Goal: Task Accomplishment & Management: Use online tool/utility

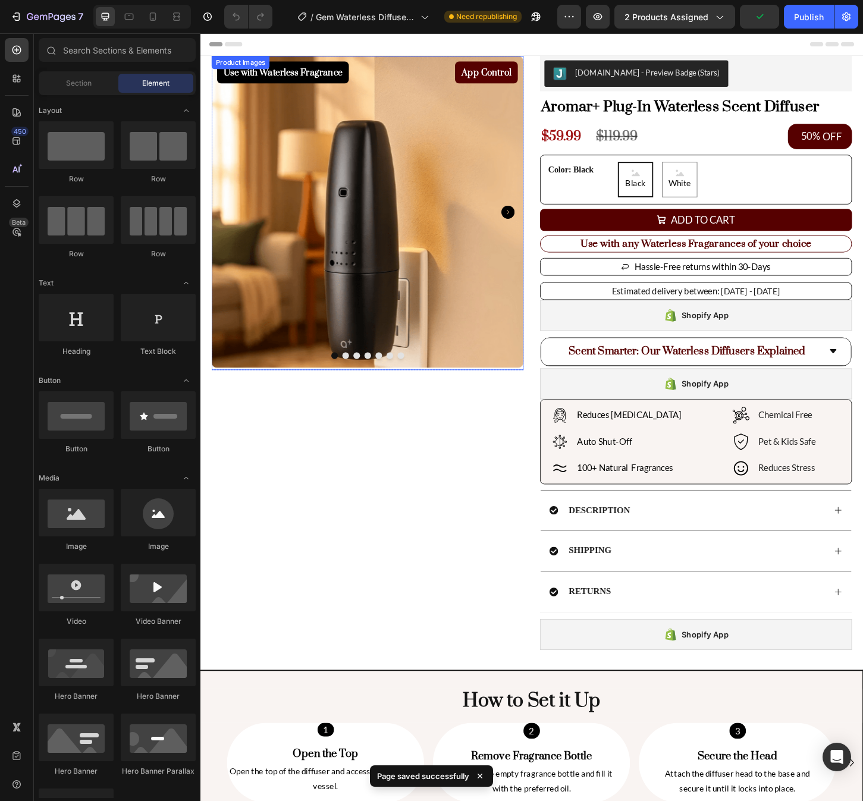
click at [487, 238] on img at bounding box center [380, 226] width 336 height 336
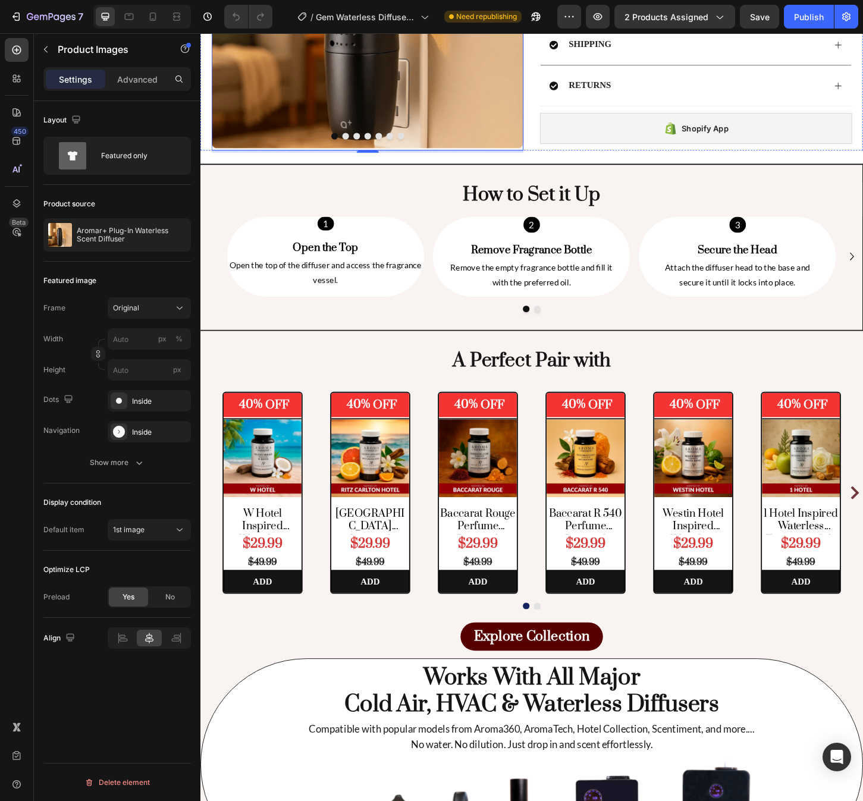
scroll to position [570, 0]
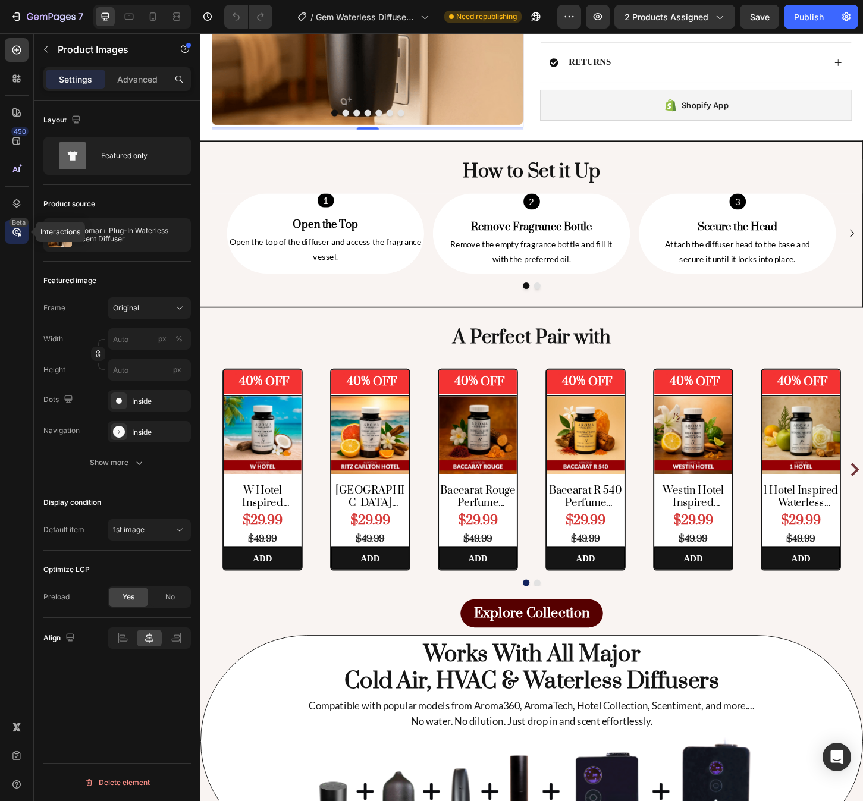
click at [15, 221] on div "Beta" at bounding box center [19, 223] width 20 height 10
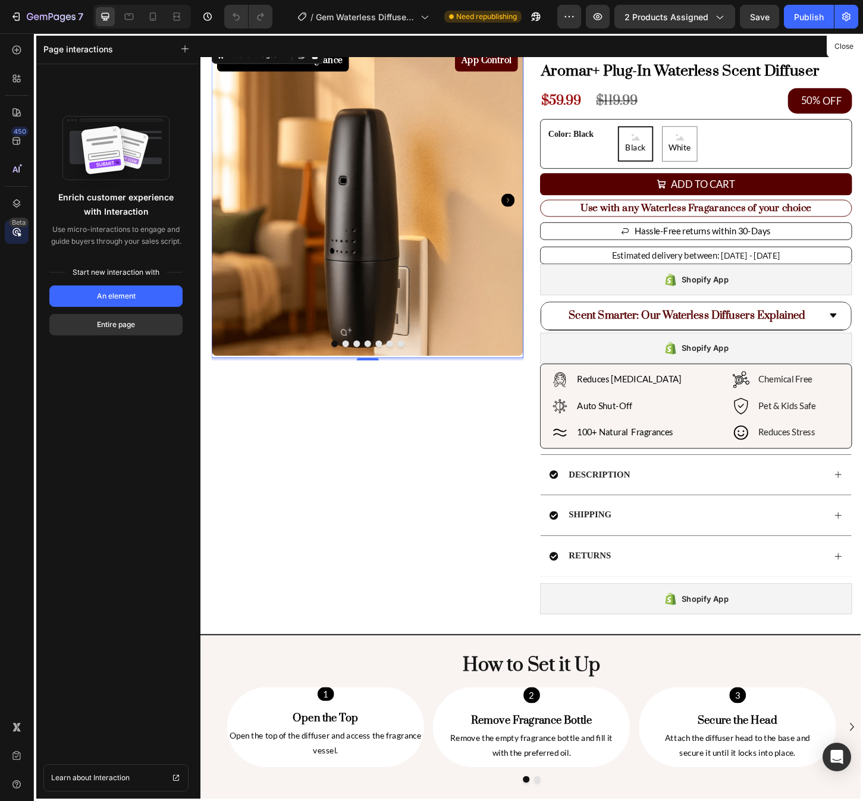
scroll to position [0, 0]
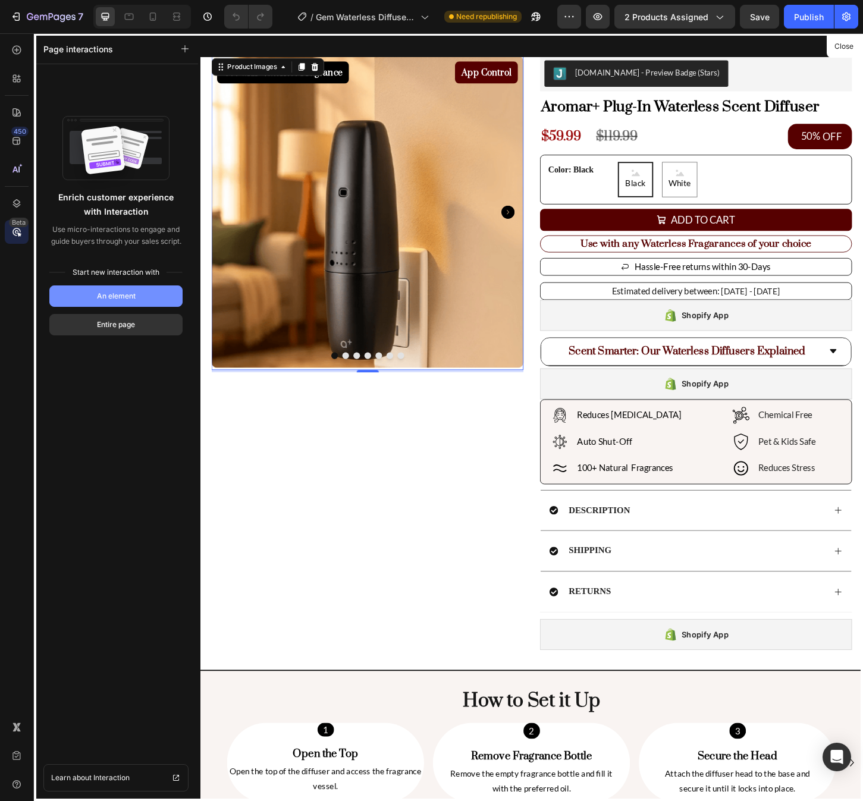
click at [94, 293] on button "An element" at bounding box center [115, 296] width 133 height 21
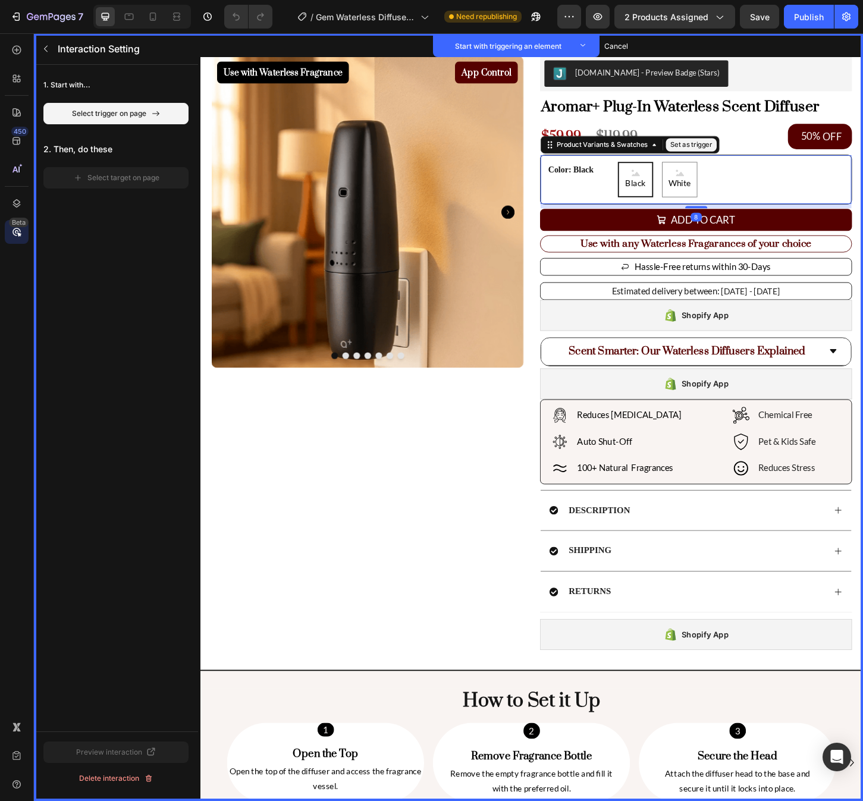
click at [807, 192] on div "Black Black Black White White White" at bounding box center [772, 191] width 245 height 38
click at [22, 165] on icon at bounding box center [17, 170] width 12 height 12
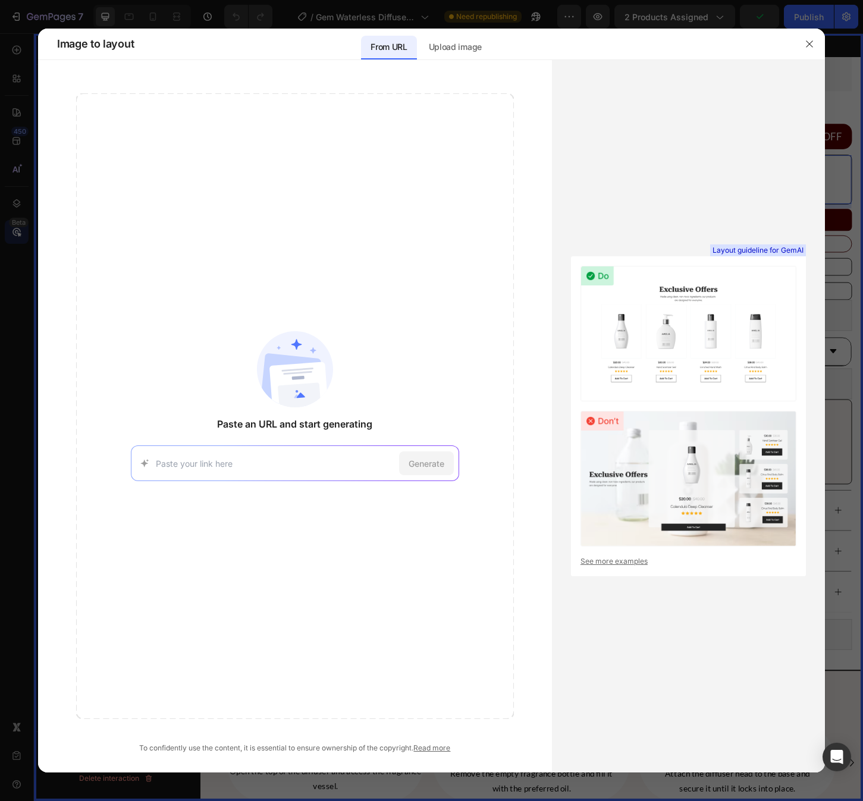
click at [222, 460] on input at bounding box center [275, 463] width 239 height 12
click at [294, 406] on img at bounding box center [295, 369] width 76 height 76
click at [267, 465] on input at bounding box center [275, 463] width 239 height 12
click at [283, 457] on input at bounding box center [275, 463] width 239 height 12
paste input "https://www.scentiment.com/products/scent-diffuser-mini"
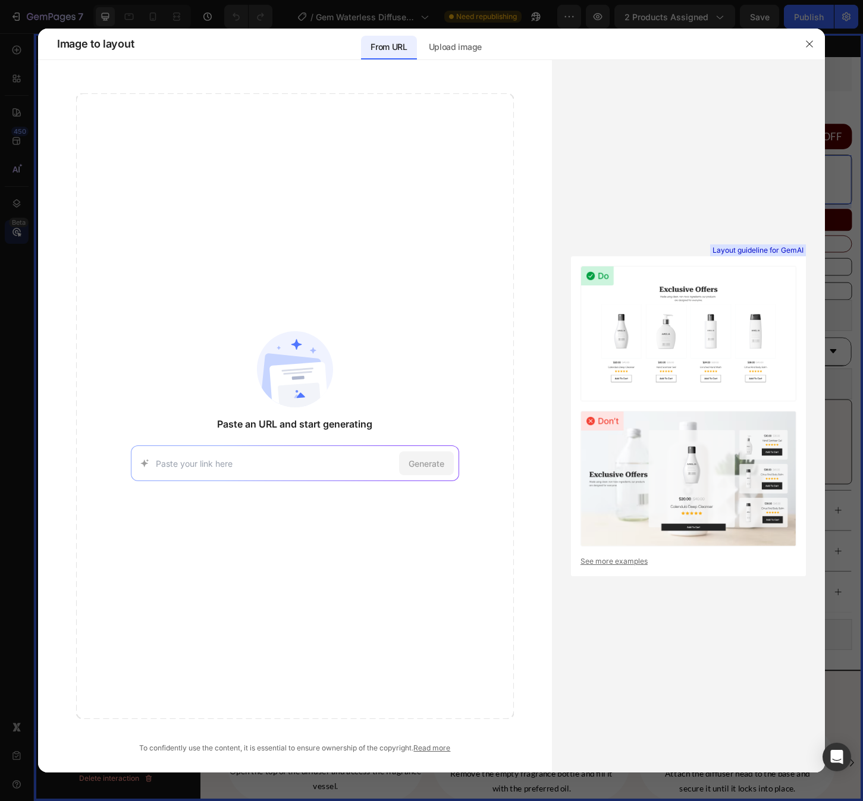
type input "https://www.scentiment.com/products/scent-diffuser-mini"
click at [429, 467] on span "Generate" at bounding box center [427, 463] width 36 height 12
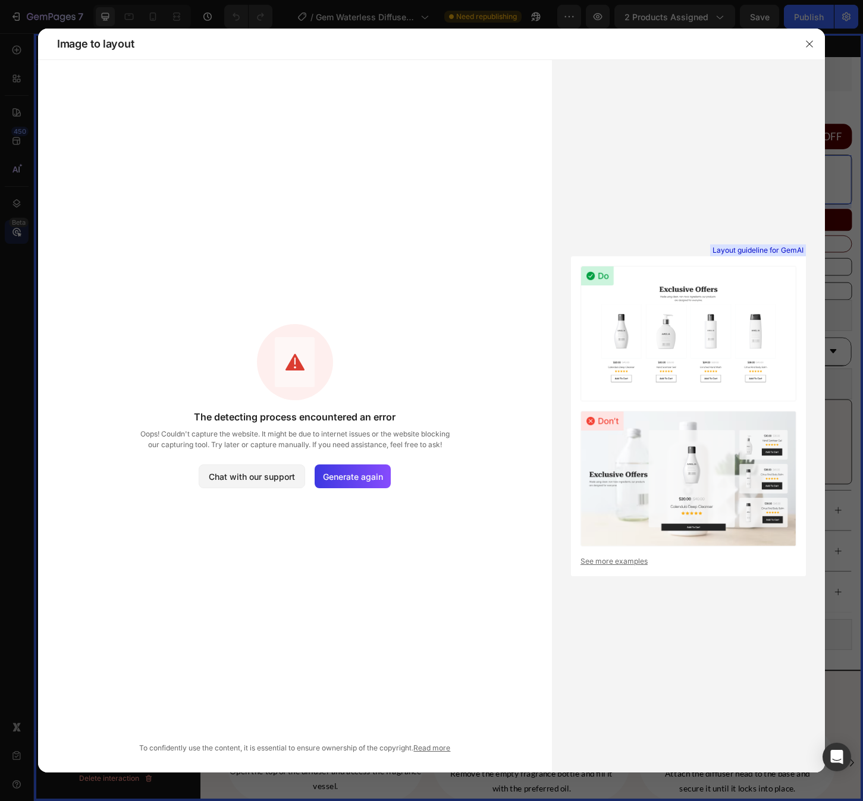
click at [308, 525] on div "The detecting process encountered an error Oops! Couldn't capture the website. …" at bounding box center [295, 406] width 438 height 626
click at [809, 45] on icon "button" at bounding box center [810, 44] width 10 height 10
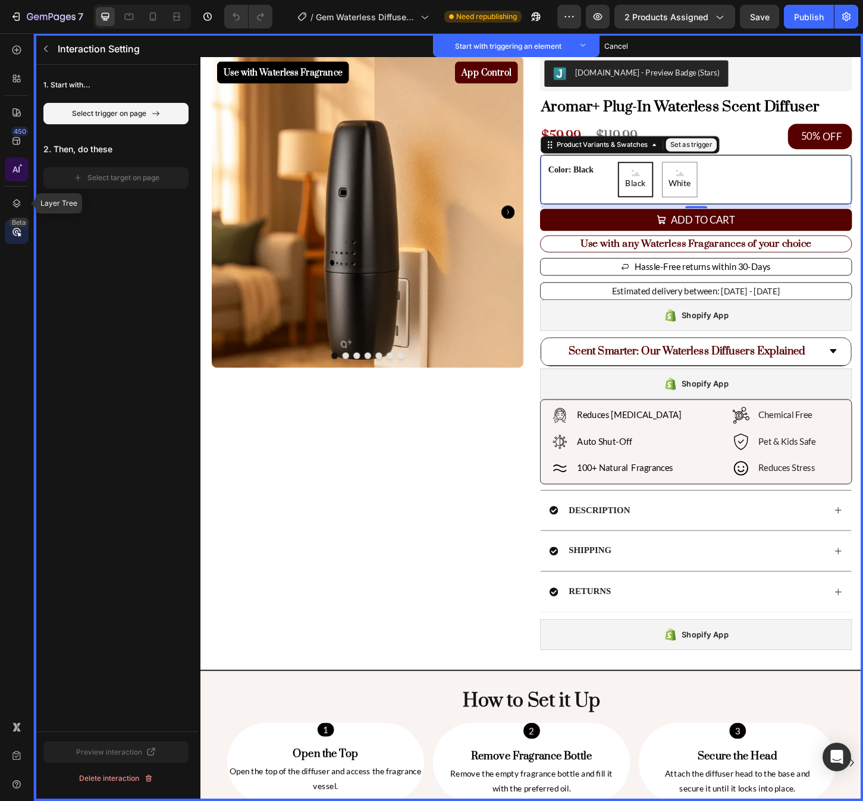
click at [16, 175] on div at bounding box center [17, 170] width 24 height 24
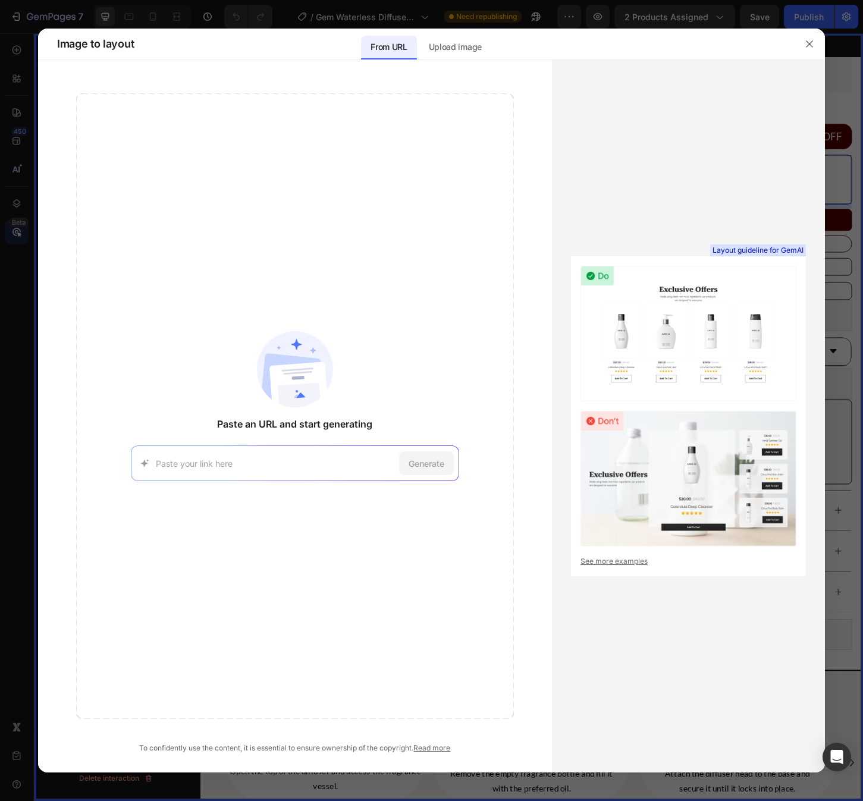
click at [289, 449] on div "Generate" at bounding box center [295, 464] width 328 height 36
click at [315, 372] on img at bounding box center [295, 369] width 76 height 76
click at [465, 38] on div "Upload image" at bounding box center [455, 48] width 72 height 24
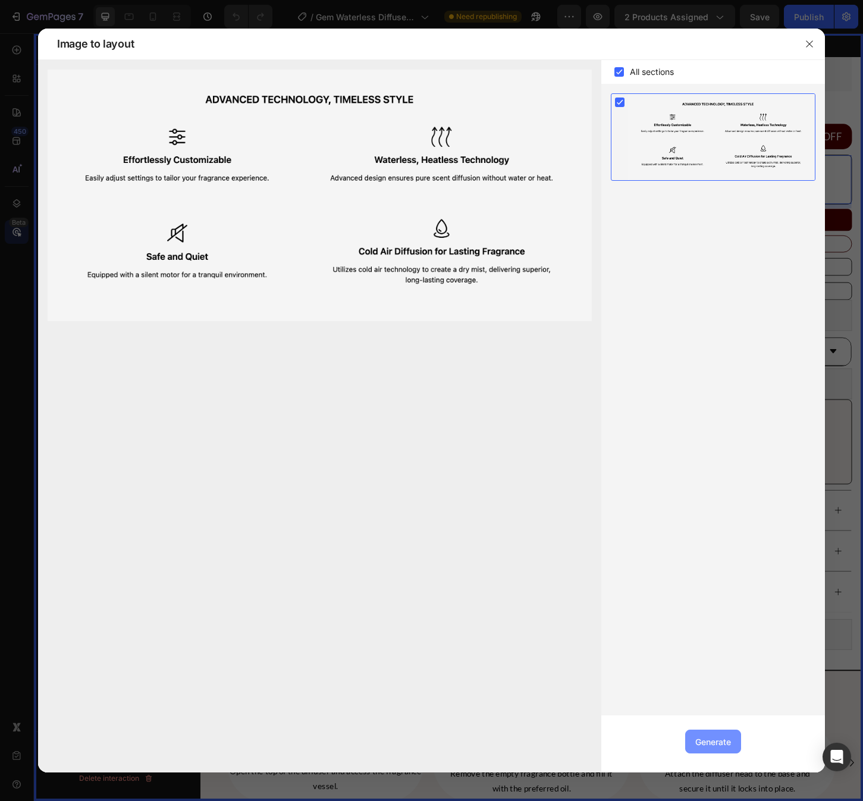
click at [711, 748] on div "Generate" at bounding box center [713, 742] width 36 height 12
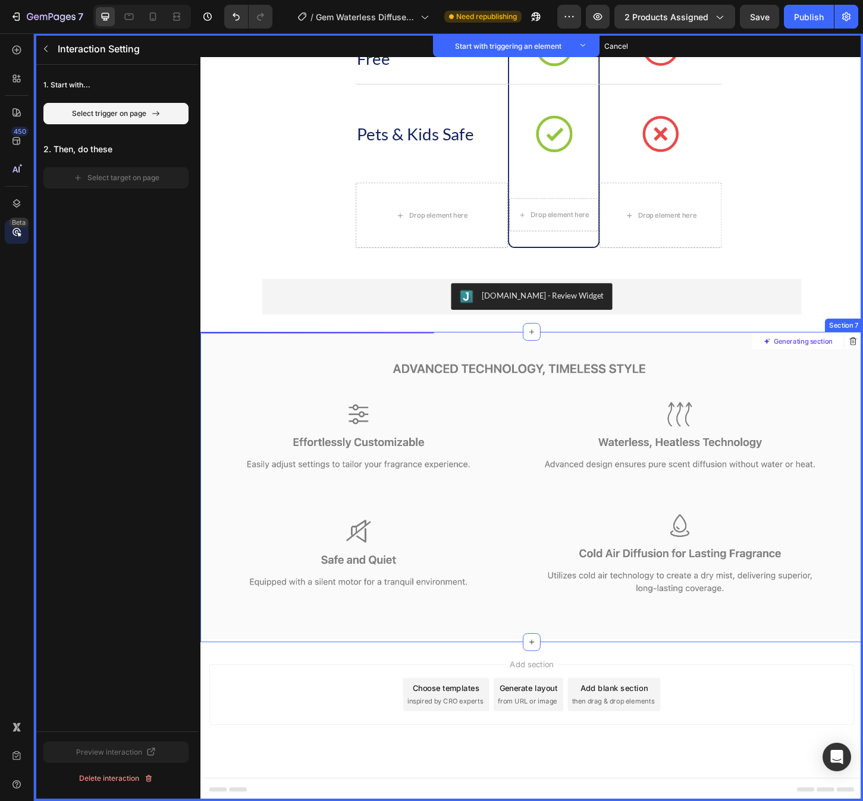
scroll to position [1788, 0]
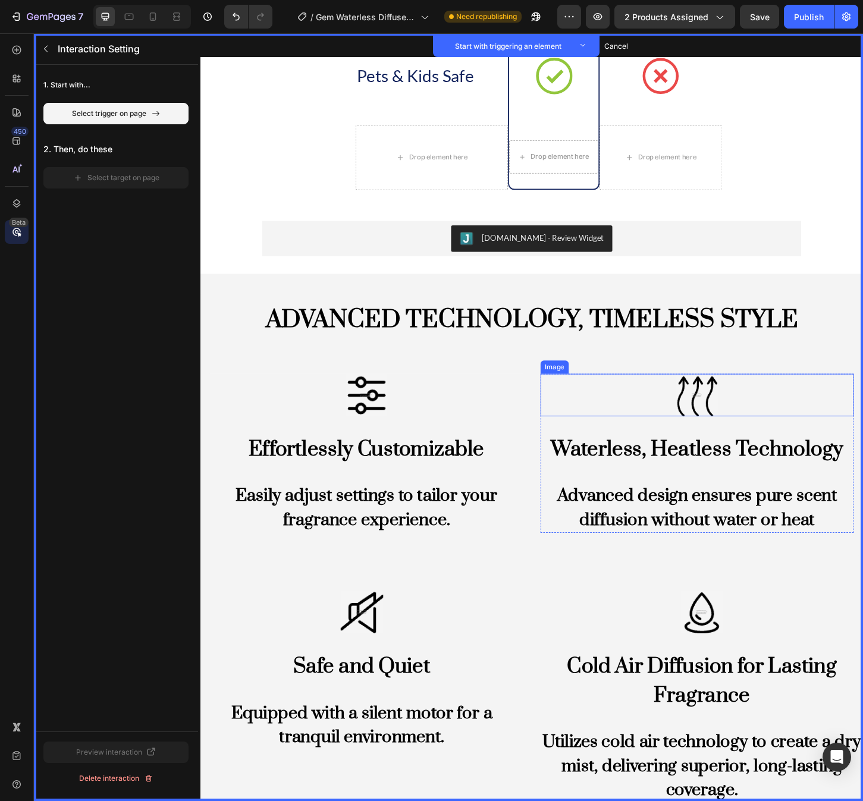
click at [739, 418] on img at bounding box center [736, 423] width 46 height 46
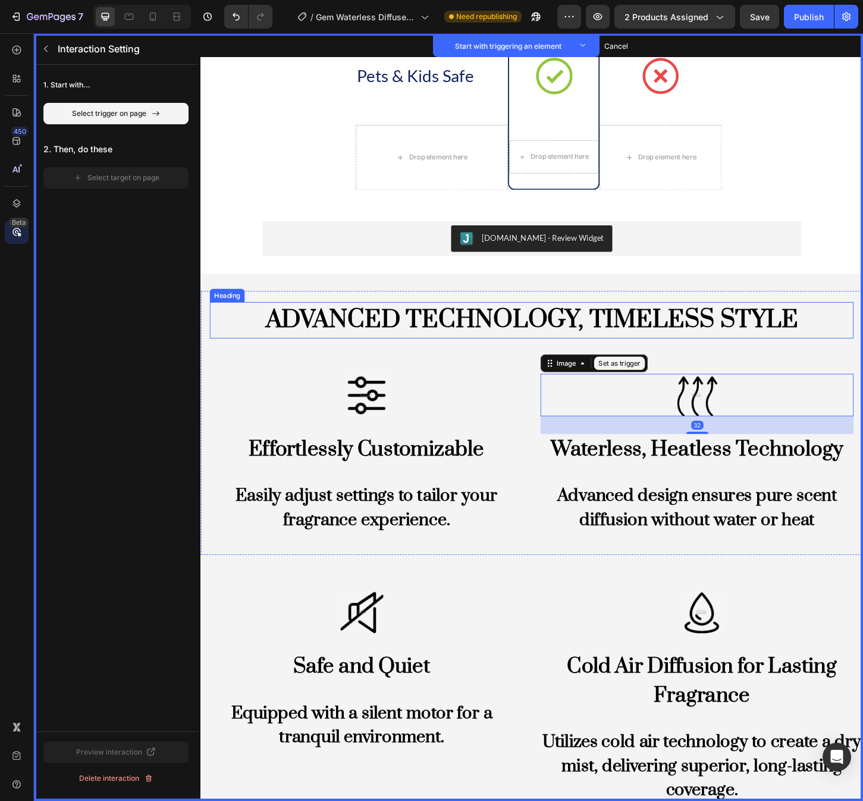
click at [689, 339] on h2 "ADVANCED TECHNOLOGY, TIMELESS STYLE" at bounding box center [558, 342] width 694 height 39
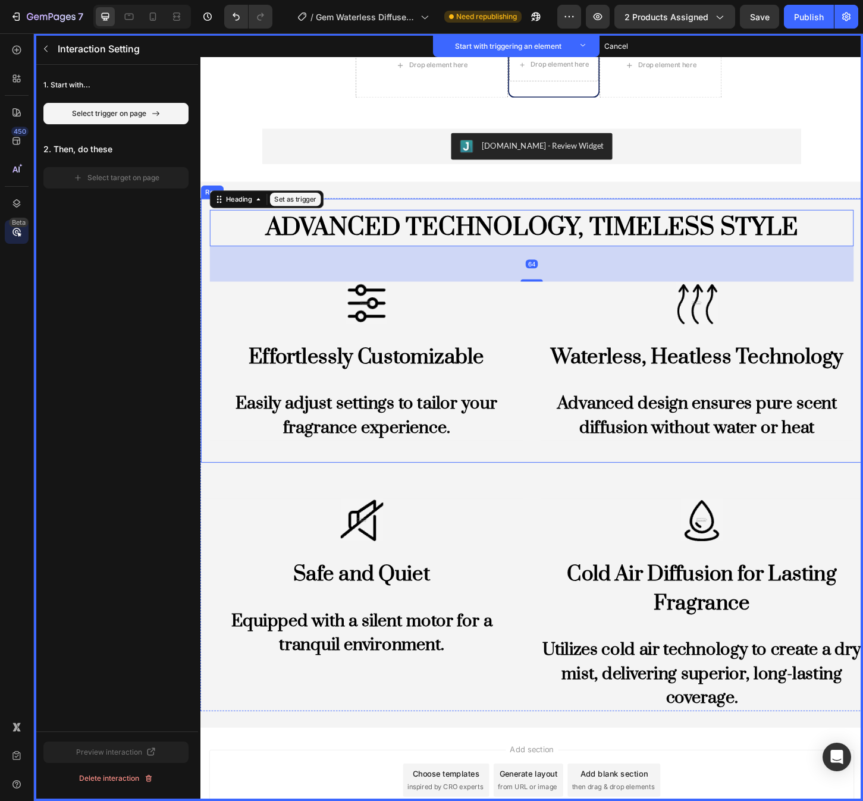
scroll to position [1979, 0]
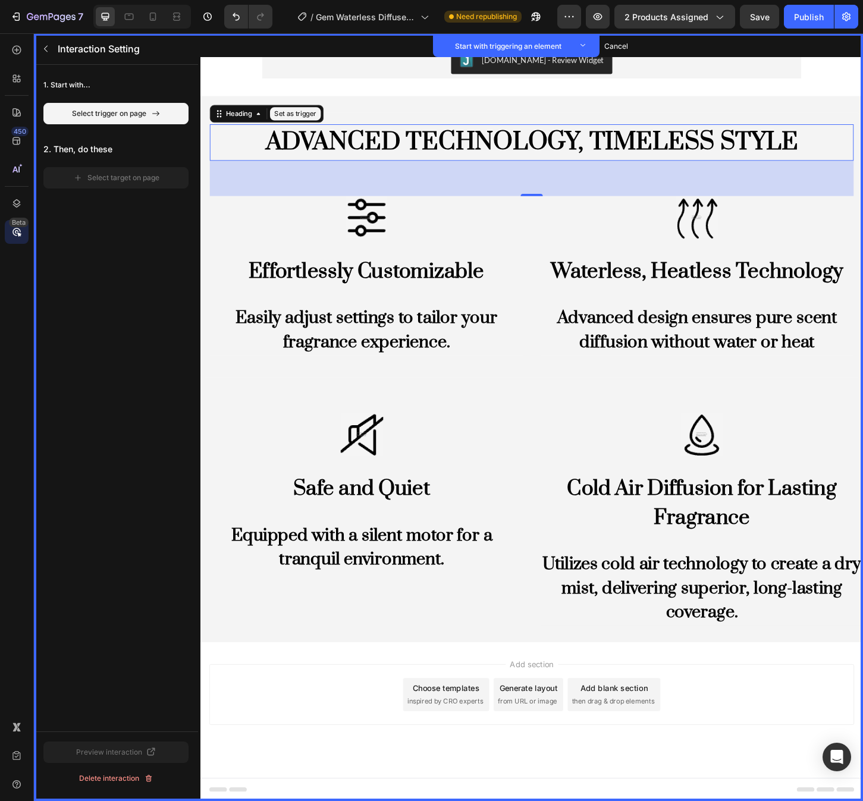
click at [588, 146] on h2 "ADVANCED TECHNOLOGY, TIMELESS STYLE" at bounding box center [558, 150] width 694 height 39
click at [46, 51] on icon "button" at bounding box center [46, 49] width 4 height 7
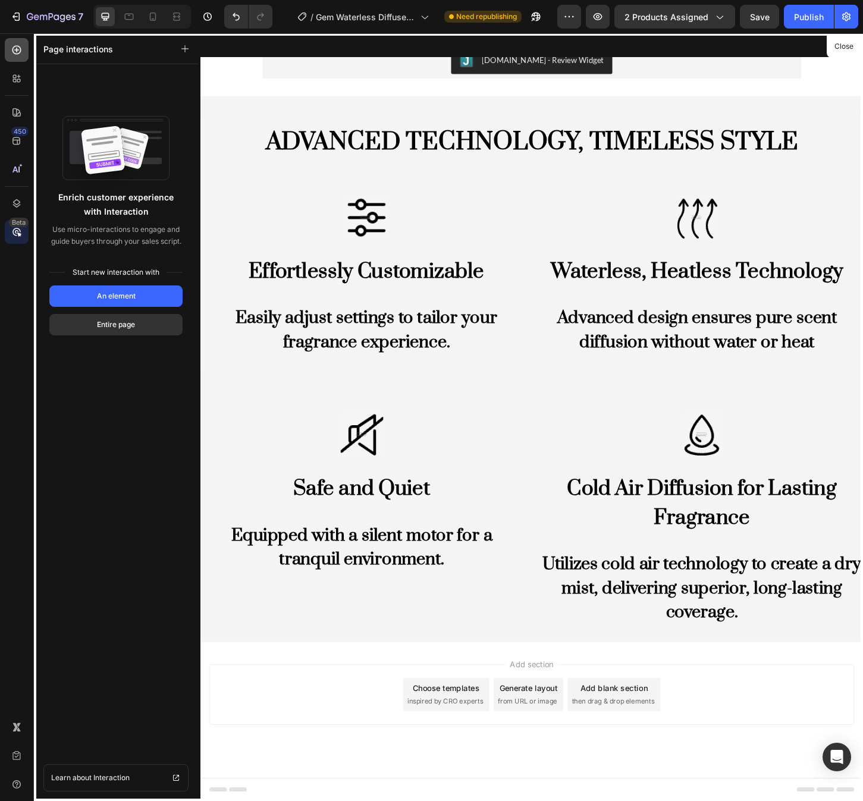
click at [17, 59] on div at bounding box center [17, 50] width 24 height 24
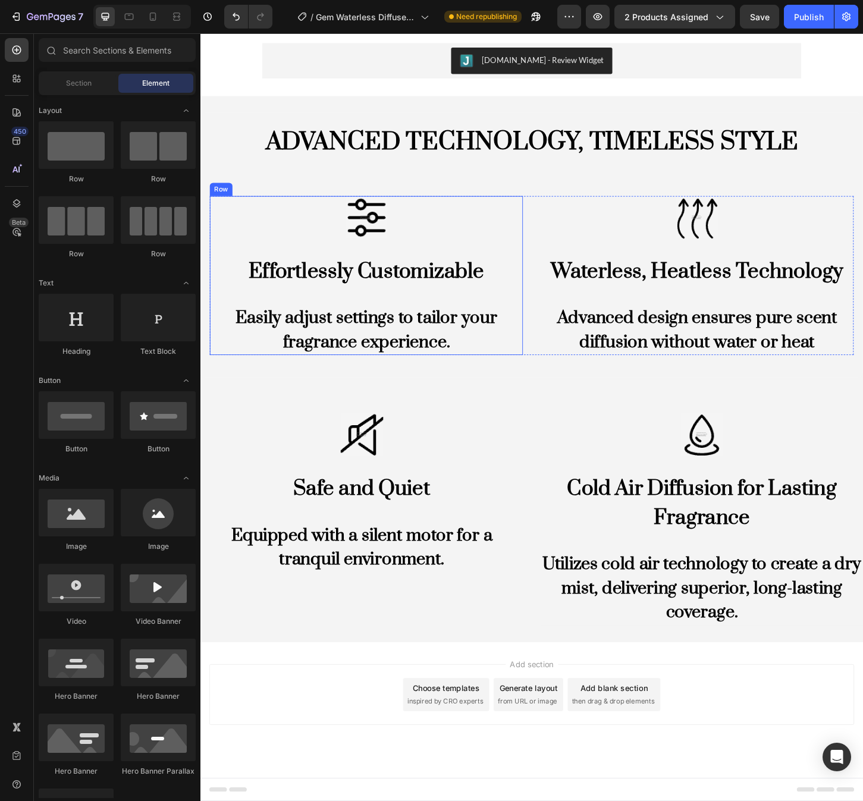
click at [372, 264] on div "Image Effortlessly Customizable Heading Easily adjust settings to tailor your f…" at bounding box center [379, 295] width 337 height 172
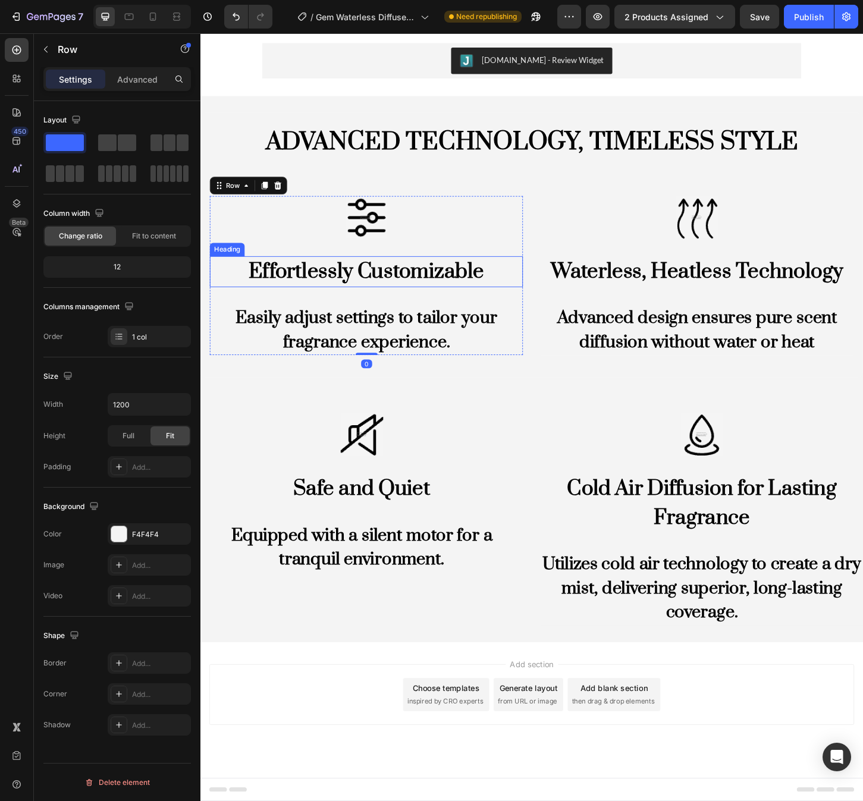
click at [363, 284] on h2 "Effortlessly Customizable" at bounding box center [379, 291] width 337 height 34
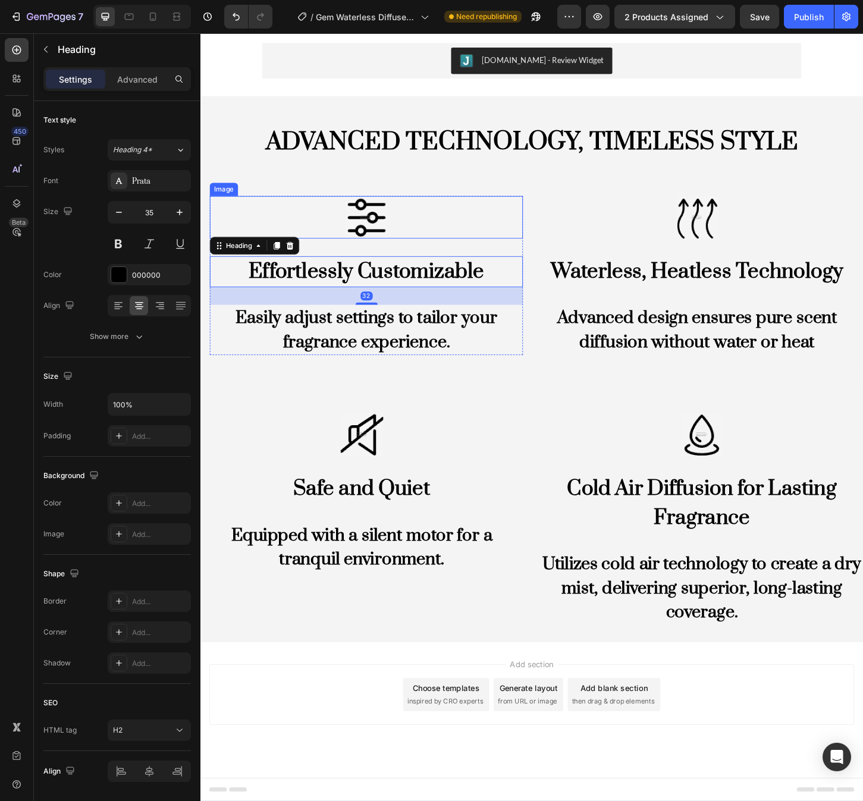
click at [368, 238] on img at bounding box center [379, 232] width 46 height 46
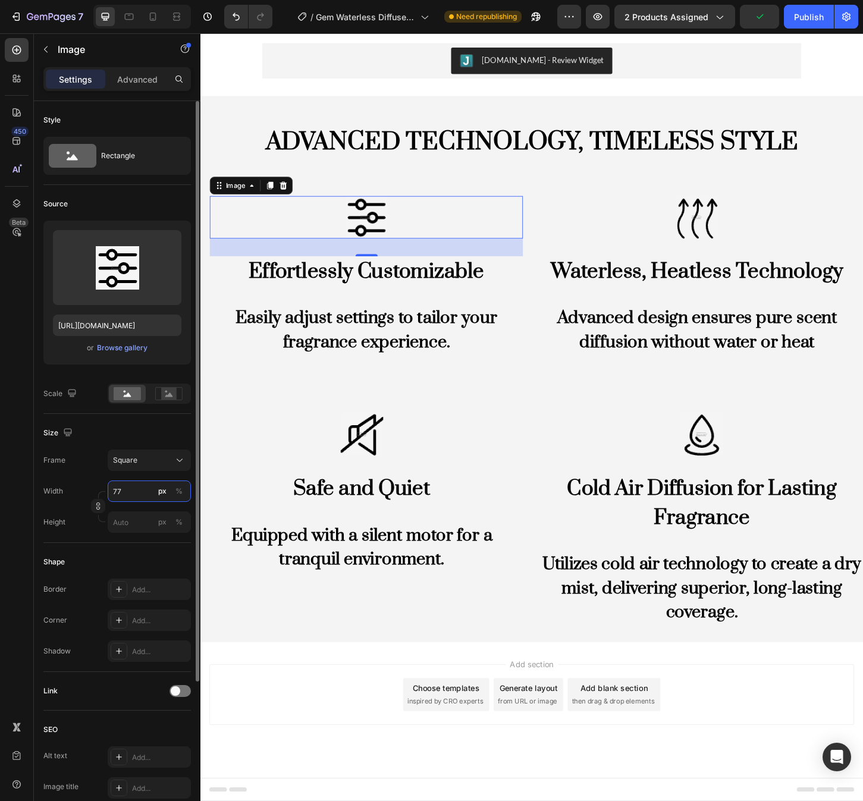
click at [124, 492] on input "77" at bounding box center [149, 491] width 83 height 21
type input "3"
type input "30"
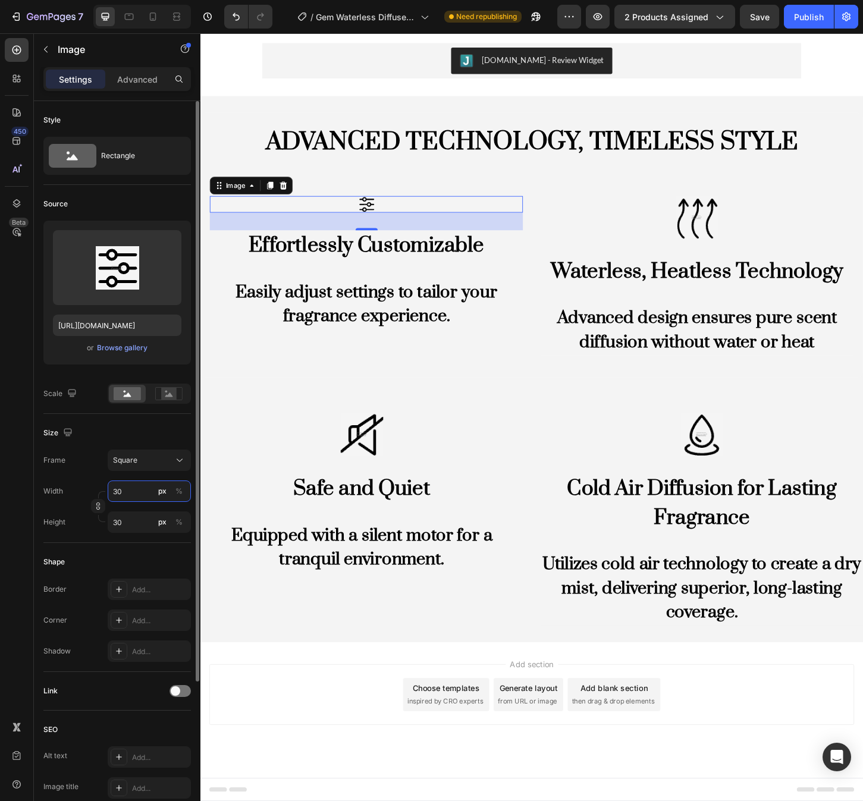
type input "3"
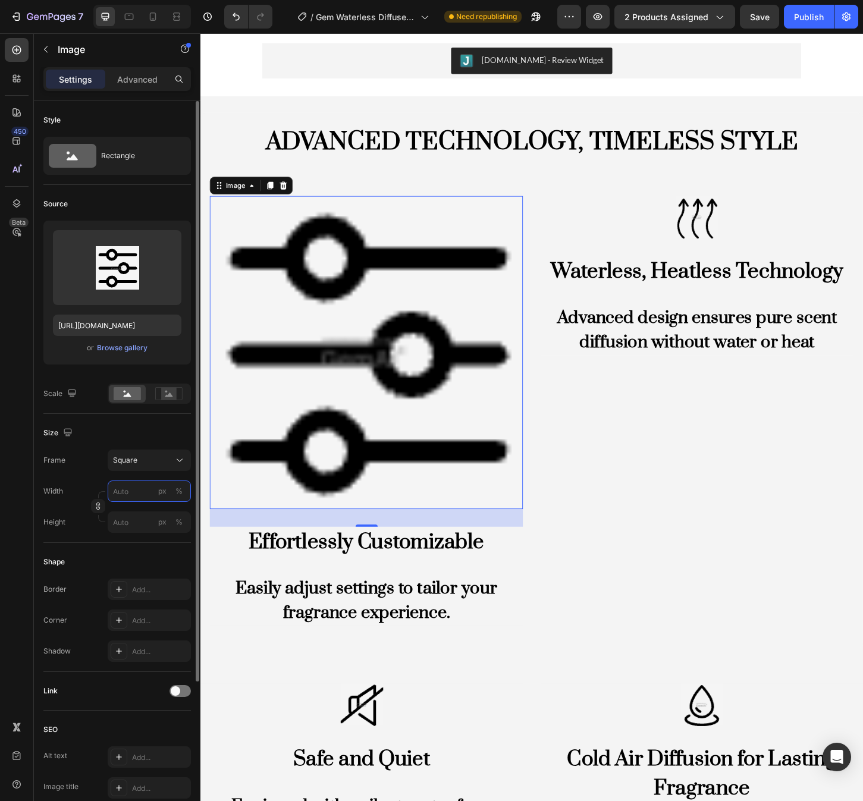
type input "5"
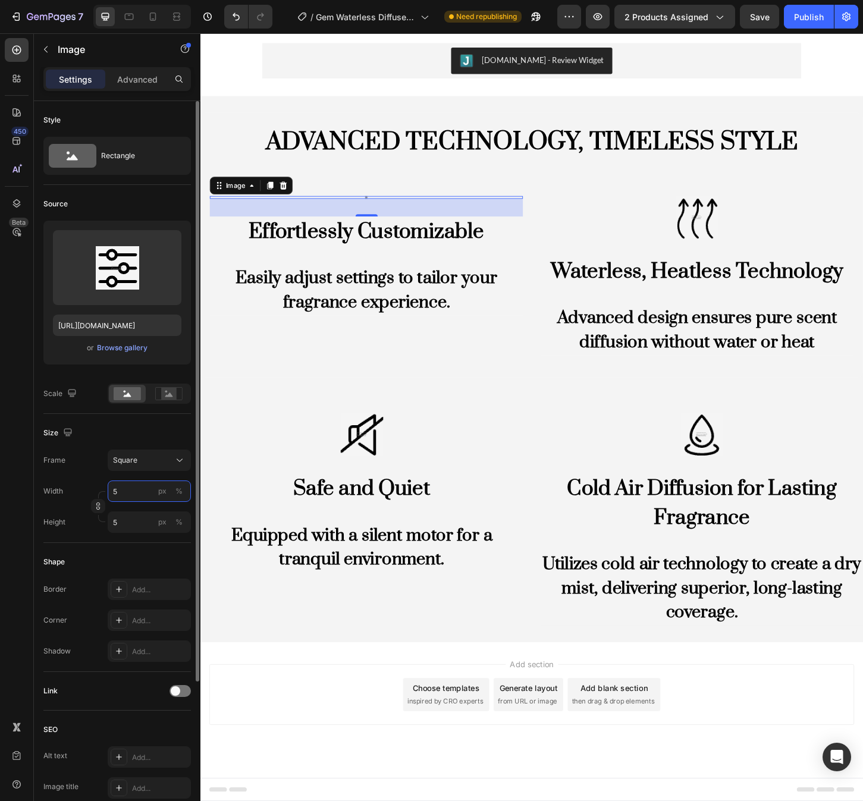
type input "50"
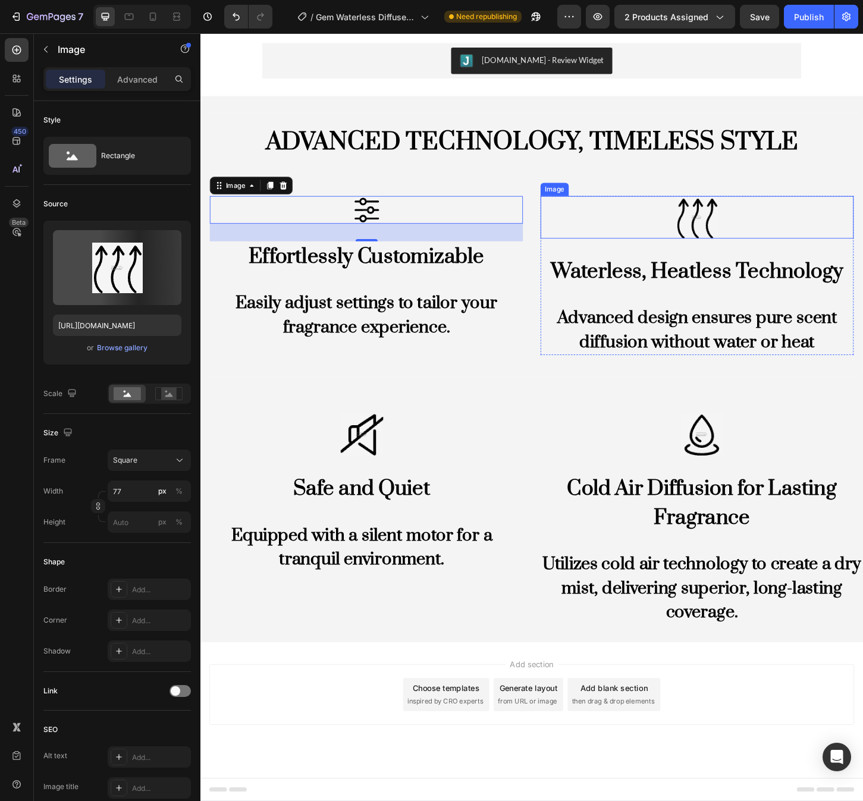
click at [744, 238] on img at bounding box center [736, 232] width 46 height 46
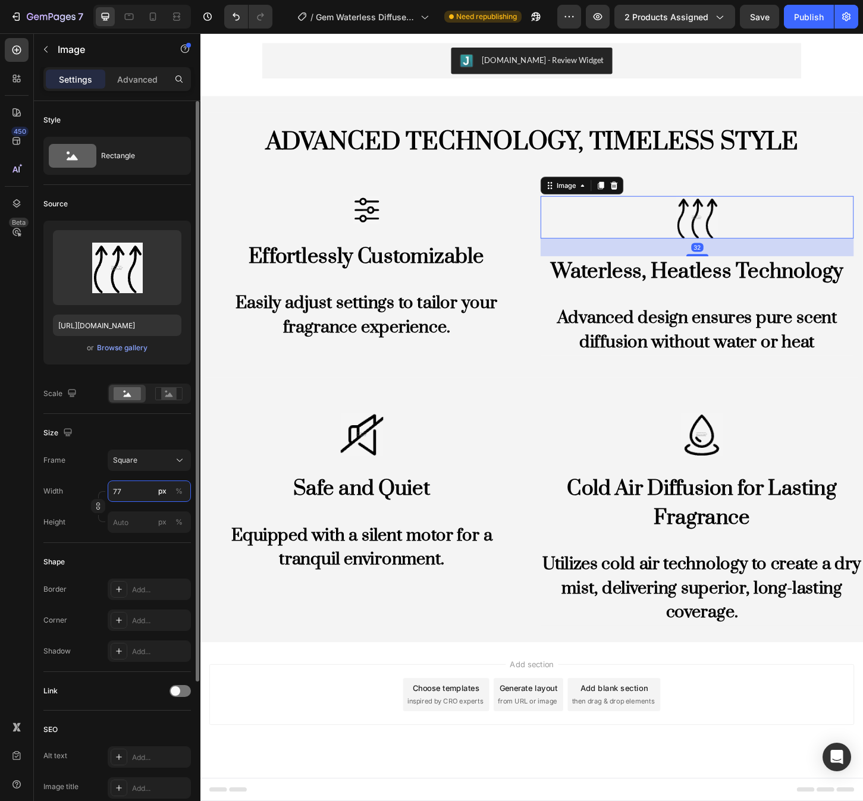
click at [135, 500] on input "77" at bounding box center [149, 491] width 83 height 21
type input "5"
type input "50"
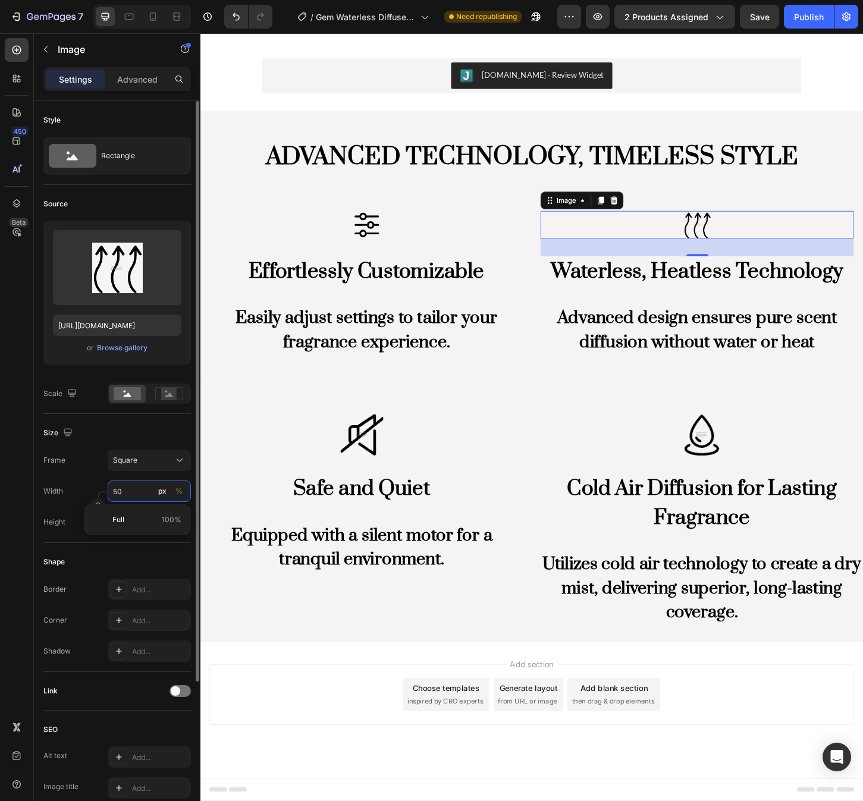
scroll to position [1963, 0]
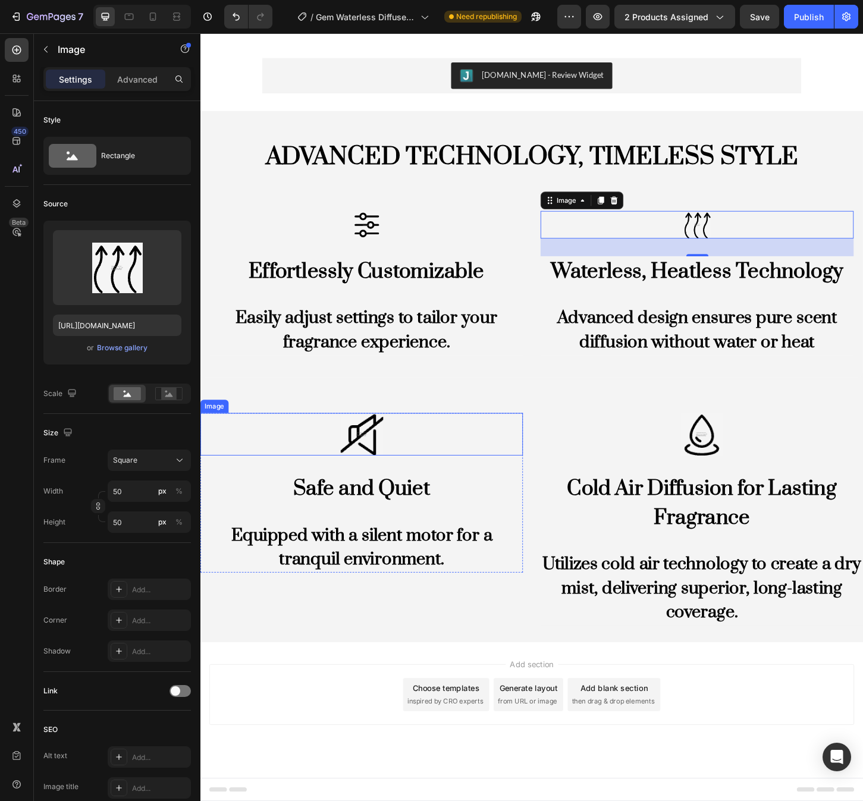
click at [373, 478] on img at bounding box center [375, 466] width 46 height 46
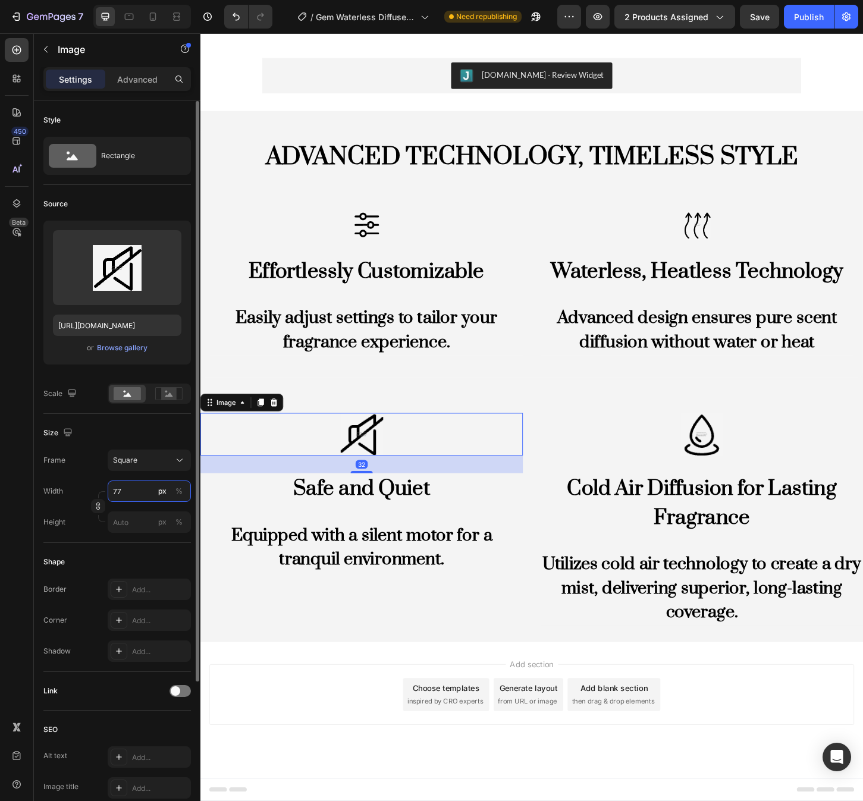
click at [139, 489] on input "77" at bounding box center [149, 491] width 83 height 21
type input "5"
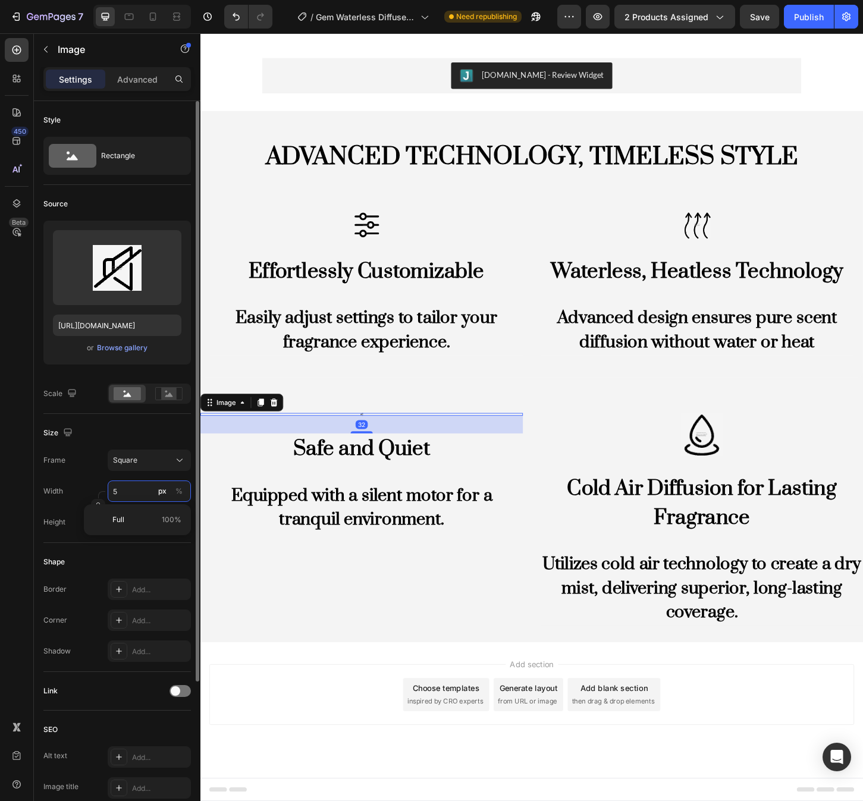
type input "50"
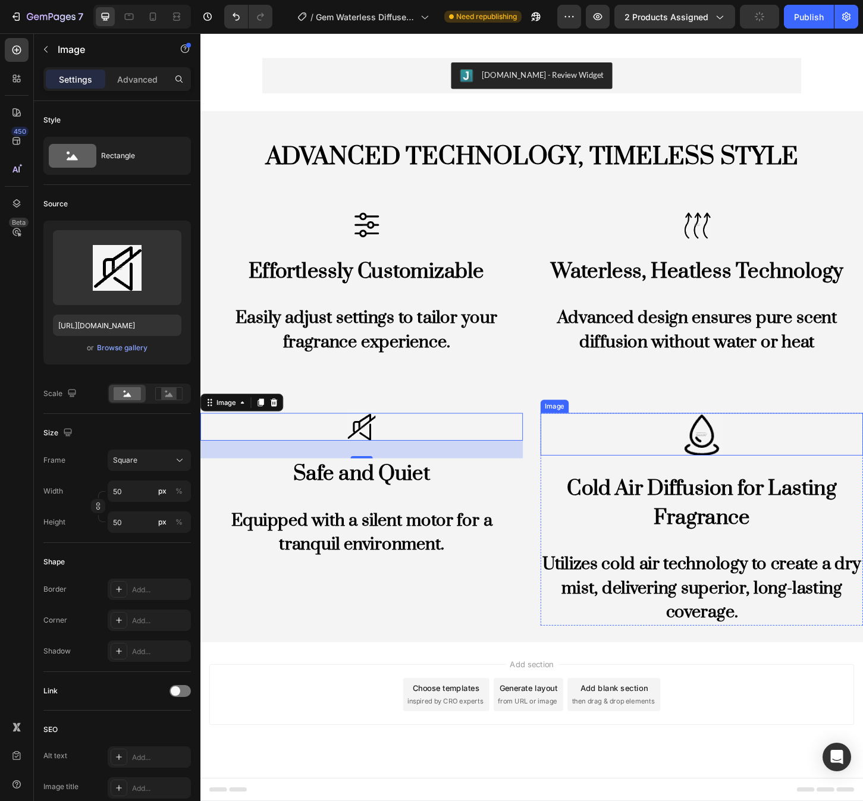
click at [734, 471] on img at bounding box center [741, 466] width 46 height 46
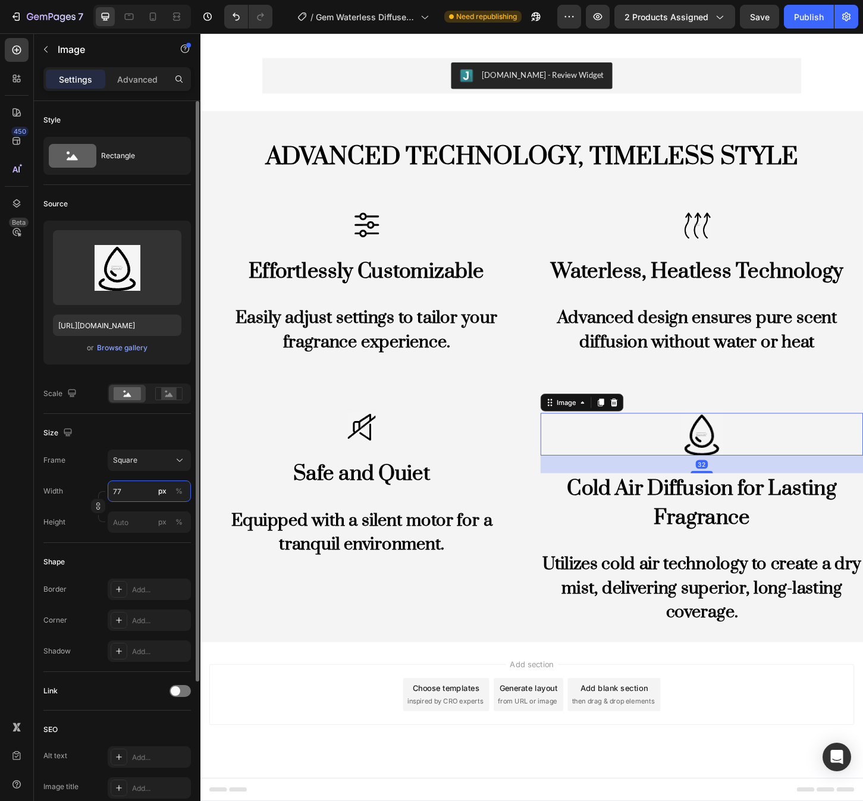
click at [139, 484] on input "77" at bounding box center [149, 491] width 83 height 21
type input "5"
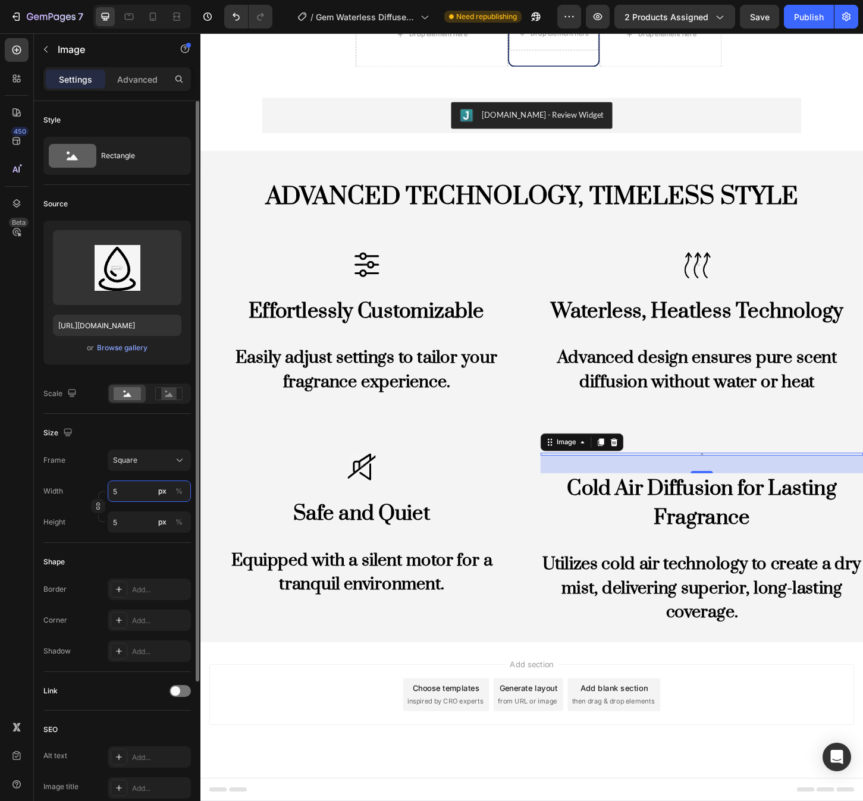
type input "50"
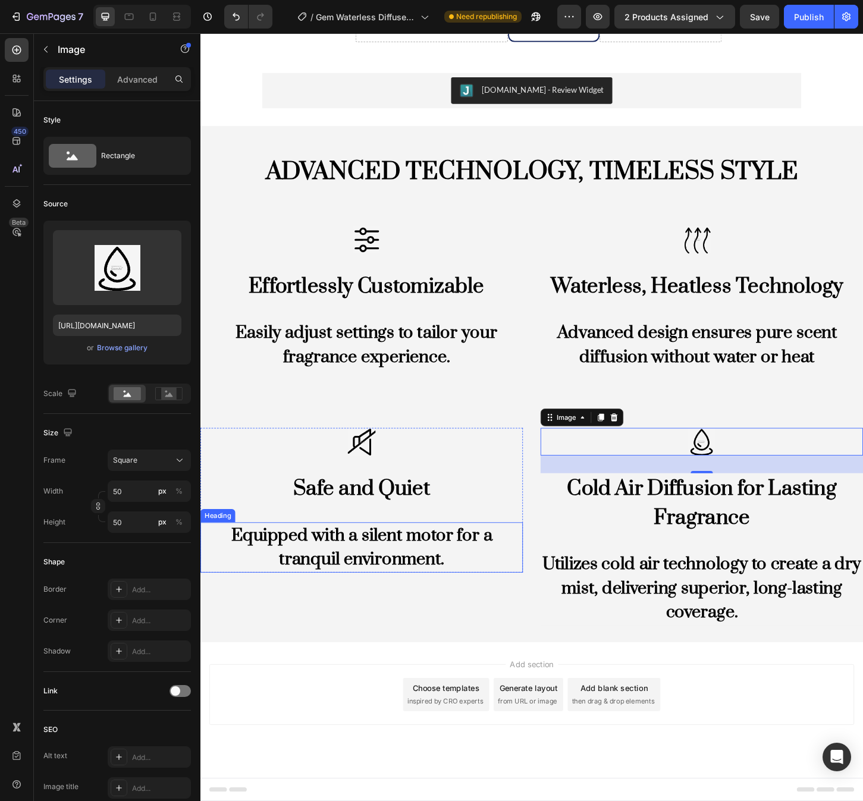
click at [391, 598] on h2 "Equipped with a silent motor for a tranquil environment." at bounding box center [373, 587] width 347 height 54
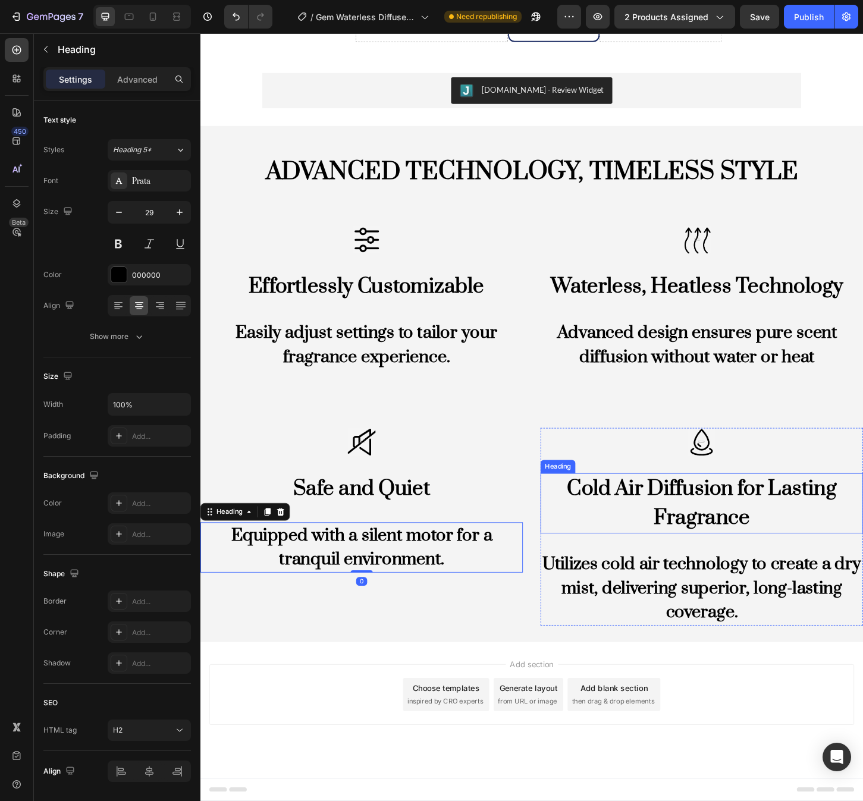
click at [695, 529] on h2 "Cold Air Diffusion for Lasting Fragrance" at bounding box center [740, 539] width 347 height 65
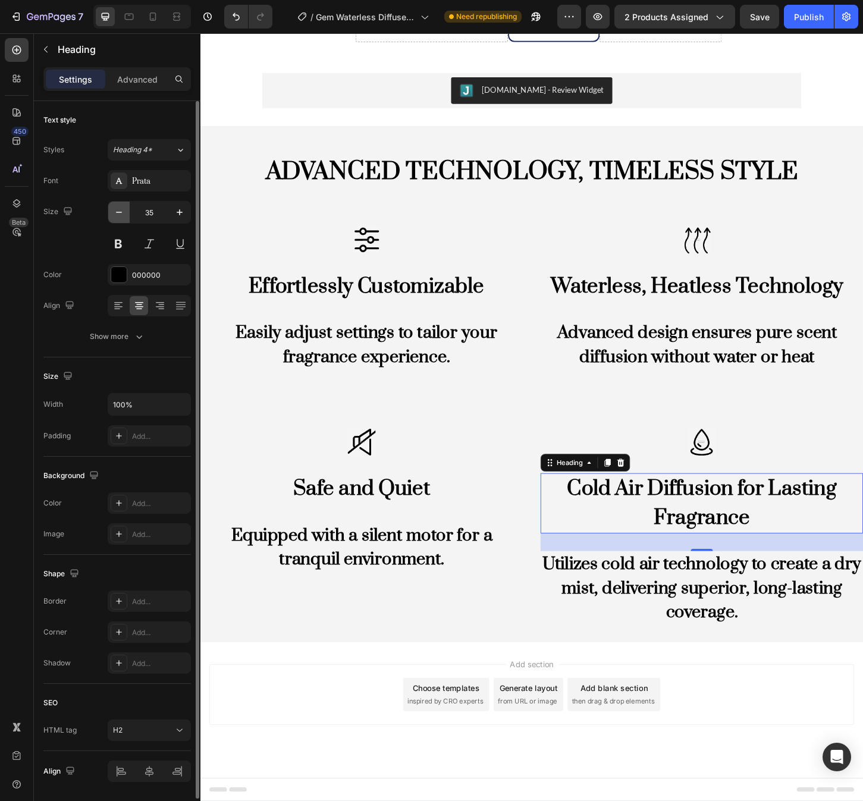
click at [116, 214] on icon "button" at bounding box center [119, 212] width 12 height 12
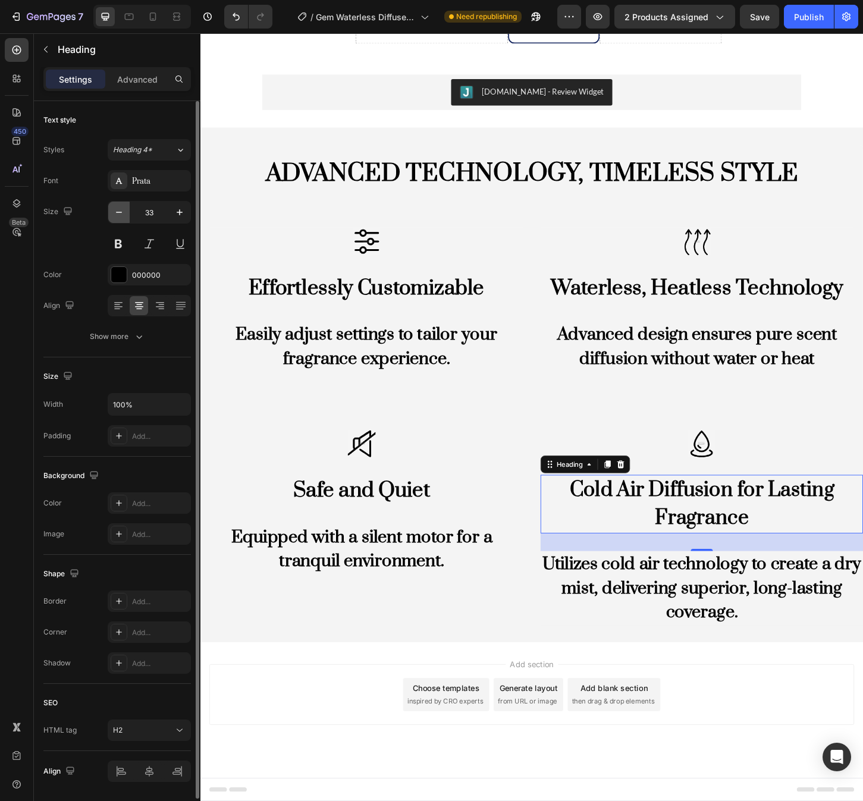
click at [116, 214] on icon "button" at bounding box center [119, 212] width 12 height 12
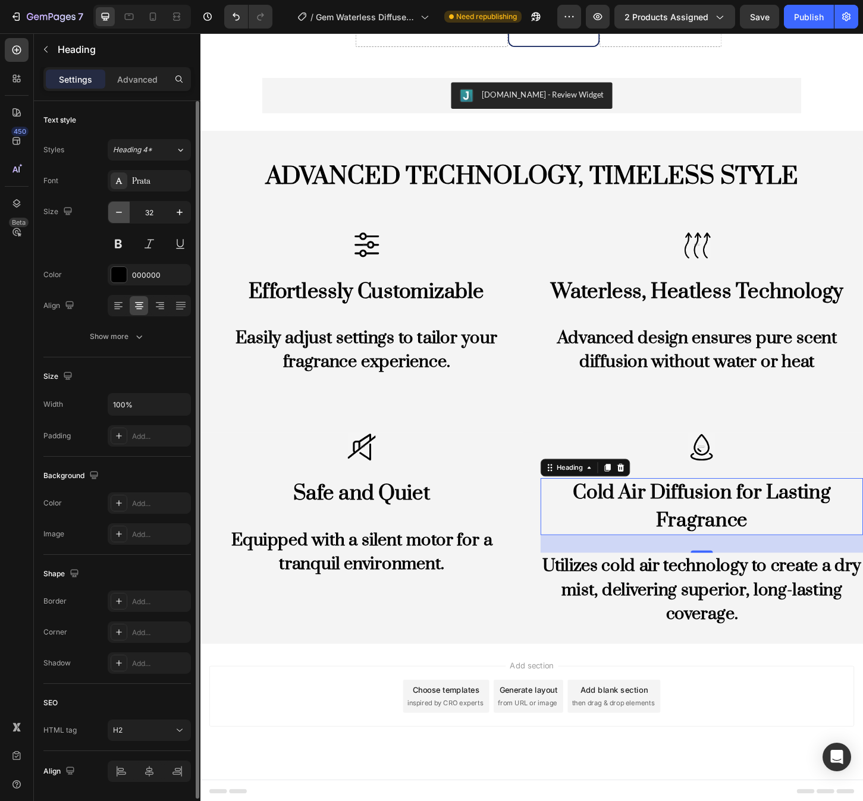
click at [116, 214] on icon "button" at bounding box center [119, 212] width 12 height 12
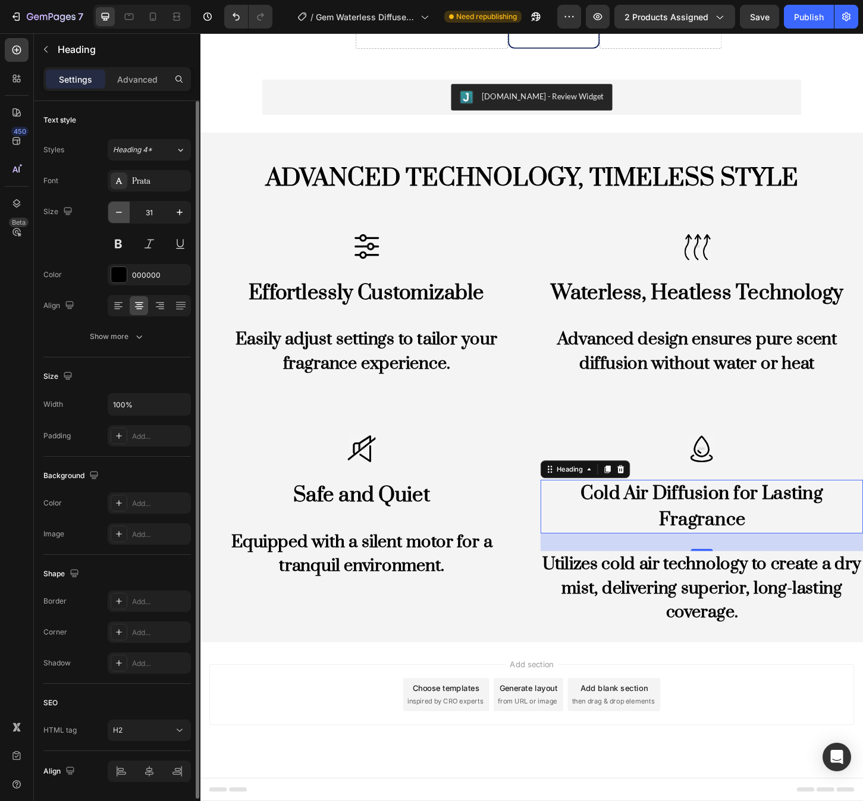
click at [116, 214] on icon "button" at bounding box center [119, 212] width 12 height 12
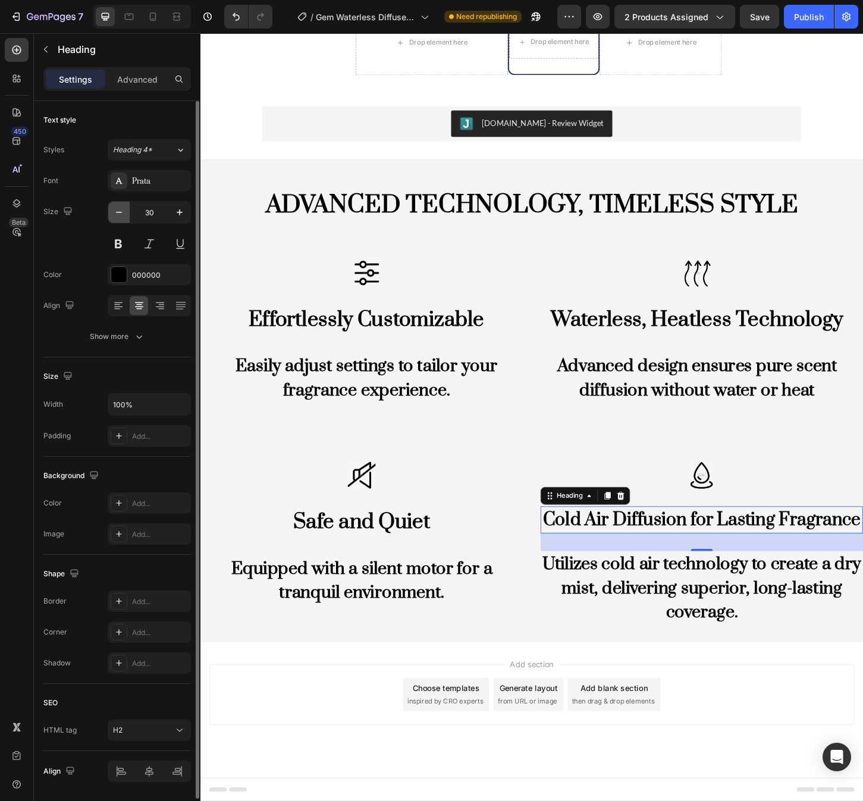
click at [116, 214] on icon "button" at bounding box center [119, 212] width 12 height 12
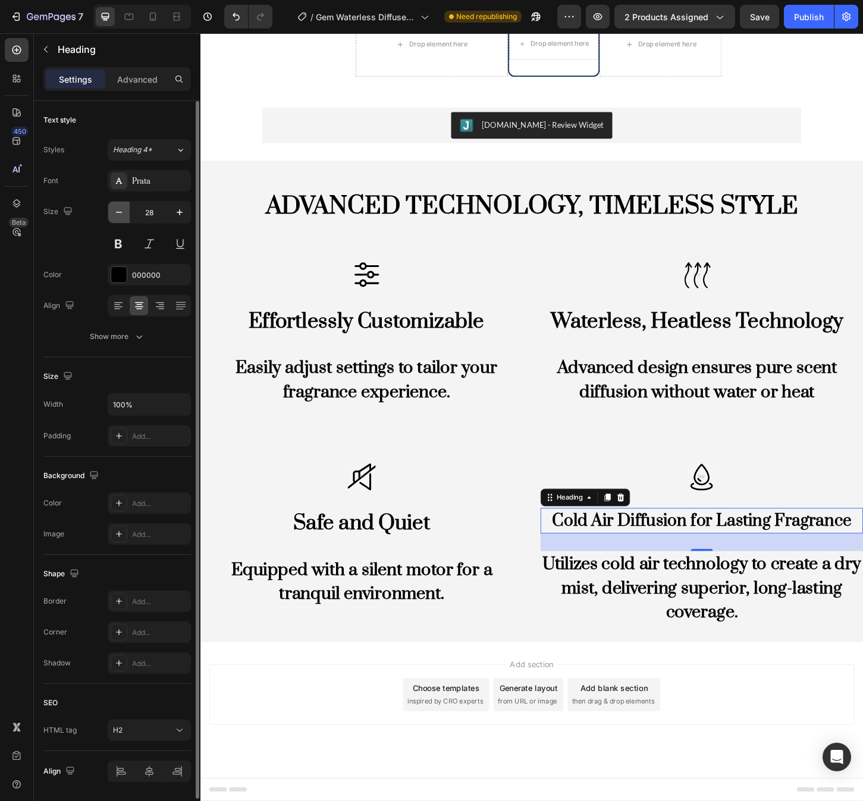
click at [116, 214] on icon "button" at bounding box center [119, 212] width 12 height 12
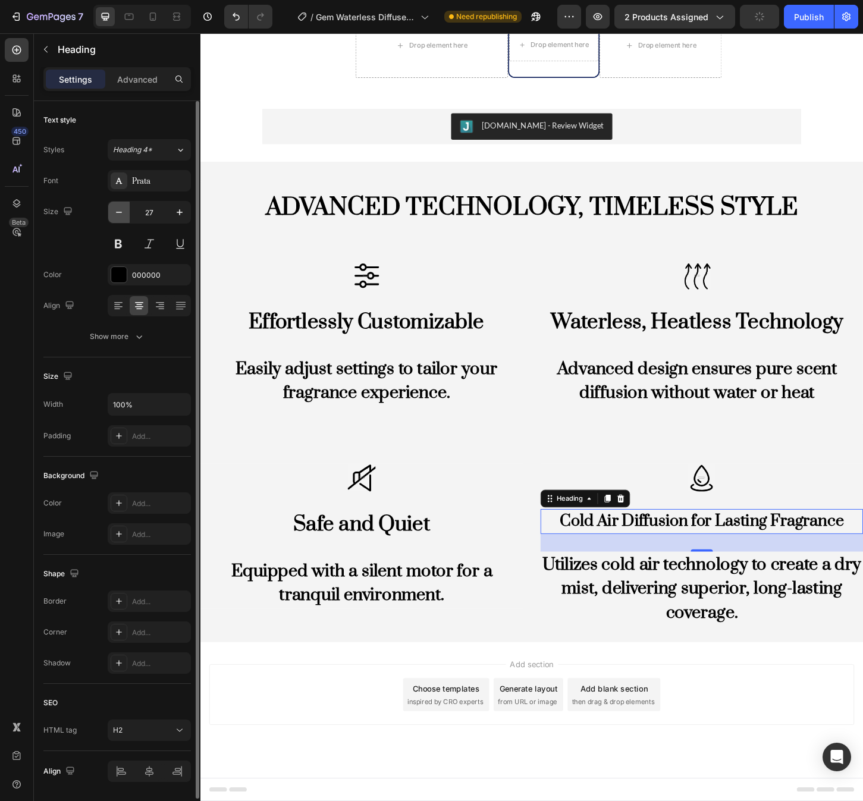
type input "26"
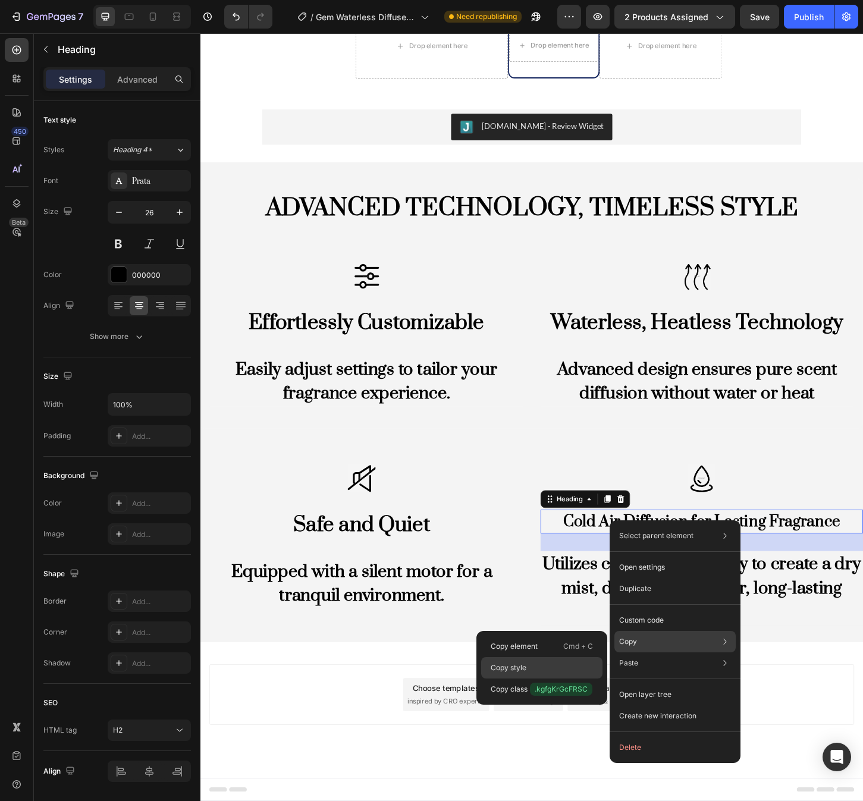
click at [545, 679] on div "Copy style" at bounding box center [541, 689] width 121 height 21
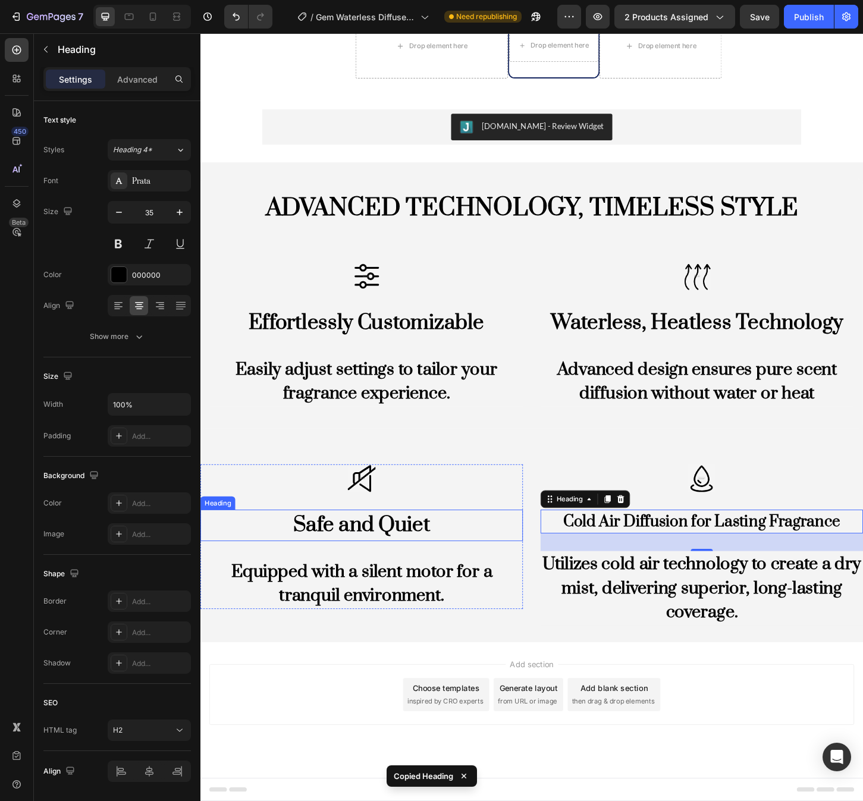
click at [436, 561] on h2 "Safe and Quiet" at bounding box center [373, 564] width 347 height 34
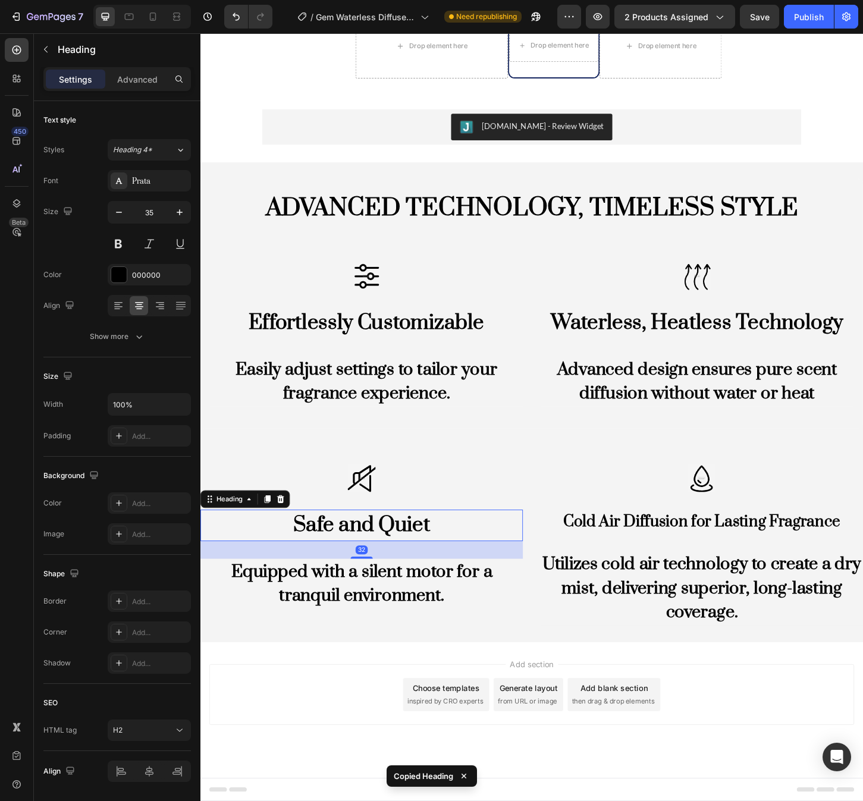
type input "26"
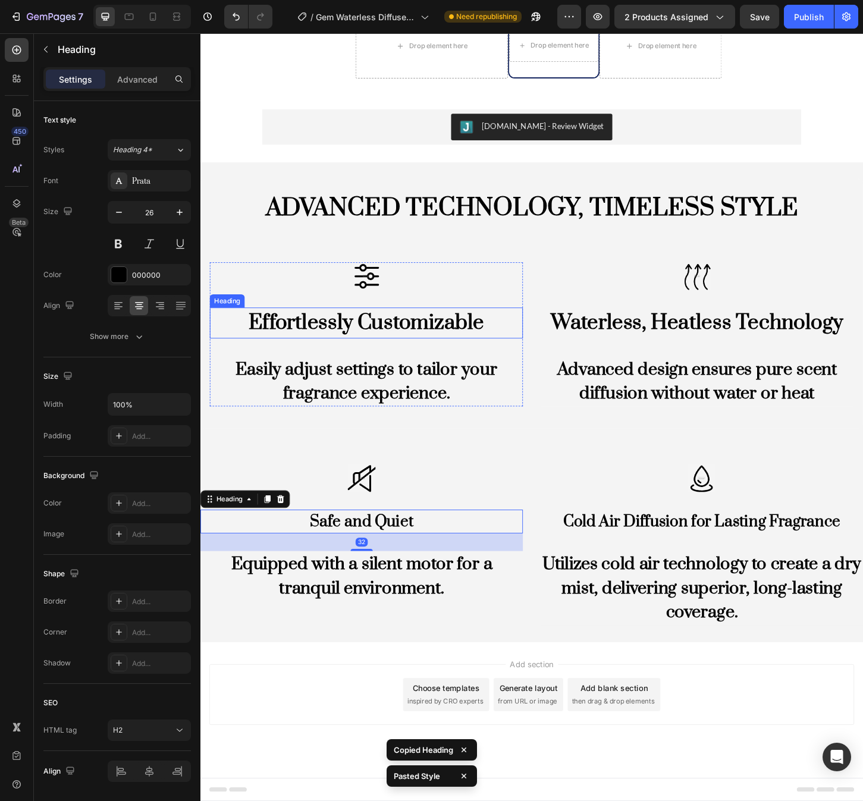
click at [371, 338] on h2 "Effortlessly Customizable" at bounding box center [379, 346] width 337 height 34
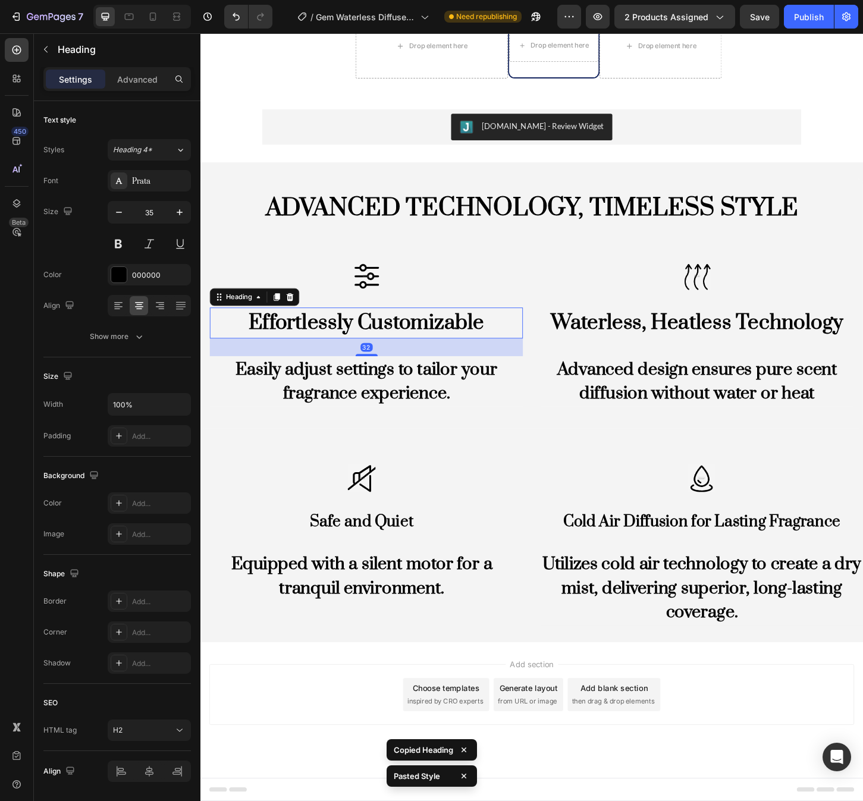
type input "26"
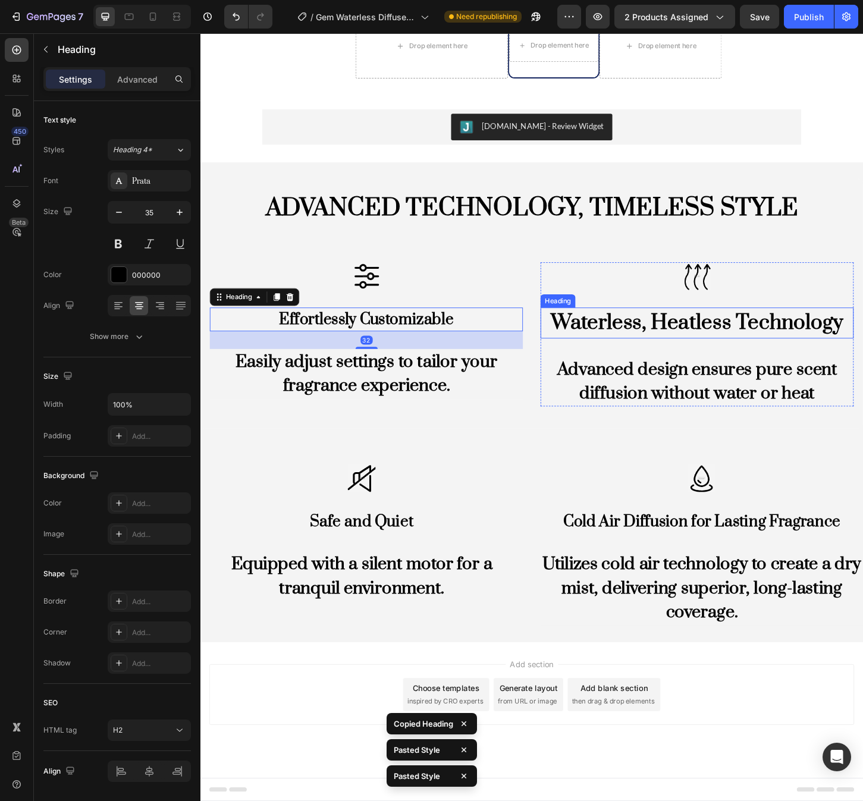
click at [671, 337] on h2 "Waterless, Heatless Technology" at bounding box center [735, 346] width 337 height 34
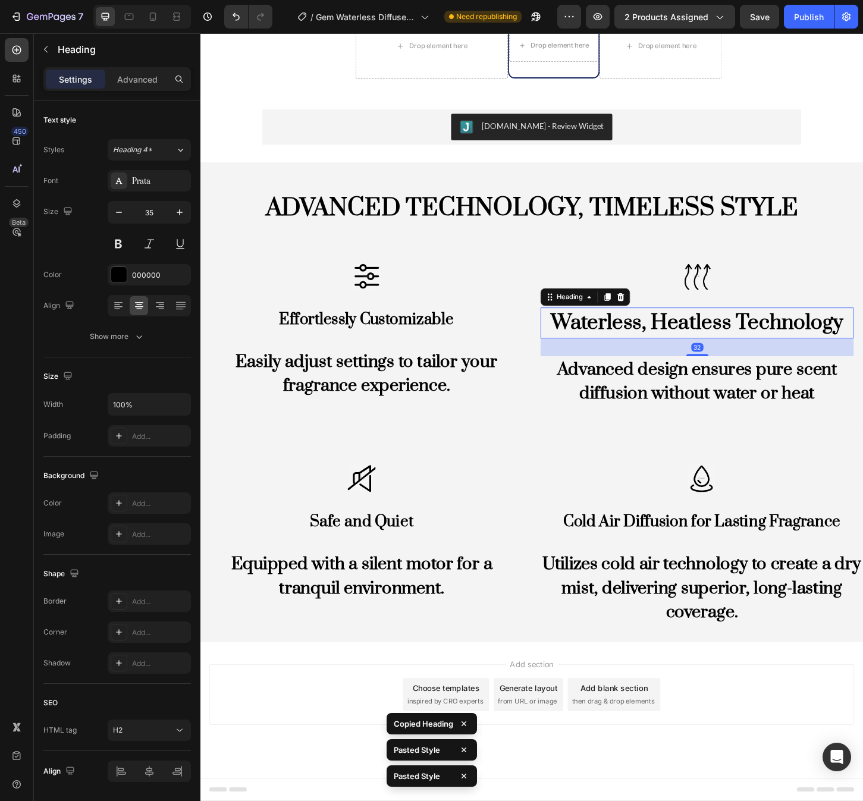
type input "26"
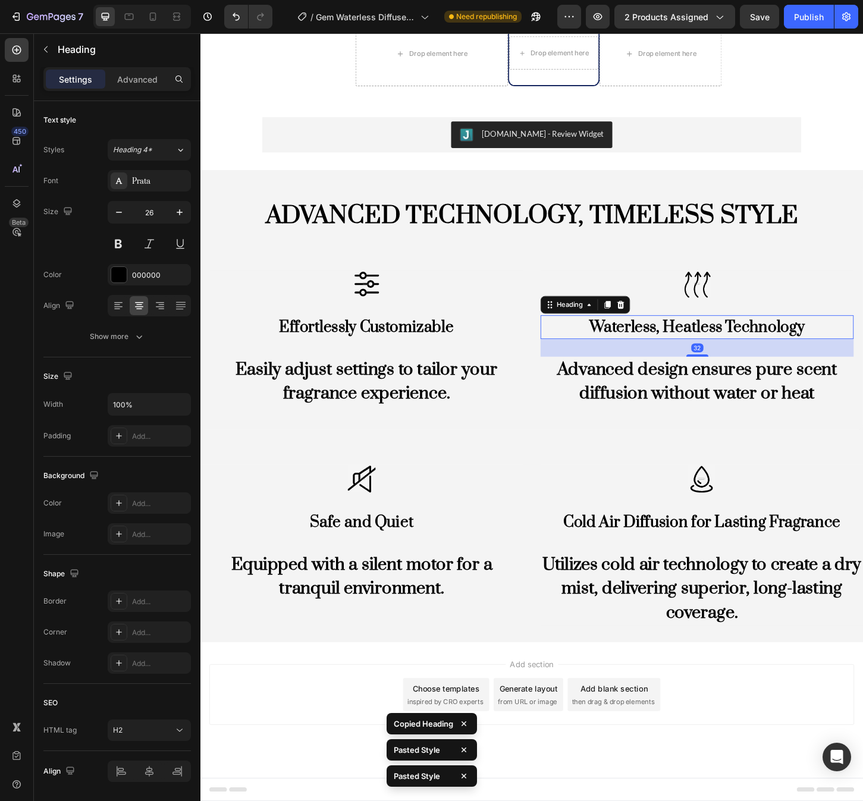
scroll to position [1899, 0]
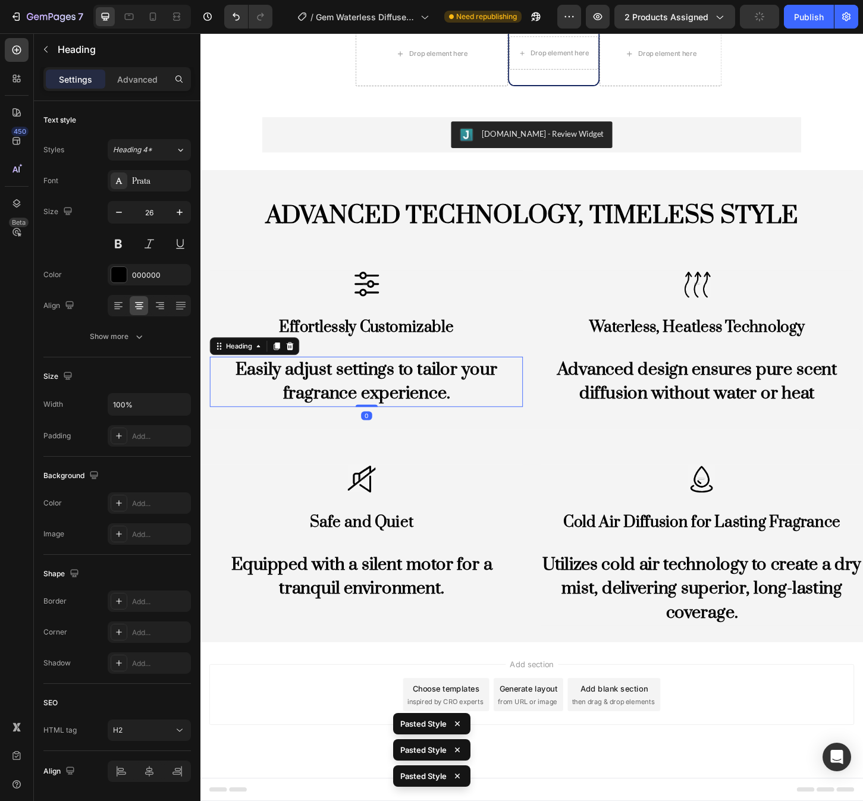
click at [371, 402] on h2 "Easily adjust settings to tailor your fragrance experience." at bounding box center [379, 409] width 337 height 54
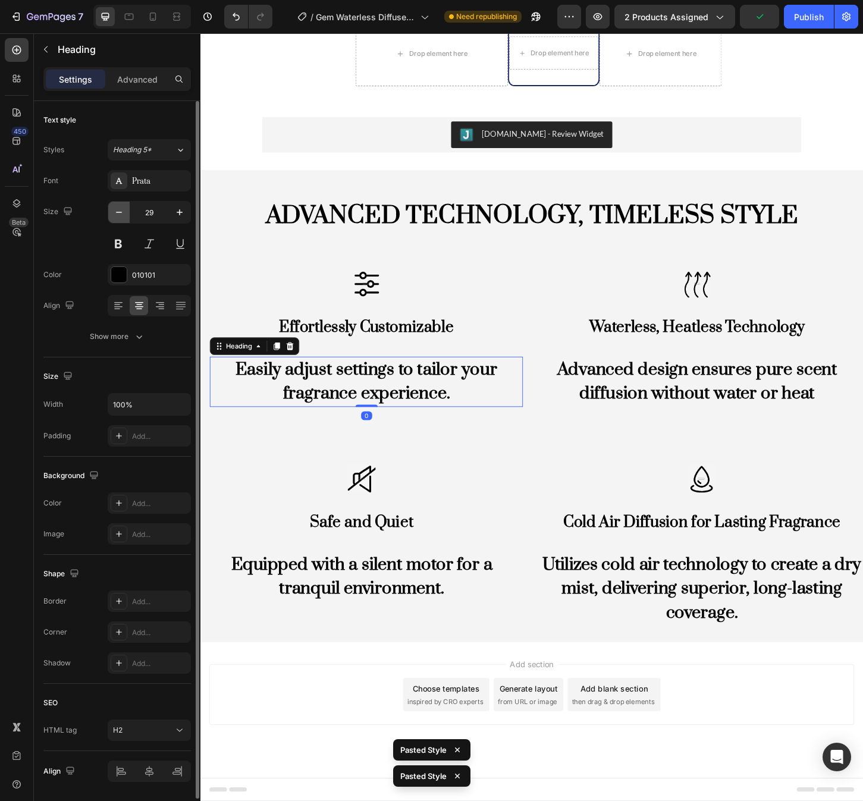
click at [118, 214] on icon "button" at bounding box center [119, 212] width 12 height 12
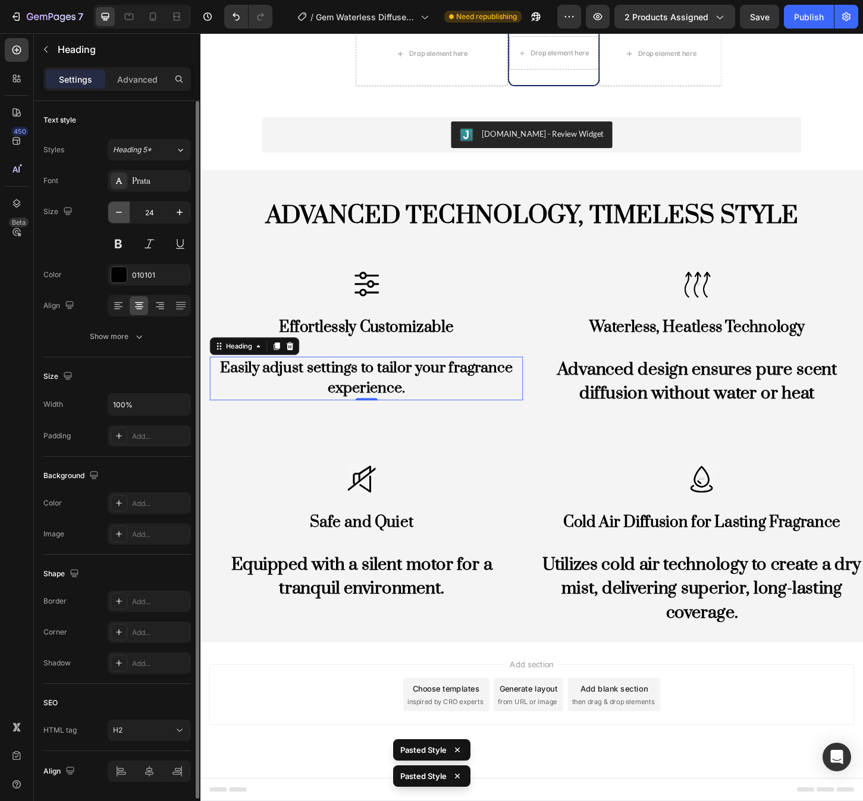
click at [118, 214] on icon "button" at bounding box center [119, 212] width 12 height 12
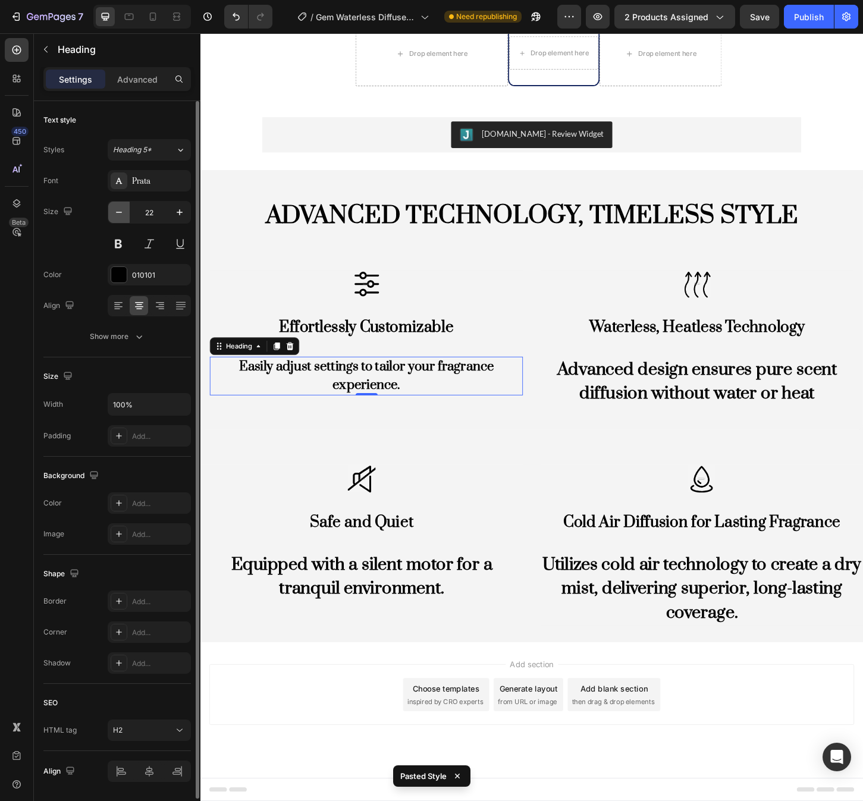
type input "21"
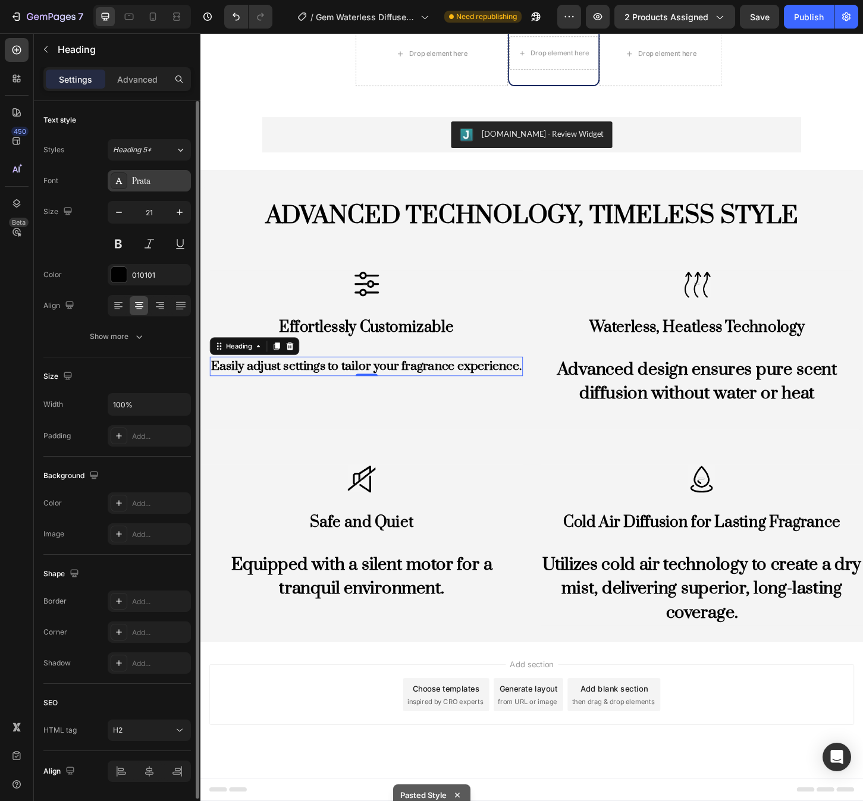
click at [152, 180] on div "Prata" at bounding box center [160, 181] width 56 height 11
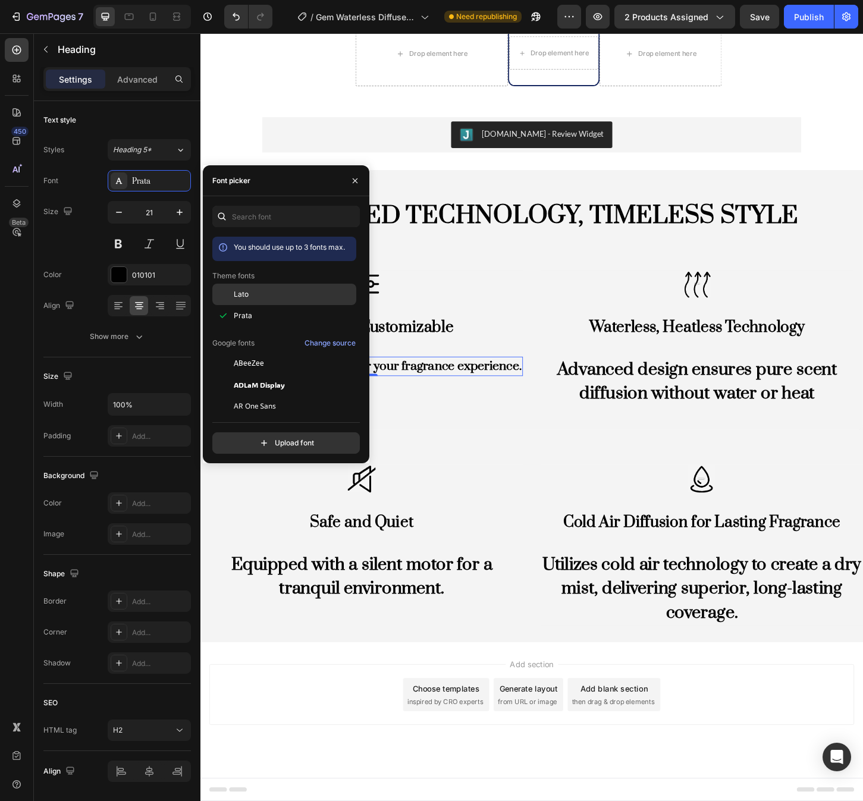
click at [268, 297] on div "Lato" at bounding box center [294, 294] width 120 height 11
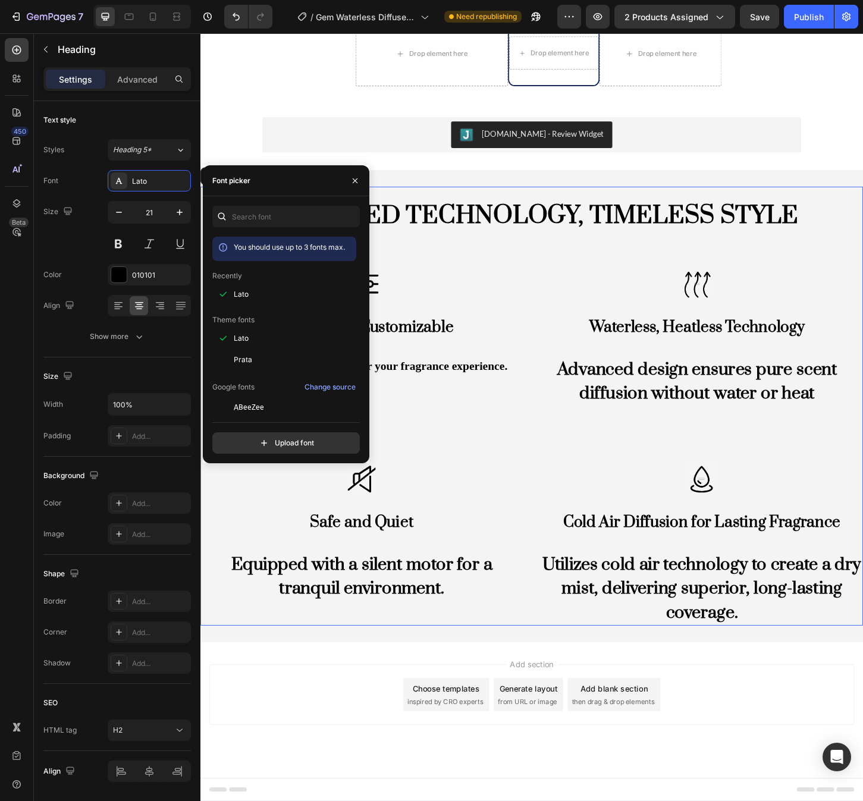
click at [584, 481] on div "ADVANCED TECHNOLOGY, TIMELESS STYLE Heading Image Effortlessly Customizable Hea…" at bounding box center [557, 435] width 714 height 473
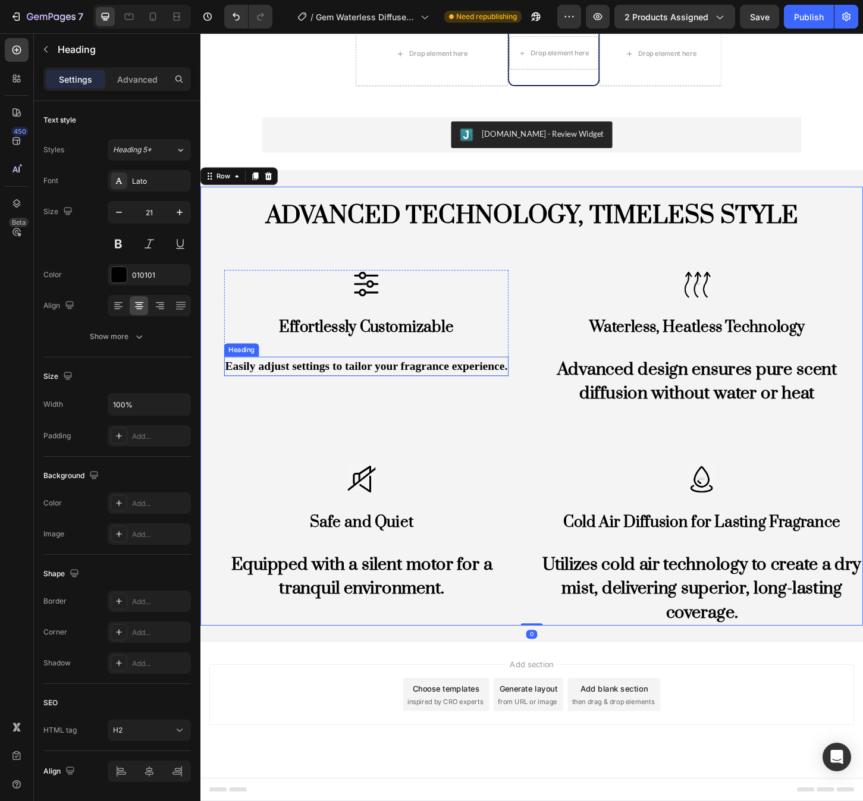
click at [445, 390] on h2 "Easily adjust settings to tailor your fragrance experience." at bounding box center [379, 392] width 306 height 21
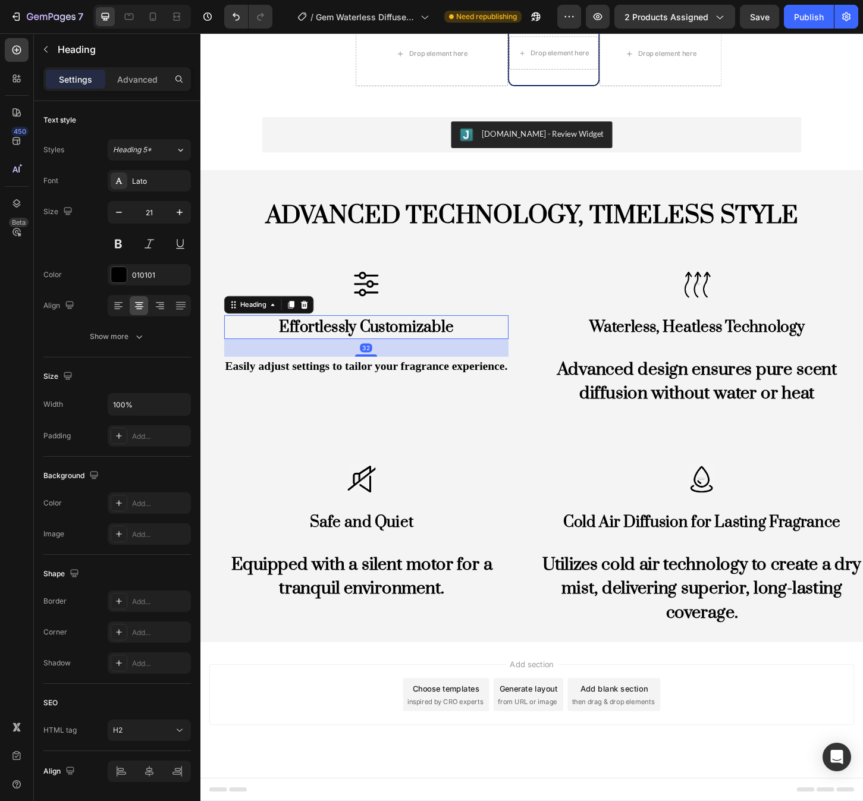
click at [428, 351] on h2 "Effortlessly Customizable" at bounding box center [379, 350] width 306 height 26
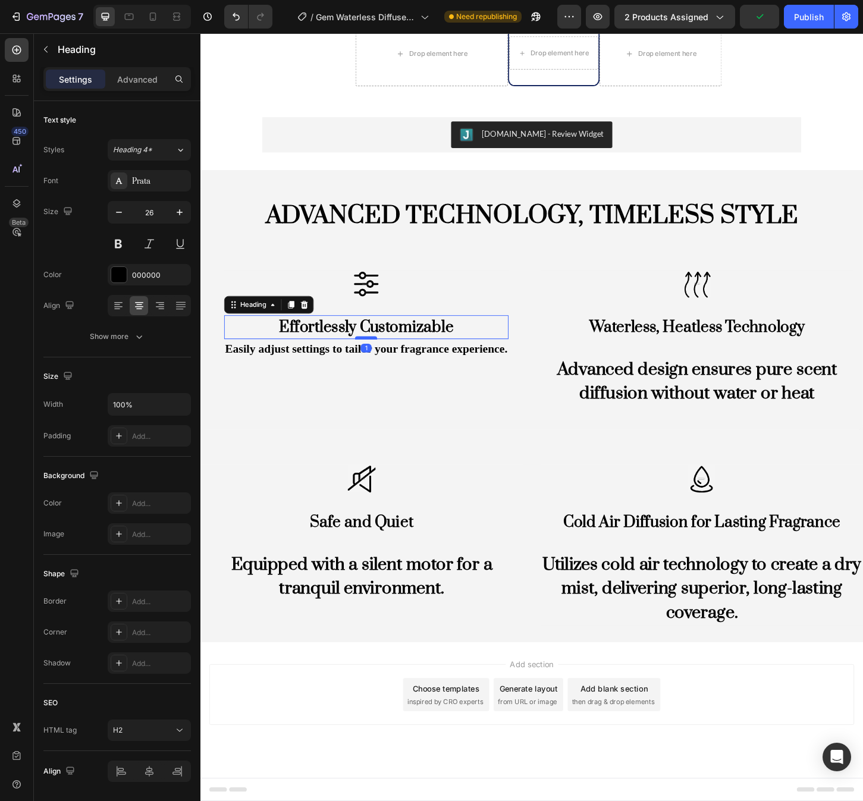
drag, startPoint x: 381, startPoint y: 381, endPoint x: 382, endPoint y: 362, distance: 18.5
click at [382, 362] on div at bounding box center [379, 362] width 24 height 4
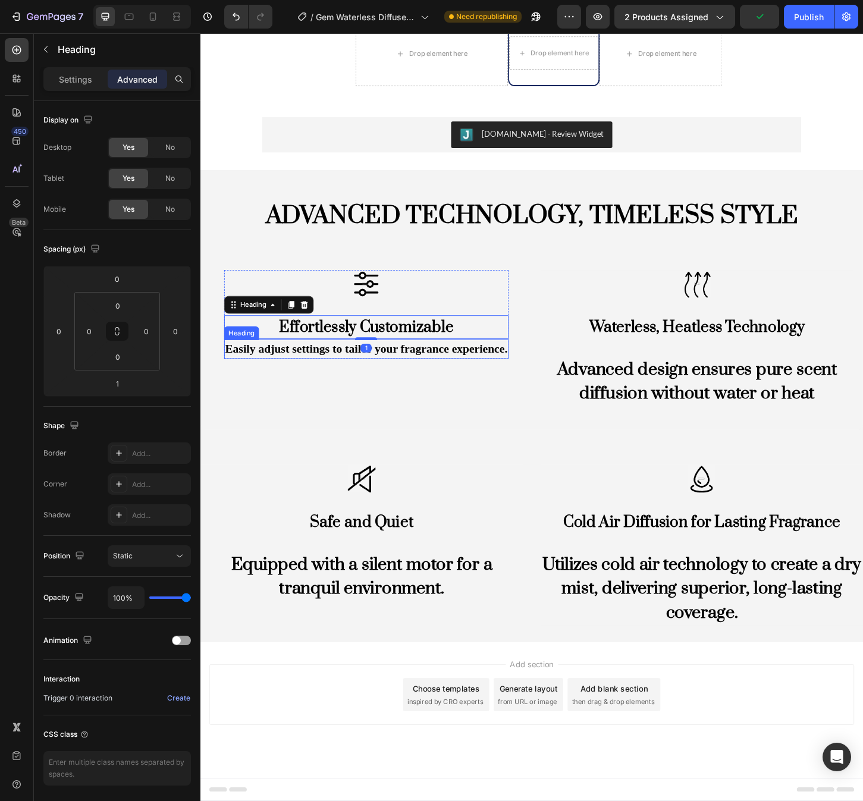
click at [520, 377] on h2 "Easily adjust settings to tailor your fragrance experience." at bounding box center [379, 373] width 306 height 21
click at [462, 346] on h2 "Effortlessly Customizable" at bounding box center [379, 350] width 306 height 26
drag, startPoint x: 378, startPoint y: 362, endPoint x: 378, endPoint y: 350, distance: 11.9
click at [378, 350] on div "Effortlessly Customizable Heading 0" at bounding box center [379, 350] width 306 height 26
type input "0"
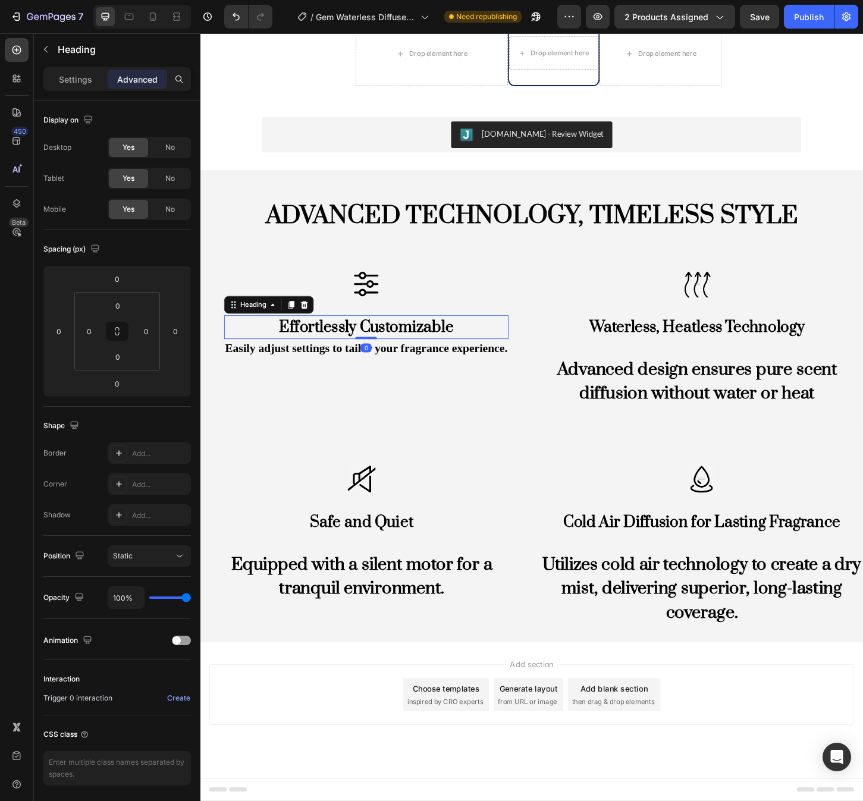
click at [512, 349] on h2 "Effortlessly Customizable" at bounding box center [379, 350] width 306 height 26
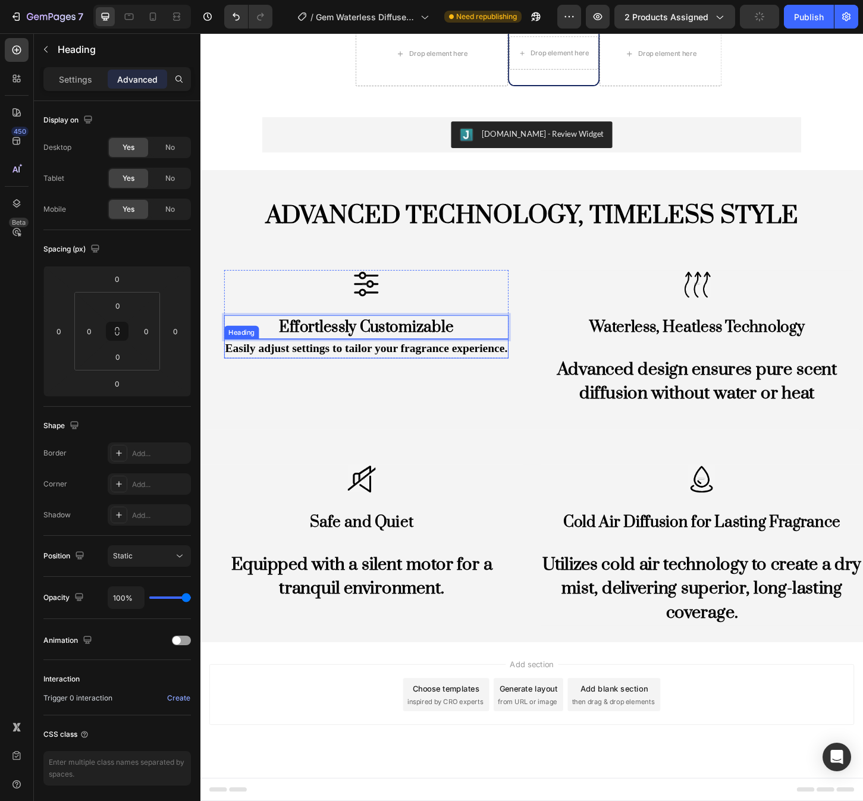
click at [429, 381] on h2 "Easily adjust settings to tailor your fragrance experience." at bounding box center [379, 373] width 306 height 21
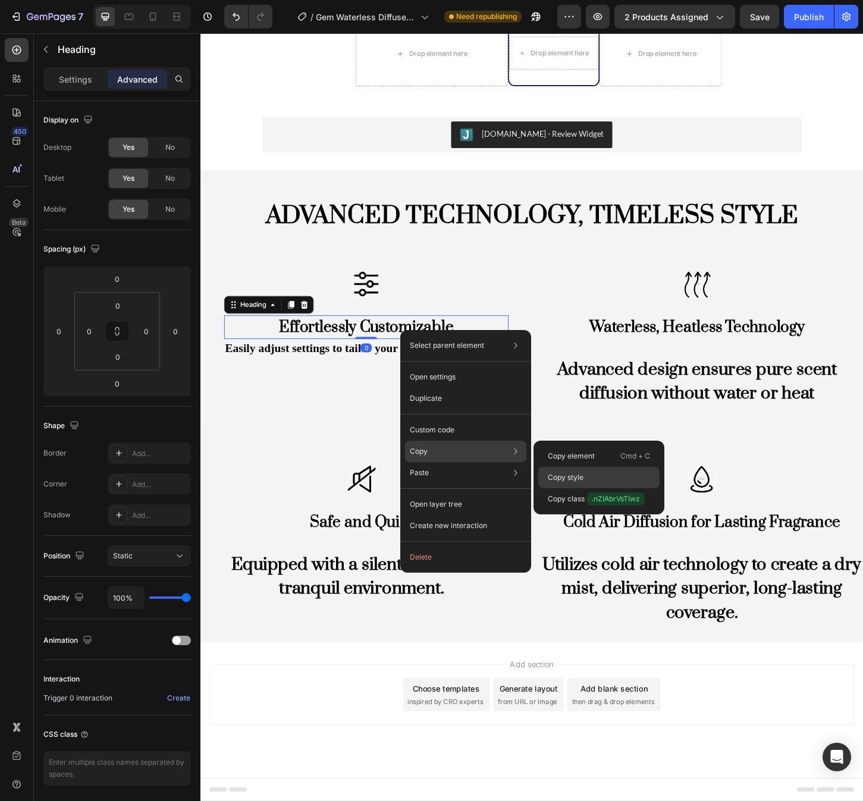
click at [583, 476] on p "Copy style" at bounding box center [566, 477] width 36 height 11
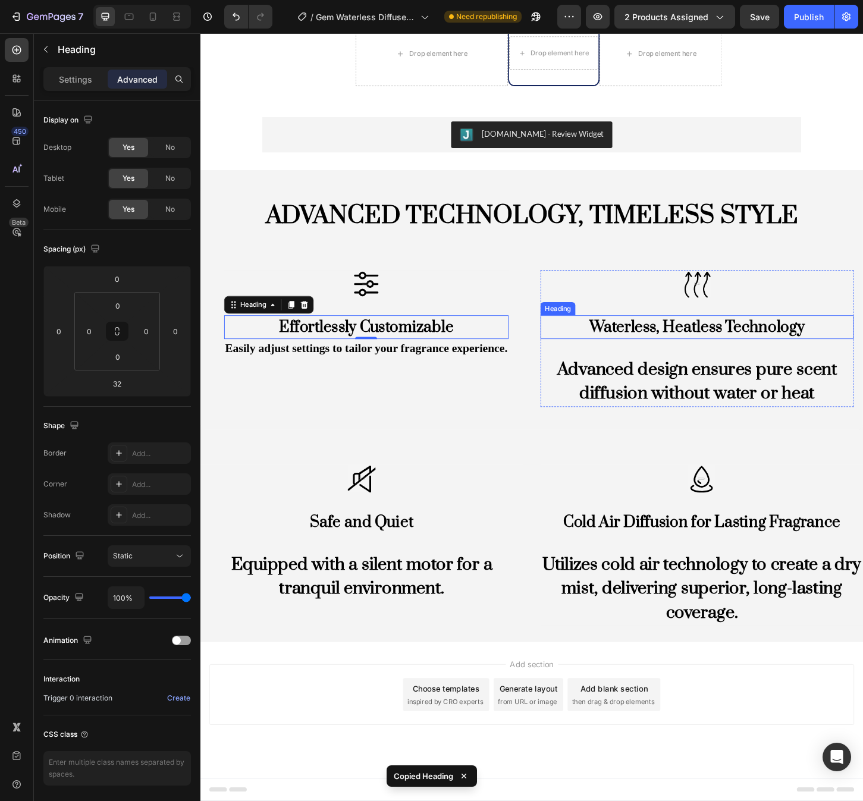
click at [731, 347] on h2 "Waterless, Heatless Technology" at bounding box center [735, 350] width 337 height 26
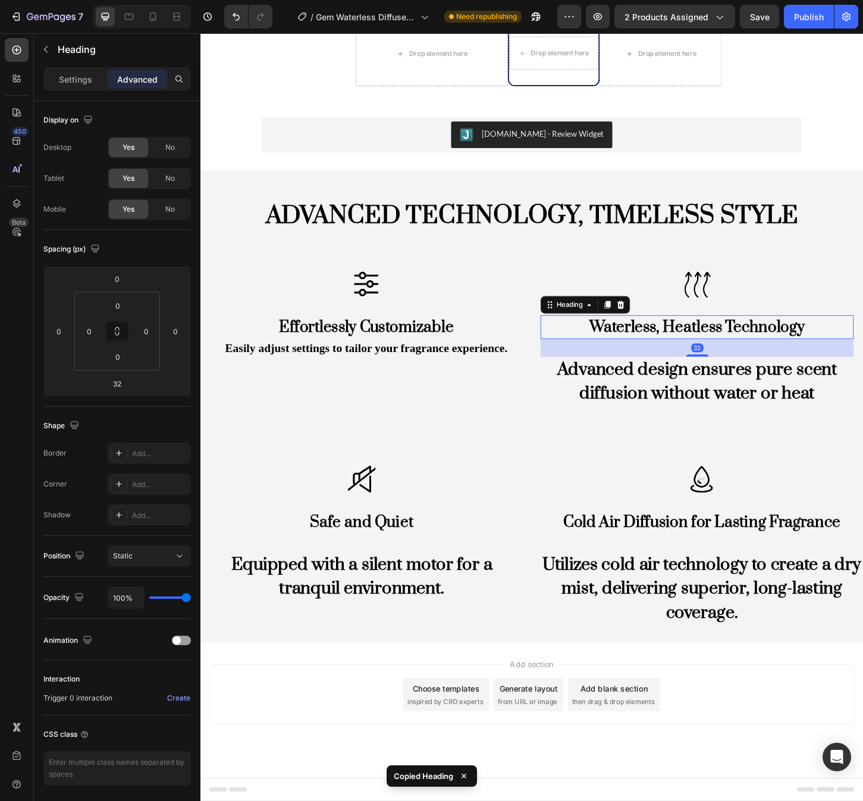
type input "0"
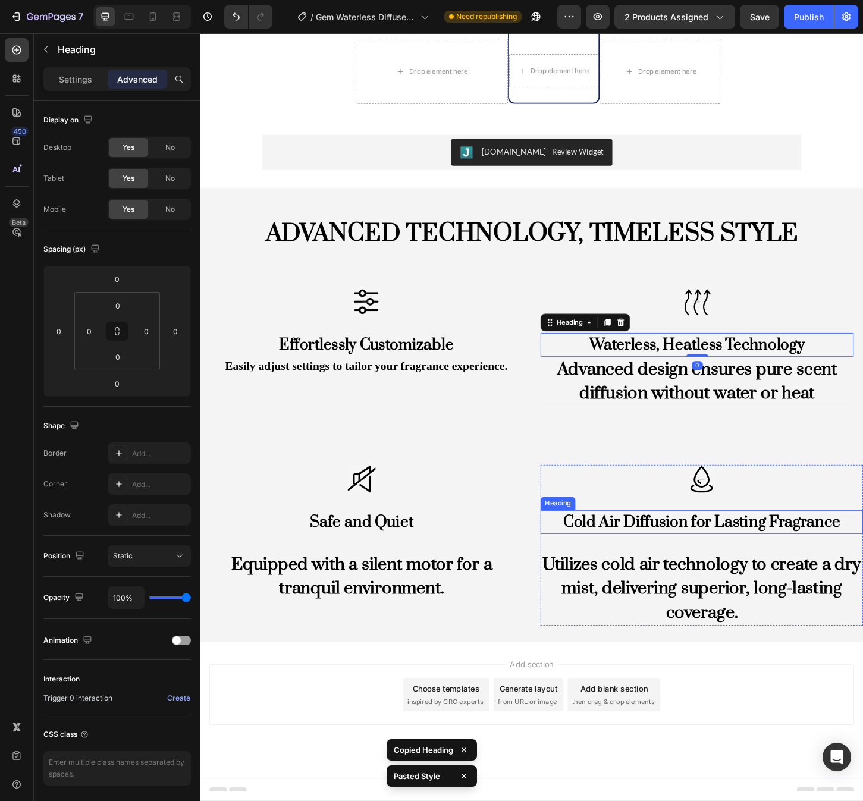
click at [704, 556] on h2 "Cold Air Diffusion for Lasting Fragrance" at bounding box center [740, 560] width 347 height 26
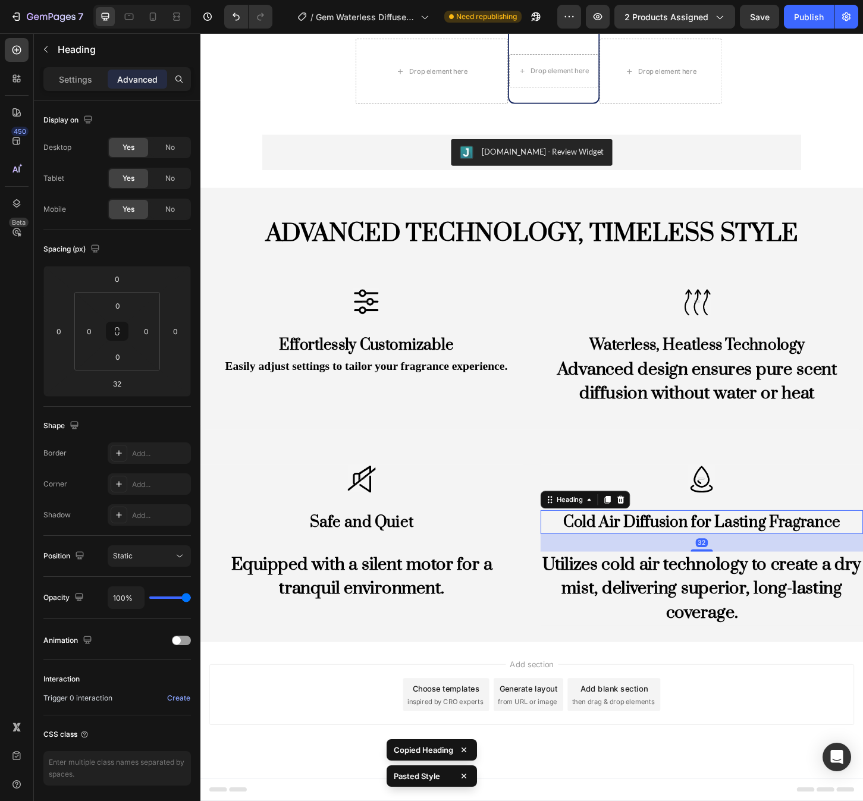
type input "0"
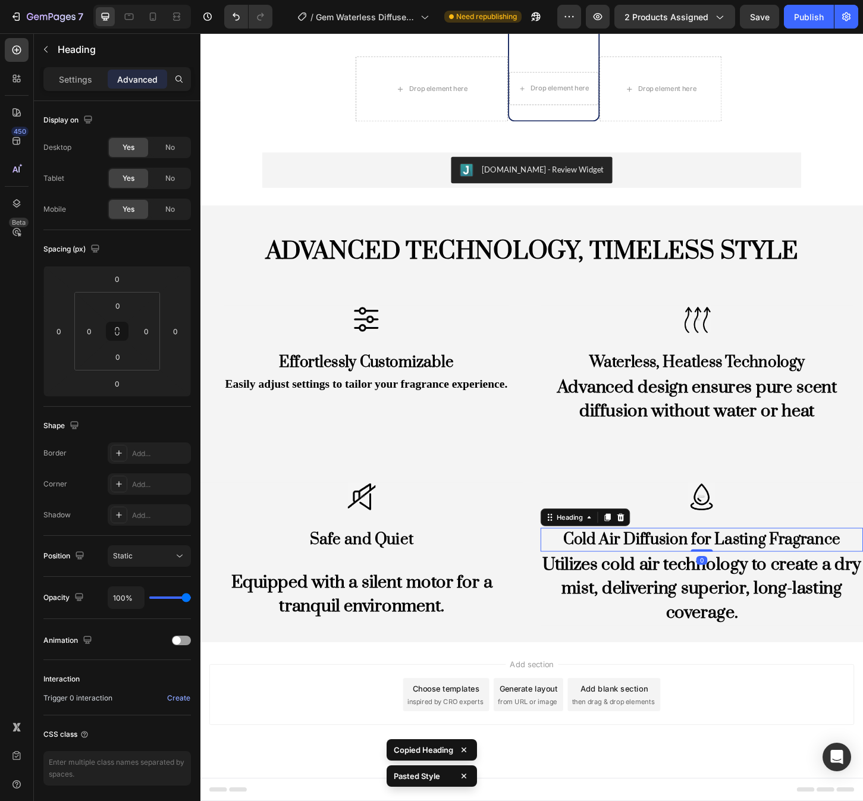
scroll to position [1861, 0]
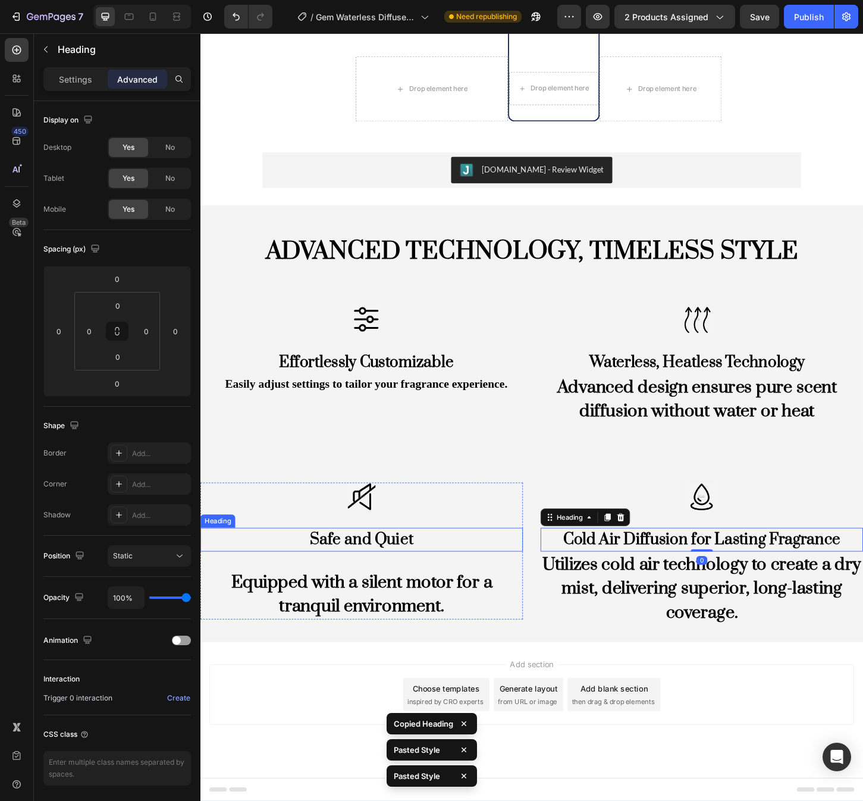
click at [419, 576] on h2 "Safe and Quiet" at bounding box center [373, 579] width 347 height 26
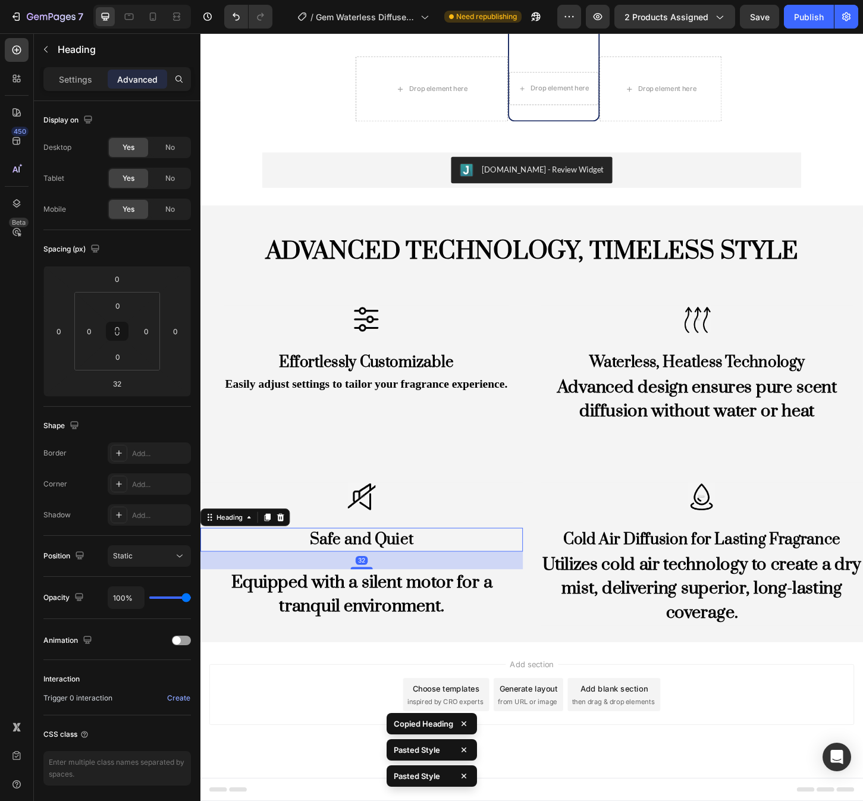
type input "0"
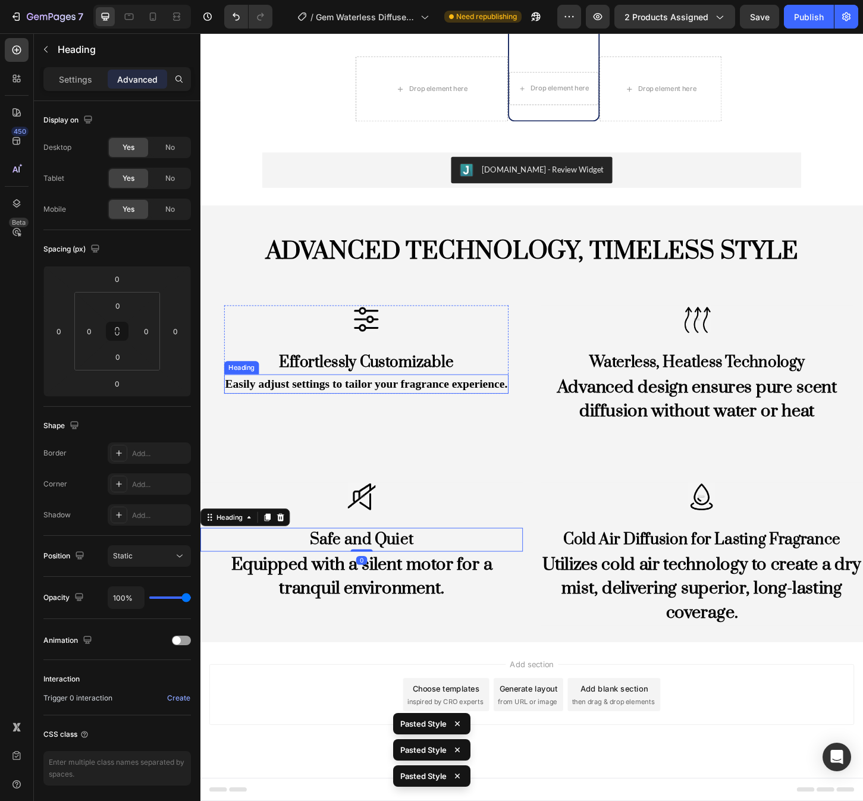
click at [437, 410] on h2 "Easily adjust settings to tailor your fragrance experience." at bounding box center [379, 411] width 306 height 21
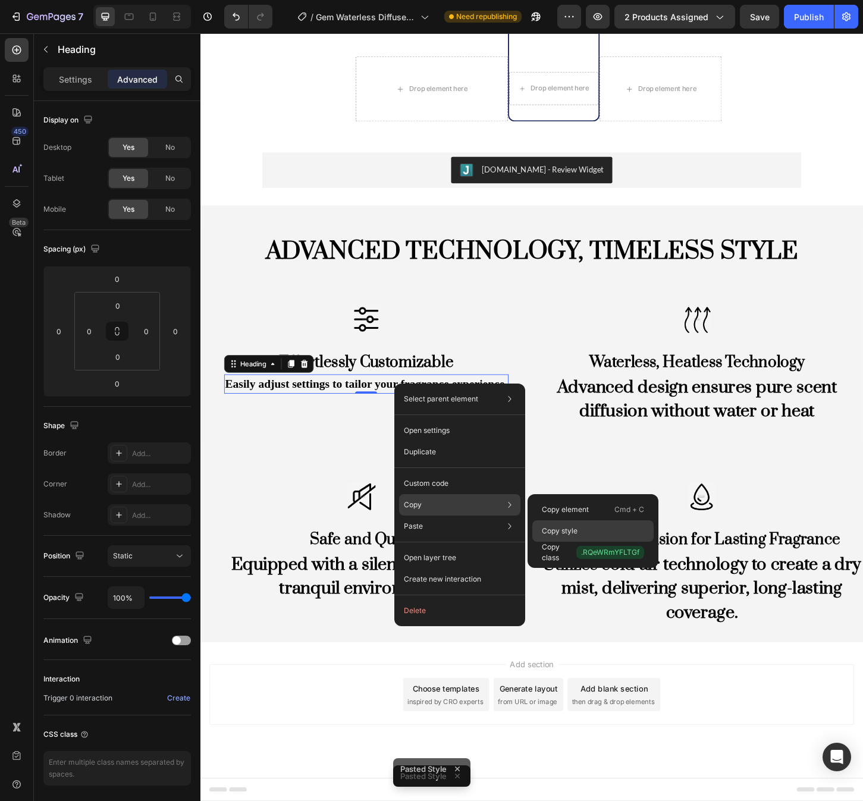
click at [563, 526] on p "Copy style" at bounding box center [560, 531] width 36 height 11
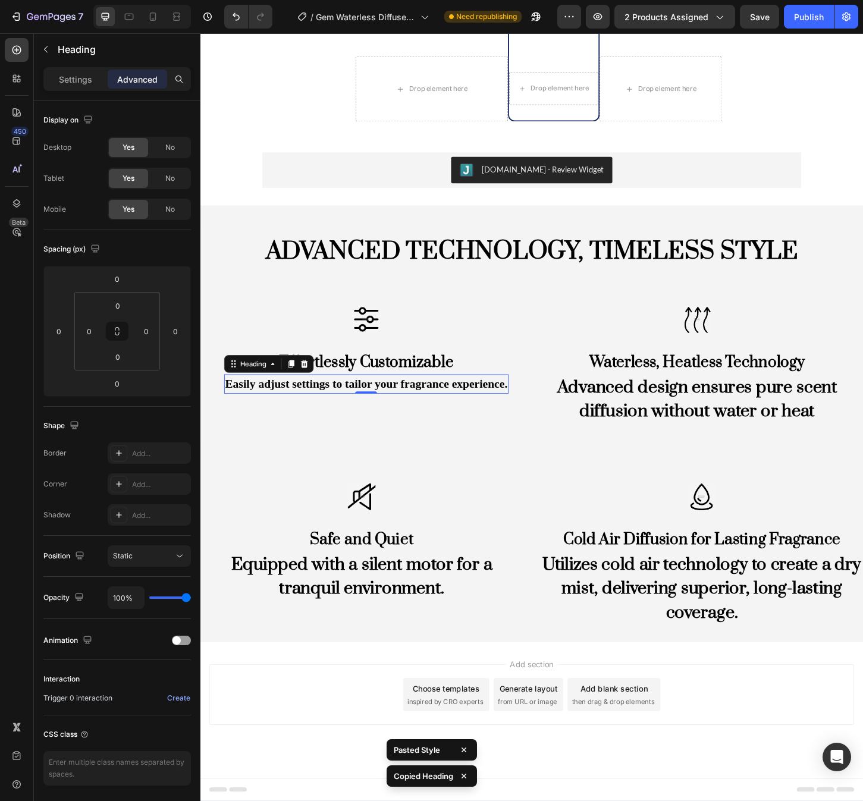
click at [419, 416] on h2 "Easily adjust settings to tailor your fragrance experience." at bounding box center [379, 411] width 306 height 21
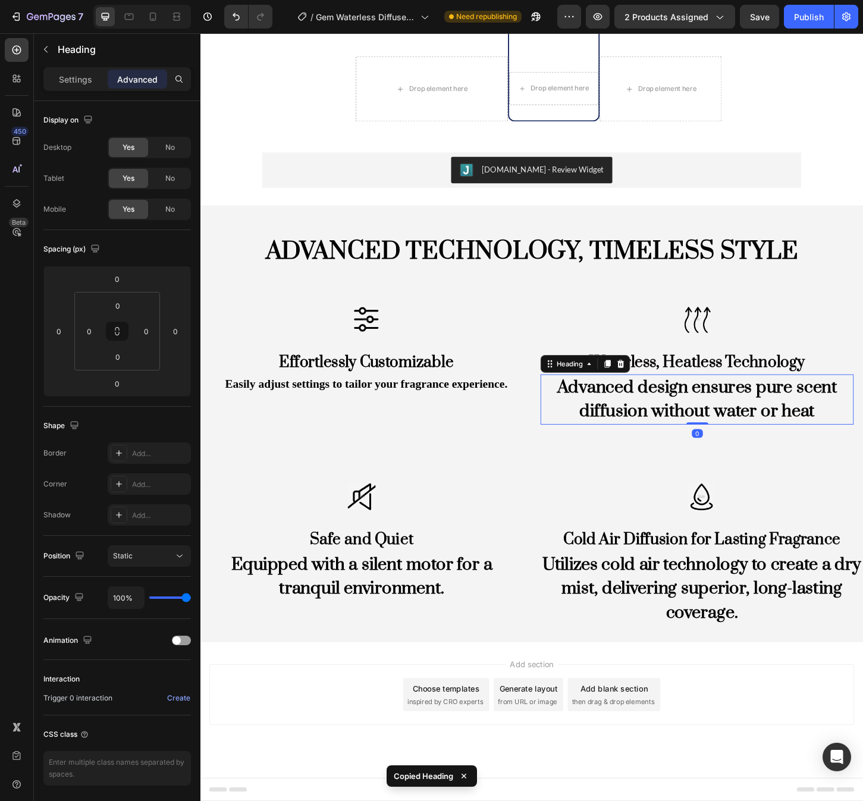
click at [687, 427] on h2 "Advanced design ensures pure scent diffusion without water or heat" at bounding box center [735, 428] width 337 height 54
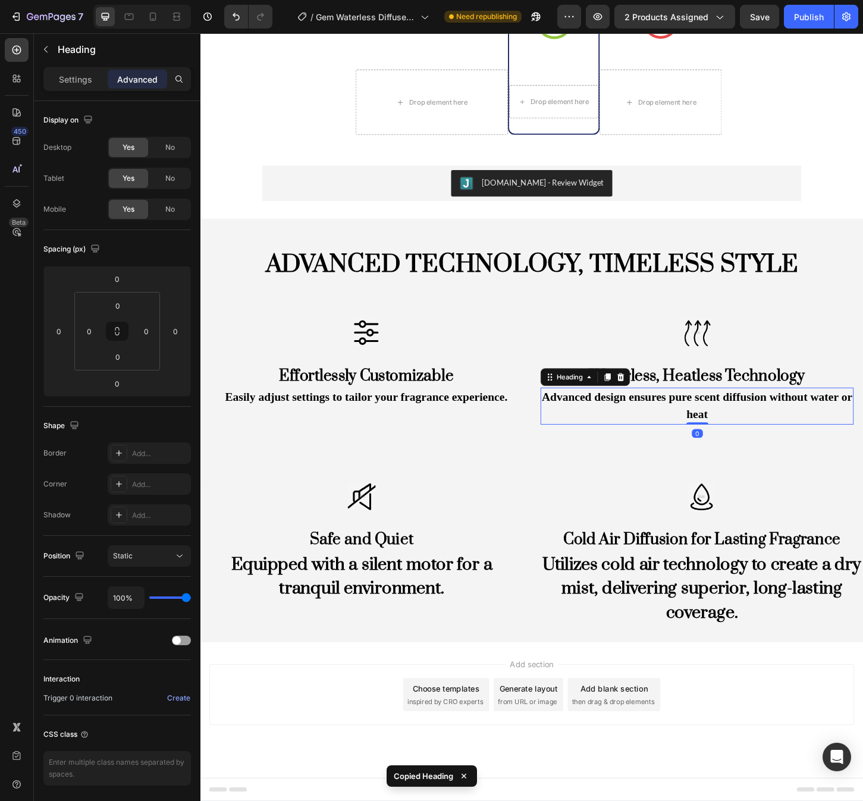
scroll to position [1847, 0]
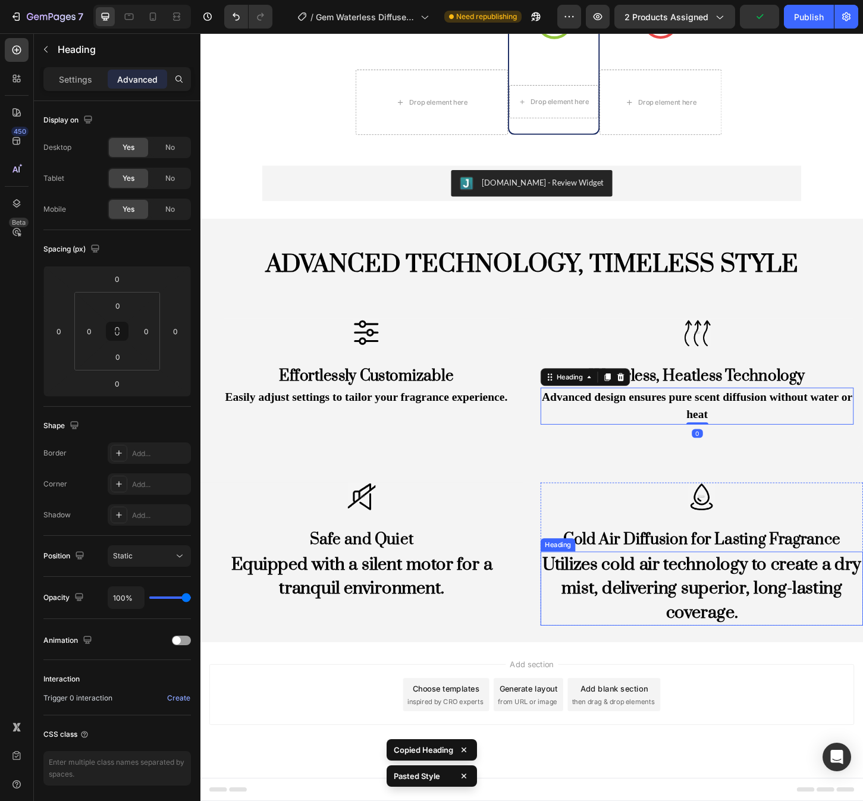
click at [679, 623] on h2 "Utilizes cold air technology to create a dry mist, delivering superior, long-la…" at bounding box center [740, 632] width 347 height 80
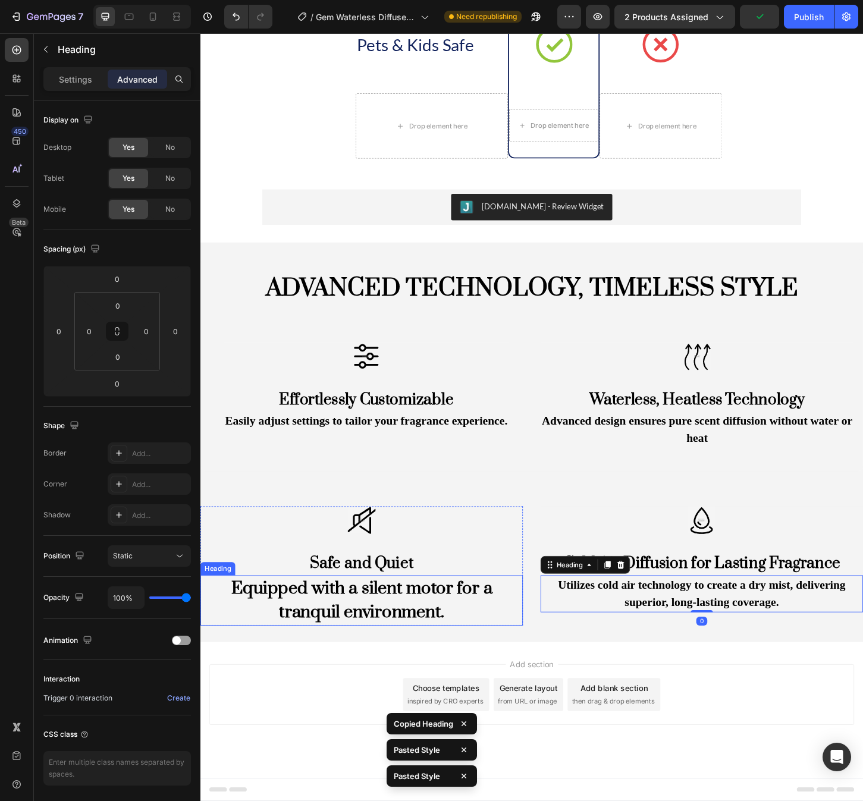
click at [422, 657] on h2 "Equipped with a silent motor for a tranquil environment." at bounding box center [373, 644] width 347 height 54
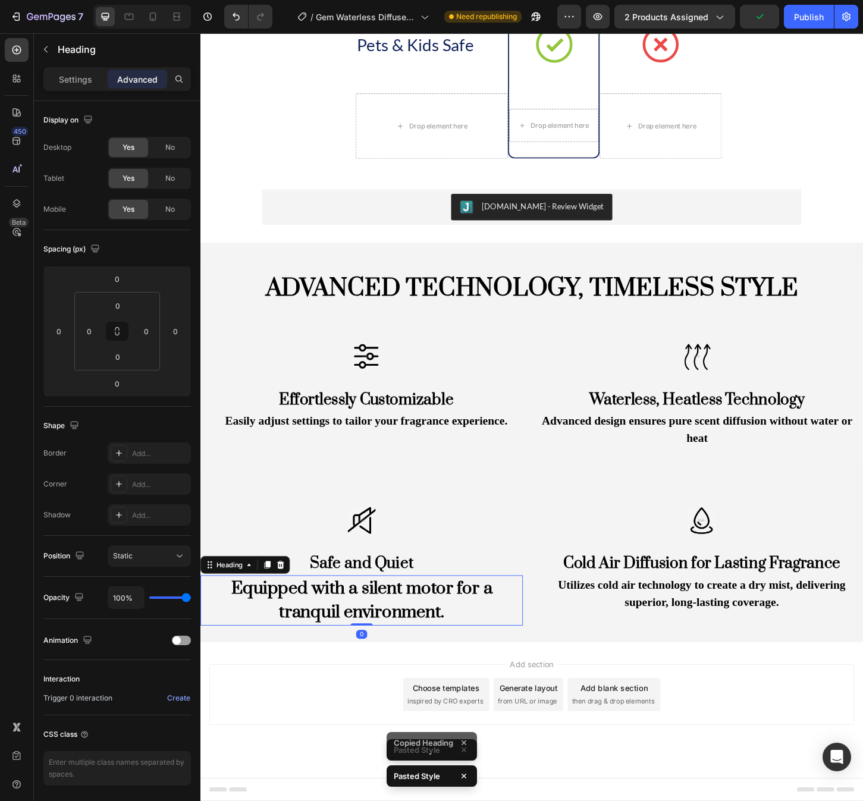
scroll to position [1807, 0]
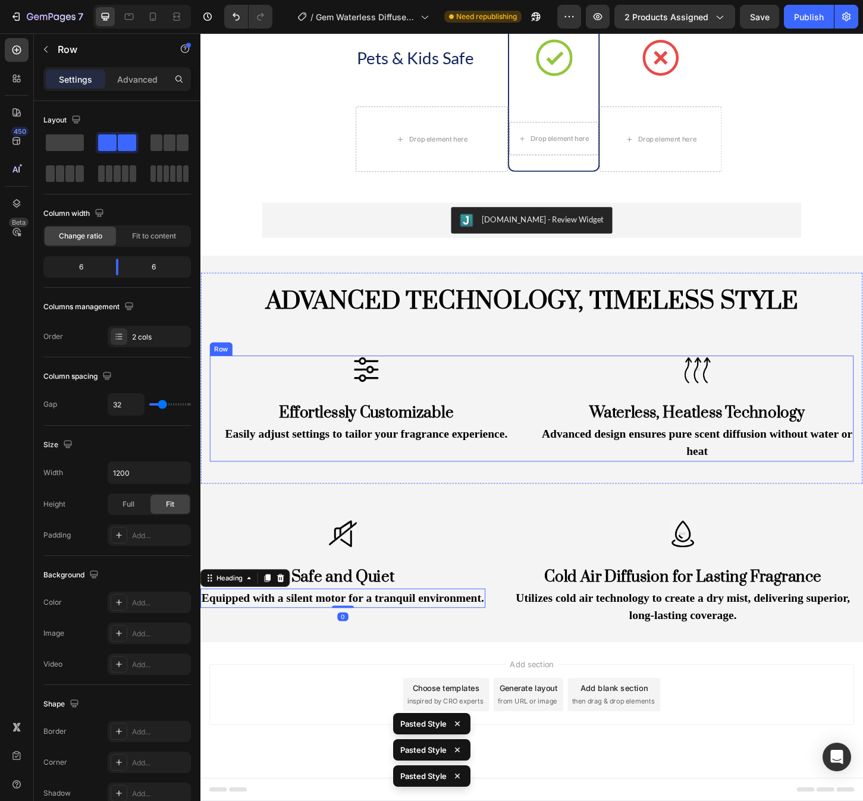
click at [560, 438] on div "Image Effortlessly Customizable Heading Easily adjust settings to tailor your f…" at bounding box center [558, 438] width 694 height 114
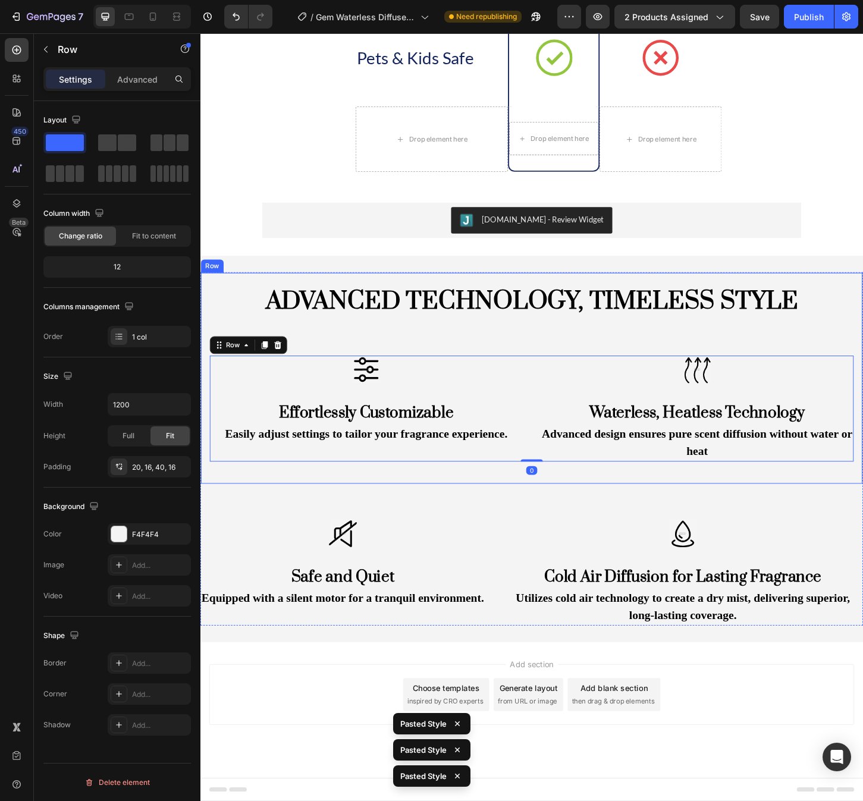
click at [543, 509] on div "ADVANCED TECHNOLOGY, TIMELESS STYLE Heading Image Effortlessly Customizable Hea…" at bounding box center [557, 405] width 714 height 228
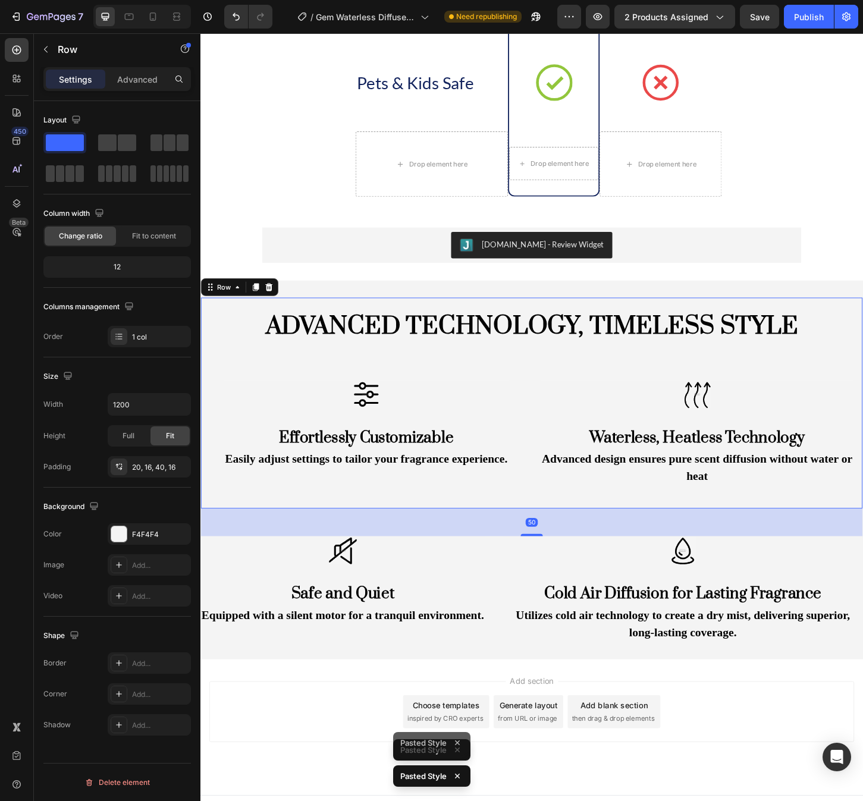
scroll to position [1769, 0]
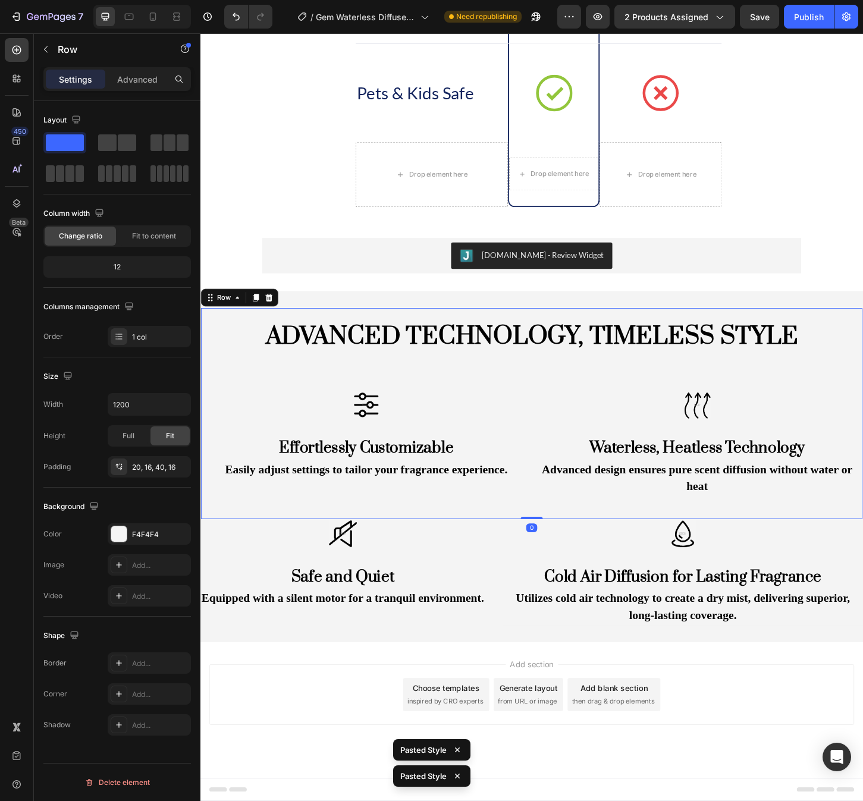
drag, startPoint x: 562, startPoint y: 556, endPoint x: 567, endPoint y: 495, distance: 61.5
click at [567, 495] on div "ADVANCED TECHNOLOGY, TIMELESS STYLE Heading Image Effortlessly Customizable Hea…" at bounding box center [557, 443] width 714 height 228
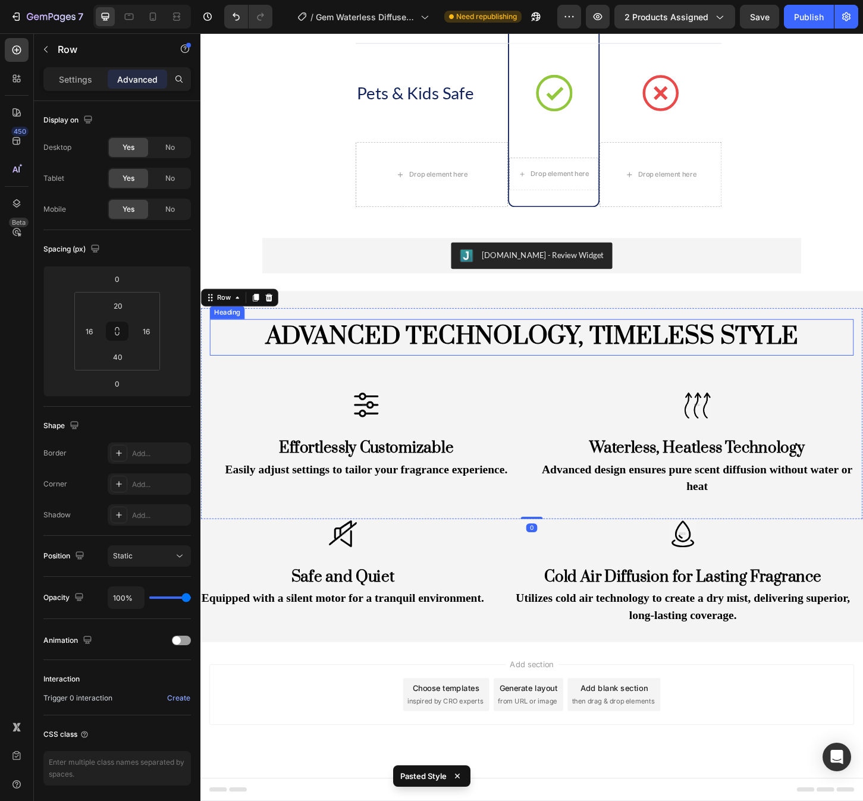
click at [683, 363] on h2 "ADVANCED TECHNOLOGY, TIMELESS STYLE" at bounding box center [558, 360] width 694 height 39
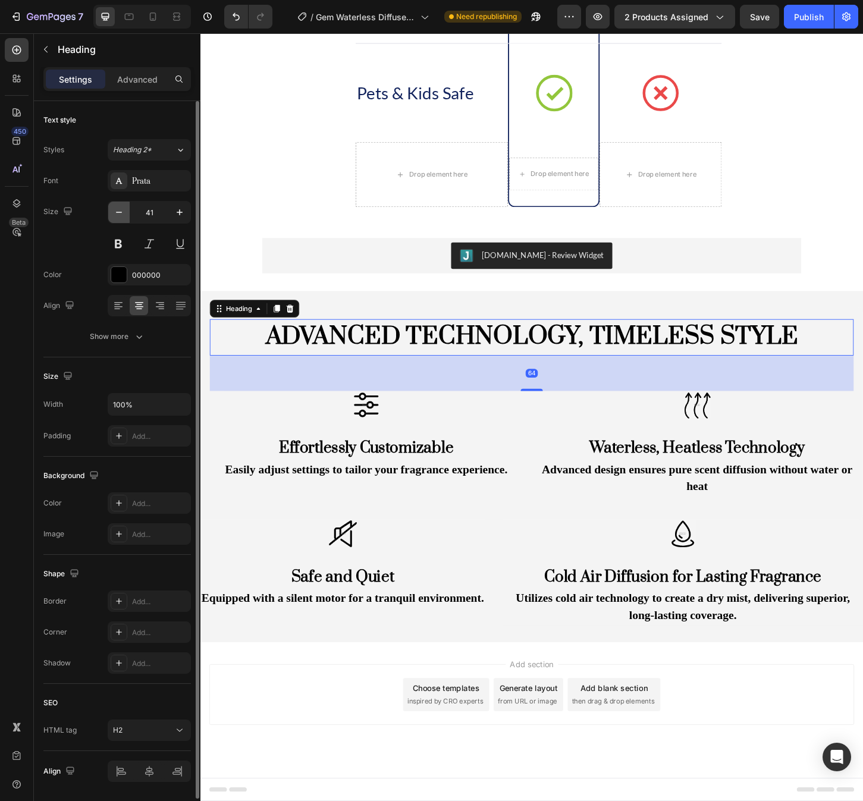
click at [123, 215] on icon "button" at bounding box center [119, 212] width 12 height 12
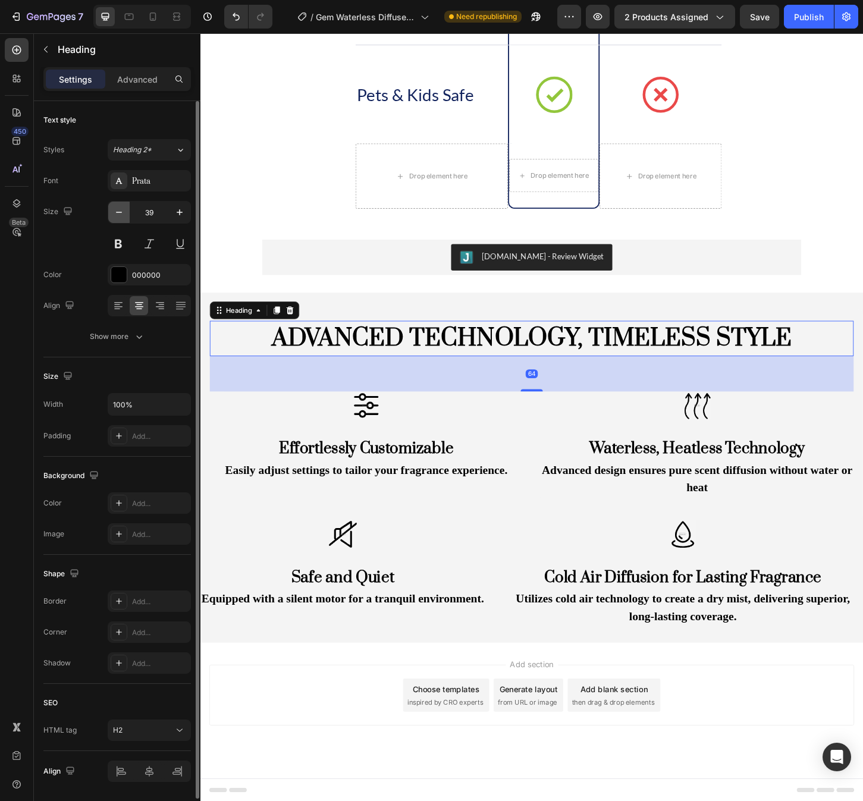
click at [123, 215] on icon "button" at bounding box center [119, 212] width 12 height 12
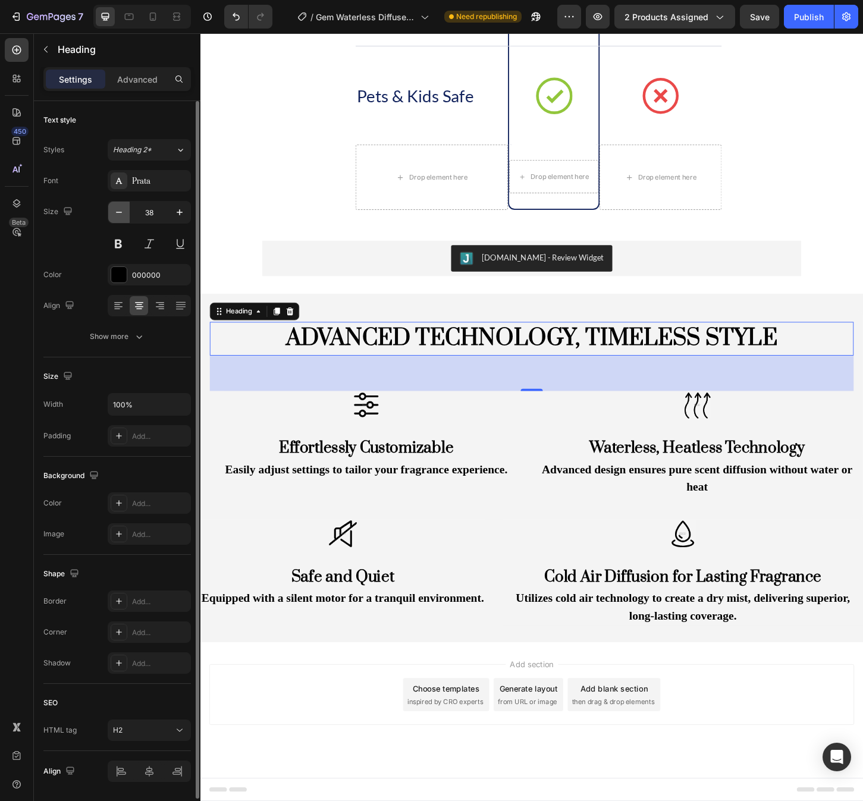
click at [123, 215] on icon "button" at bounding box center [119, 212] width 12 height 12
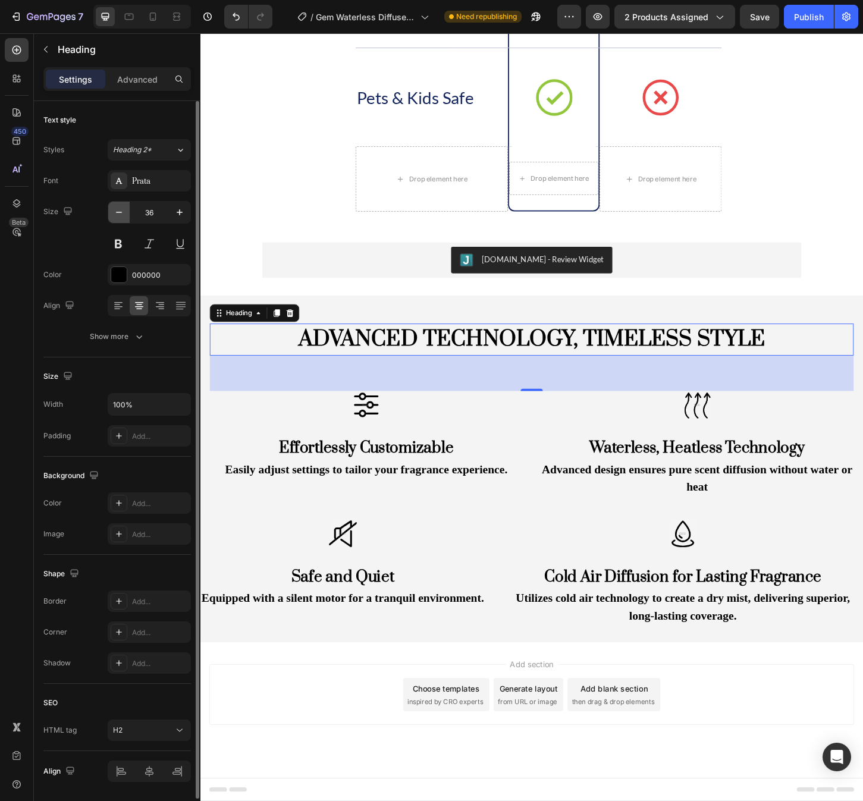
type input "35"
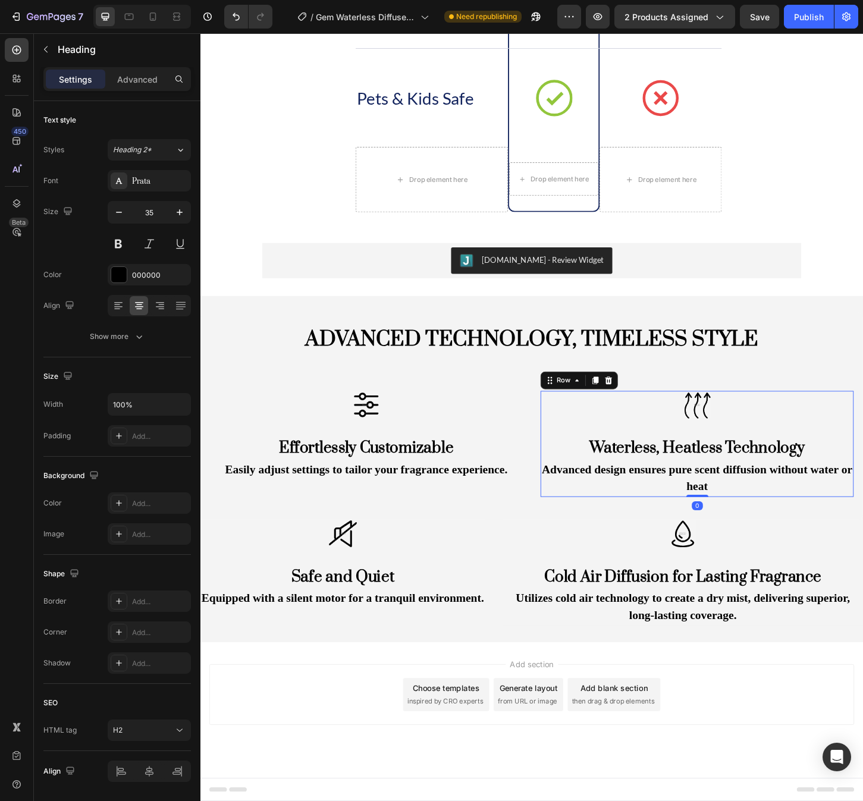
click at [814, 453] on div "Image Waterless, Heatless Technology Heading Advanced design ensures pure scent…" at bounding box center [735, 476] width 337 height 114
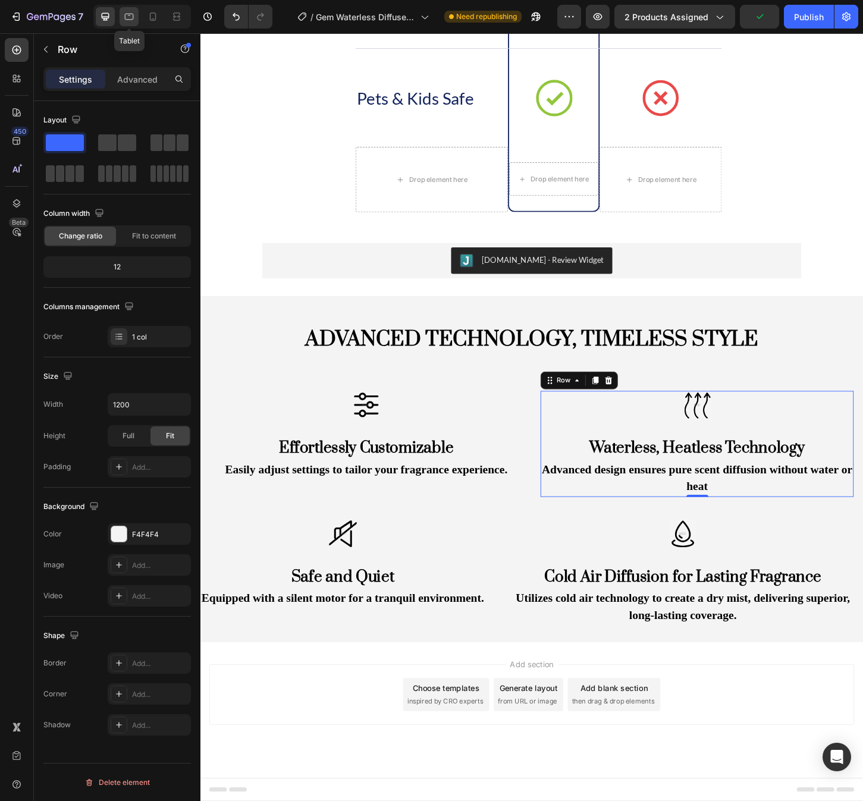
click at [133, 22] on icon at bounding box center [129, 17] width 12 height 12
type input "100%"
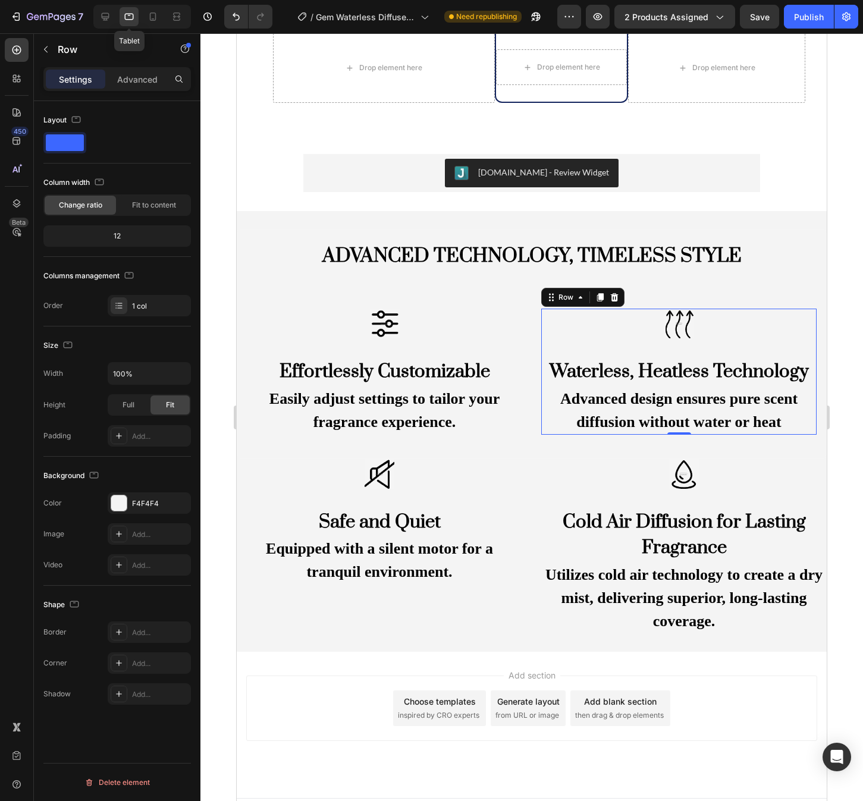
scroll to position [1919, 0]
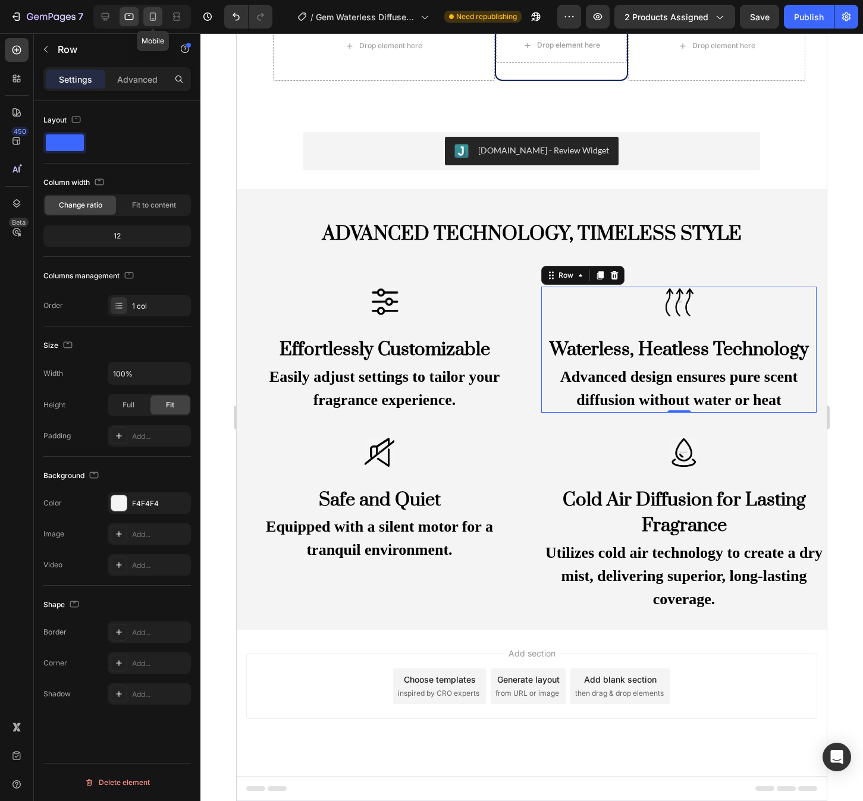
click at [143, 16] on div at bounding box center [152, 16] width 19 height 19
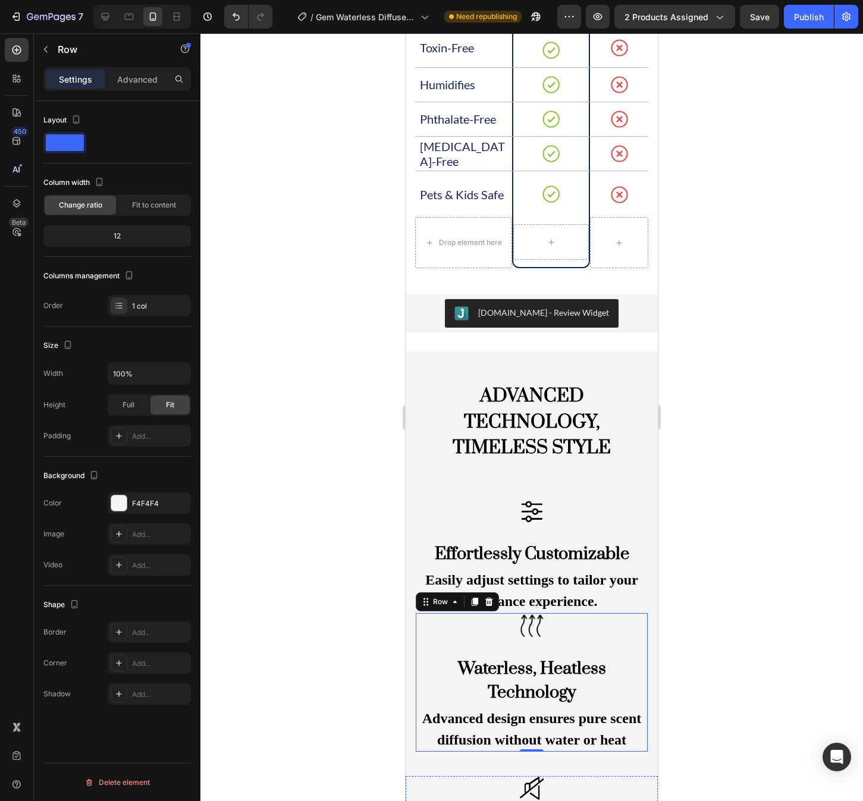
scroll to position [1349, 0]
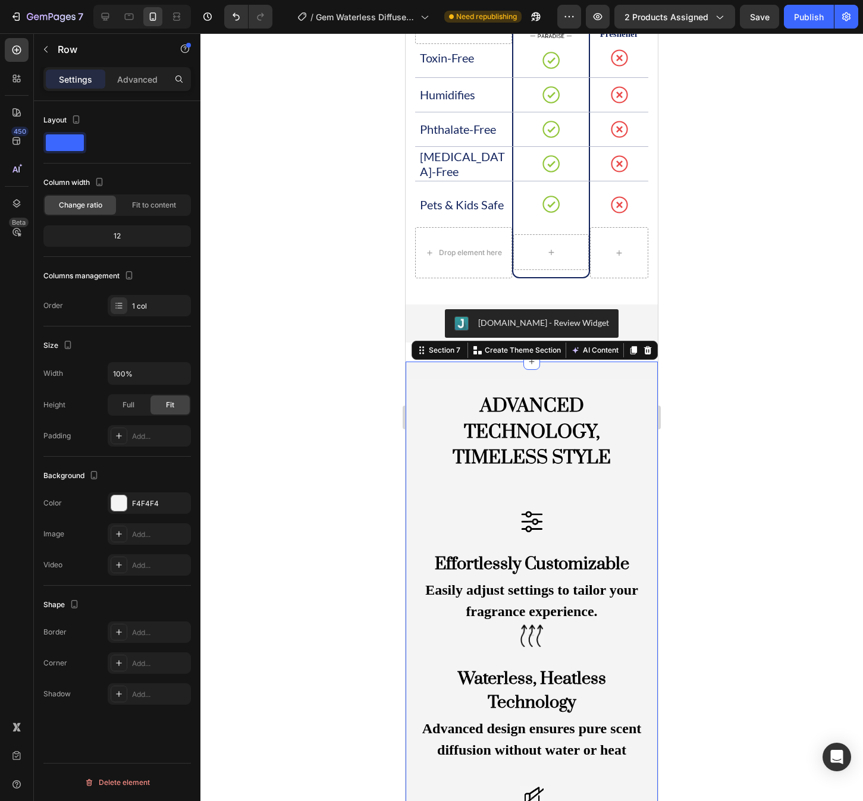
click at [631, 372] on div "ADVANCED TECHNOLOGY, TIMELESS STYLE Heading Image Effortlessly Customizable Hea…" at bounding box center [532, 720] width 252 height 717
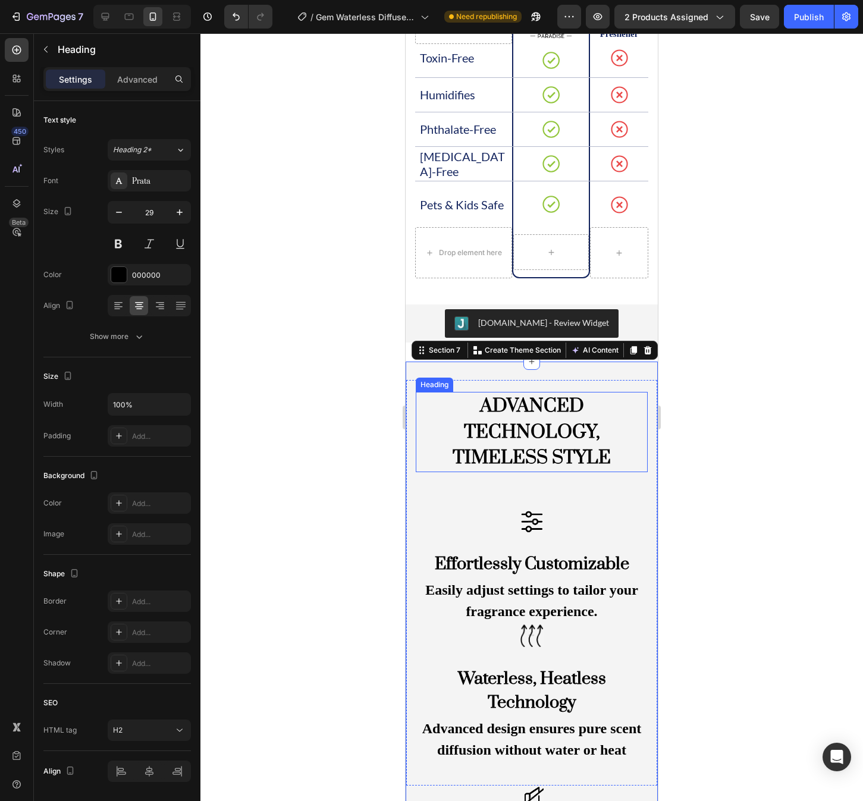
click at [598, 452] on h2 "ADVANCED TECHNOLOGY, TIMELESS STYLE" at bounding box center [532, 432] width 232 height 80
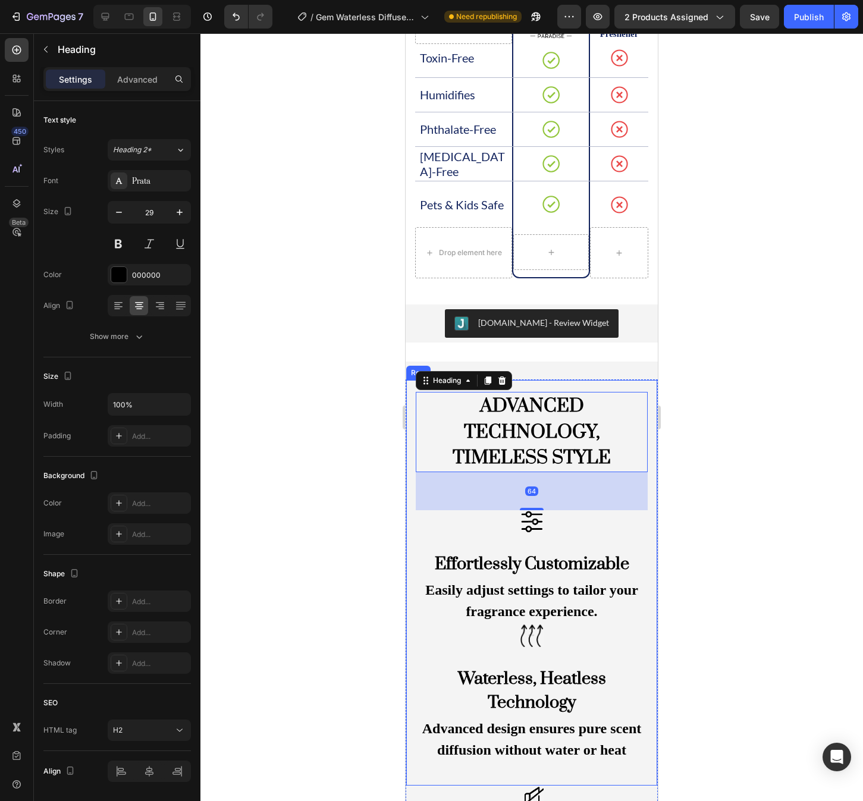
click at [641, 384] on div "ADVANCED TECHNOLOGY, TIMELESS STYLE Heading 64 Image Effortlessly Customizable …" at bounding box center [532, 583] width 252 height 407
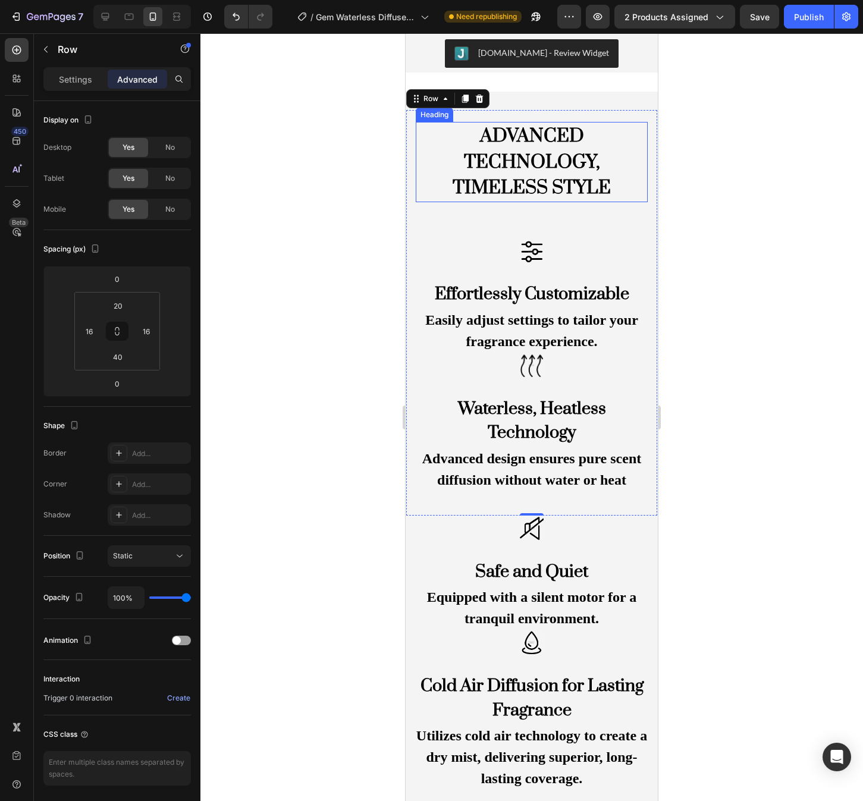
scroll to position [1675, 0]
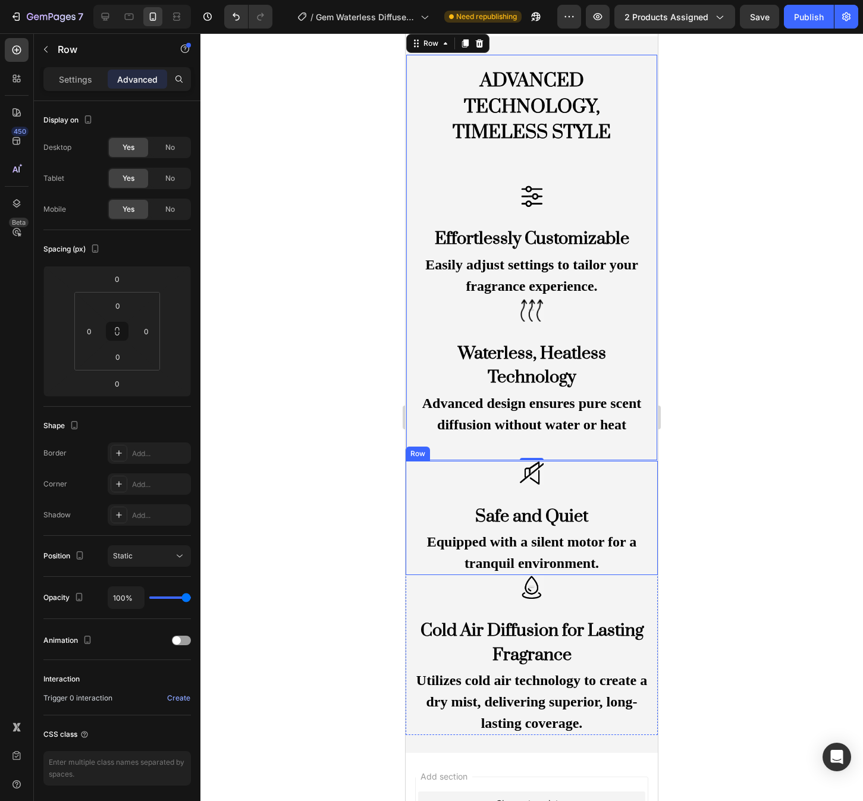
click at [620, 486] on div "Image Safe and Quiet Heading Equipped with a silent motor for a tranquil enviro…" at bounding box center [532, 518] width 252 height 115
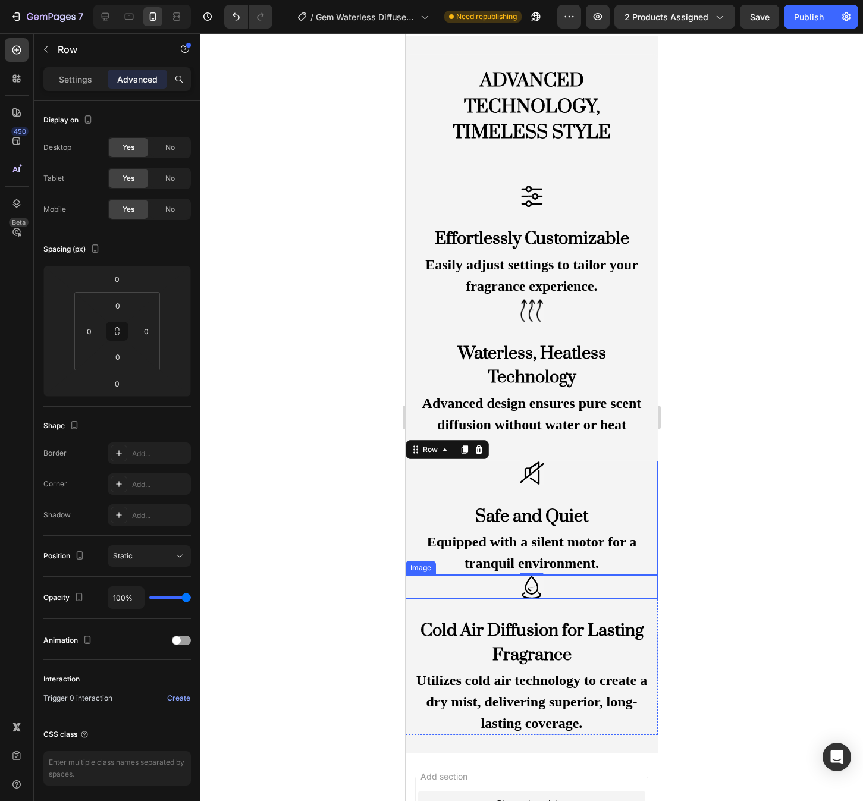
click at [608, 589] on div at bounding box center [532, 587] width 252 height 24
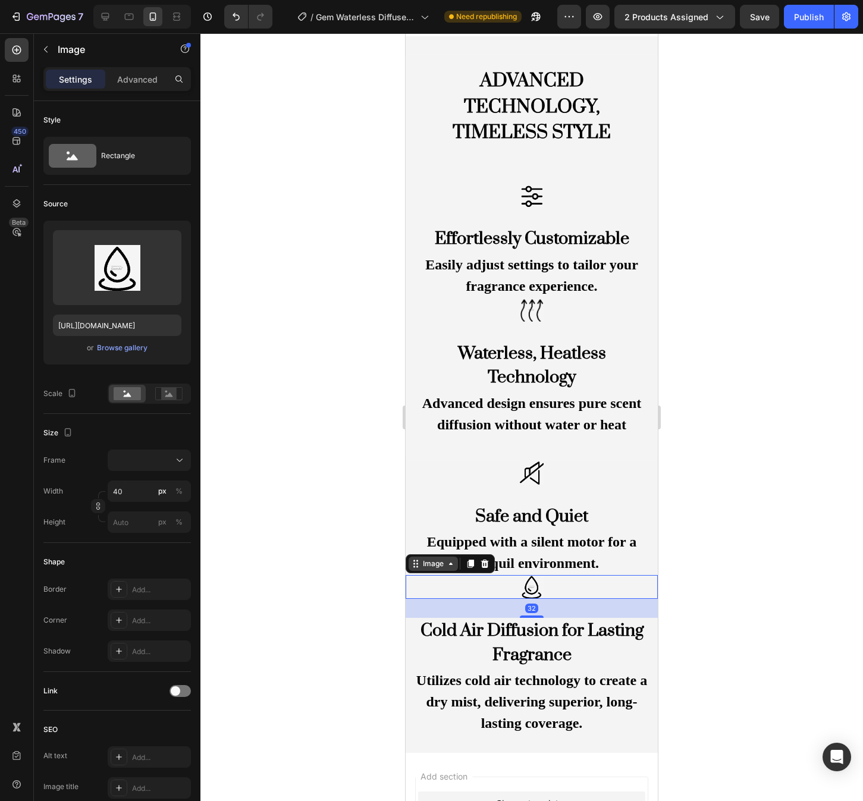
click at [446, 566] on icon at bounding box center [451, 564] width 10 height 10
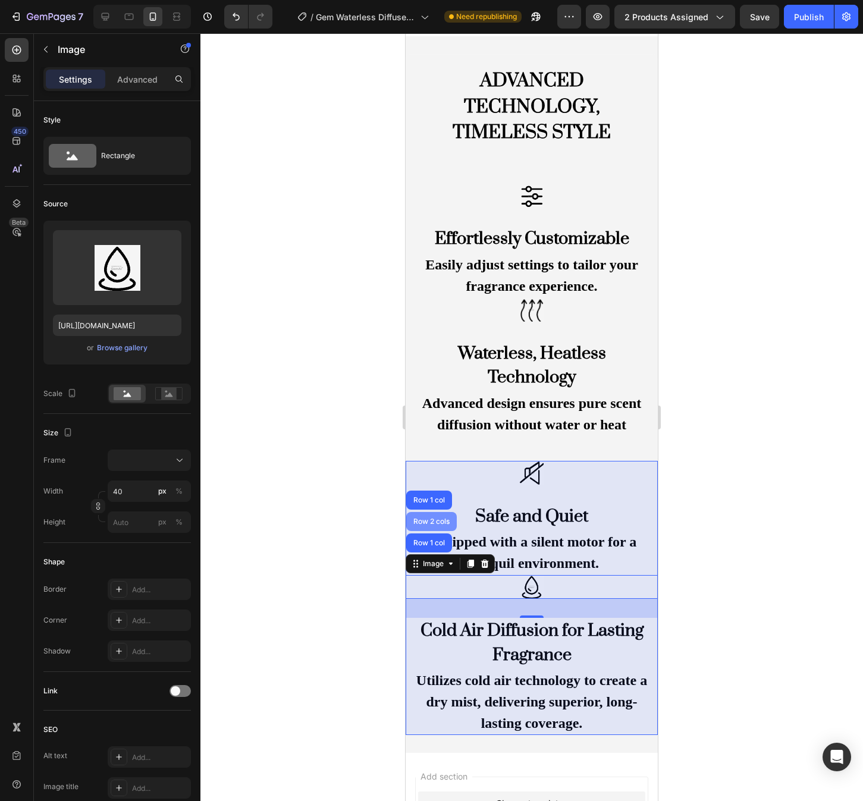
click at [441, 516] on div "Row 2 cols" at bounding box center [431, 521] width 51 height 19
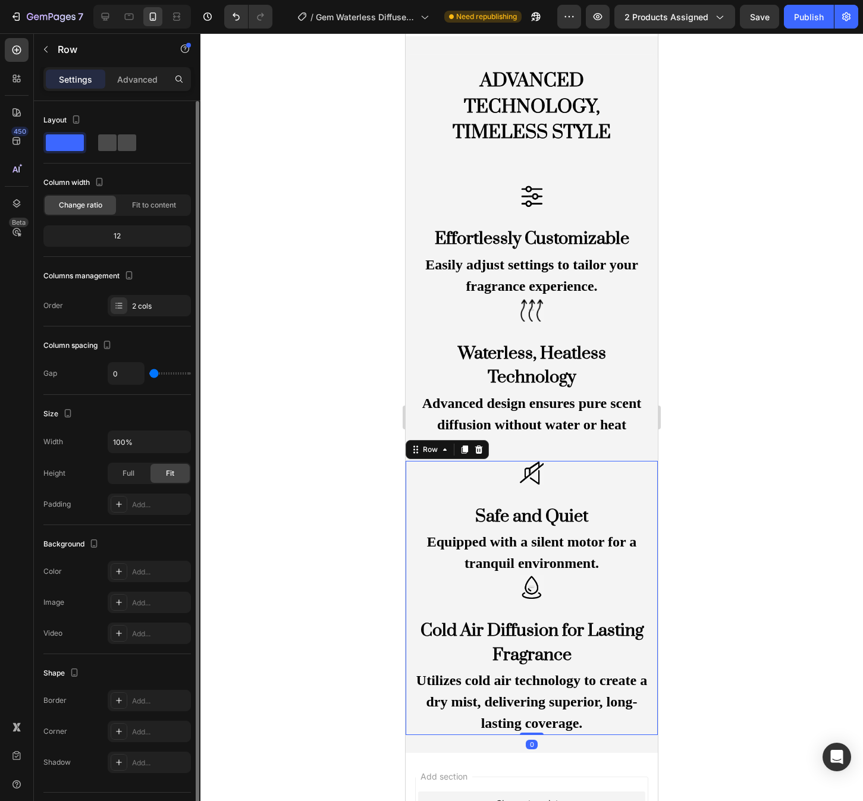
click at [121, 145] on span at bounding box center [127, 142] width 18 height 17
type input "32"
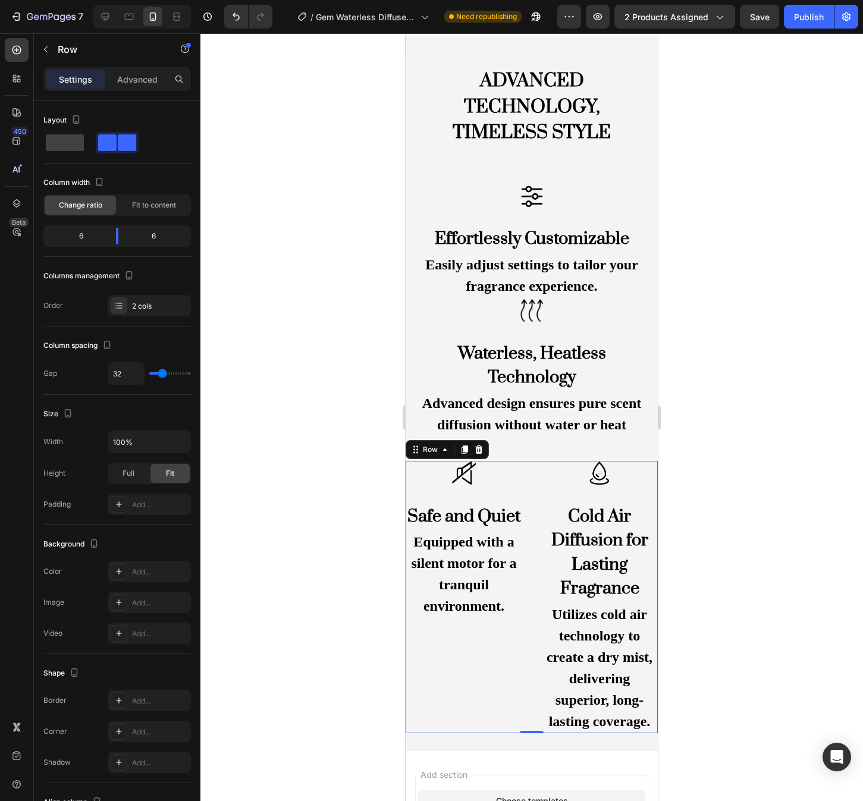
click at [736, 500] on div at bounding box center [531, 417] width 663 height 768
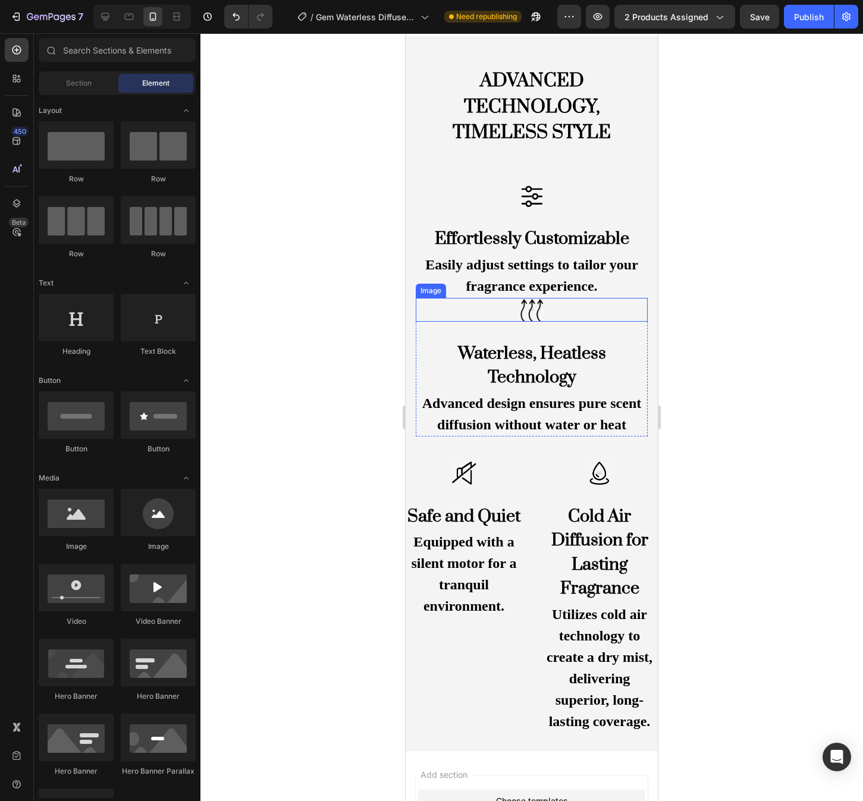
click at [631, 321] on div "Image" at bounding box center [532, 310] width 232 height 24
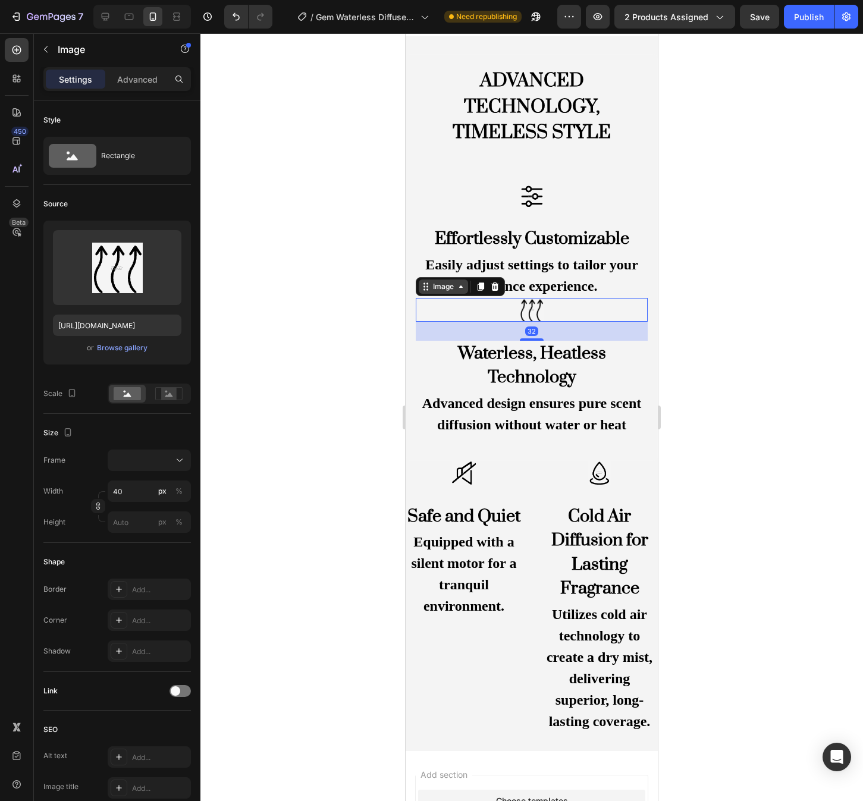
click at [460, 290] on icon at bounding box center [461, 287] width 10 height 10
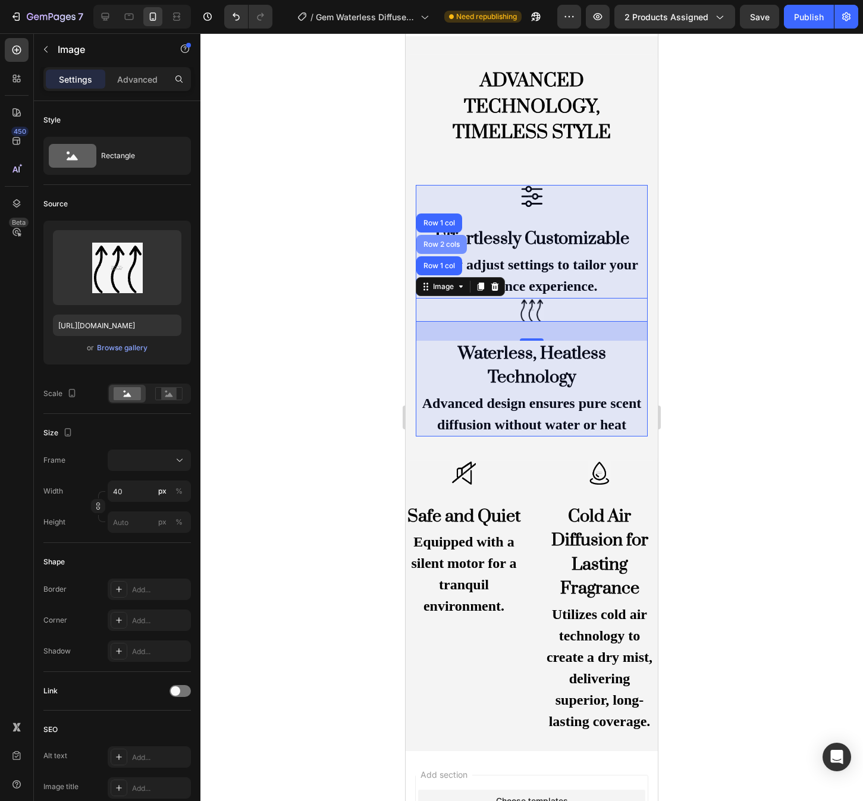
click at [458, 241] on div "Row 2 cols" at bounding box center [441, 244] width 41 height 7
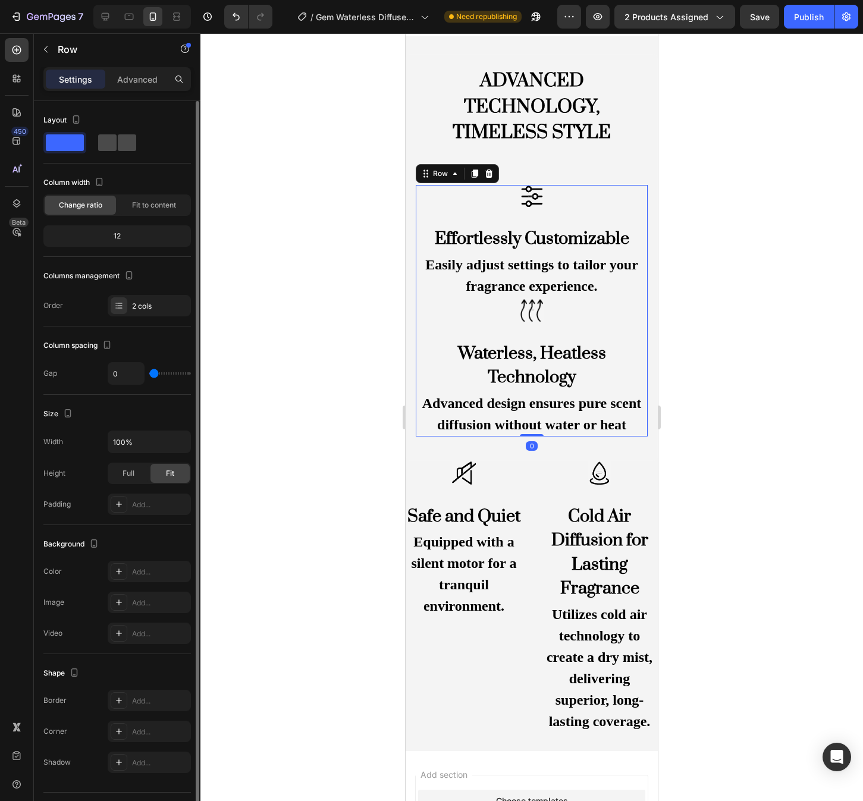
click at [118, 143] on span at bounding box center [127, 142] width 18 height 17
type input "32"
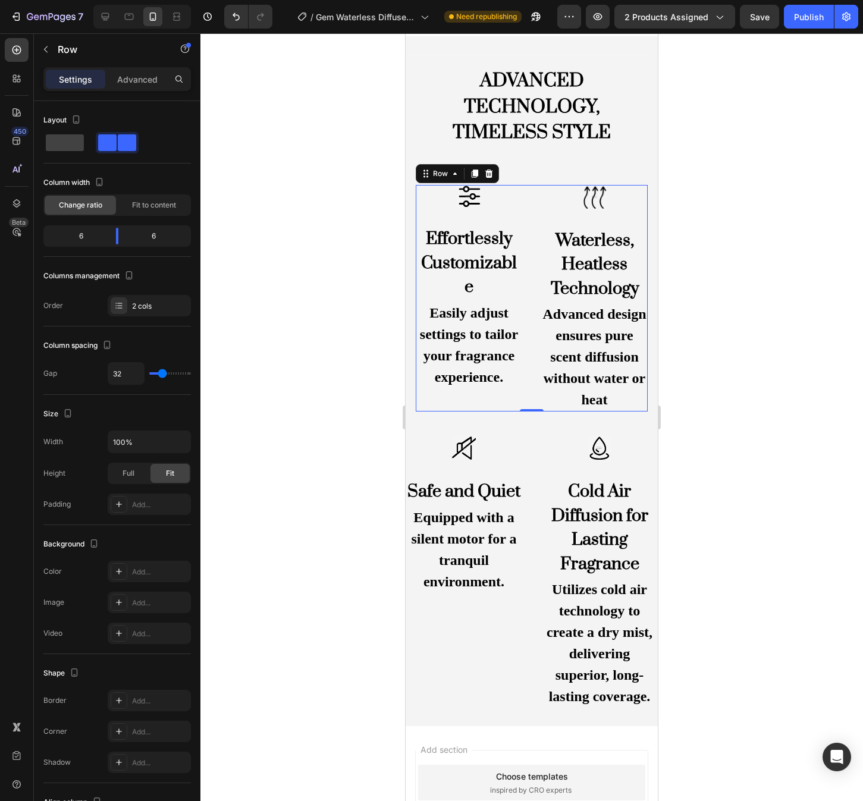
click at [741, 268] on div at bounding box center [531, 417] width 663 height 768
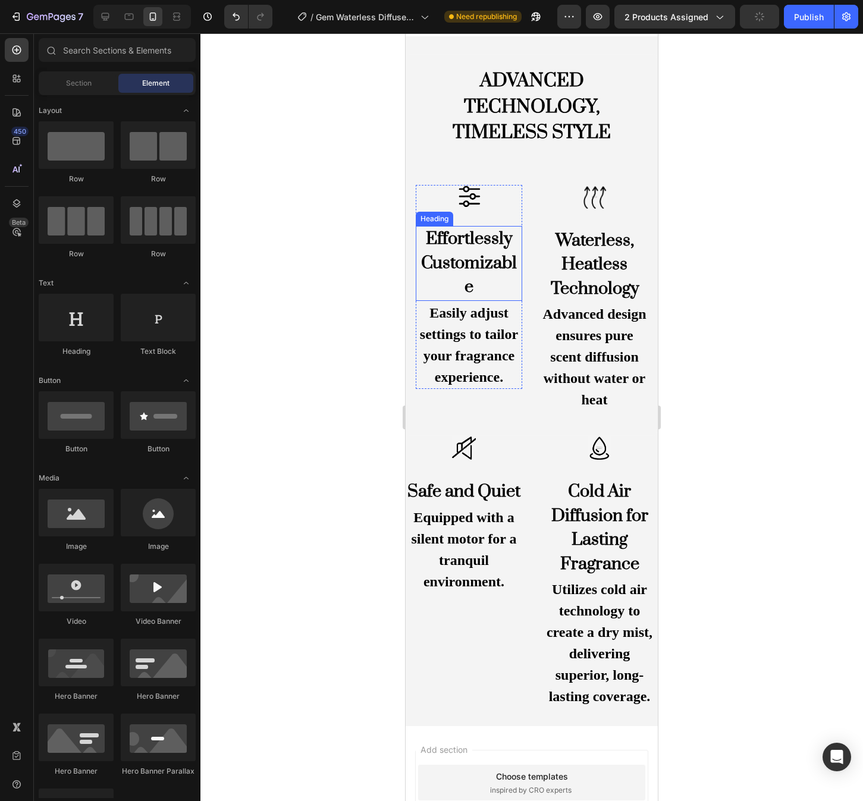
click at [455, 242] on p "Effortlessly Customizable" at bounding box center [469, 263] width 104 height 73
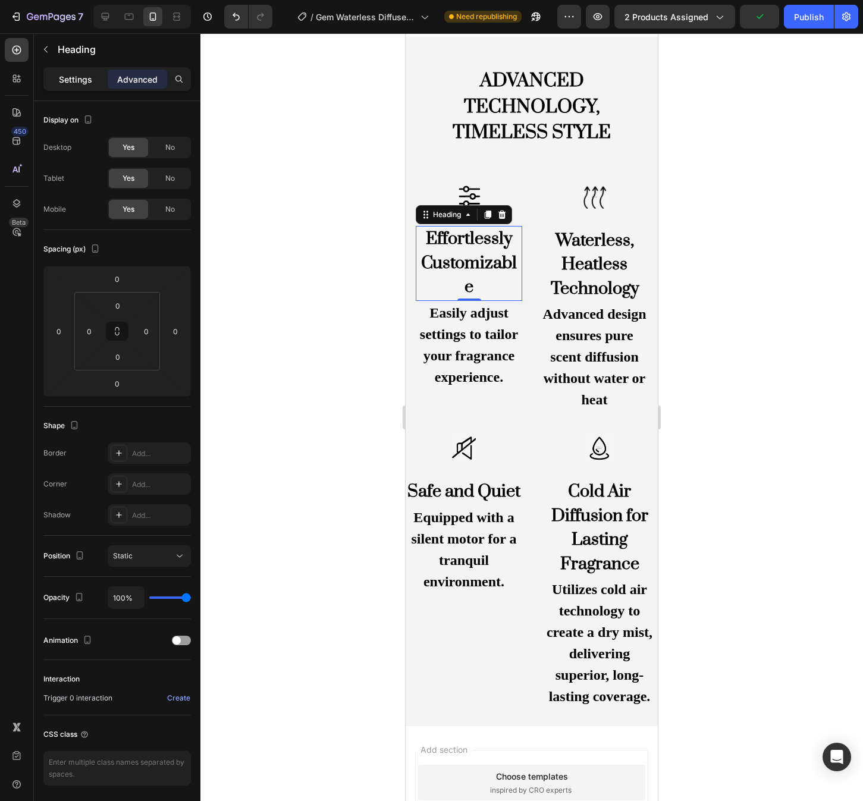
click at [74, 74] on p "Settings" at bounding box center [75, 79] width 33 height 12
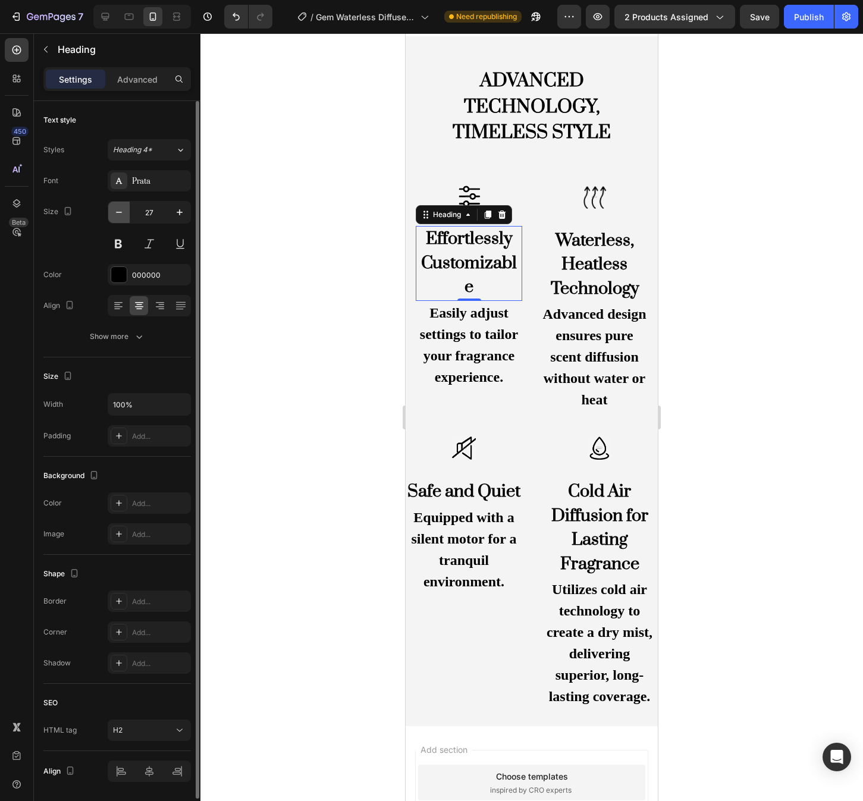
click at [123, 215] on icon "button" at bounding box center [119, 212] width 12 height 12
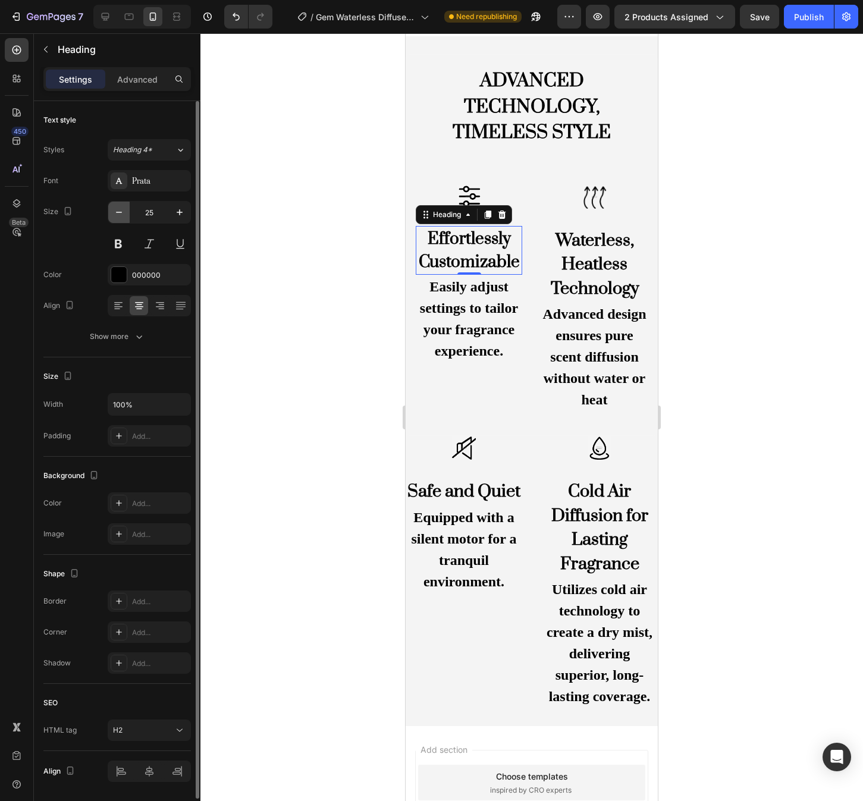
click at [123, 215] on icon "button" at bounding box center [119, 212] width 12 height 12
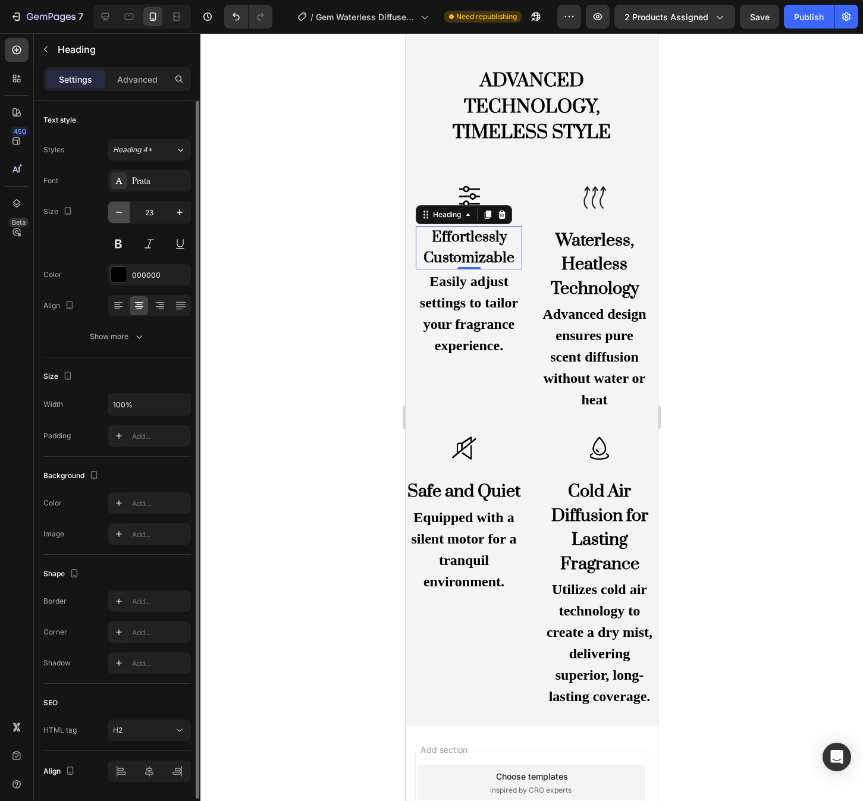
click at [123, 215] on icon "button" at bounding box center [119, 212] width 12 height 12
type input "20"
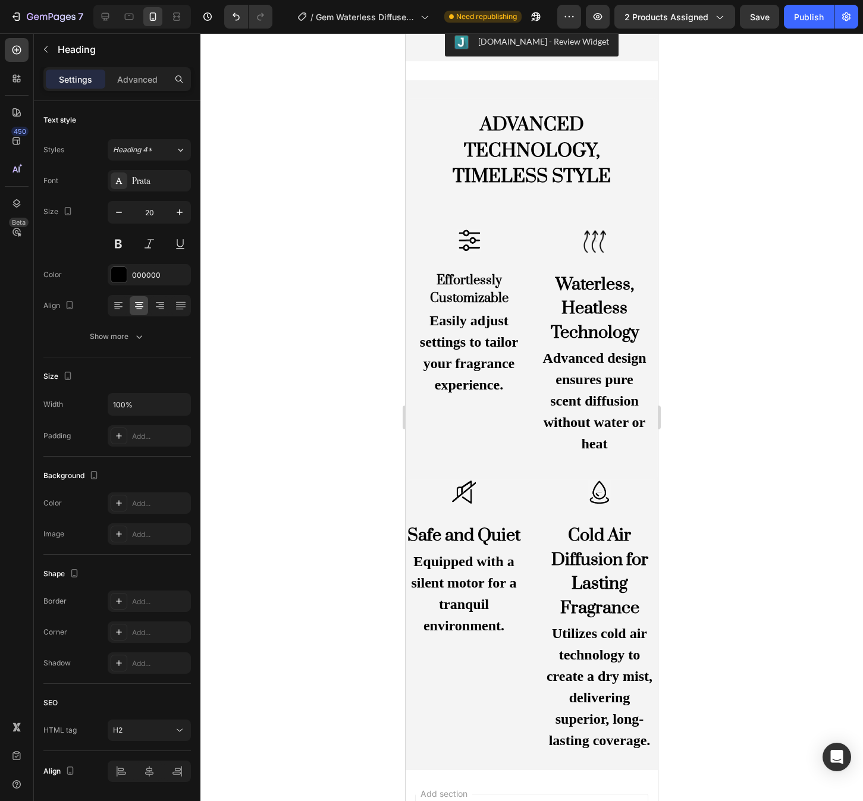
scroll to position [1983, 0]
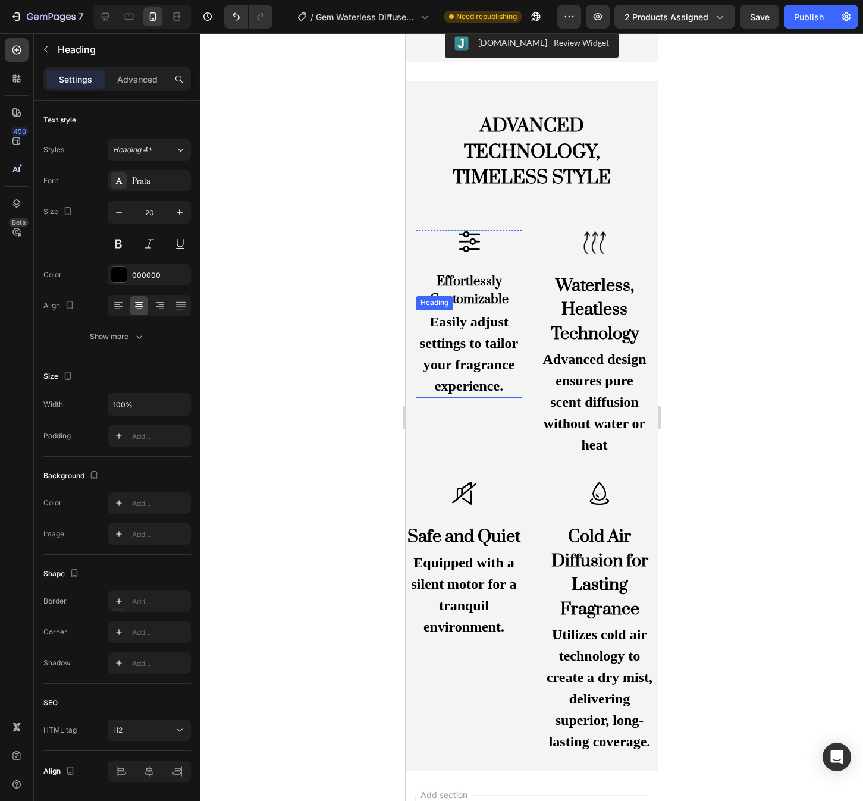
click at [458, 352] on h2 "Easily adjust settings to tailor your fragrance experience." at bounding box center [469, 354] width 106 height 88
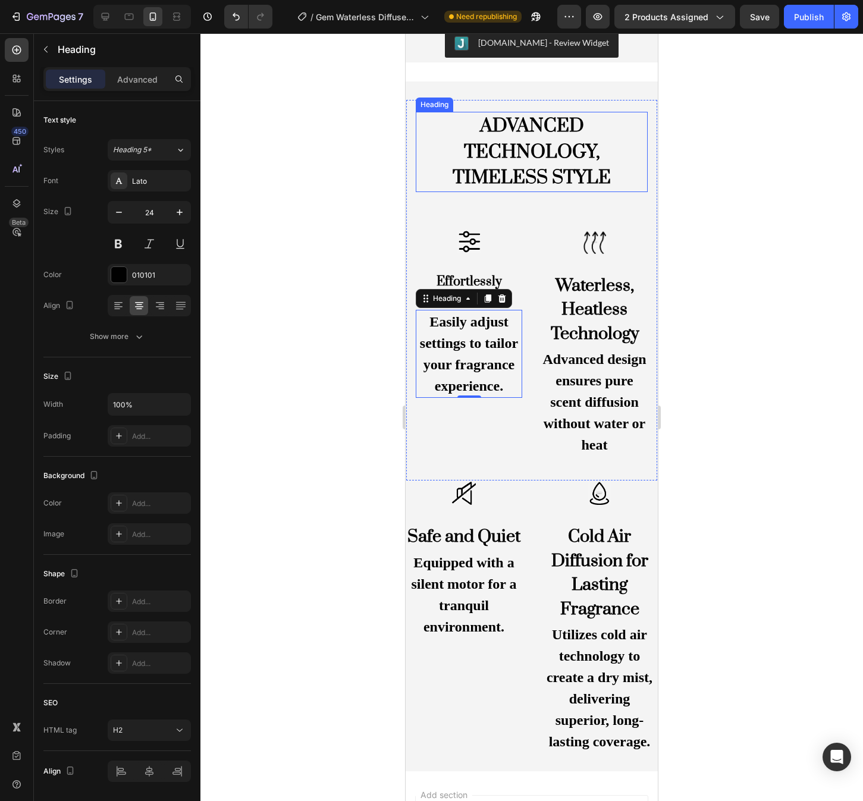
click at [488, 139] on h2 "ADVANCED TECHNOLOGY, TIMELESS STYLE" at bounding box center [532, 152] width 232 height 80
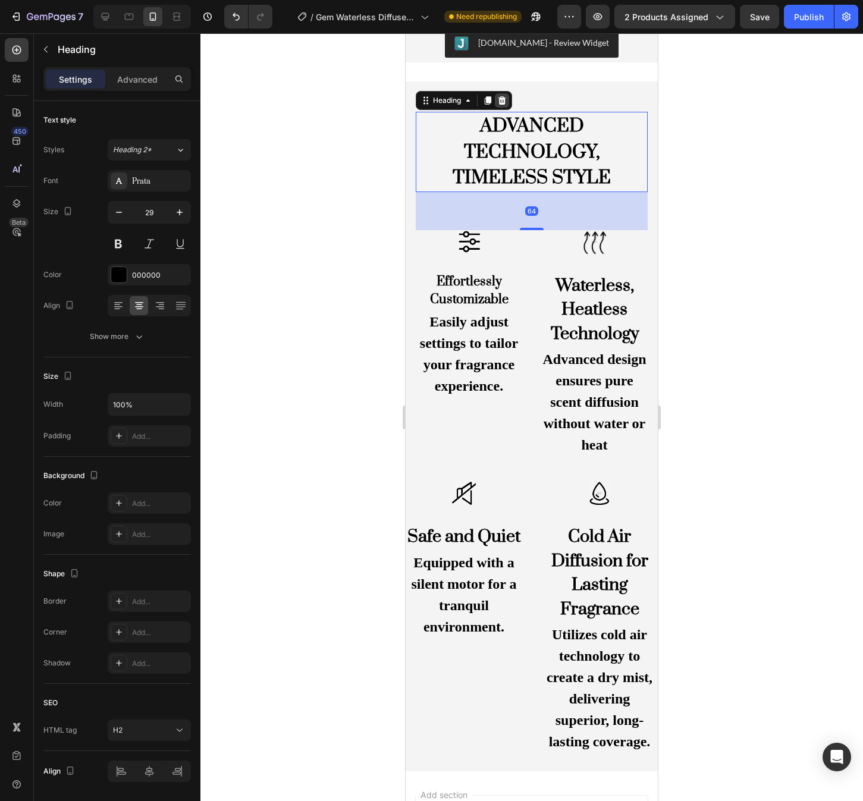
click at [506, 101] on icon at bounding box center [502, 101] width 10 height 10
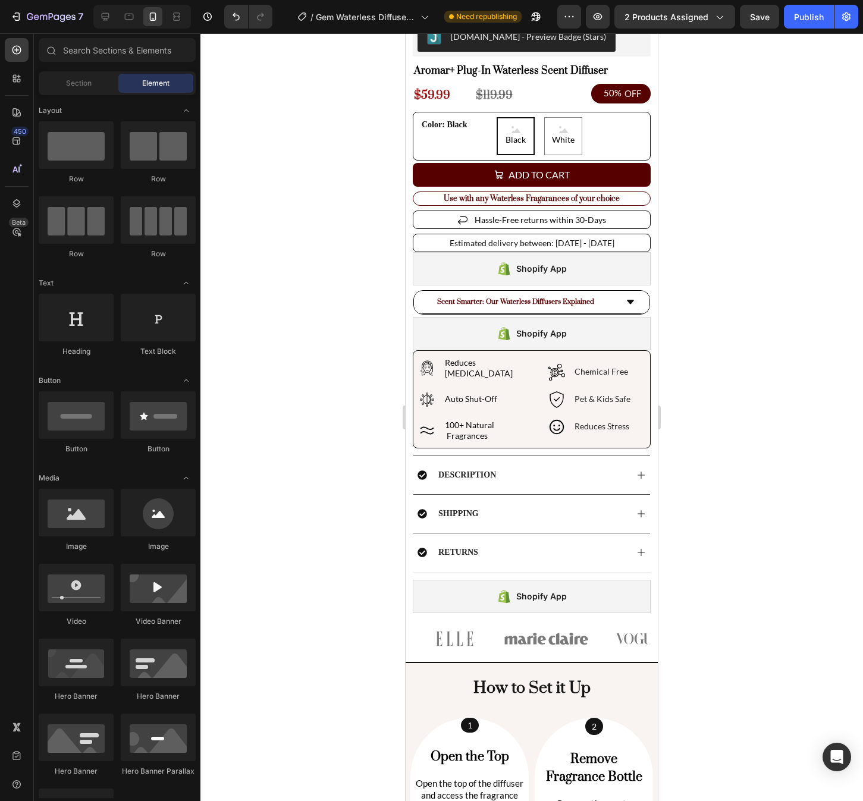
scroll to position [279, 0]
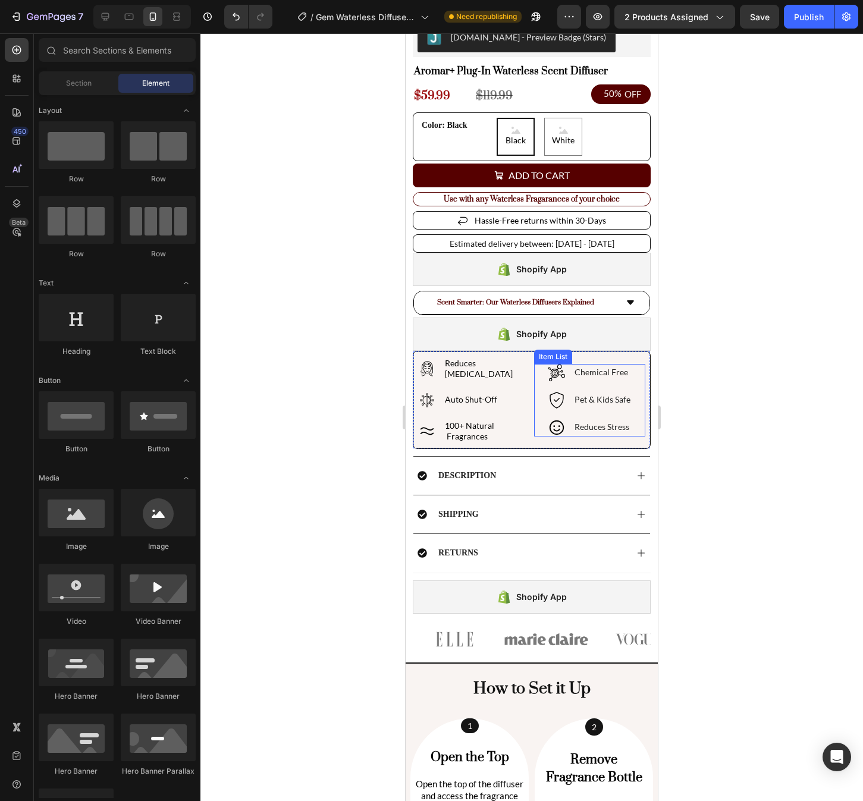
click at [558, 366] on icon at bounding box center [557, 373] width 18 height 18
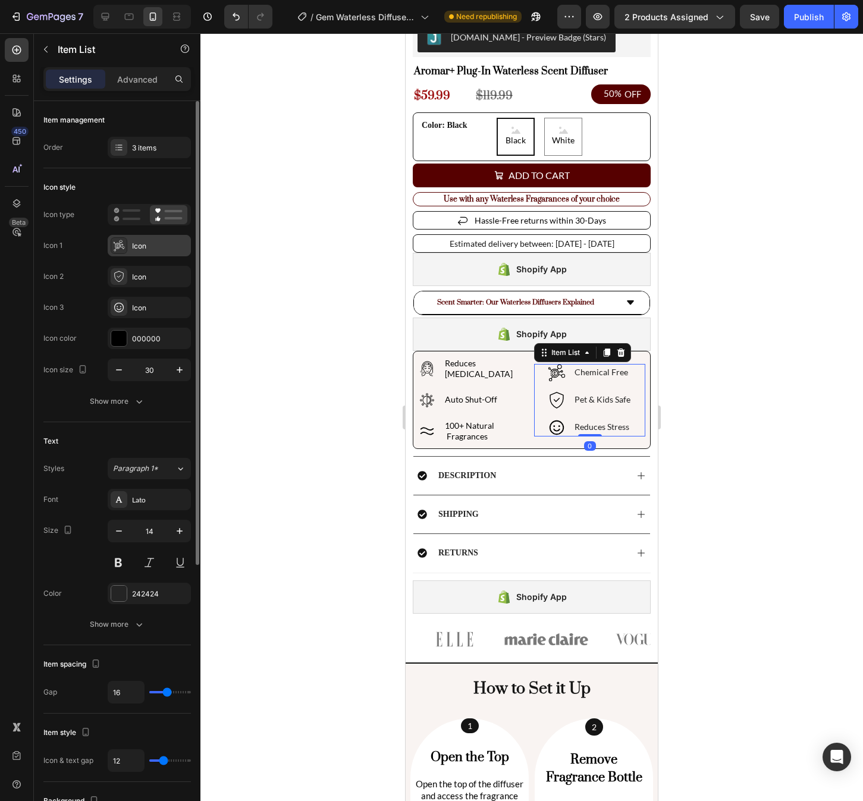
click at [148, 245] on div "Icon" at bounding box center [160, 246] width 56 height 11
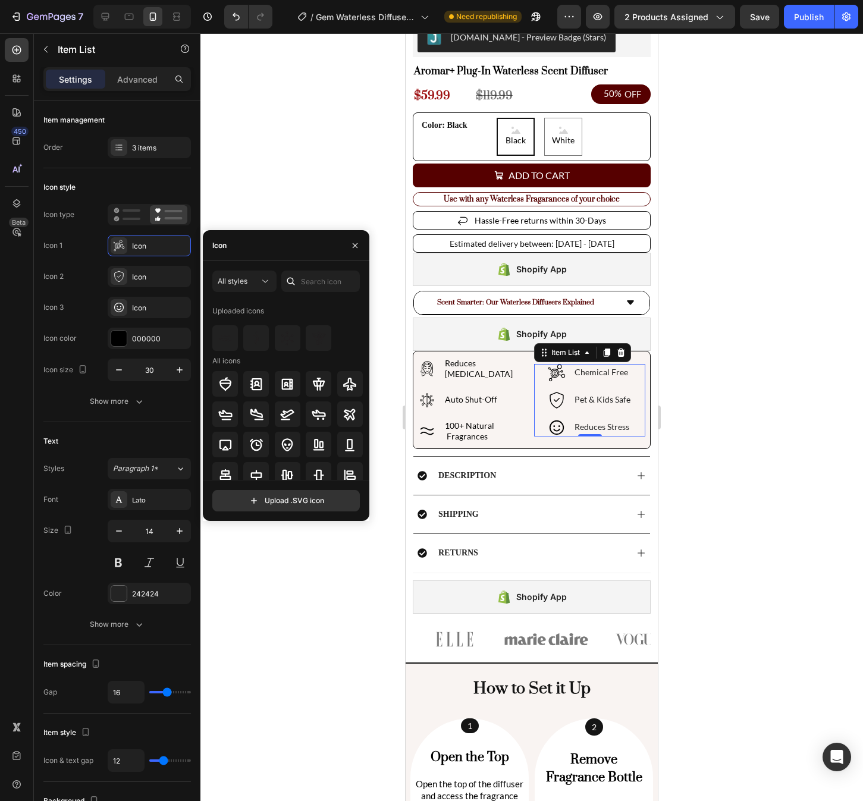
click at [704, 334] on div at bounding box center [531, 417] width 663 height 768
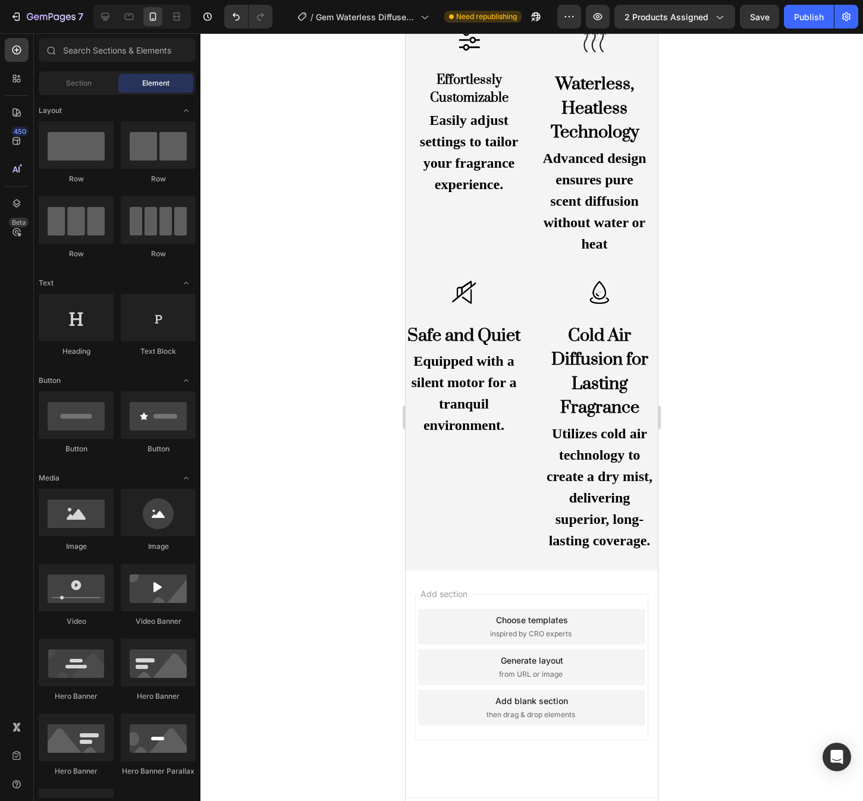
scroll to position [2087, 0]
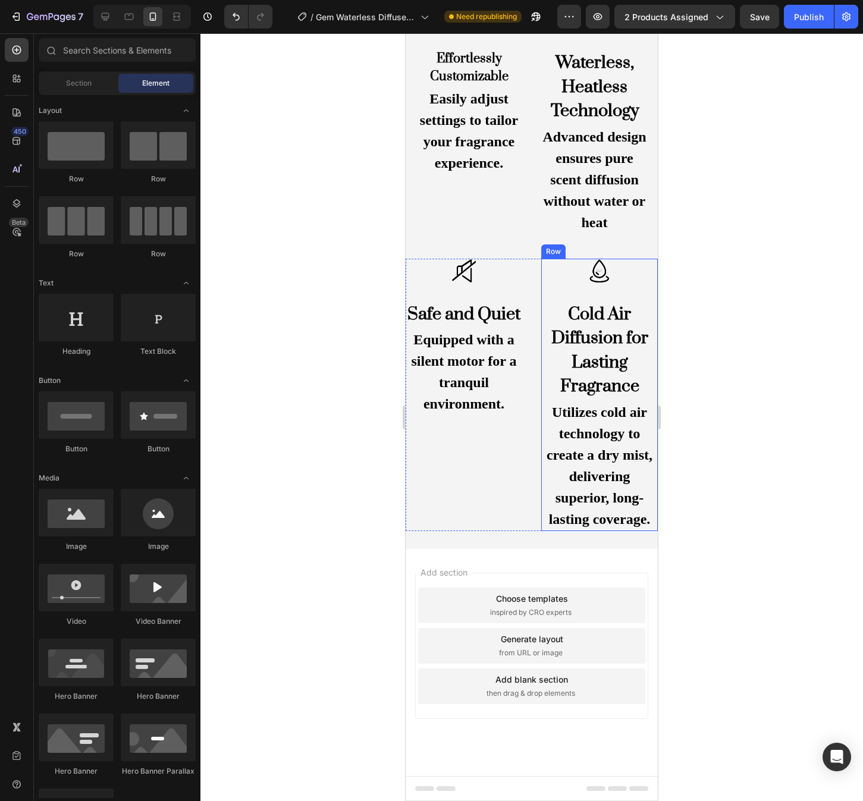
click at [602, 272] on img at bounding box center [600, 271] width 24 height 24
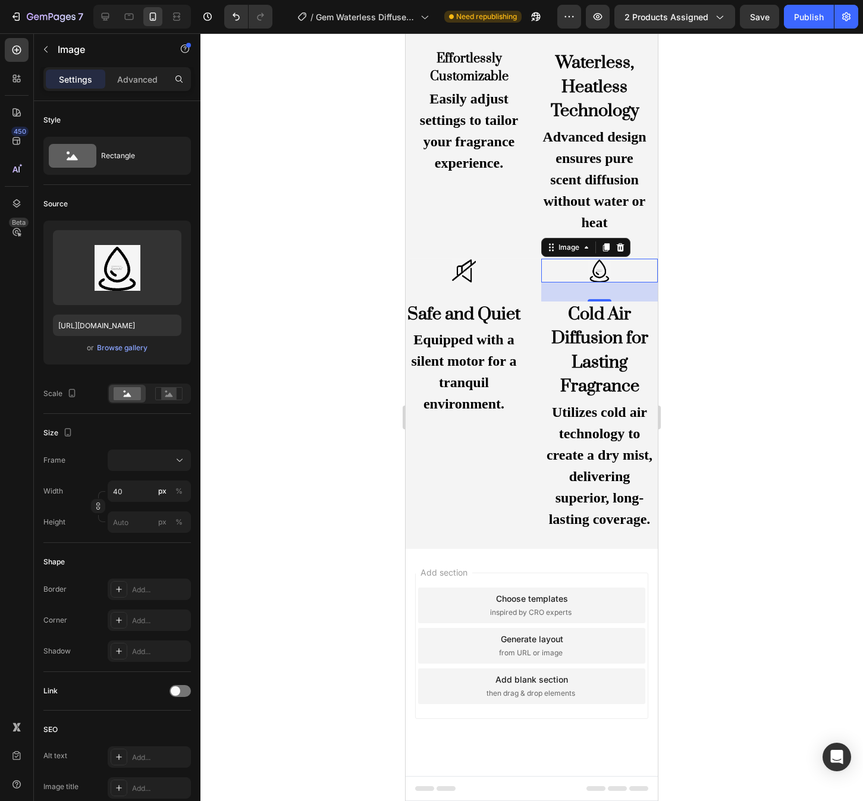
click at [723, 276] on div at bounding box center [531, 417] width 663 height 768
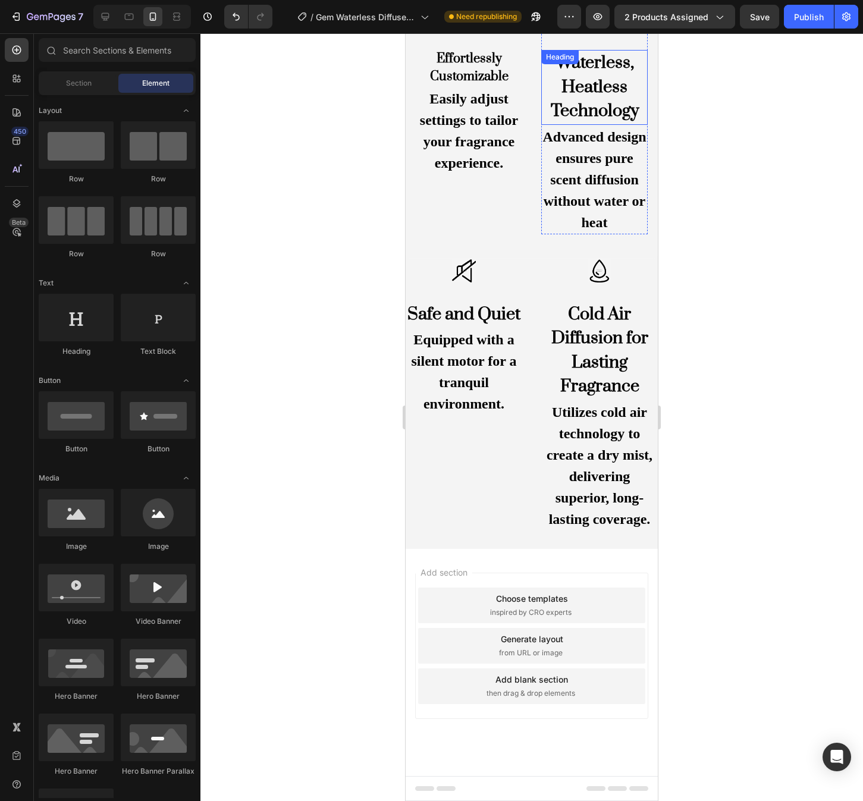
click at [599, 101] on h2 "Waterless, Heatless Technology" at bounding box center [594, 87] width 106 height 75
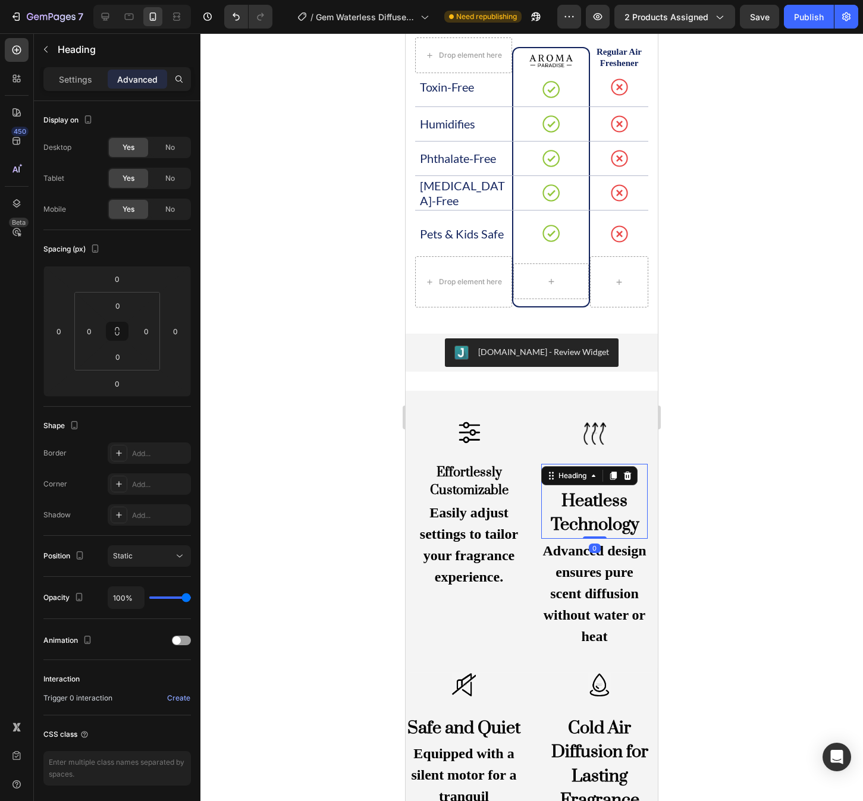
scroll to position [1646, 0]
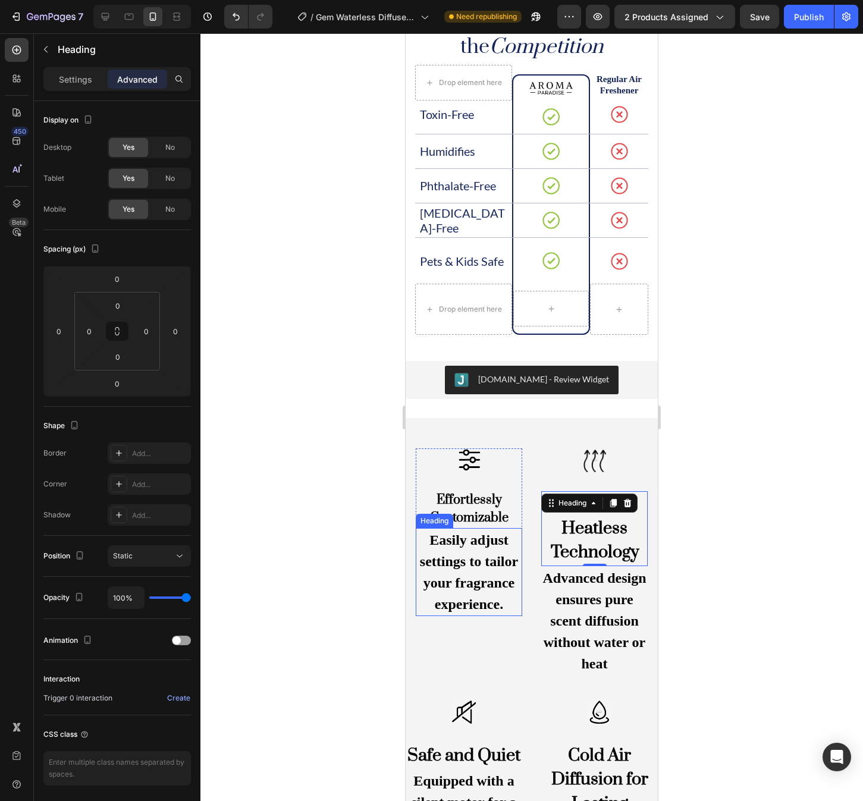
click at [466, 556] on h2 "Easily adjust settings to tailor your fragrance experience." at bounding box center [469, 572] width 106 height 88
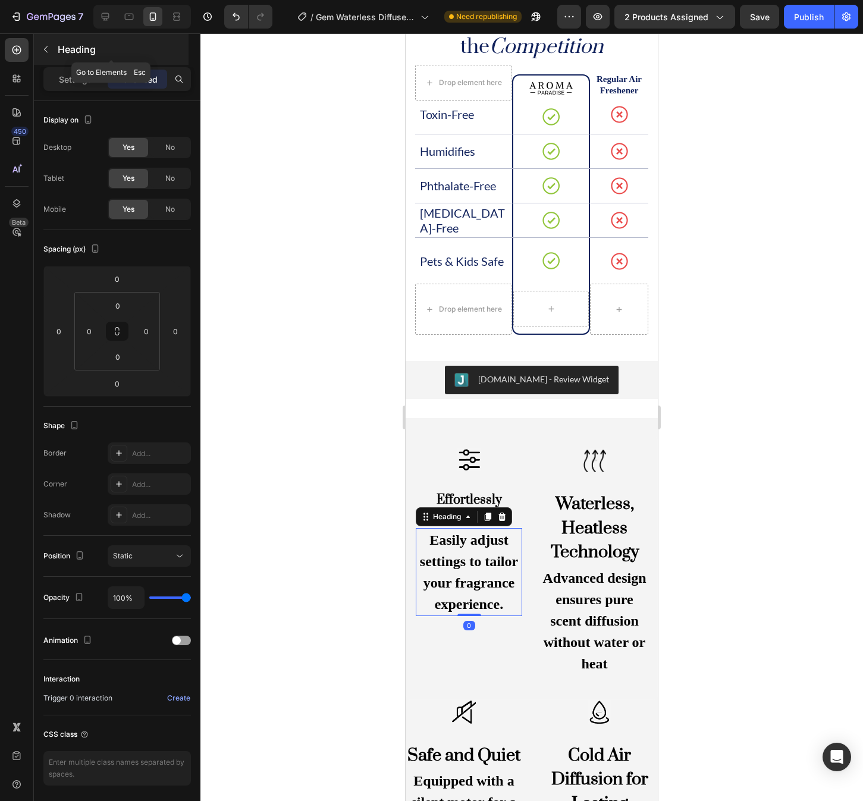
click at [39, 52] on button "button" at bounding box center [45, 49] width 19 height 19
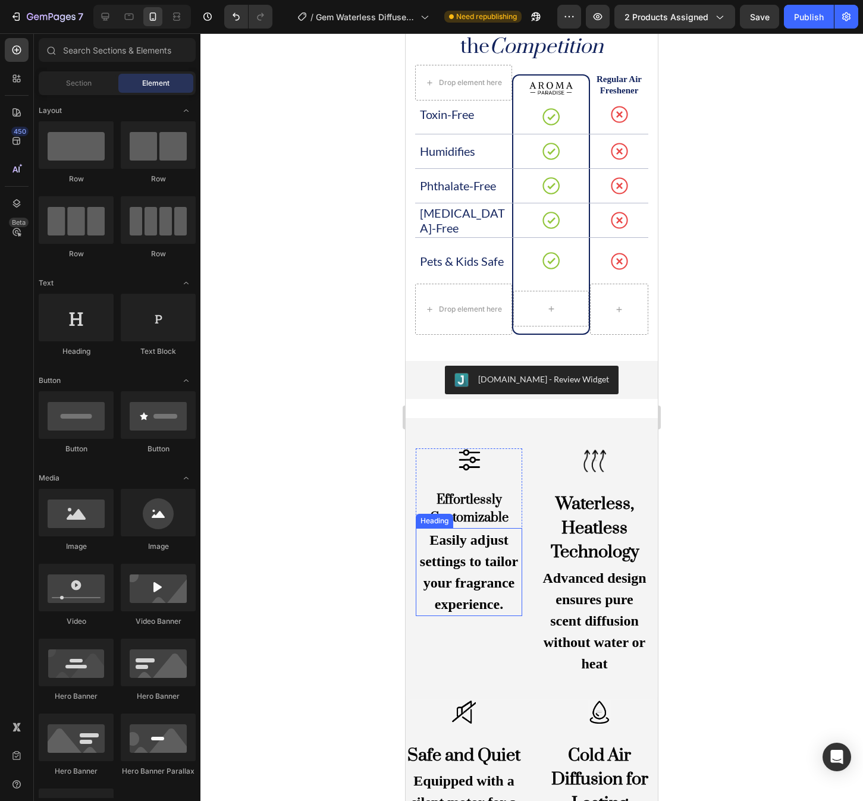
click at [463, 553] on h2 "Easily adjust settings to tailor your fragrance experience." at bounding box center [469, 572] width 106 height 88
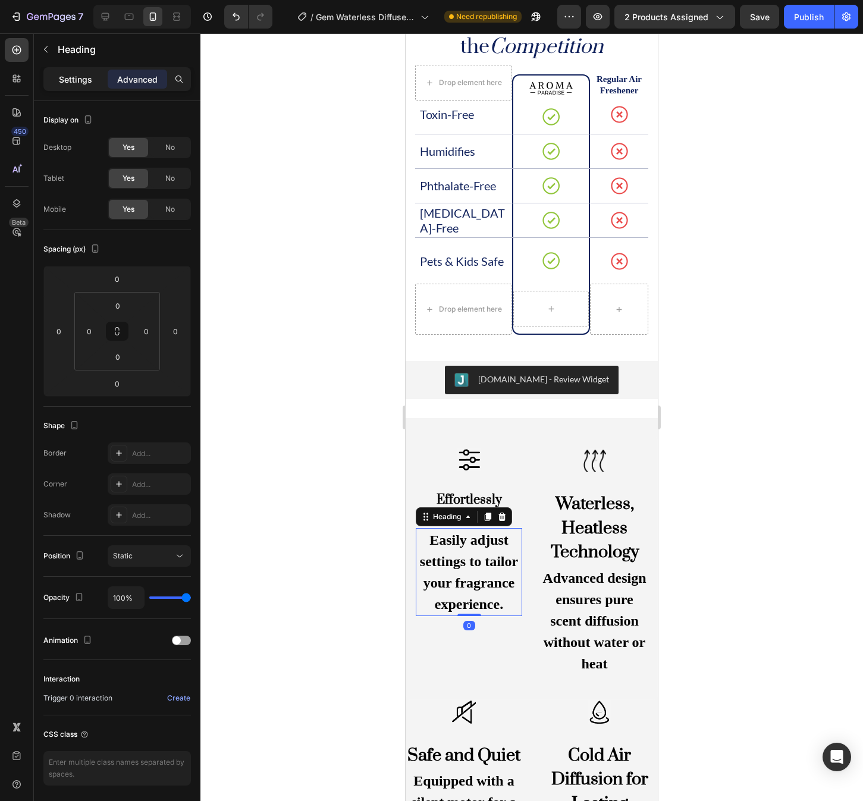
click at [79, 77] on p "Settings" at bounding box center [75, 79] width 33 height 12
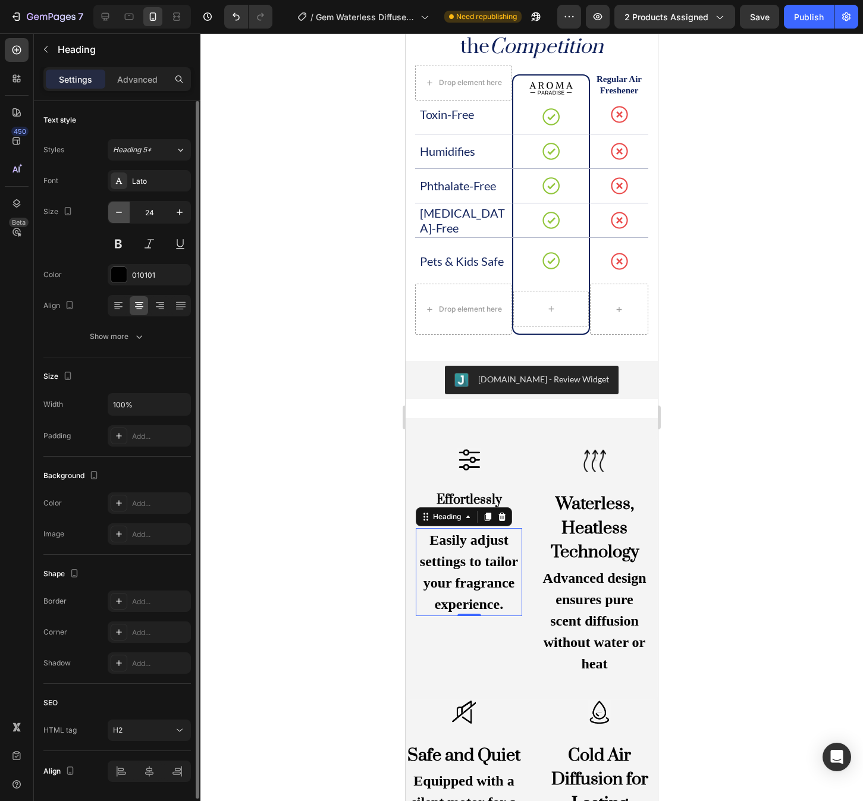
click at [115, 215] on icon "button" at bounding box center [119, 212] width 12 height 12
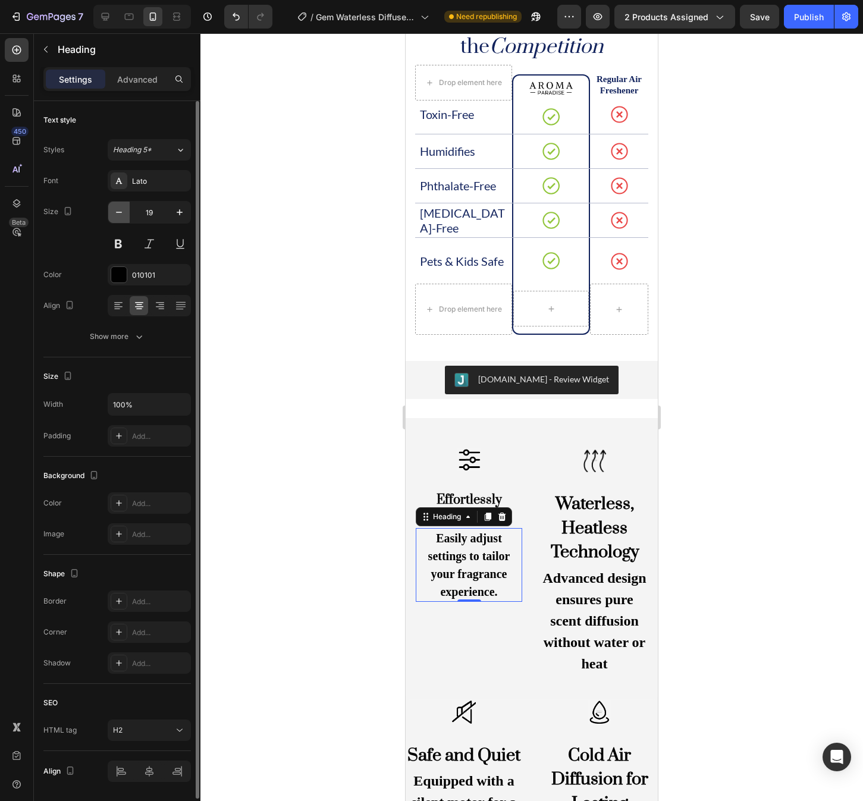
click at [115, 215] on icon "button" at bounding box center [119, 212] width 12 height 12
type input "16"
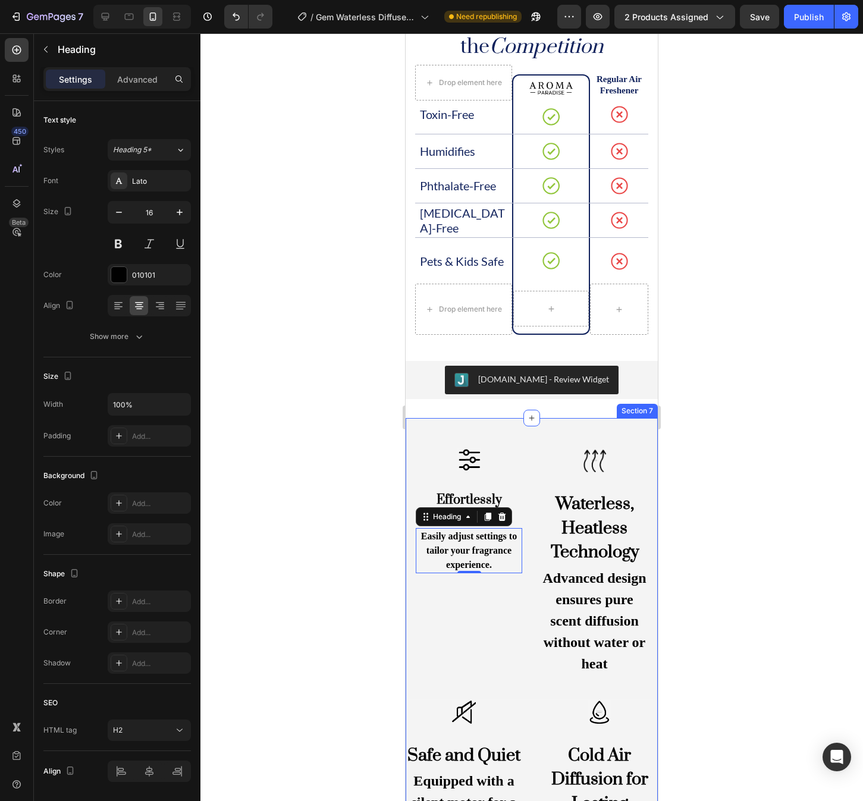
click at [765, 419] on div at bounding box center [531, 417] width 663 height 768
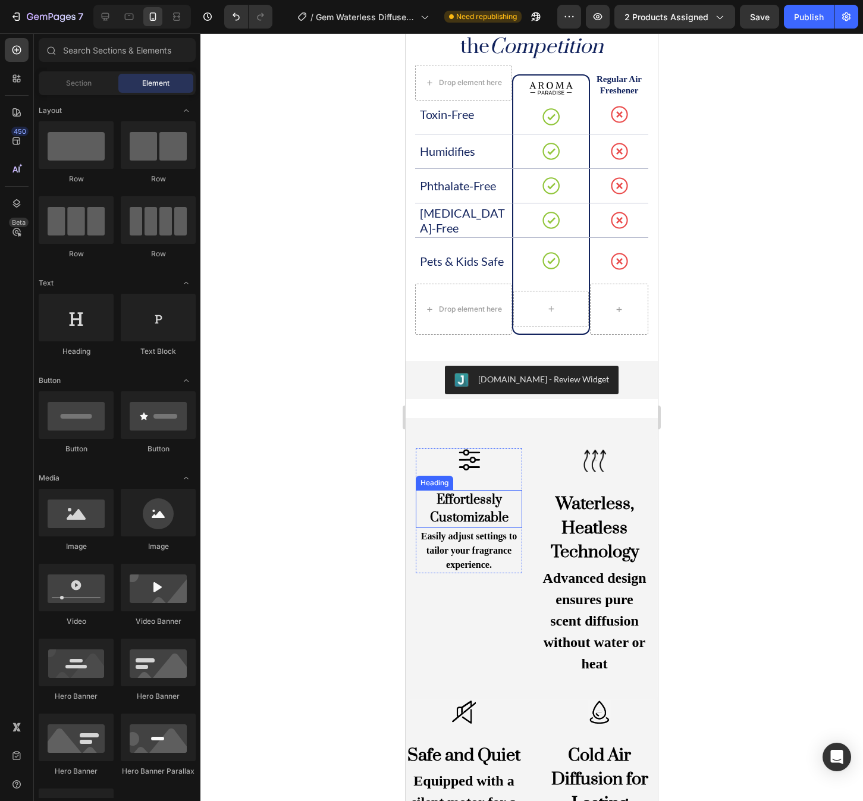
click at [463, 502] on h2 "Effortlessly Customizable" at bounding box center [469, 509] width 106 height 38
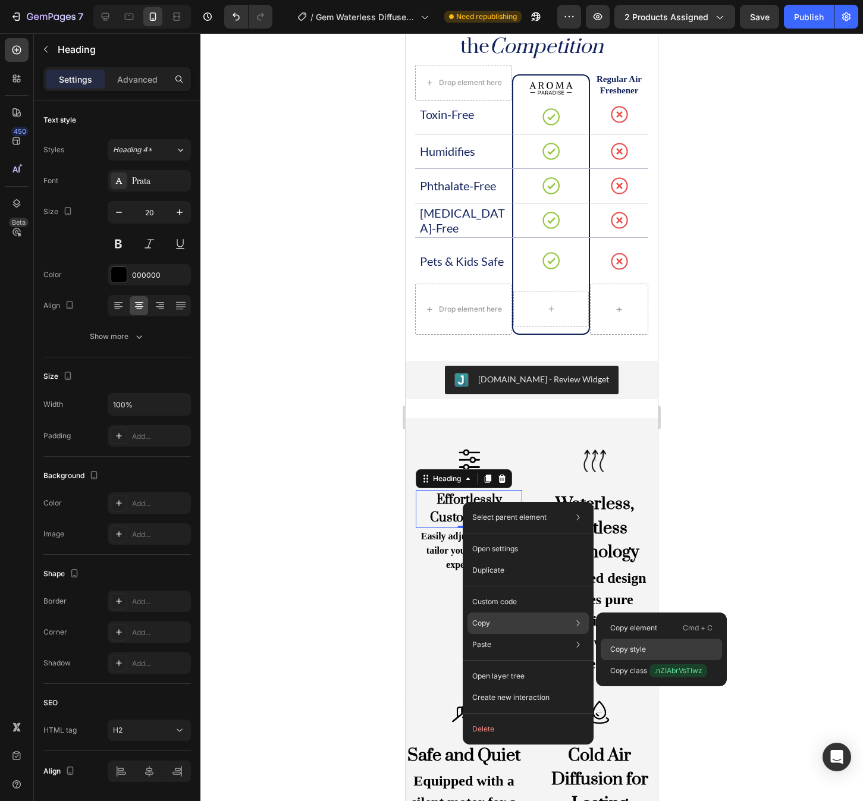
click at [660, 660] on div "Copy style" at bounding box center [661, 670] width 121 height 21
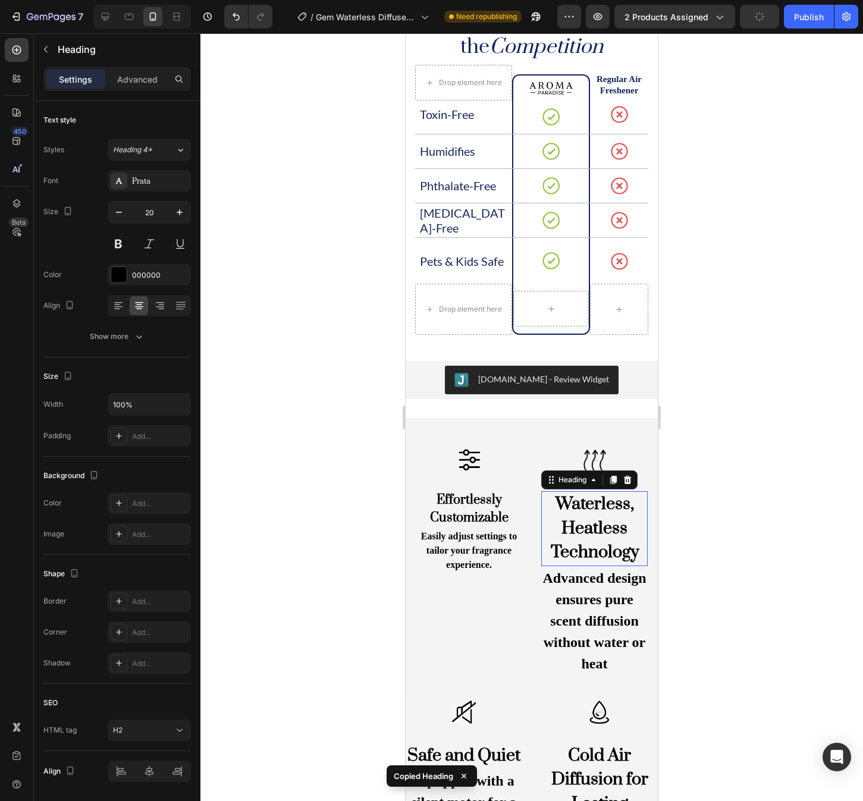
click at [596, 526] on h2 "Waterless, Heatless Technology" at bounding box center [594, 528] width 106 height 75
type input "20"
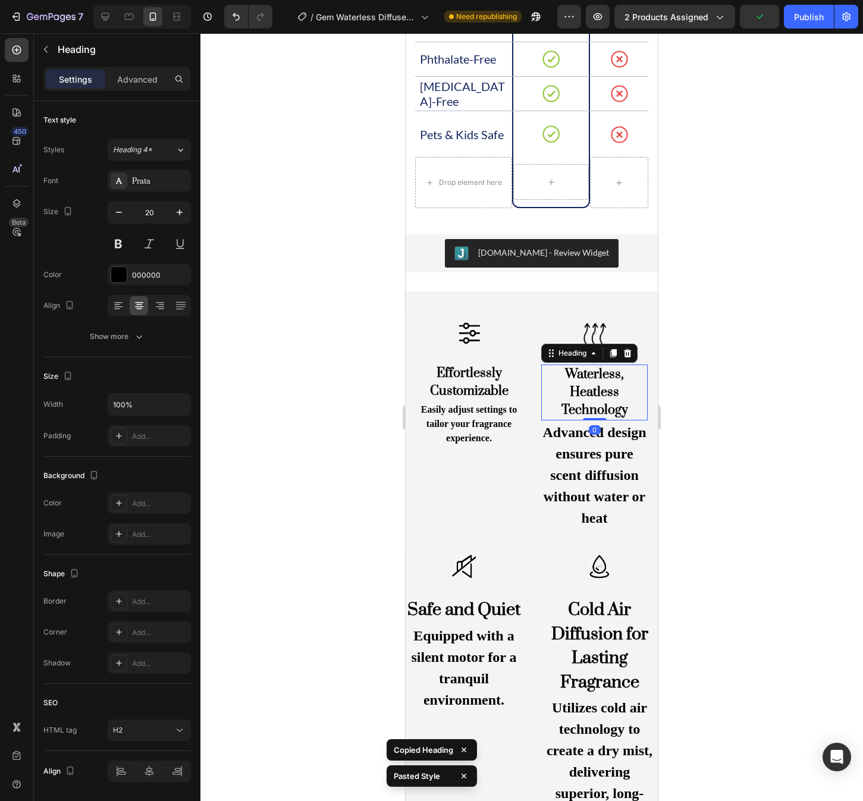
scroll to position [1791, 0]
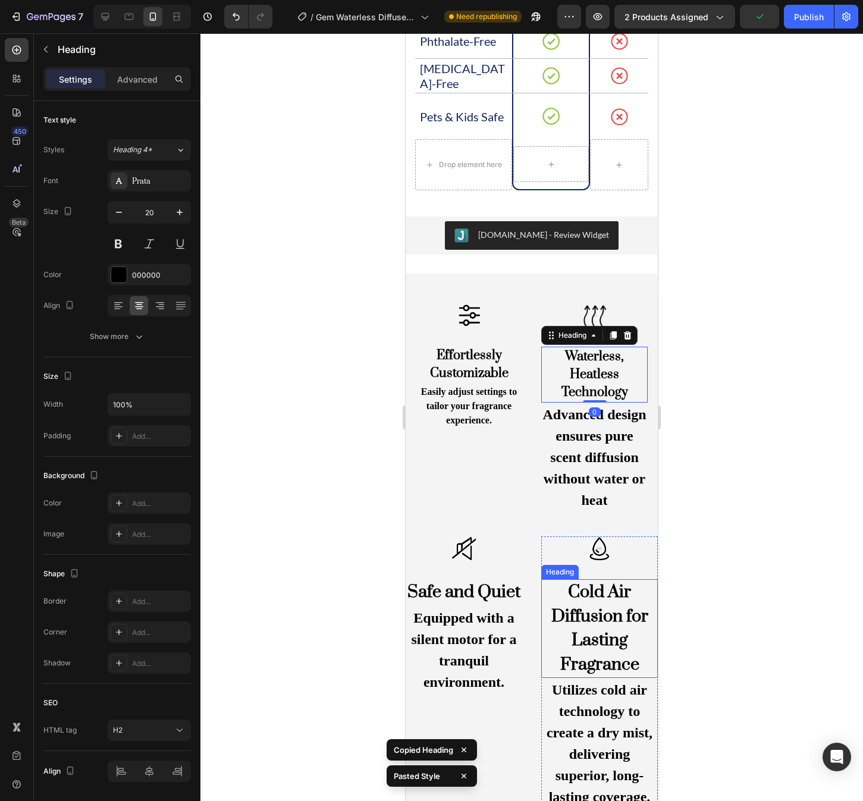
click at [598, 627] on h2 "Cold Air Diffusion for Lasting Fragrance" at bounding box center [599, 628] width 117 height 99
type input "20"
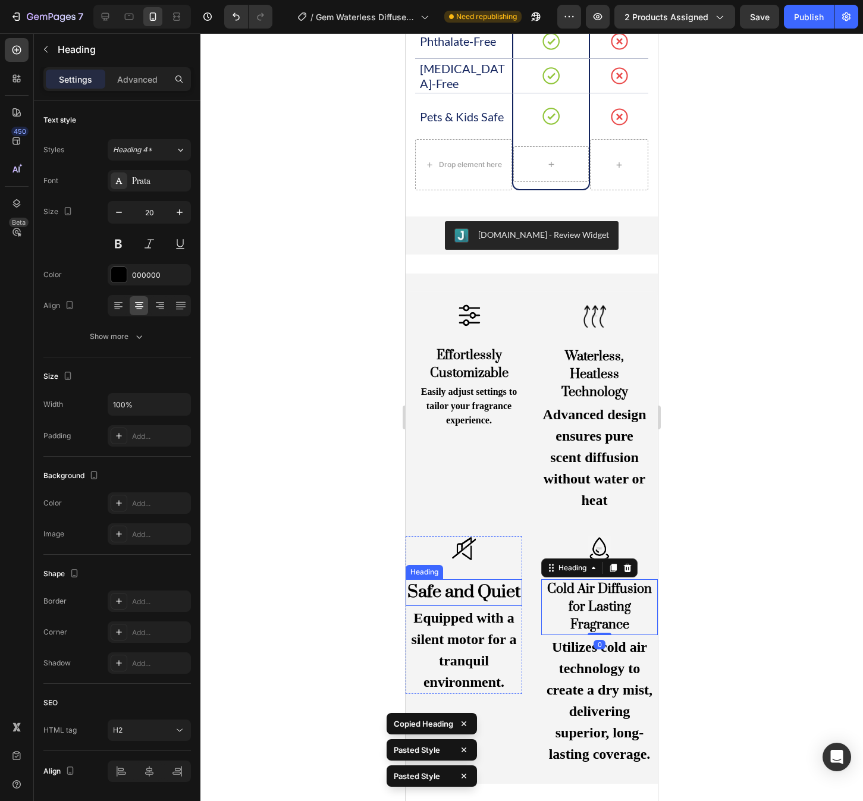
click at [471, 606] on h2 "Safe and Quiet" at bounding box center [464, 592] width 117 height 27
type input "20"
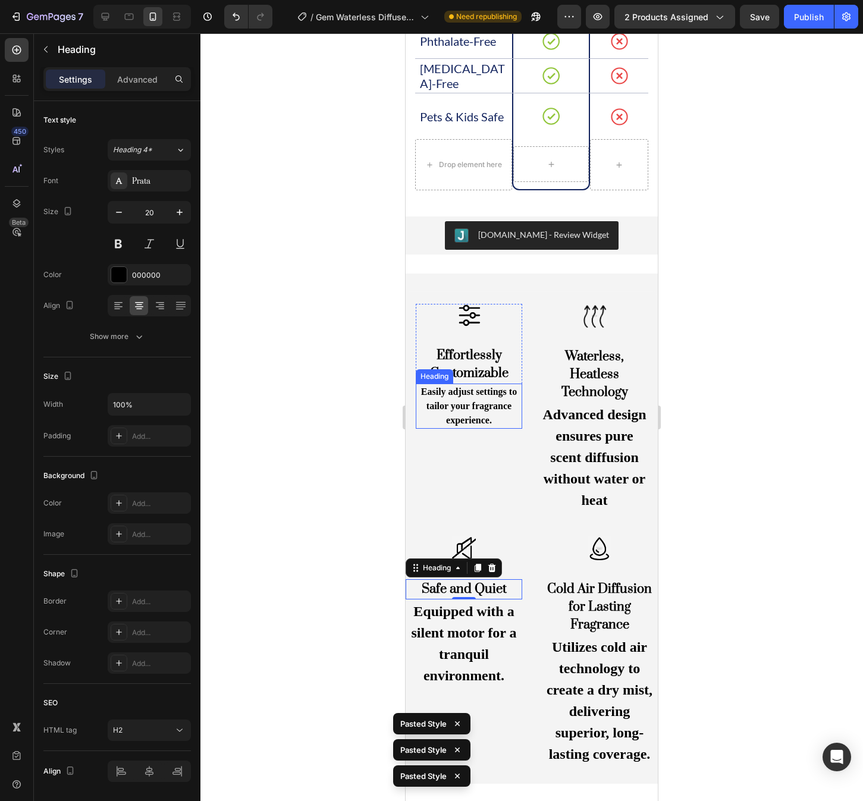
click at [475, 405] on h2 "Easily adjust settings to tailor your fragrance experience." at bounding box center [469, 406] width 106 height 45
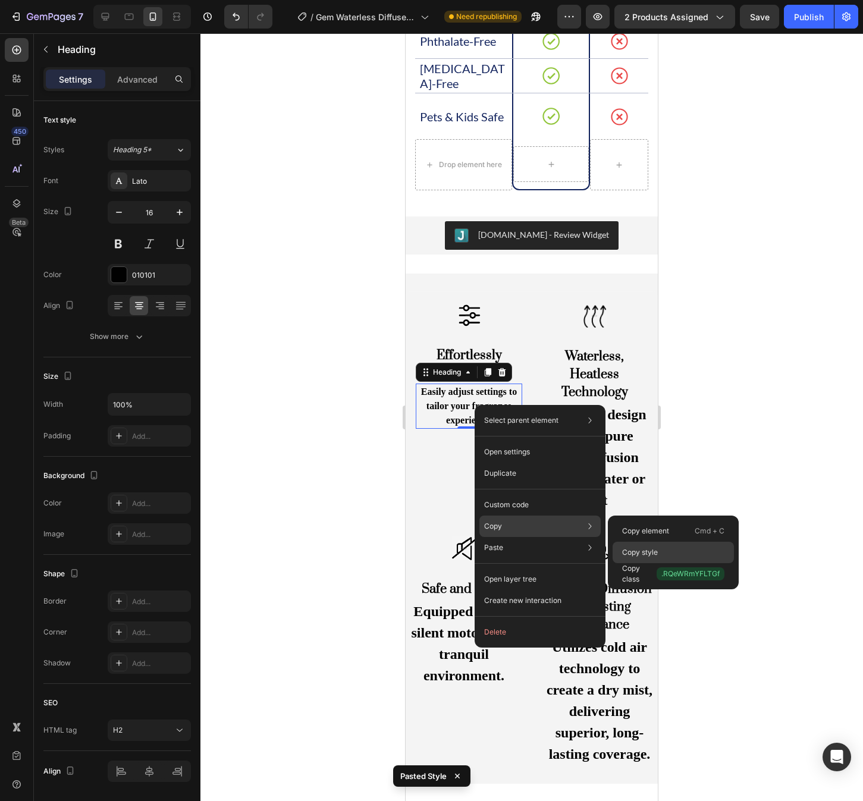
click at [657, 550] on p "Copy style" at bounding box center [640, 552] width 36 height 11
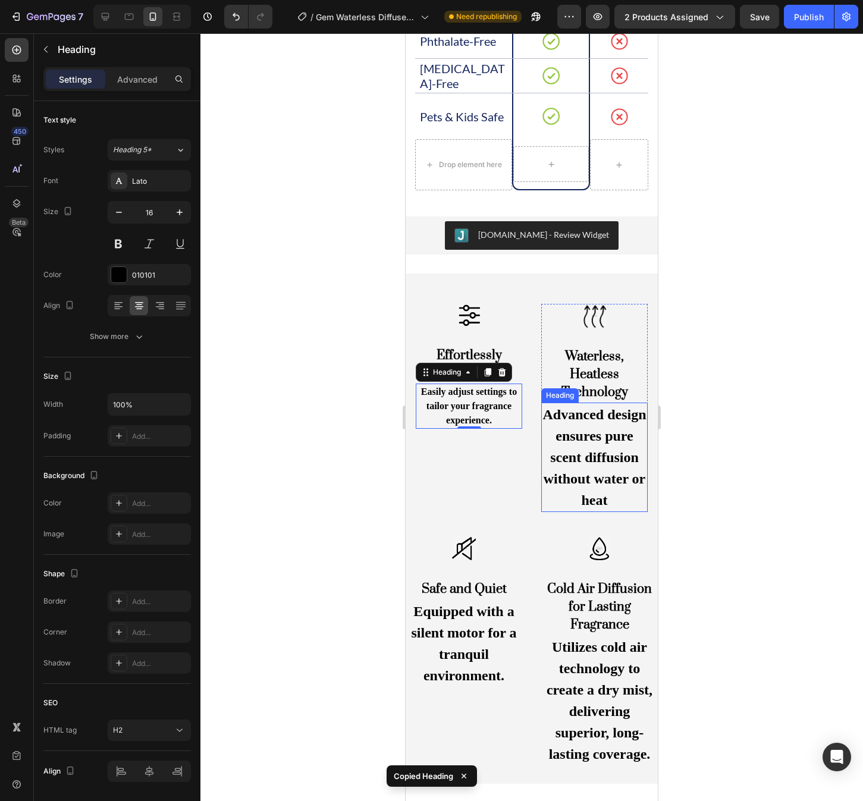
click at [616, 466] on h2 "Advanced design ensures pure scent diffusion without water or heat" at bounding box center [594, 457] width 106 height 109
type input "16"
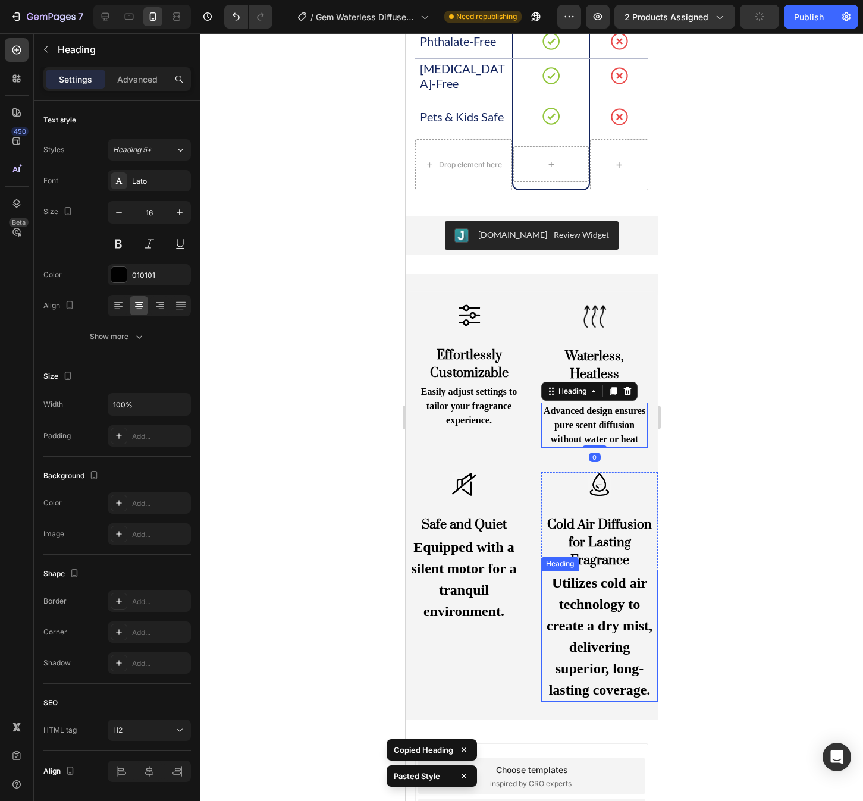
click at [606, 628] on h2 "Utilizes cold air technology to create a dry mist, delivering superior, long-la…" at bounding box center [599, 636] width 117 height 131
type input "16"
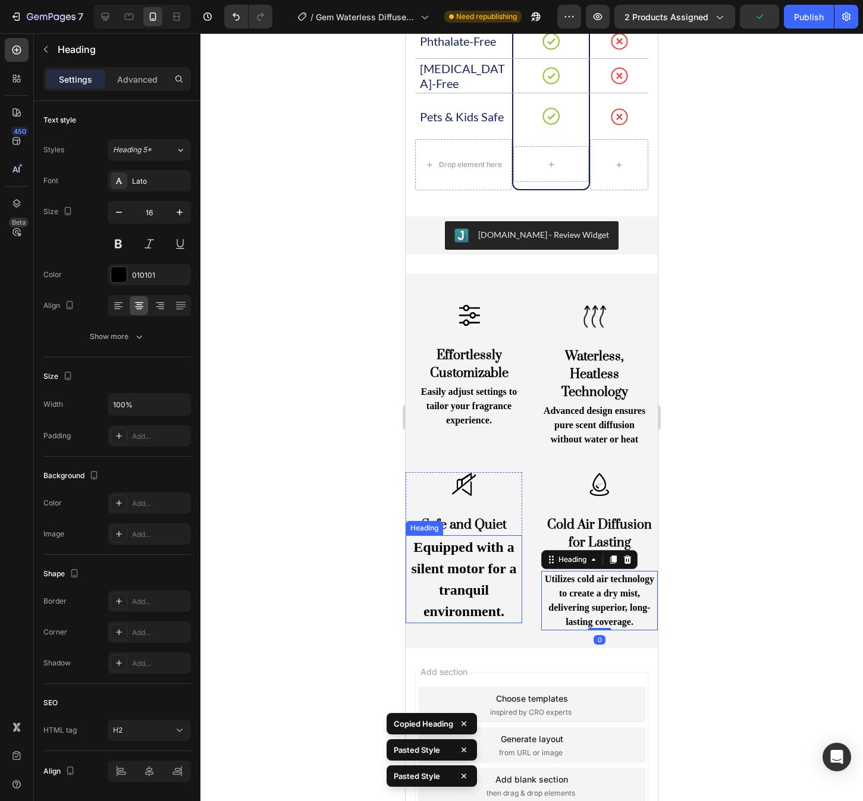
click at [488, 576] on h2 "Equipped with a silent motor for a tranquil environment." at bounding box center [464, 579] width 117 height 88
type input "16"
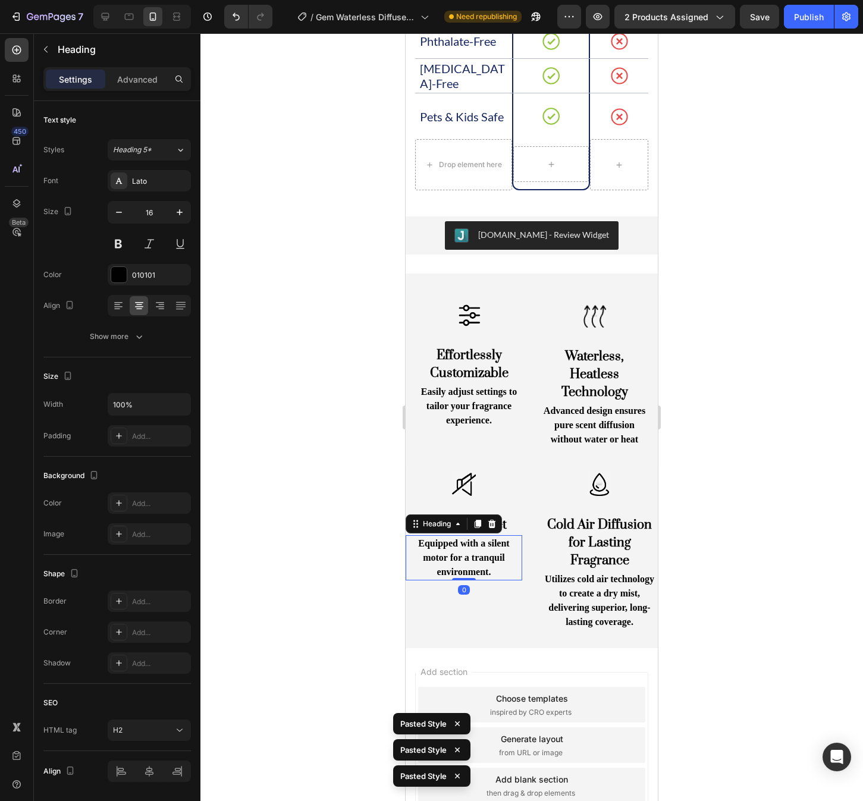
click at [688, 524] on div at bounding box center [531, 417] width 663 height 768
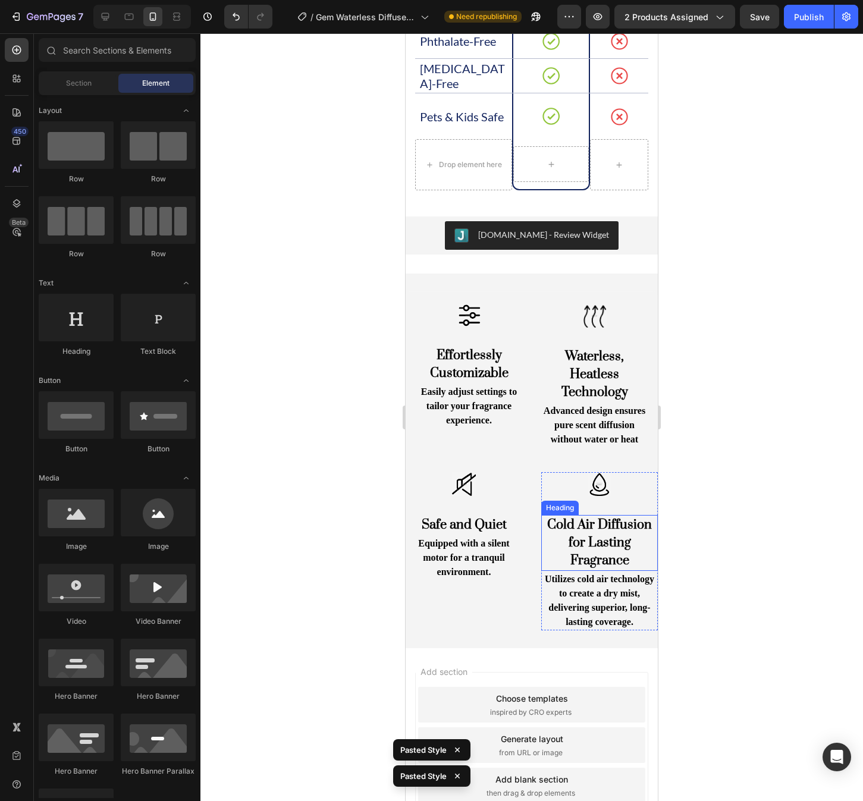
click at [610, 551] on h2 "Cold Air Diffusion for Lasting Fragrance" at bounding box center [599, 543] width 117 height 56
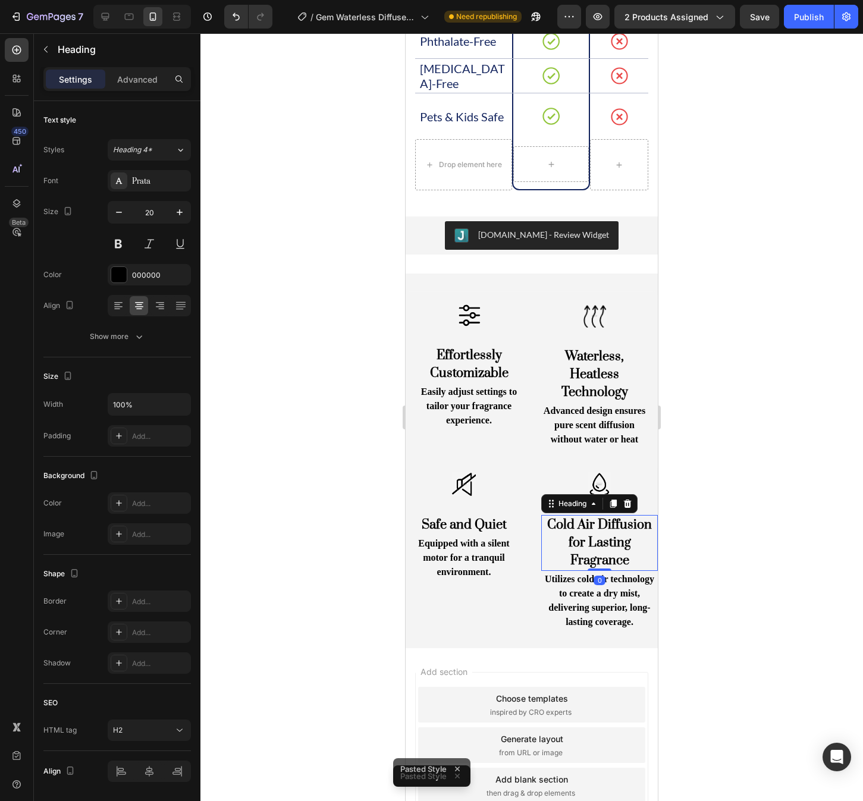
click at [610, 551] on h2 "Cold Air Diffusion for Lasting Fragrance" at bounding box center [599, 543] width 117 height 56
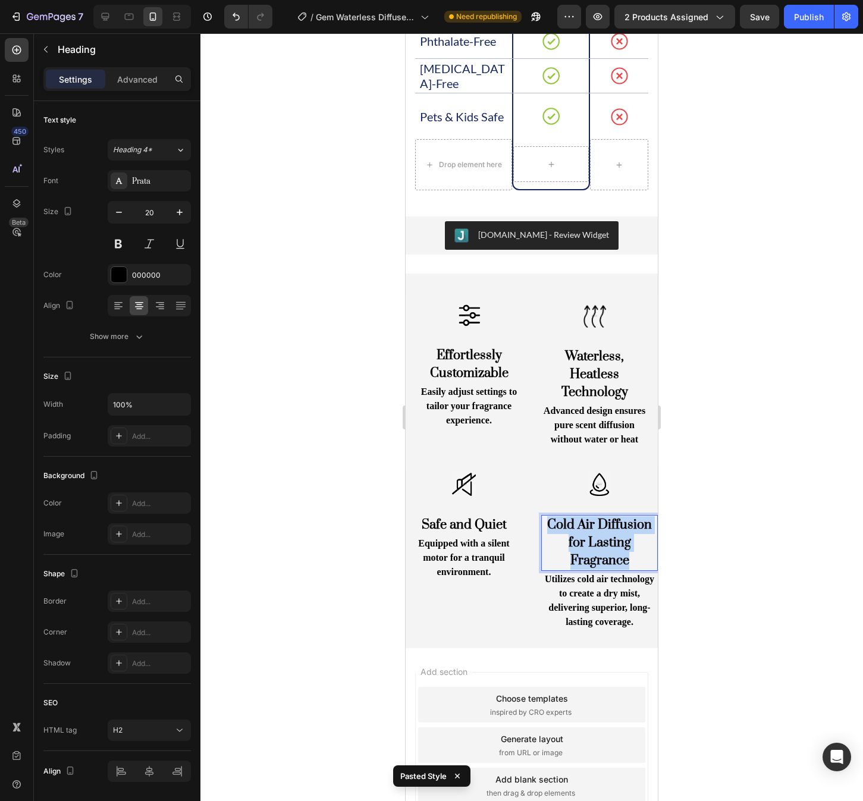
click at [610, 551] on p "Cold Air Diffusion for Lasting Fragrance" at bounding box center [600, 543] width 114 height 54
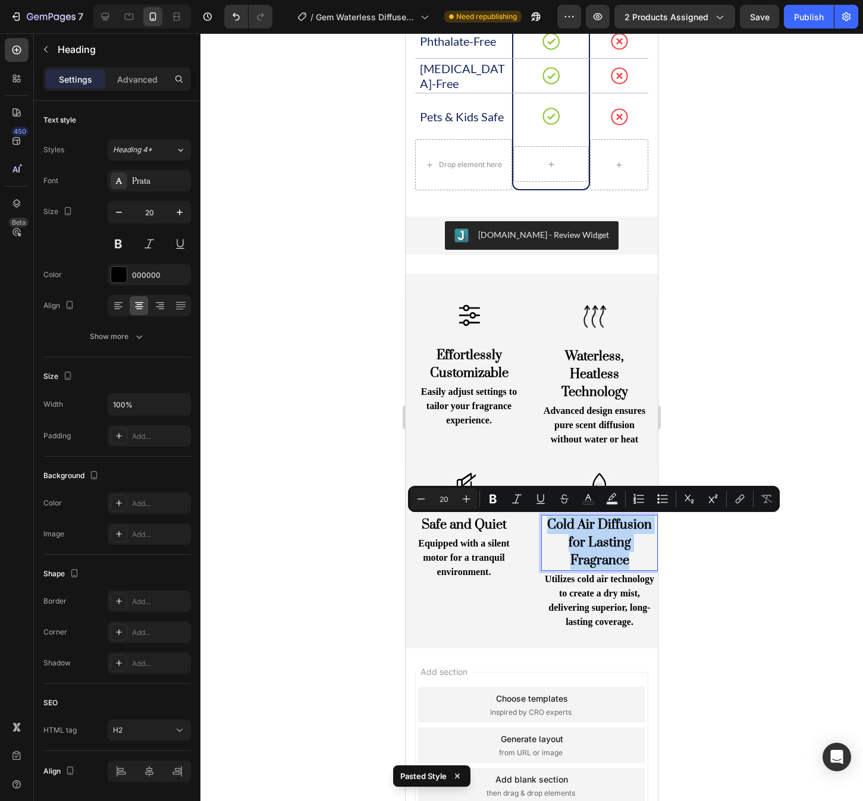
click at [610, 551] on p "Cold Air Diffusion for Lasting Fragrance" at bounding box center [600, 543] width 114 height 54
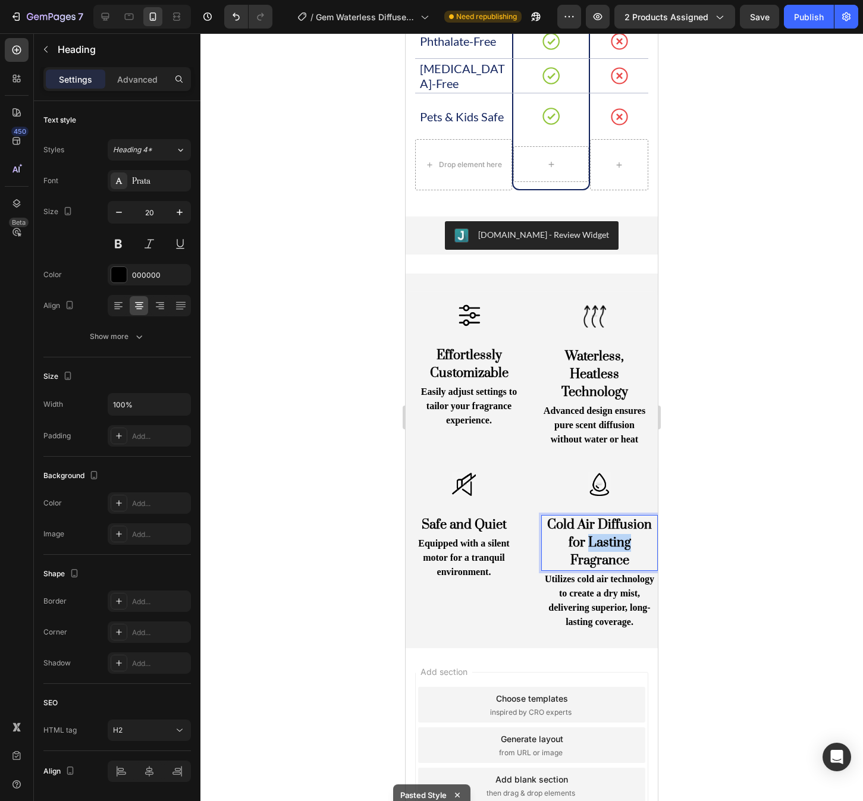
click at [610, 551] on p "Cold Air Diffusion for Lasting Fragrance" at bounding box center [600, 543] width 114 height 54
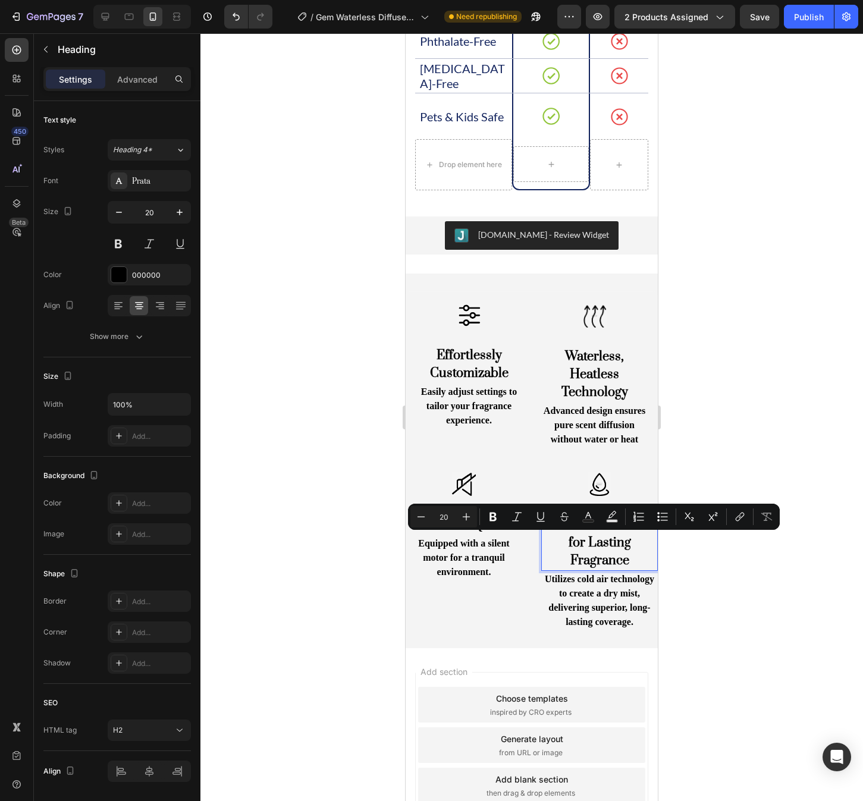
click at [623, 557] on p "Cold Air Diffusion for Lasting Fragrance" at bounding box center [600, 543] width 114 height 54
drag, startPoint x: 635, startPoint y: 561, endPoint x: 560, endPoint y: 547, distance: 76.2
click at [560, 547] on p "Cold Air Diffusion for Lasting Fragrance" at bounding box center [600, 543] width 114 height 54
copy p "for Lasting Fragrance"
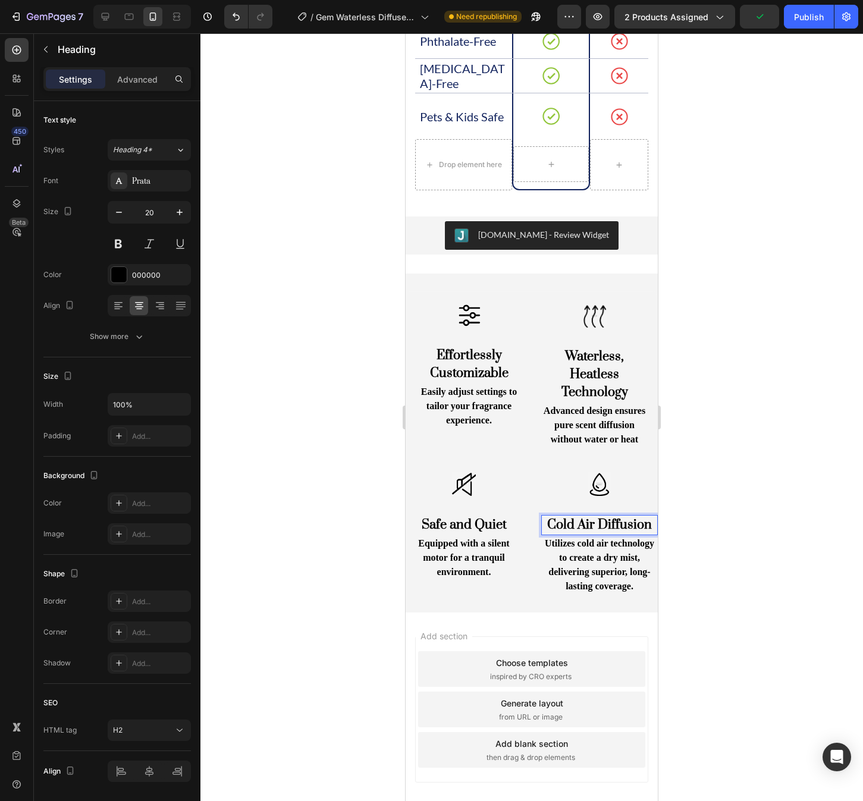
click at [769, 408] on div at bounding box center [531, 417] width 663 height 768
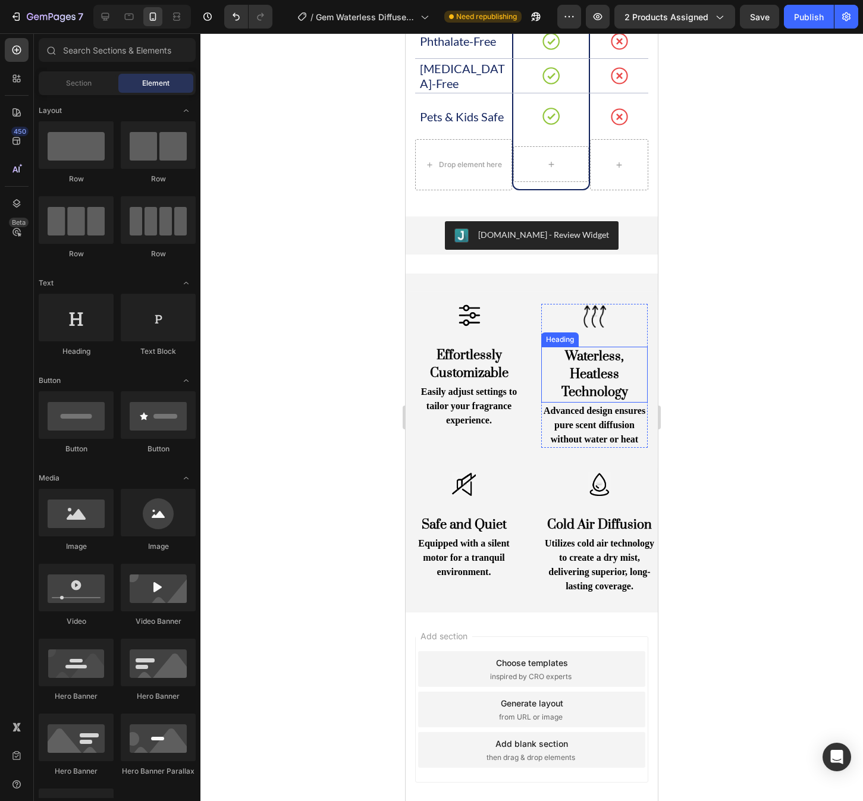
click at [610, 390] on h2 "Waterless, Heatless Technology" at bounding box center [594, 375] width 106 height 56
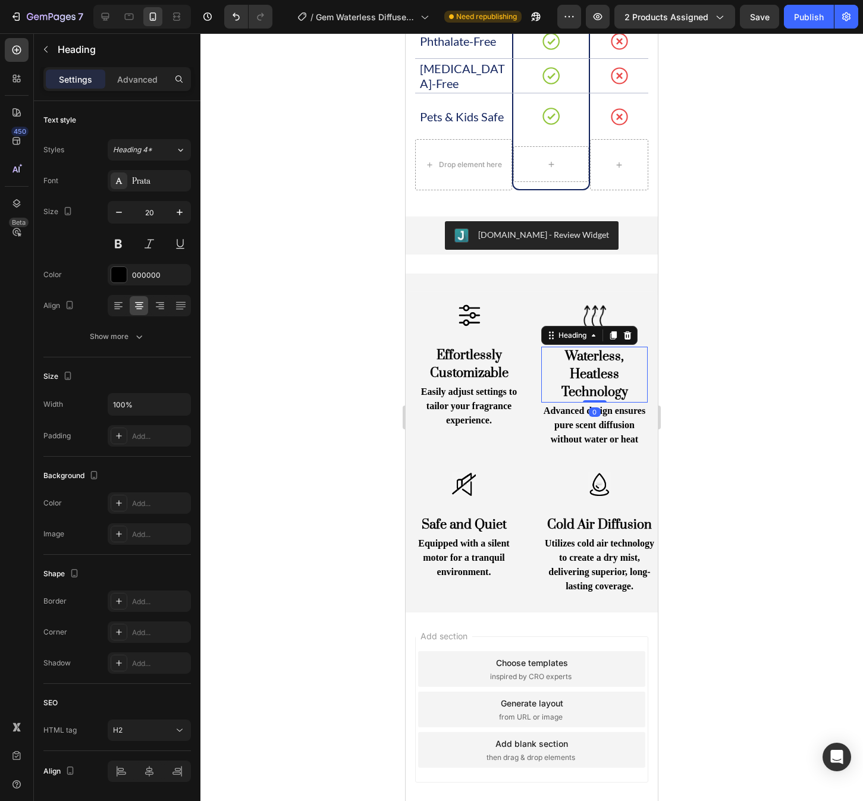
click at [610, 390] on h2 "Waterless, Heatless Technology" at bounding box center [594, 375] width 106 height 56
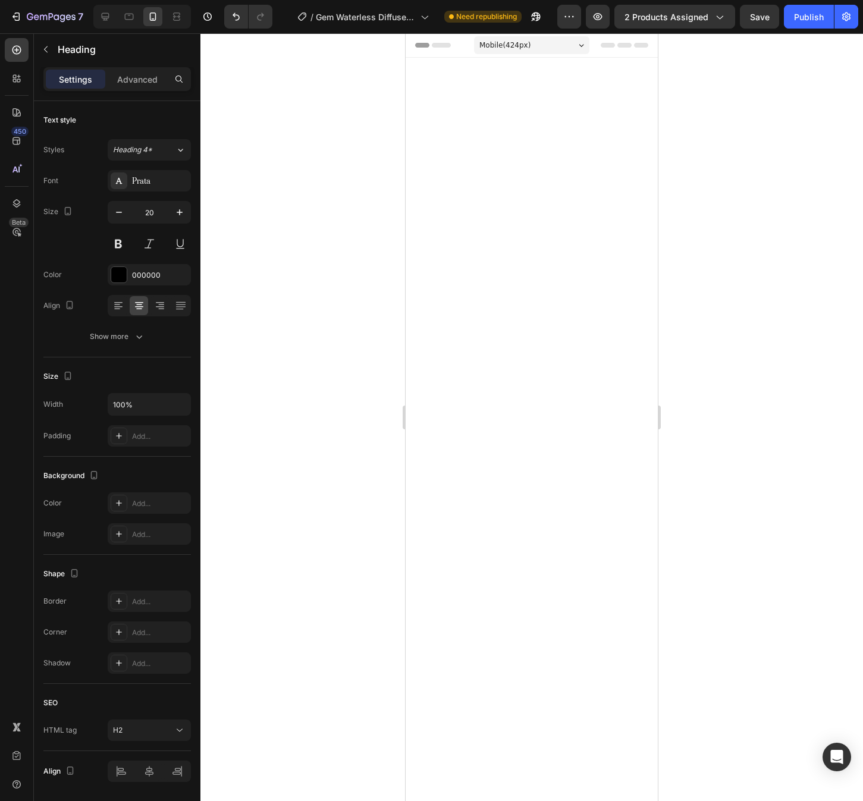
scroll to position [1791, 0]
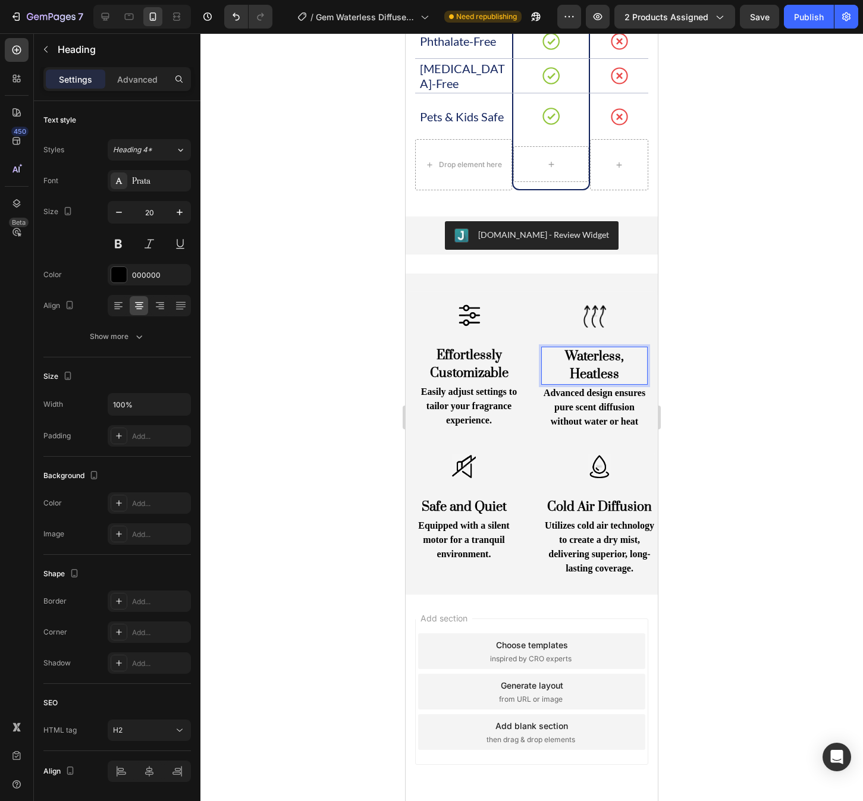
click at [698, 415] on div at bounding box center [531, 417] width 663 height 768
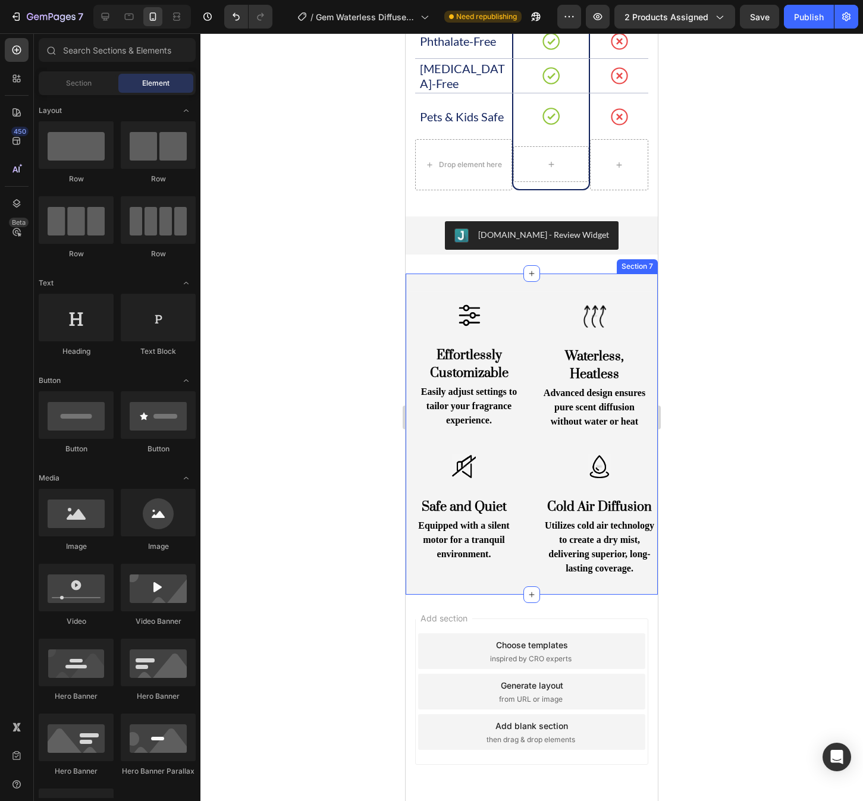
click at [517, 286] on div "Image Effortlessly Customizable Heading Easily adjust settings to tailor your f…" at bounding box center [532, 434] width 252 height 321
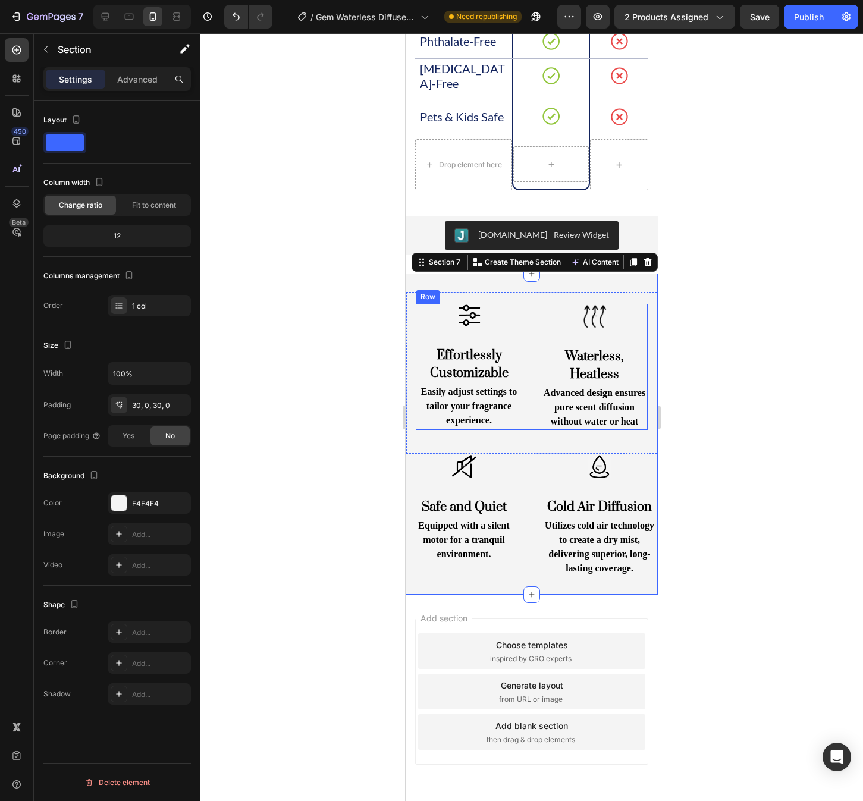
click at [534, 333] on div "Image Effortlessly Customizable Heading Easily adjust settings to tailor your f…" at bounding box center [532, 367] width 232 height 126
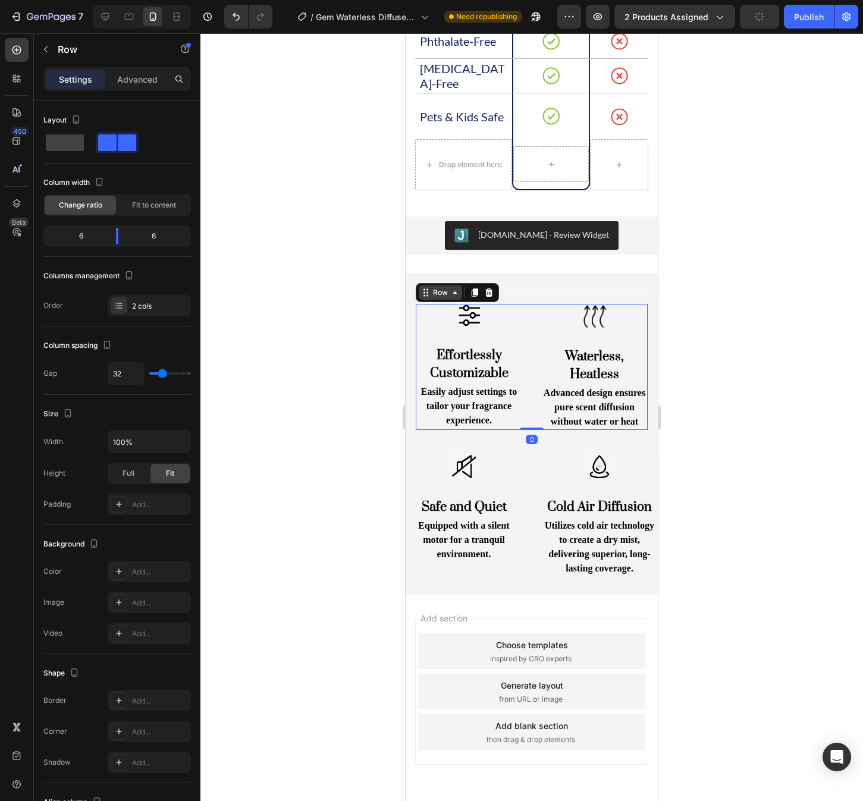
click at [439, 288] on div "Row" at bounding box center [441, 292] width 20 height 11
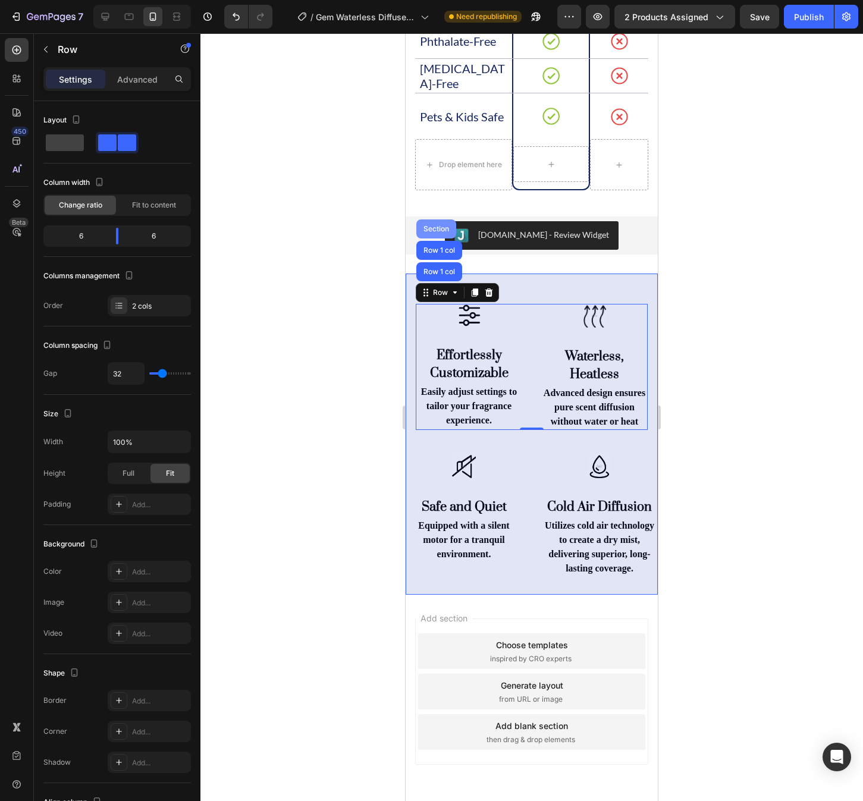
click at [446, 232] on div "Section" at bounding box center [436, 228] width 30 height 7
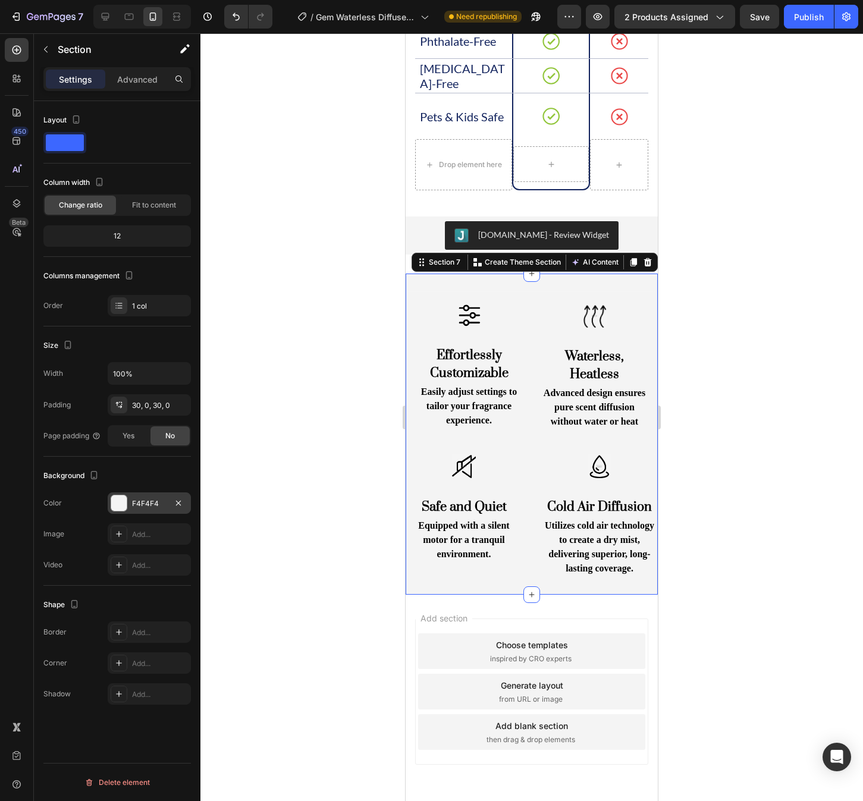
click at [117, 501] on div at bounding box center [118, 503] width 15 height 15
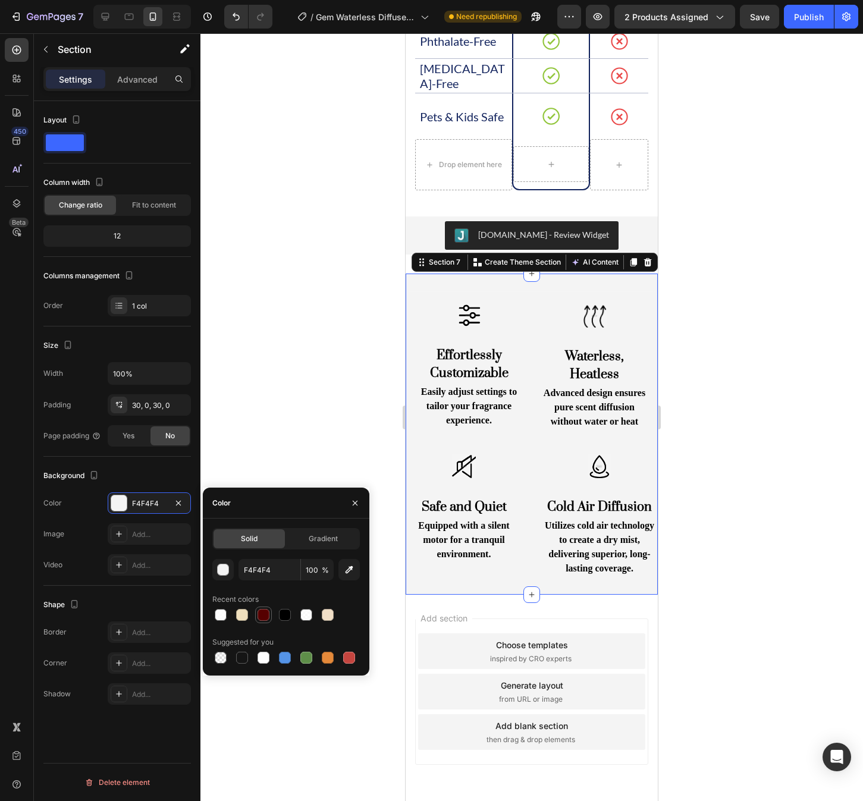
click at [263, 612] on div at bounding box center [264, 615] width 12 height 12
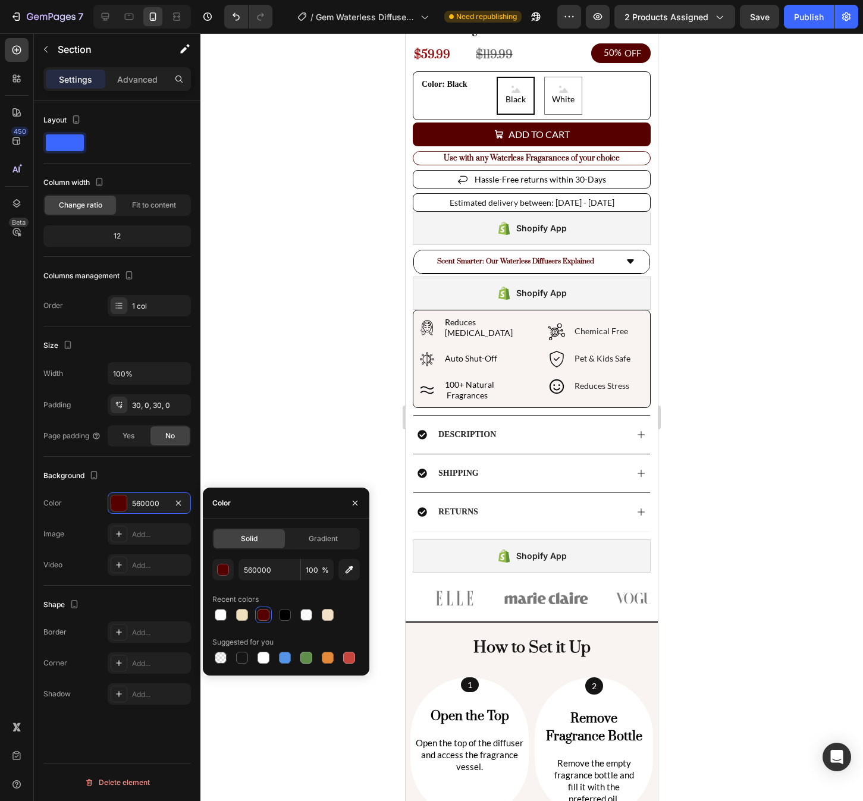
scroll to position [359, 0]
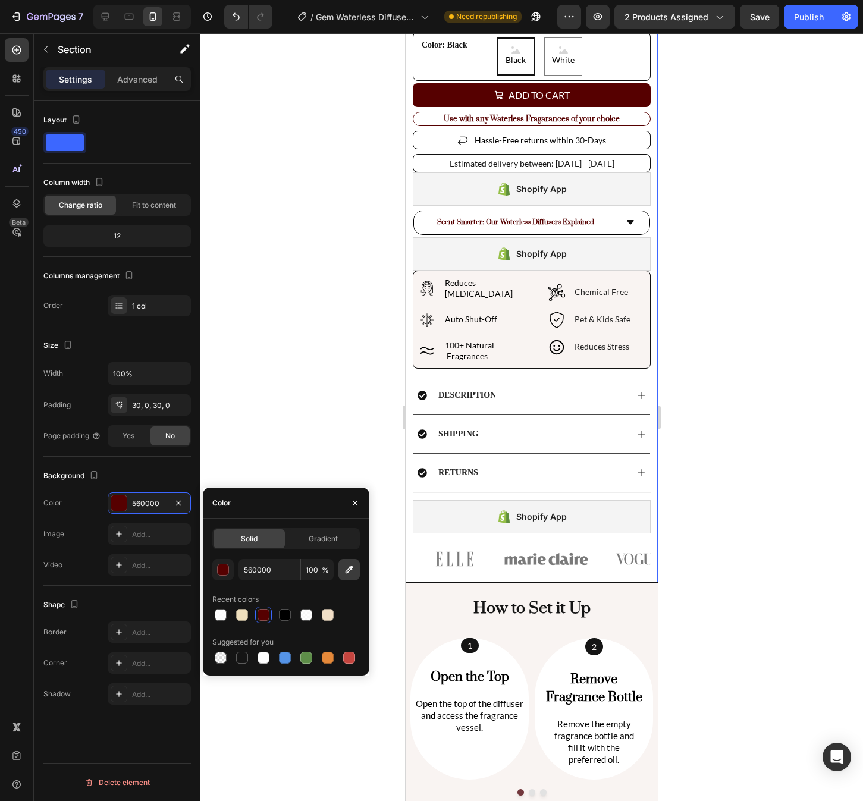
click at [355, 573] on button "button" at bounding box center [348, 569] width 21 height 21
type input "F9F4F2"
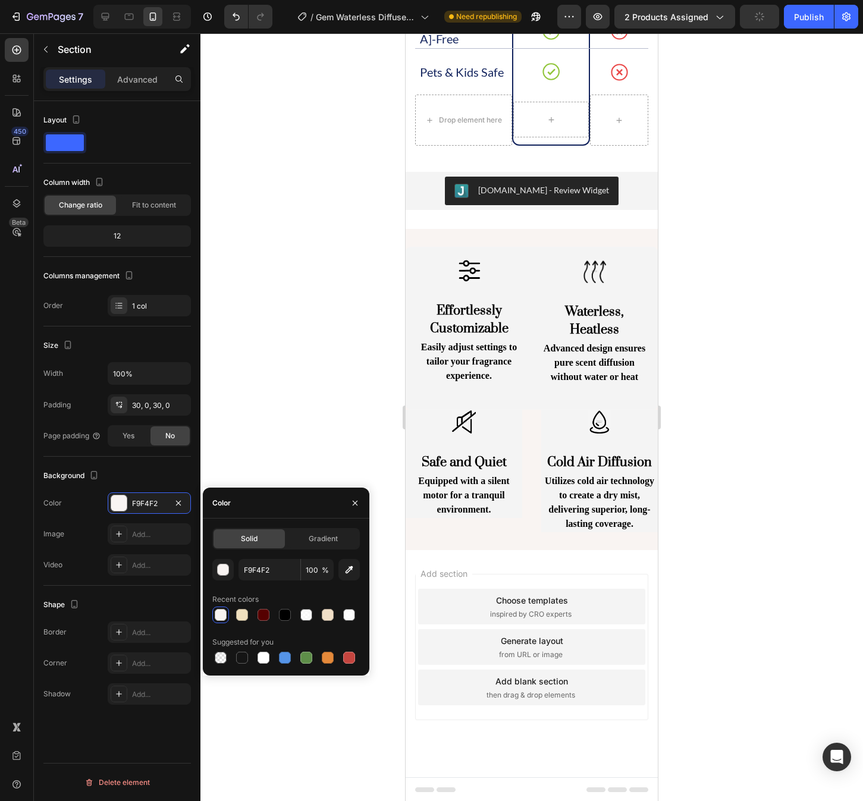
scroll to position [1836, 0]
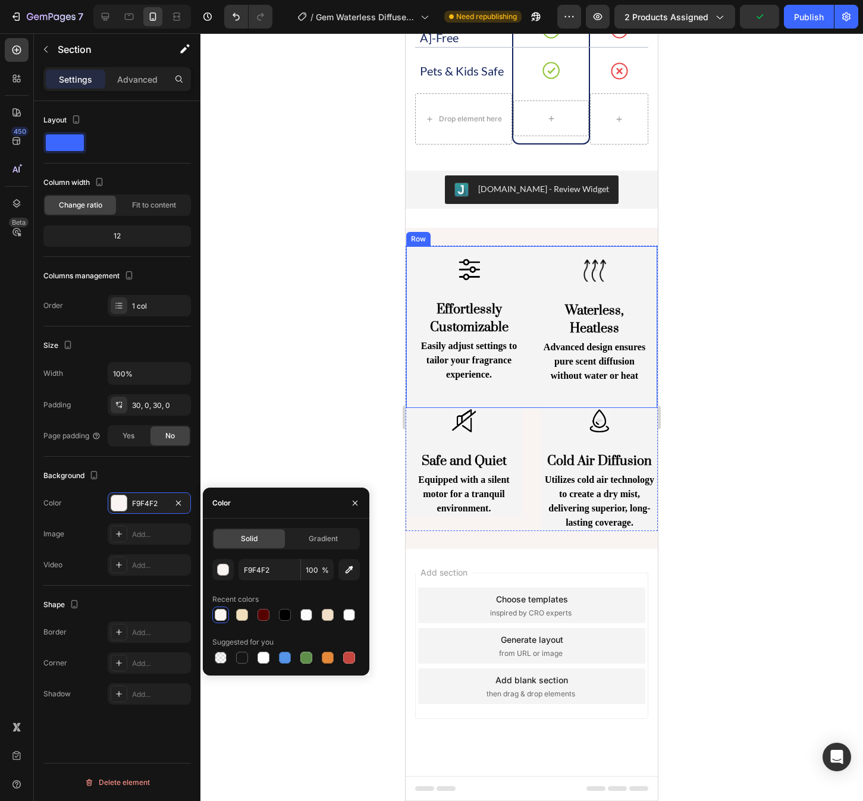
click at [647, 362] on h2 "Advanced design ensures pure scent diffusion without water or heat" at bounding box center [594, 361] width 106 height 45
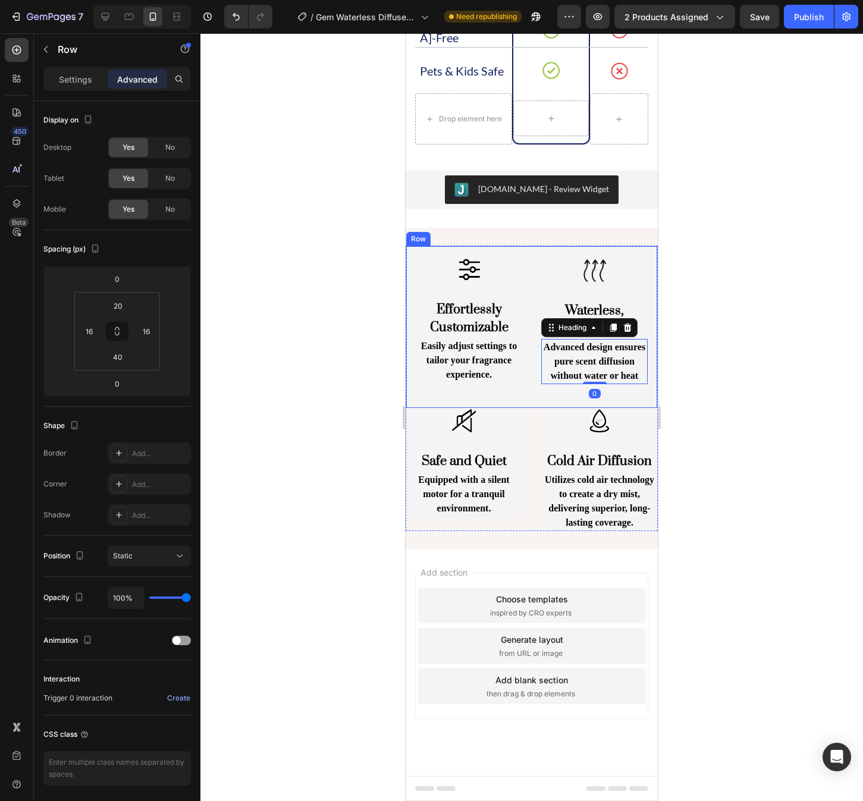
click at [653, 363] on div "Image Effortlessly Customizable Heading Easily adjust settings to tailor your f…" at bounding box center [532, 327] width 252 height 163
click at [76, 87] on div "Settings" at bounding box center [75, 79] width 59 height 19
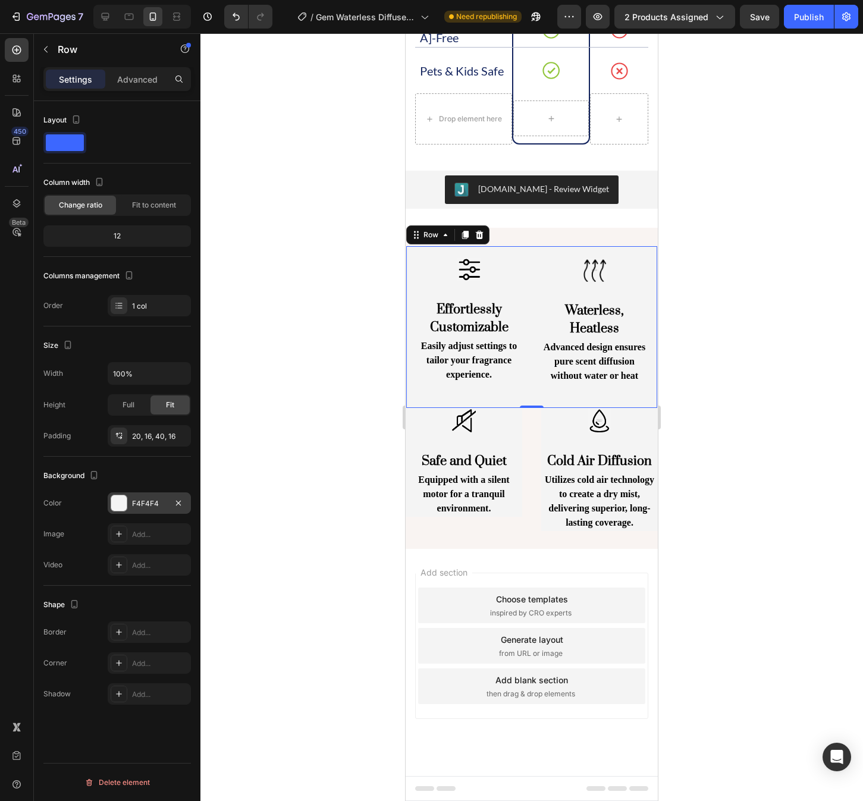
click at [118, 507] on div at bounding box center [118, 503] width 15 height 15
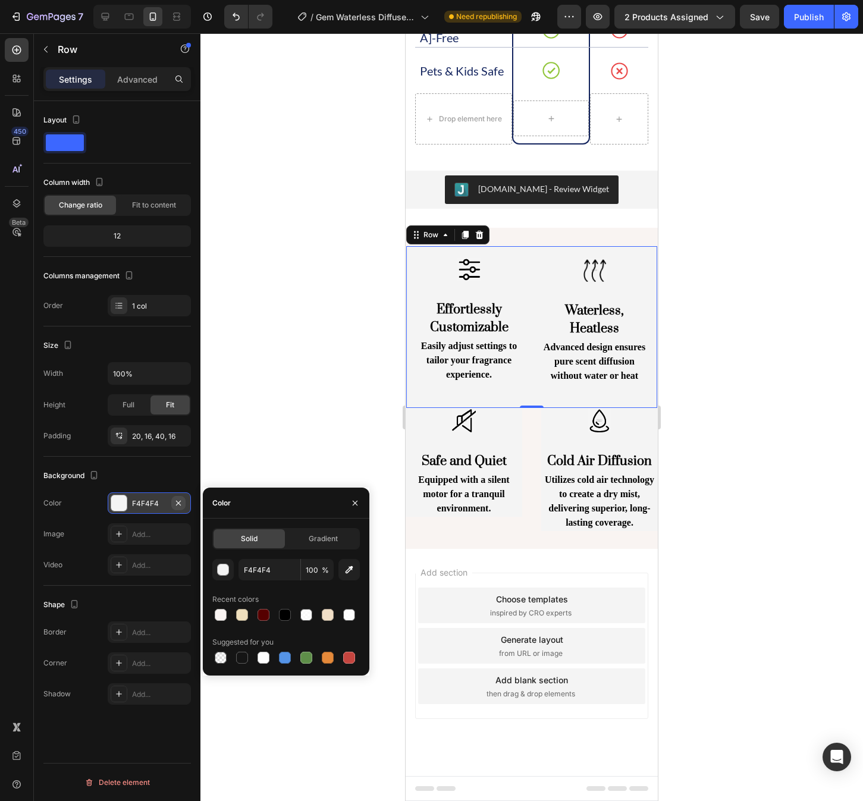
click at [176, 503] on icon "button" at bounding box center [179, 504] width 10 height 10
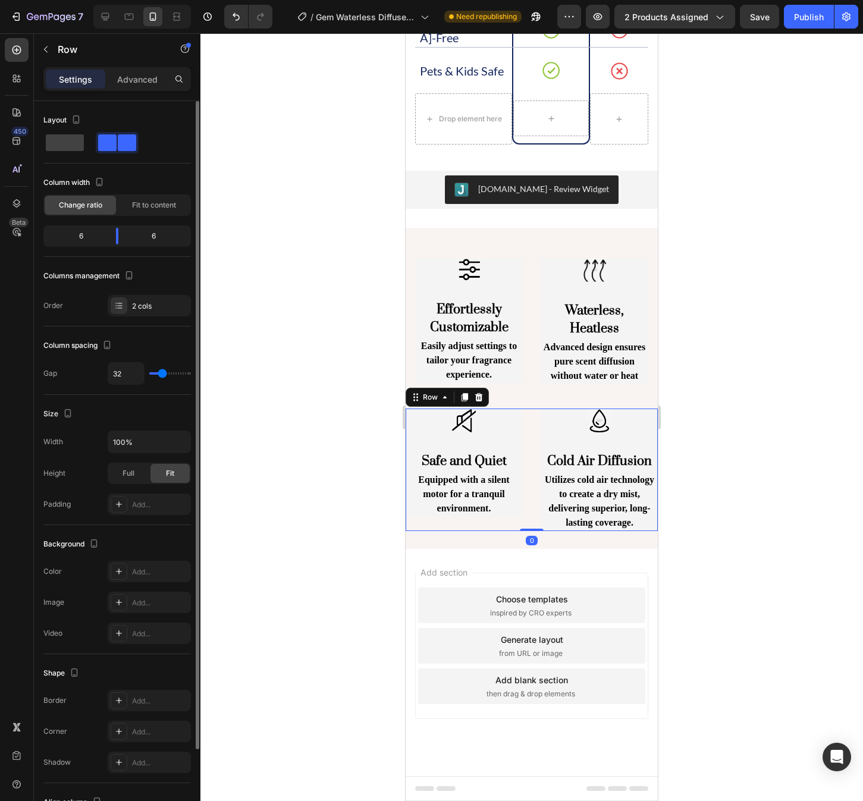
click at [524, 421] on div "Image Safe and Quiet Heading Equipped with a silent motor for a tranquil enviro…" at bounding box center [532, 470] width 252 height 123
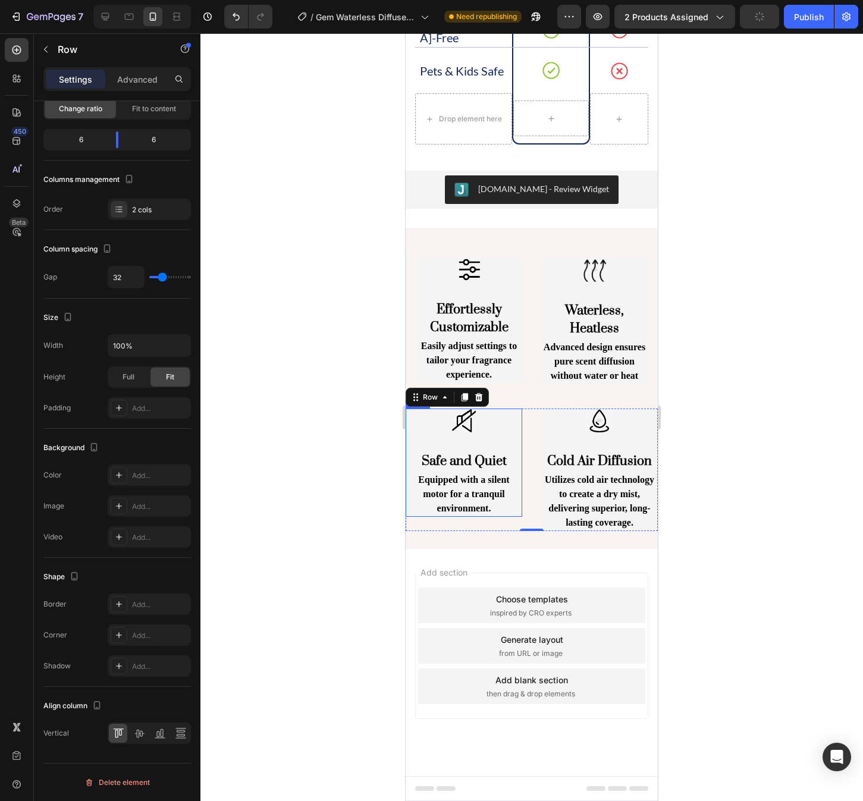
click at [507, 432] on div "Image Safe and Quiet Heading Equipped with a silent motor for a tranquil enviro…" at bounding box center [464, 463] width 117 height 108
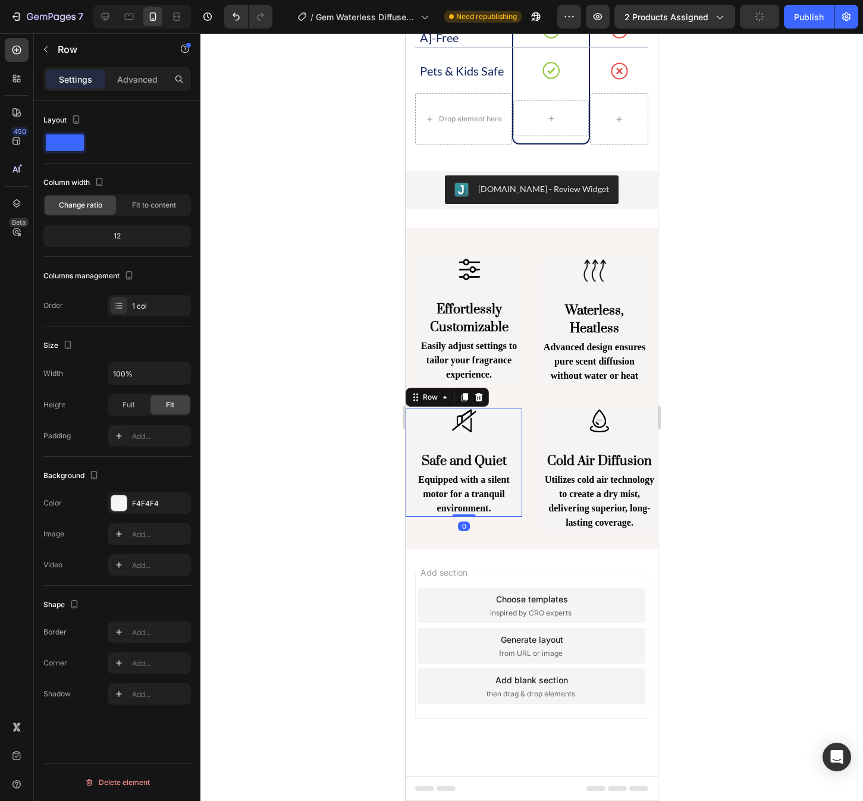
scroll to position [0, 0]
click at [174, 500] on icon "button" at bounding box center [179, 504] width 10 height 10
click at [631, 426] on div at bounding box center [599, 421] width 117 height 24
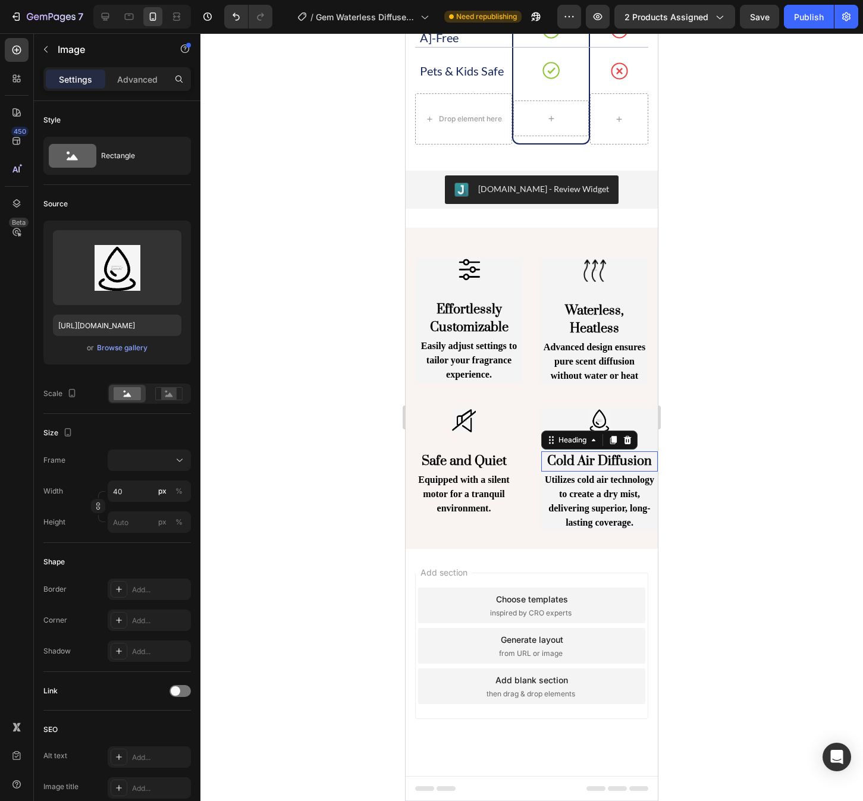
click at [653, 460] on h2 "Cold Air Diffusion" at bounding box center [599, 462] width 117 height 20
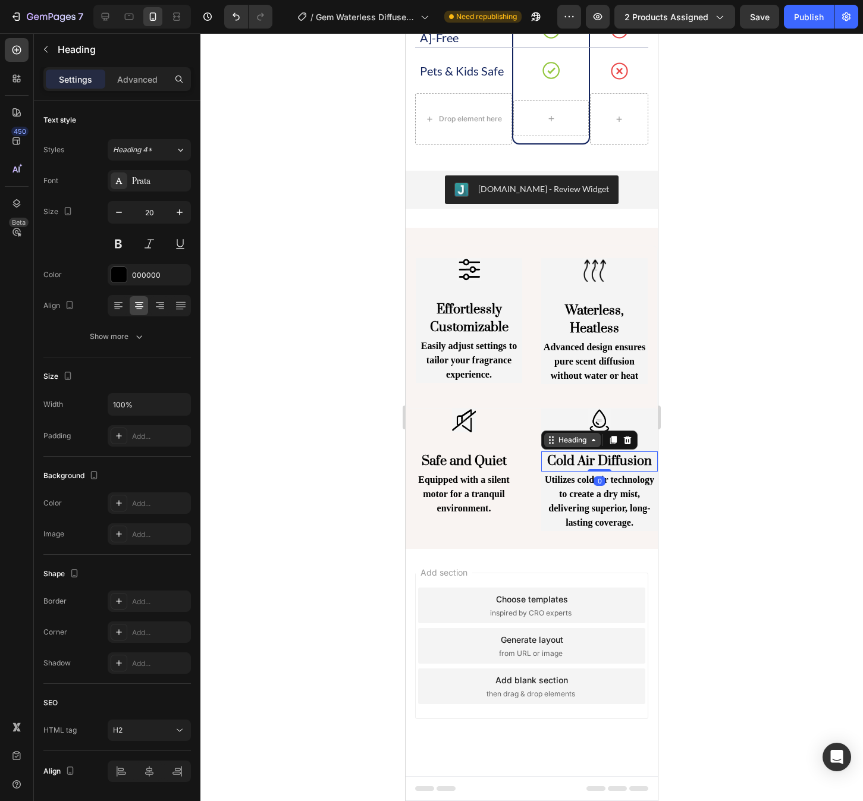
click at [578, 443] on div "Heading" at bounding box center [572, 440] width 33 height 11
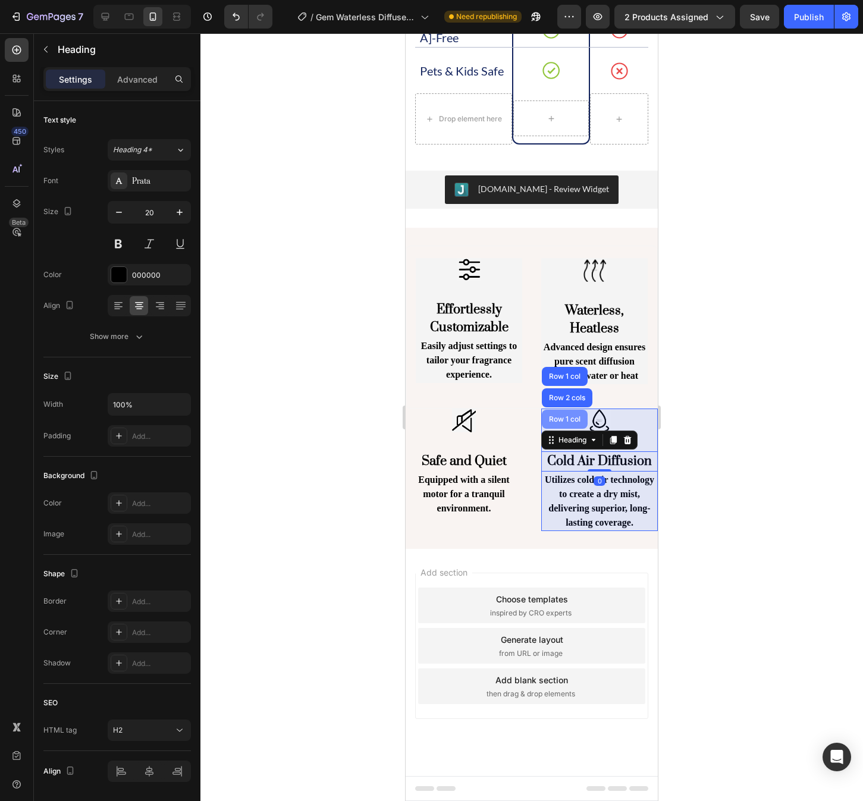
click at [559, 424] on div "Row 1 col" at bounding box center [565, 419] width 46 height 19
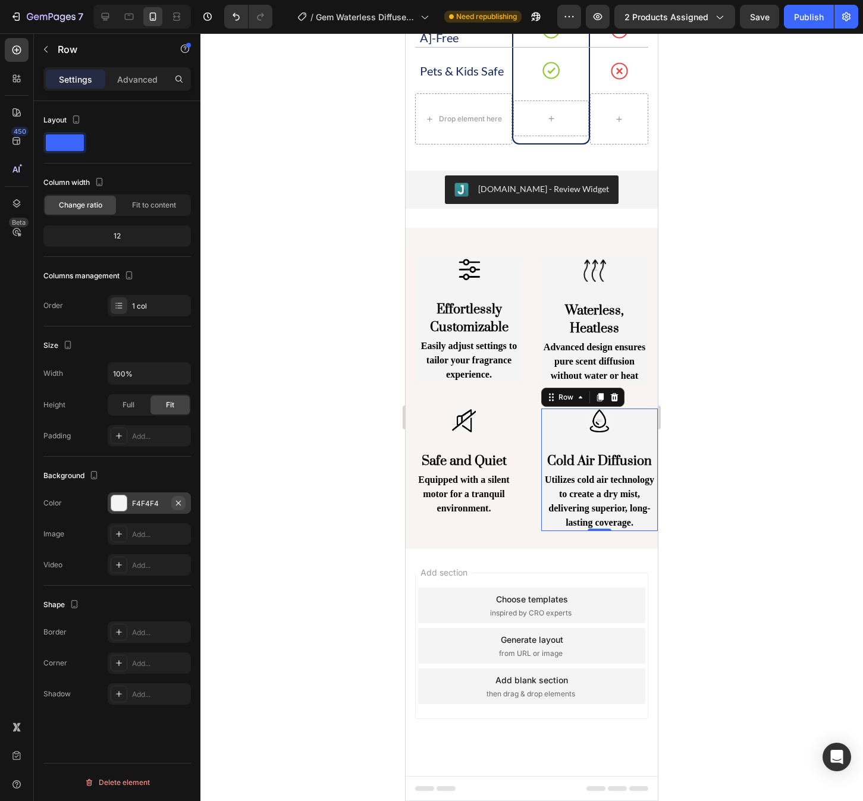
click at [175, 499] on icon "button" at bounding box center [179, 504] width 10 height 10
click at [478, 421] on div at bounding box center [464, 421] width 117 height 24
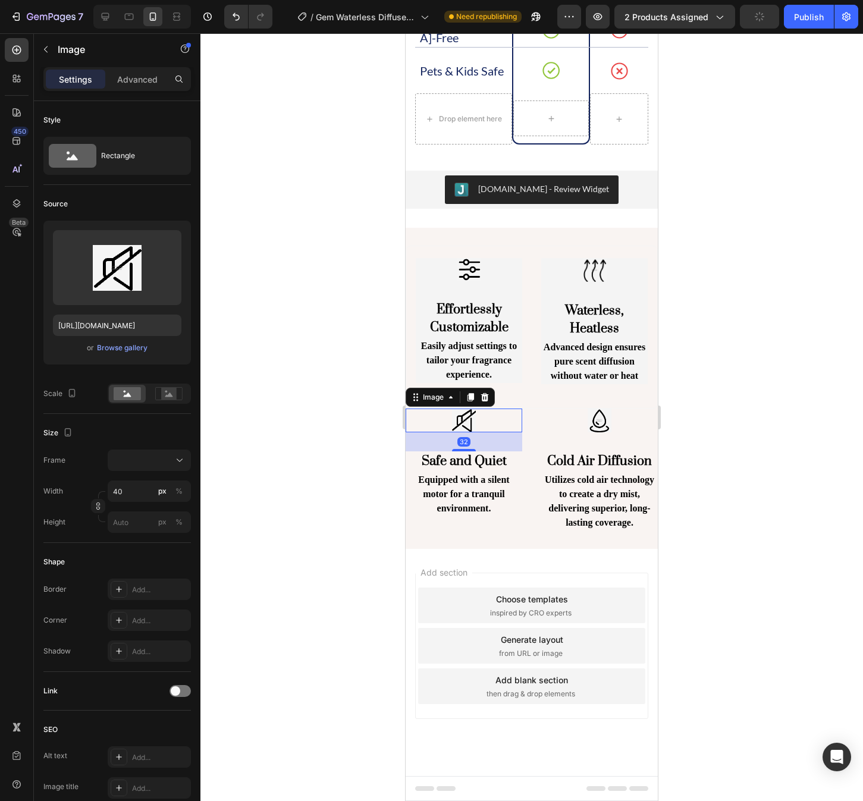
click at [460, 421] on img at bounding box center [464, 421] width 24 height 24
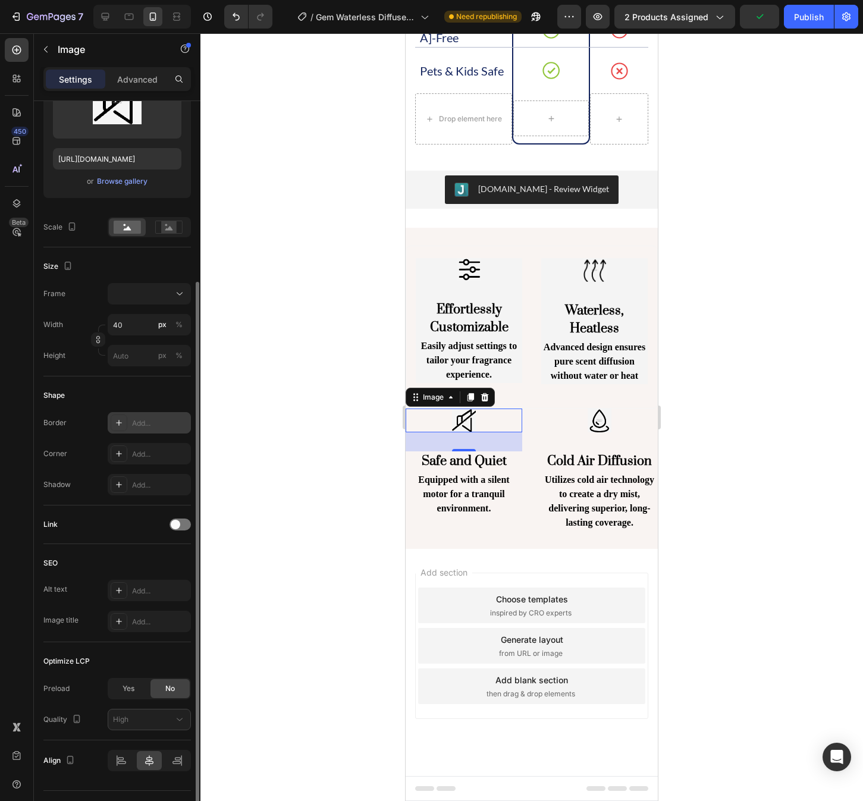
scroll to position [194, 0]
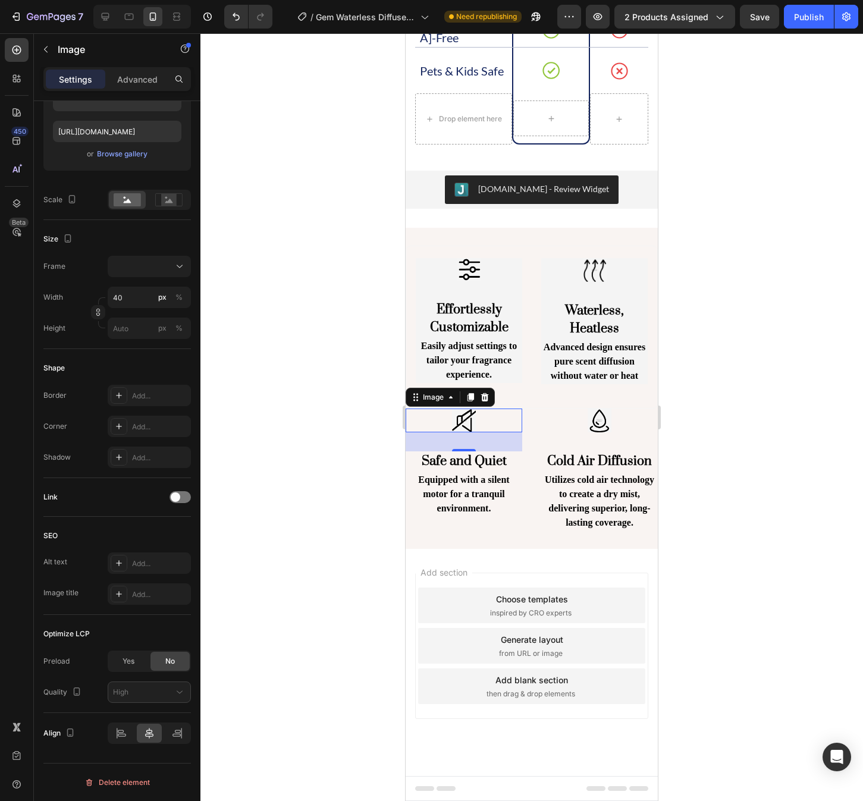
click at [465, 421] on img at bounding box center [464, 421] width 24 height 24
click at [454, 399] on icon at bounding box center [451, 398] width 10 height 10
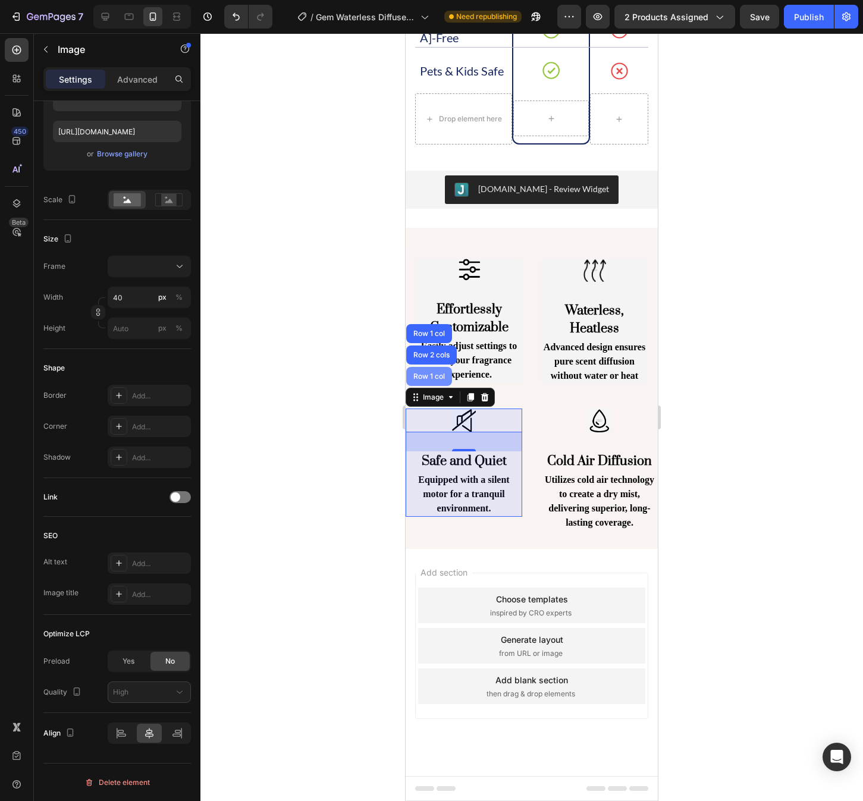
click at [444, 382] on div "Row 1 col" at bounding box center [429, 376] width 46 height 19
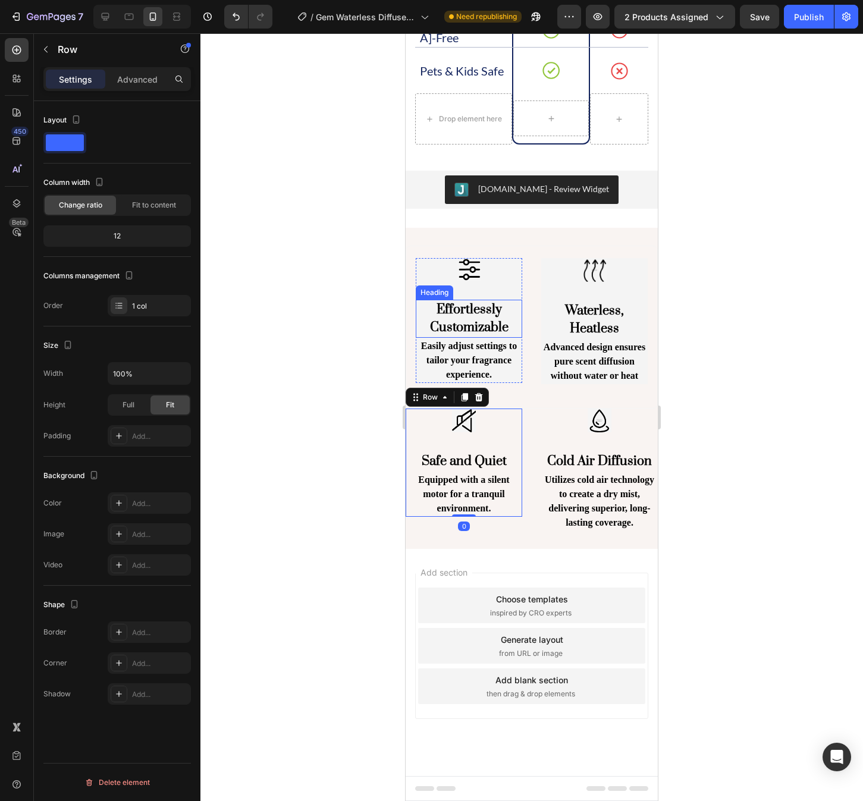
click at [501, 305] on h2 "Effortlessly Customizable" at bounding box center [469, 319] width 106 height 38
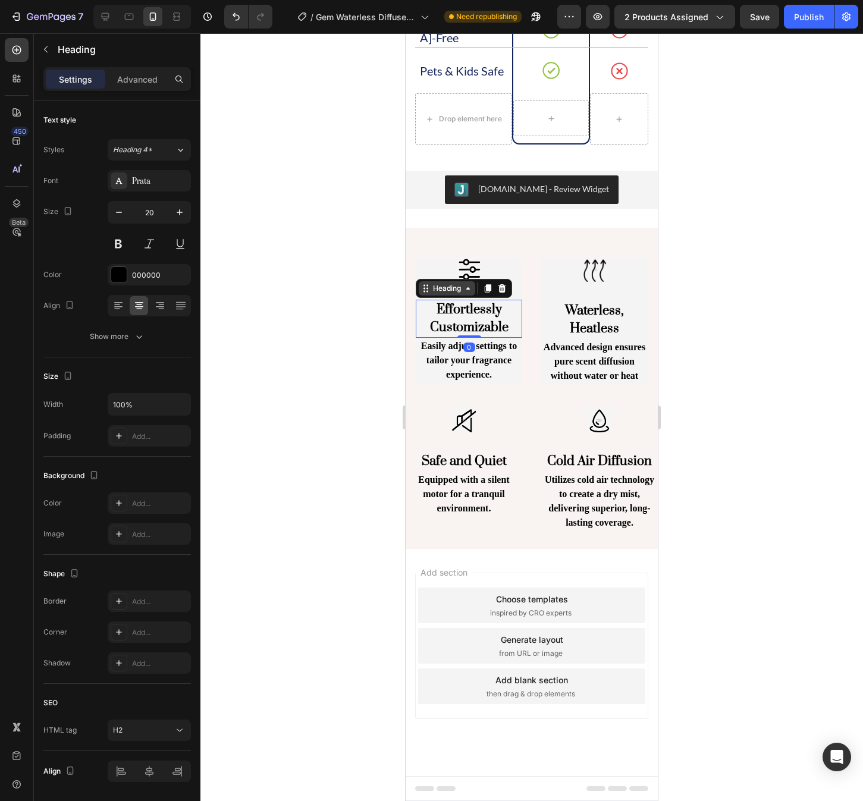
click at [461, 287] on div "Heading" at bounding box center [447, 288] width 33 height 11
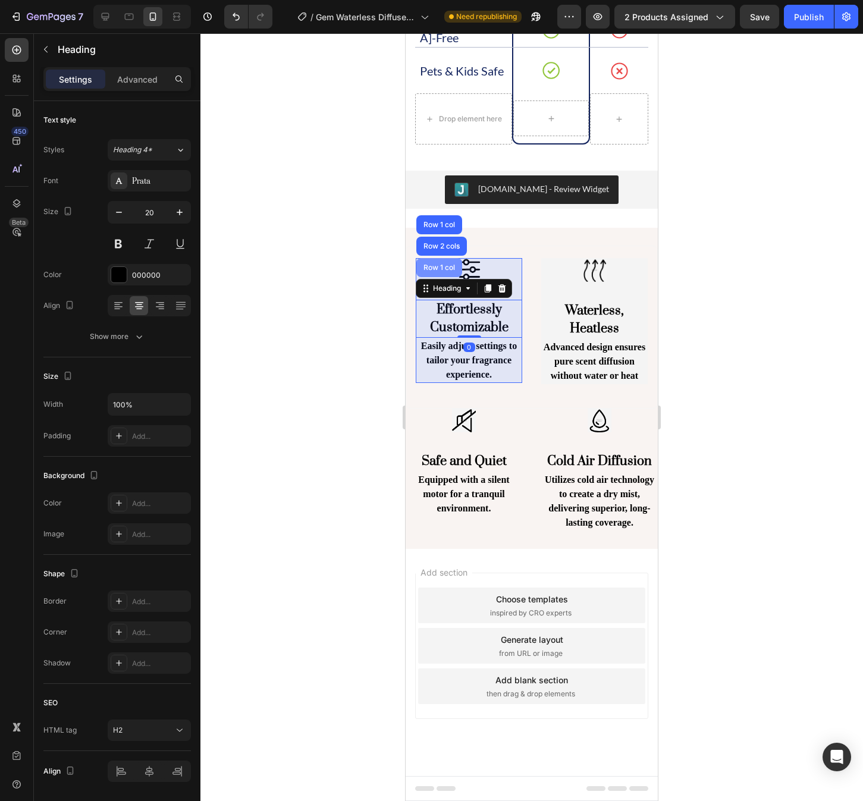
click at [448, 271] on div "Row 1 col" at bounding box center [439, 267] width 46 height 19
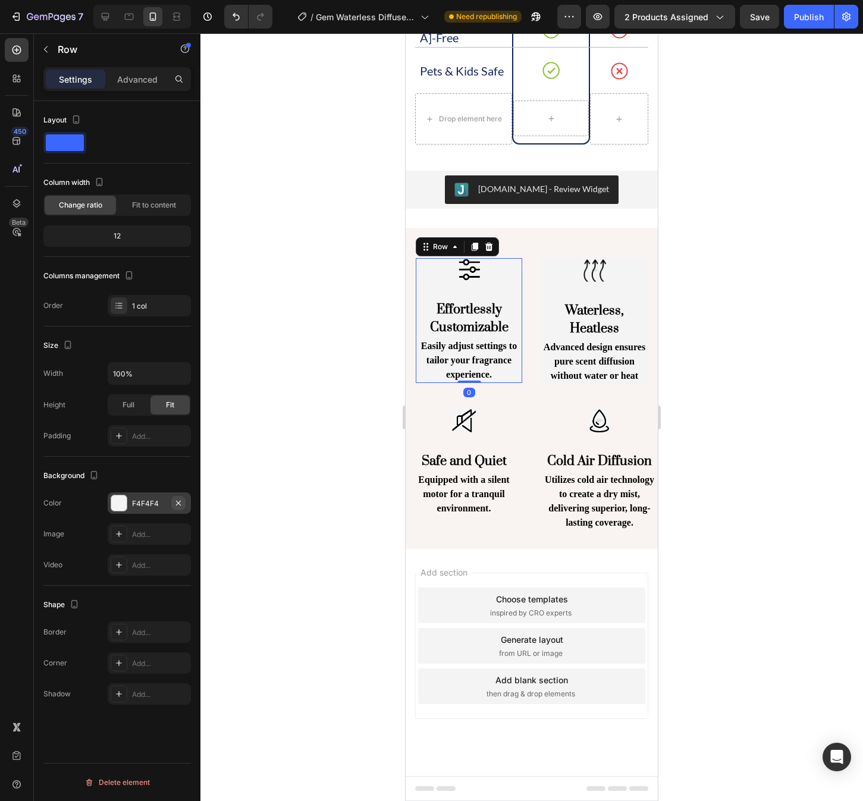
click at [180, 503] on icon "button" at bounding box center [179, 504] width 10 height 10
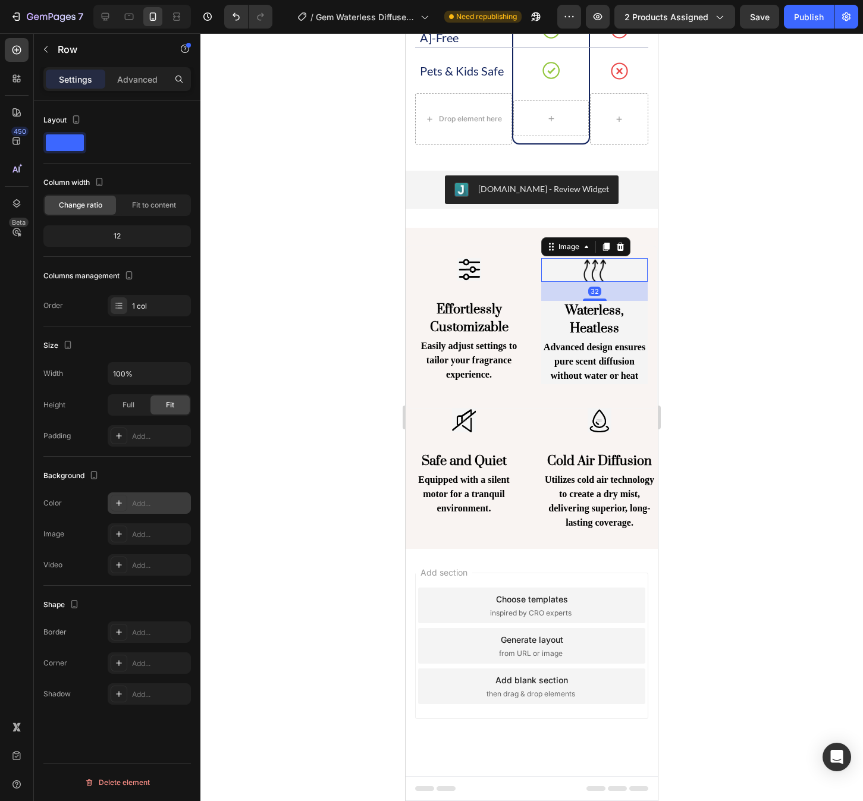
click at [629, 281] on div at bounding box center [594, 270] width 106 height 24
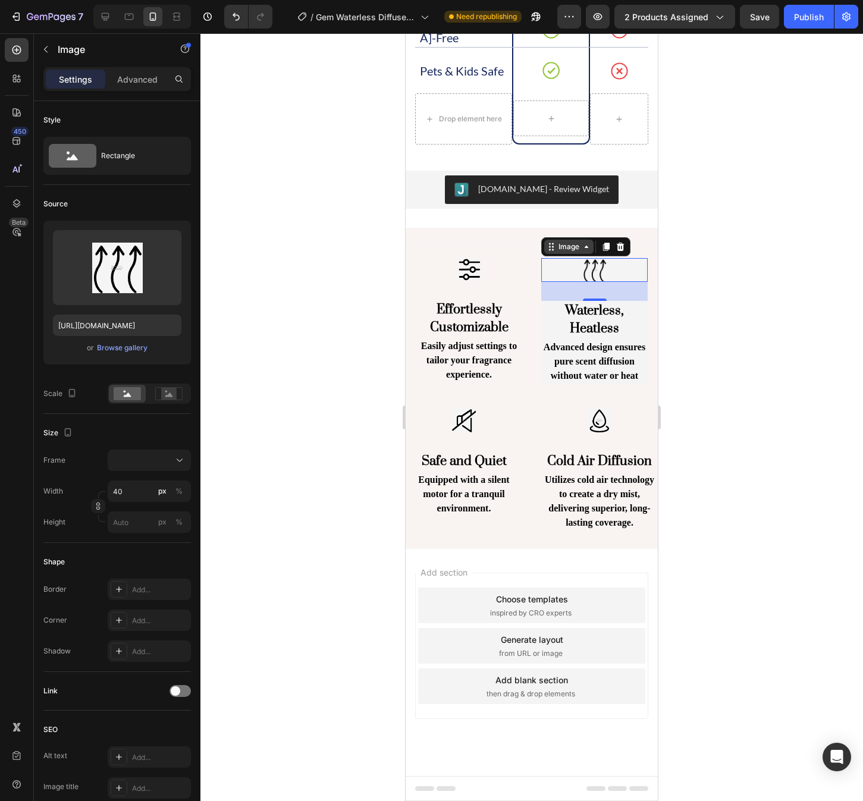
click at [571, 245] on div "Image" at bounding box center [569, 247] width 26 height 11
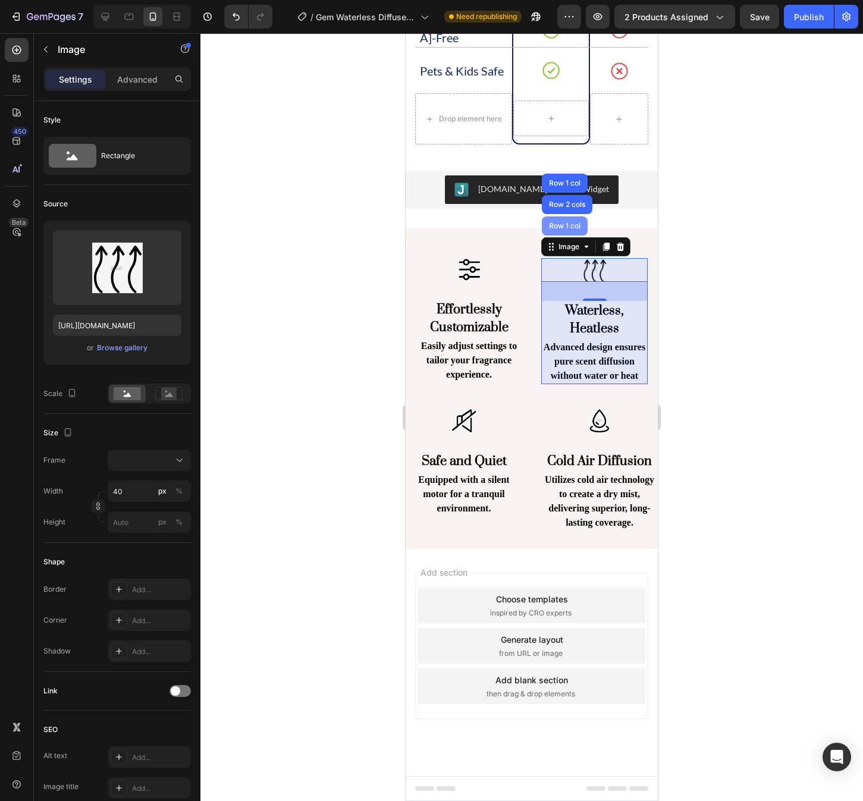
click at [572, 228] on div "Row 1 col" at bounding box center [565, 225] width 36 height 7
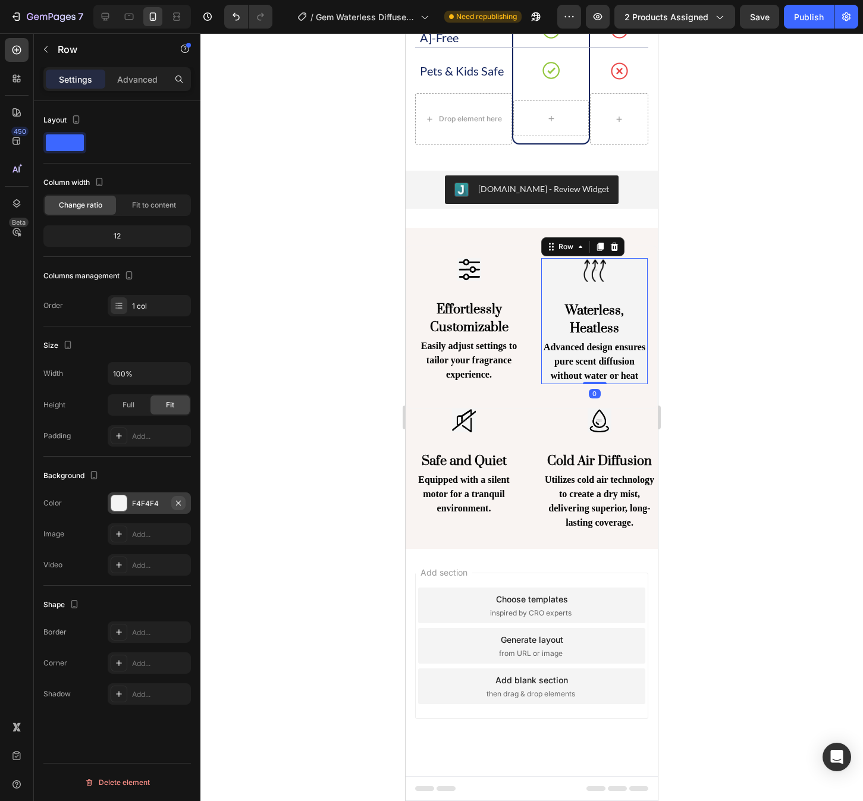
click at [174, 501] on icon "button" at bounding box center [179, 504] width 10 height 10
click at [679, 388] on div at bounding box center [531, 417] width 663 height 768
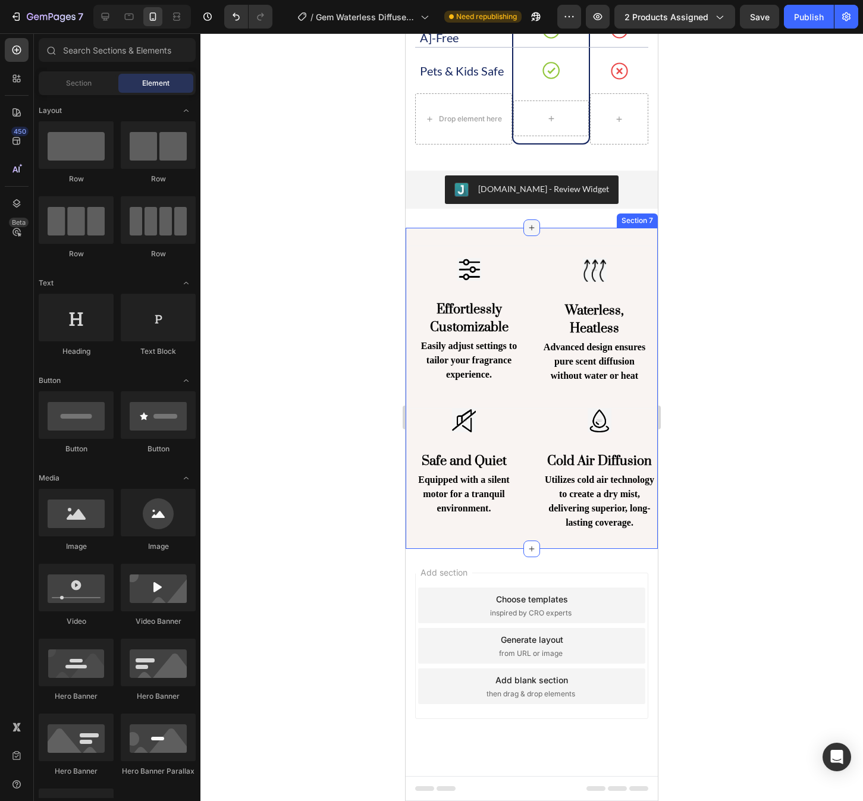
click at [534, 236] on div at bounding box center [532, 228] width 17 height 17
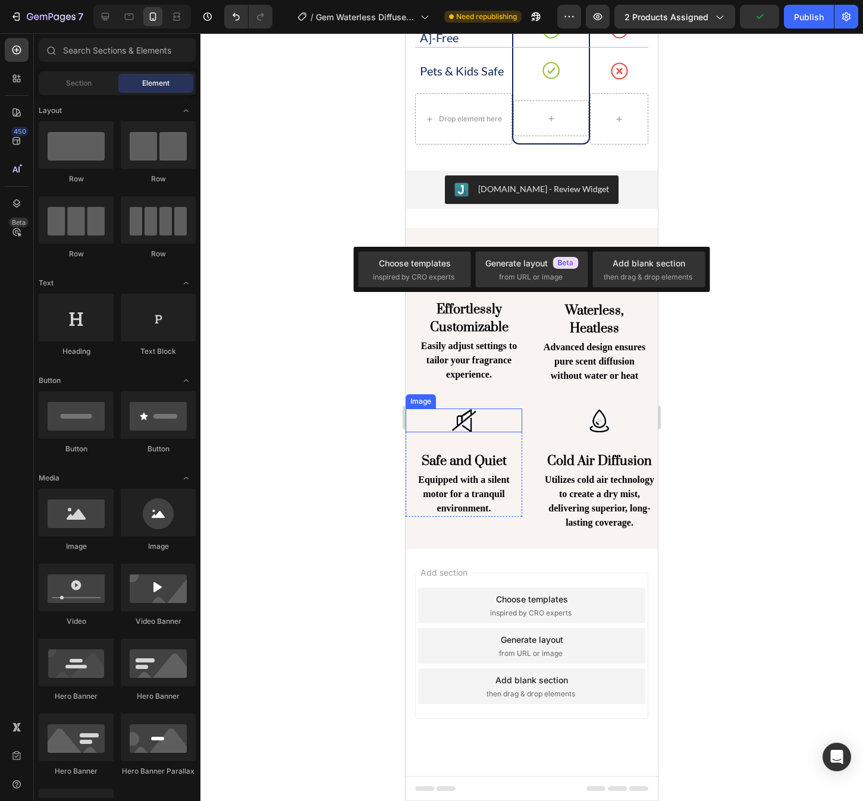
click at [470, 421] on img at bounding box center [464, 421] width 24 height 24
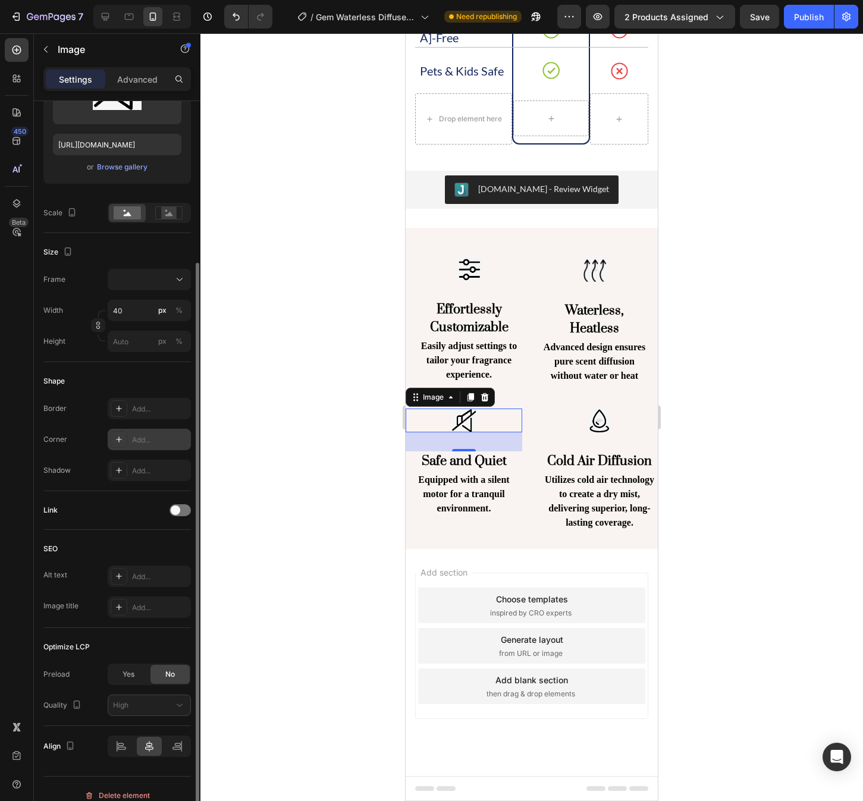
scroll to position [194, 0]
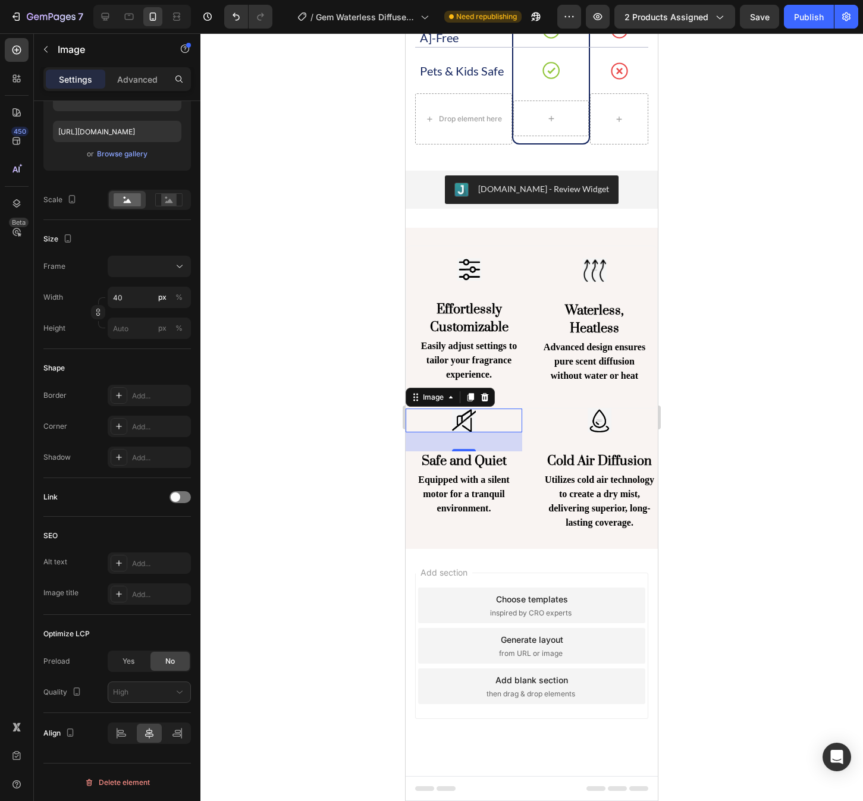
click at [781, 404] on div at bounding box center [531, 417] width 663 height 768
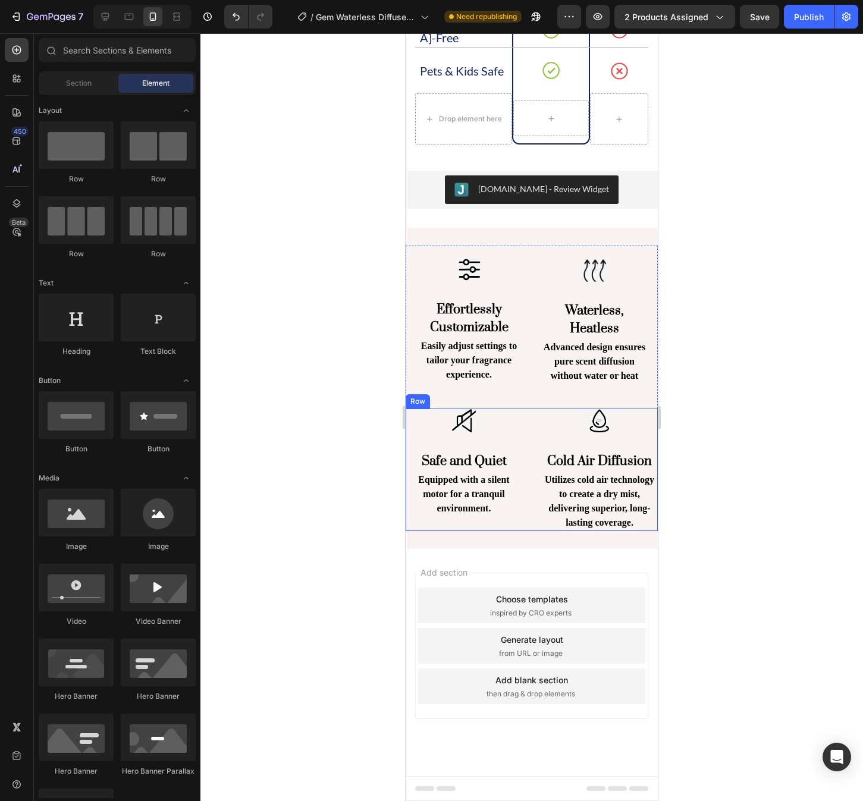
click at [540, 504] on div "Image Safe and Quiet Heading Equipped with a silent motor for a tranquil enviro…" at bounding box center [532, 470] width 252 height 123
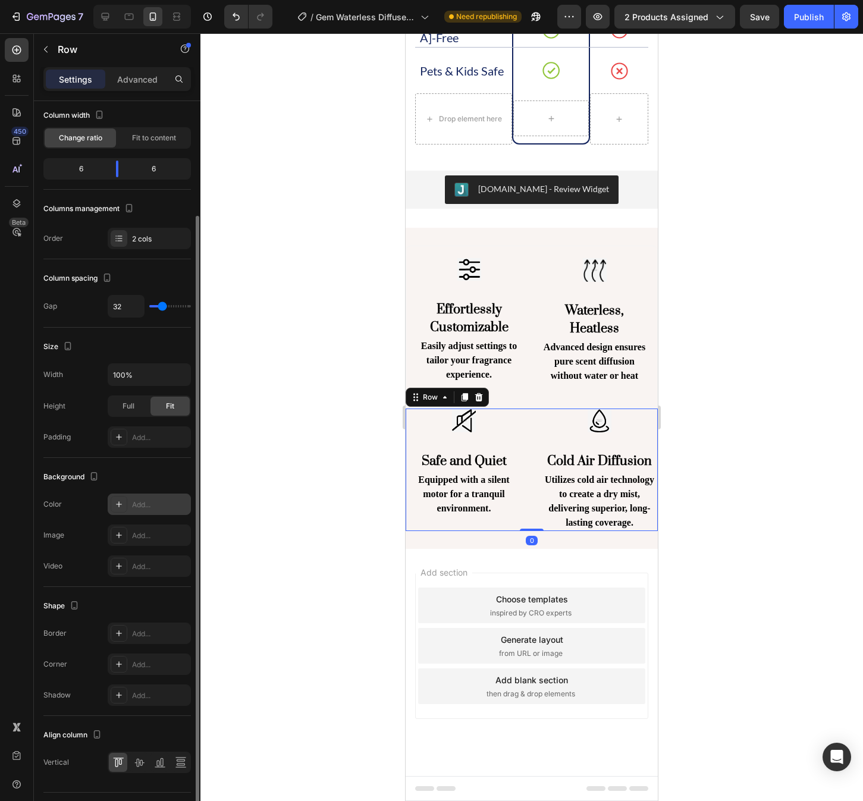
scroll to position [96, 0]
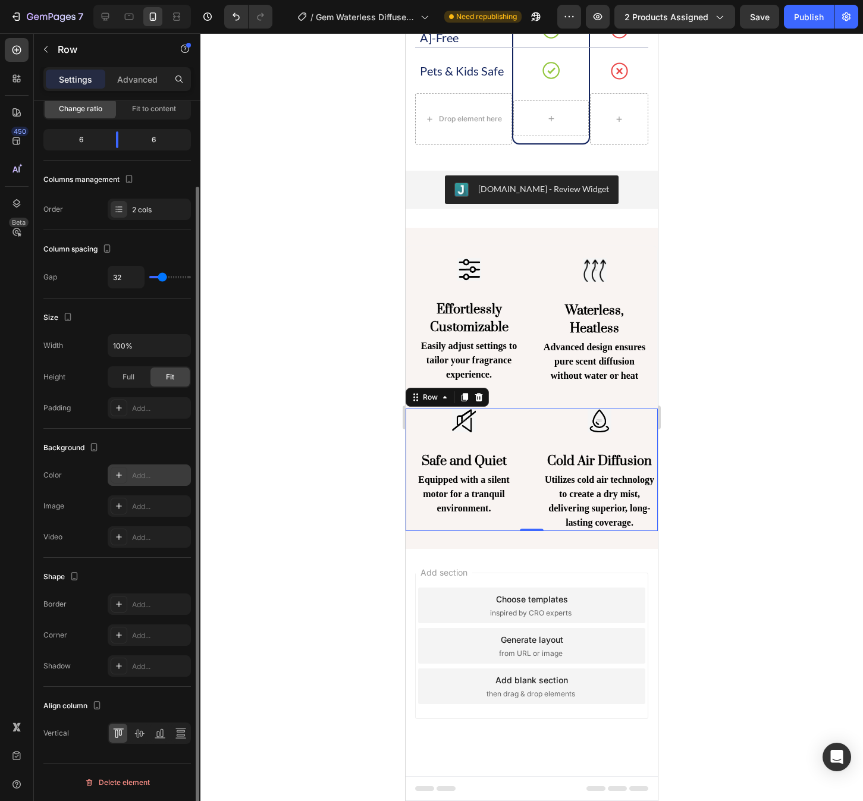
click at [156, 478] on div "Add..." at bounding box center [160, 476] width 56 height 11
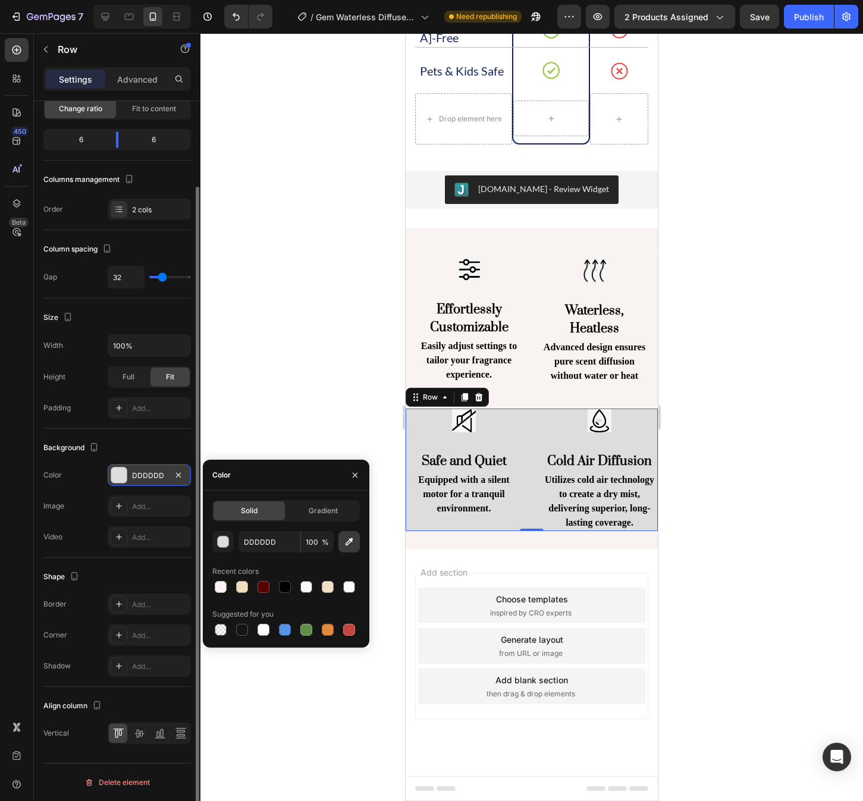
click at [346, 543] on icon "button" at bounding box center [349, 542] width 12 height 12
type input "F5F5F5"
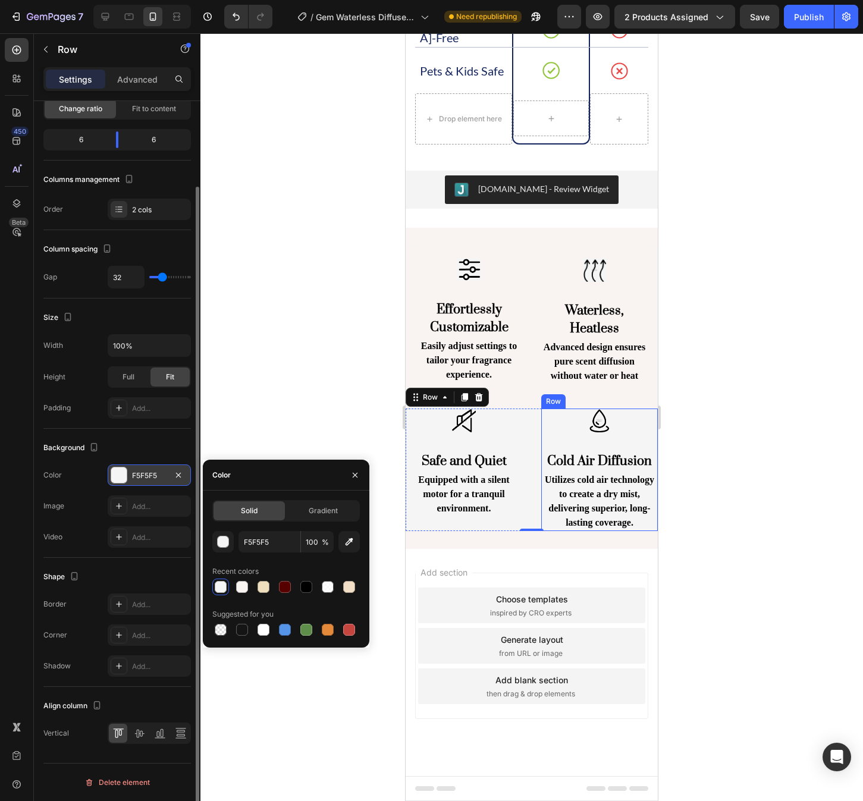
click at [709, 443] on div at bounding box center [531, 417] width 663 height 768
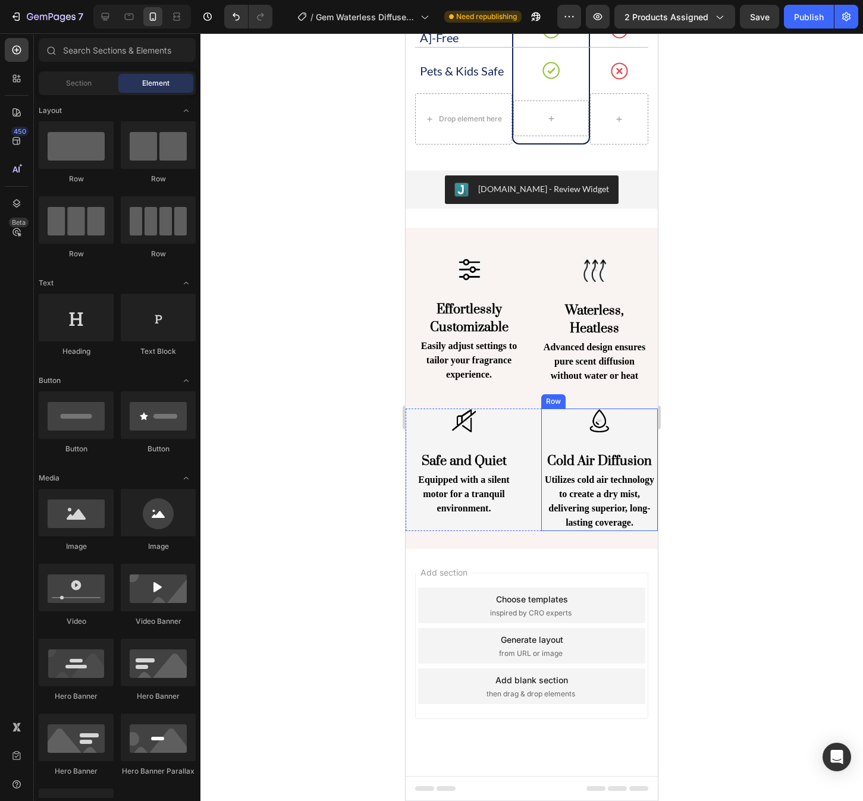
click at [701, 366] on div at bounding box center [531, 417] width 663 height 768
click at [711, 293] on div at bounding box center [531, 417] width 663 height 768
click at [227, 20] on button "Undo/Redo" at bounding box center [236, 17] width 24 height 24
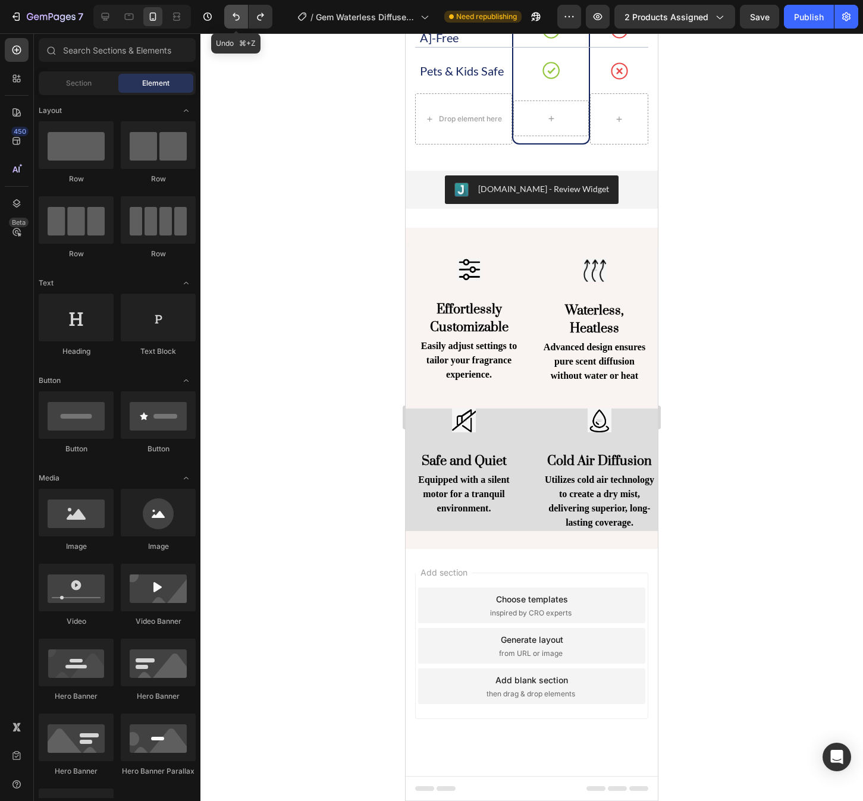
click at [227, 20] on button "Undo/Redo" at bounding box center [236, 17] width 24 height 24
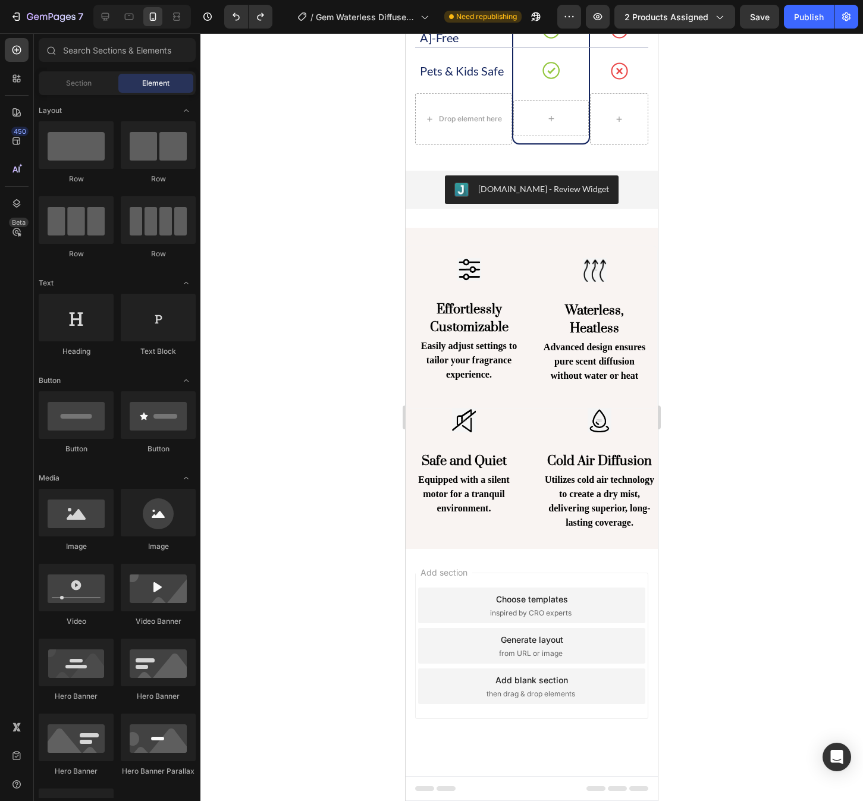
click at [721, 290] on div at bounding box center [531, 417] width 663 height 768
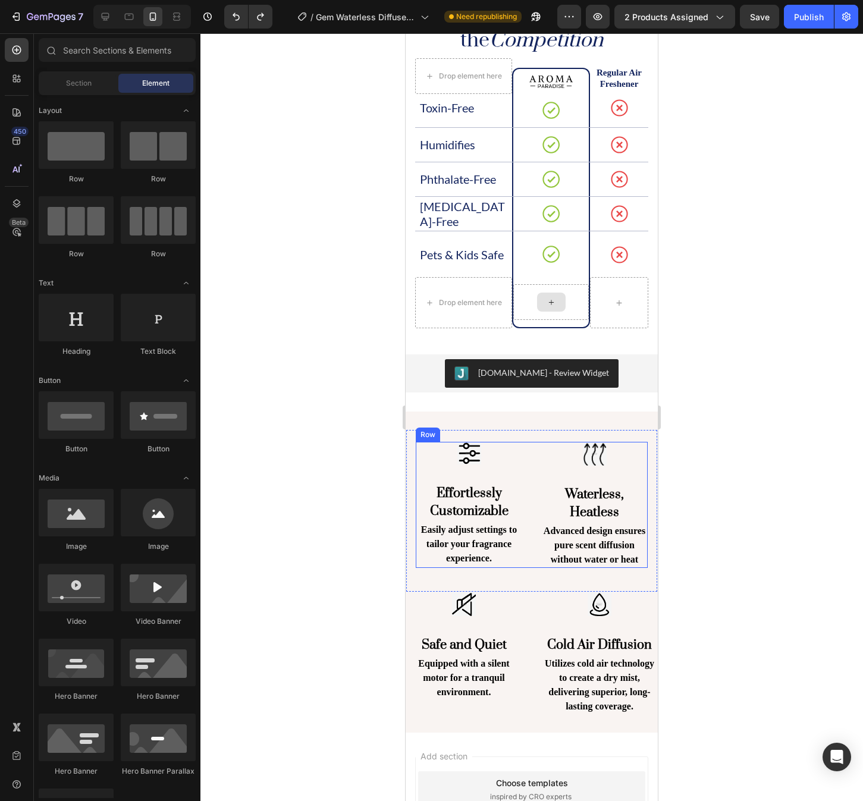
scroll to position [1645, 0]
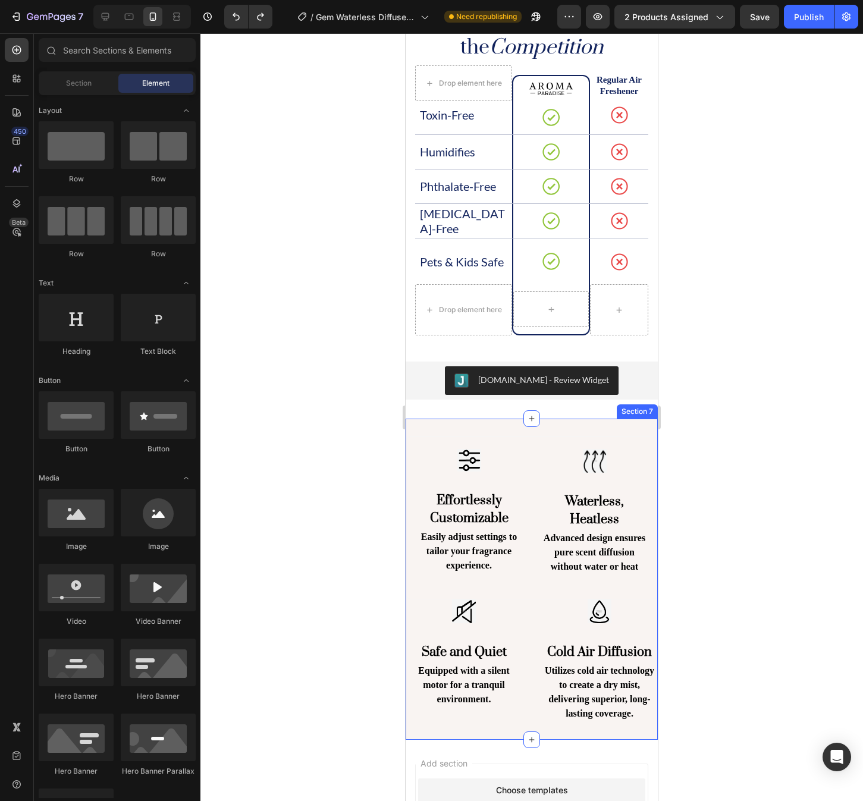
click at [498, 422] on div "Image Effortlessly Customizable Heading Easily adjust settings to tailor your f…" at bounding box center [532, 579] width 252 height 321
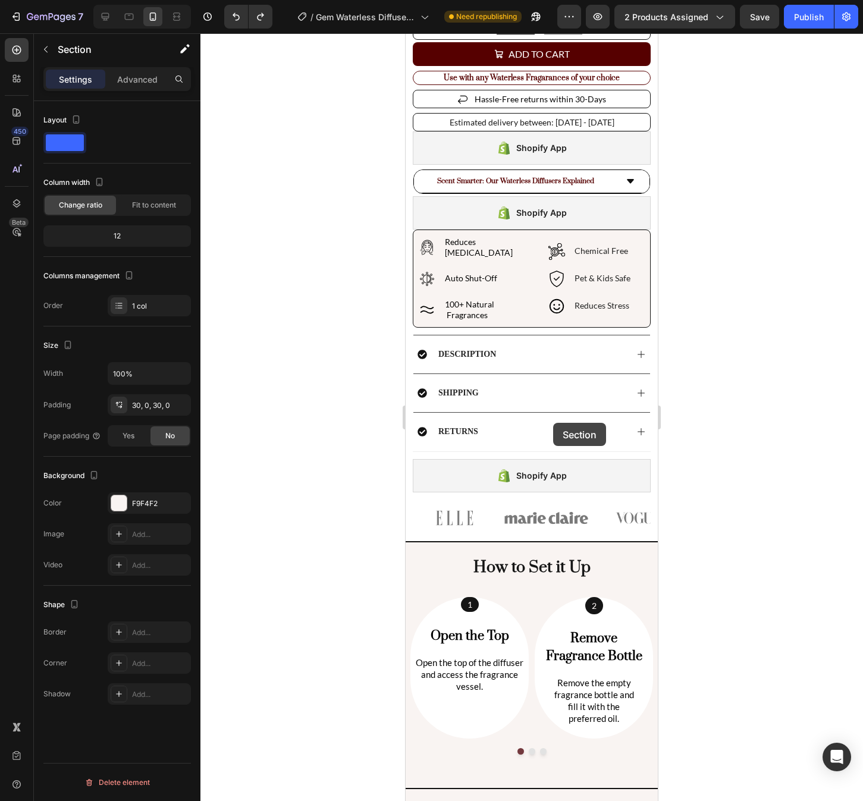
scroll to position [483, 0]
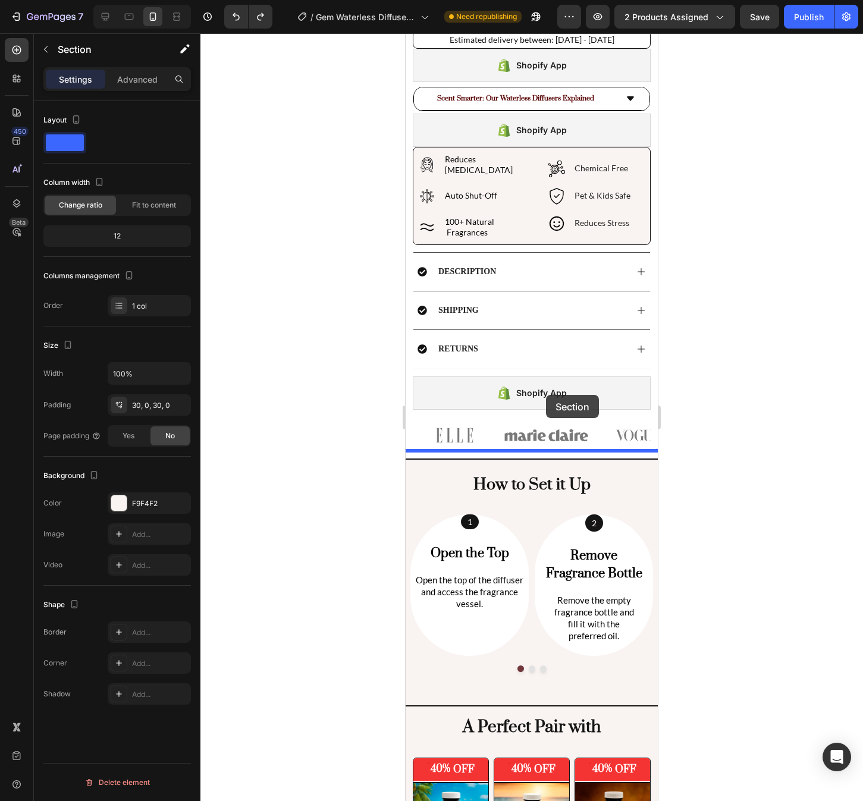
drag, startPoint x: 428, startPoint y: 409, endPoint x: 546, endPoint y: 395, distance: 118.7
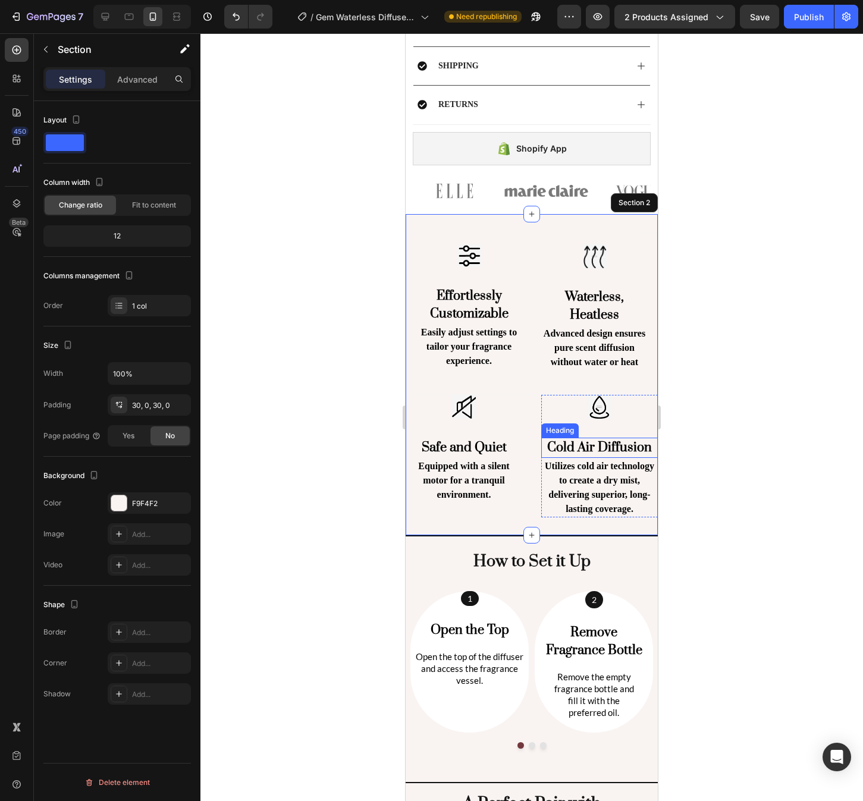
scroll to position [732, 0]
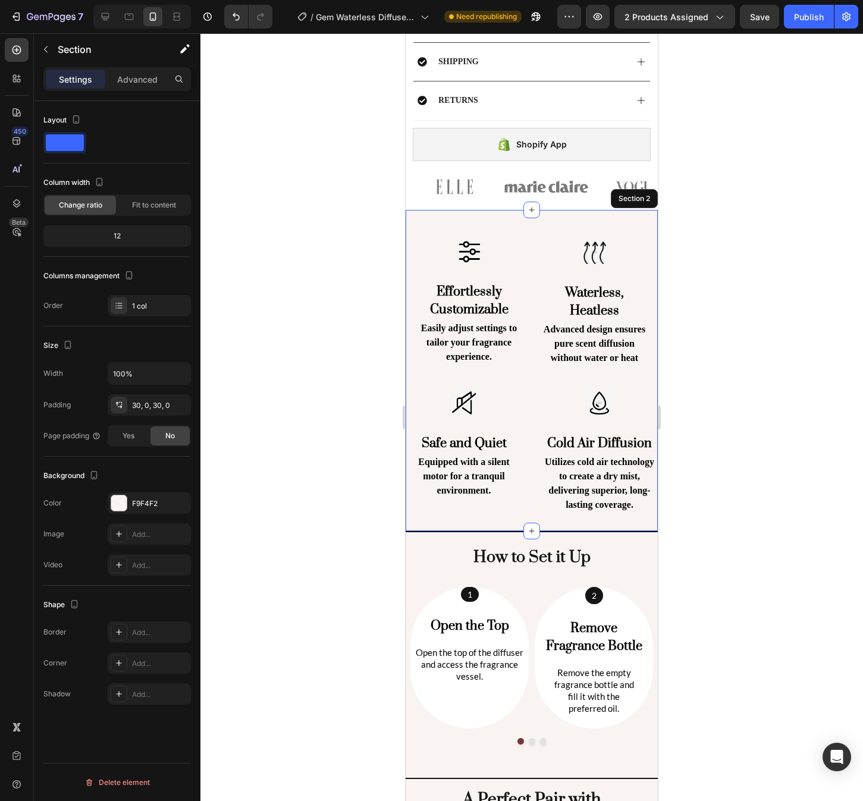
click at [776, 502] on div at bounding box center [531, 417] width 663 height 768
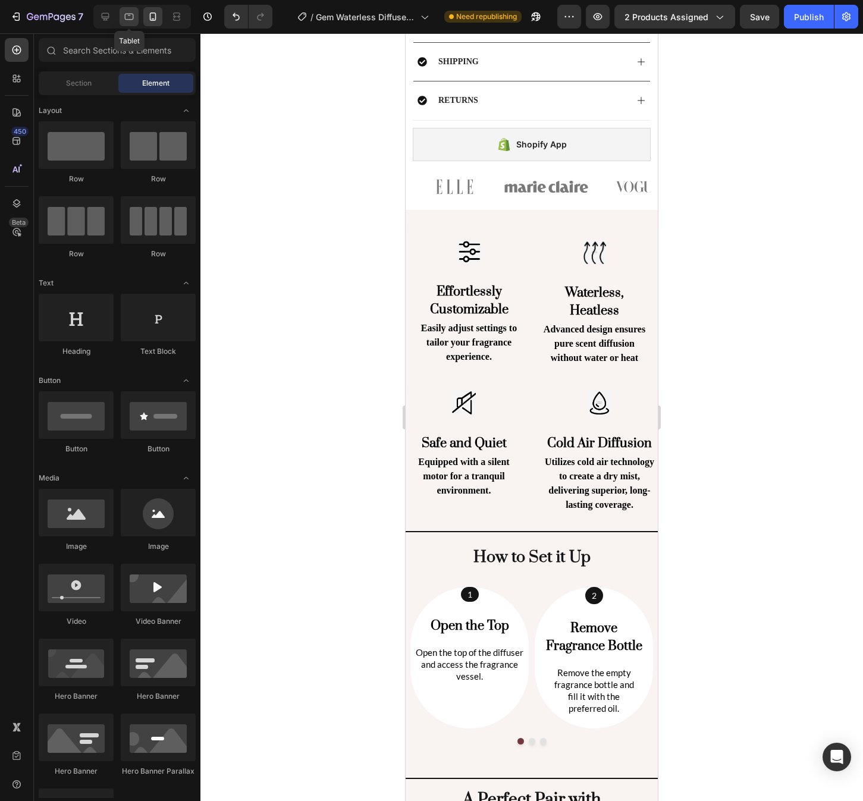
click at [130, 14] on icon at bounding box center [129, 17] width 9 height 7
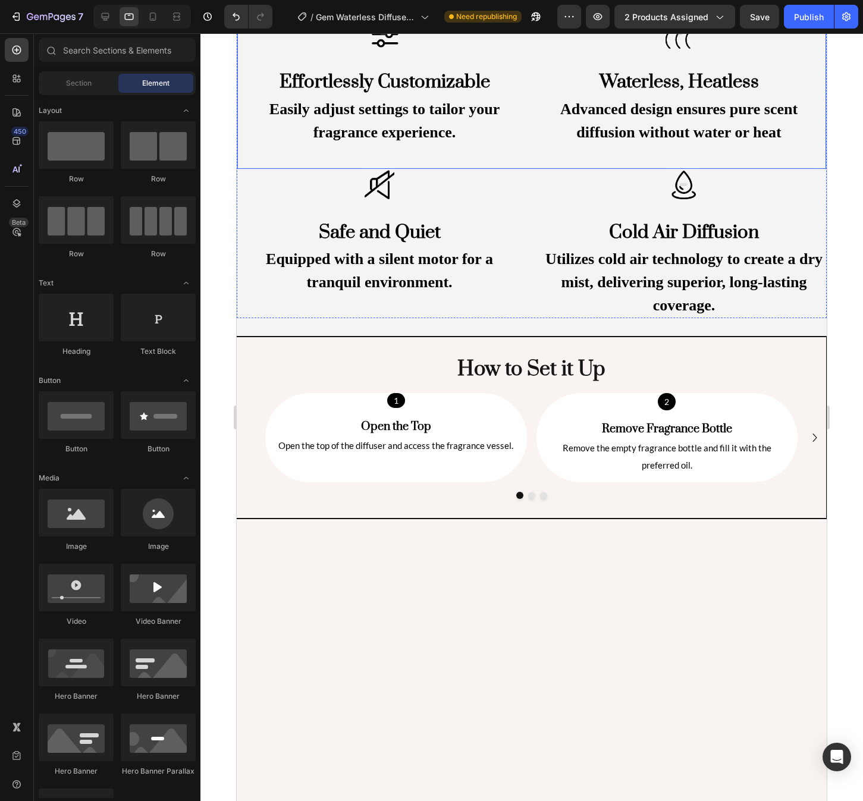
scroll to position [434, 0]
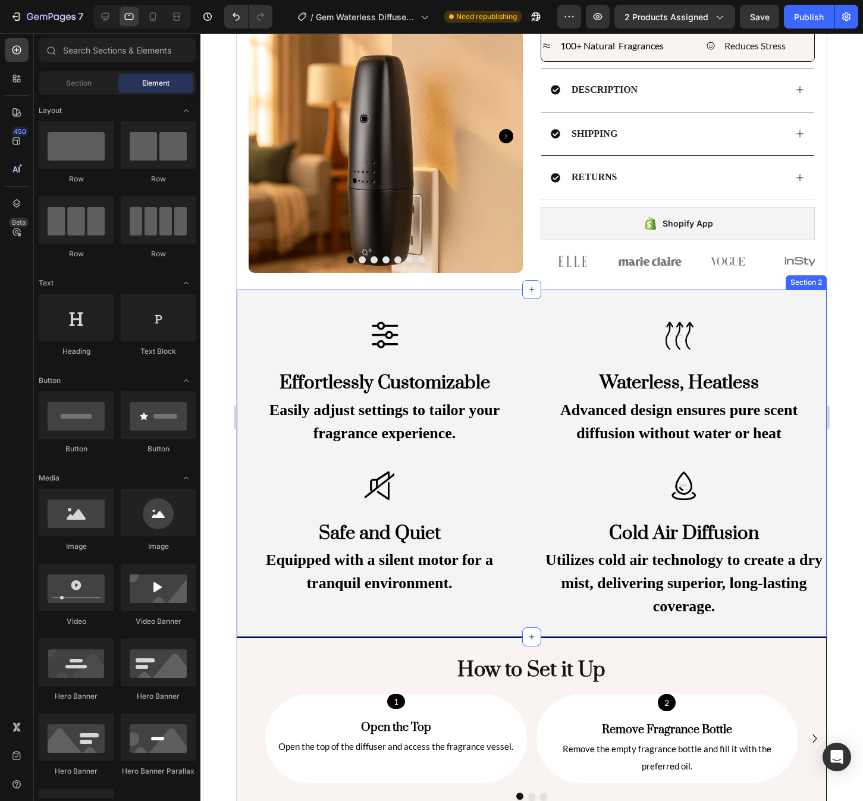
click at [388, 292] on div "Image Effortlessly Customizable Heading Easily adjust settings to tailor your f…" at bounding box center [532, 463] width 590 height 347
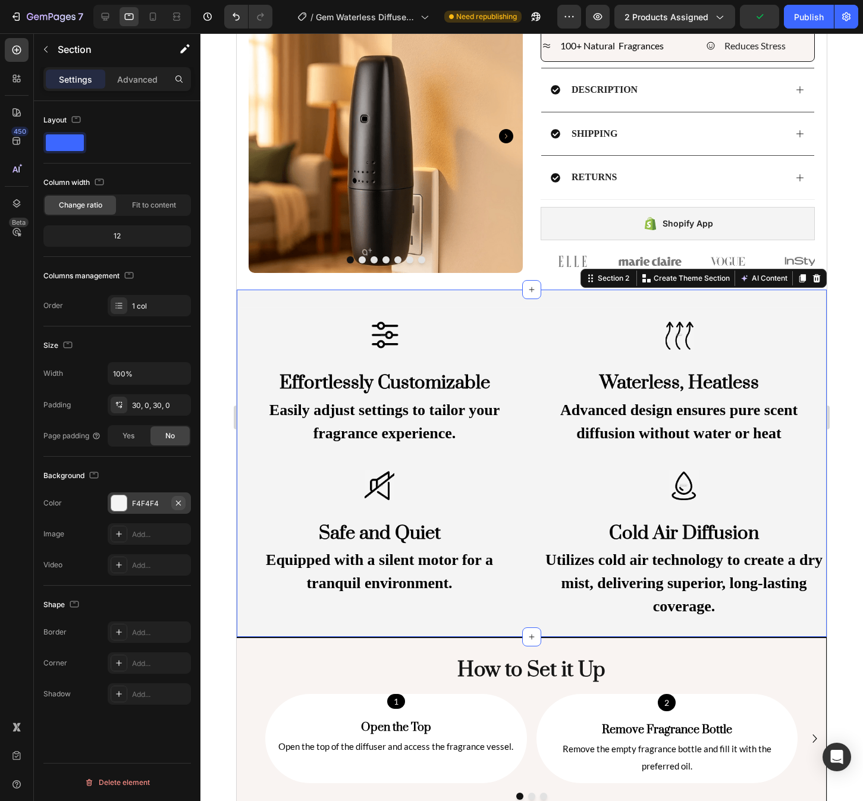
click at [179, 504] on icon "button" at bounding box center [178, 502] width 5 height 5
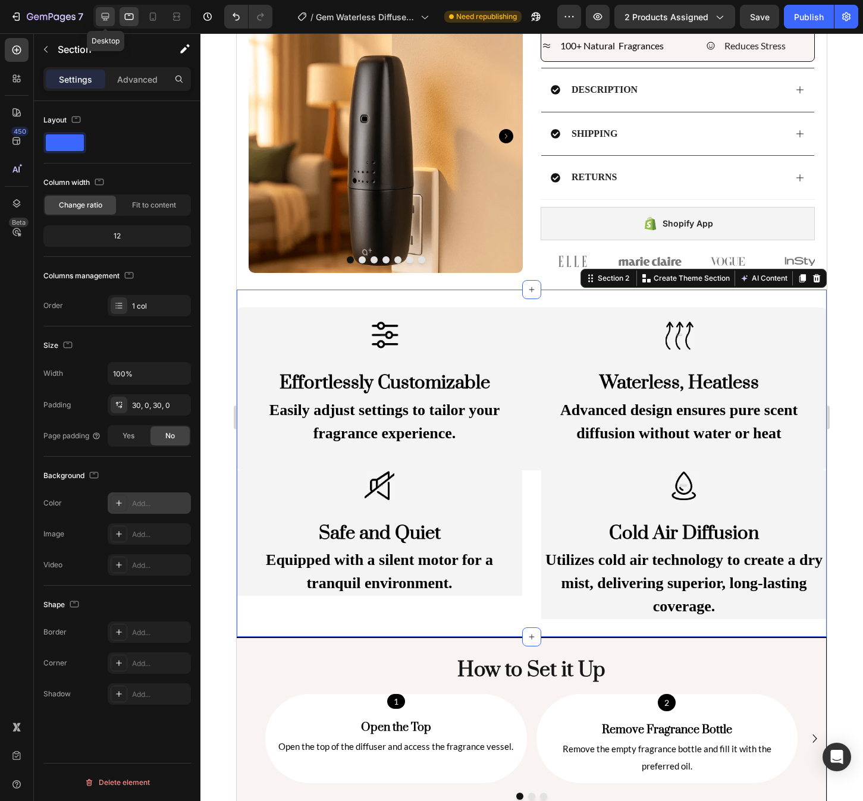
click at [101, 23] on div at bounding box center [105, 16] width 19 height 19
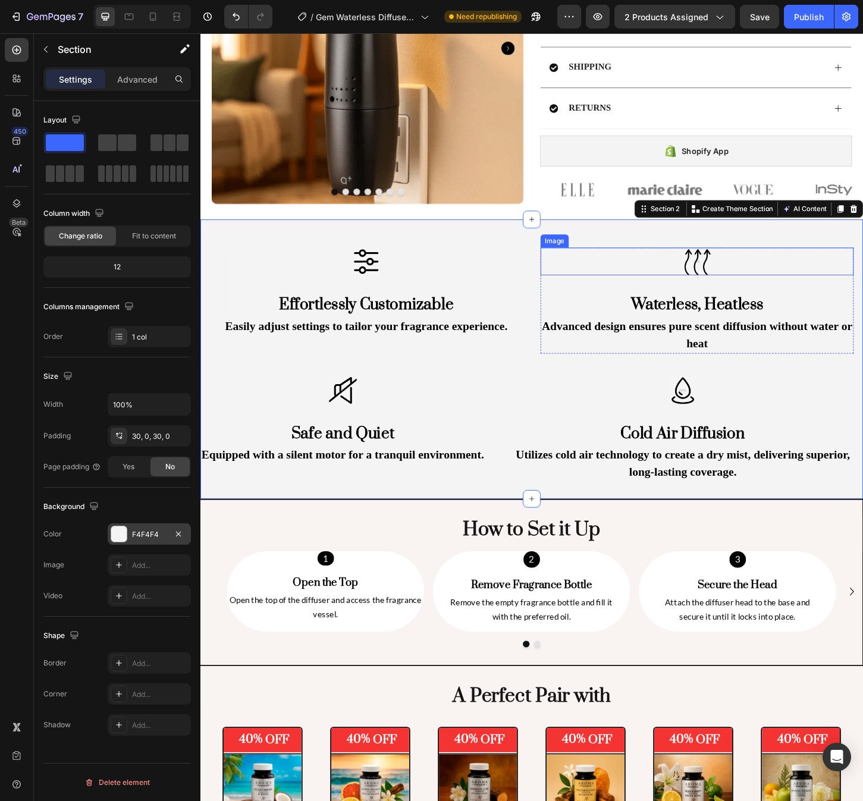
scroll to position [680, 0]
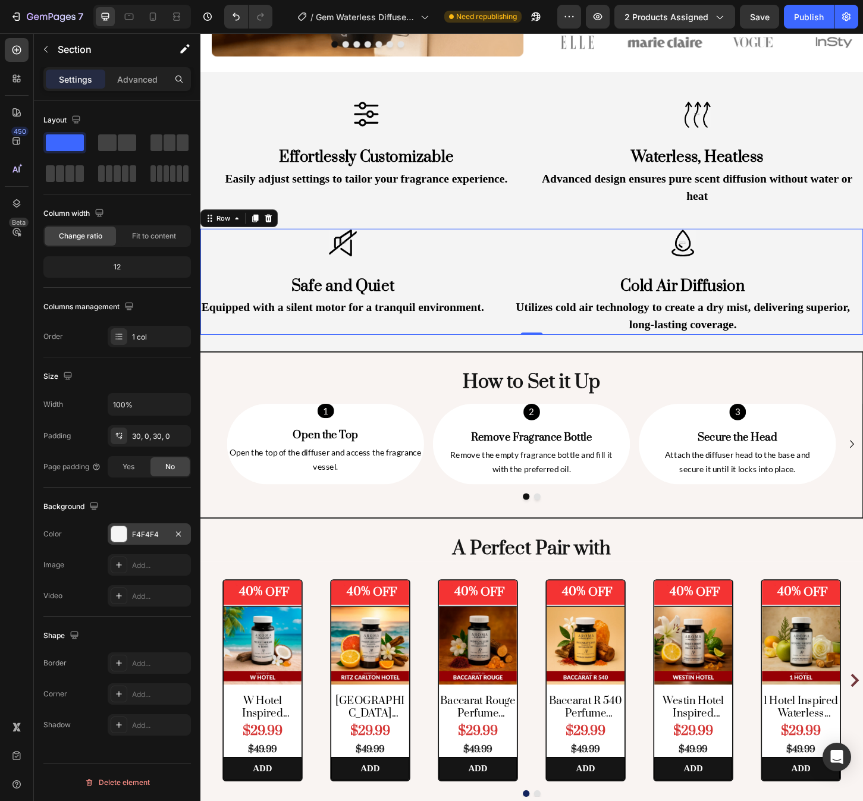
click at [525, 293] on div "Image Safe and Quiet Heading Equipped with a silent motor for a tranquil enviro…" at bounding box center [557, 301] width 714 height 114
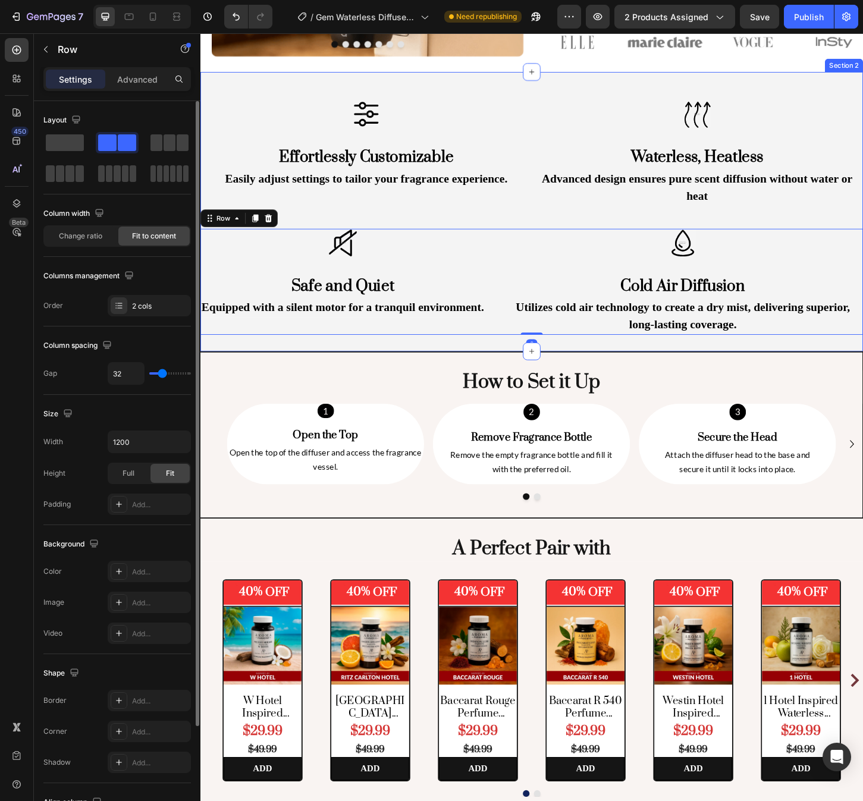
click at [531, 363] on div "Image Effortlessly Customizable Heading Easily adjust settings to tailor your f…" at bounding box center [557, 225] width 714 height 301
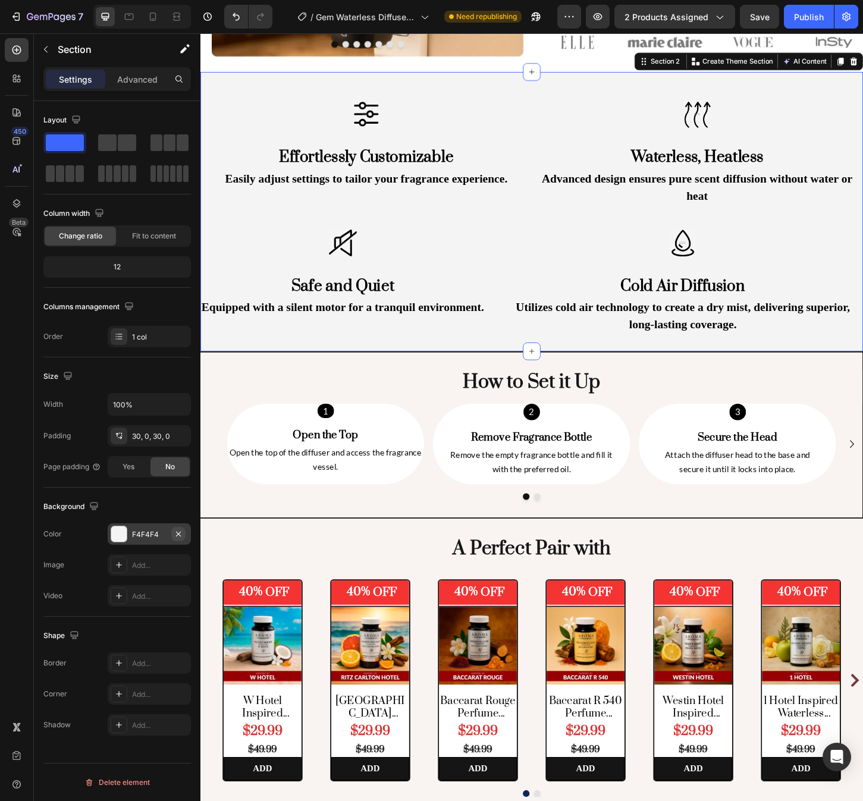
click at [181, 538] on icon "button" at bounding box center [179, 534] width 10 height 10
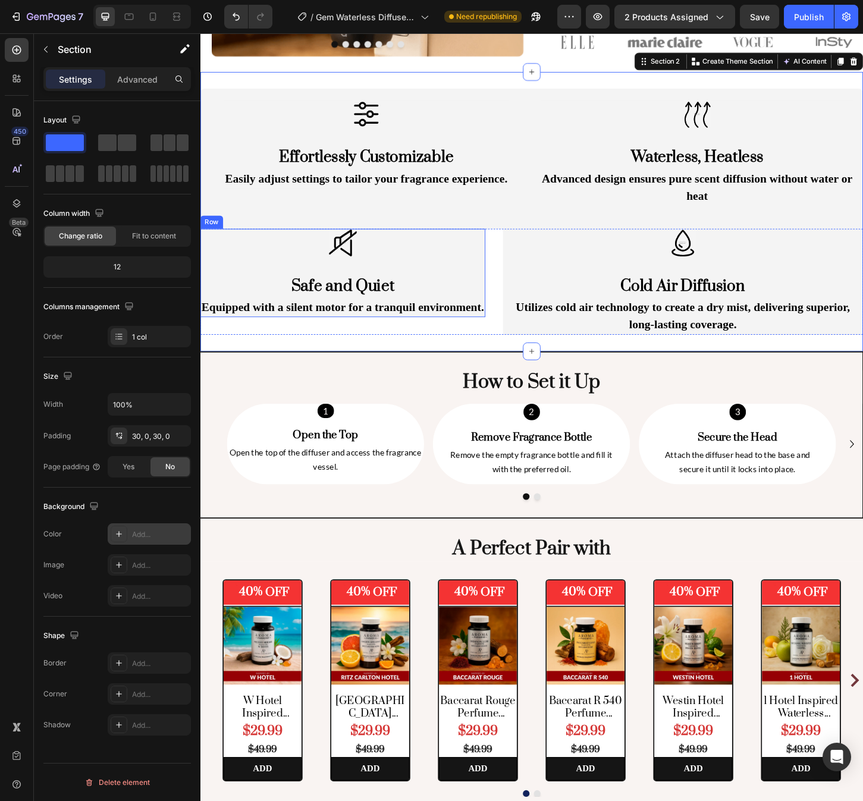
click at [434, 283] on div "Image Safe and Quiet Heading Equipped with a silent motor for a tranquil enviro…" at bounding box center [353, 292] width 307 height 96
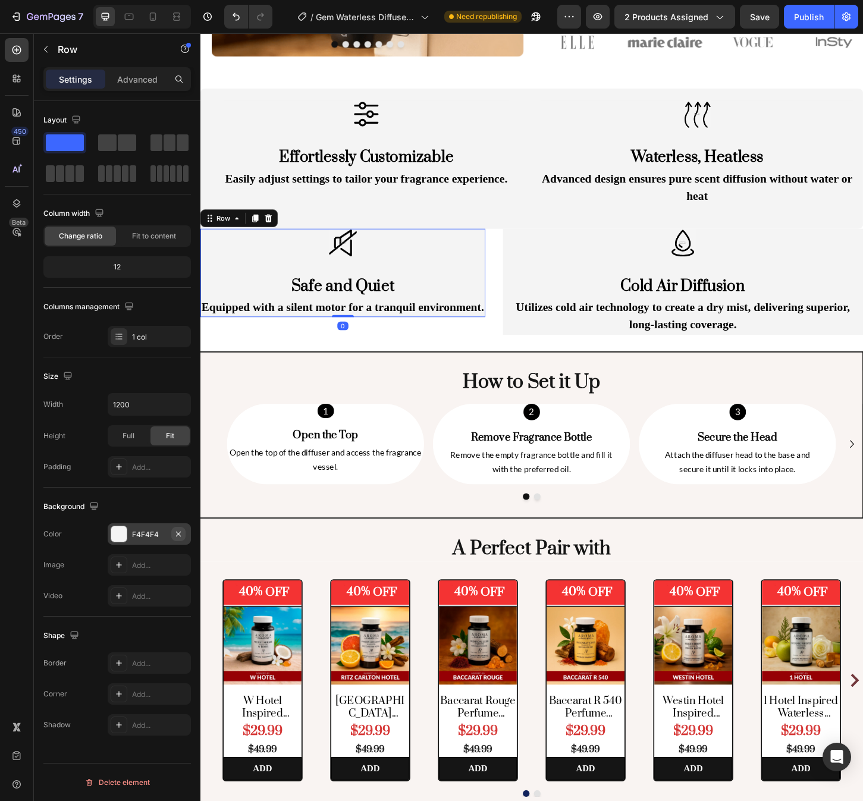
click at [180, 531] on icon "button" at bounding box center [179, 534] width 10 height 10
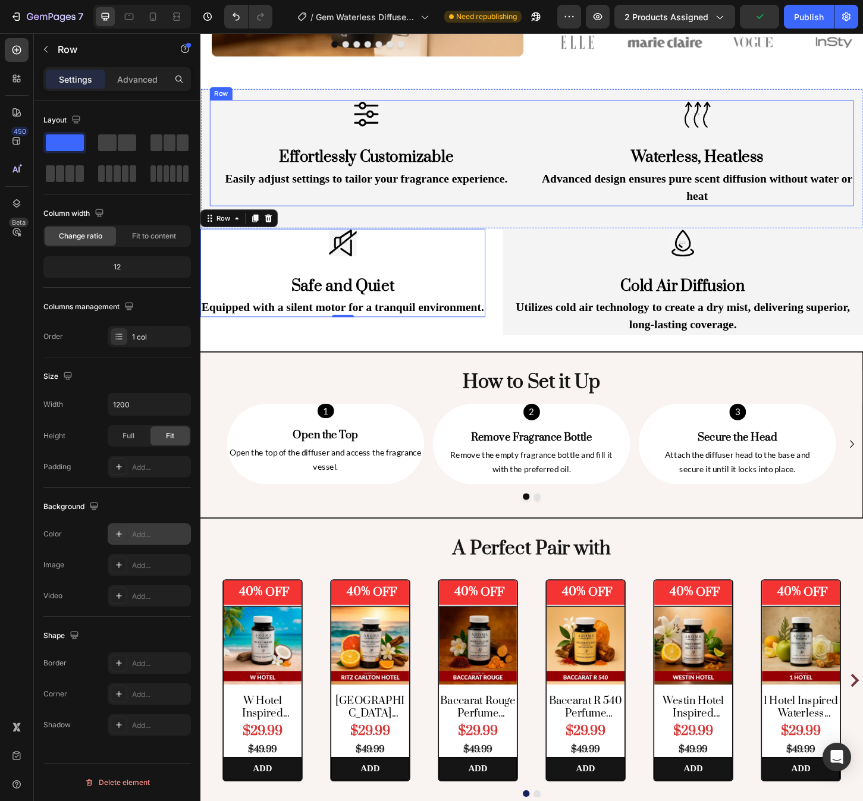
click at [522, 208] on div "Image Effortlessly Customizable Heading Easily adjust settings to tailor your f…" at bounding box center [379, 162] width 337 height 114
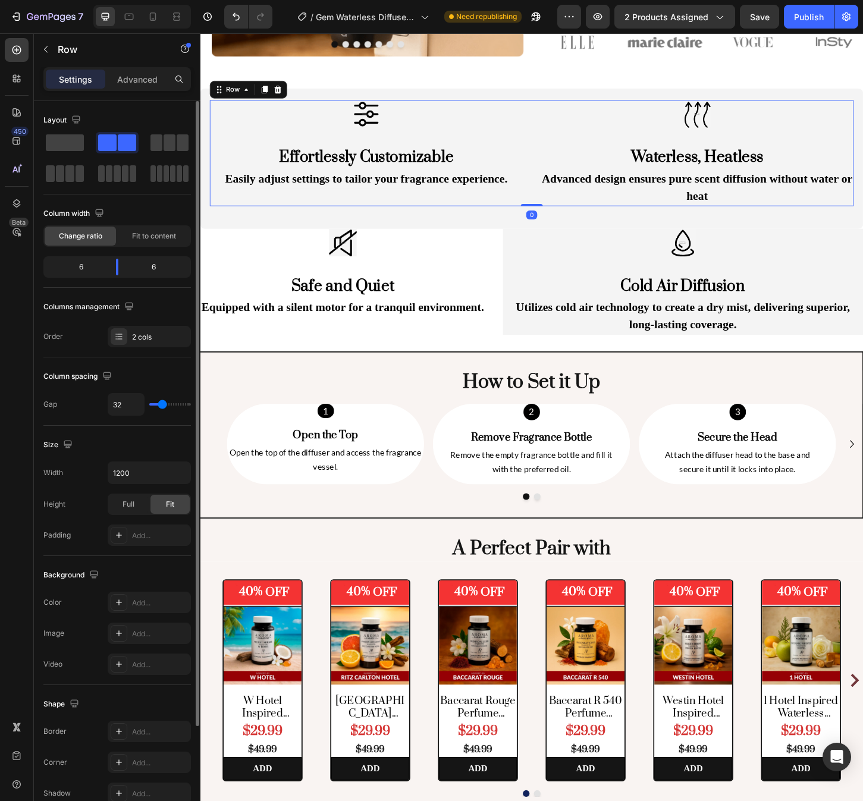
click at [468, 205] on div "Image Effortlessly Customizable Heading Easily adjust settings to tailor your f…" at bounding box center [379, 162] width 337 height 114
click at [413, 170] on h2 "Effortlessly Customizable" at bounding box center [379, 167] width 306 height 26
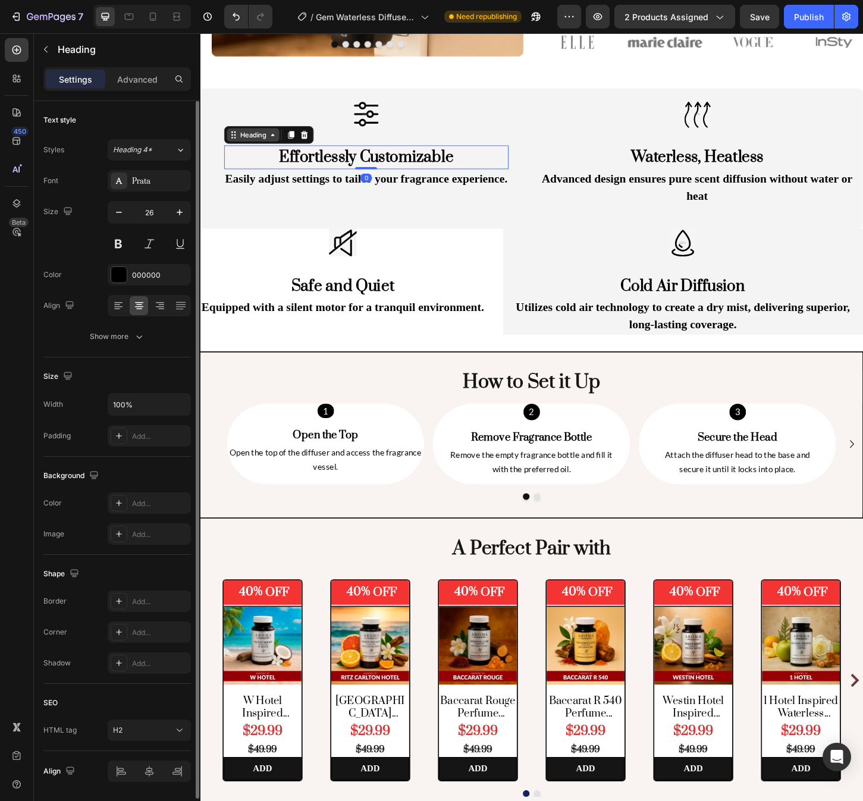
click at [265, 141] on div "Heading" at bounding box center [257, 142] width 33 height 11
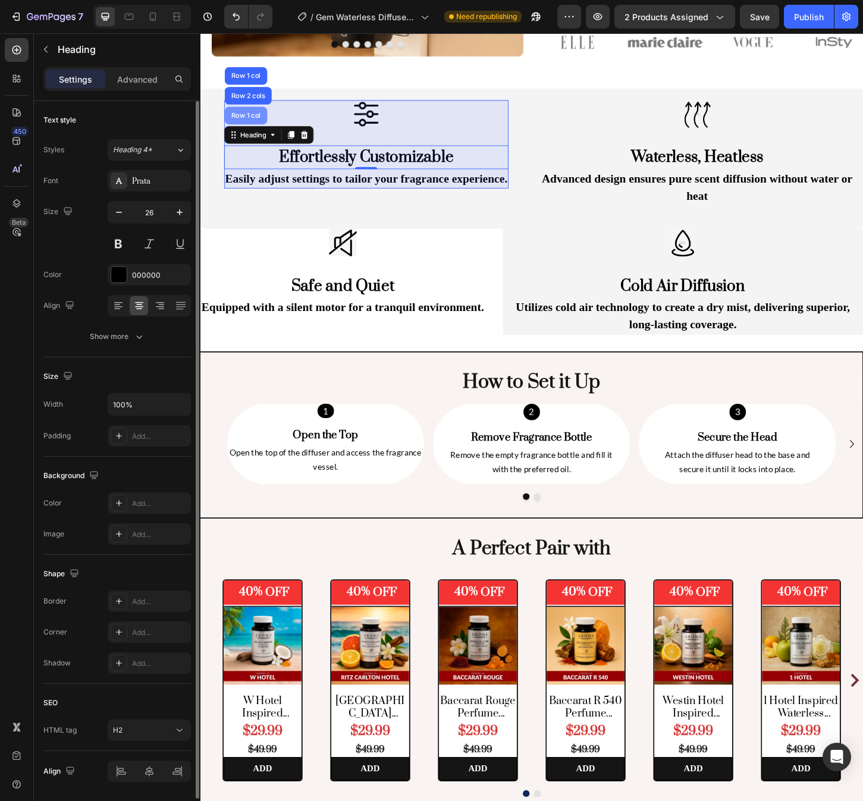
click at [259, 123] on div "Row 1 col" at bounding box center [249, 121] width 36 height 7
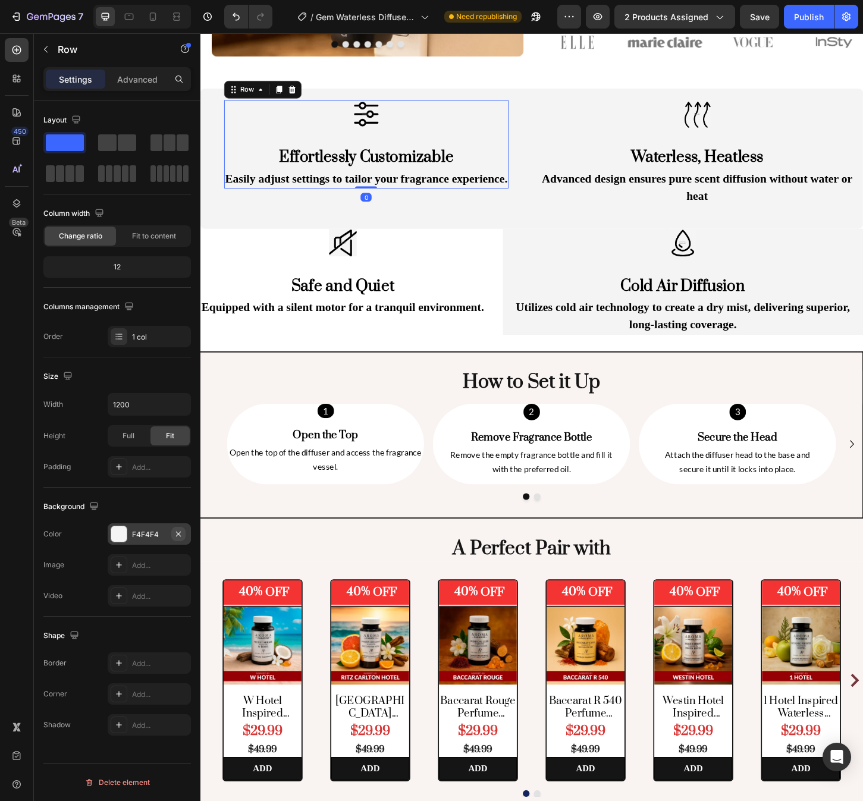
click at [180, 534] on icon "button" at bounding box center [179, 534] width 10 height 10
click at [534, 258] on div at bounding box center [720, 259] width 388 height 30
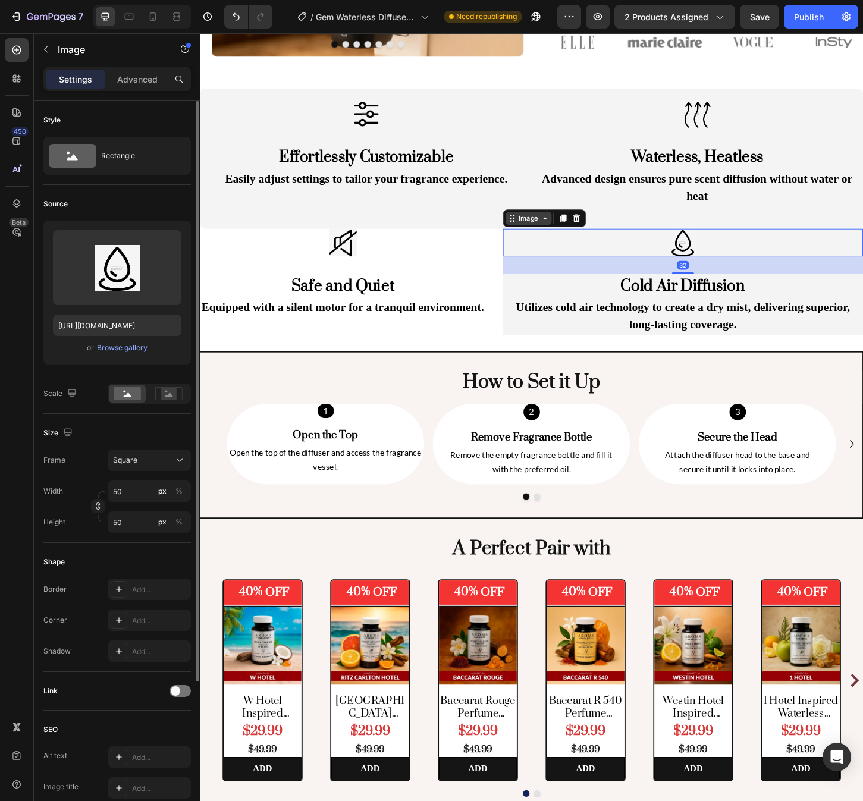
click at [543, 237] on div "Image" at bounding box center [554, 232] width 26 height 11
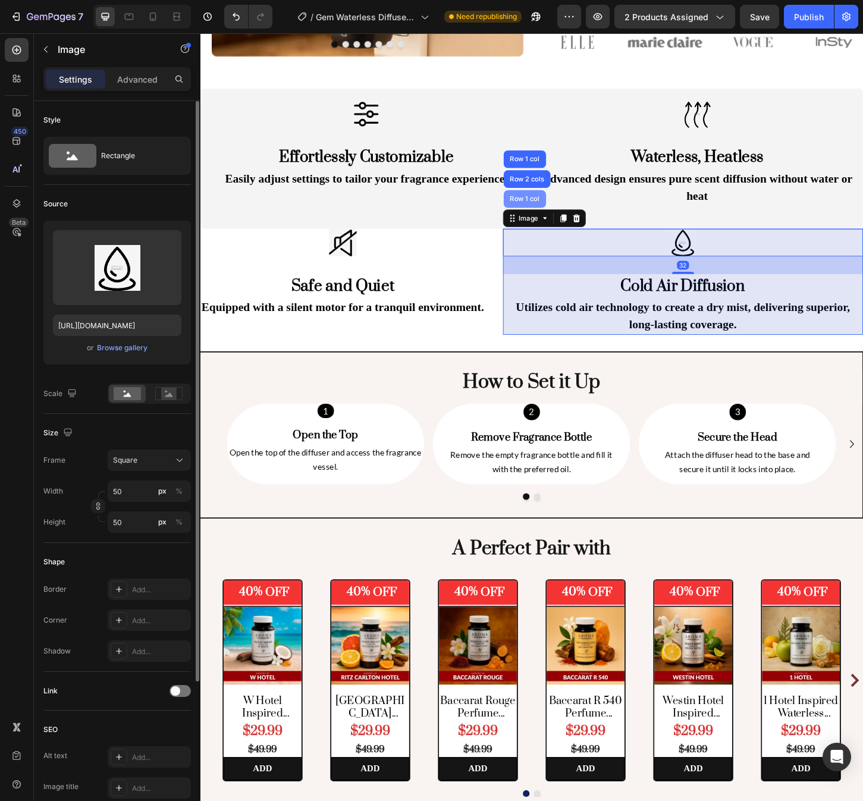
click at [544, 217] on div "Row 1 col" at bounding box center [550, 211] width 46 height 19
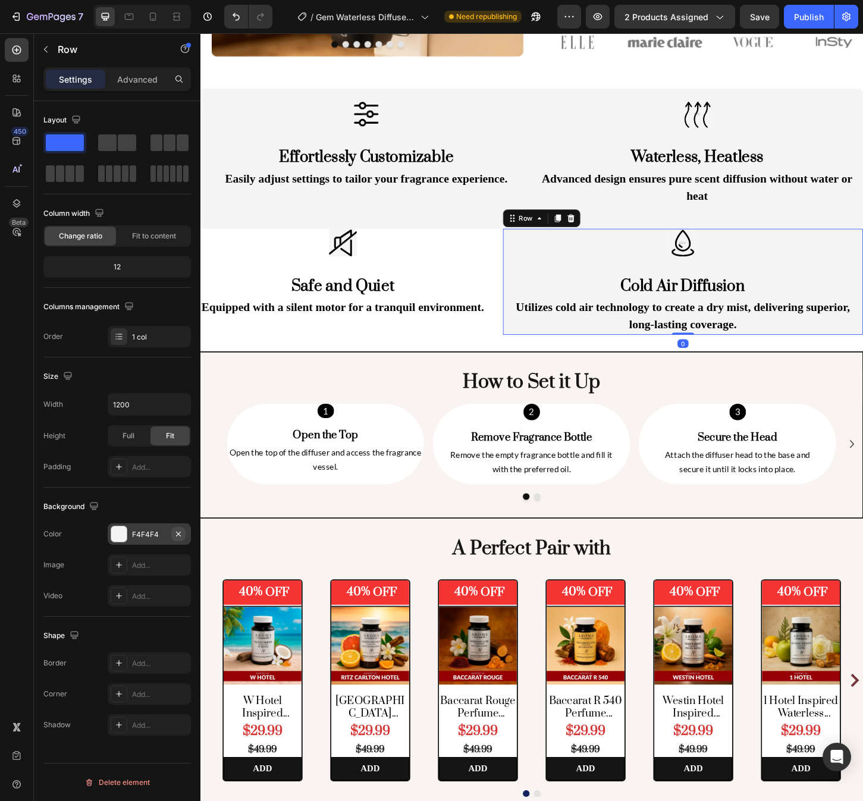
click at [178, 532] on icon "button" at bounding box center [179, 534] width 10 height 10
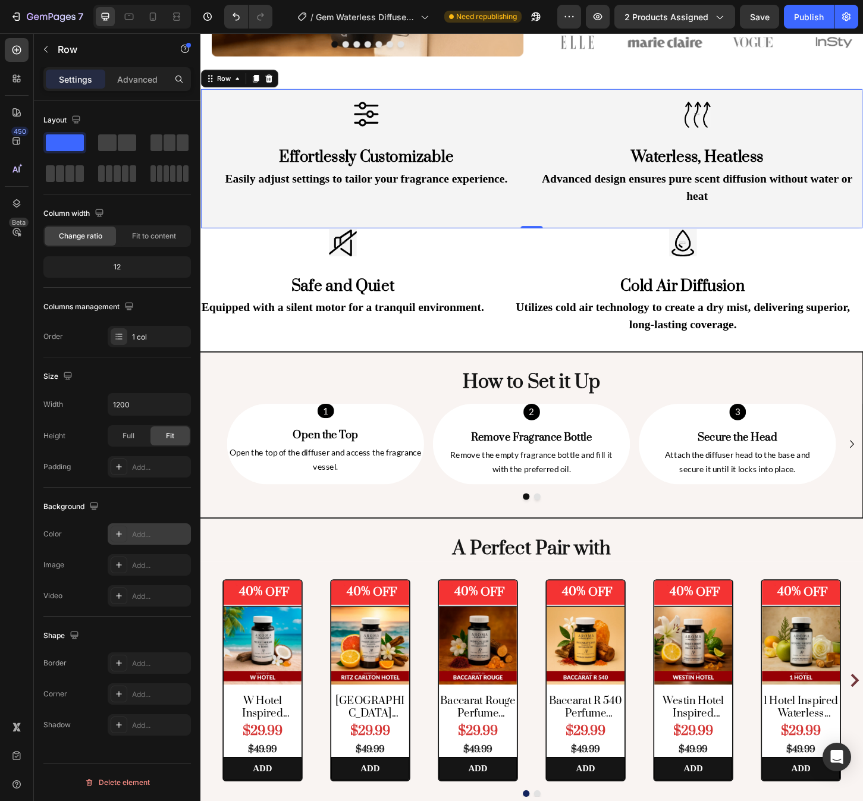
click at [626, 230] on div "Image Effortlessly Customizable Heading Easily adjust settings to tailor your f…" at bounding box center [557, 168] width 714 height 151
click at [177, 537] on icon "button" at bounding box center [179, 534] width 10 height 10
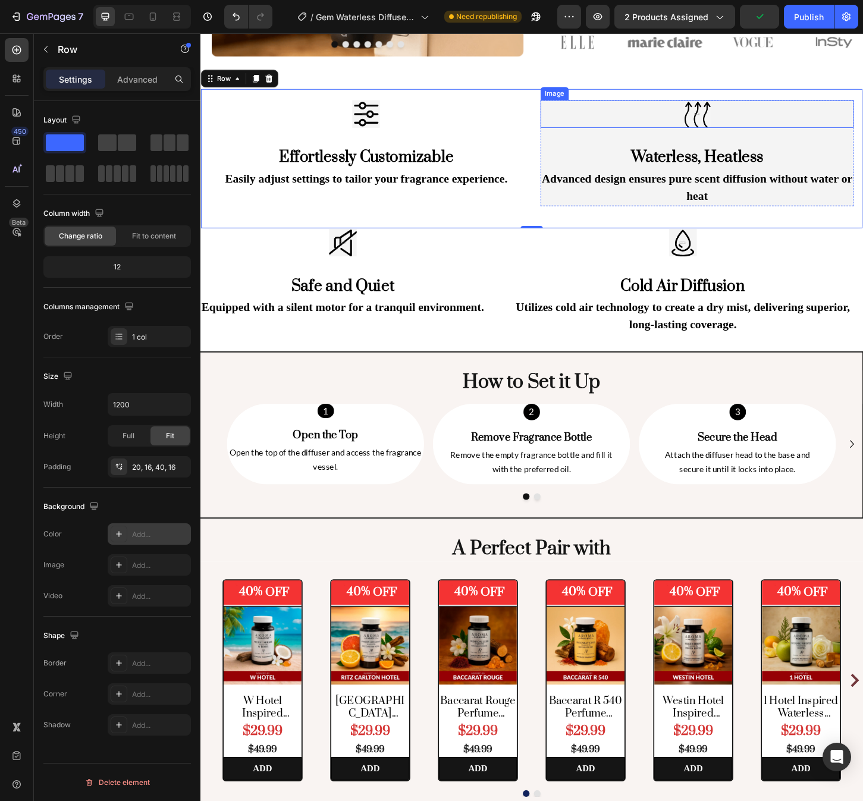
click at [585, 116] on div at bounding box center [735, 120] width 337 height 30
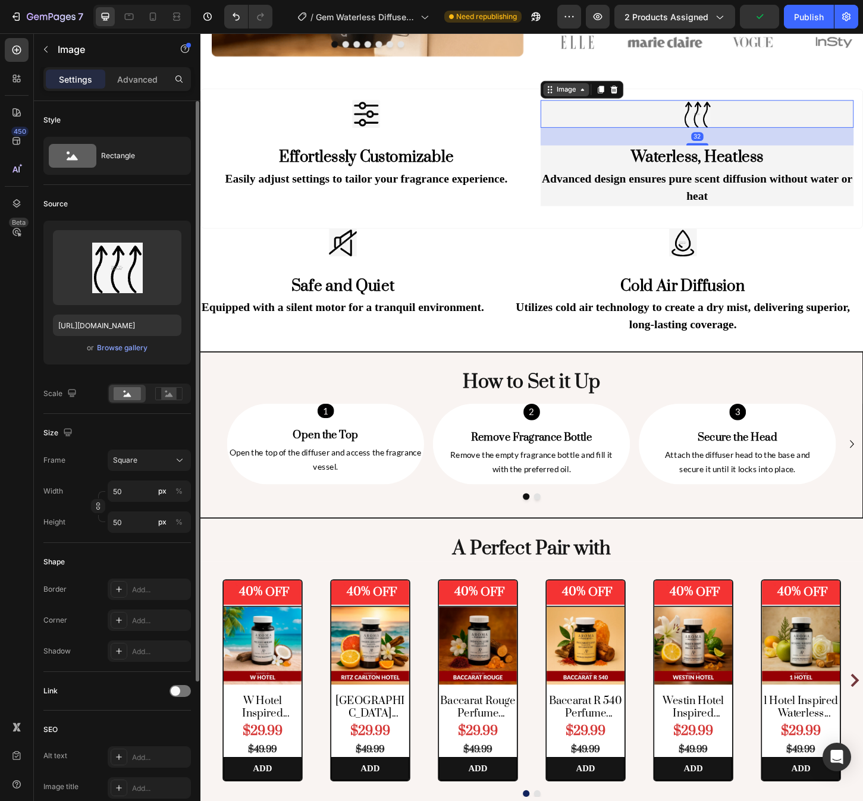
click at [594, 89] on div "Image" at bounding box center [595, 94] width 26 height 11
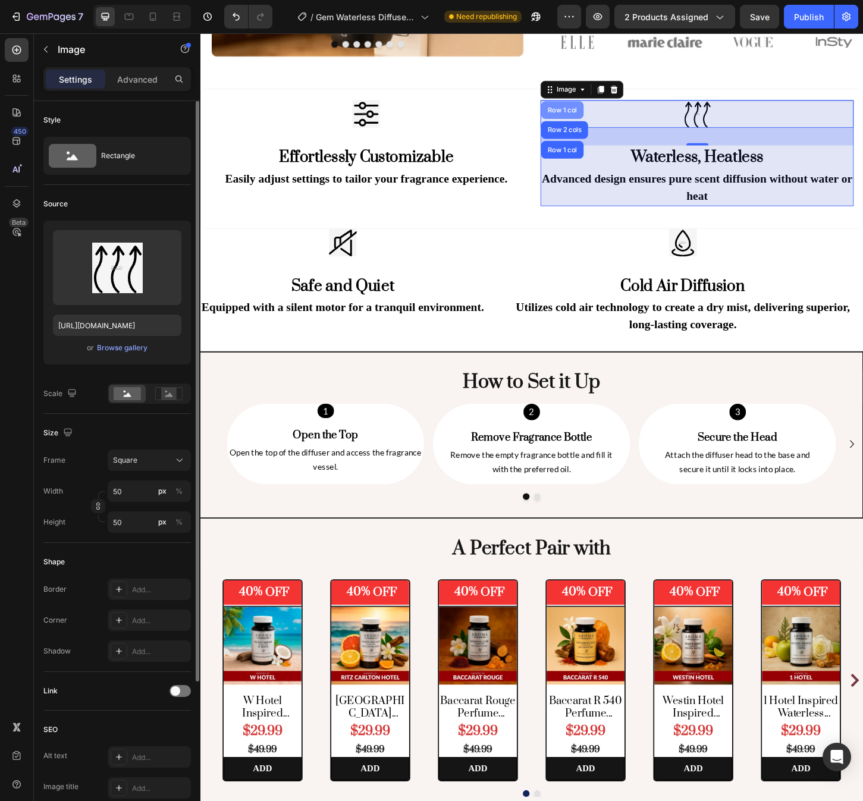
click at [601, 115] on div "Row 1 col" at bounding box center [590, 115] width 36 height 7
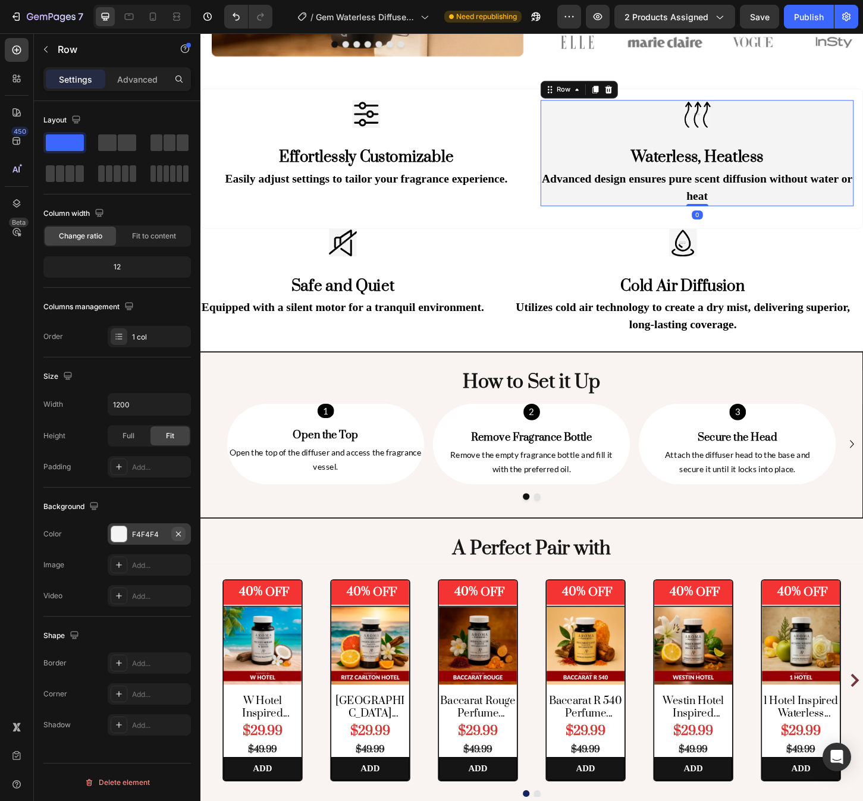
click at [175, 530] on icon "button" at bounding box center [179, 534] width 10 height 10
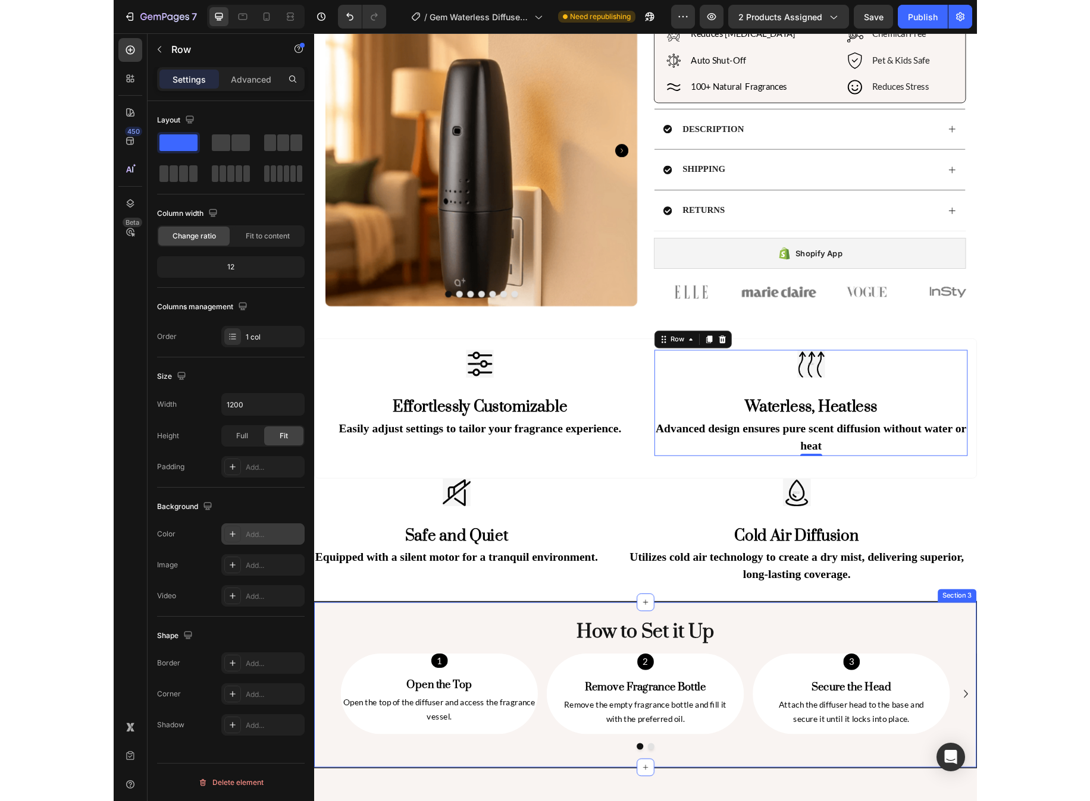
scroll to position [372, 0]
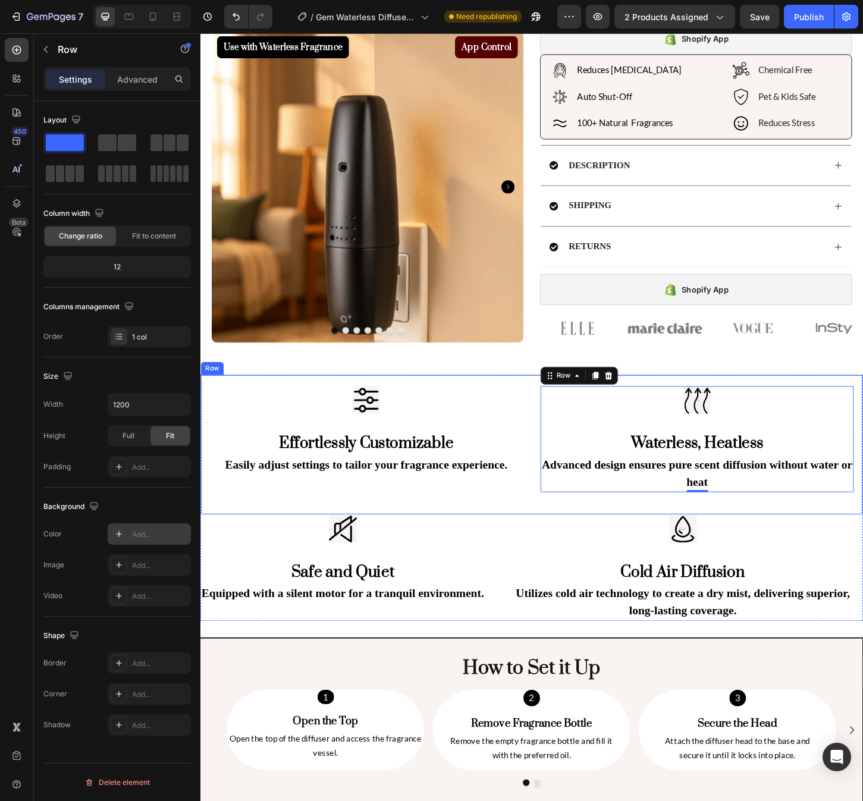
click at [216, 532] on div "Image Effortlessly Customizable Heading Easily adjust settings to tailor your f…" at bounding box center [557, 476] width 714 height 151
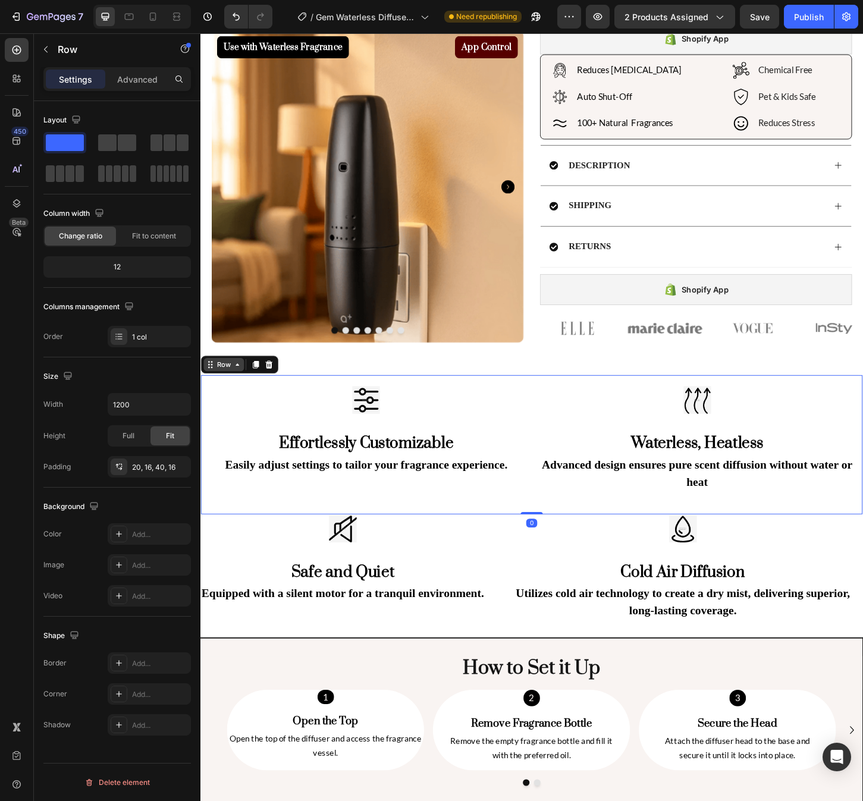
click at [222, 389] on div "Row" at bounding box center [226, 390] width 20 height 11
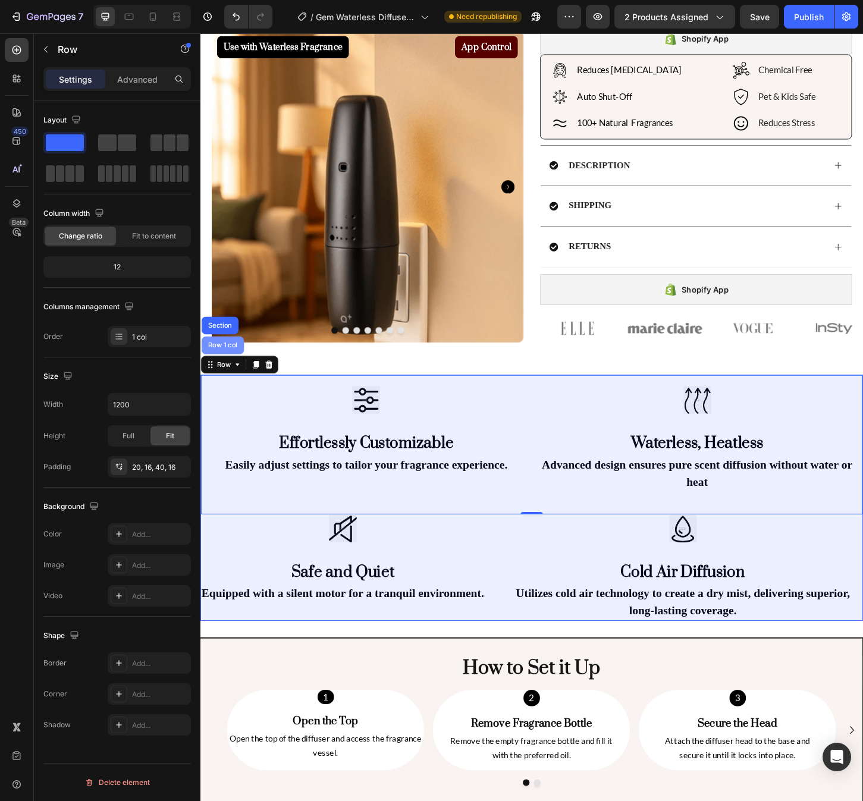
click at [224, 373] on div "Row 1 col" at bounding box center [225, 369] width 46 height 19
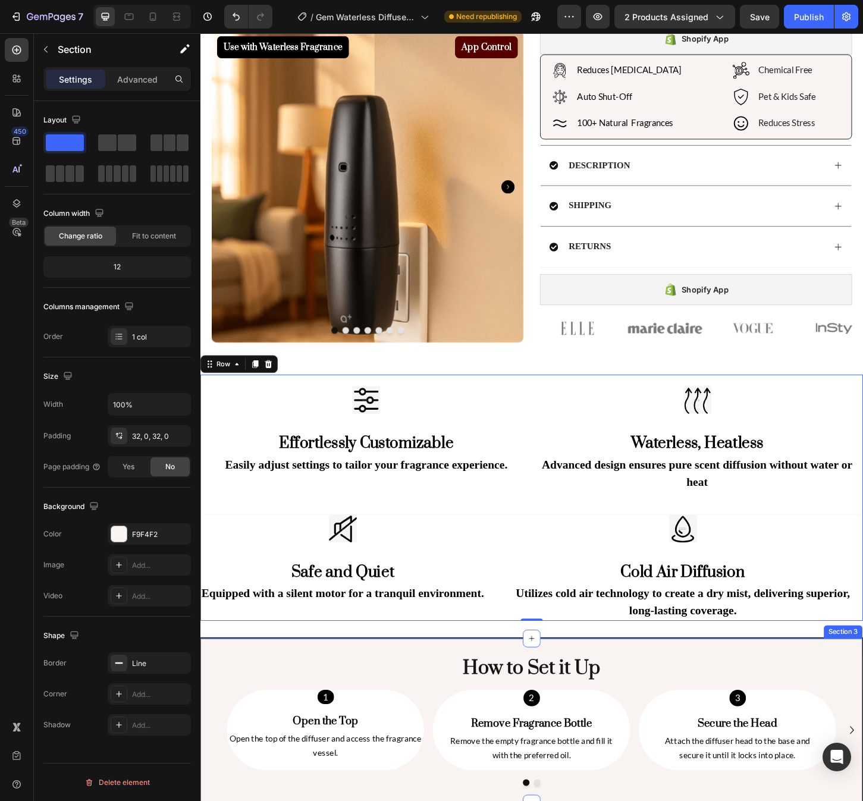
click at [366, 698] on div "How to Set it Up Text Block Row 1 Text Block Open the Top Text Block Open the t…" at bounding box center [557, 774] width 714 height 180
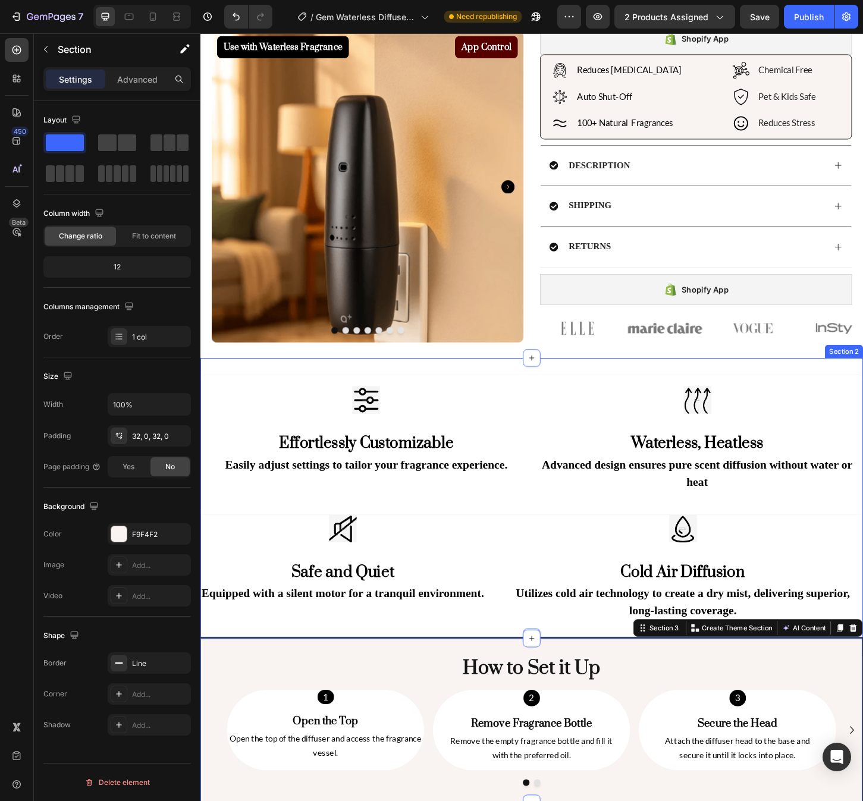
click at [477, 391] on div "Image Effortlessly Customizable Heading Easily adjust settings to tailor your f…" at bounding box center [557, 533] width 714 height 301
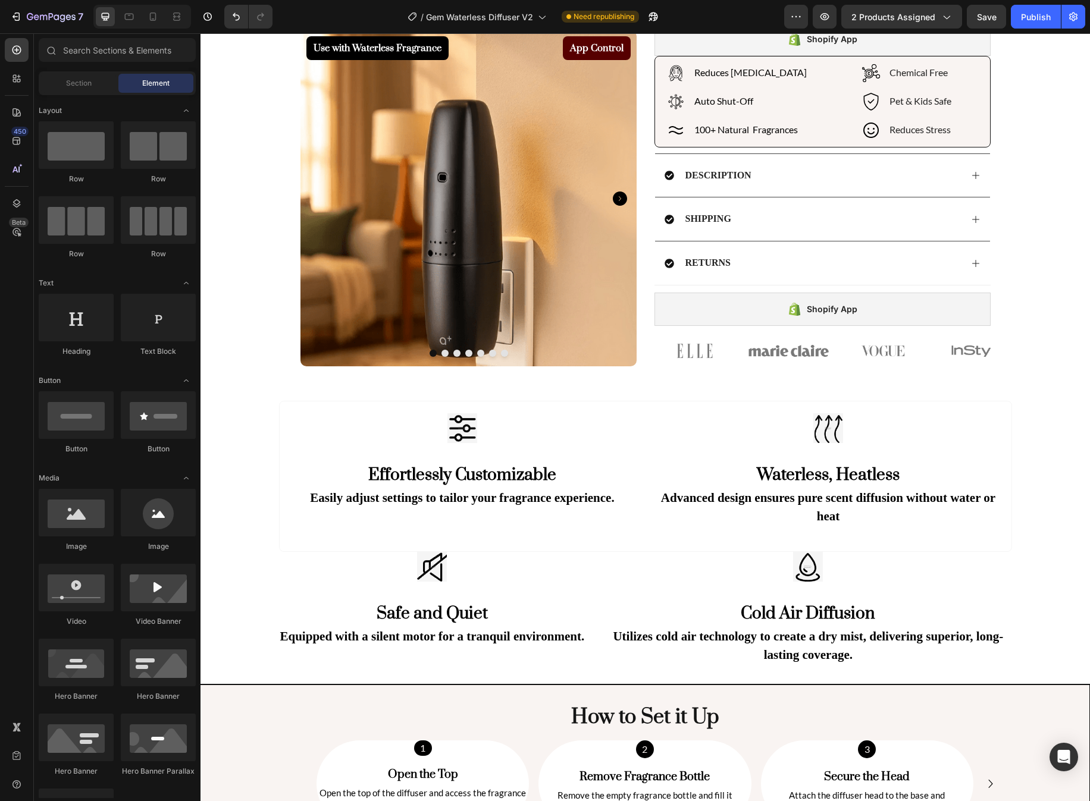
click at [863, 456] on div "Use with Waterless Fragrance Product Badge App Control Product Badge Product Im…" at bounding box center [644, 803] width 889 height 2234
click at [863, 449] on div "Image Waterless, Heatless Heading Advanced design ensures pure scent diffusion …" at bounding box center [828, 470] width 347 height 114
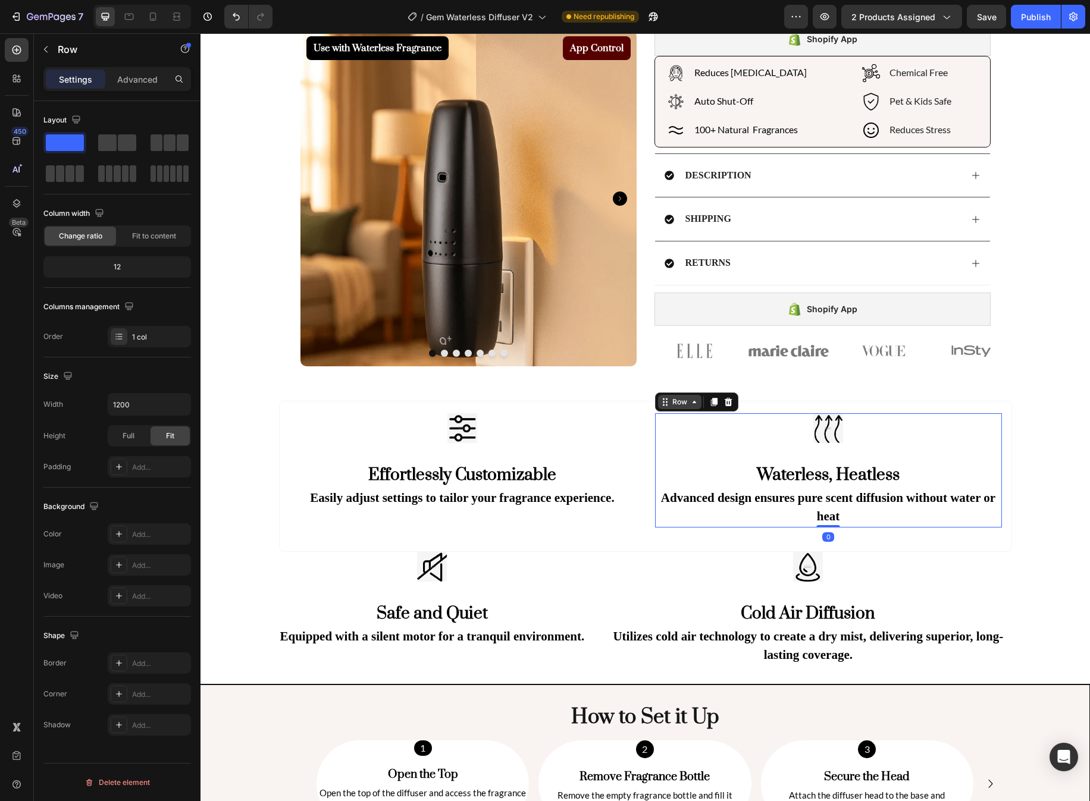
click at [680, 400] on div "Row" at bounding box center [680, 402] width 20 height 11
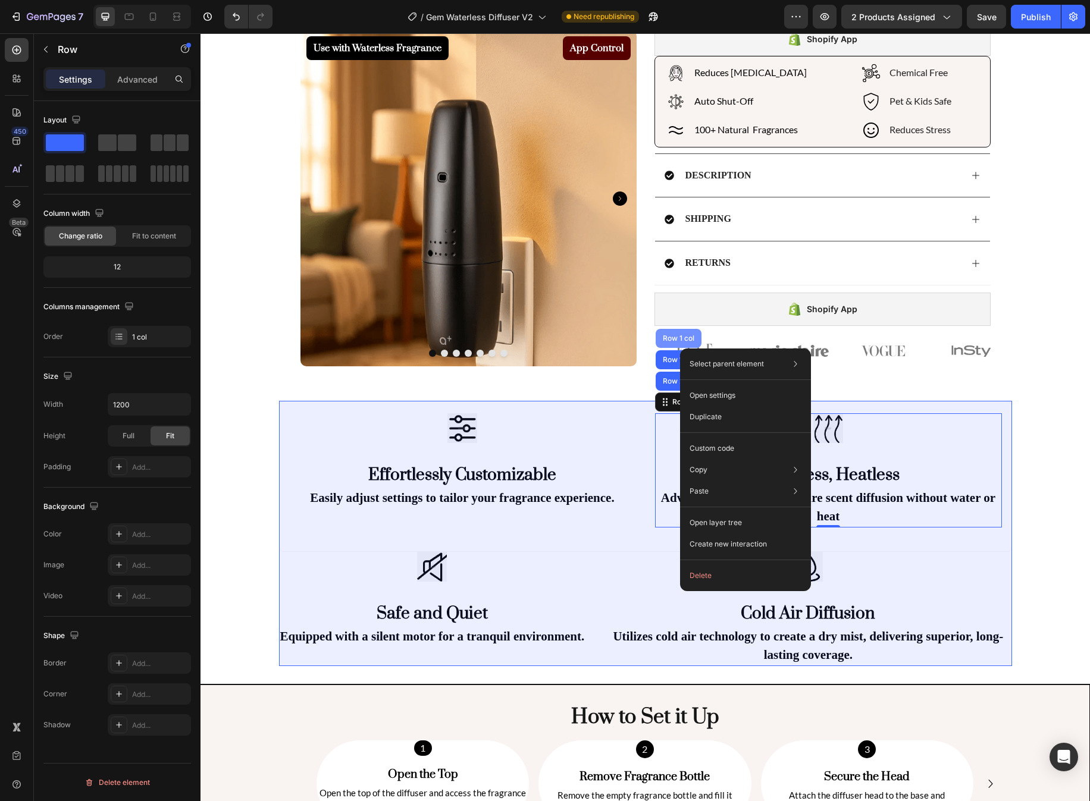
click at [680, 339] on div "Row 1 col" at bounding box center [678, 338] width 36 height 7
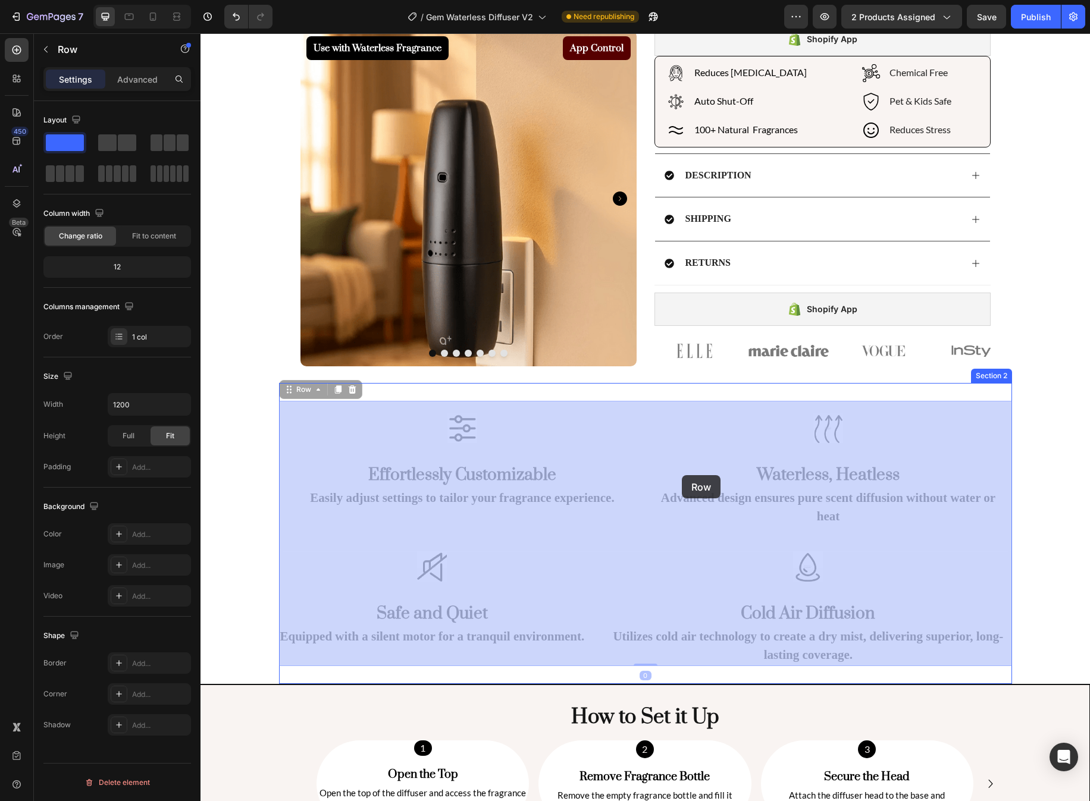
drag, startPoint x: 288, startPoint y: 390, endPoint x: 682, endPoint y: 475, distance: 402.8
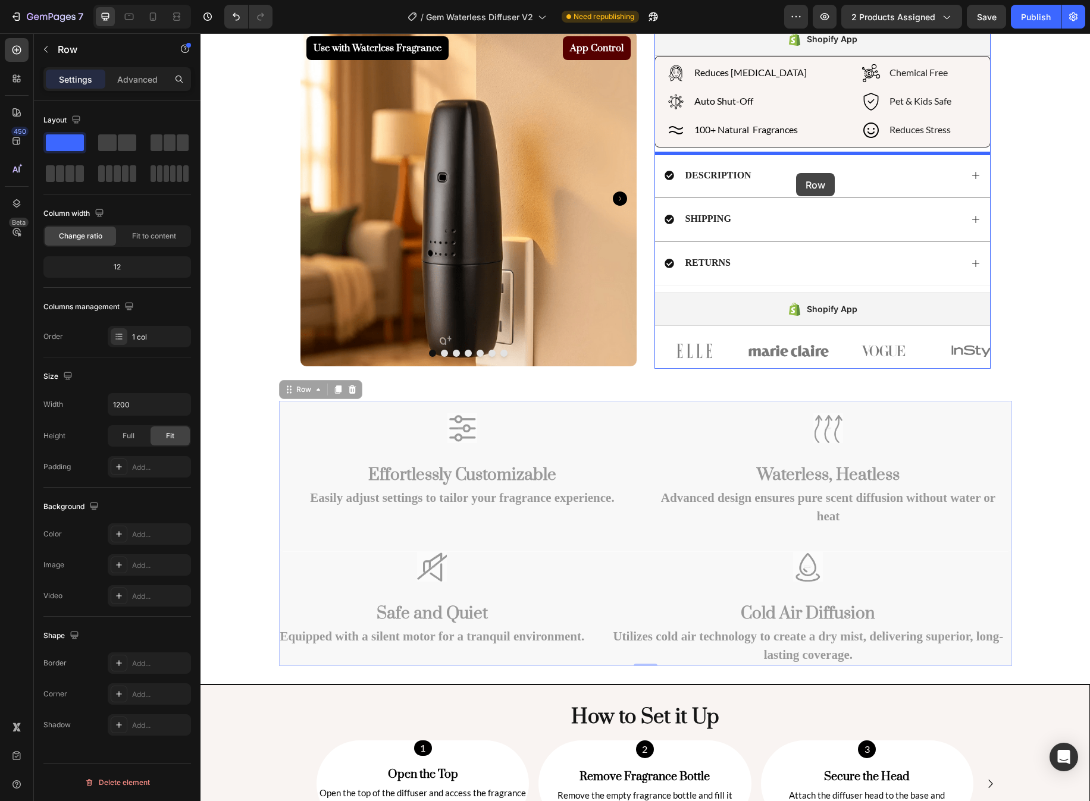
drag, startPoint x: 284, startPoint y: 388, endPoint x: 796, endPoint y: 173, distance: 555.6
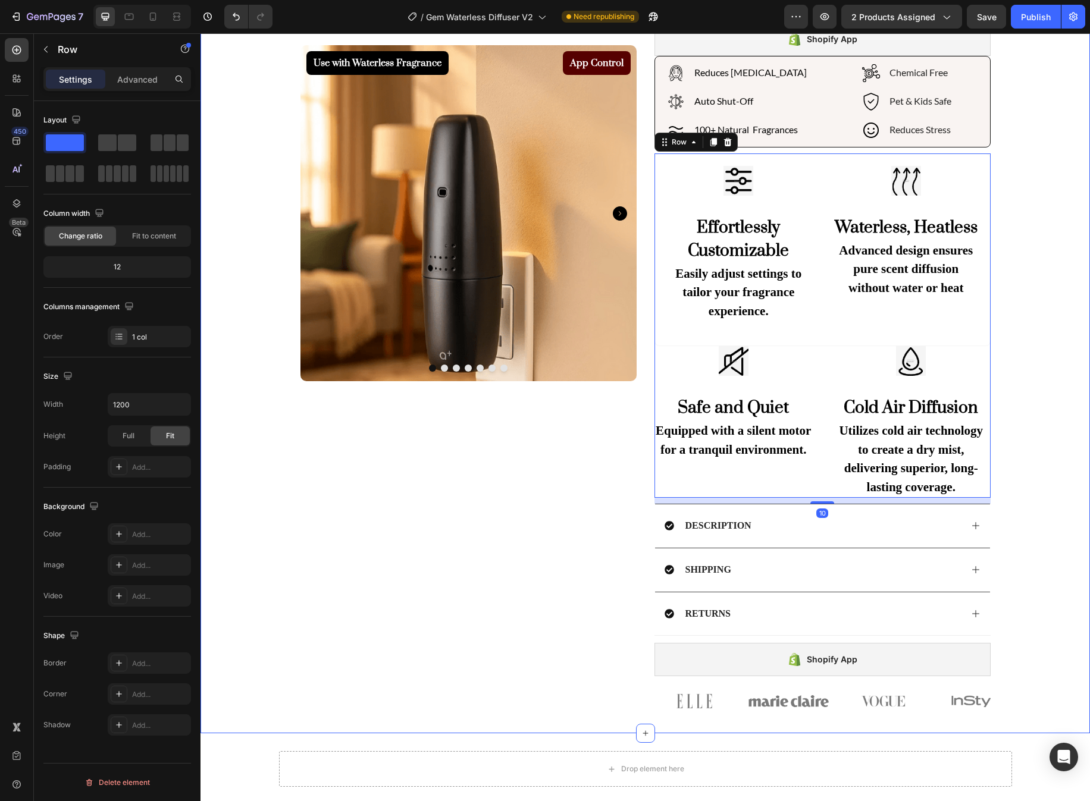
click at [863, 236] on div "Use with Waterless Fragrance Product Badge App Control Product Badge Product Im…" at bounding box center [644, 202] width 889 height 1033
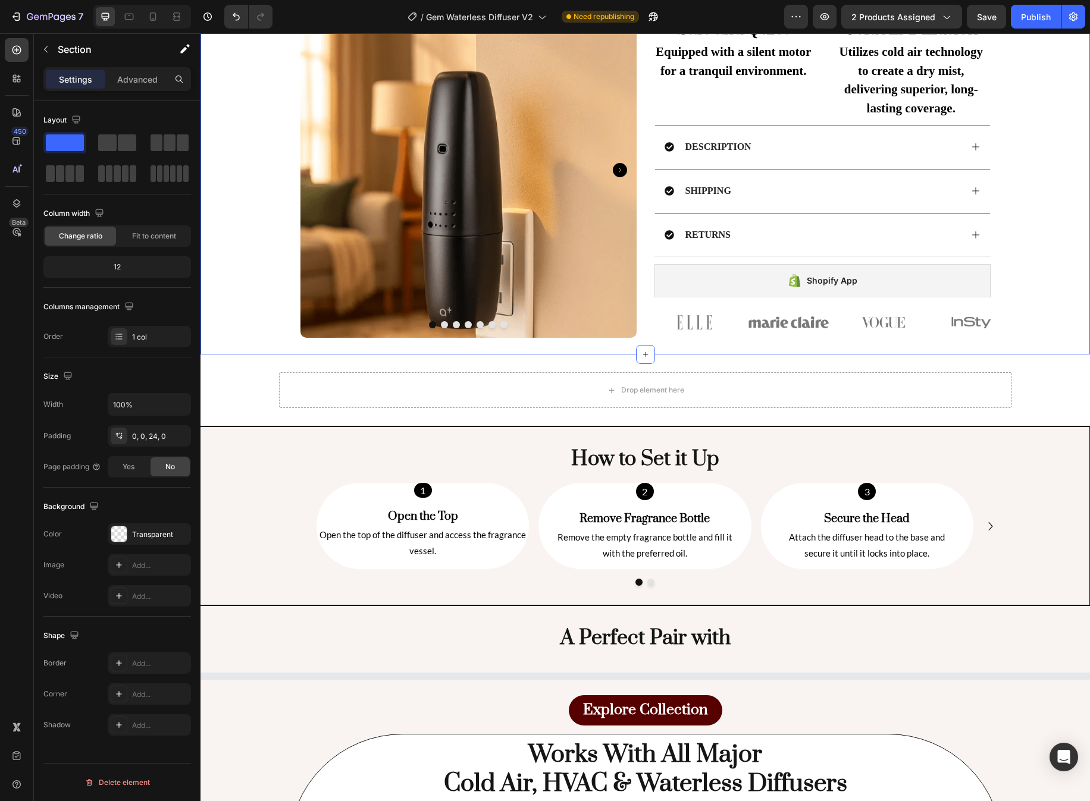
scroll to position [750, 0]
click at [863, 391] on div "Use with Waterless Fragrance Product Badge App Control Product Badge Product Im…" at bounding box center [644, 372] width 889 height 2129
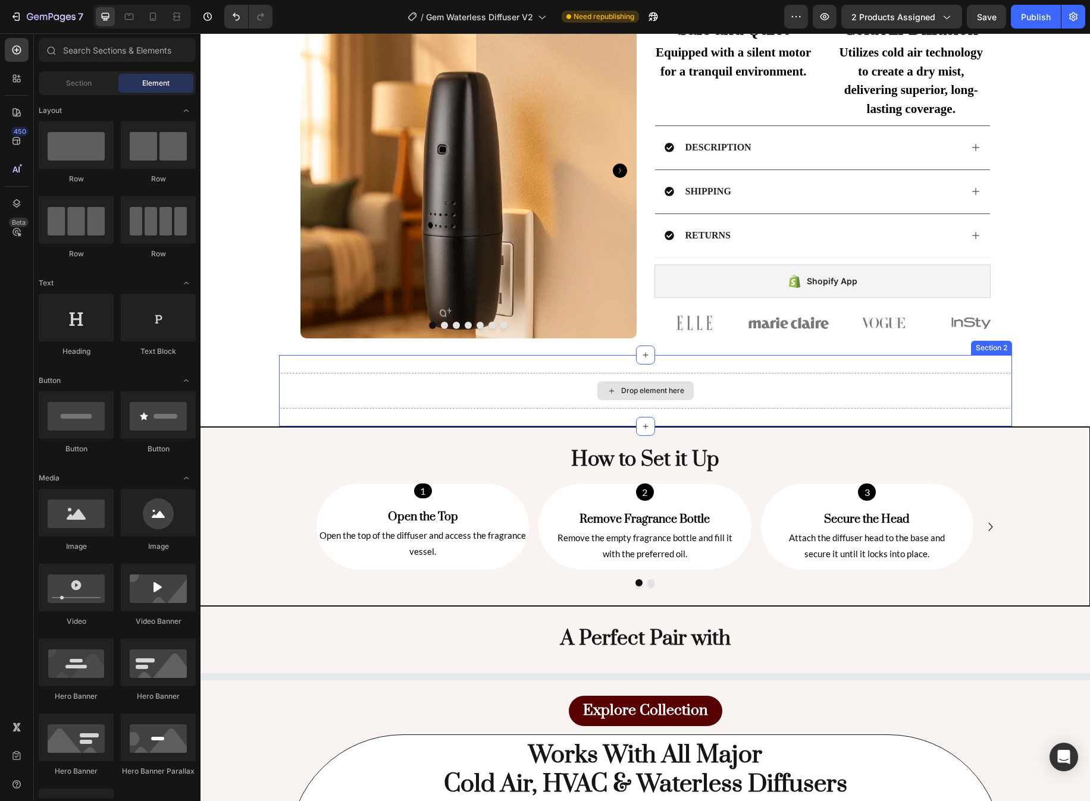
click at [863, 381] on div "Drop element here" at bounding box center [645, 391] width 733 height 36
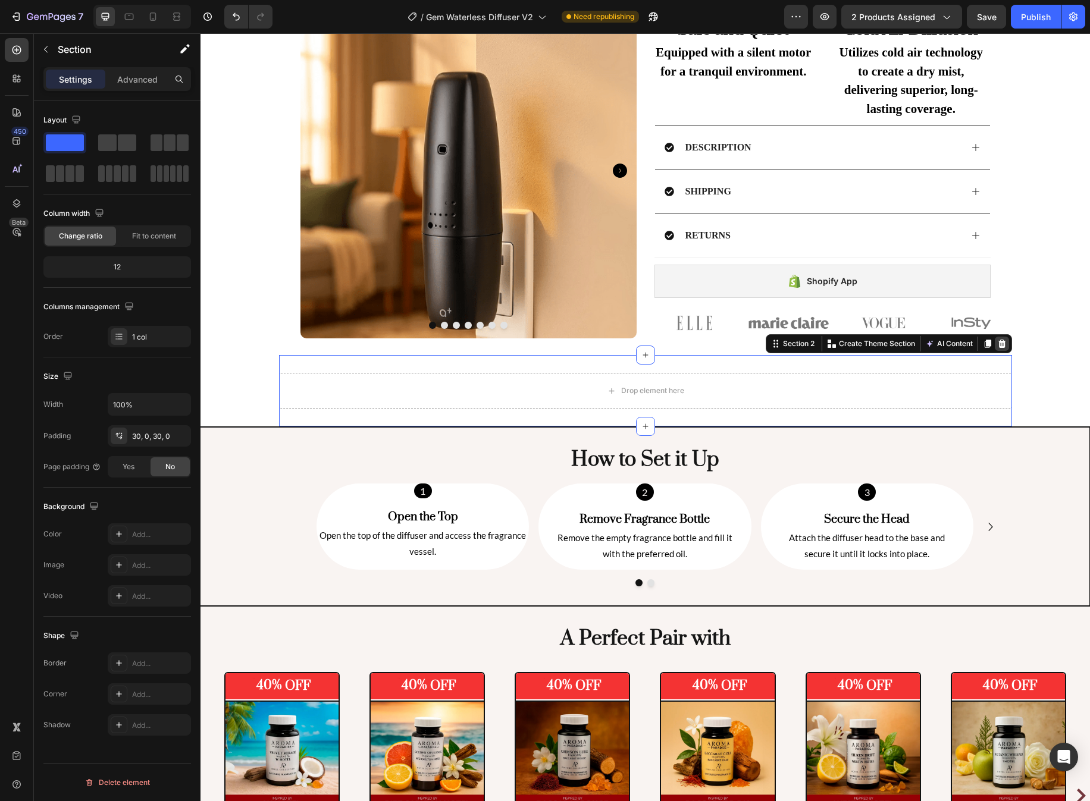
click at [863, 344] on icon at bounding box center [1002, 344] width 8 height 8
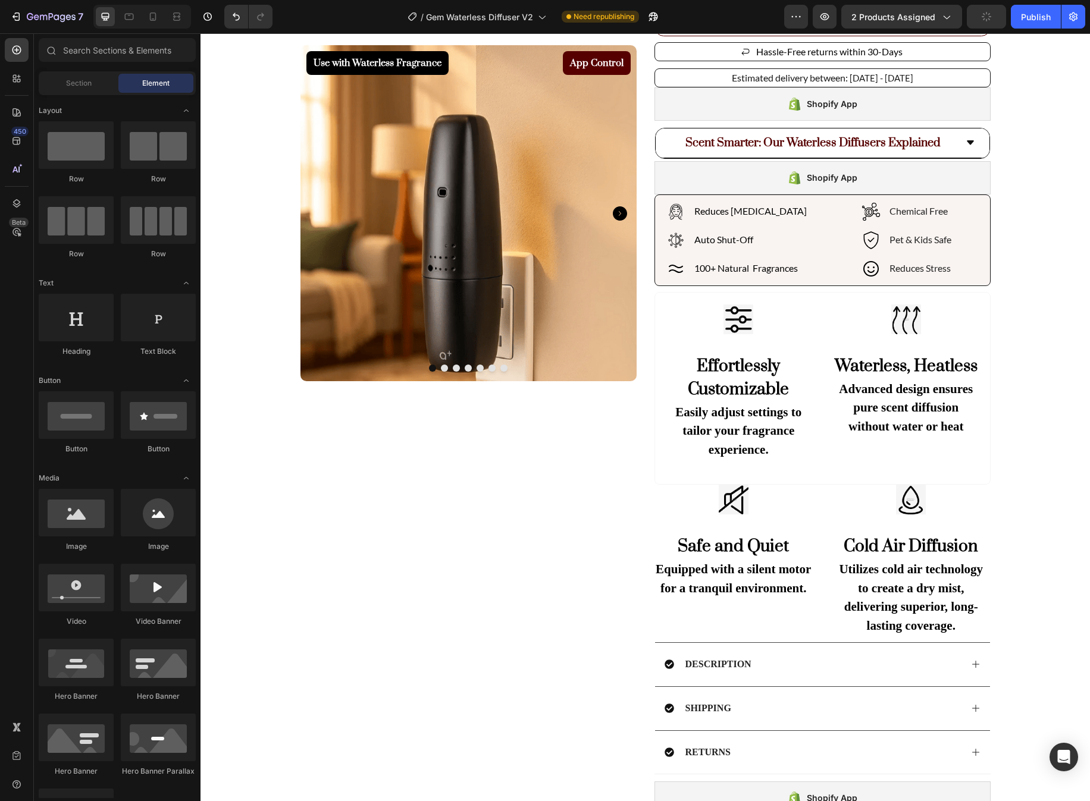
scroll to position [196, 0]
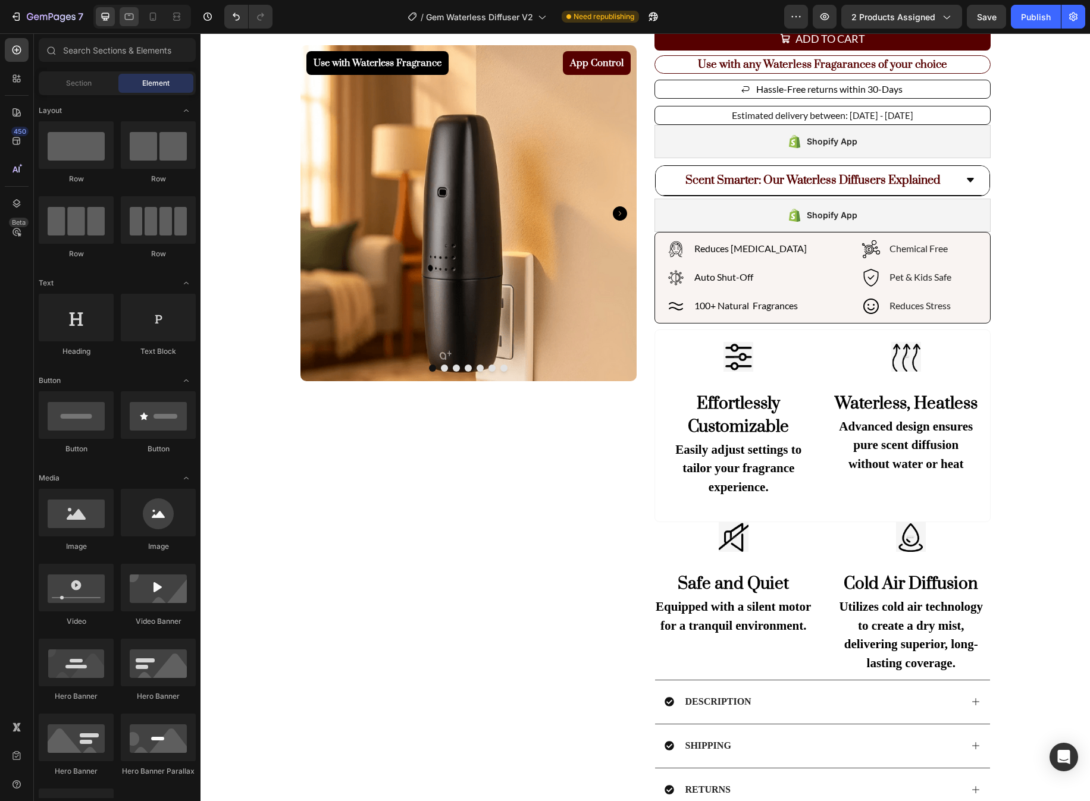
click at [128, 19] on icon at bounding box center [129, 17] width 9 height 7
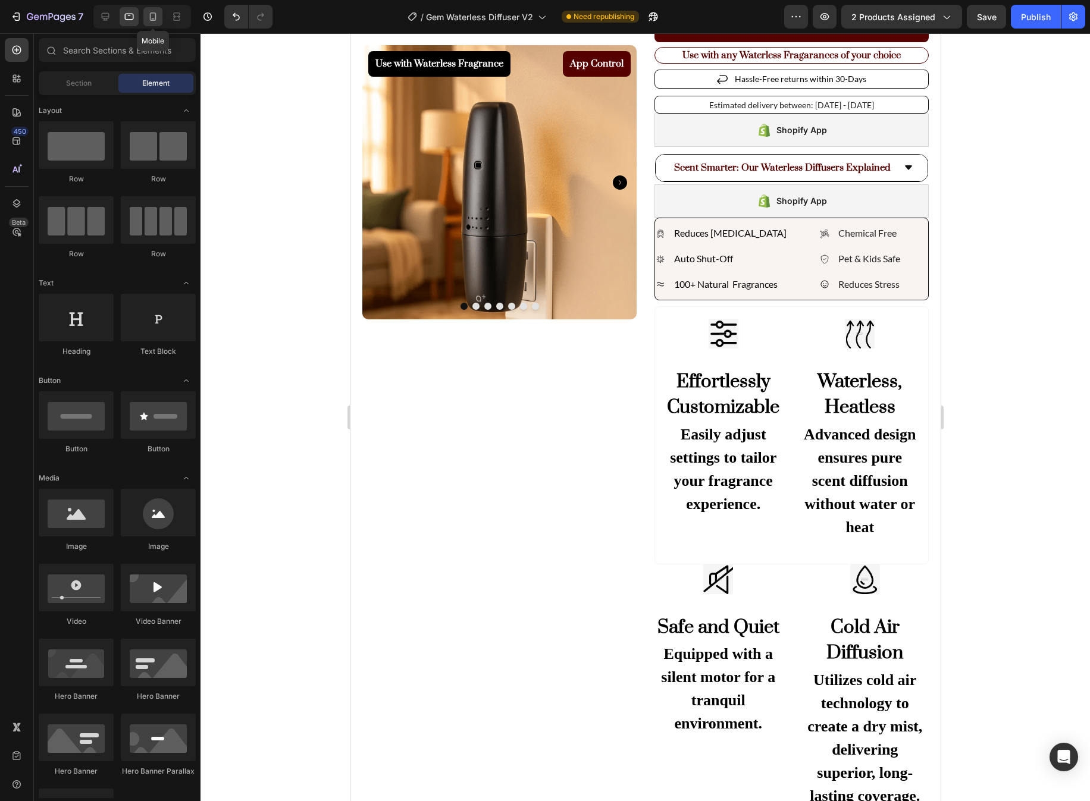
click at [152, 18] on icon at bounding box center [153, 17] width 12 height 12
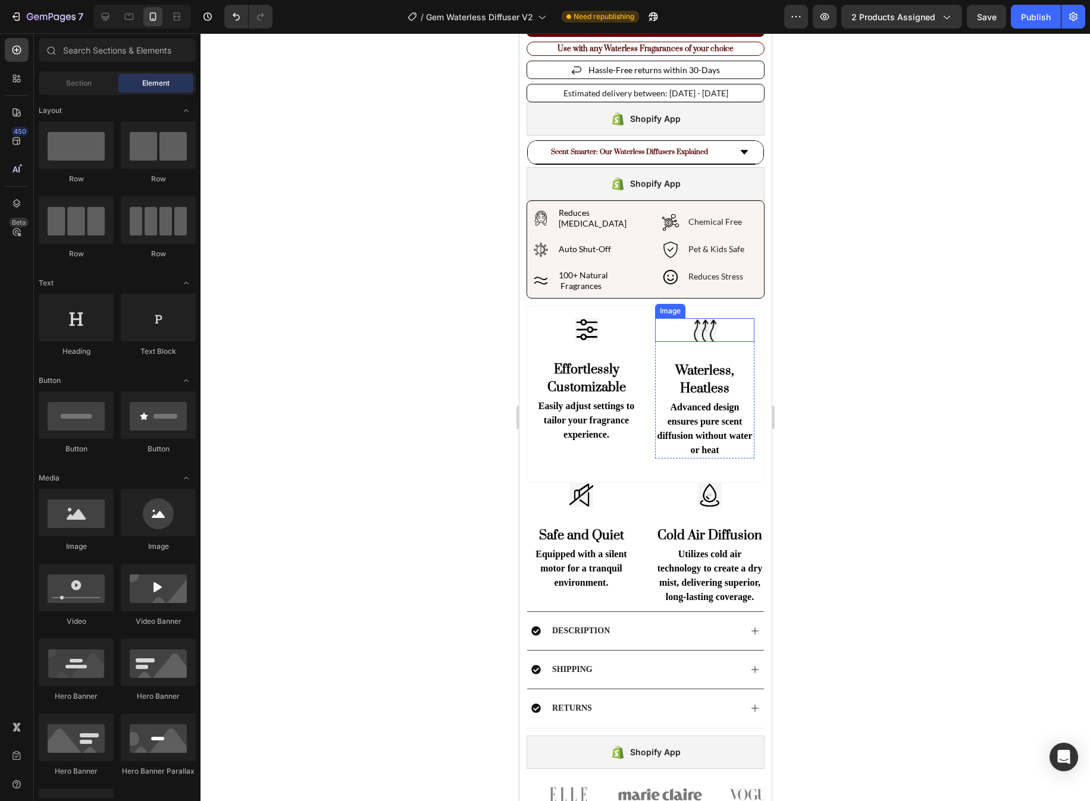
scroll to position [434, 0]
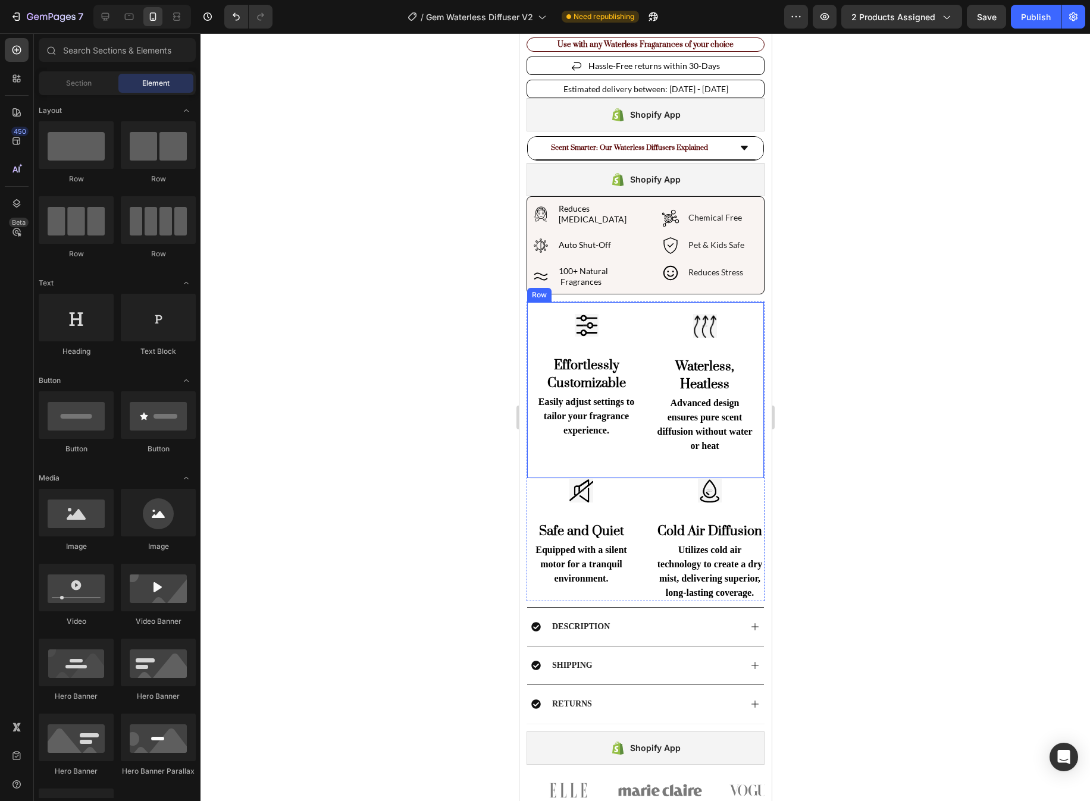
click at [528, 312] on div "Image Effortlessly Customizable Heading Easily adjust settings to tailor your f…" at bounding box center [645, 390] width 238 height 177
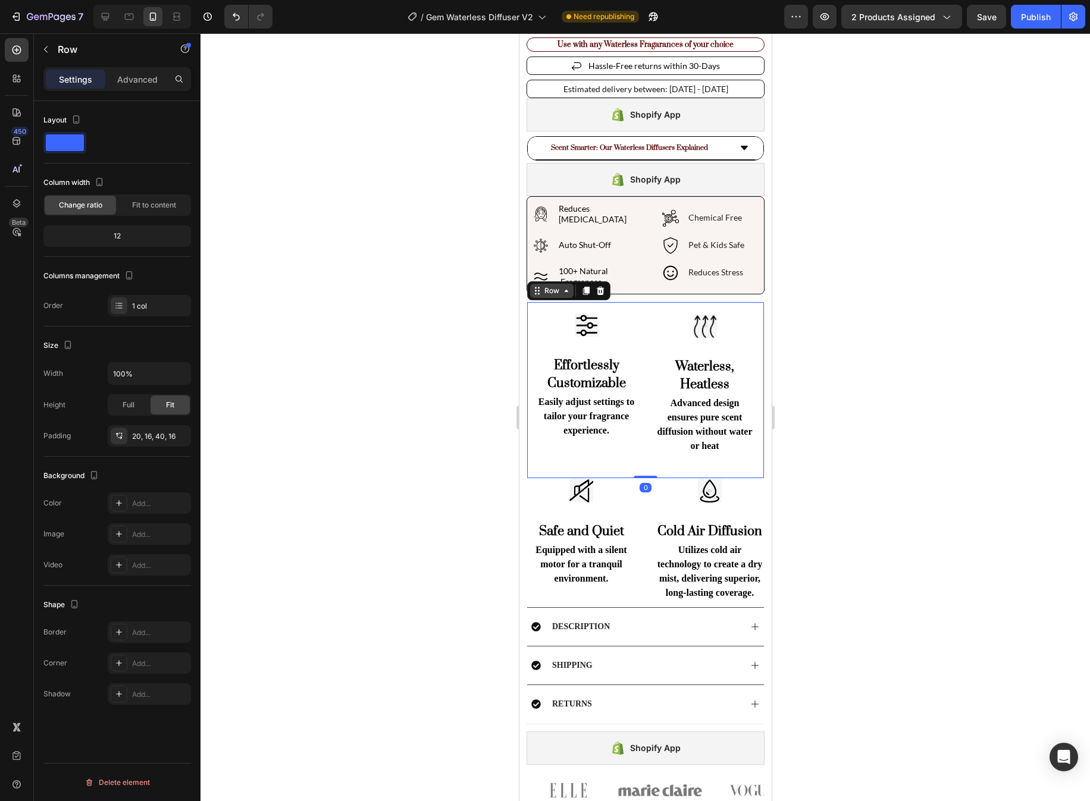
click at [542, 286] on div "Row" at bounding box center [551, 291] width 20 height 11
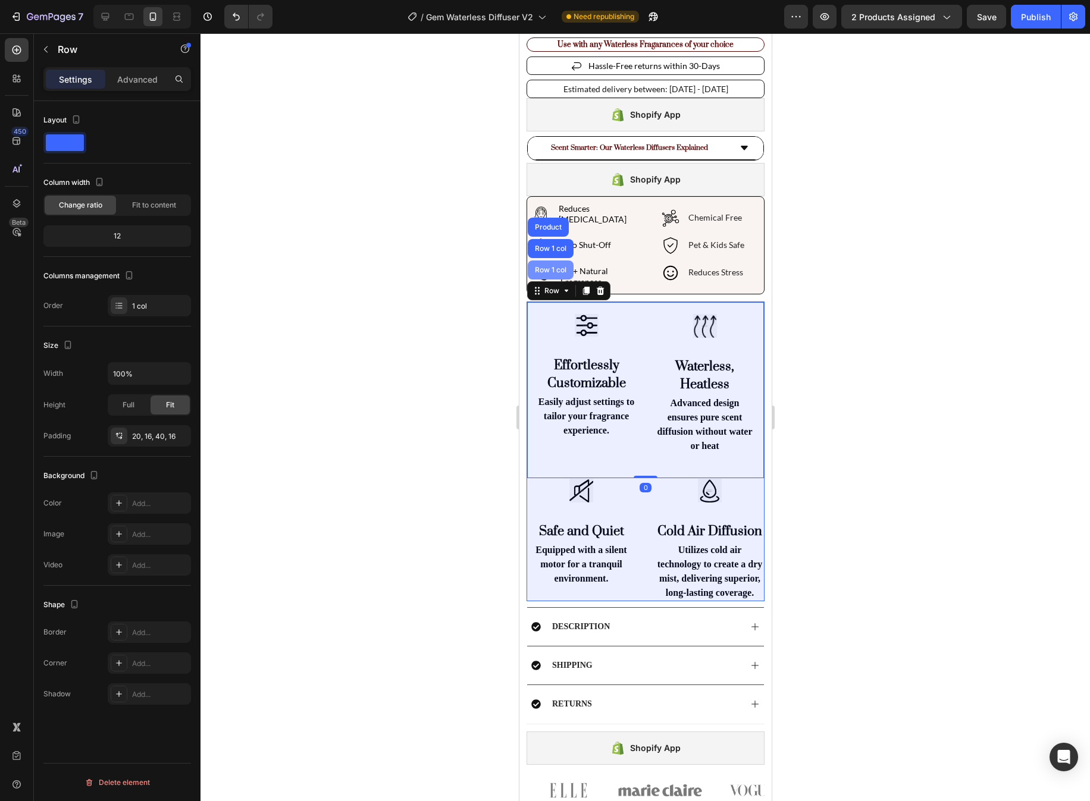
click at [549, 267] on div "Row 1 col" at bounding box center [550, 270] width 36 height 7
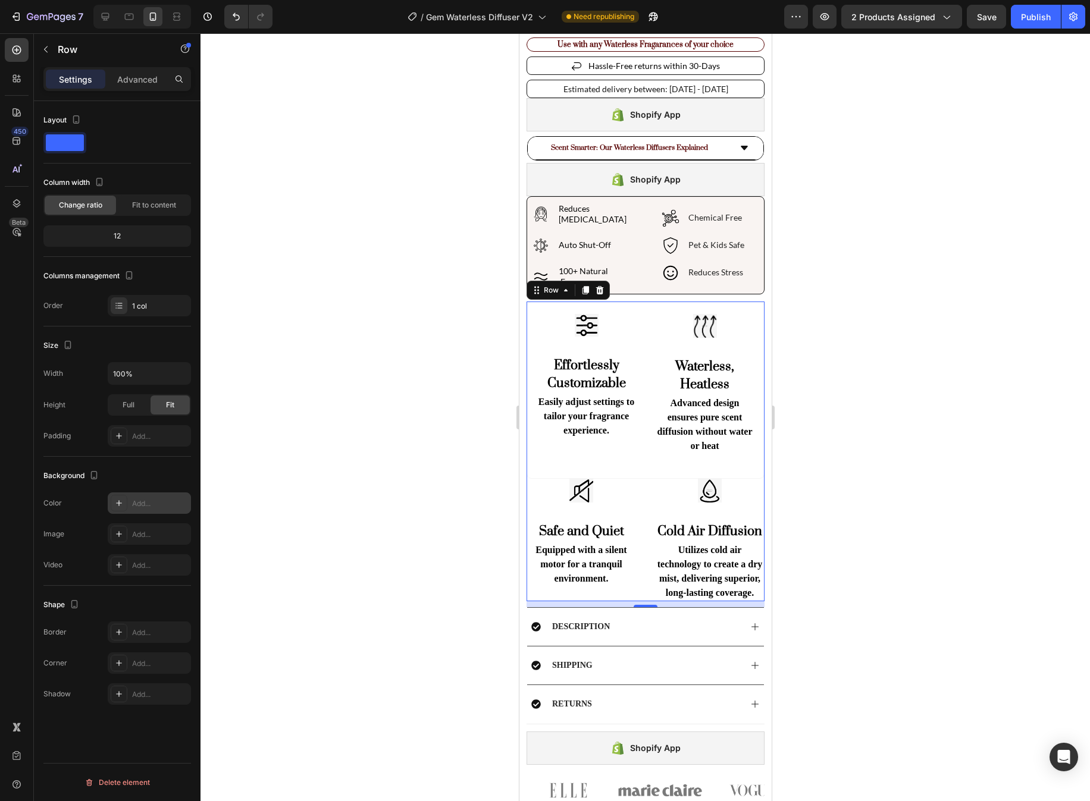
click at [122, 501] on icon at bounding box center [119, 504] width 10 height 10
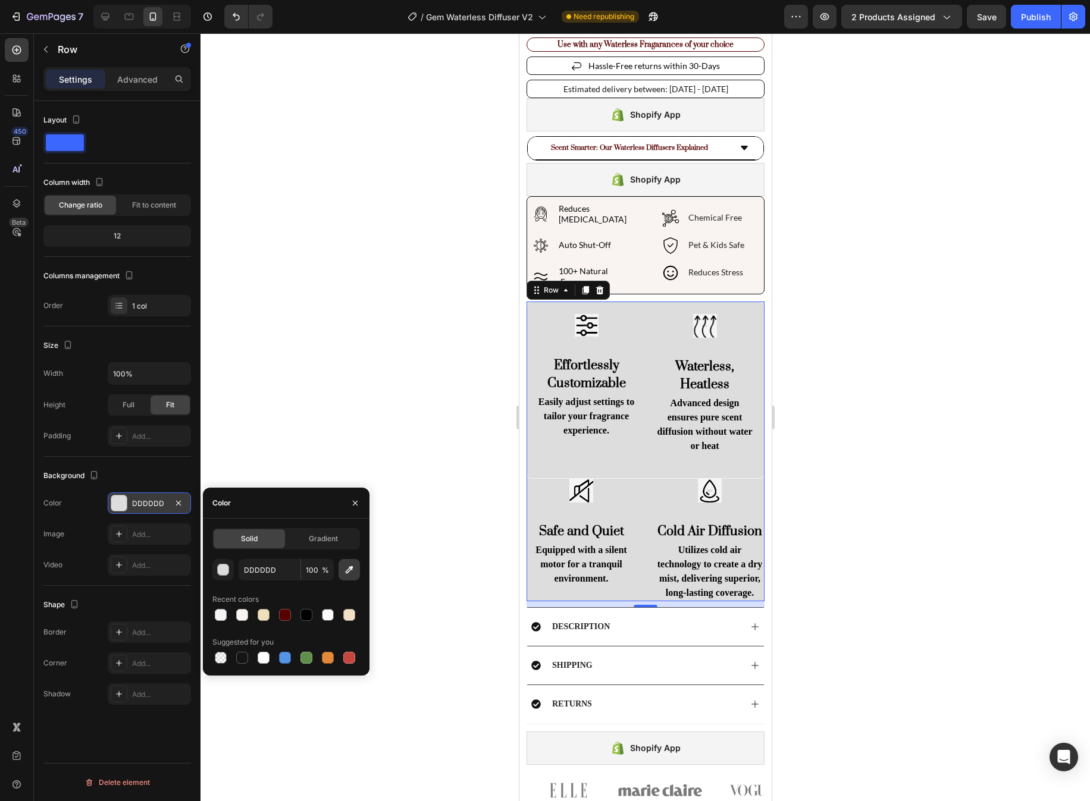
click at [349, 573] on icon "button" at bounding box center [349, 570] width 12 height 12
type input "F9F4F2"
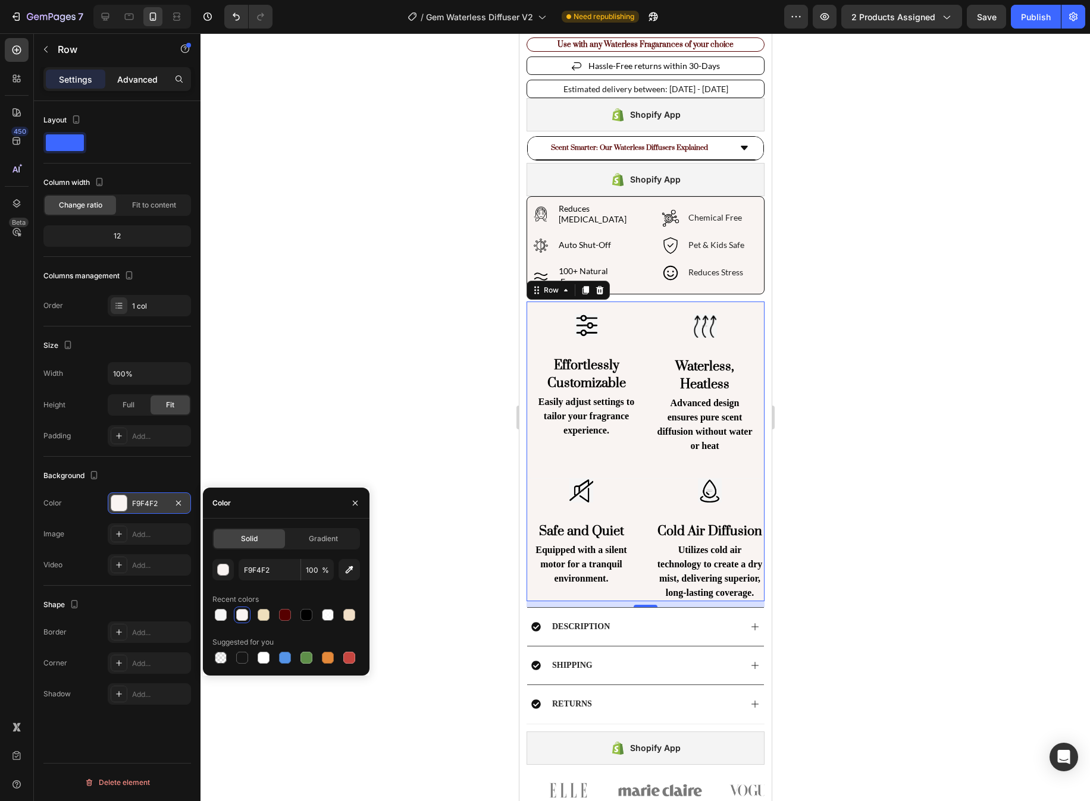
click at [143, 77] on p "Advanced" at bounding box center [137, 79] width 40 height 12
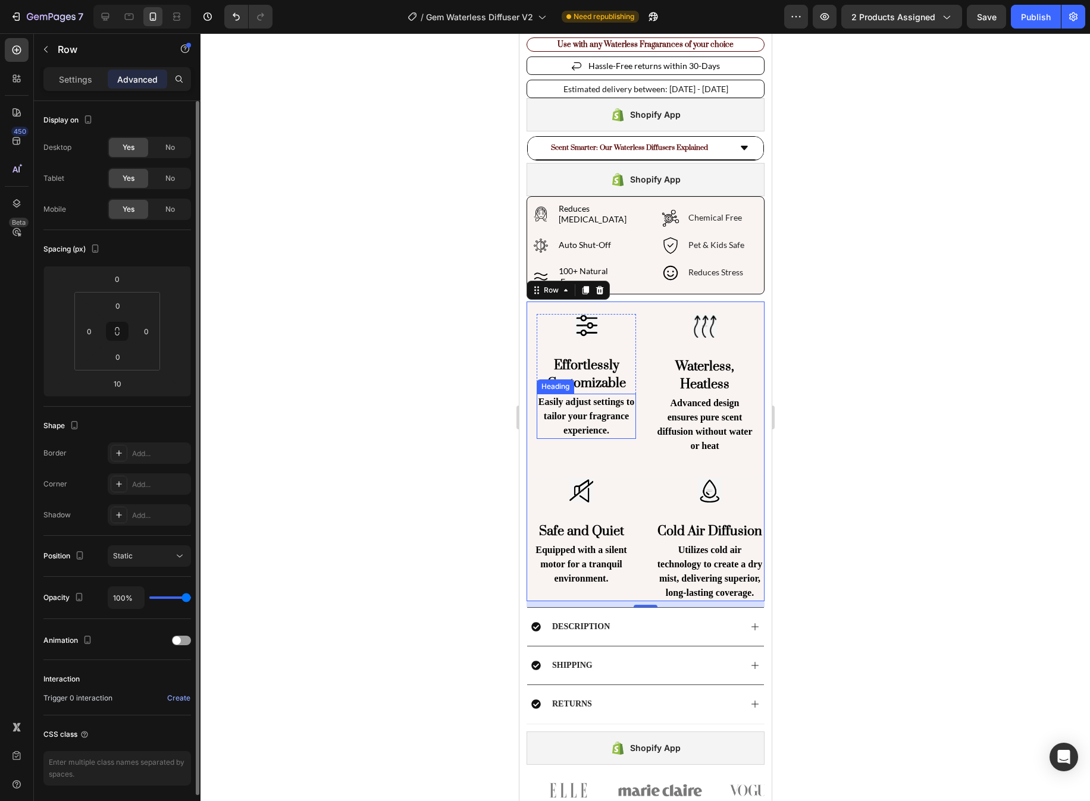
click at [588, 396] on h2 "Easily adjust settings to tailor your fragrance experience." at bounding box center [585, 416] width 99 height 45
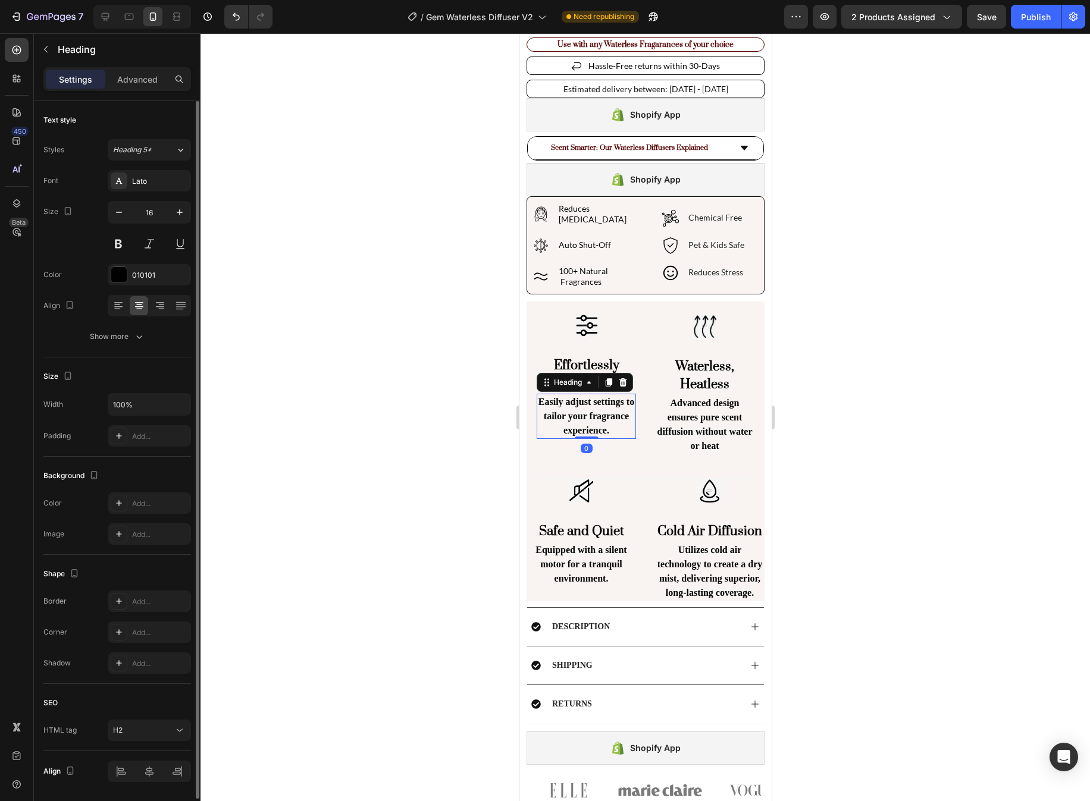
click at [588, 396] on h2 "Easily adjust settings to tailor your fragrance experience." at bounding box center [585, 416] width 99 height 45
click at [588, 396] on p "Easily adjust settings to tailor your fragrance experience." at bounding box center [585, 416] width 97 height 43
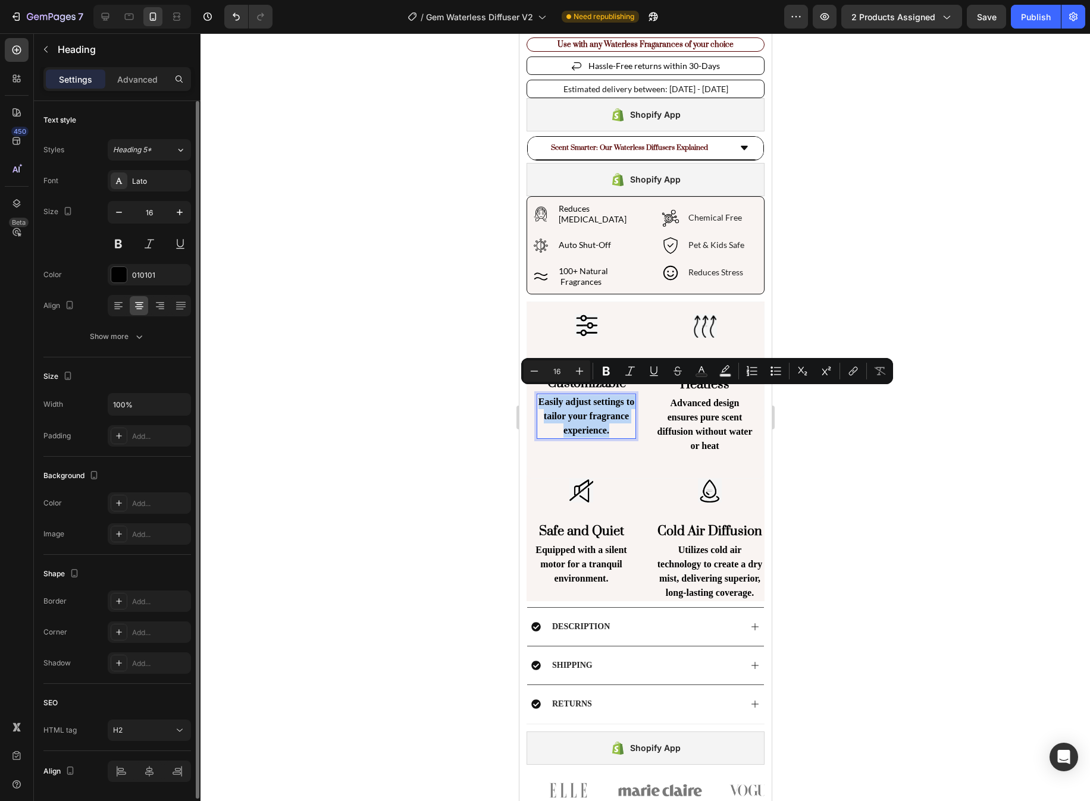
click at [609, 399] on p "Easily adjust settings to tailor your fragrance experience." at bounding box center [585, 416] width 97 height 43
click at [656, 444] on h2 "Advanced design ensures pure scent diffusion without water or heat" at bounding box center [703, 424] width 99 height 59
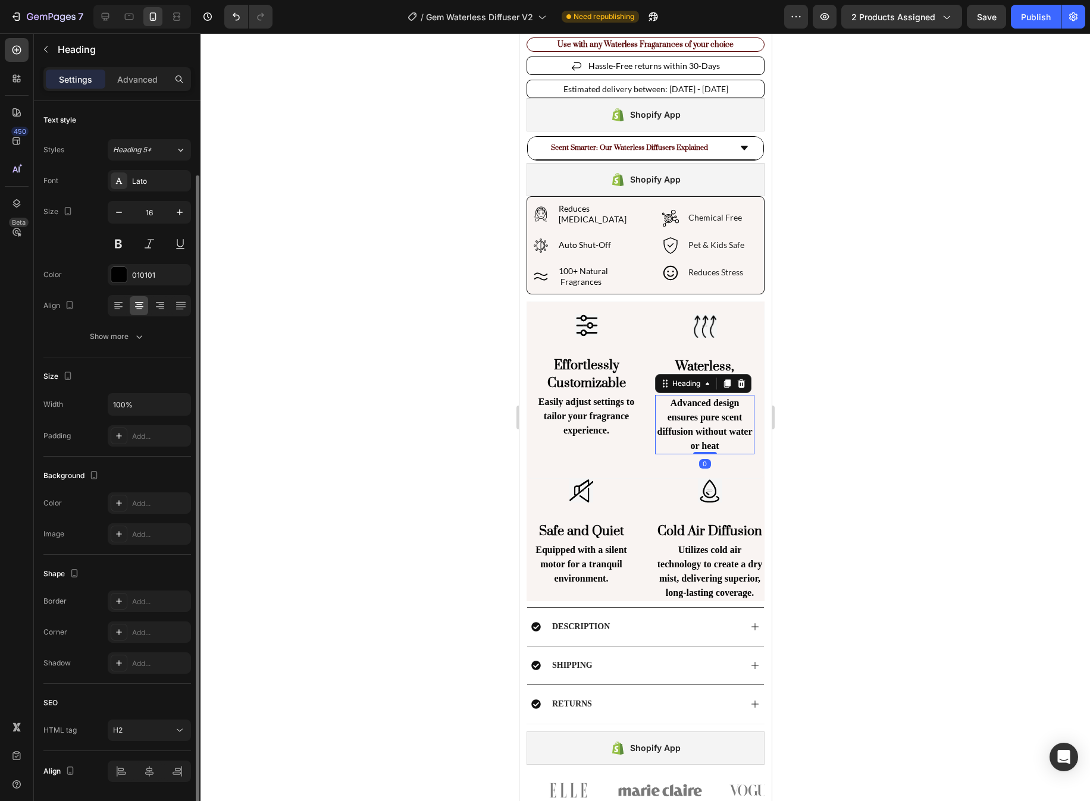
scroll to position [38, 0]
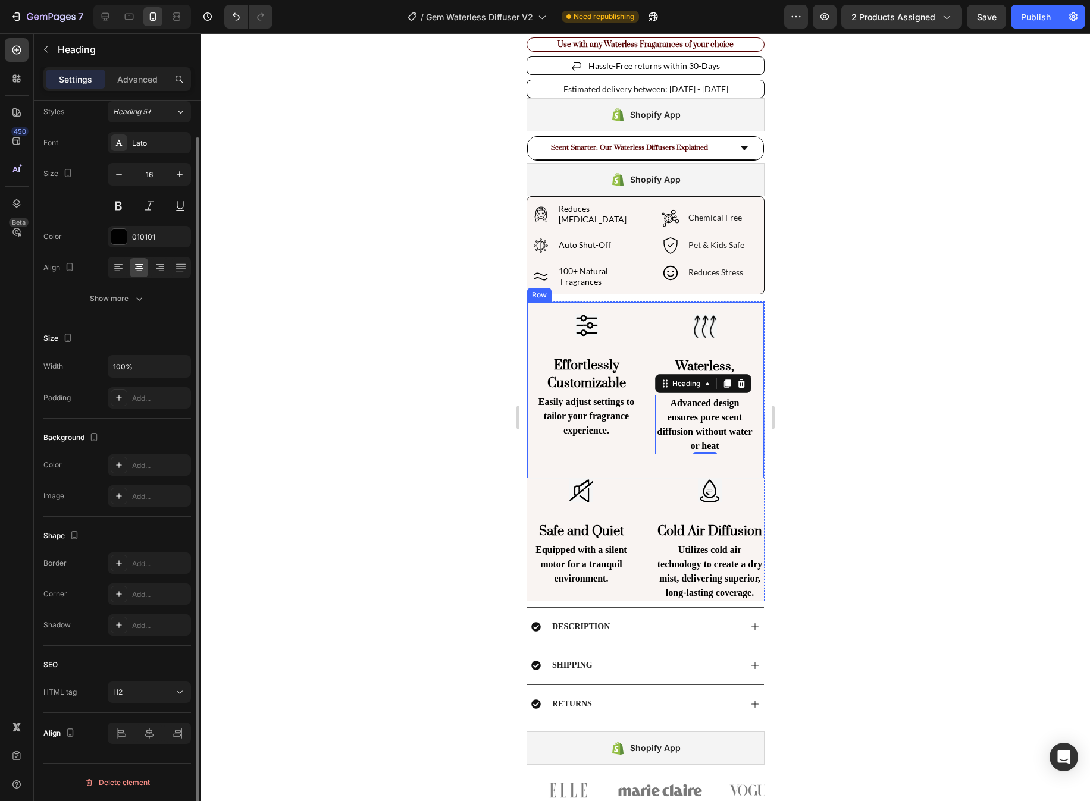
click at [532, 303] on div "Image Effortlessly Customizable Heading Easily adjust settings to tailor your f…" at bounding box center [645, 390] width 238 height 177
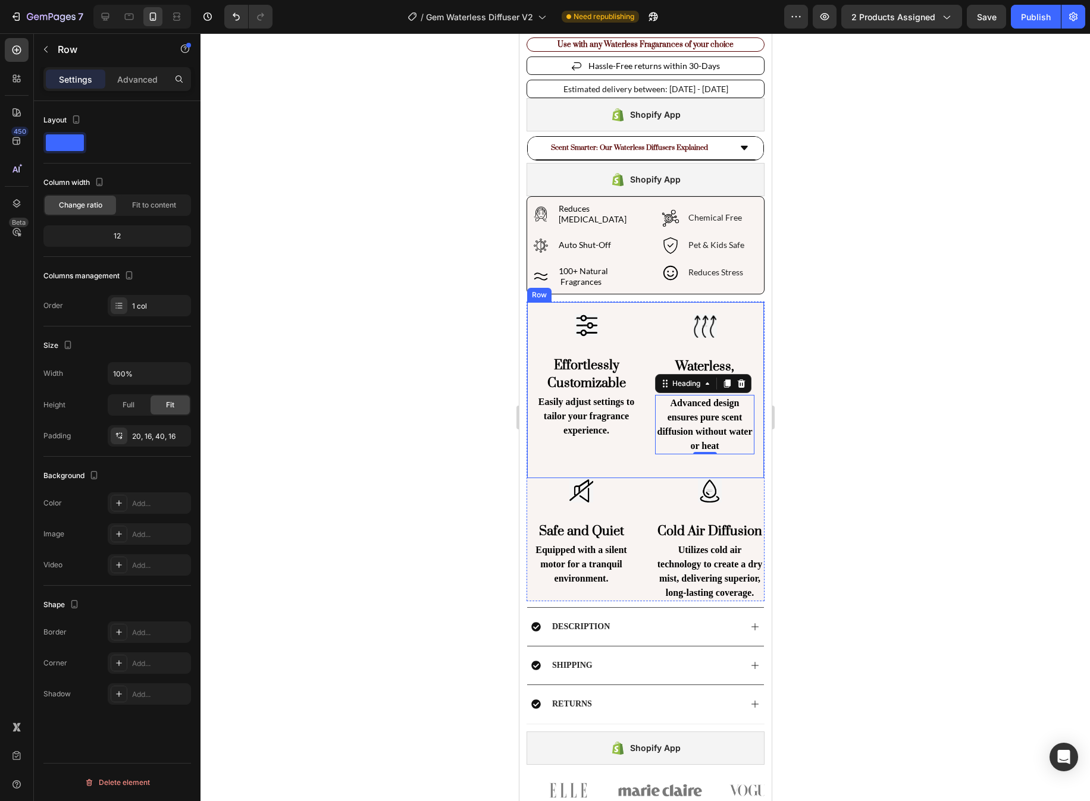
scroll to position [0, 0]
click at [540, 287] on icon at bounding box center [537, 291] width 10 height 10
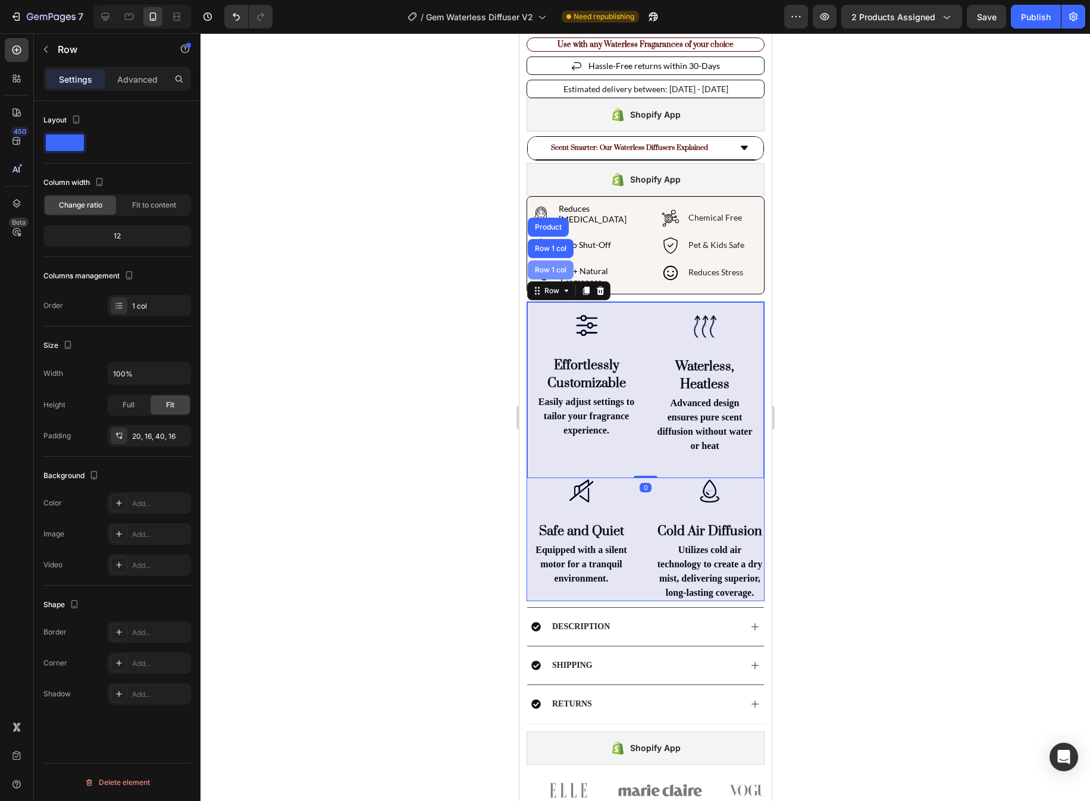
click at [544, 267] on div "Row 1 col" at bounding box center [550, 270] width 36 height 7
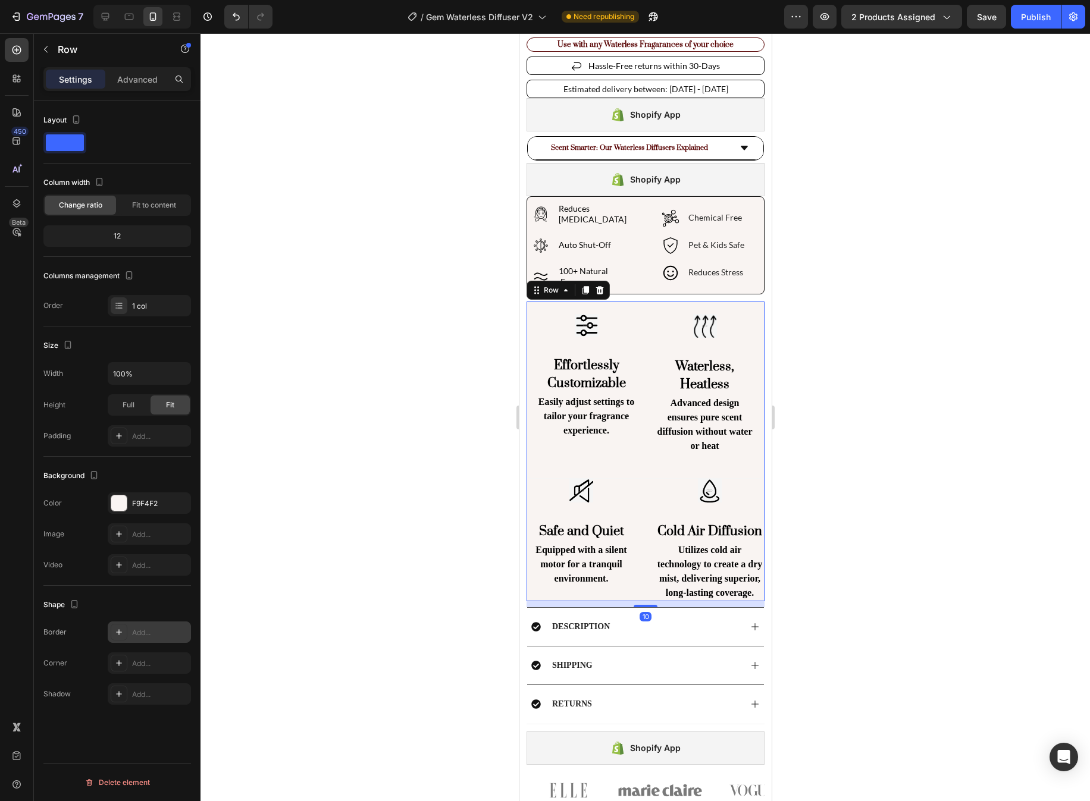
click at [120, 634] on icon at bounding box center [119, 633] width 10 height 10
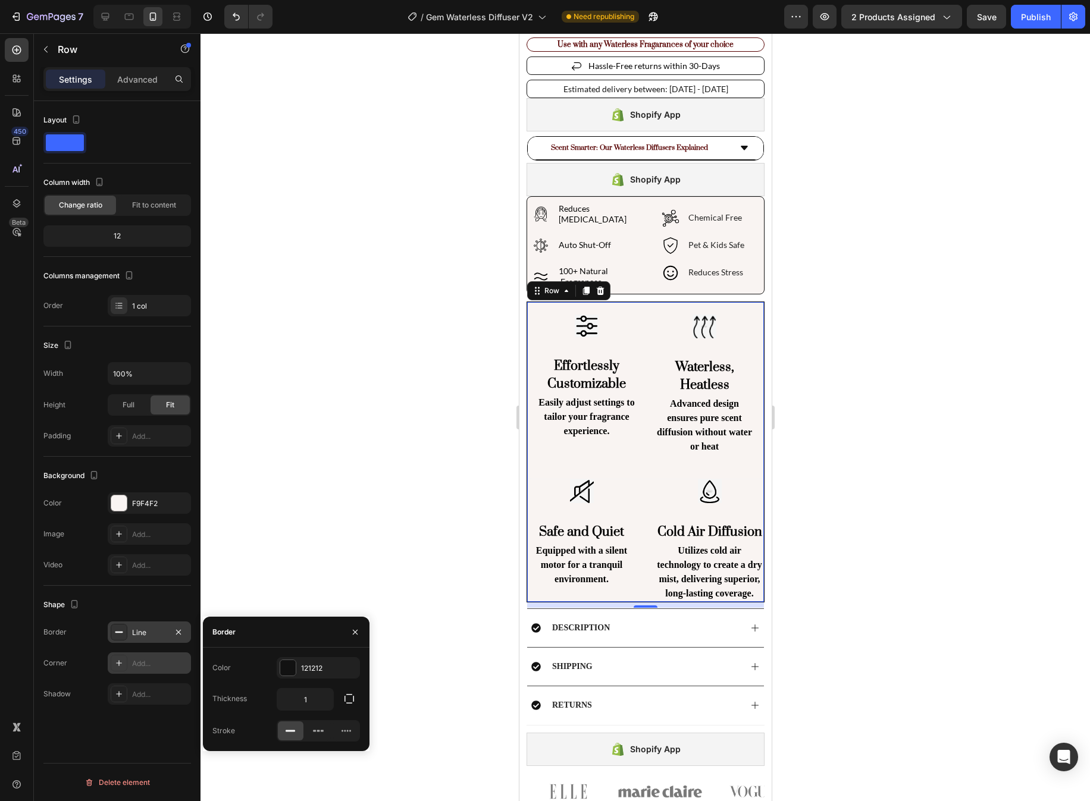
click at [162, 668] on div "Add..." at bounding box center [160, 664] width 56 height 11
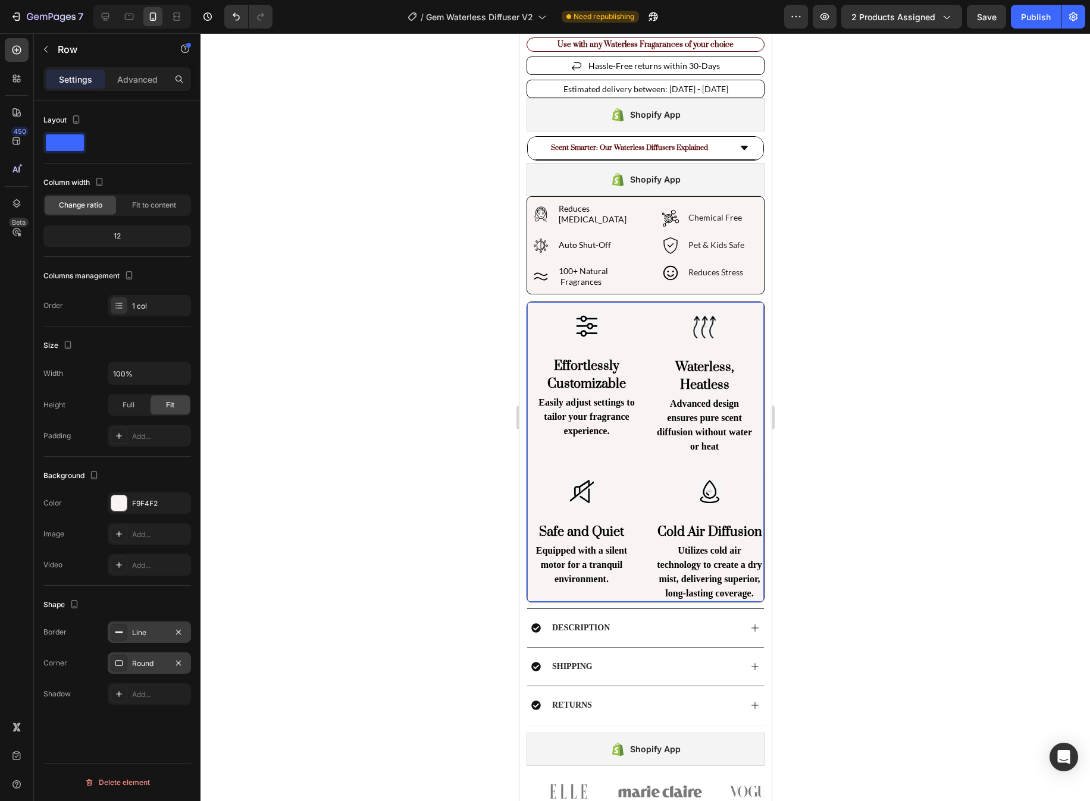
click at [822, 465] on div at bounding box center [644, 417] width 889 height 768
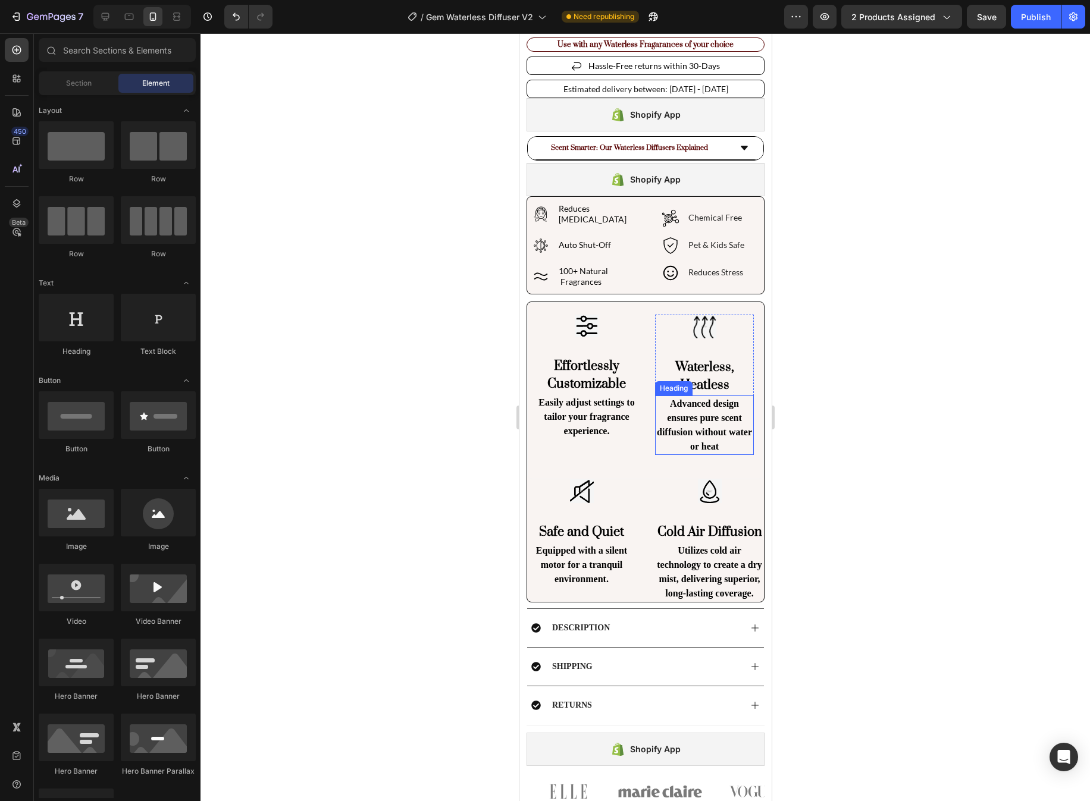
click at [703, 415] on h2 "Advanced design ensures pure scent diffusion without water or heat" at bounding box center [703, 425] width 99 height 59
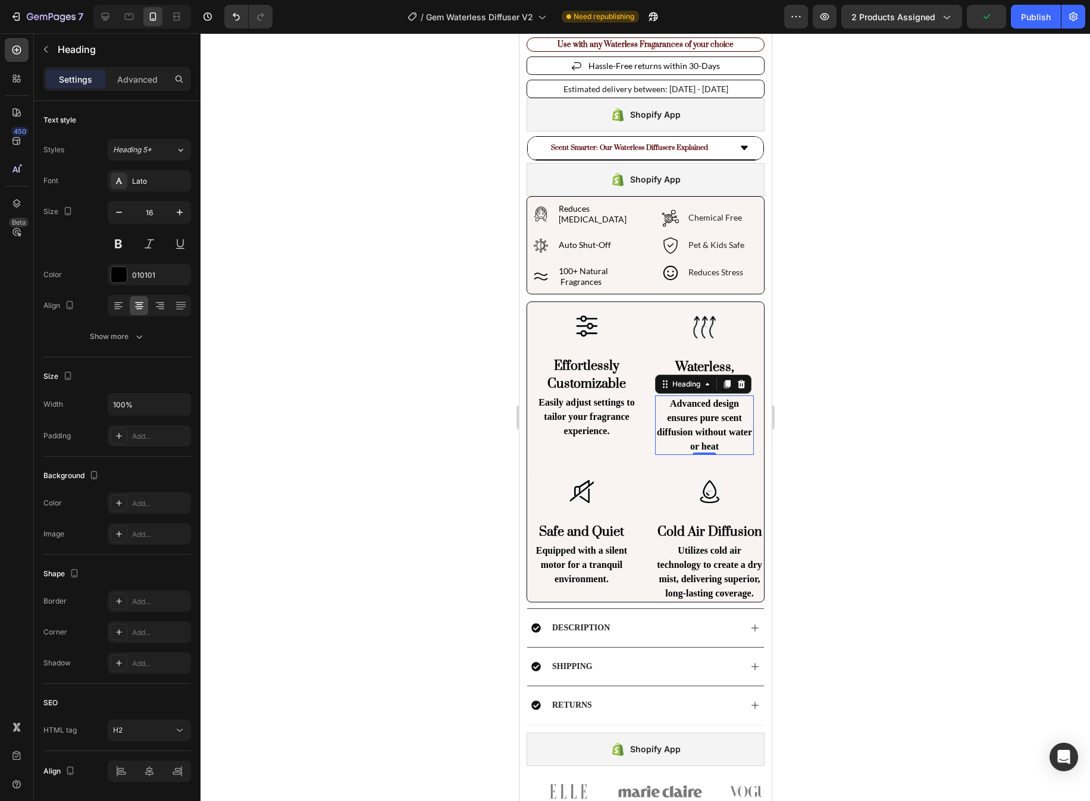
click at [703, 415] on h2 "Advanced design ensures pure scent diffusion without water or heat" at bounding box center [703, 425] width 99 height 59
click at [694, 397] on p "Advanced design ensures pure scent diffusion without water or heat" at bounding box center [704, 425] width 96 height 57
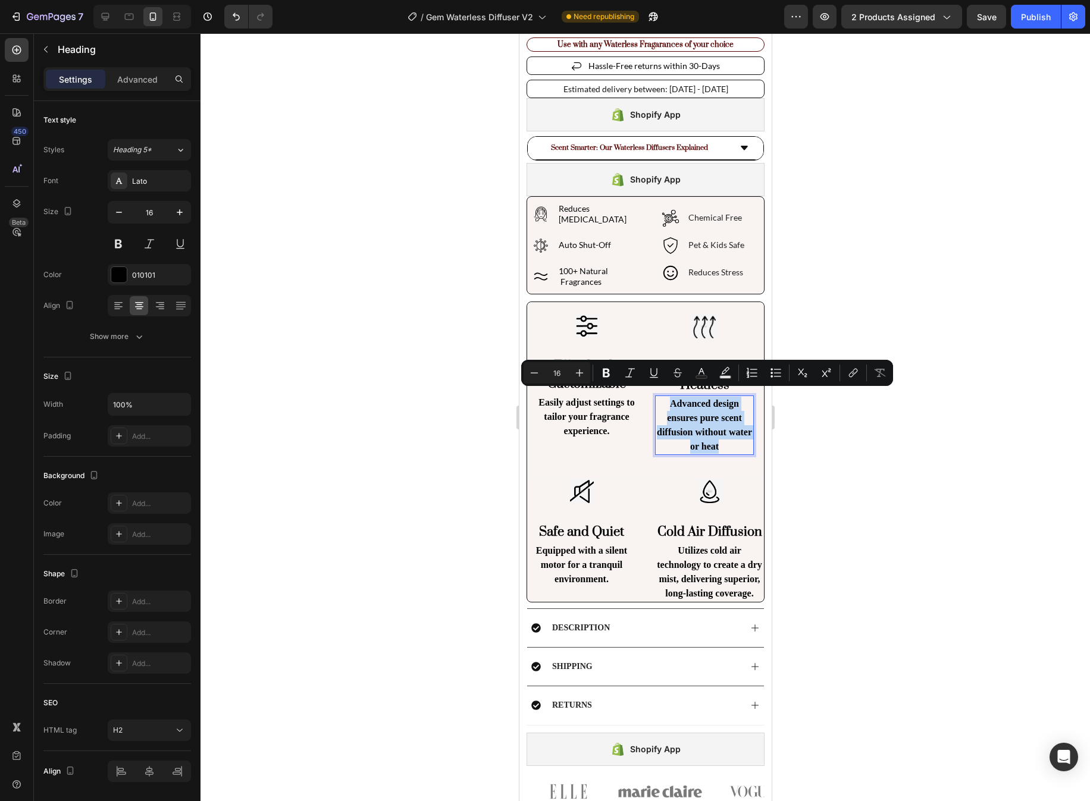
click at [694, 397] on p "Advanced design ensures pure scent diffusion without water or heat" at bounding box center [704, 425] width 96 height 57
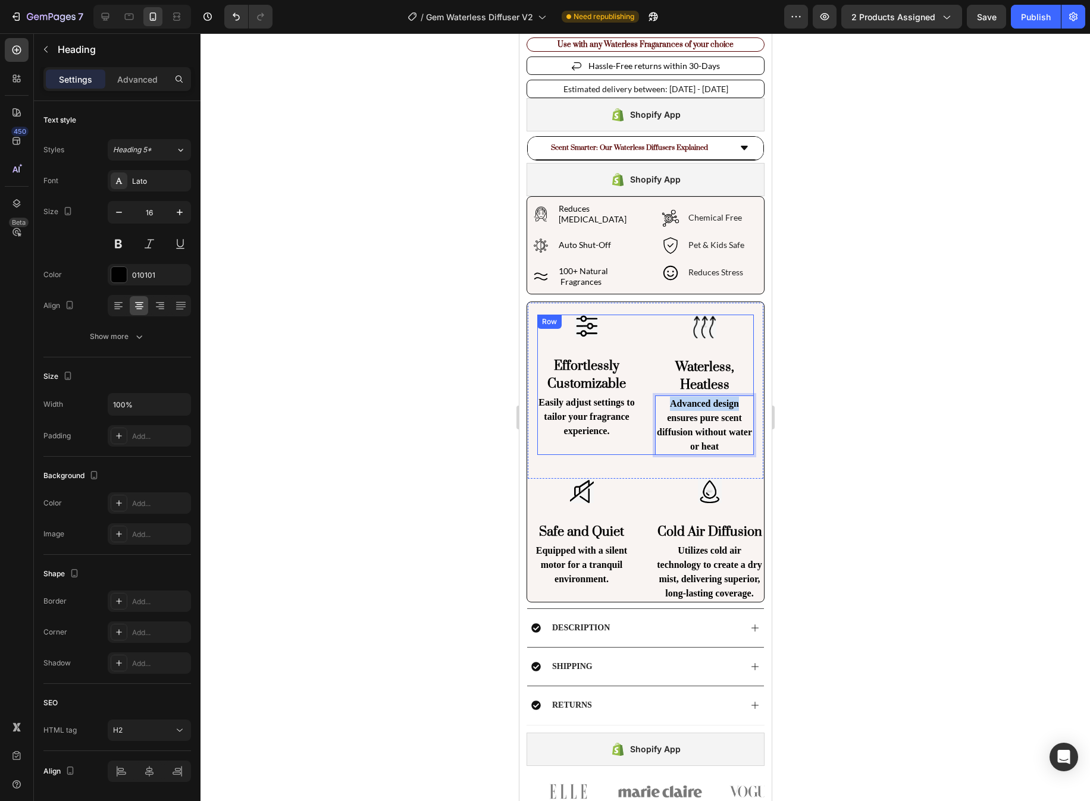
drag, startPoint x: 738, startPoint y: 396, endPoint x: 653, endPoint y: 396, distance: 84.5
click at [653, 396] on div "Image Effortlessly Customizable Heading Easily adjust settings to tailor your f…" at bounding box center [645, 385] width 217 height 140
copy p "Advanced design"
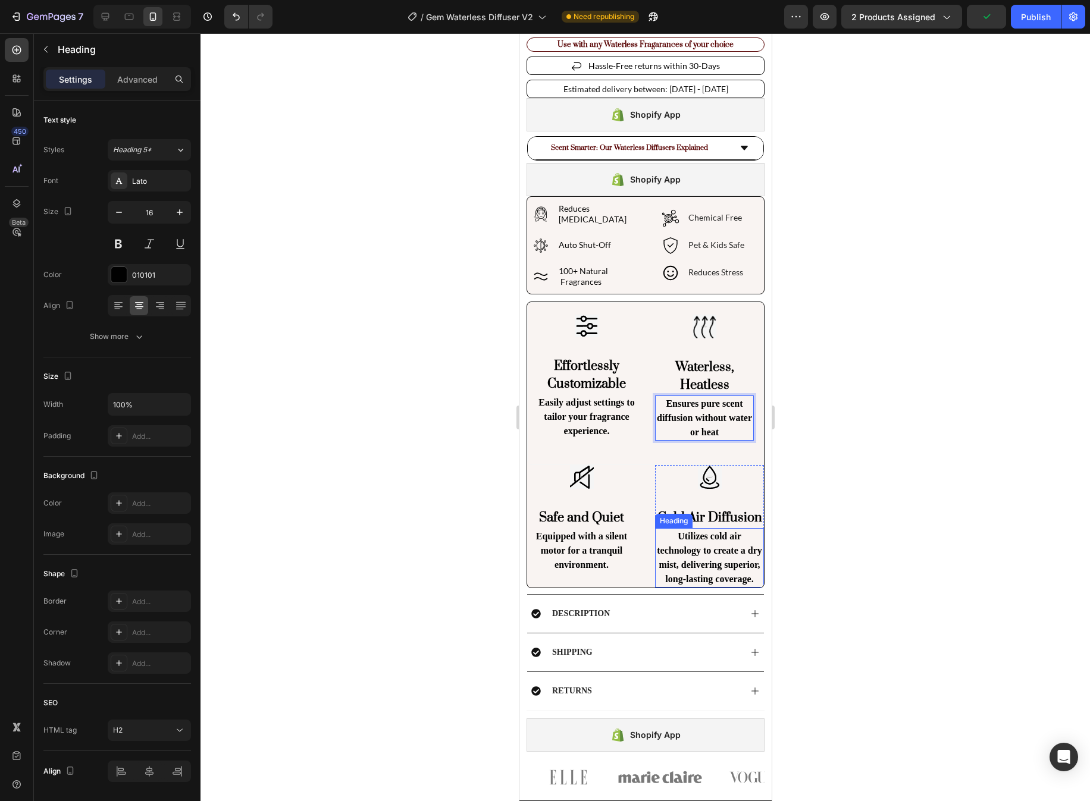
click at [701, 545] on h2 "Utilizes cold air technology to create a dry mist, delivering superior, long-la…" at bounding box center [708, 557] width 109 height 59
click at [701, 543] on h2 "Utilizes cold air technology to create a dry mist, delivering superior, long-la…" at bounding box center [708, 557] width 109 height 59
click at [704, 544] on p "Utilizes cold air technology to create a dry mist, delivering superior, long-la…" at bounding box center [709, 557] width 106 height 57
click at [863, 544] on div at bounding box center [644, 417] width 889 height 768
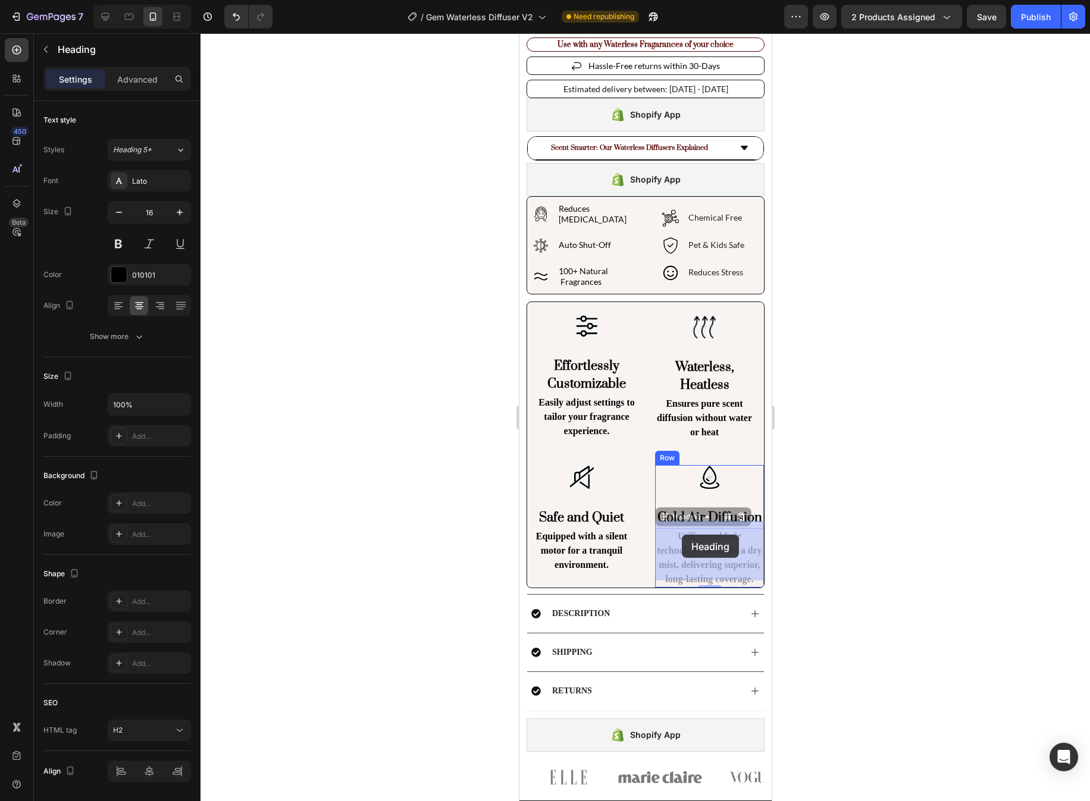
drag, startPoint x: 713, startPoint y: 544, endPoint x: 681, endPoint y: 535, distance: 32.9
click at [715, 546] on p "Utilizes cold air technology to create a dry mist, delivering superior, long-la…" at bounding box center [709, 557] width 106 height 57
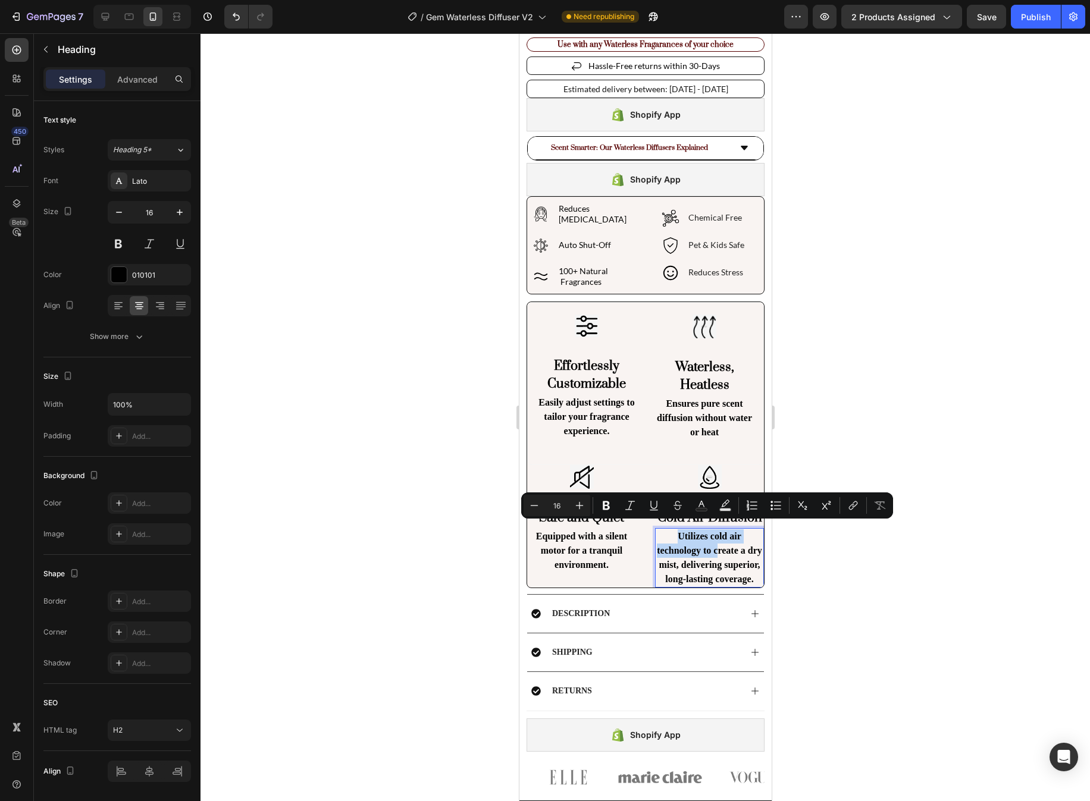
drag, startPoint x: 715, startPoint y: 546, endPoint x: 677, endPoint y: 529, distance: 41.6
click at [677, 529] on p "Utilizes cold air technology to create a dry mist, delivering superior, long-la…" at bounding box center [709, 557] width 106 height 57
copy p "Utilizes cold air technology to c"
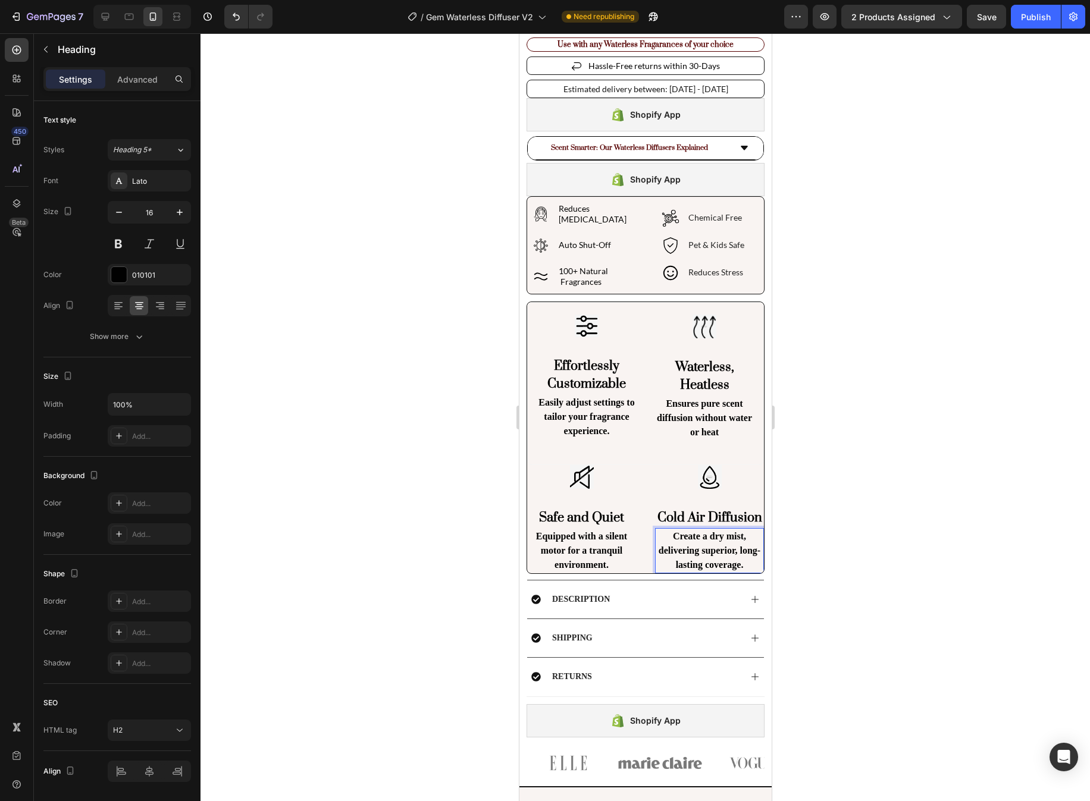
click at [863, 569] on div at bounding box center [644, 417] width 889 height 768
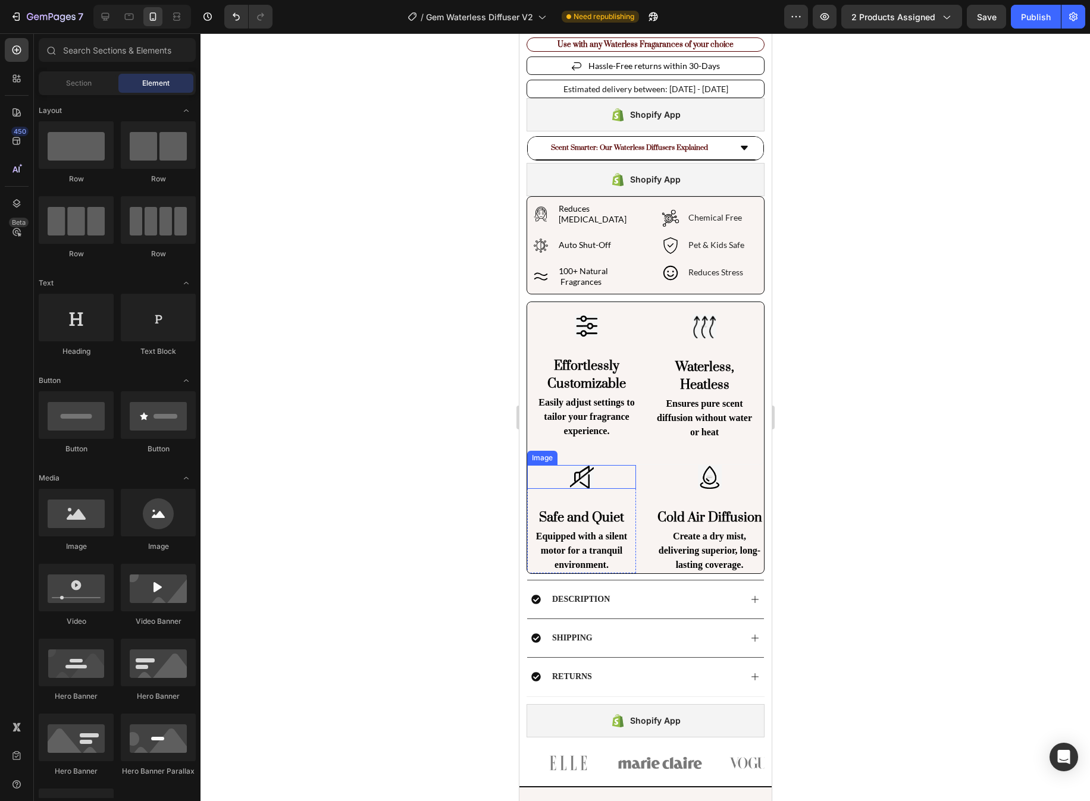
click at [591, 467] on img at bounding box center [581, 477] width 24 height 24
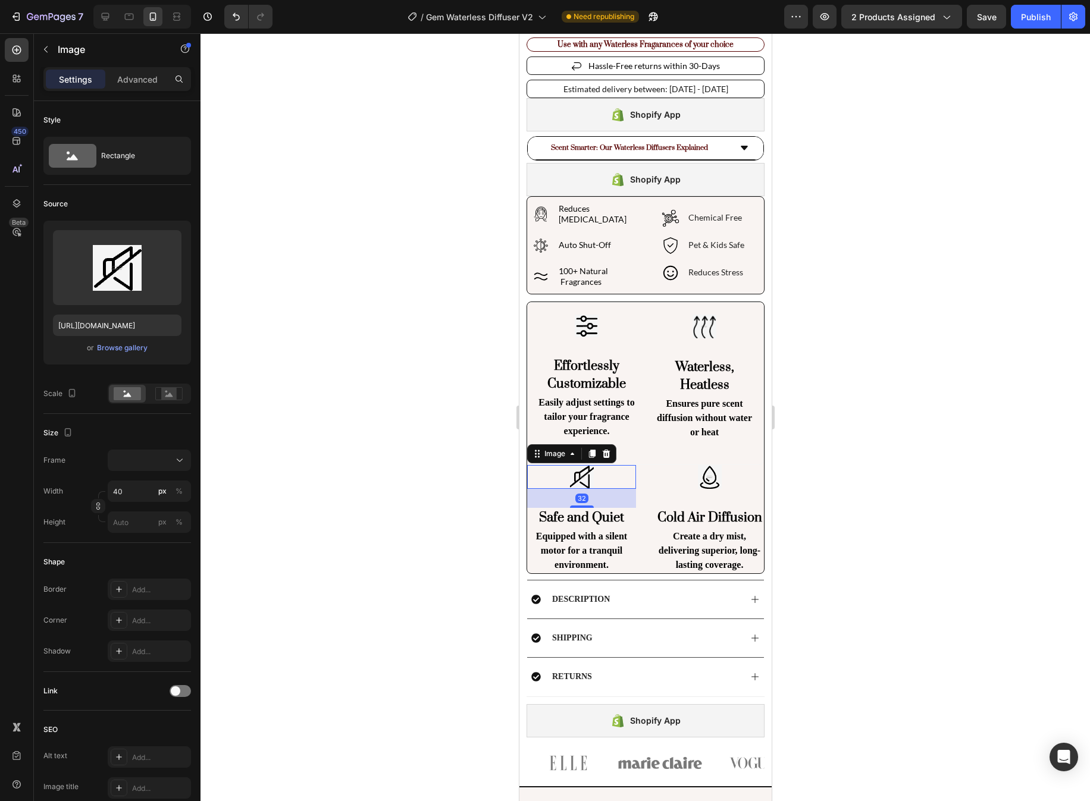
click at [863, 465] on div at bounding box center [644, 417] width 889 height 768
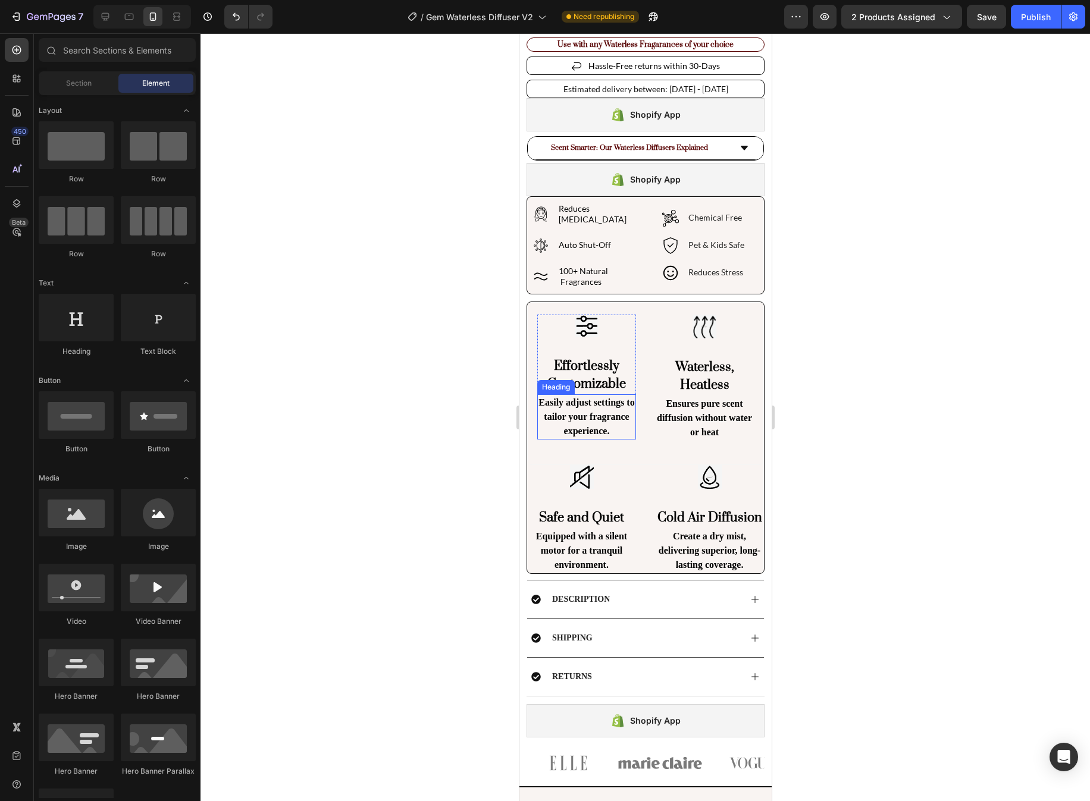
click at [631, 402] on p "Easily adjust settings to tailor your fragrance experience." at bounding box center [586, 417] width 96 height 43
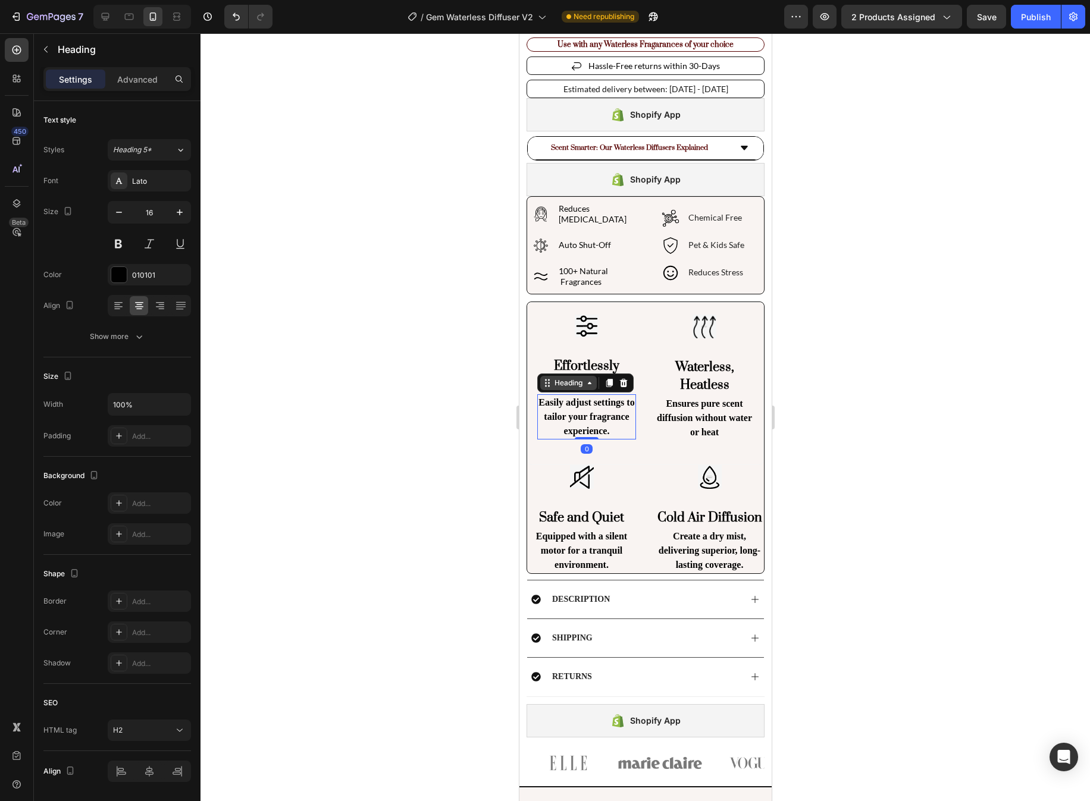
click at [565, 380] on div "Heading" at bounding box center [567, 383] width 33 height 11
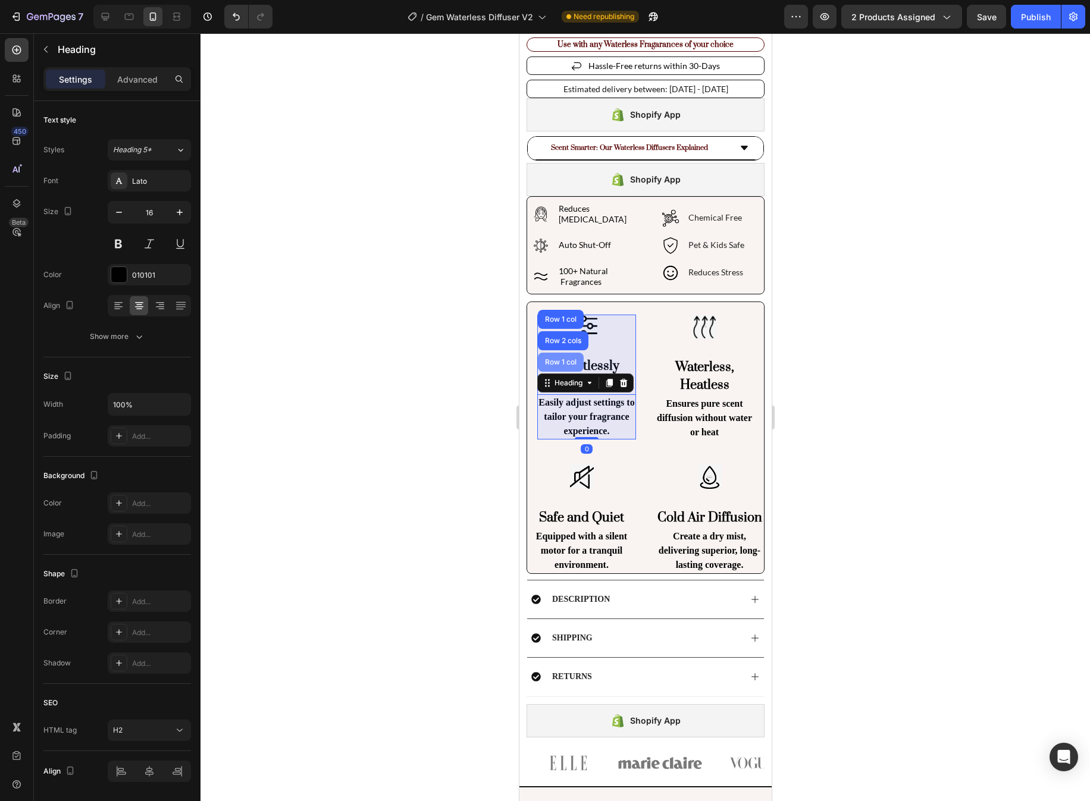
click at [564, 359] on div "Row 1 col" at bounding box center [560, 362] width 36 height 7
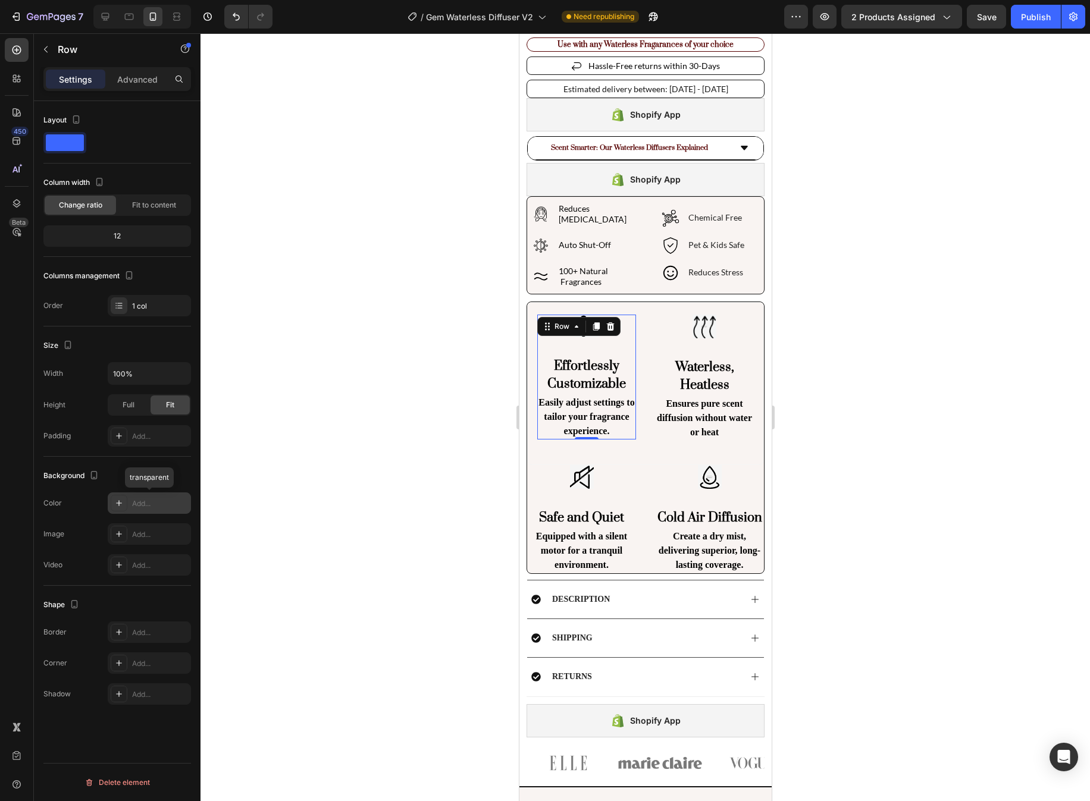
click at [120, 509] on div at bounding box center [119, 503] width 17 height 17
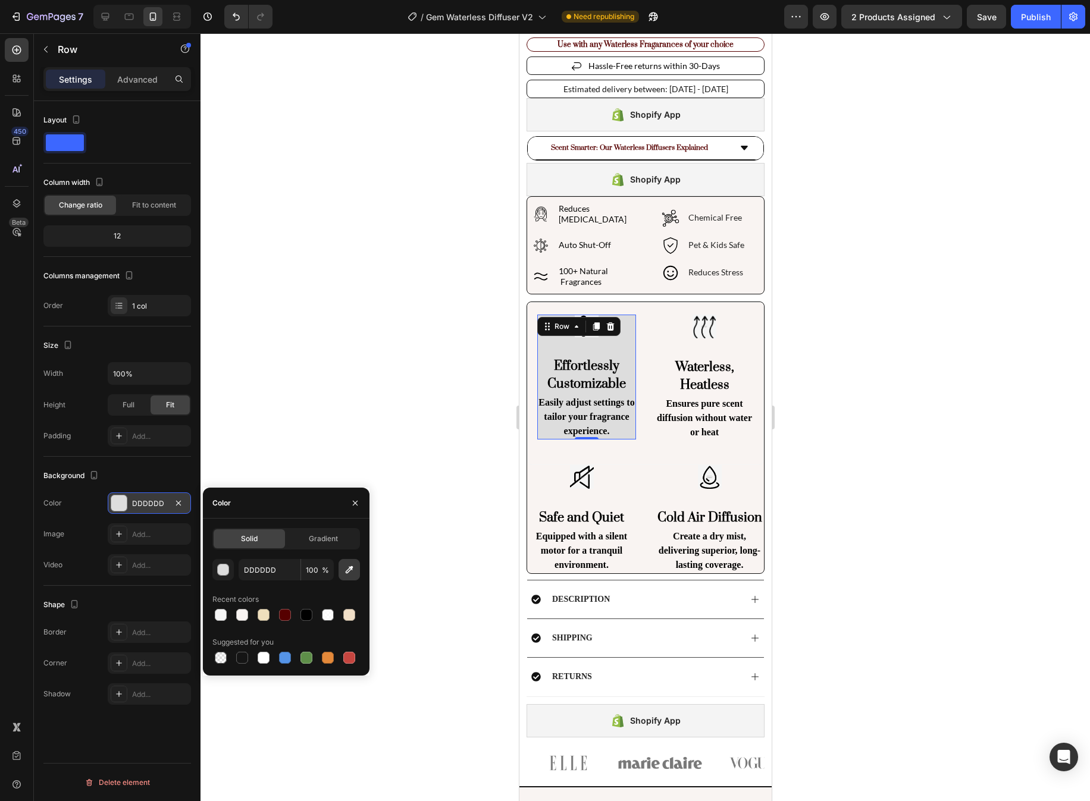
click at [352, 572] on icon "button" at bounding box center [349, 570] width 12 height 12
type input "F5F5F5"
click at [841, 338] on div at bounding box center [644, 417] width 889 height 768
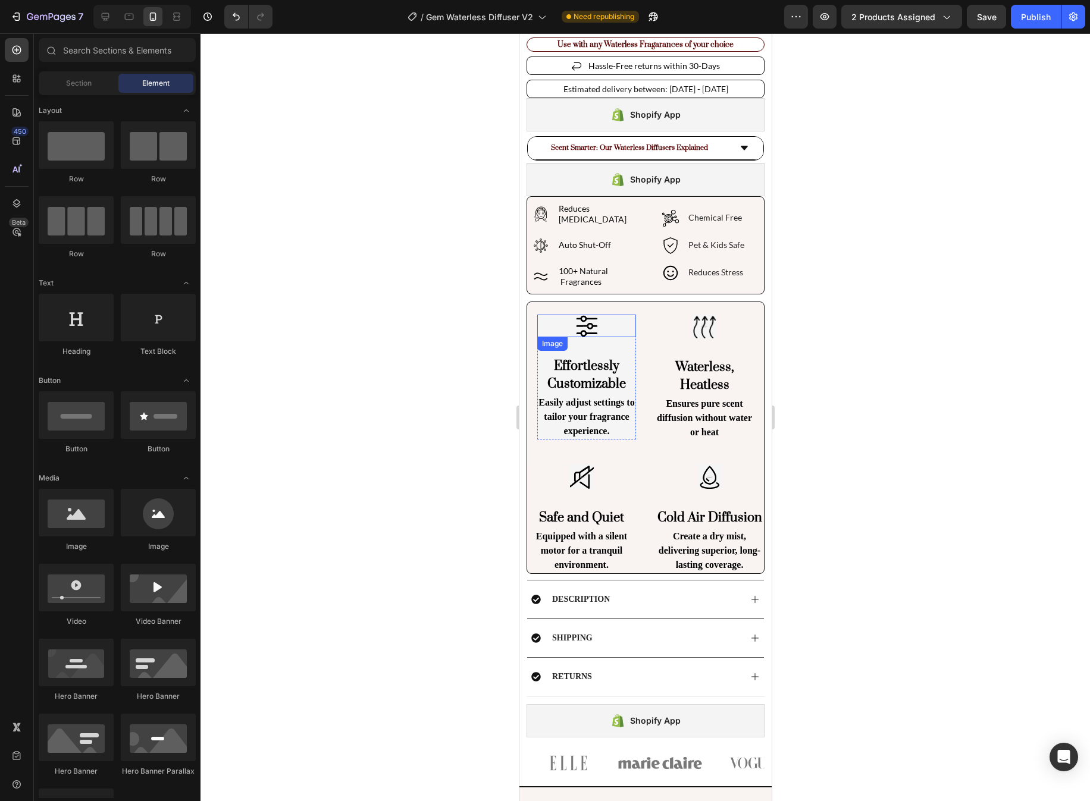
click at [631, 328] on div at bounding box center [586, 326] width 99 height 23
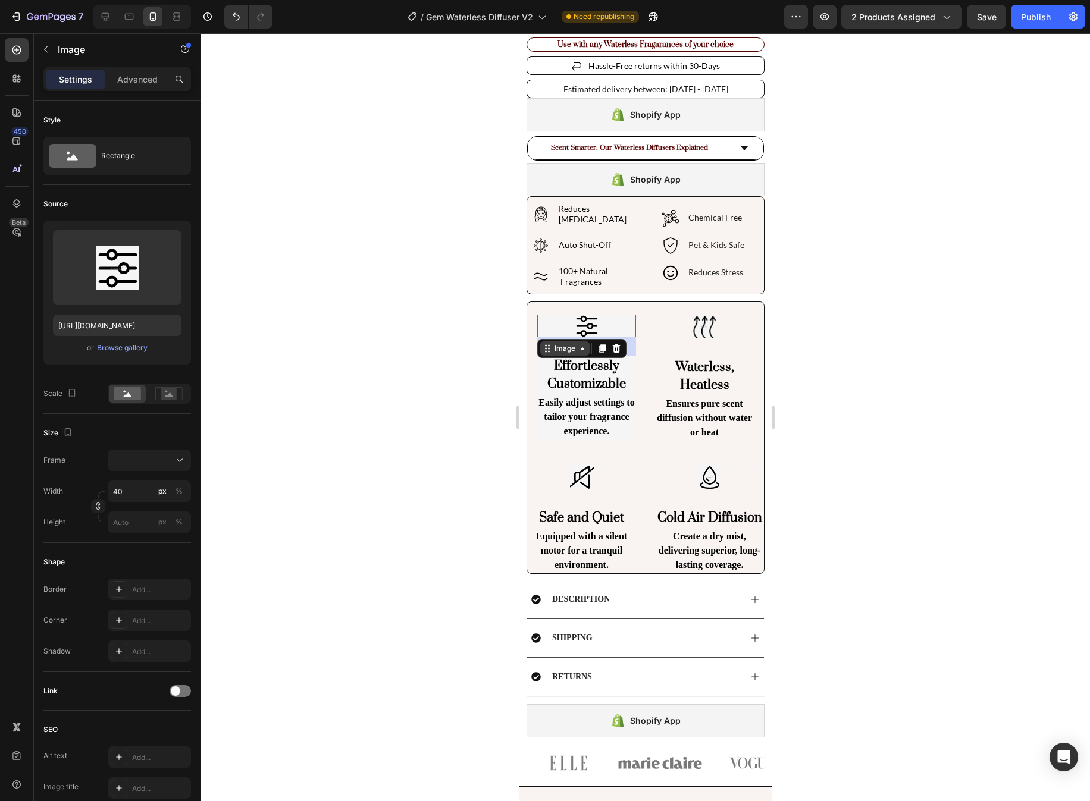
click at [576, 343] on div "Image" at bounding box center [564, 348] width 26 height 11
click at [569, 367] on div "Row 1 col" at bounding box center [560, 370] width 36 height 7
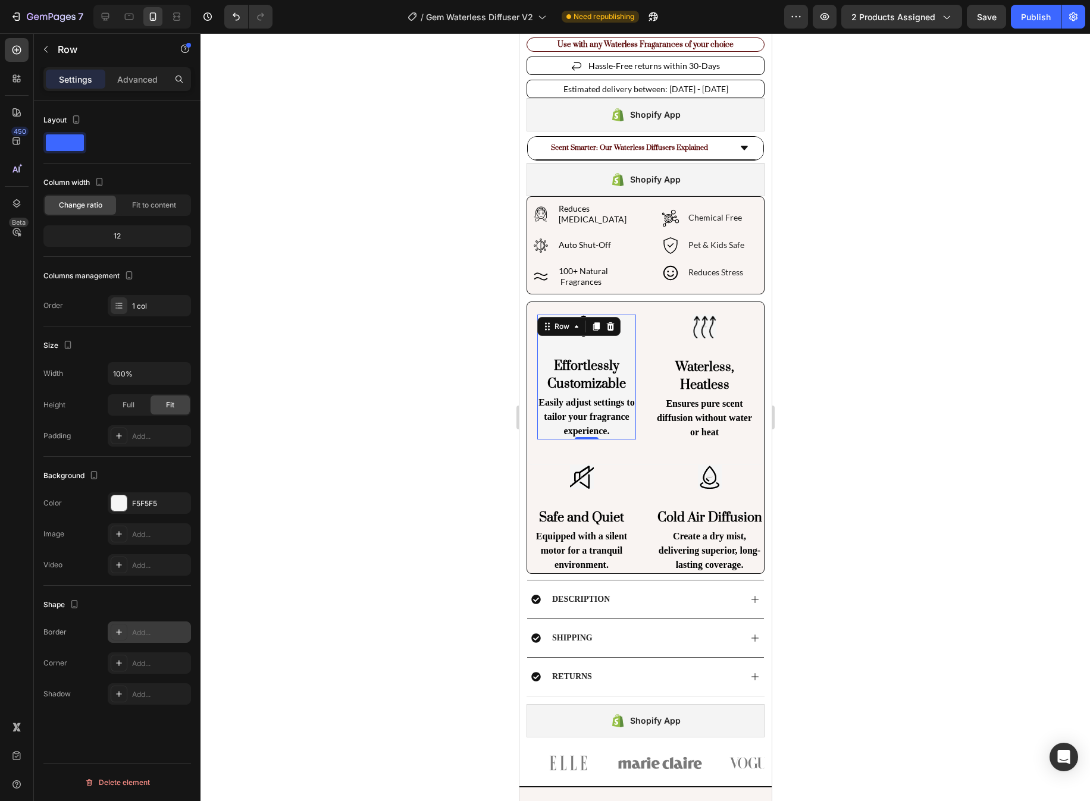
click at [121, 638] on div at bounding box center [119, 632] width 17 height 17
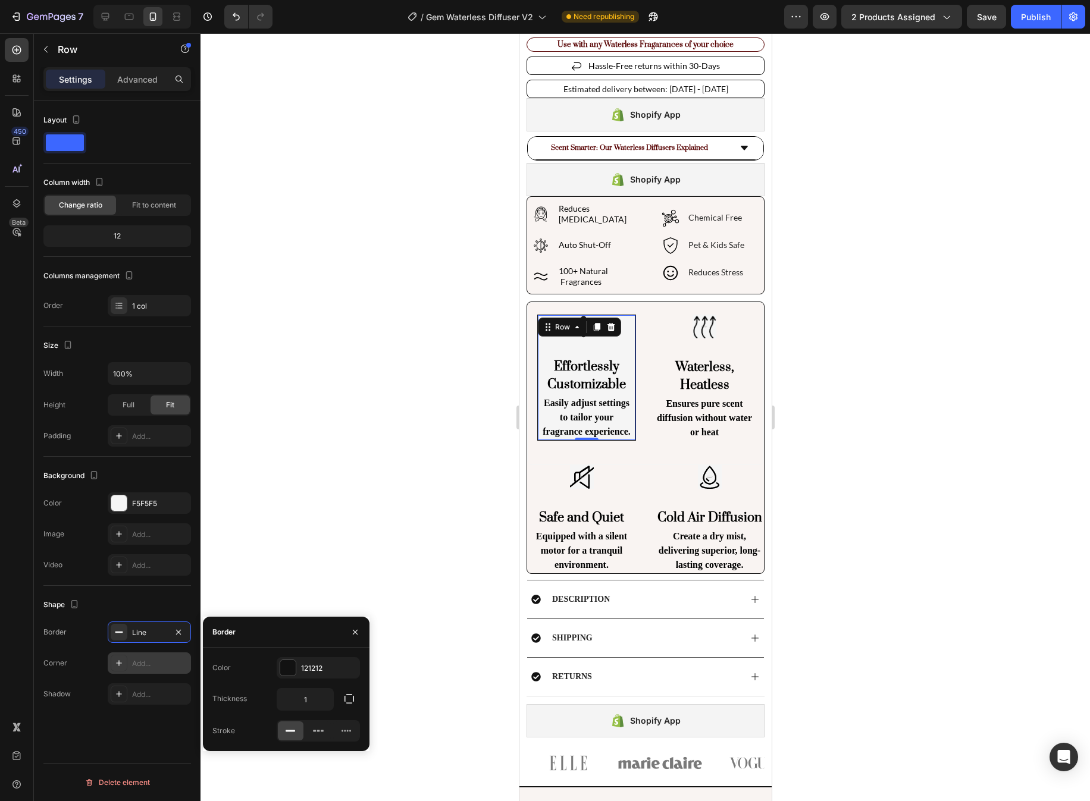
click at [121, 663] on icon at bounding box center [119, 664] width 10 height 10
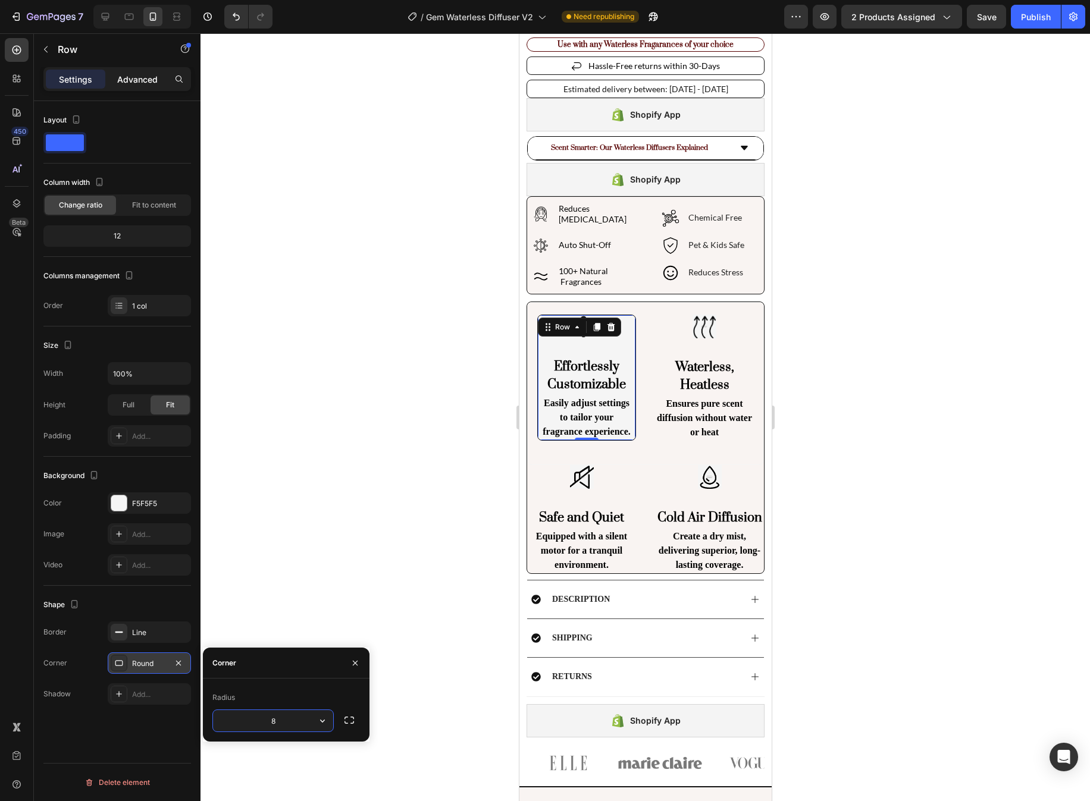
click at [129, 82] on p "Advanced" at bounding box center [137, 79] width 40 height 12
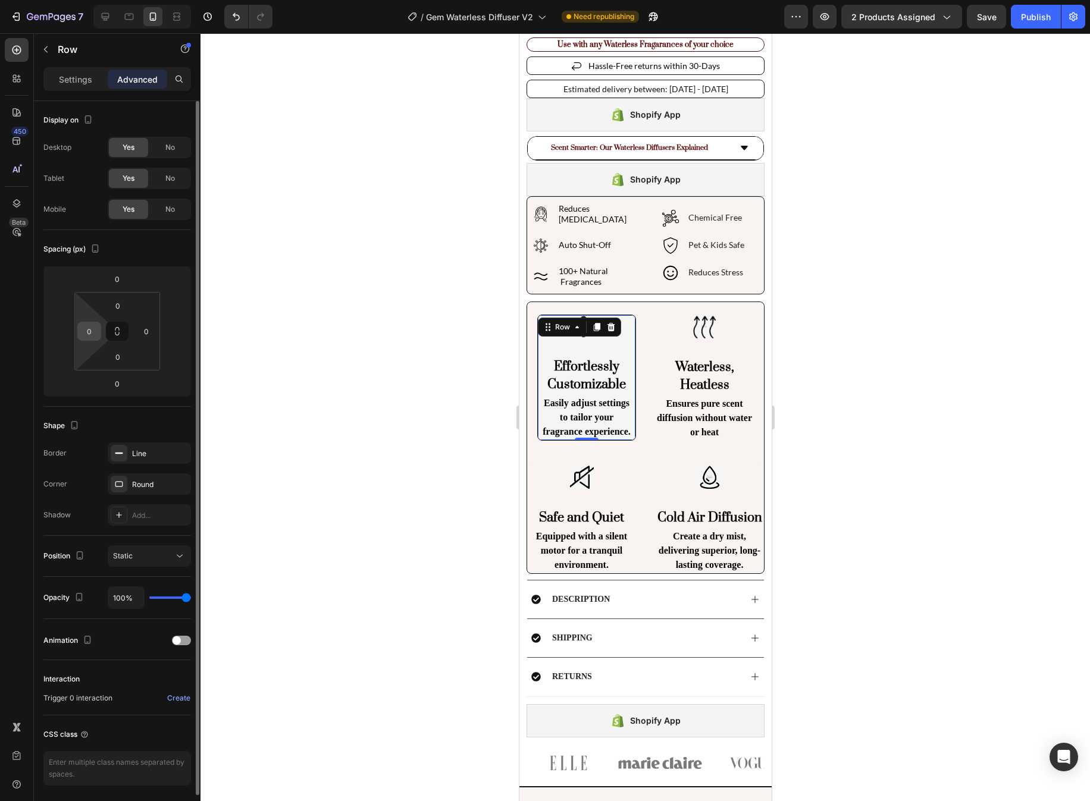
click at [89, 330] on input "0" at bounding box center [89, 331] width 18 height 18
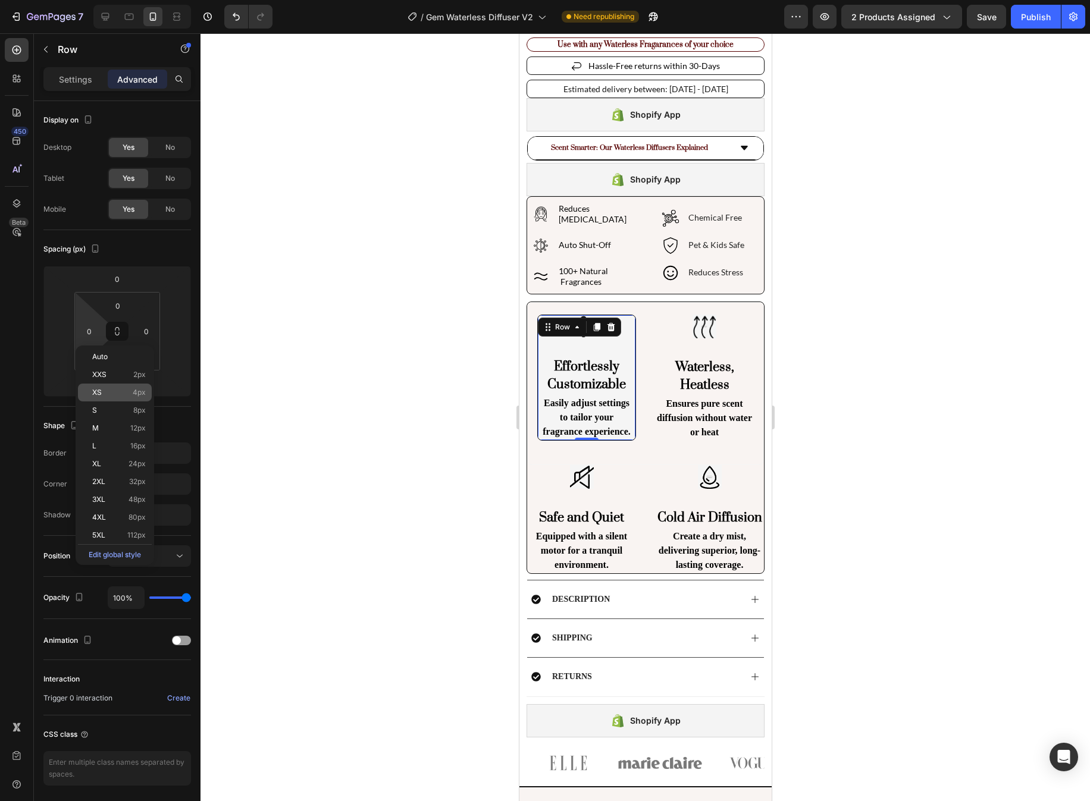
click at [130, 391] on p "XS 4px" at bounding box center [119, 392] width 54 height 8
type input "4"
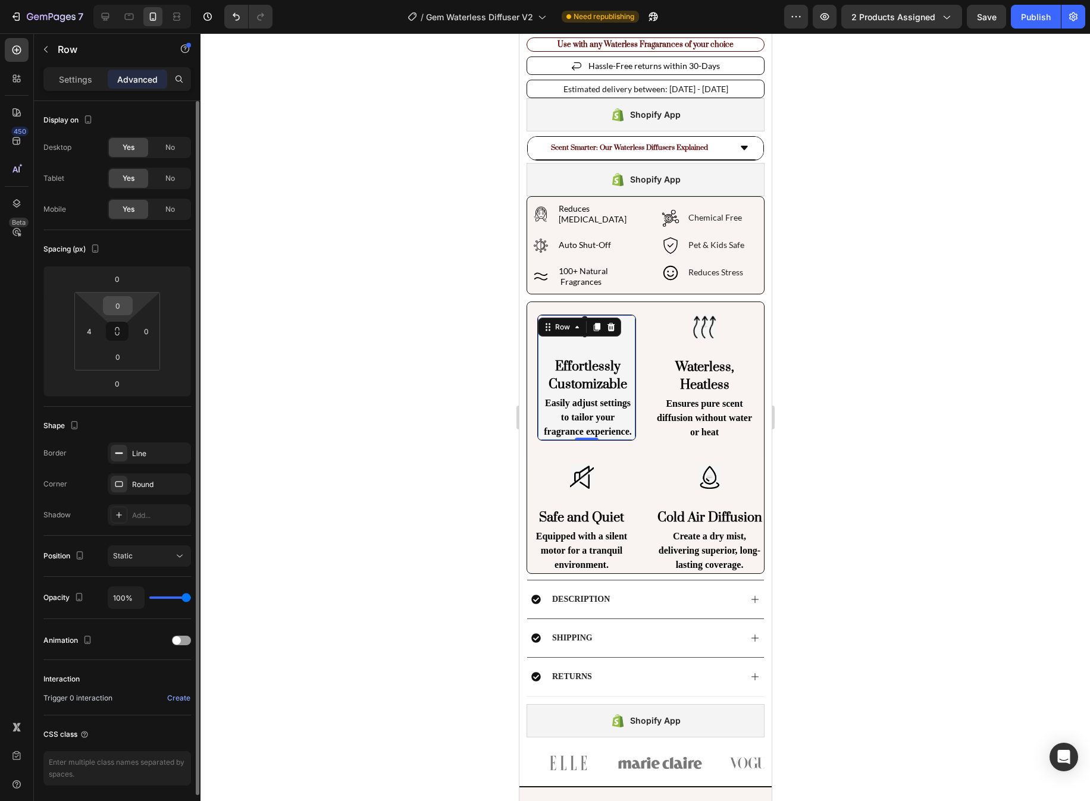
click at [128, 310] on input "0" at bounding box center [118, 306] width 24 height 18
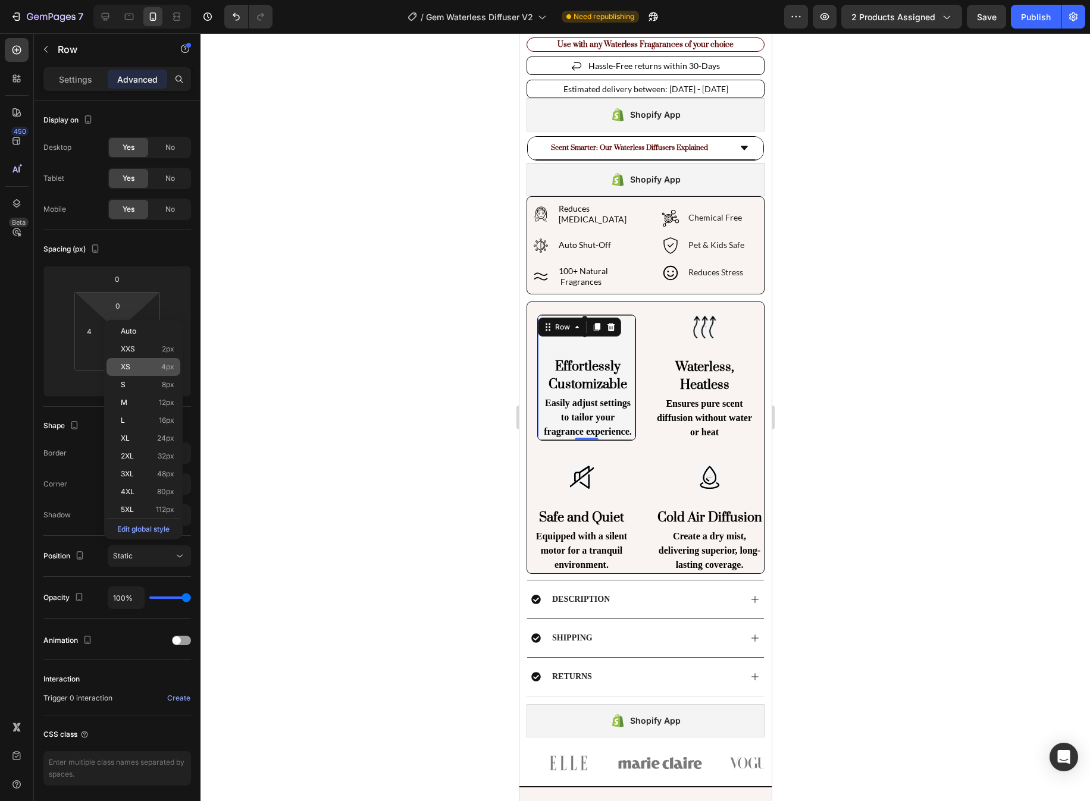
click at [153, 365] on p "XS 4px" at bounding box center [148, 367] width 54 height 8
type input "4"
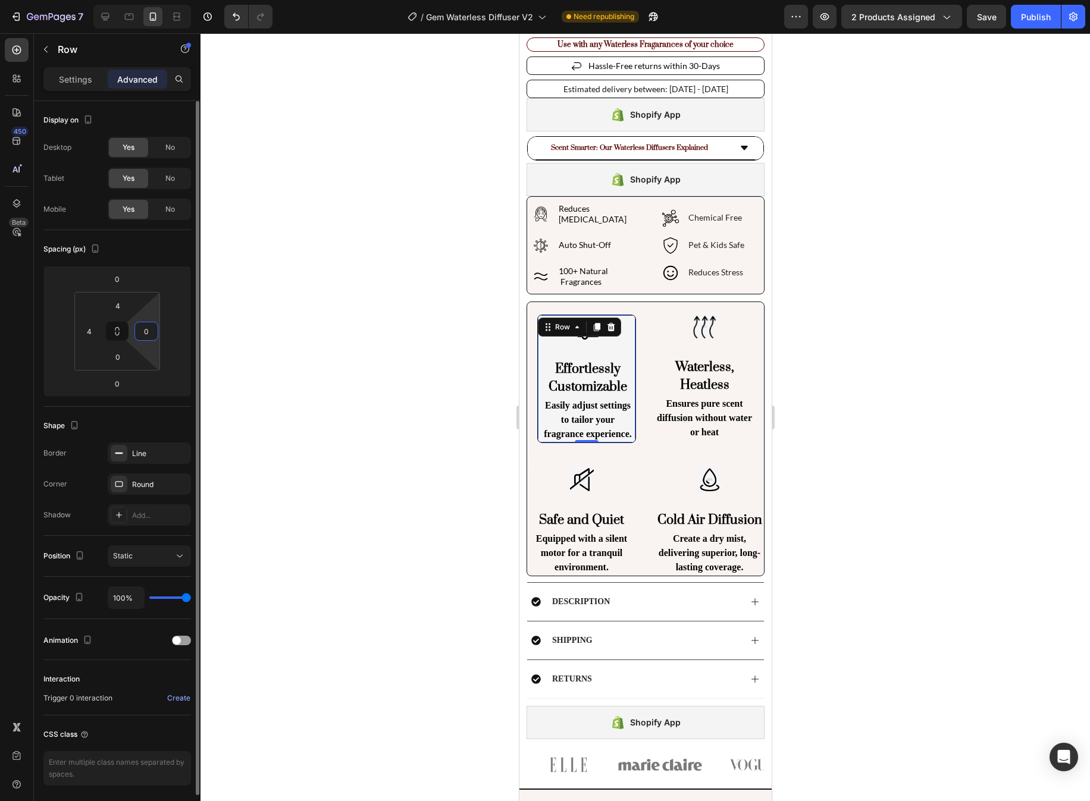
click at [152, 336] on input "0" at bounding box center [146, 331] width 18 height 18
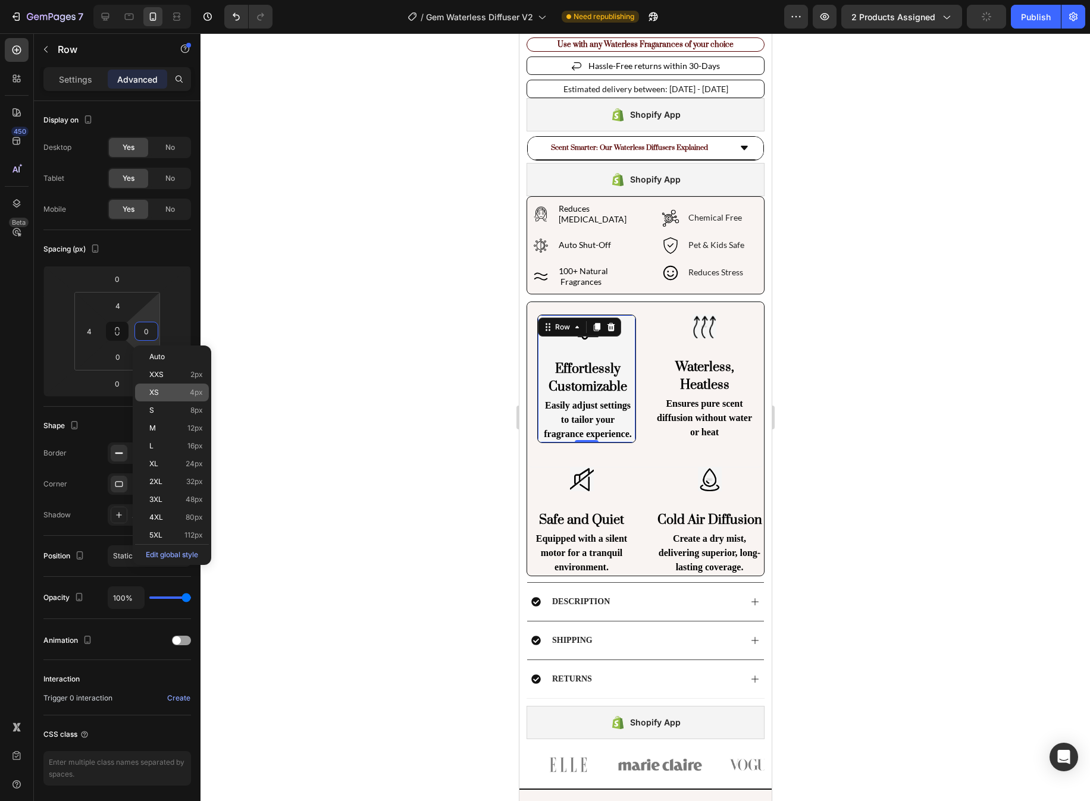
click at [174, 396] on p "XS 4px" at bounding box center [176, 392] width 54 height 8
type input "4"
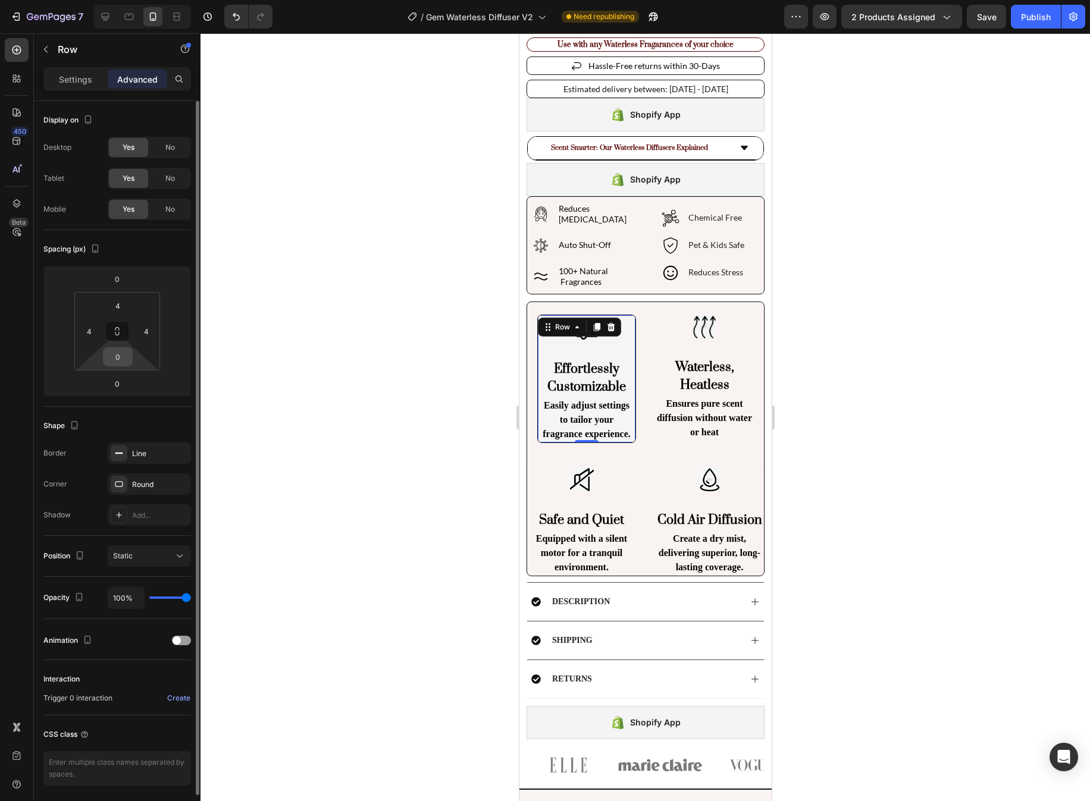
click at [116, 361] on input "0" at bounding box center [118, 357] width 24 height 18
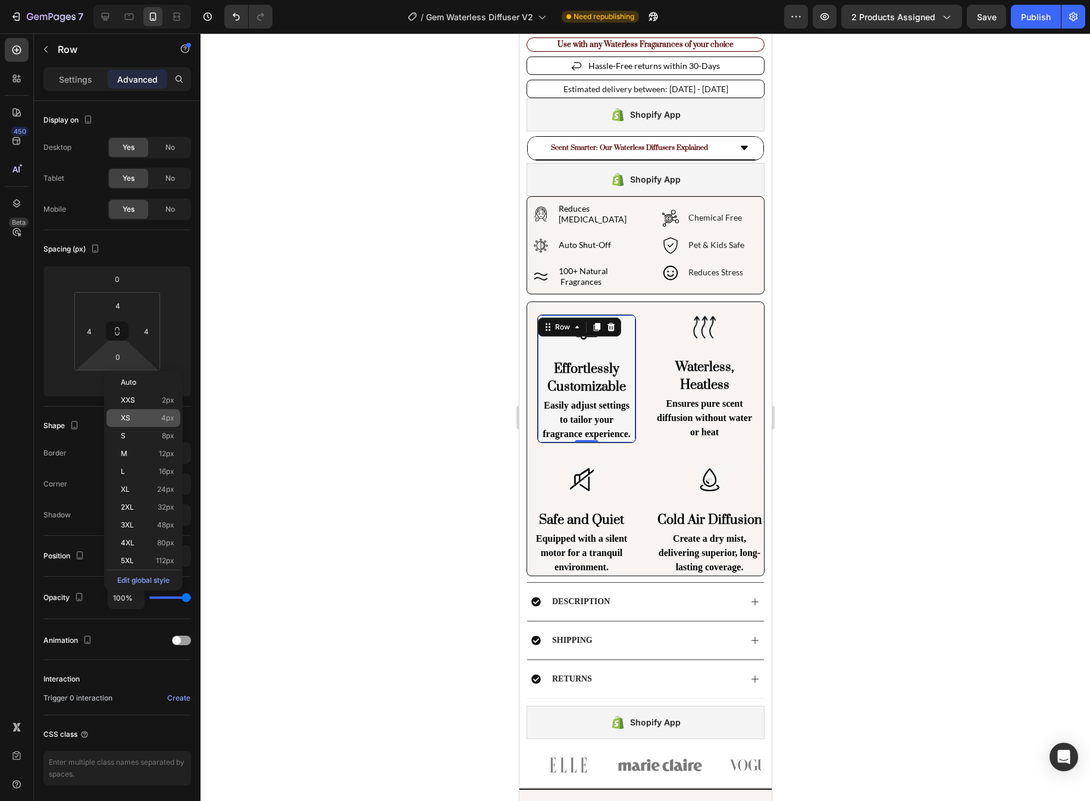
click at [162, 425] on div "XS 4px" at bounding box center [143, 418] width 74 height 18
type input "4"
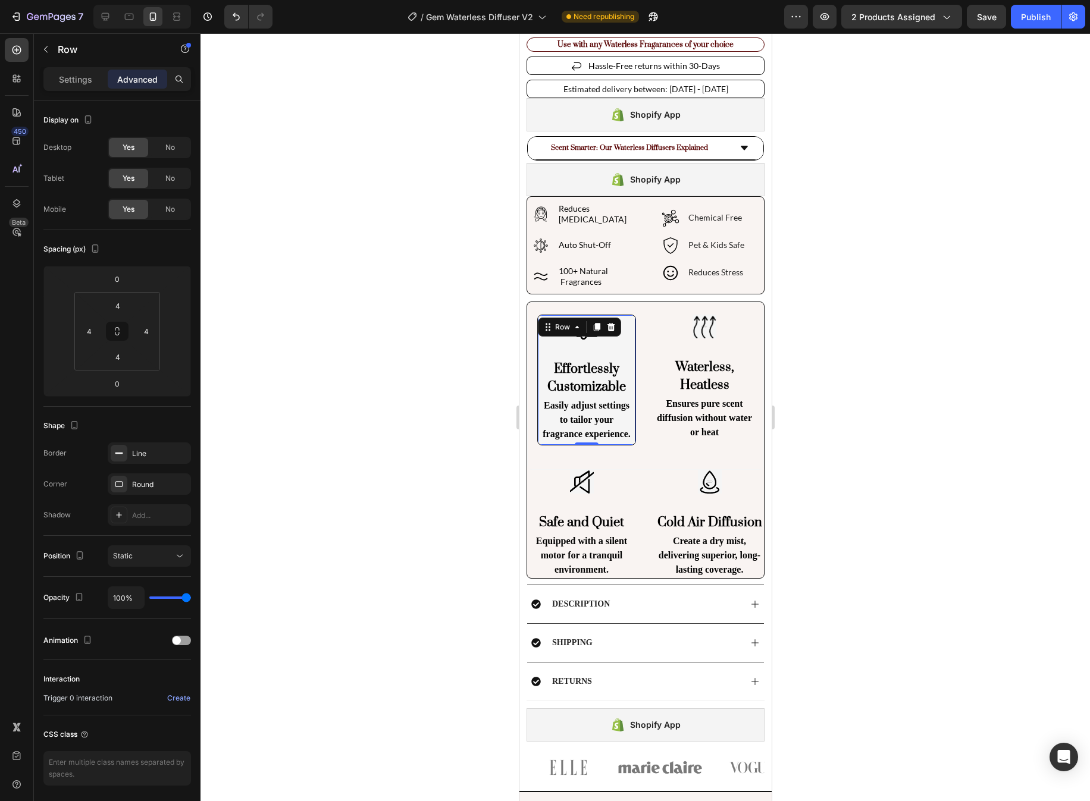
click at [863, 362] on div at bounding box center [644, 417] width 889 height 768
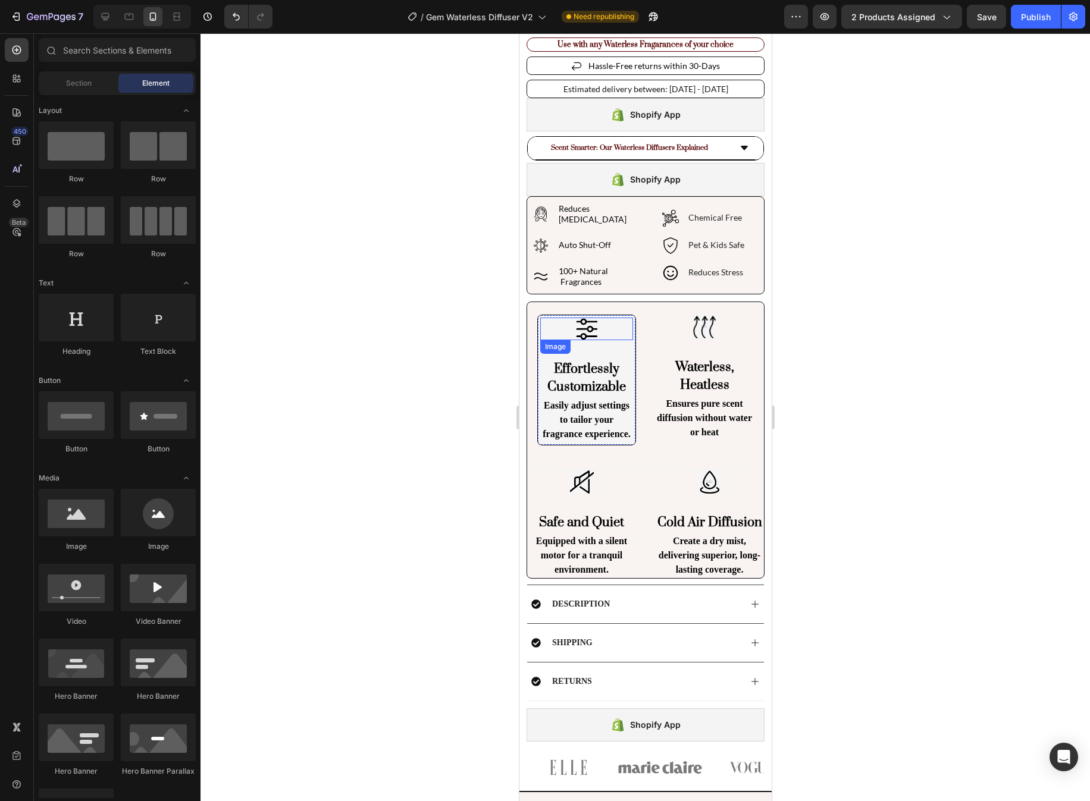
click at [598, 318] on div at bounding box center [586, 329] width 93 height 23
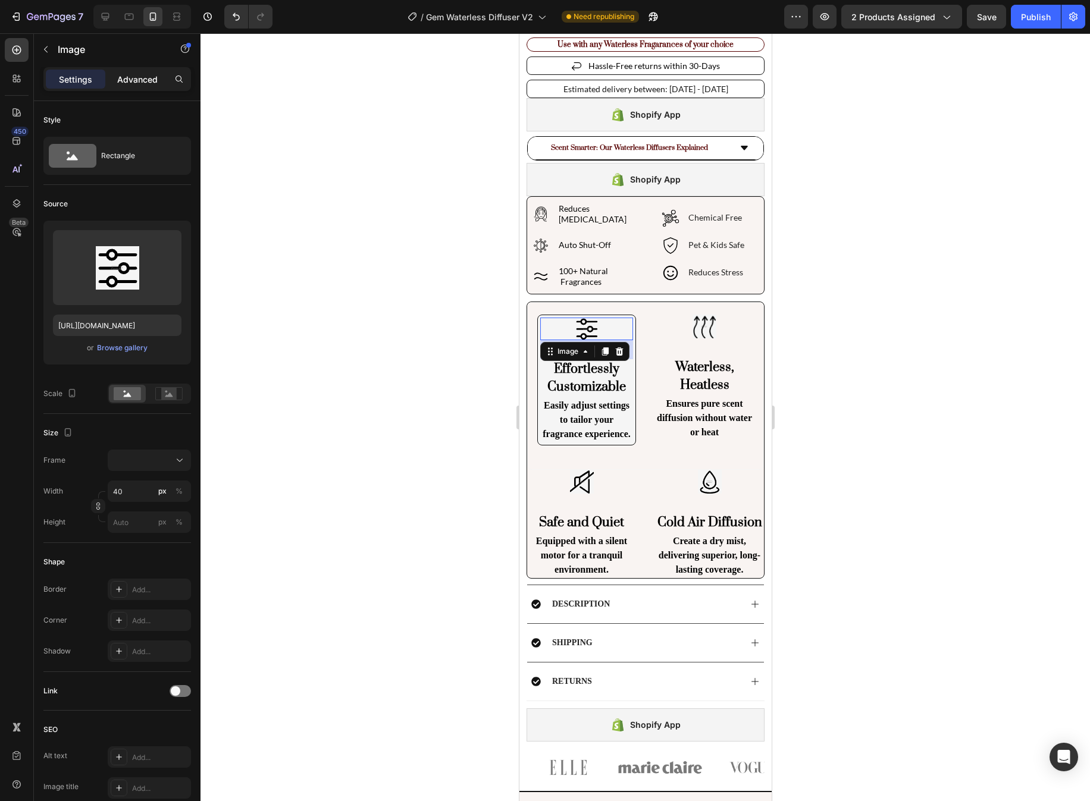
click at [126, 88] on div "Advanced" at bounding box center [137, 79] width 59 height 19
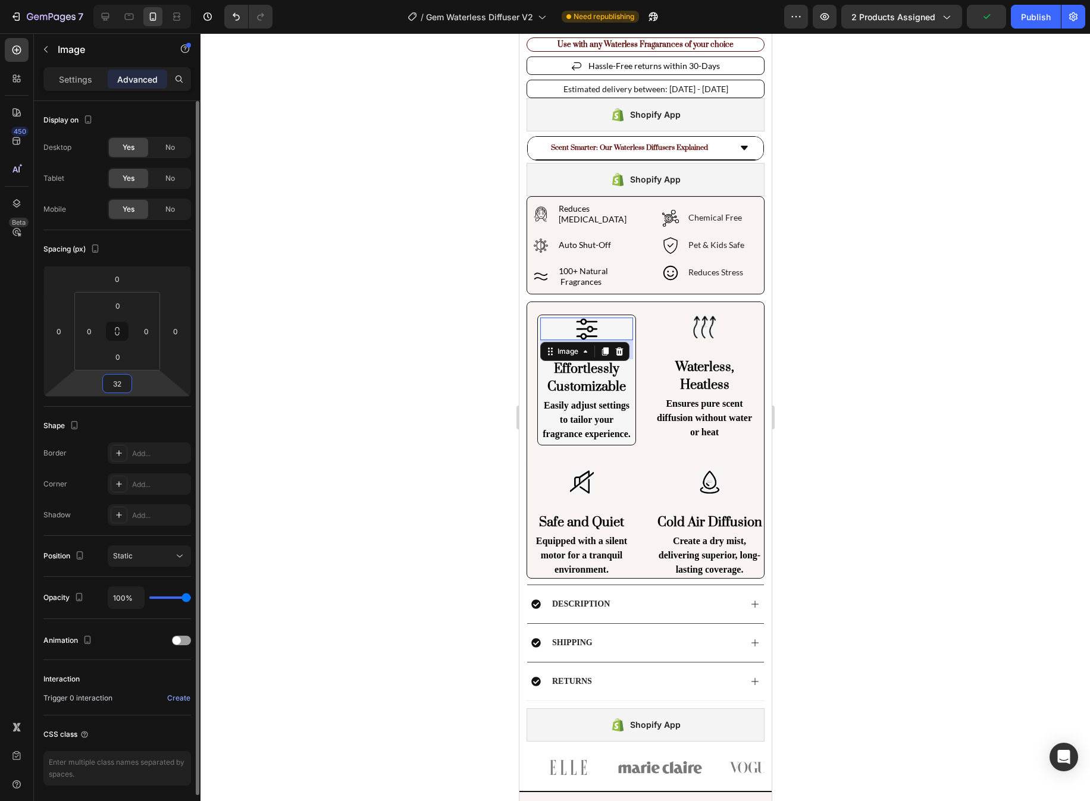
click at [125, 383] on input "32" at bounding box center [117, 384] width 24 height 18
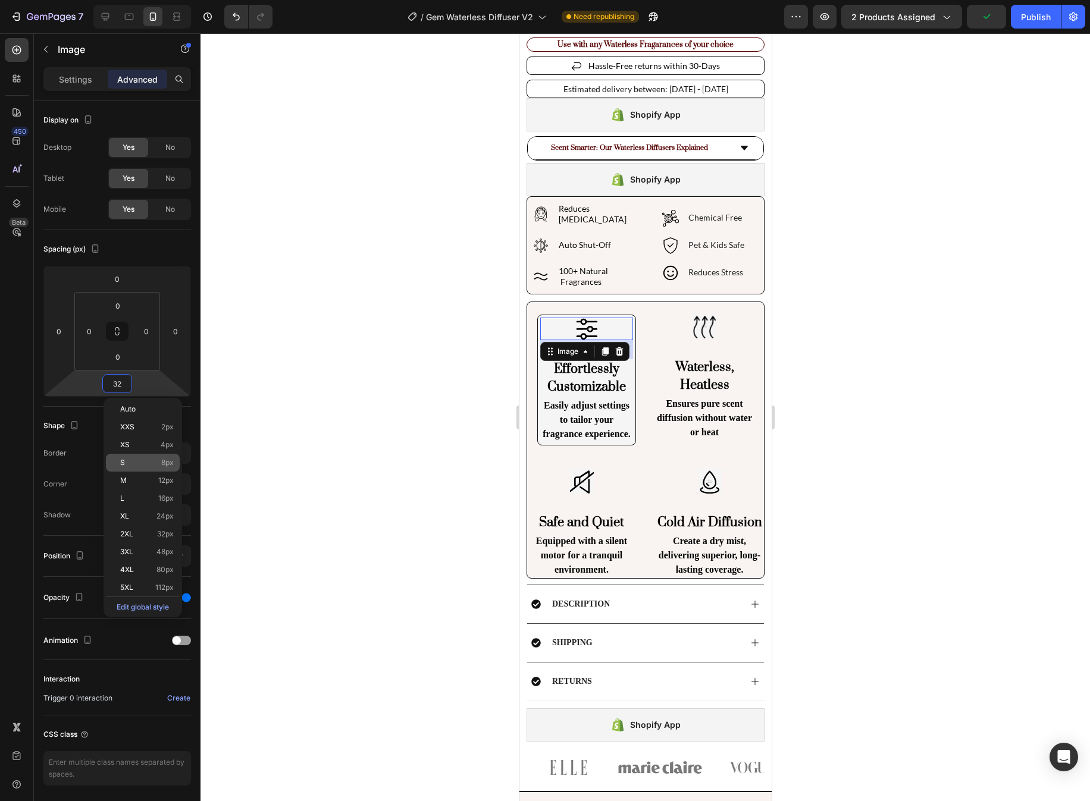
click at [167, 461] on span "8px" at bounding box center [167, 463] width 12 height 8
type input "8"
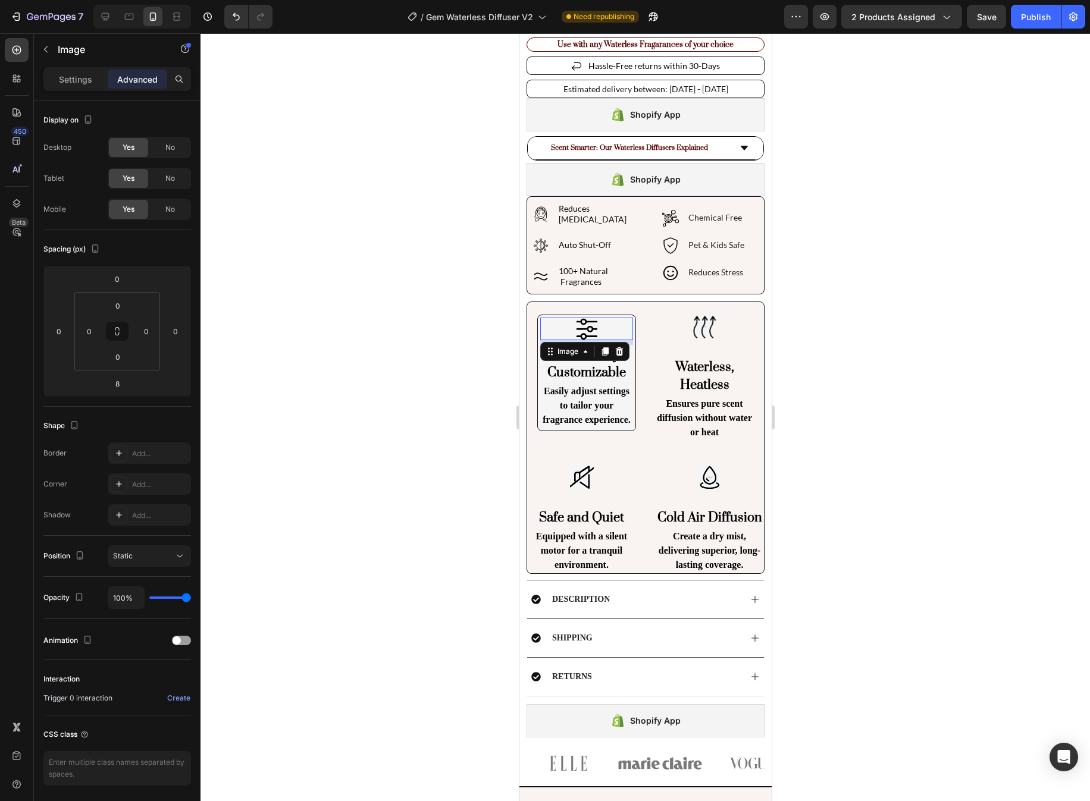
click at [863, 381] on div at bounding box center [644, 417] width 889 height 768
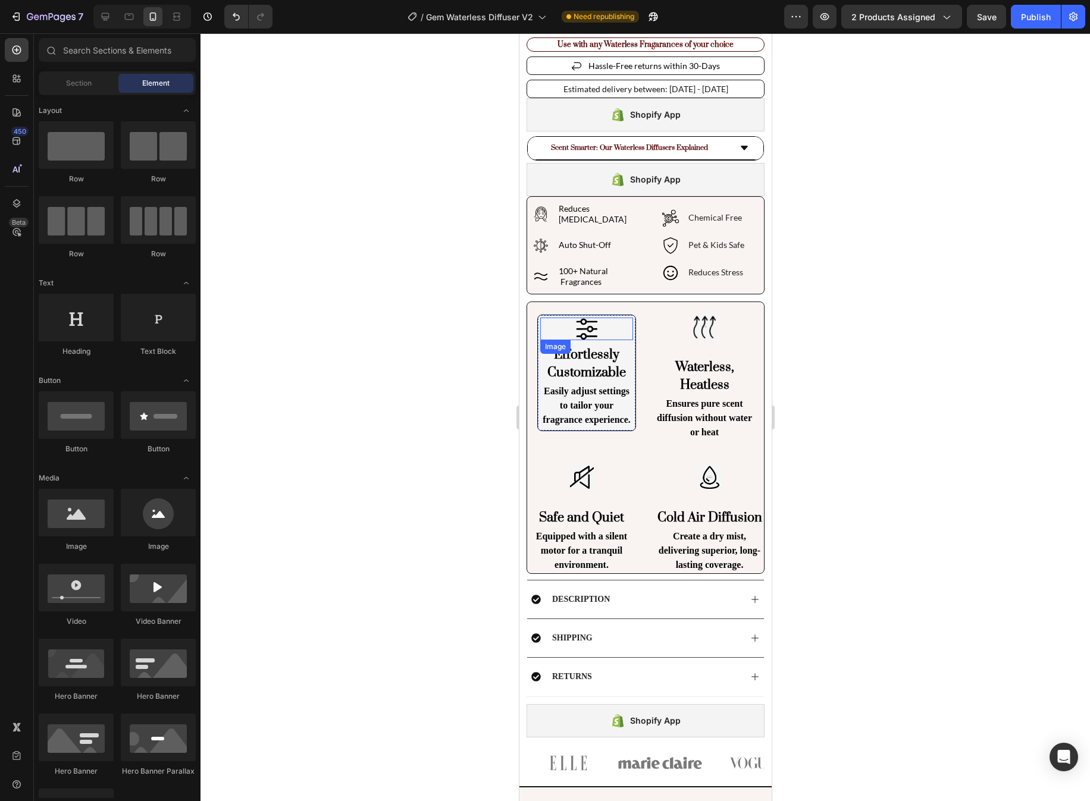
click at [592, 324] on img at bounding box center [586, 329] width 24 height 23
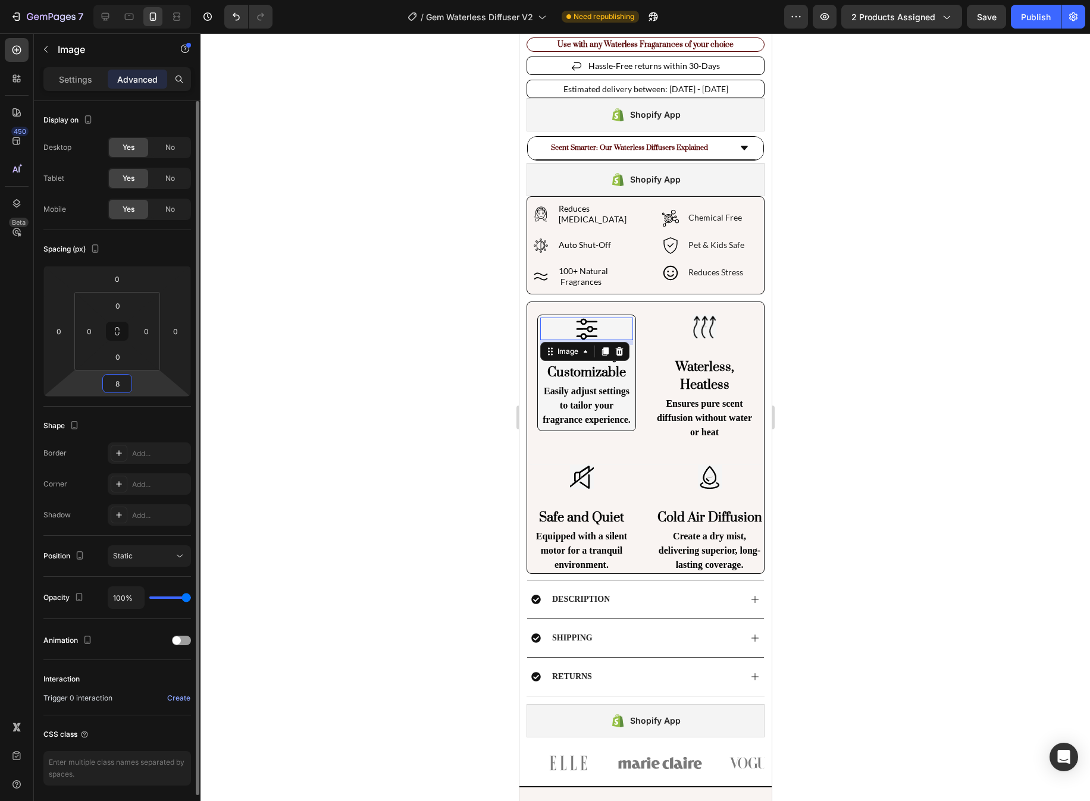
click at [119, 389] on input "8" at bounding box center [117, 384] width 24 height 18
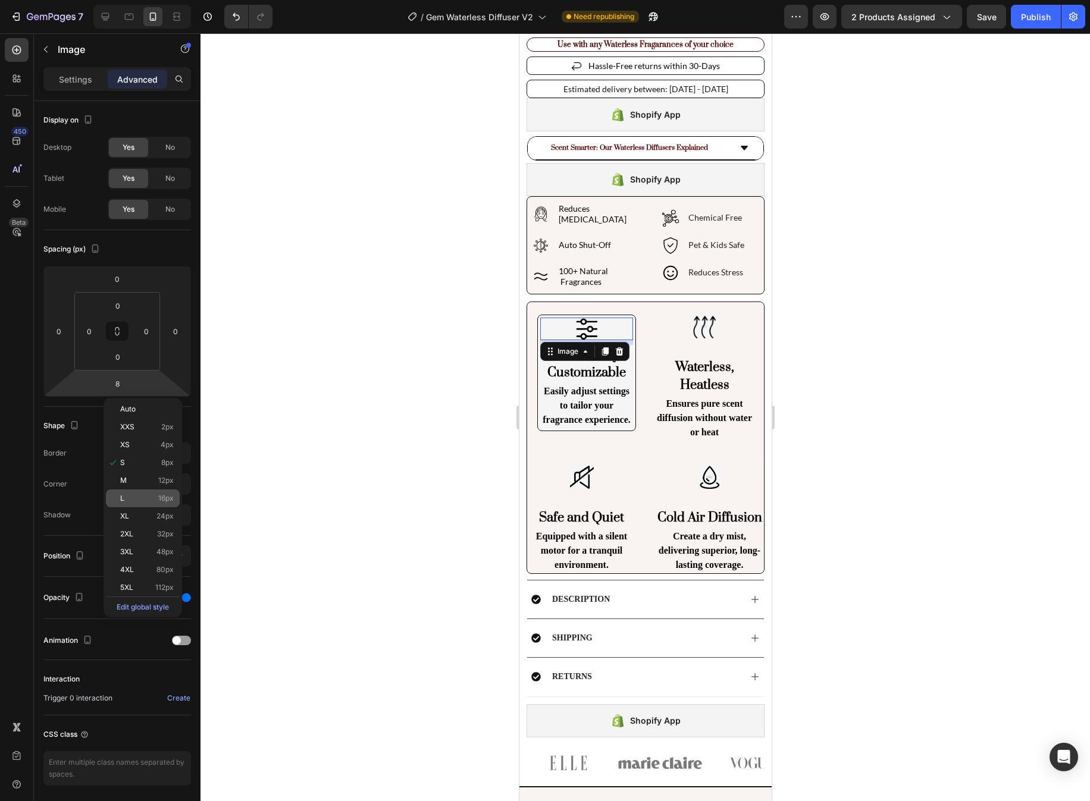
click at [174, 500] on div "L 16px" at bounding box center [143, 499] width 74 height 18
type input "16"
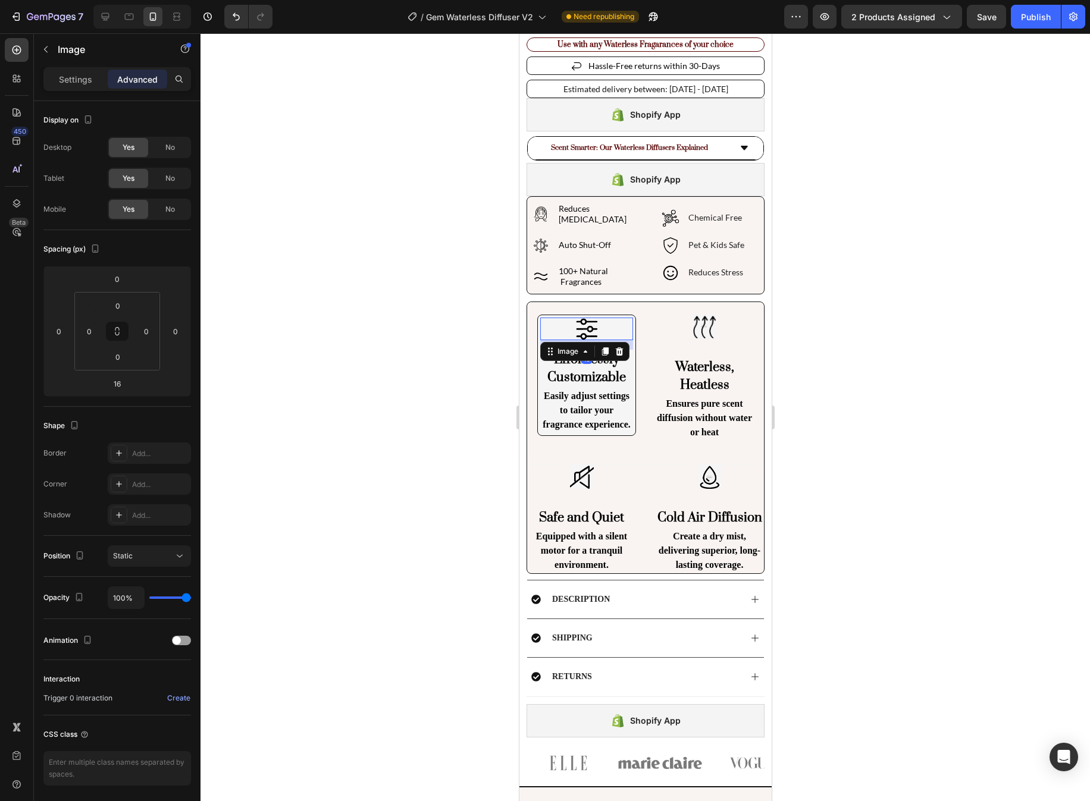
click at [831, 331] on div at bounding box center [644, 417] width 889 height 768
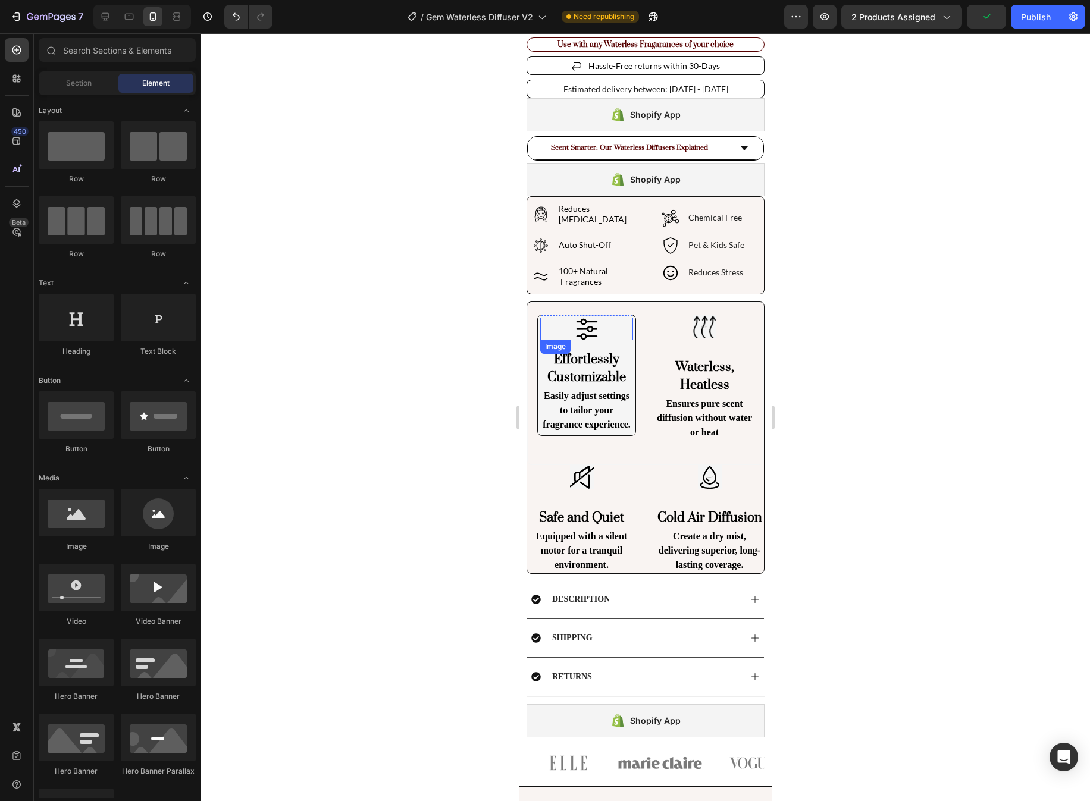
click at [616, 330] on div at bounding box center [586, 329] width 93 height 23
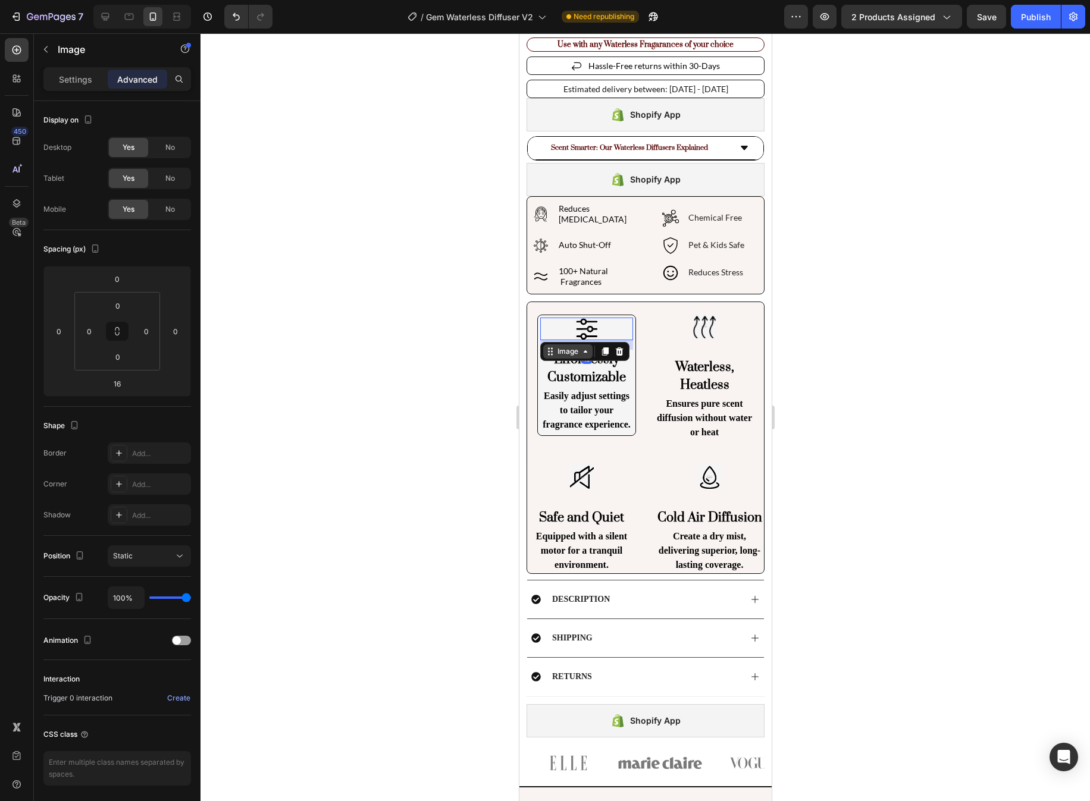
click at [587, 347] on icon at bounding box center [585, 352] width 10 height 10
click at [573, 370] on div "Row 1 col" at bounding box center [563, 373] width 36 height 7
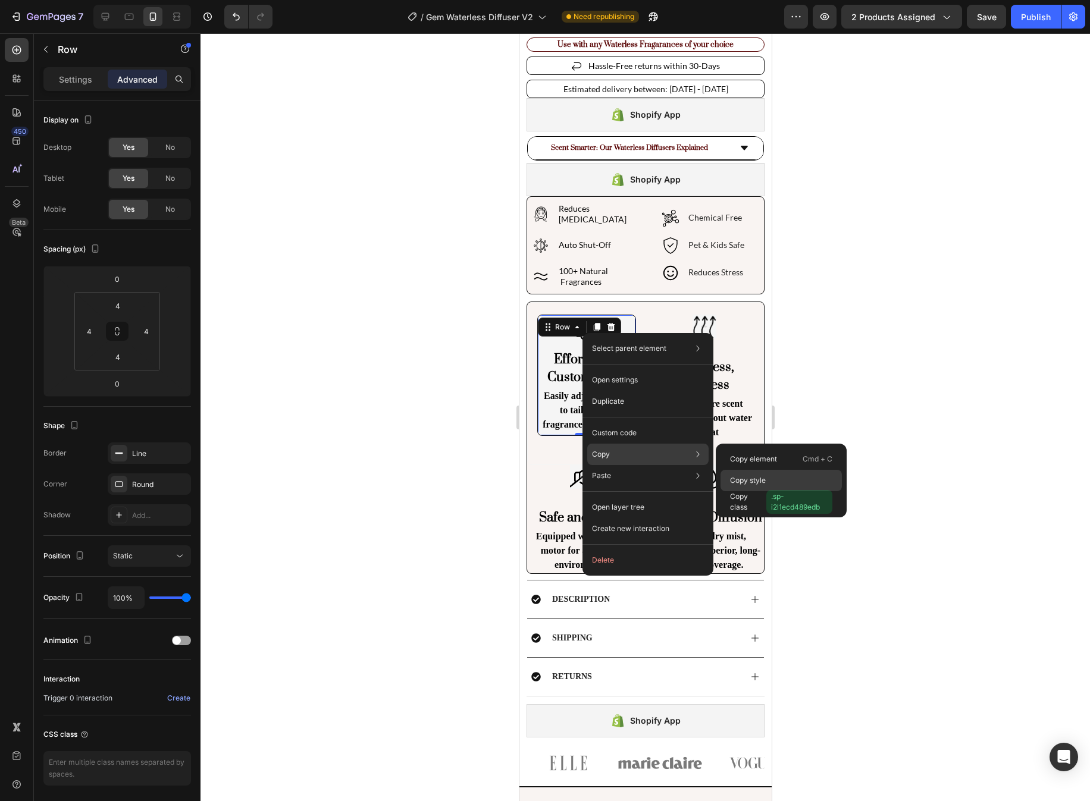
click at [766, 491] on div "Copy style" at bounding box center [780, 501] width 121 height 21
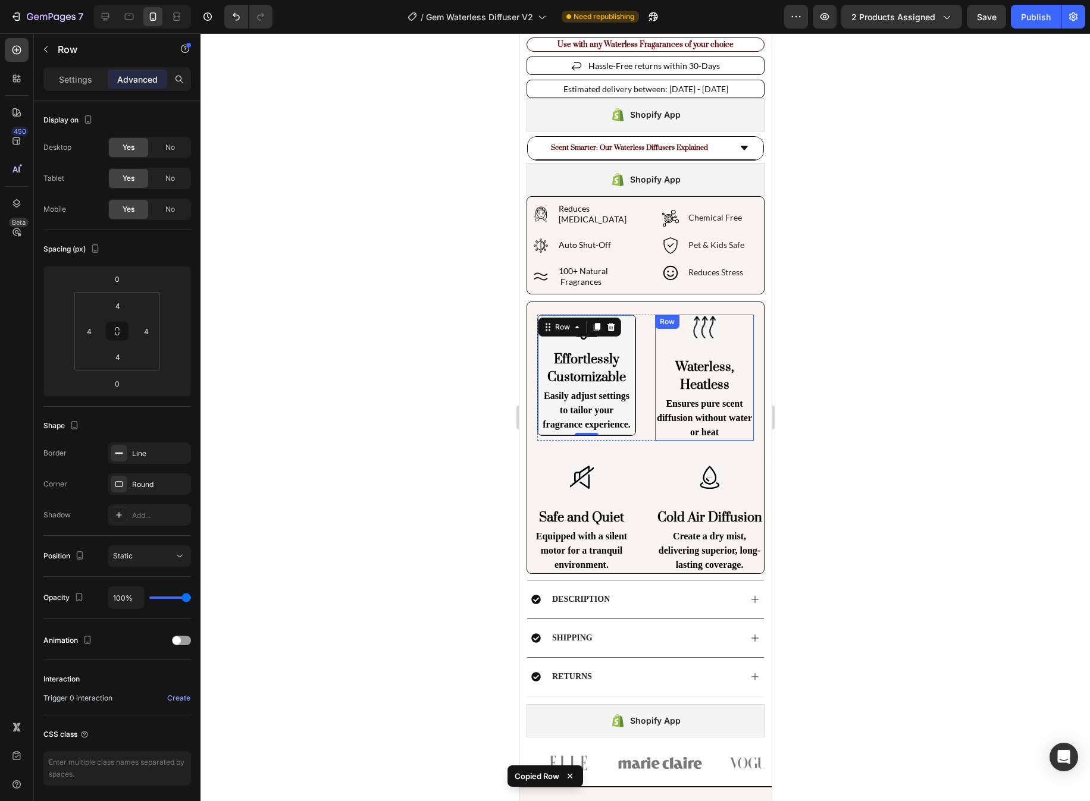
click at [745, 339] on div "Image Waterless, Heatless Heading Ensures pure scent diffusion without water or…" at bounding box center [703, 378] width 99 height 126
type input "4"
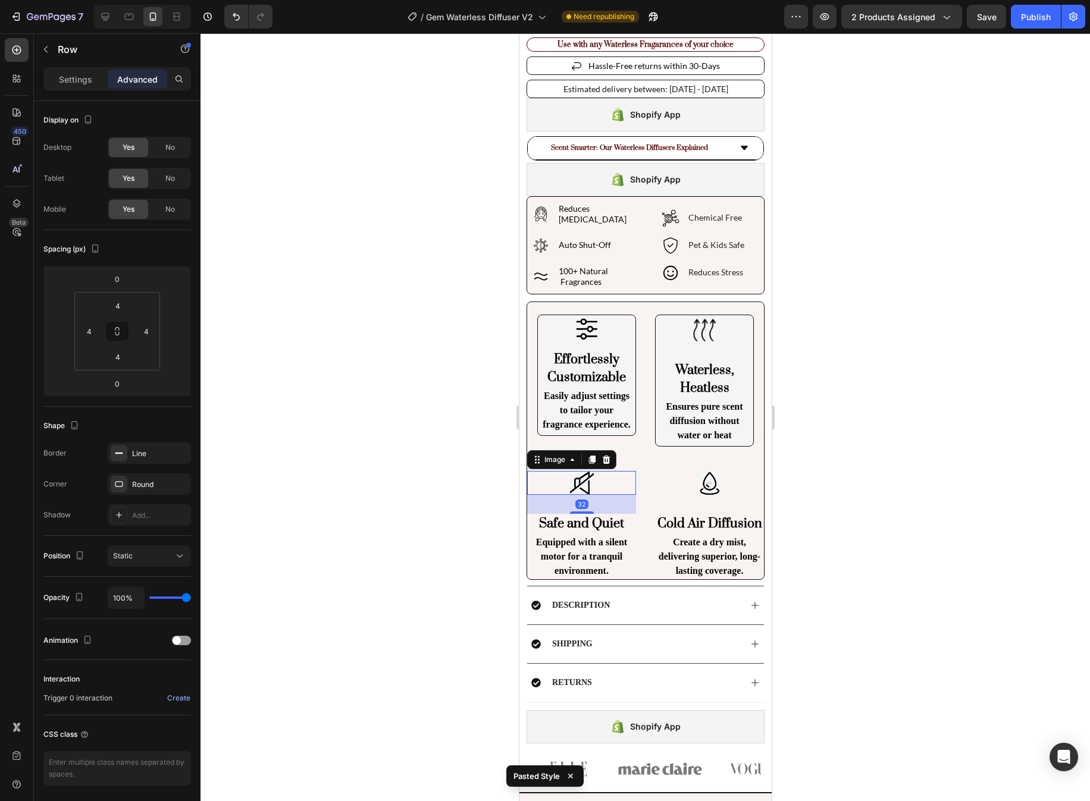
click at [629, 481] on div at bounding box center [580, 483] width 109 height 24
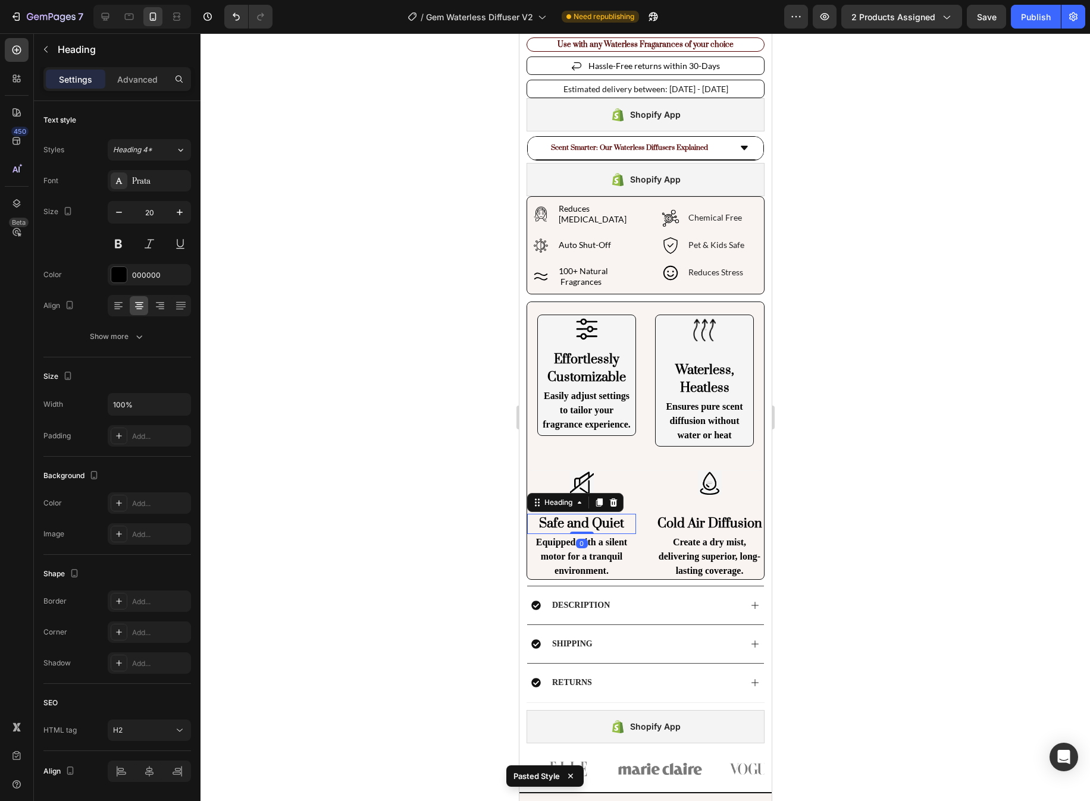
click at [635, 514] on h2 "Safe and Quiet" at bounding box center [580, 524] width 109 height 20
click at [565, 497] on div "Heading" at bounding box center [557, 502] width 33 height 11
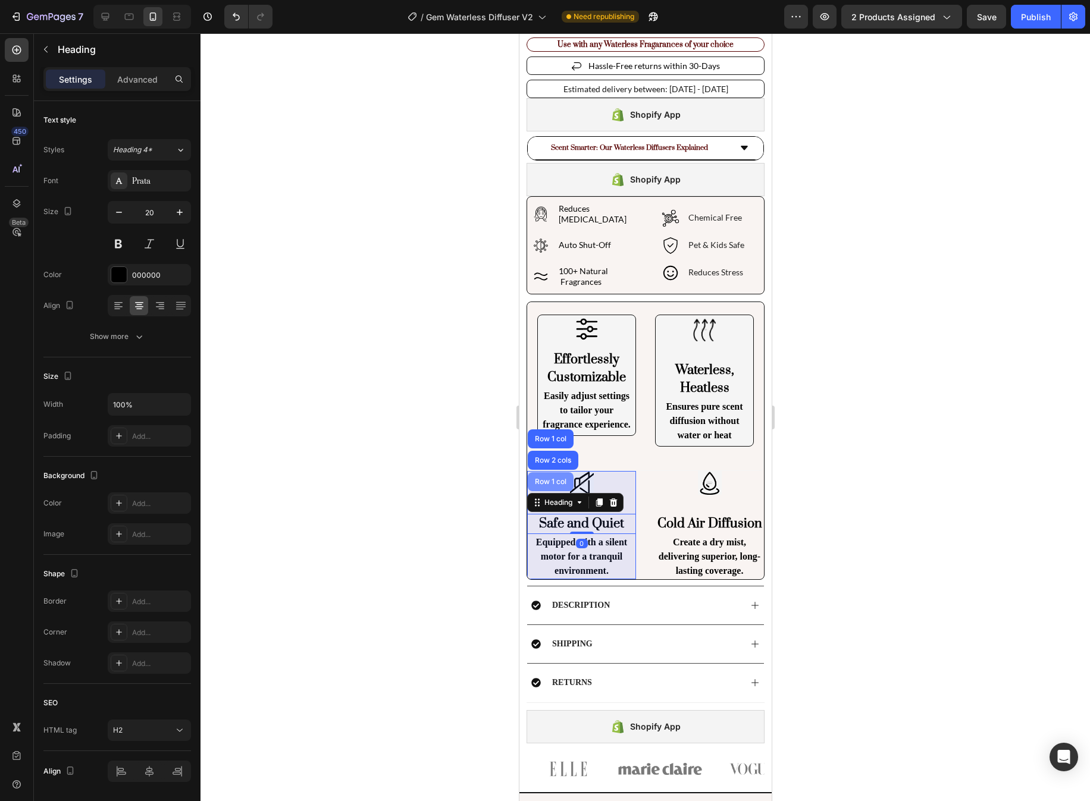
click at [562, 478] on div "Row 1 col" at bounding box center [550, 481] width 36 height 7
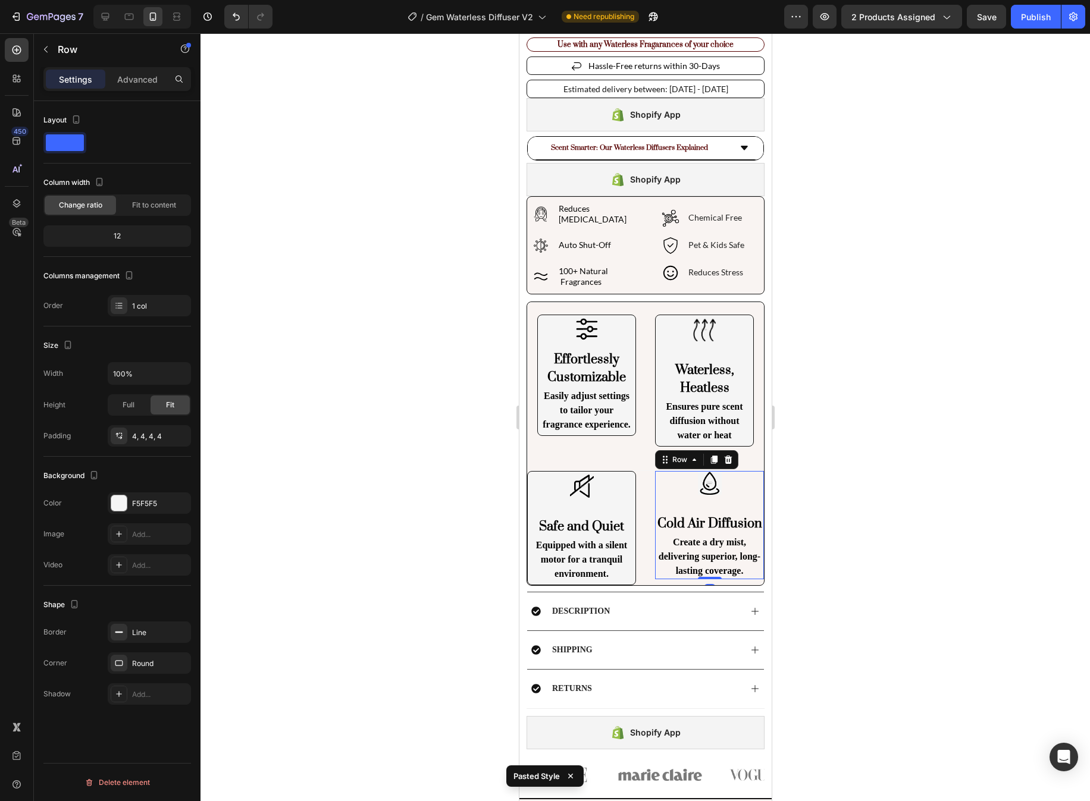
click at [743, 495] on div "Image Cold Air Diffusion Heading Create a dry mist, delivering superior, long-l…" at bounding box center [708, 525] width 109 height 108
click at [692, 458] on div "Row" at bounding box center [678, 460] width 43 height 14
click at [737, 488] on div "Image Cold Air Diffusion Heading Create a dry mist, delivering superior, long-l…" at bounding box center [708, 525] width 109 height 108
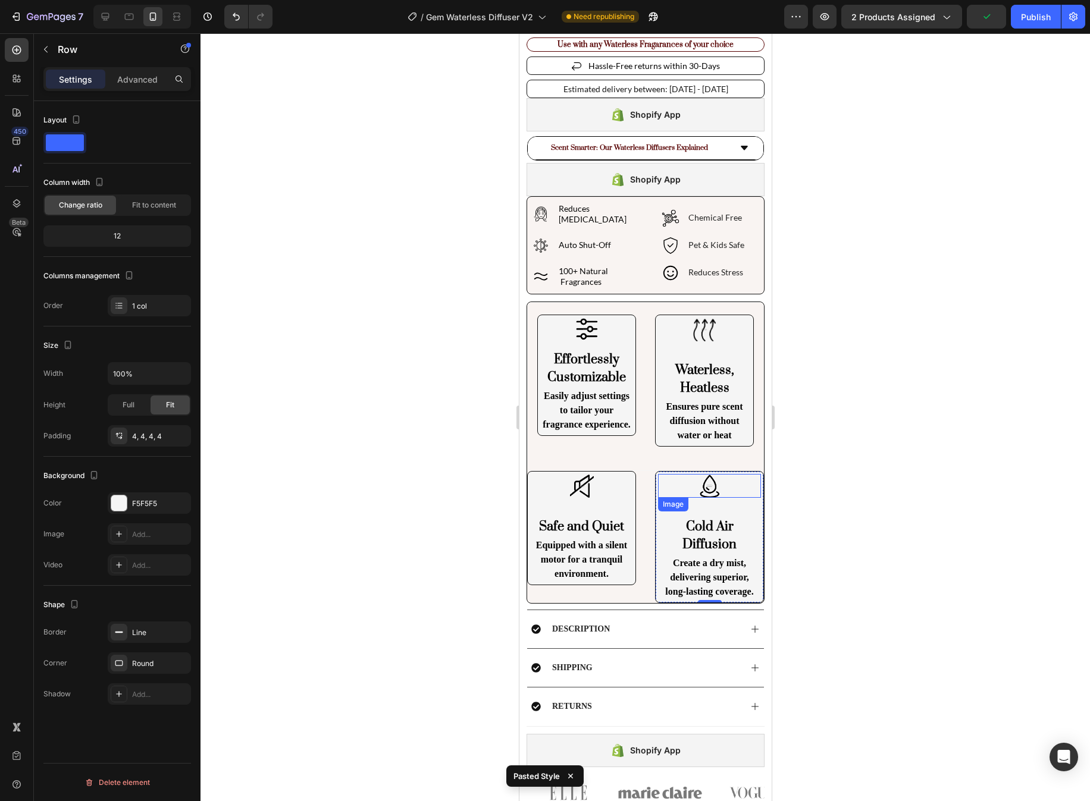
click at [820, 487] on div at bounding box center [644, 417] width 889 height 768
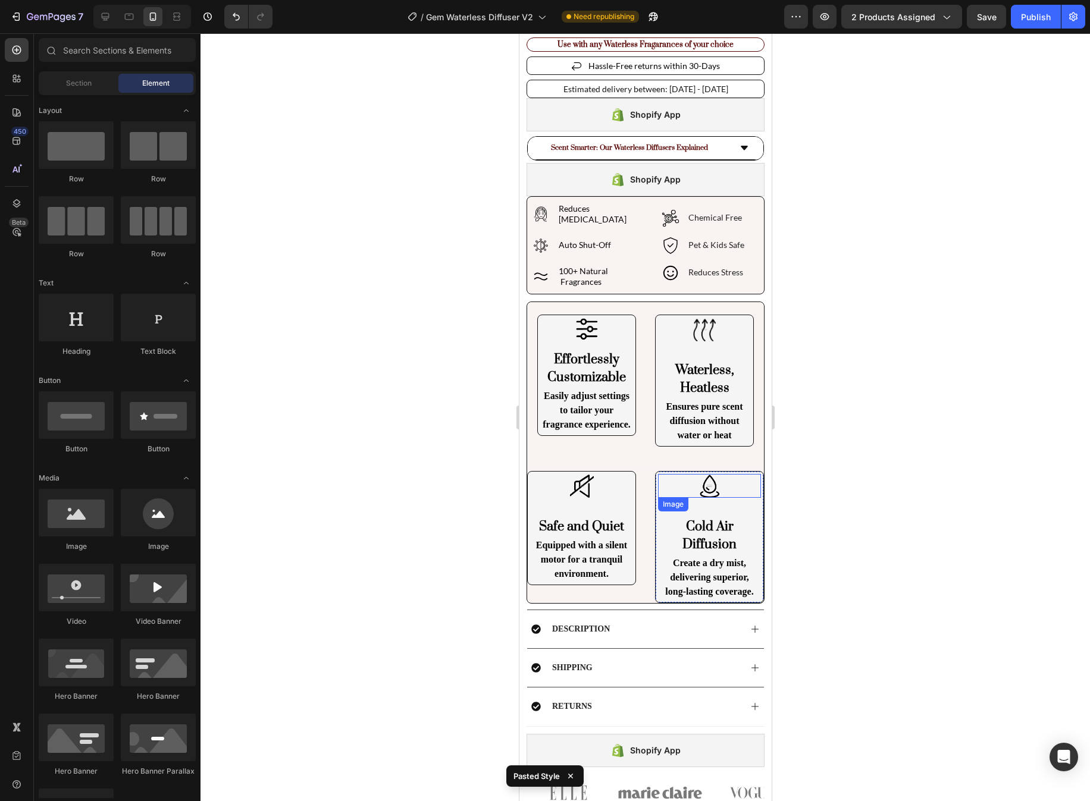
click at [827, 486] on div at bounding box center [644, 417] width 889 height 768
click at [848, 418] on div at bounding box center [644, 417] width 889 height 768
click at [711, 328] on img at bounding box center [704, 330] width 24 height 24
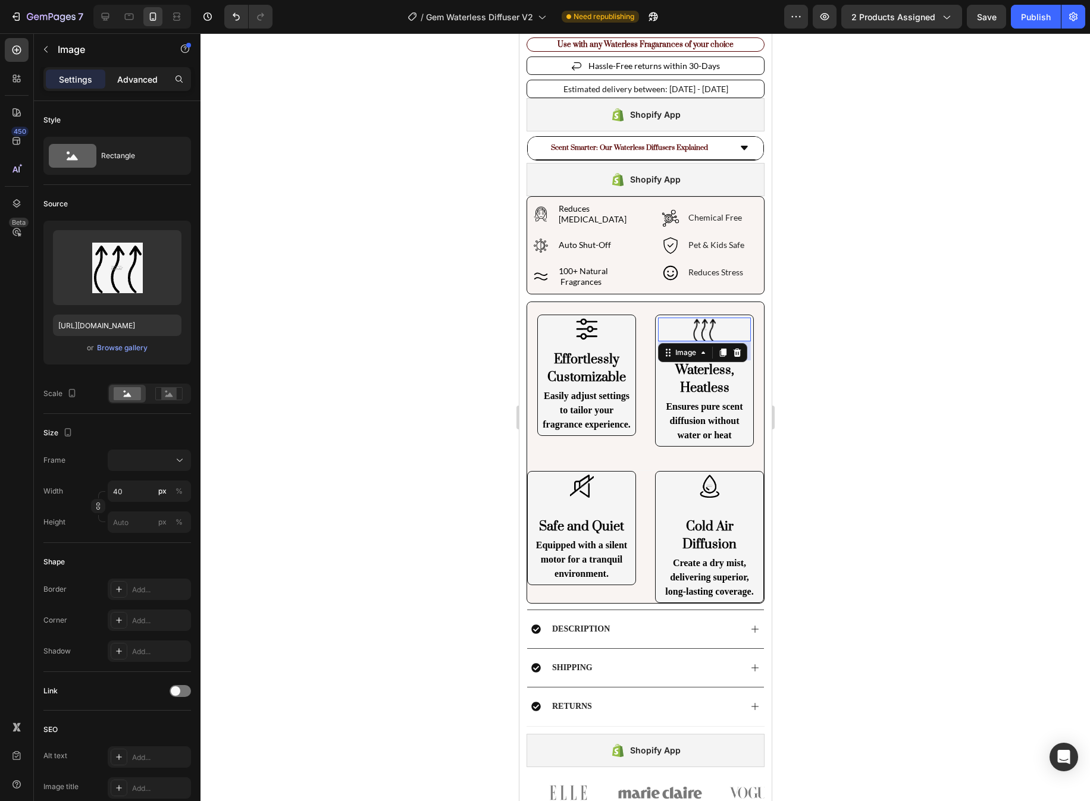
click at [136, 85] on div "Advanced" at bounding box center [137, 79] width 59 height 19
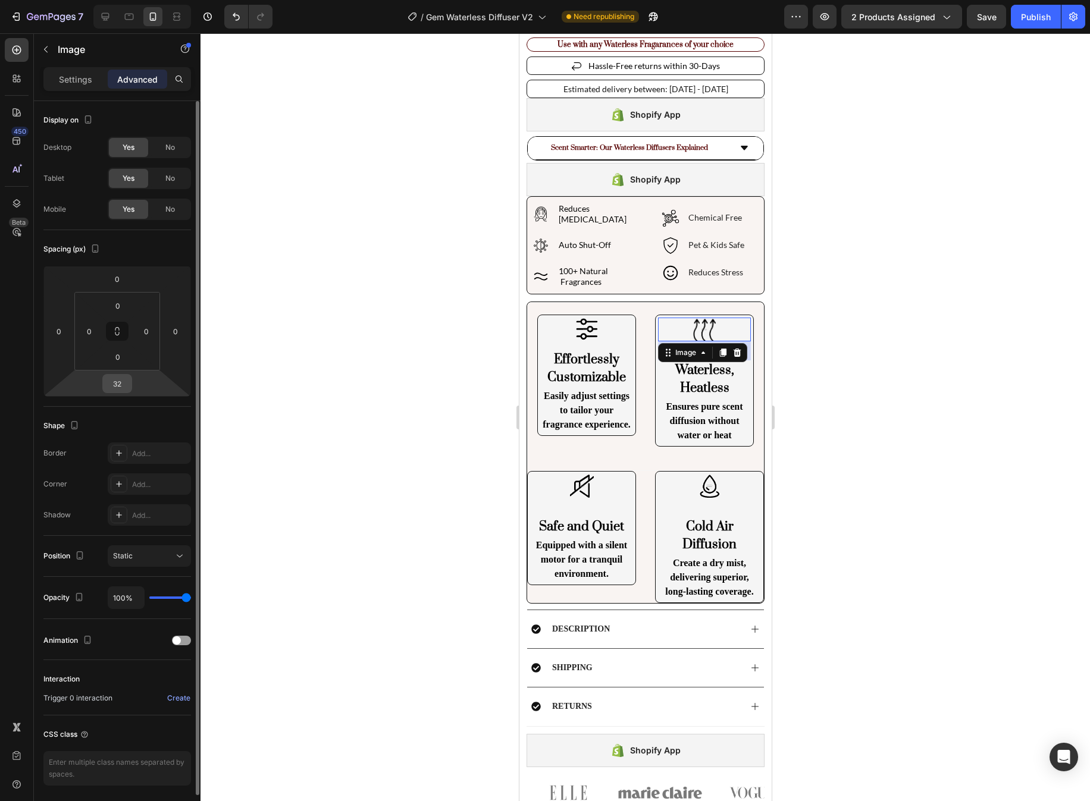
click at [120, 393] on div "32" at bounding box center [117, 383] width 30 height 19
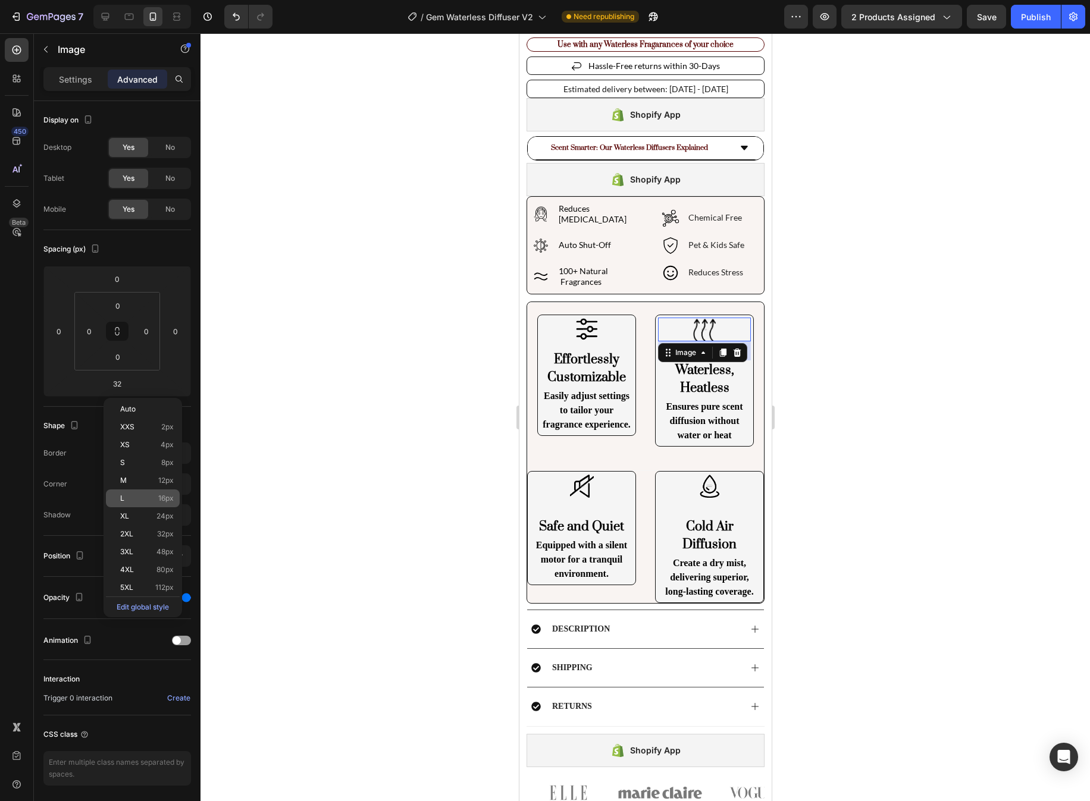
click at [162, 492] on div "L 16px" at bounding box center [143, 499] width 74 height 18
type input "16"
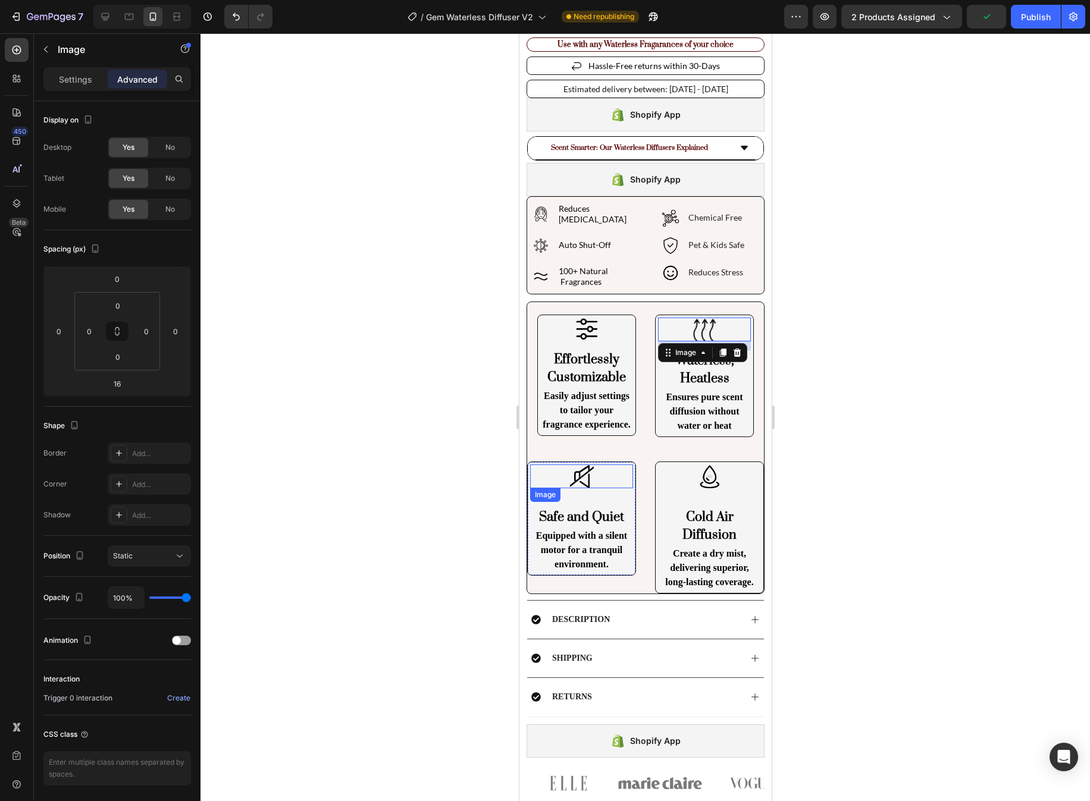
click at [585, 472] on img at bounding box center [581, 477] width 24 height 24
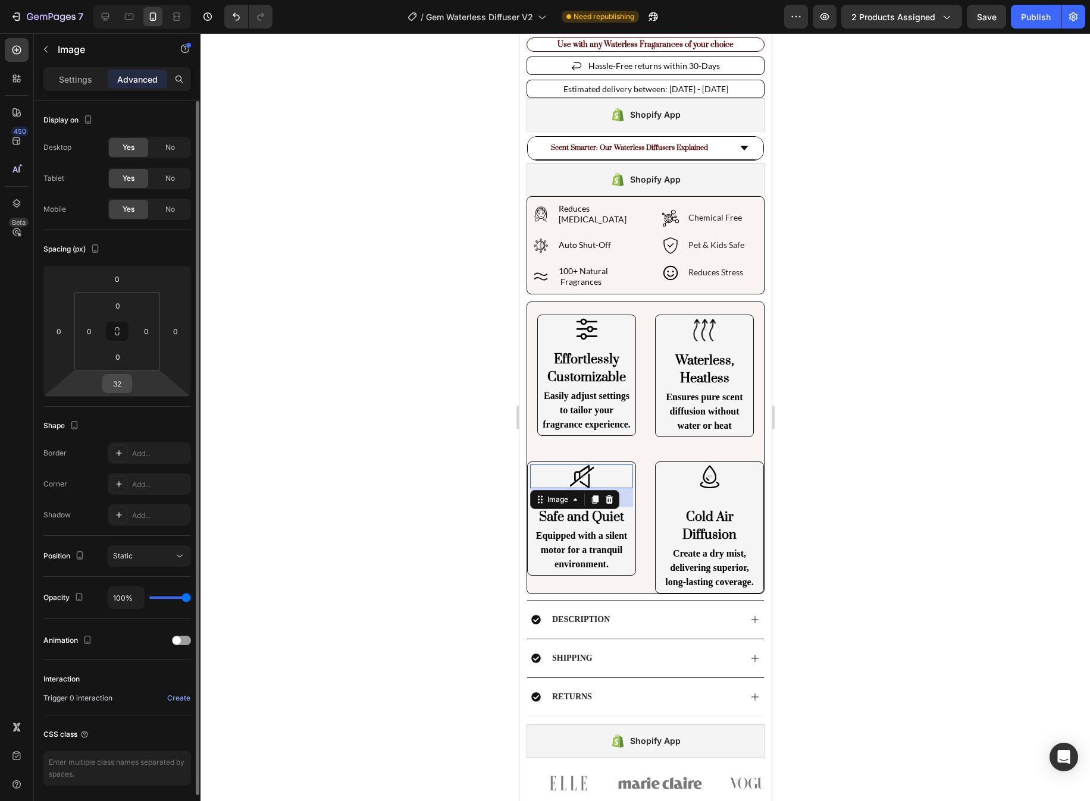
click at [121, 385] on input "32" at bounding box center [117, 384] width 24 height 18
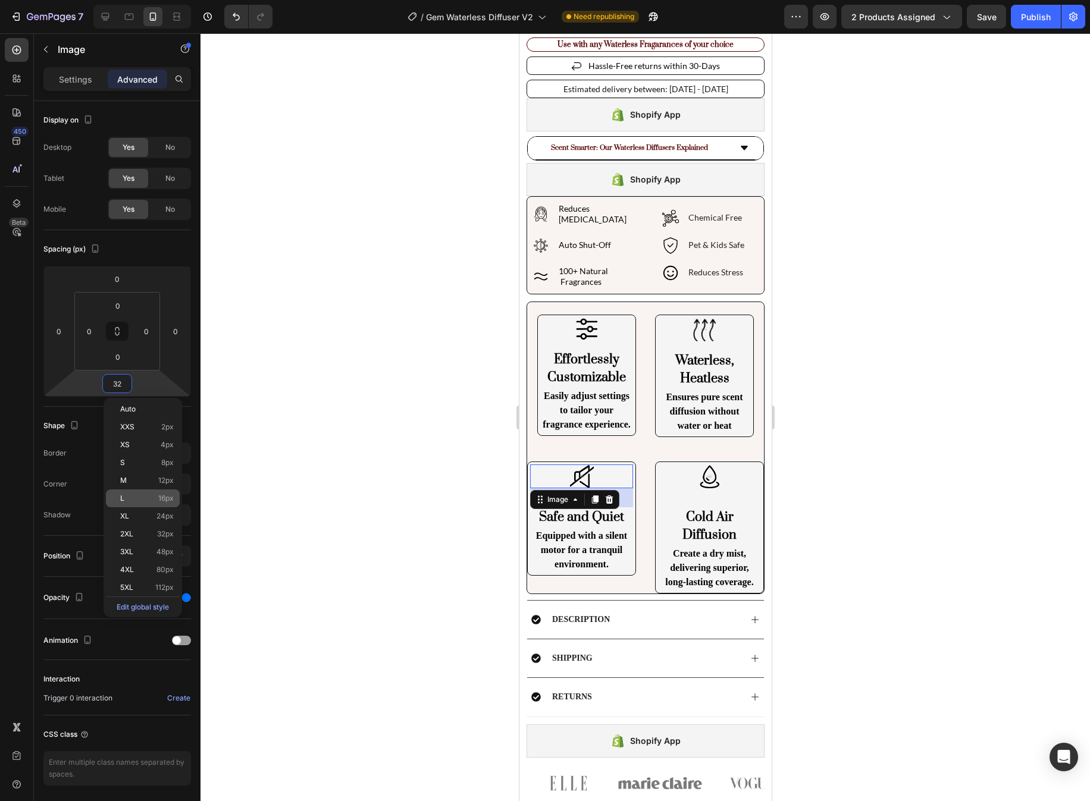
click at [170, 494] on span "16px" at bounding box center [165, 498] width 15 height 8
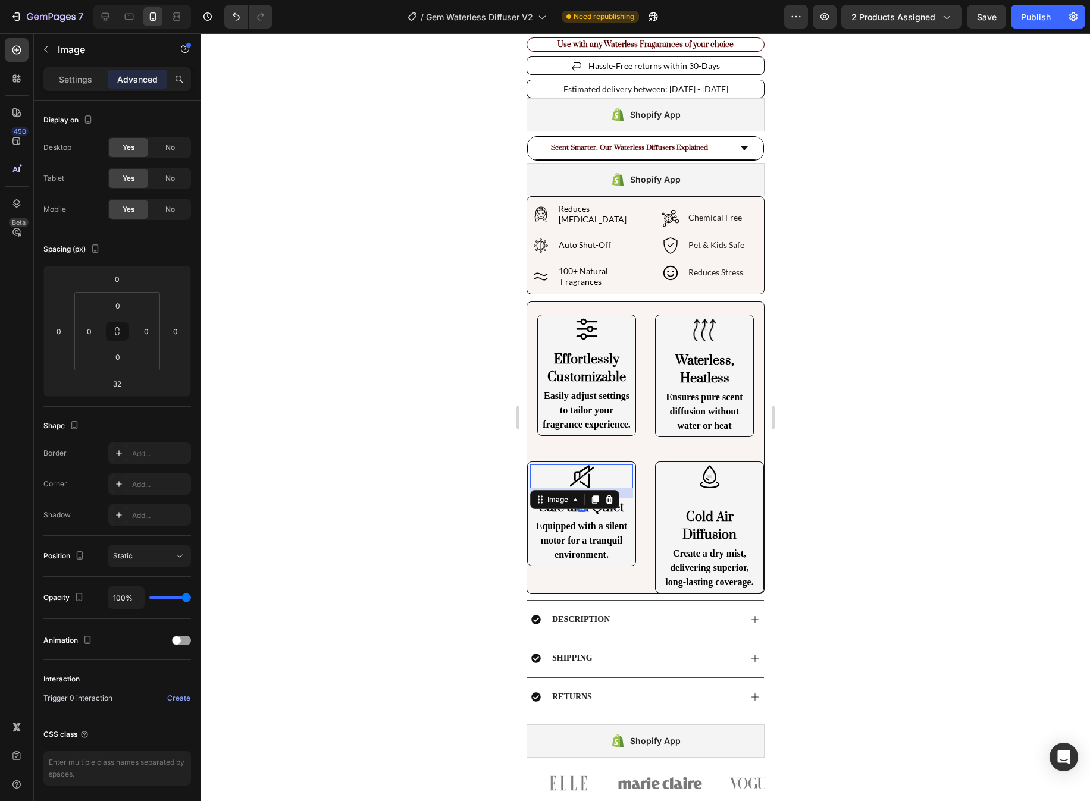
type input "16"
click at [718, 479] on img at bounding box center [709, 477] width 24 height 24
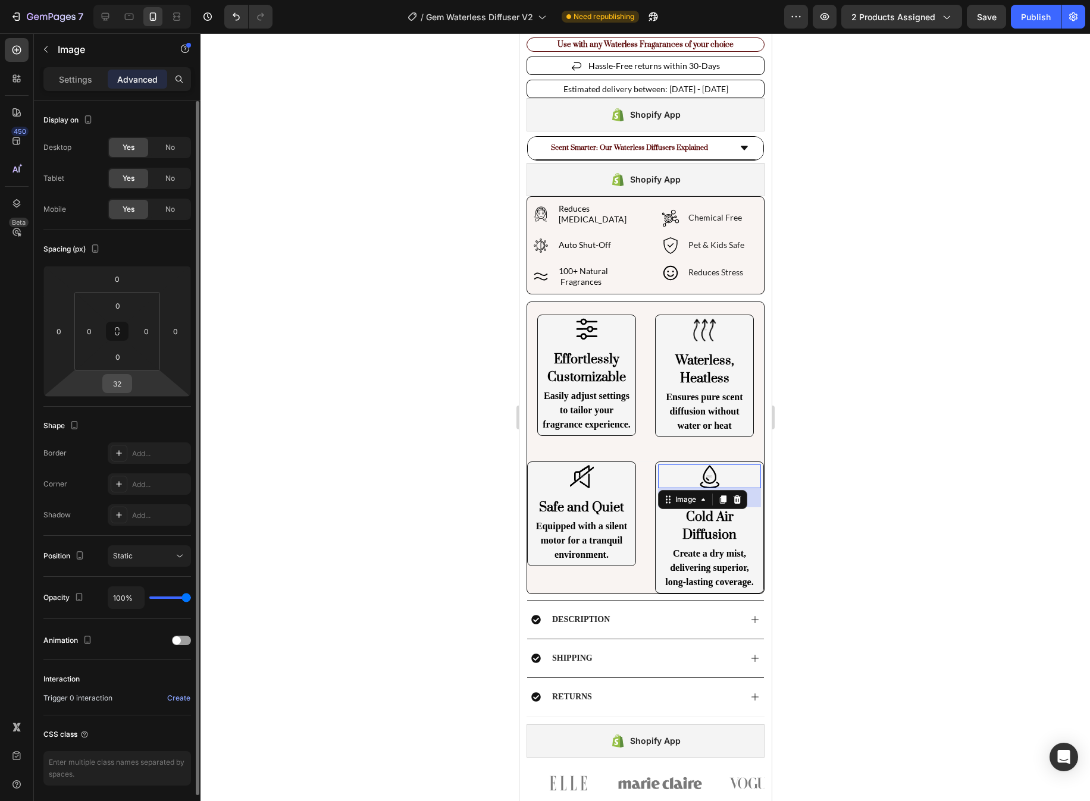
click at [121, 381] on input "32" at bounding box center [117, 384] width 24 height 18
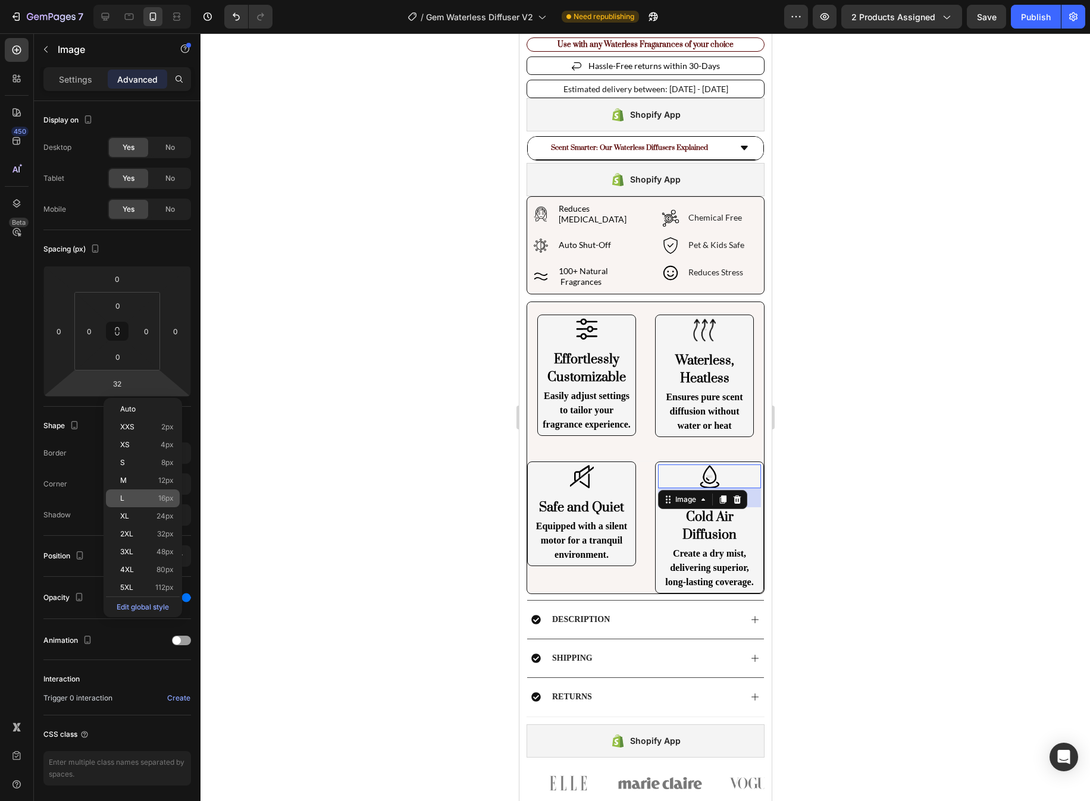
click at [170, 493] on div "L 16px" at bounding box center [143, 499] width 74 height 18
type input "16"
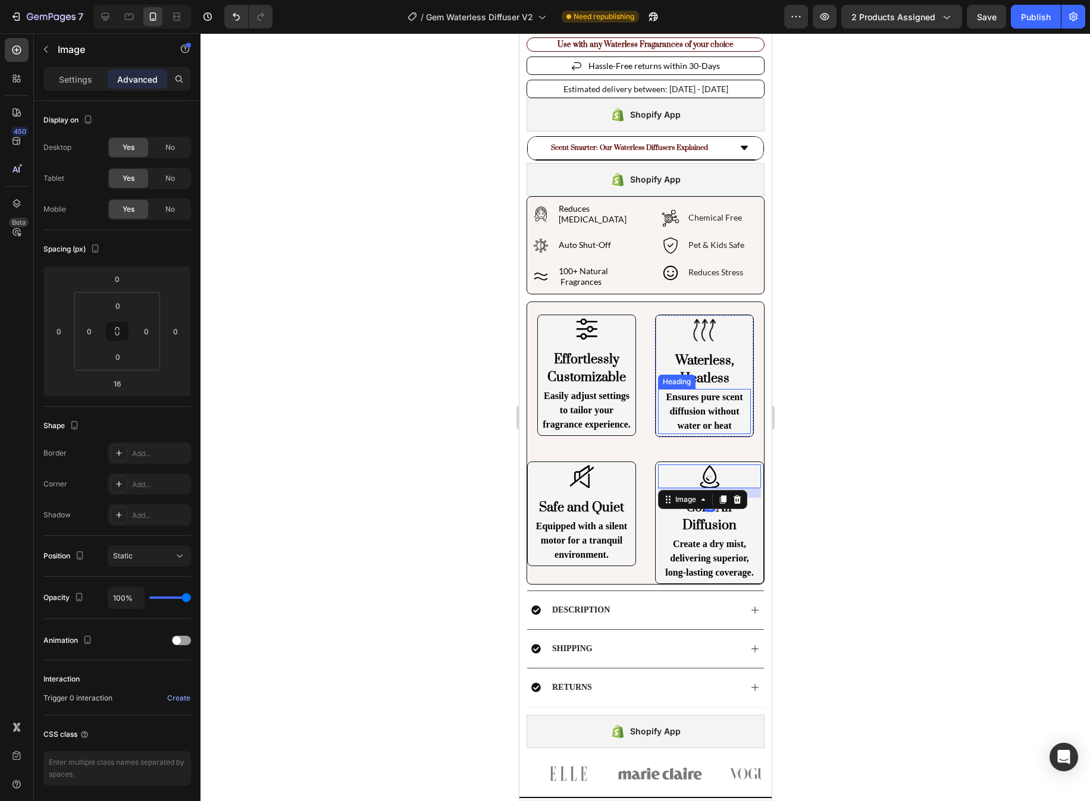
click at [826, 422] on div at bounding box center [644, 417] width 889 height 768
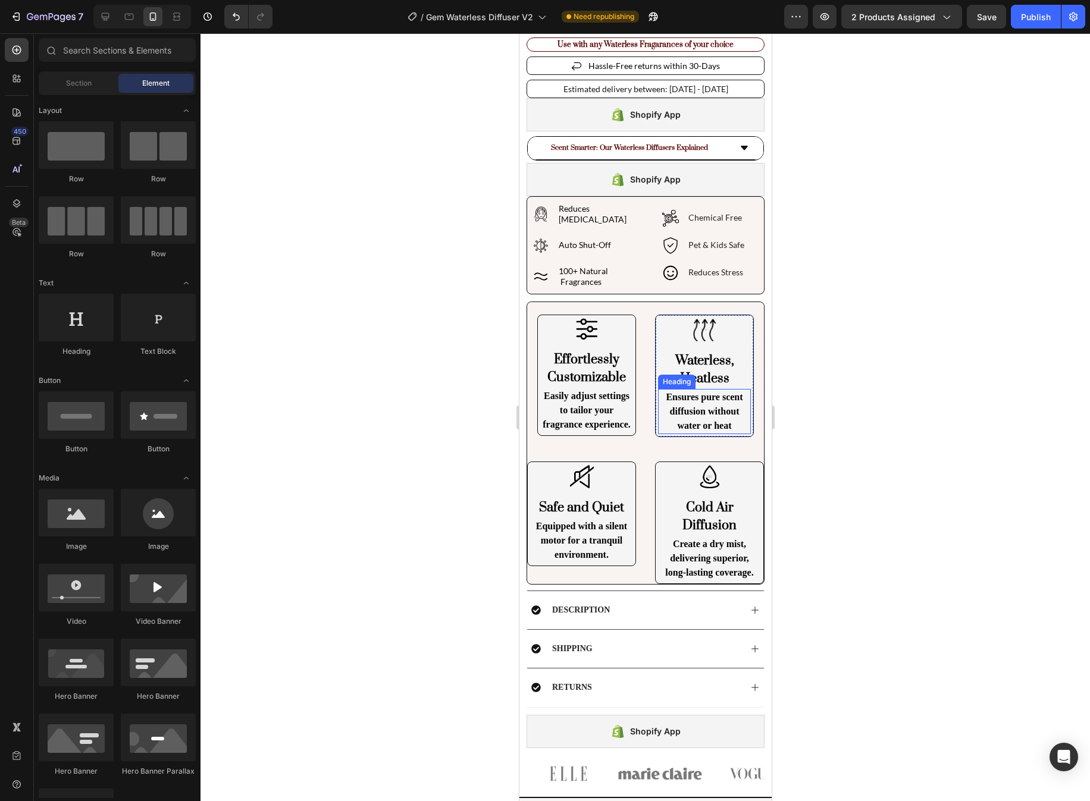
click at [822, 422] on div at bounding box center [644, 417] width 889 height 768
click at [821, 284] on div at bounding box center [644, 417] width 889 height 768
click at [703, 390] on p "Ensures pure scent diffusion without water or heat" at bounding box center [704, 411] width 90 height 43
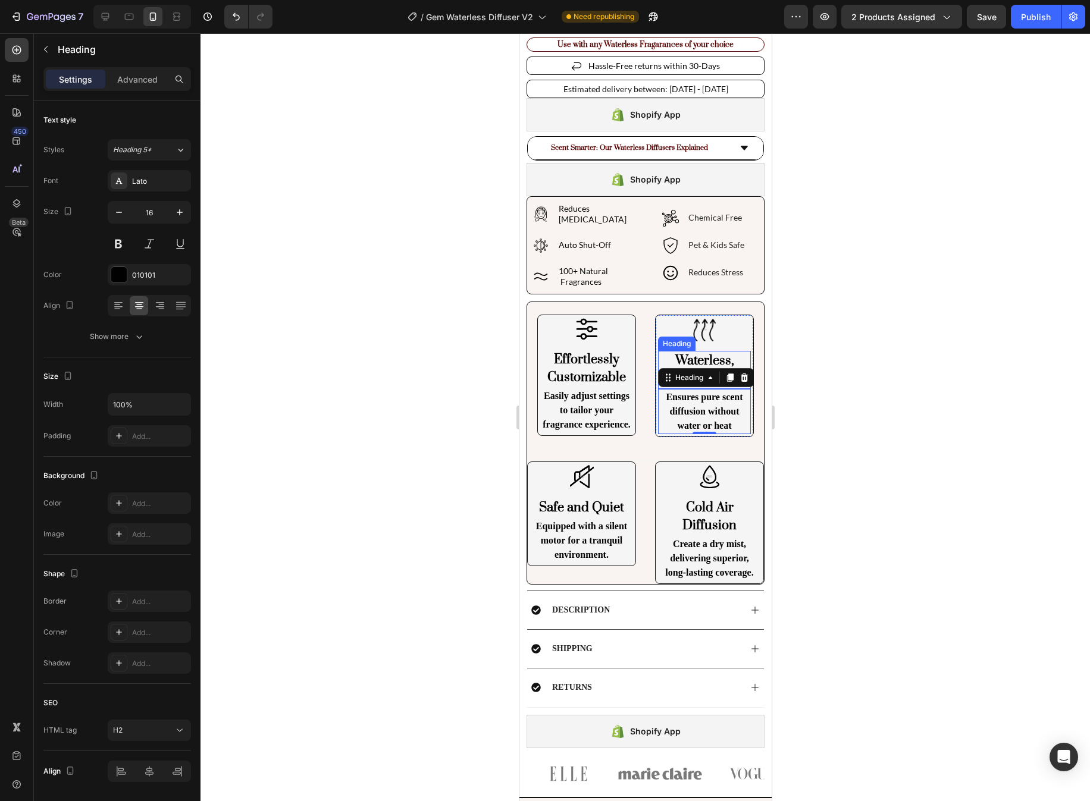
click at [703, 355] on div "Waterless, Heatless Heading" at bounding box center [703, 370] width 93 height 38
click at [592, 355] on div "Effortlessly Customizable Heading" at bounding box center [586, 369] width 93 height 38
click at [730, 322] on div at bounding box center [703, 330] width 93 height 24
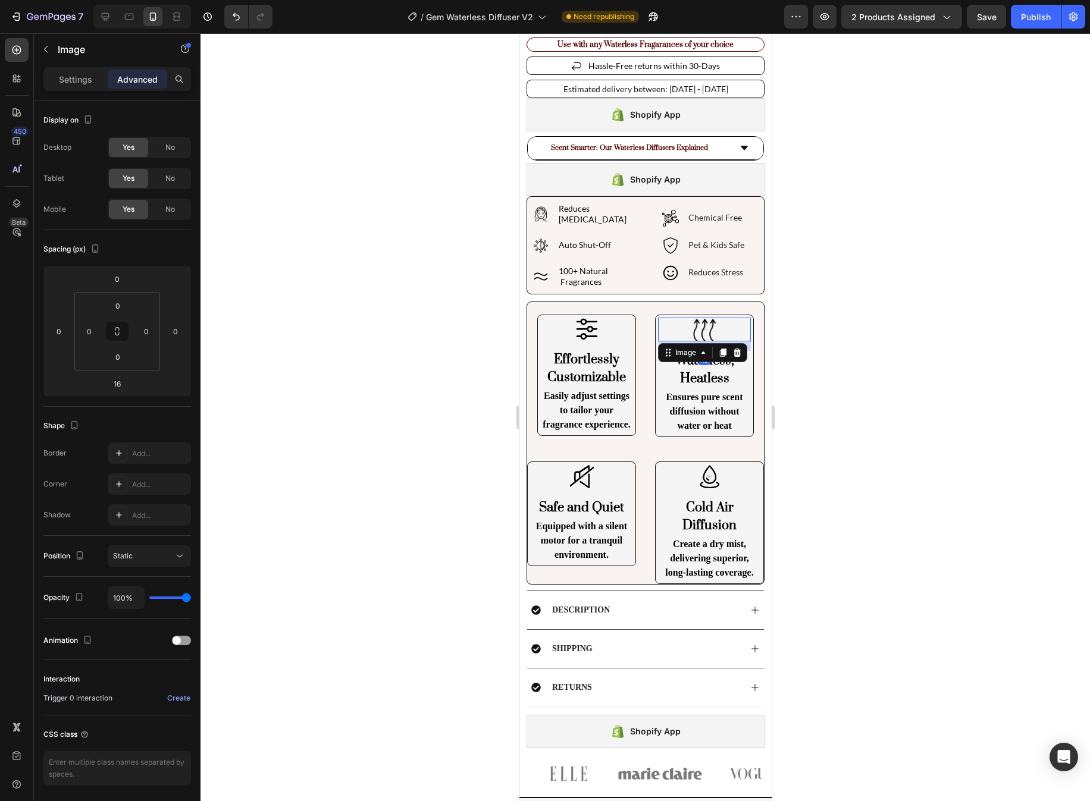
click at [863, 397] on div at bounding box center [644, 417] width 889 height 768
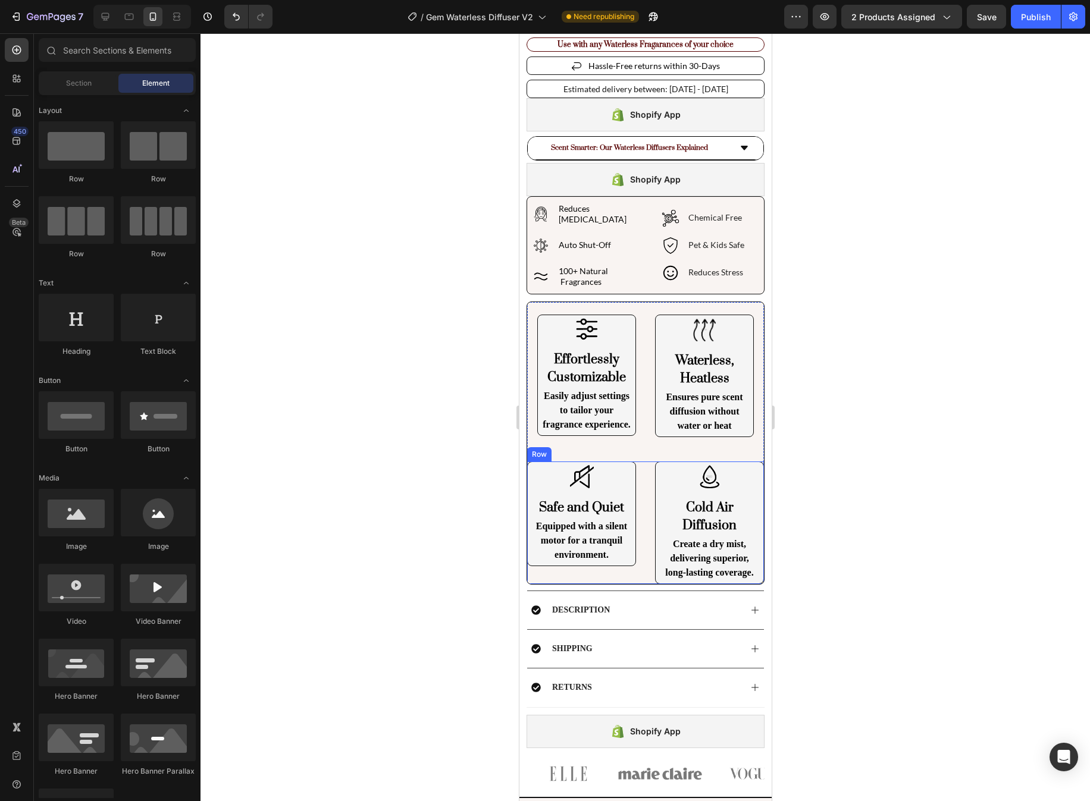
click at [640, 462] on div "Image Safe and Quiet Heading Equipped with a silent motor for a tranquil enviro…" at bounding box center [644, 523] width 237 height 123
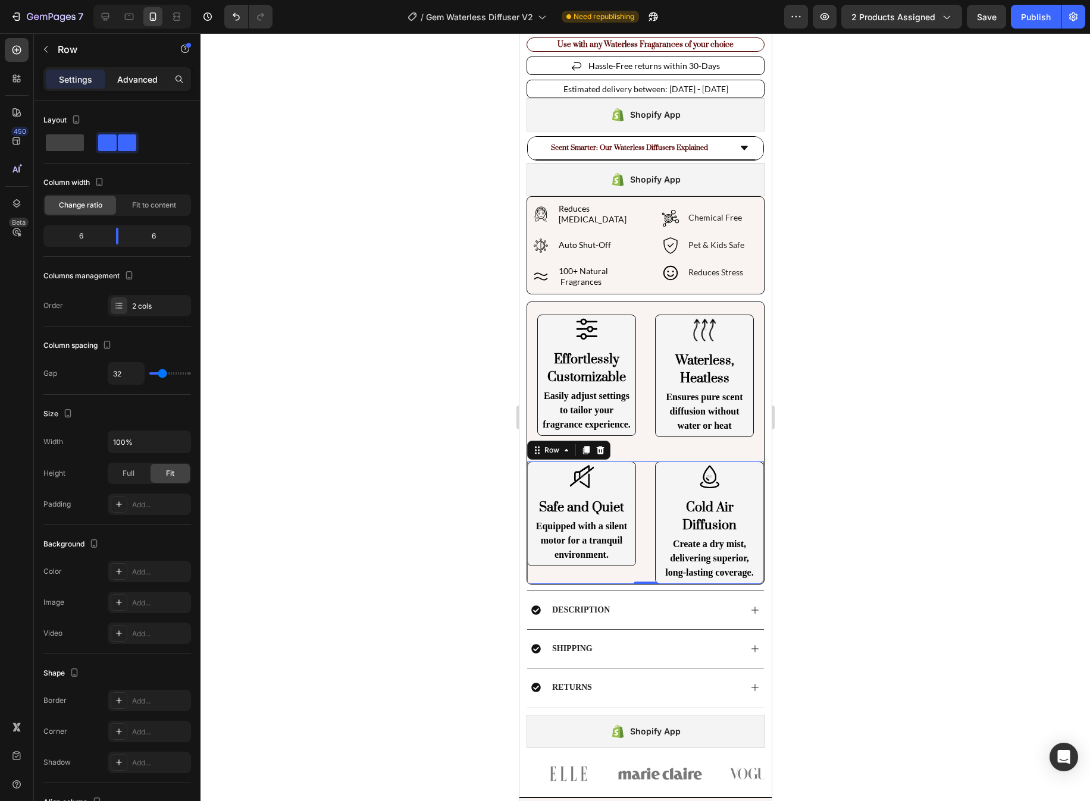
click at [140, 81] on p "Advanced" at bounding box center [137, 79] width 40 height 12
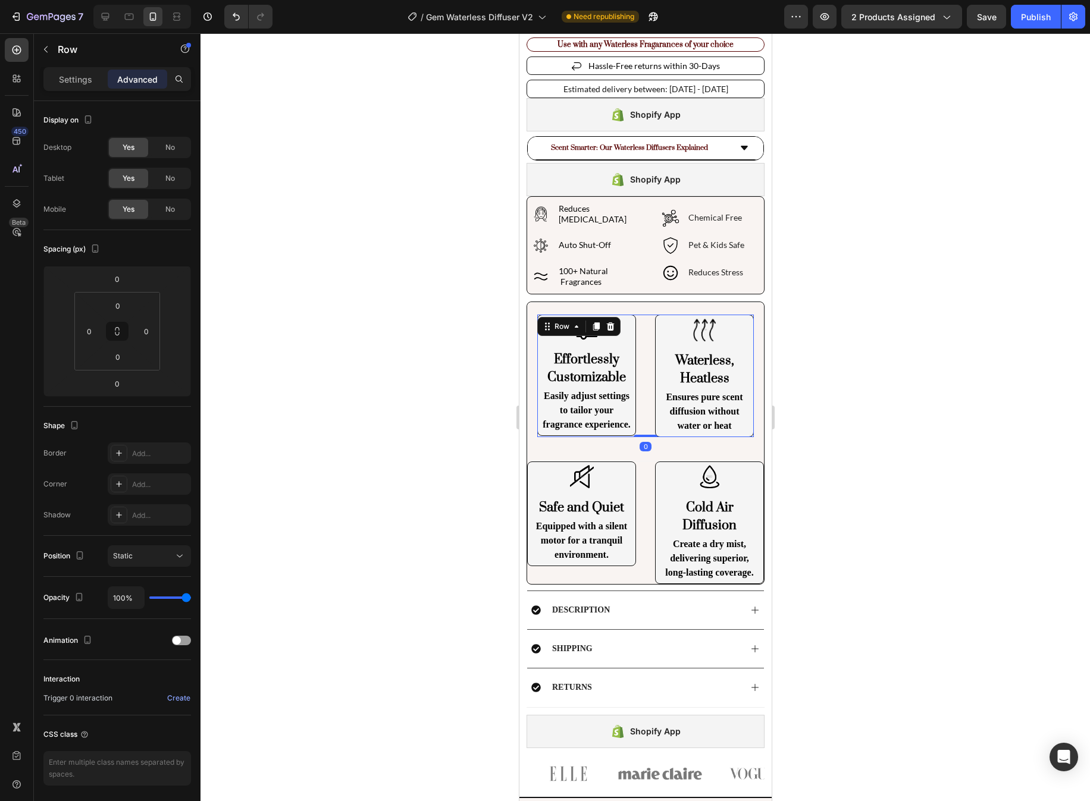
click at [648, 317] on div "Image Effortlessly Customizable Heading Easily adjust settings to tailor your f…" at bounding box center [645, 376] width 217 height 123
click at [60, 334] on input "number" at bounding box center [59, 331] width 18 height 18
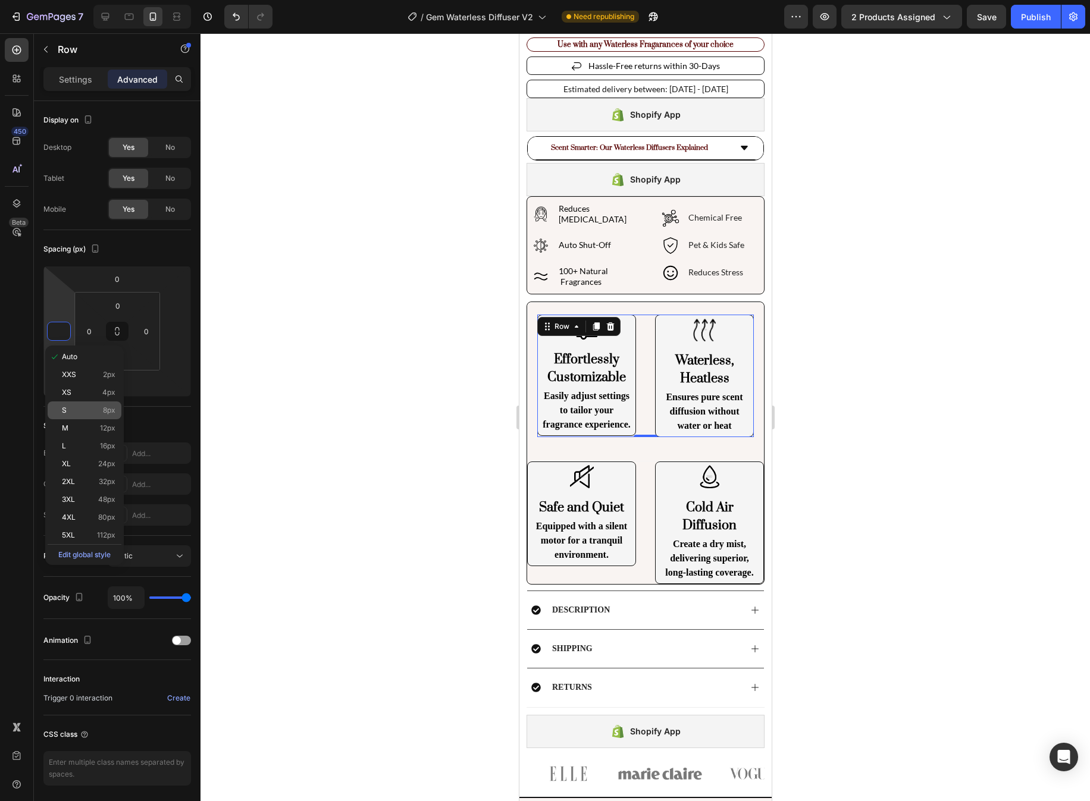
click at [112, 413] on span "8px" at bounding box center [109, 410] width 12 height 8
type input "8"
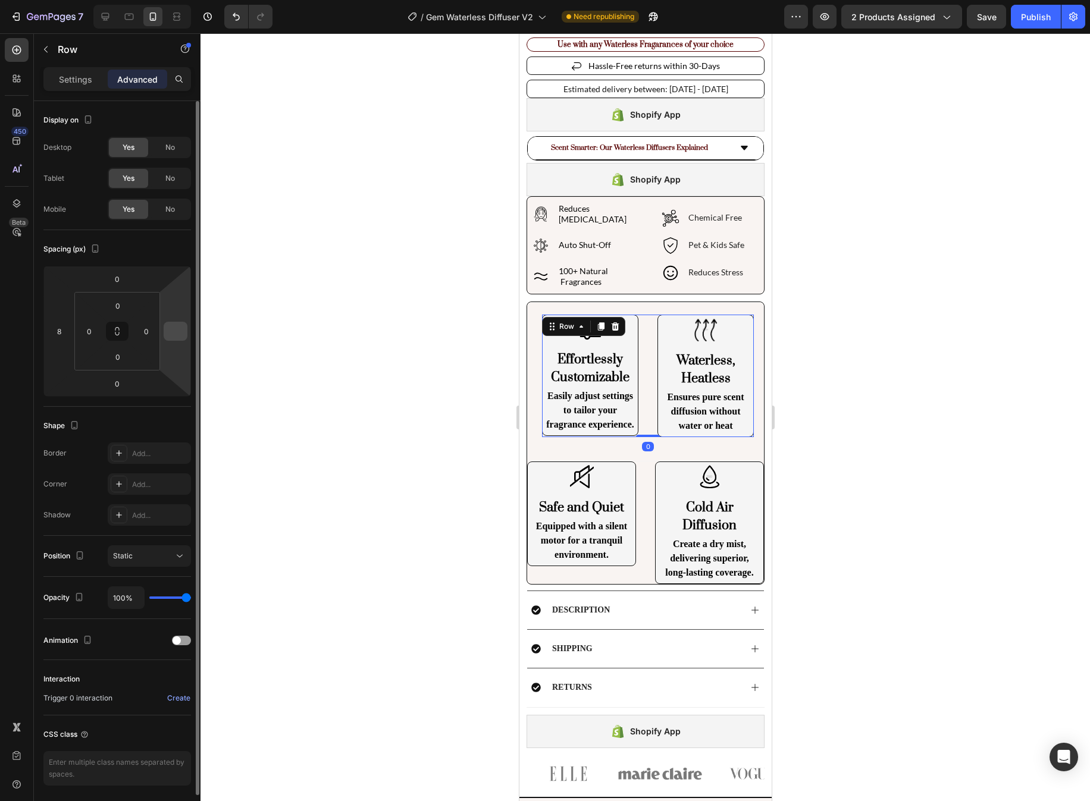
click at [173, 333] on input "number" at bounding box center [176, 331] width 18 height 18
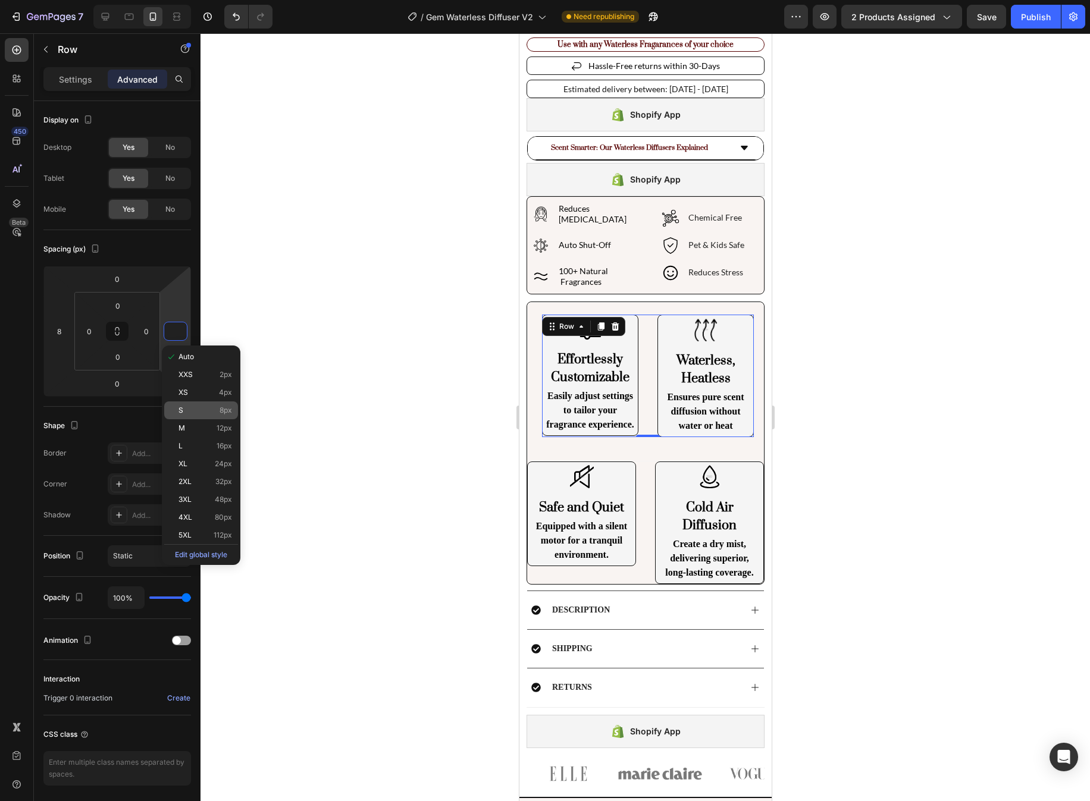
click at [228, 408] on span "8px" at bounding box center [226, 410] width 12 height 8
type input "8"
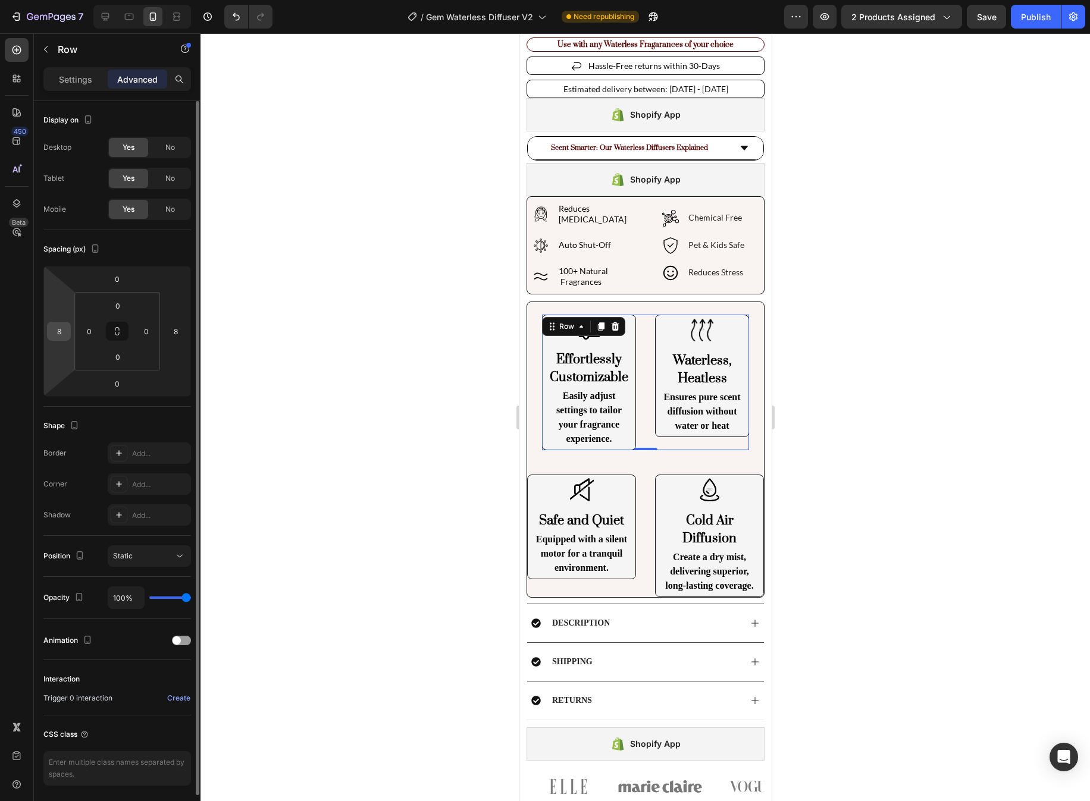
click at [60, 330] on input "8" at bounding box center [59, 331] width 18 height 18
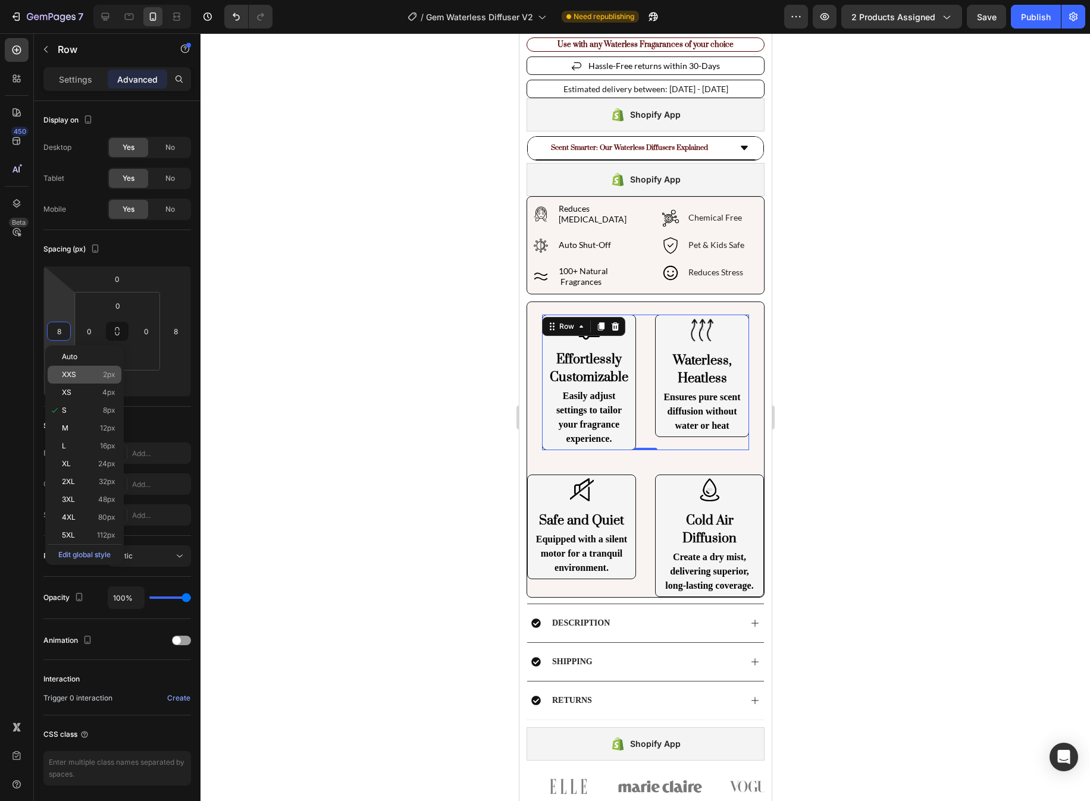
click at [99, 371] on p "XXS 2px" at bounding box center [89, 375] width 54 height 8
type input "2"
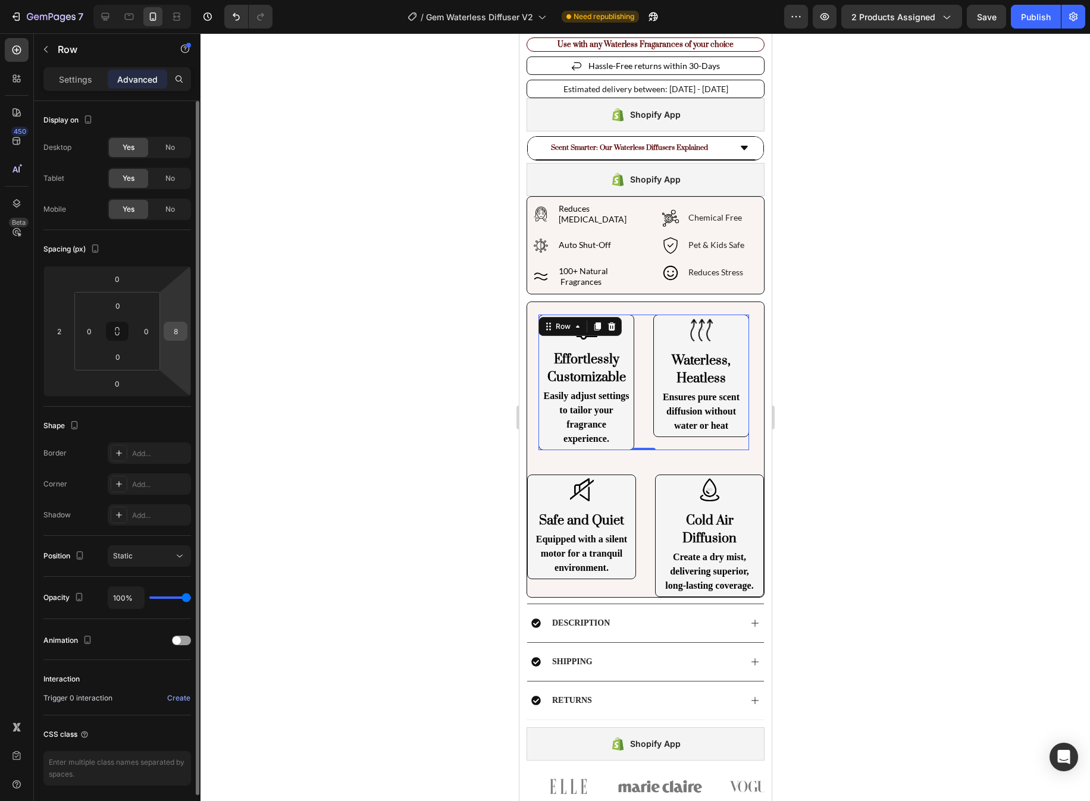
click at [174, 330] on input "8" at bounding box center [176, 331] width 18 height 18
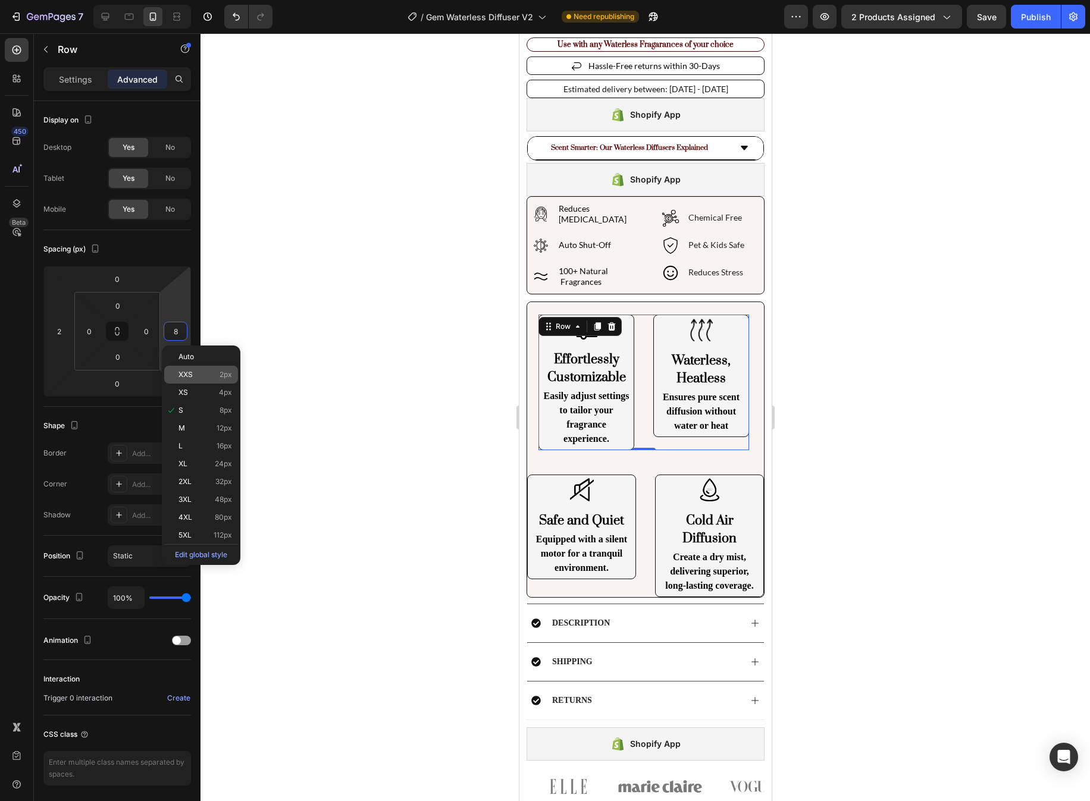
click at [209, 379] on div "XXS 2px" at bounding box center [201, 375] width 74 height 18
type input "2"
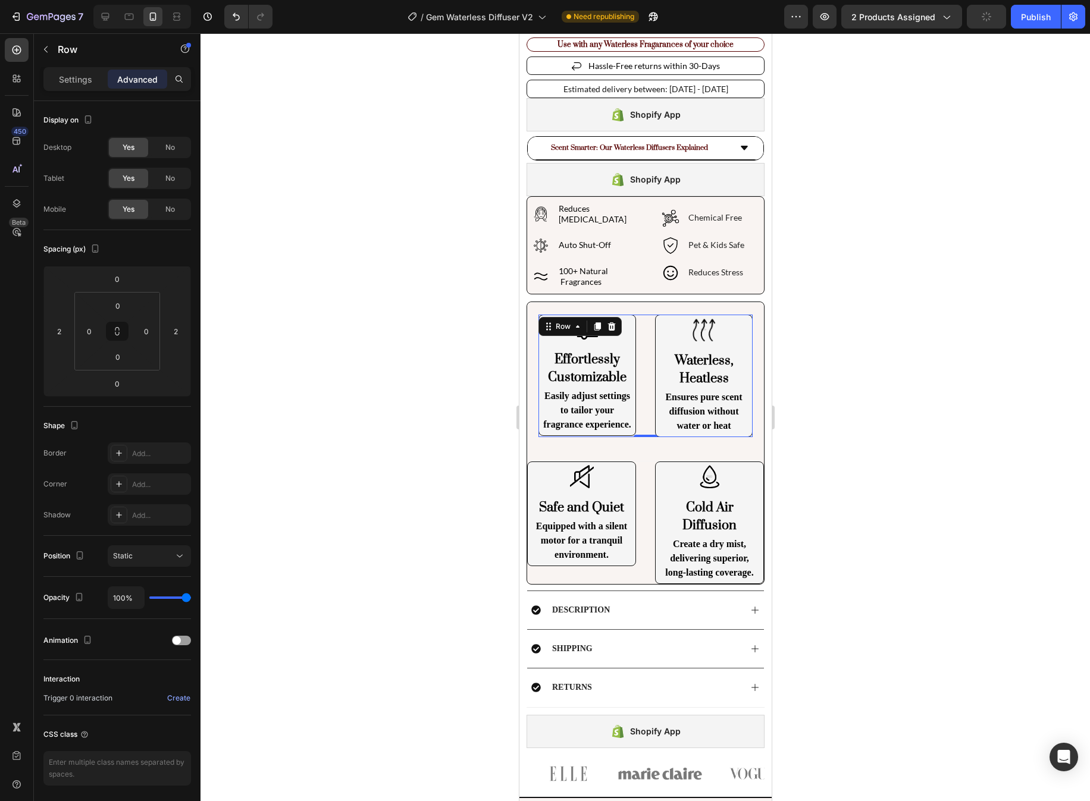
click at [808, 396] on div at bounding box center [644, 417] width 889 height 768
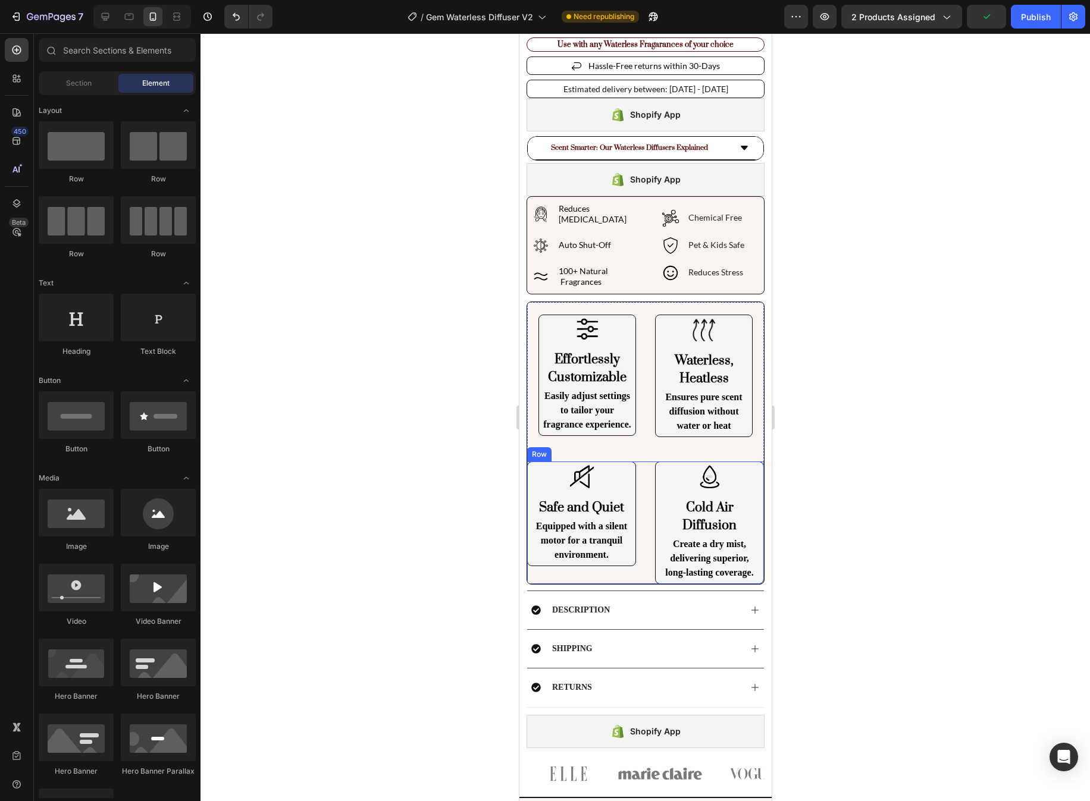
click at [644, 469] on div "Image Safe and Quiet Heading Equipped with a silent motor for a tranquil enviro…" at bounding box center [644, 523] width 237 height 123
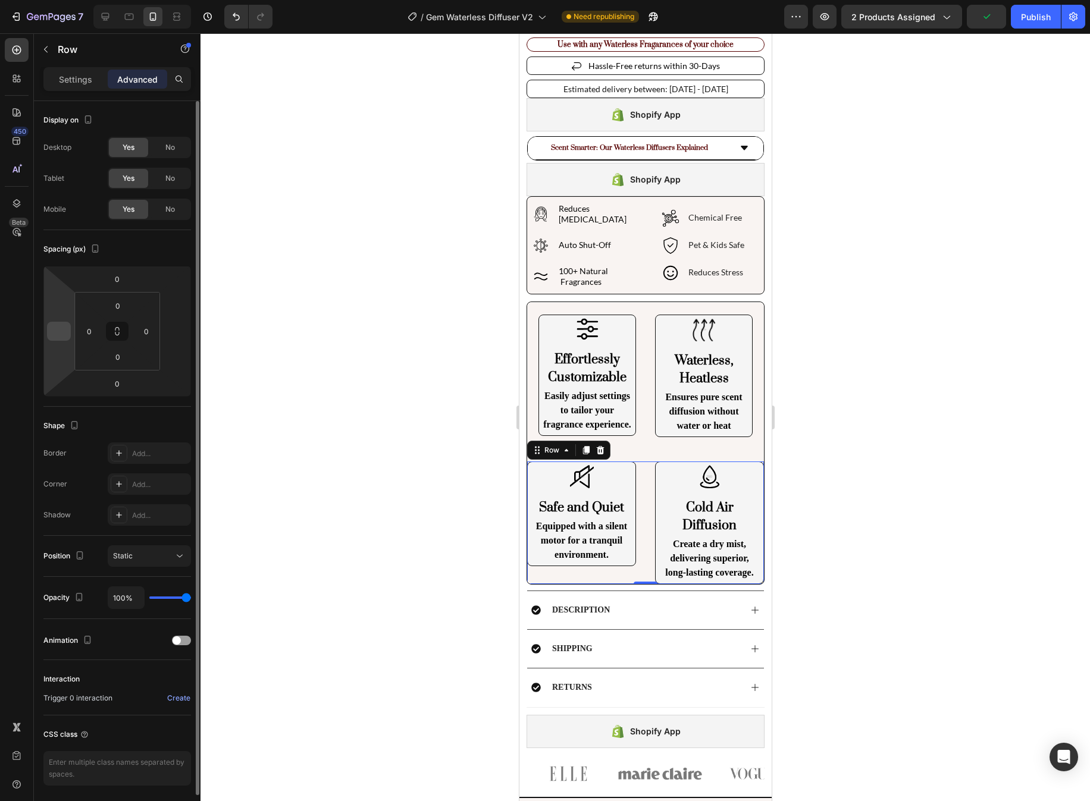
click at [64, 333] on input "number" at bounding box center [59, 331] width 18 height 18
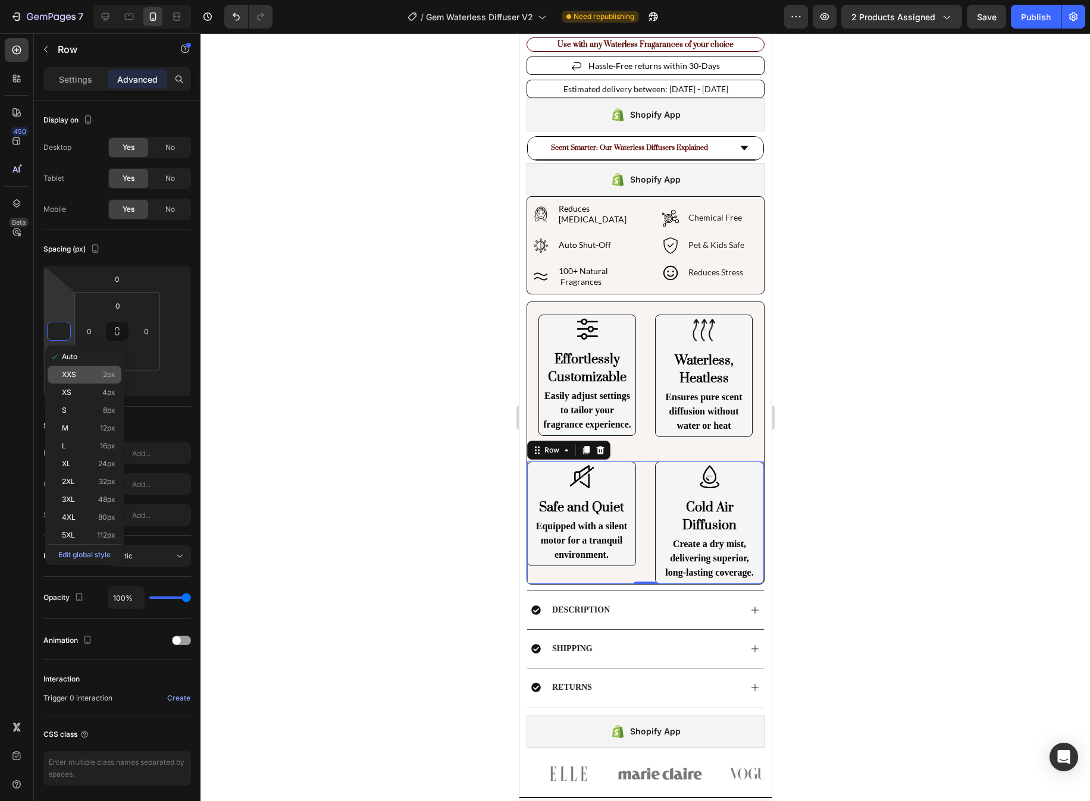
click at [97, 380] on div "XXS 2px" at bounding box center [85, 375] width 74 height 18
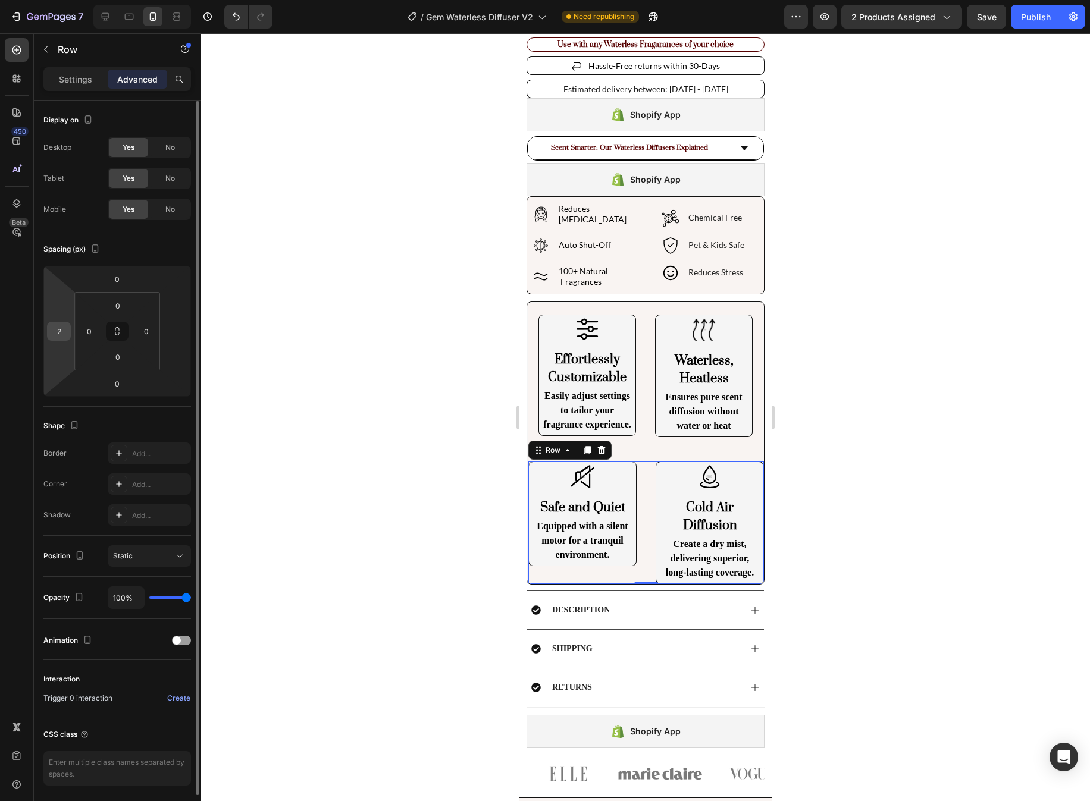
click at [62, 339] on input "2" at bounding box center [59, 331] width 18 height 18
type input "0"
click at [863, 190] on div at bounding box center [644, 417] width 889 height 768
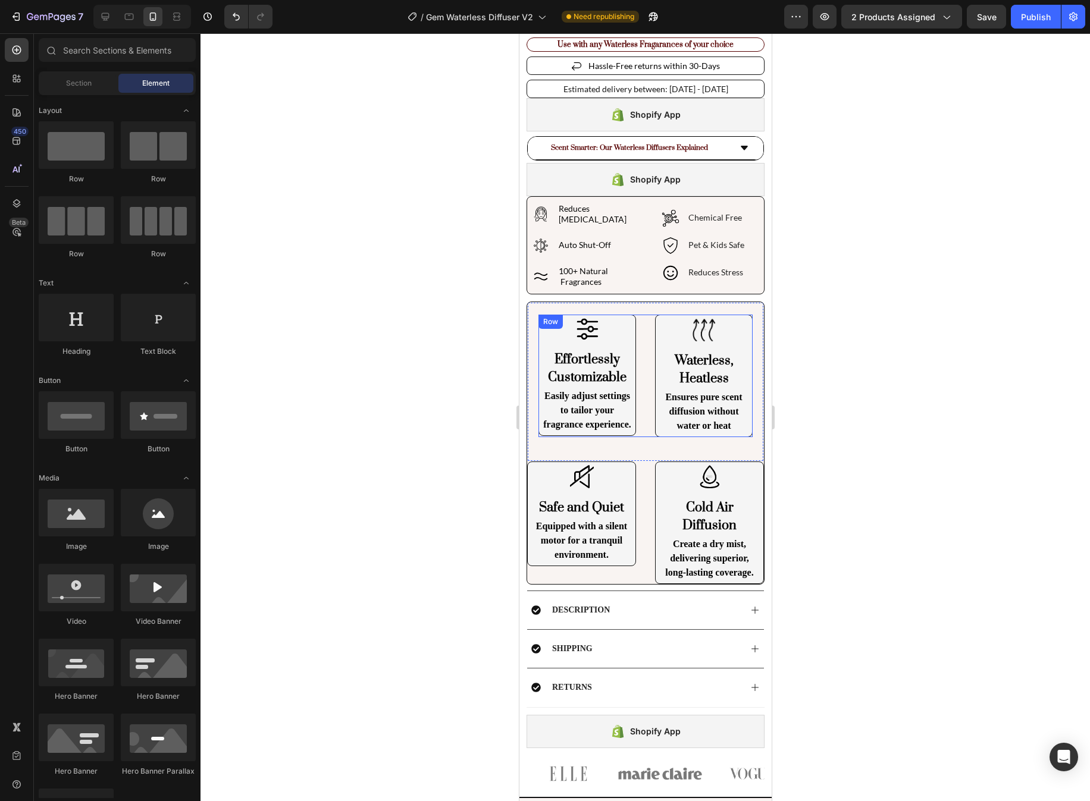
click at [650, 391] on div "Image Effortlessly Customizable Heading Easily adjust settings to tailor your f…" at bounding box center [645, 376] width 214 height 123
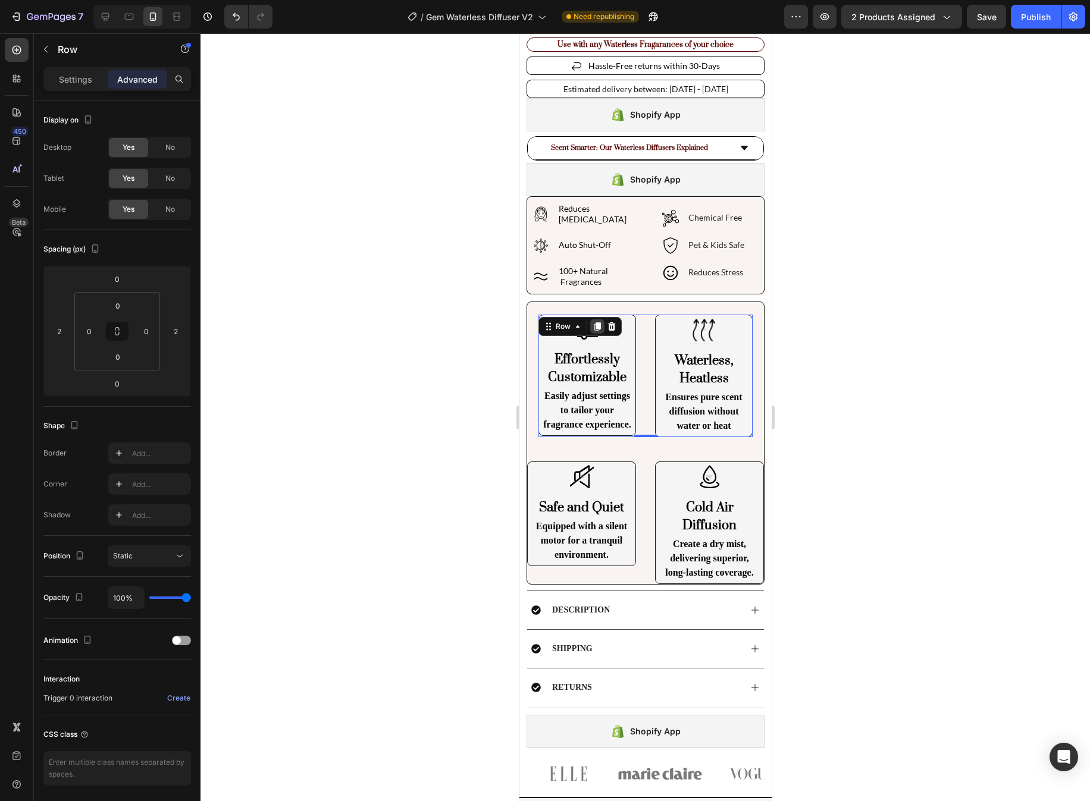
click at [598, 323] on icon at bounding box center [597, 326] width 7 height 8
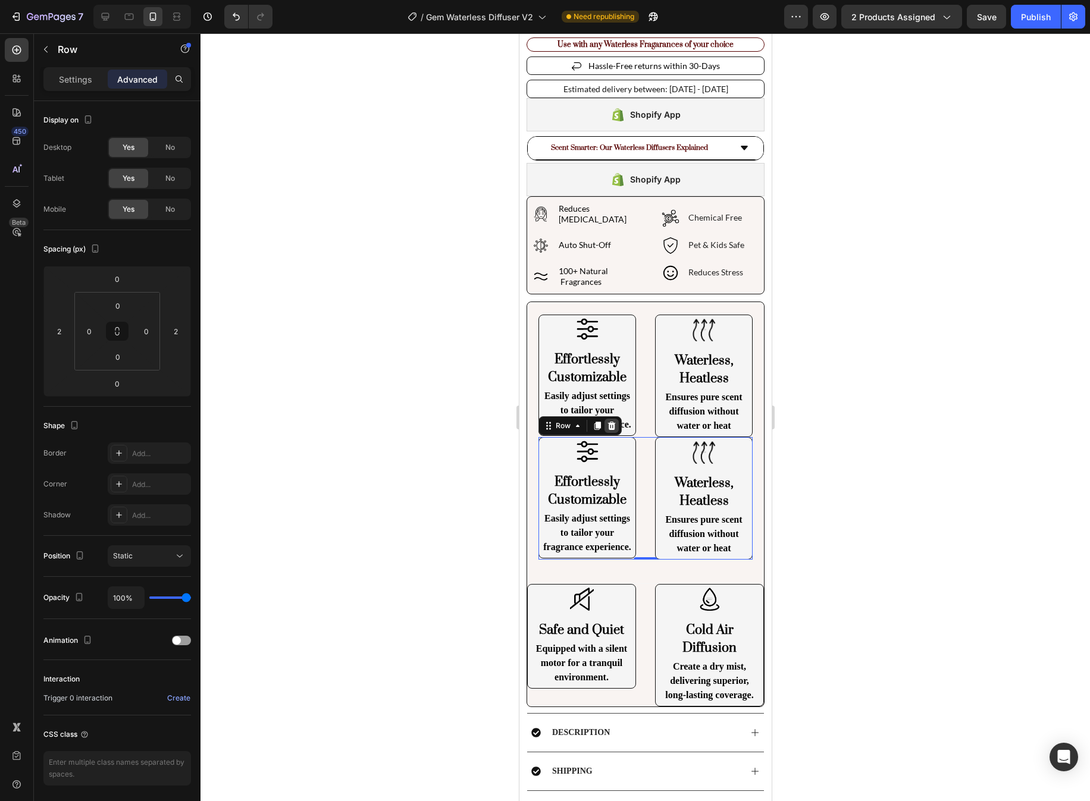
click at [613, 421] on icon at bounding box center [611, 426] width 10 height 10
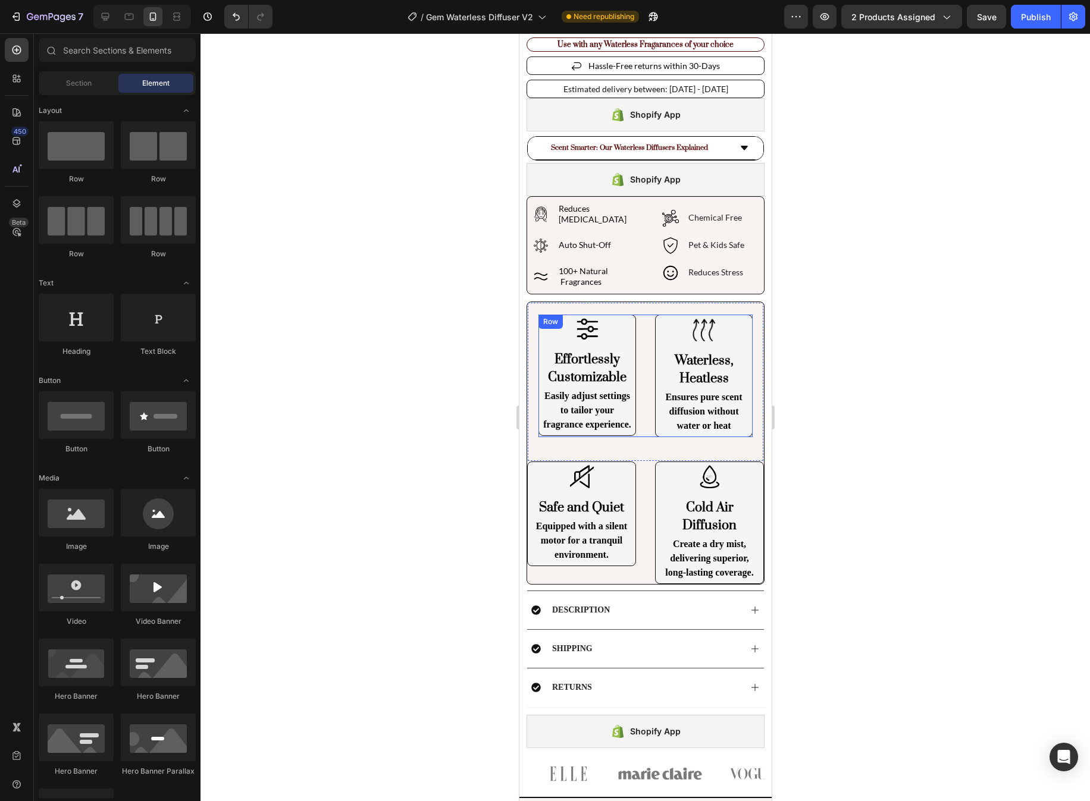
click at [641, 333] on div "Image Effortlessly Customizable Heading Easily adjust settings to tailor your f…" at bounding box center [645, 376] width 214 height 123
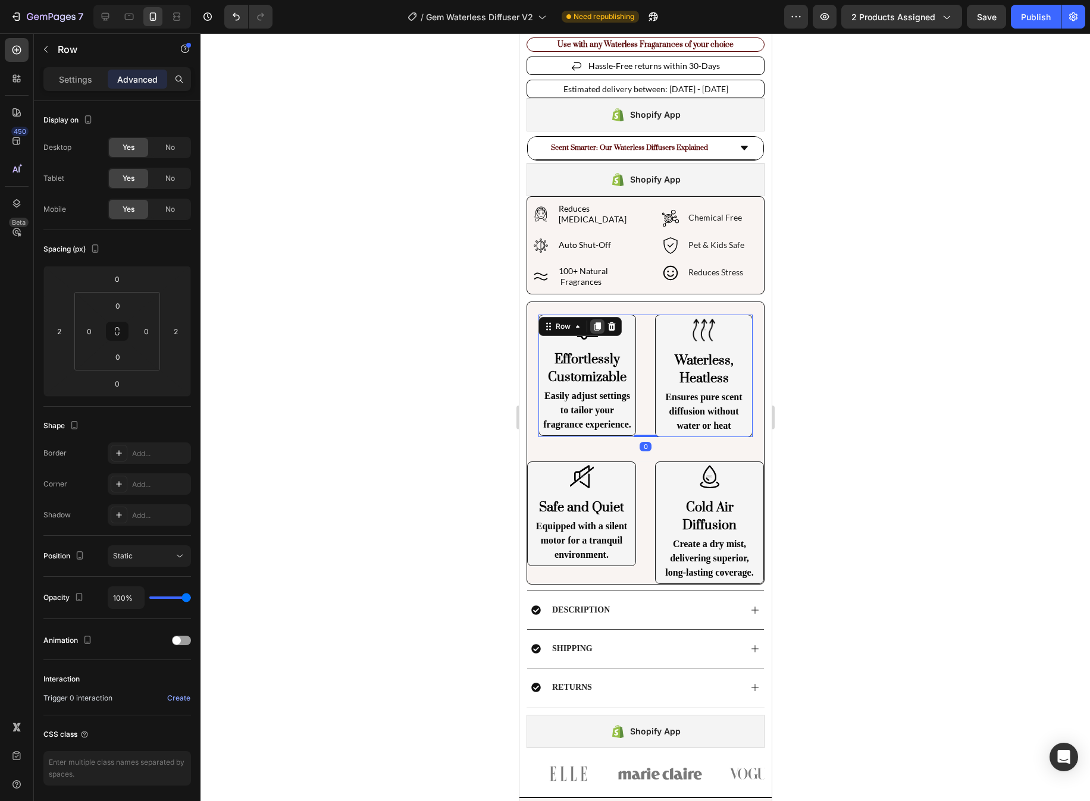
click at [594, 322] on icon at bounding box center [597, 326] width 7 height 8
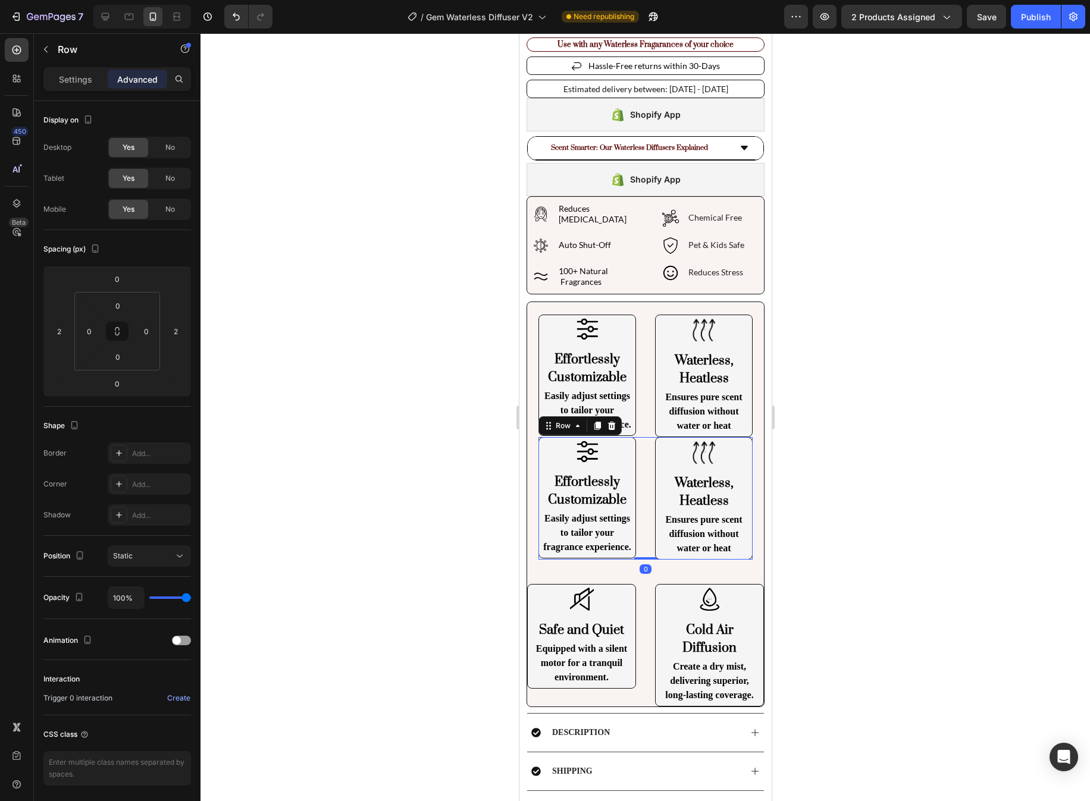
click at [863, 523] on div at bounding box center [644, 417] width 889 height 768
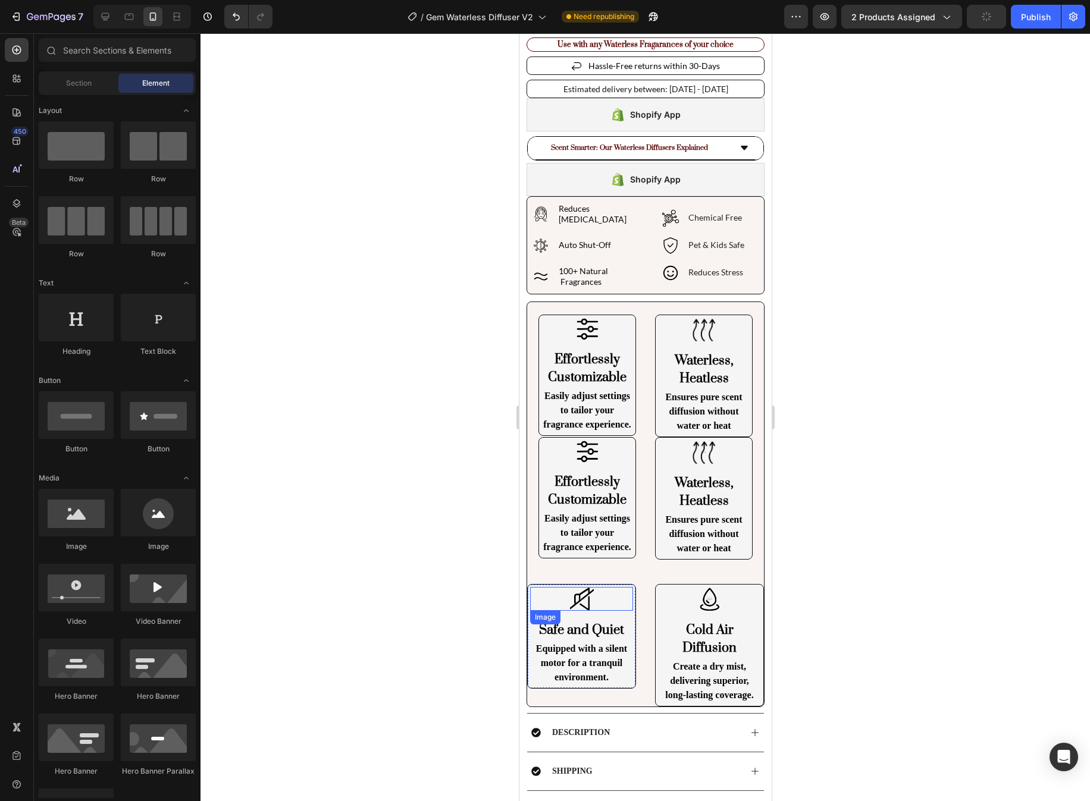
click at [582, 597] on img at bounding box center [581, 599] width 24 height 24
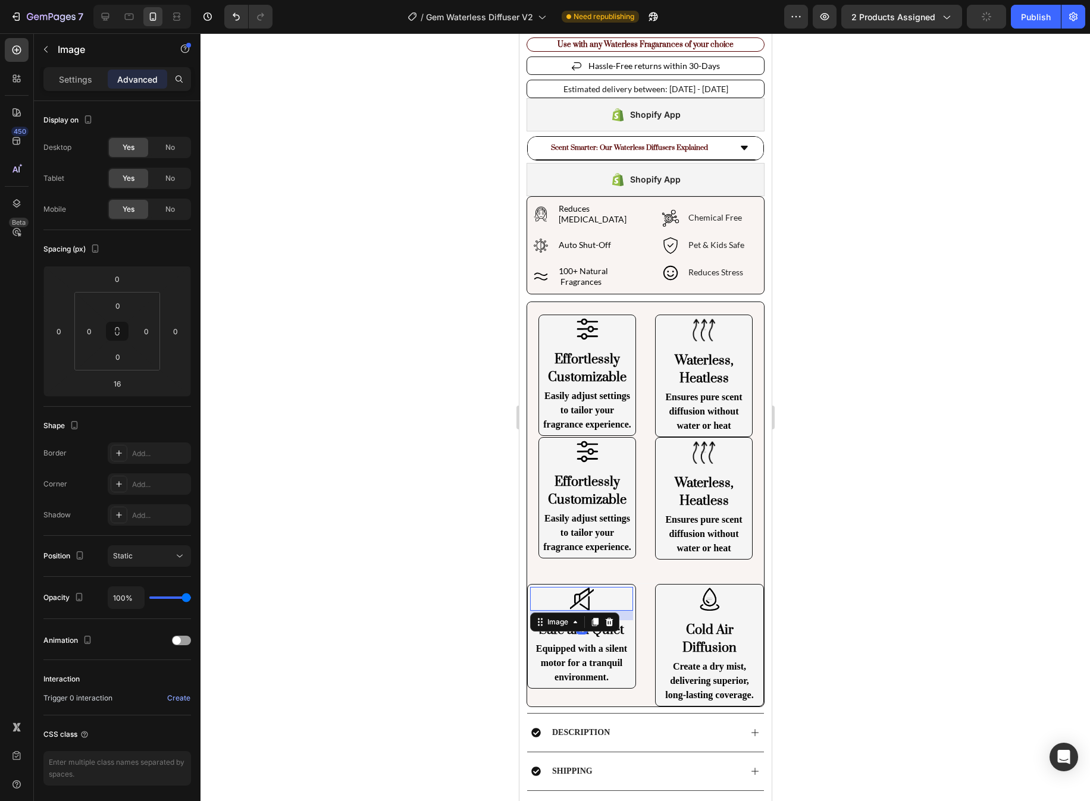
click at [582, 598] on img at bounding box center [581, 599] width 24 height 24
click at [587, 443] on img at bounding box center [587, 451] width 24 height 23
click at [625, 467] on div at bounding box center [620, 474] width 14 height 14
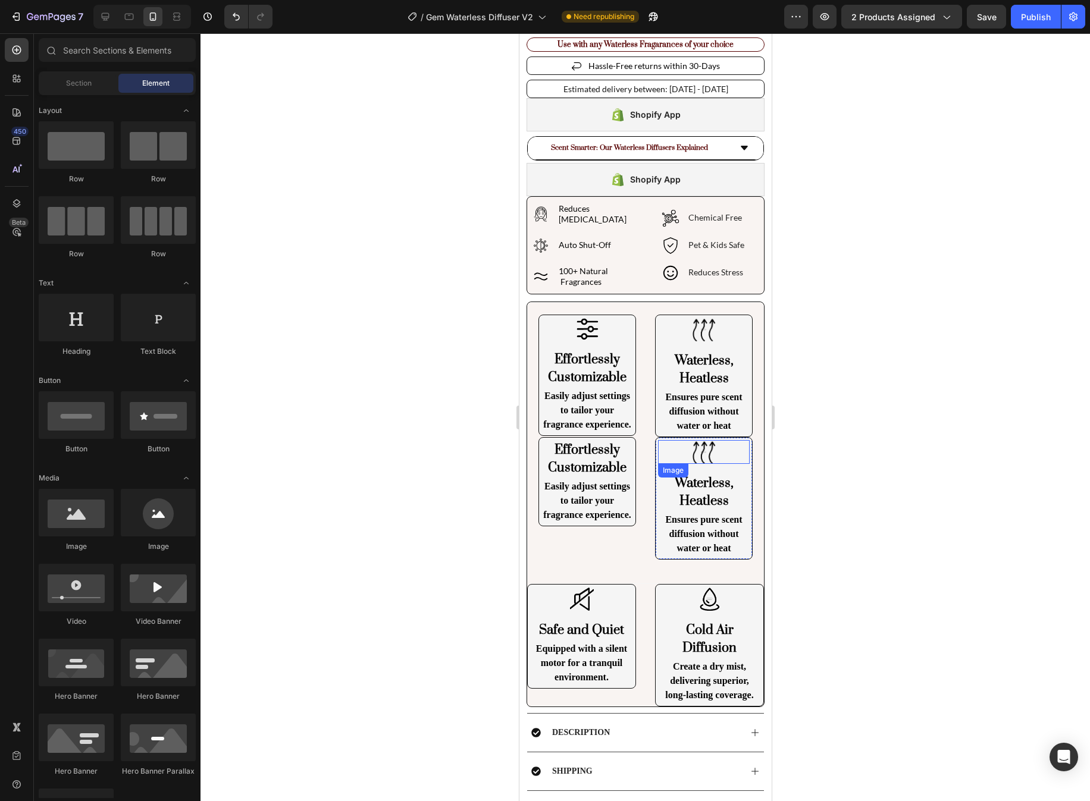
click at [709, 441] on img at bounding box center [703, 452] width 24 height 24
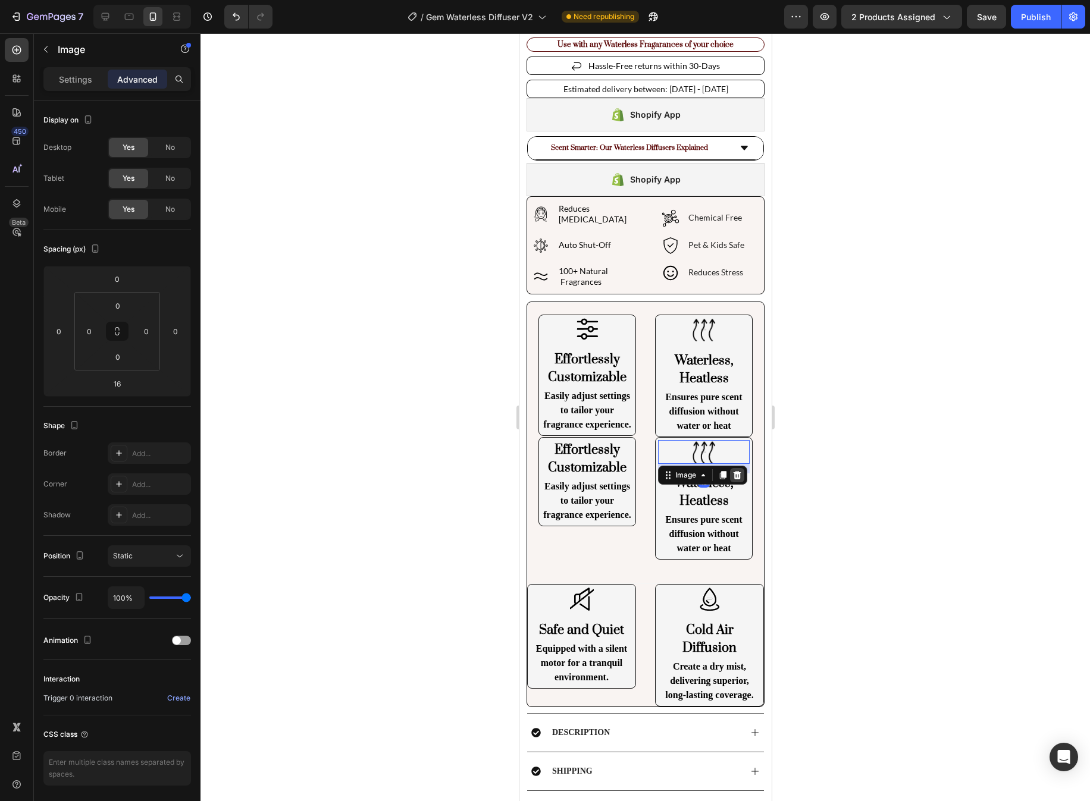
click at [737, 471] on icon at bounding box center [737, 476] width 10 height 10
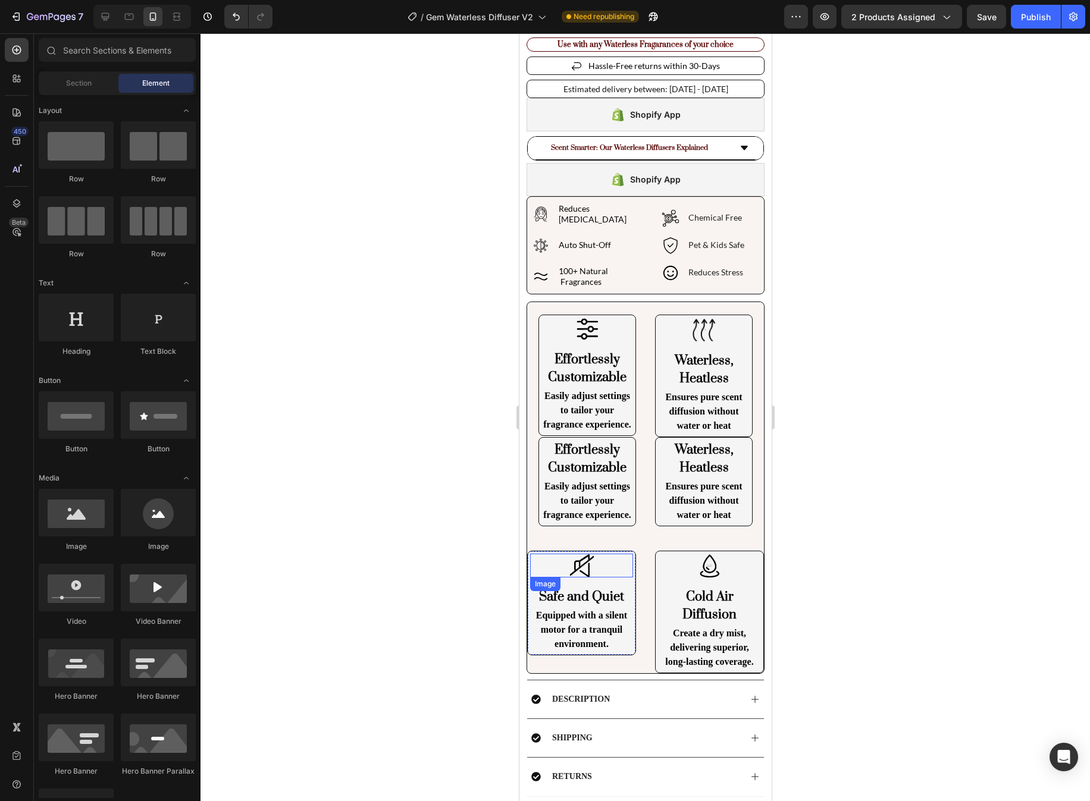
click at [585, 567] on img at bounding box center [581, 566] width 24 height 24
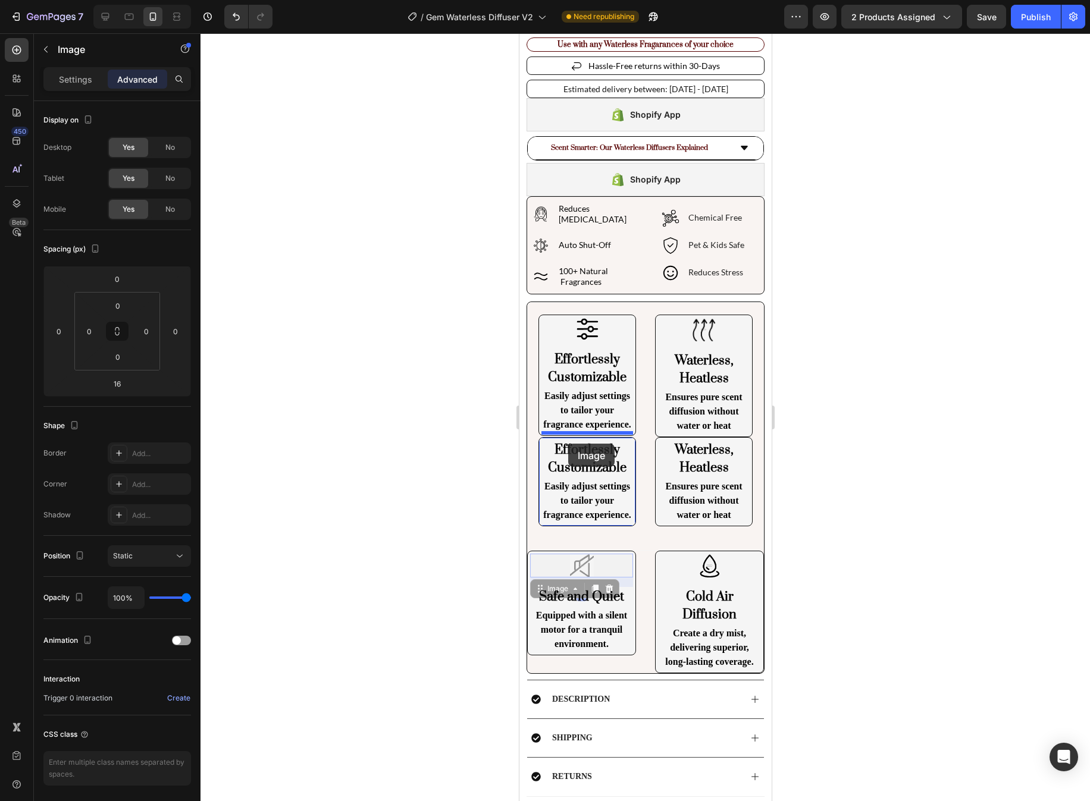
drag, startPoint x: 544, startPoint y: 587, endPoint x: 568, endPoint y: 444, distance: 145.3
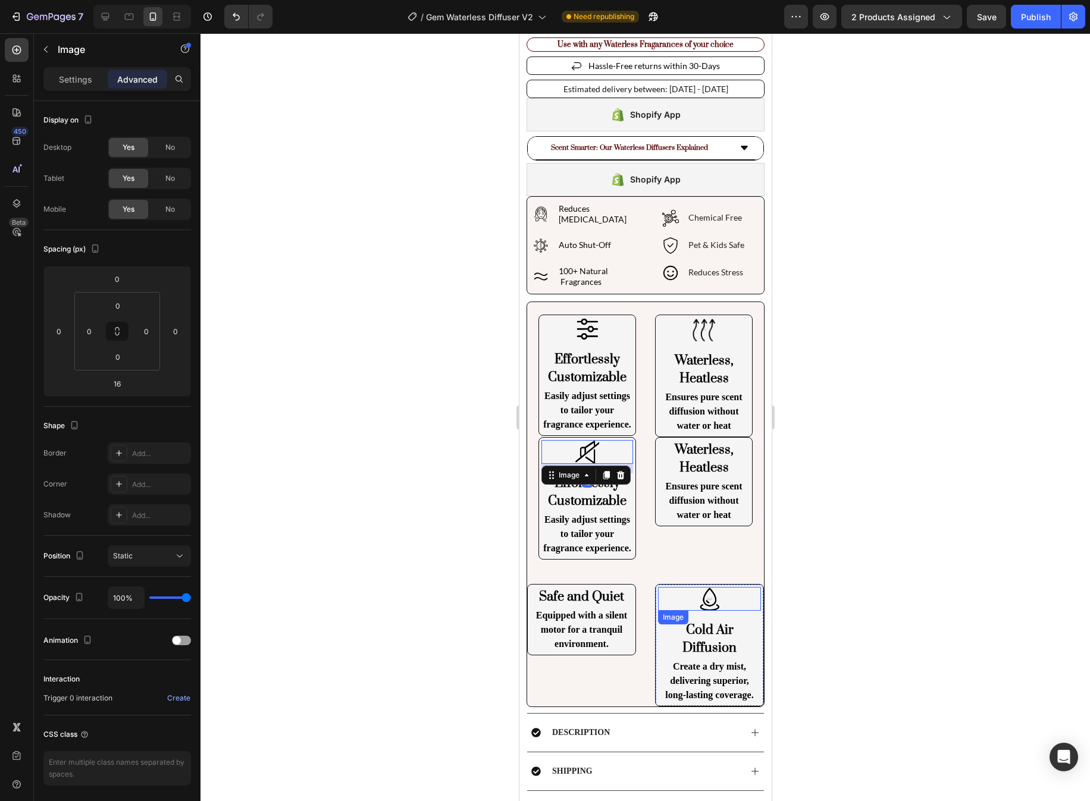
click at [705, 587] on img at bounding box center [709, 599] width 24 height 24
drag, startPoint x: 670, startPoint y: 617, endPoint x: 673, endPoint y: 440, distance: 176.7
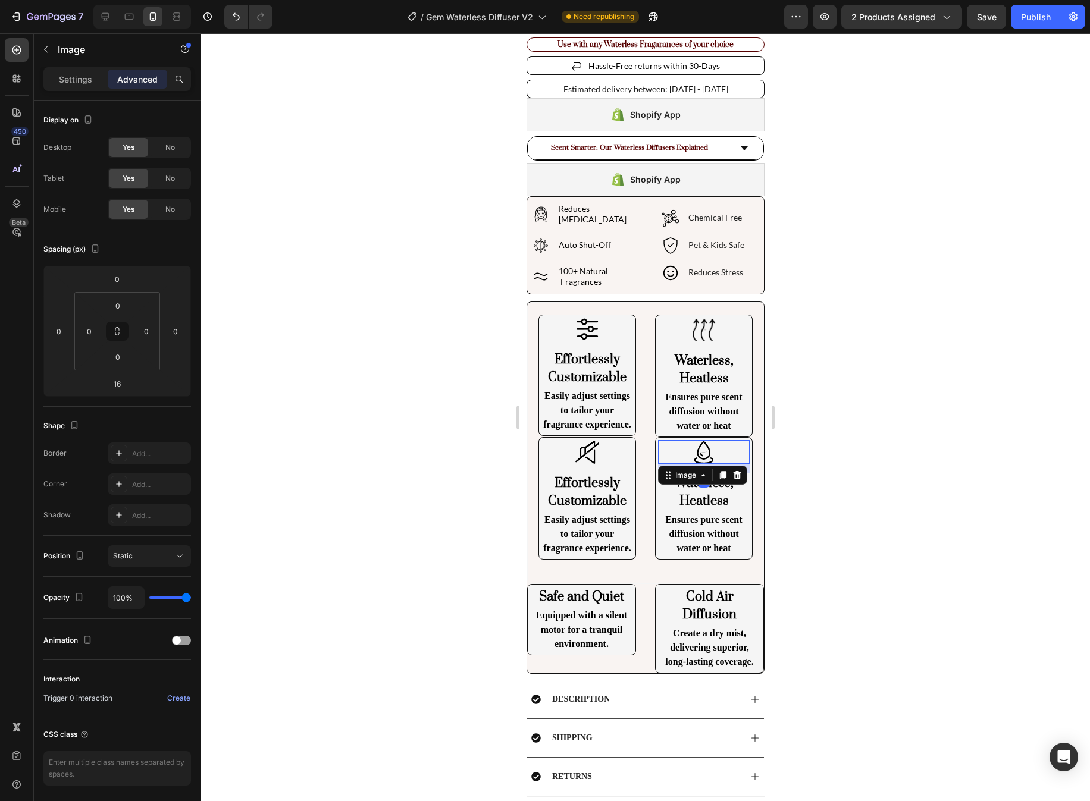
click at [848, 480] on div at bounding box center [644, 417] width 889 height 768
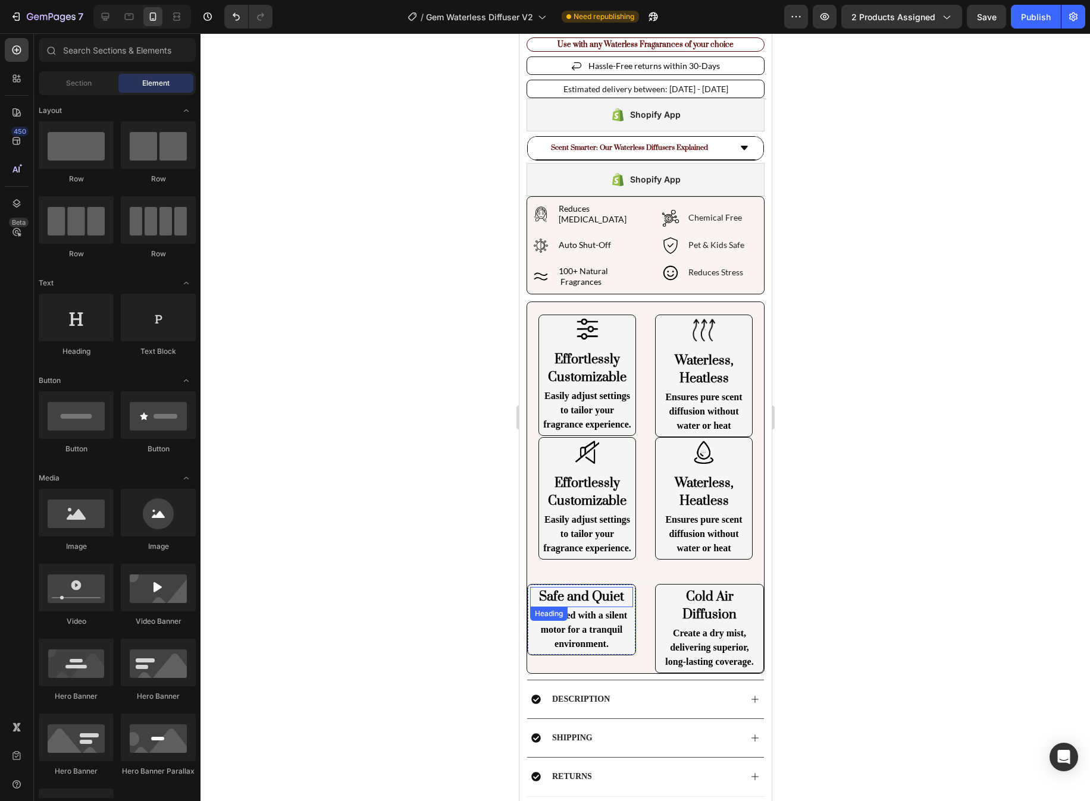
click at [600, 589] on h2 "Safe and Quiet" at bounding box center [580, 597] width 103 height 20
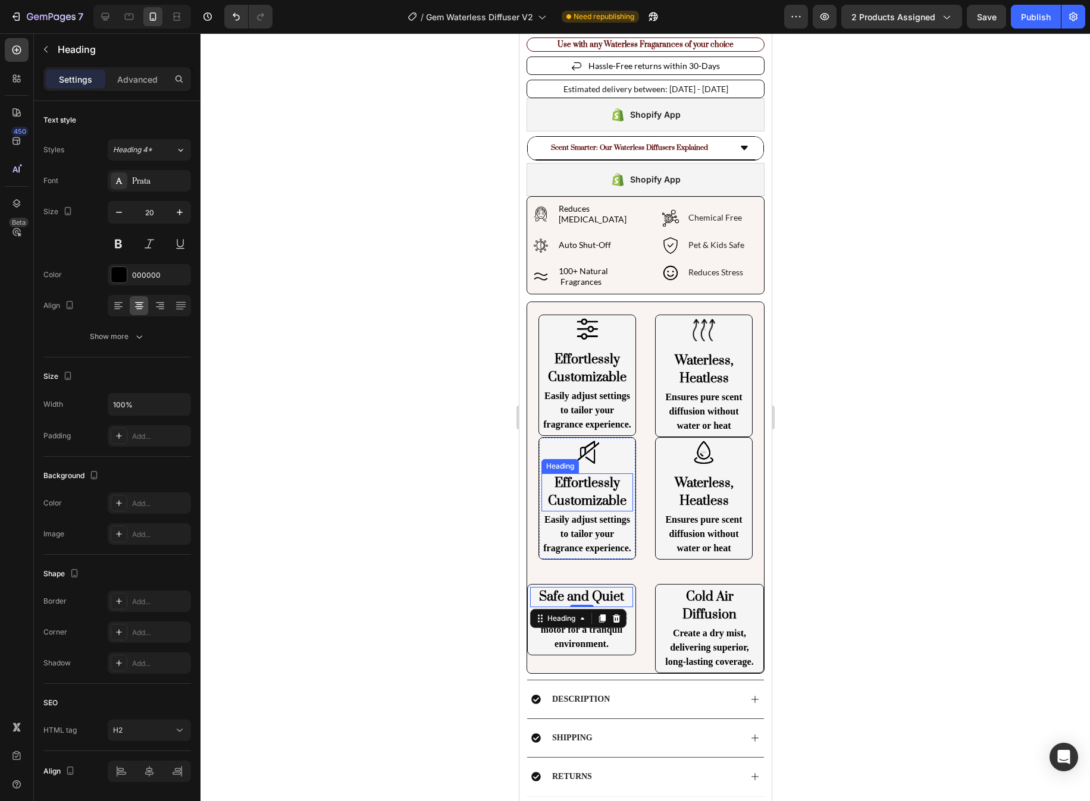
click at [613, 481] on div "Effortlessly Customizable Heading" at bounding box center [587, 493] width 92 height 38
click at [626, 481] on icon at bounding box center [627, 486] width 10 height 10
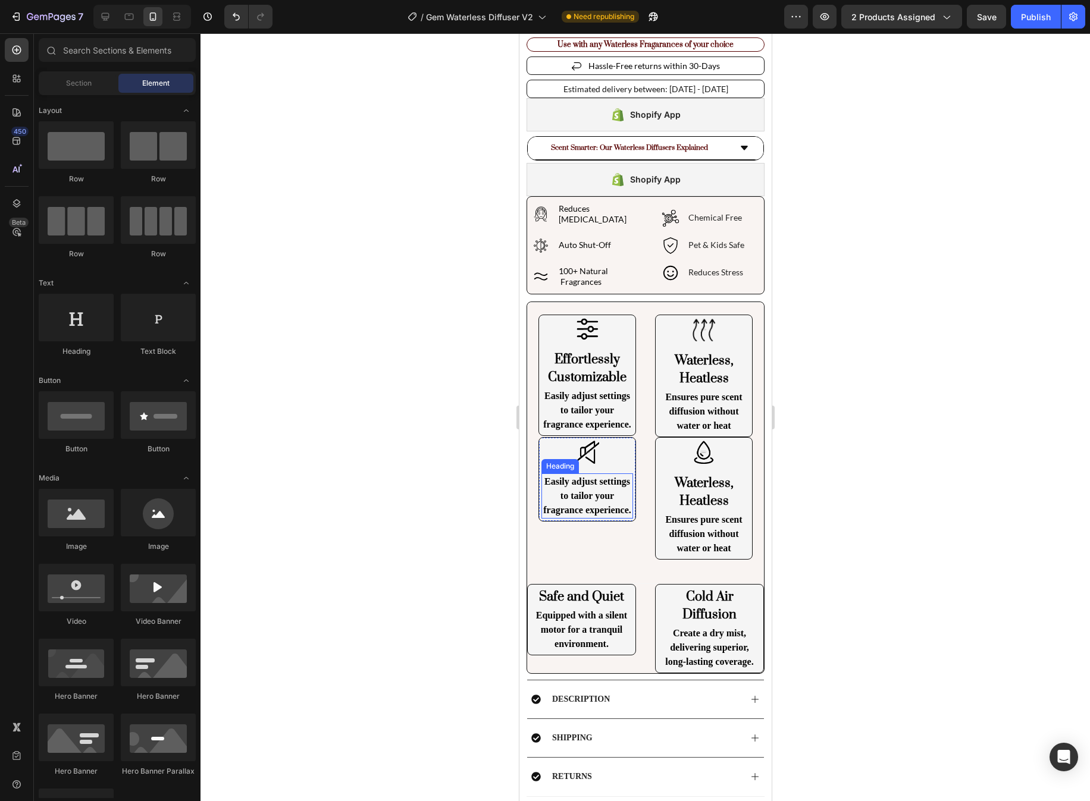
click at [612, 477] on h2 "Easily adjust settings to tailor your fragrance experience." at bounding box center [587, 496] width 92 height 45
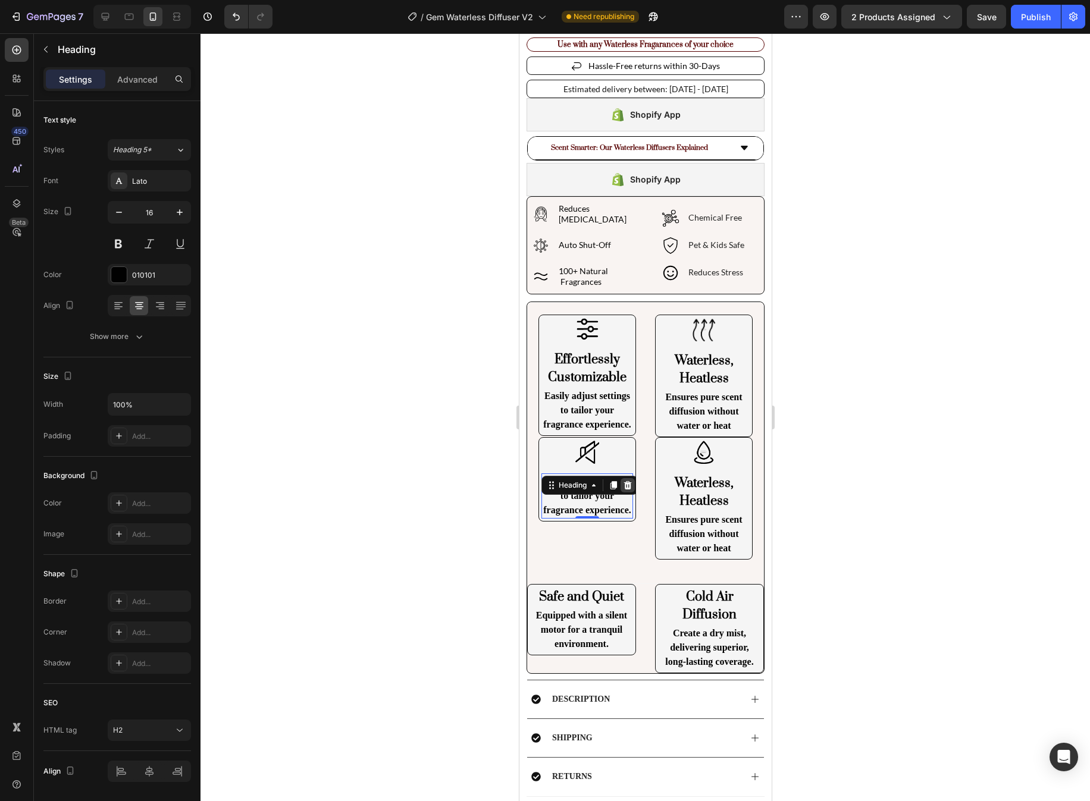
click at [629, 478] on div at bounding box center [627, 485] width 14 height 14
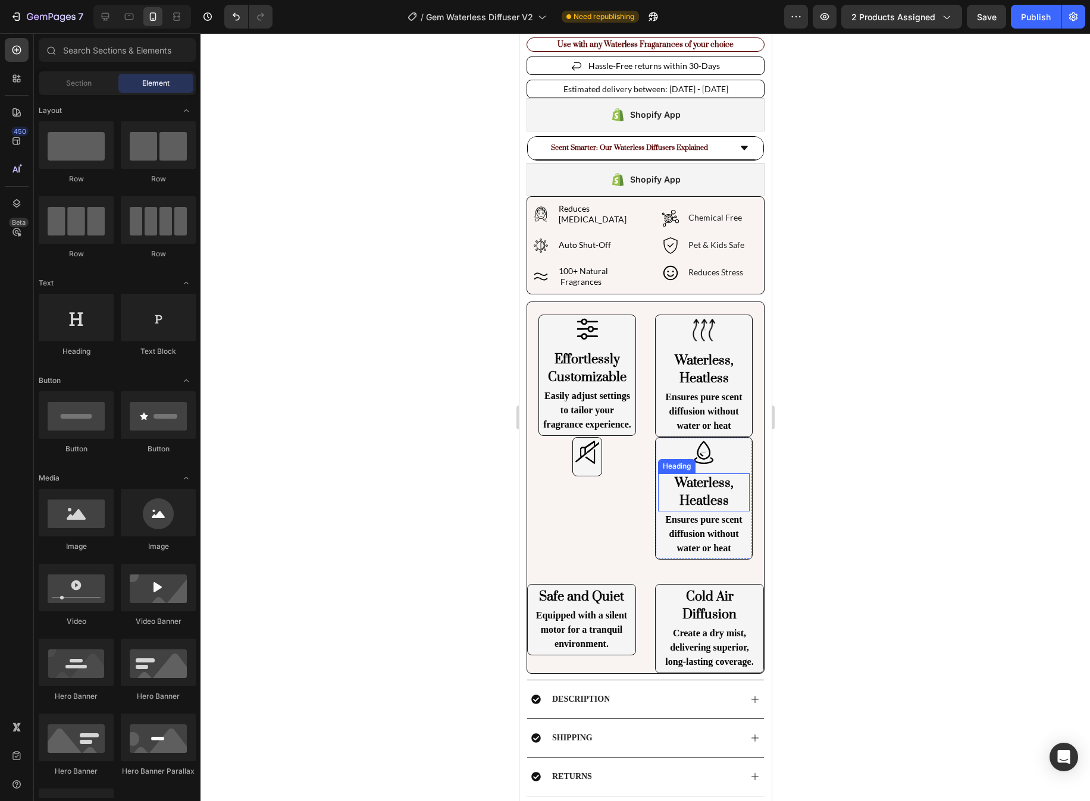
click at [716, 477] on h2 "Waterless, Heatless" at bounding box center [703, 493] width 92 height 38
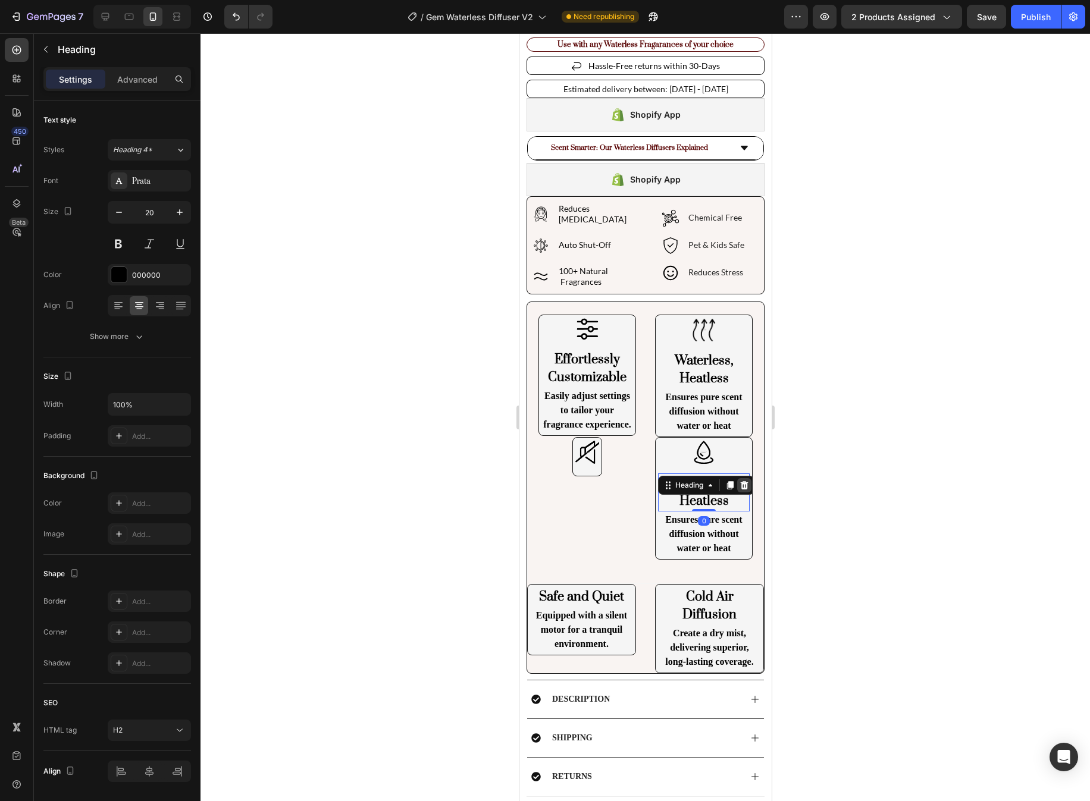
click at [743, 481] on icon at bounding box center [744, 485] width 8 height 8
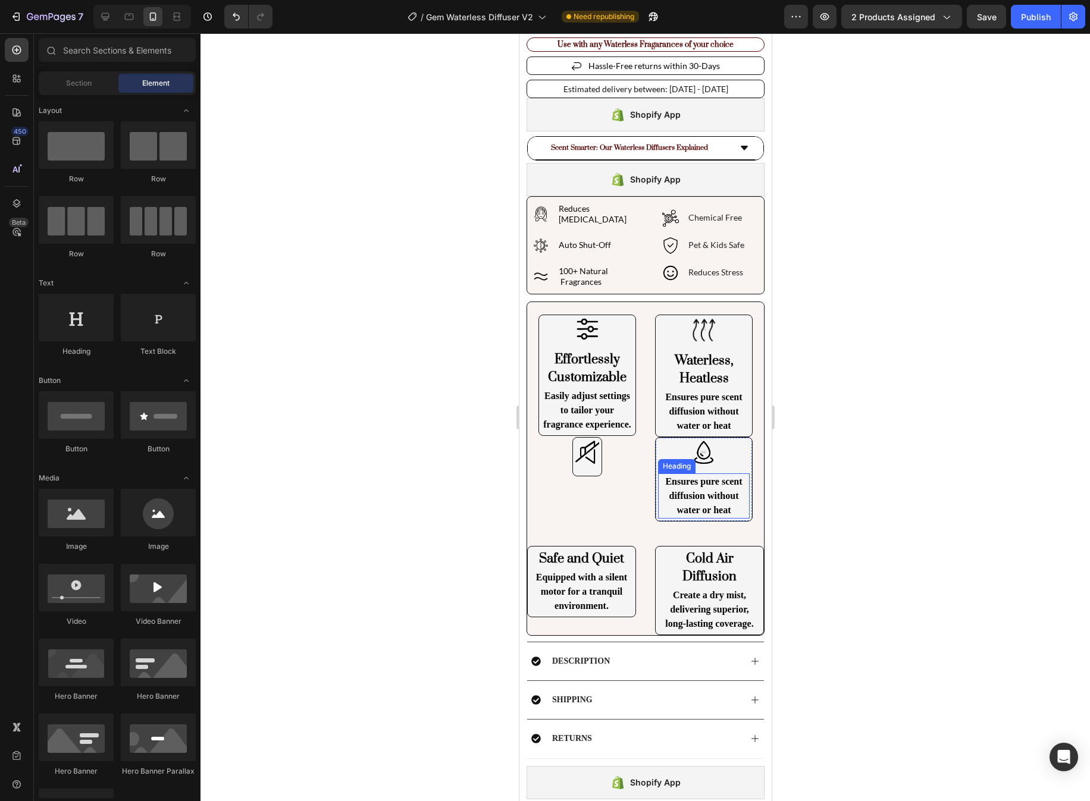
click at [726, 497] on h2 "Ensures pure scent diffusion without water or heat" at bounding box center [703, 496] width 92 height 45
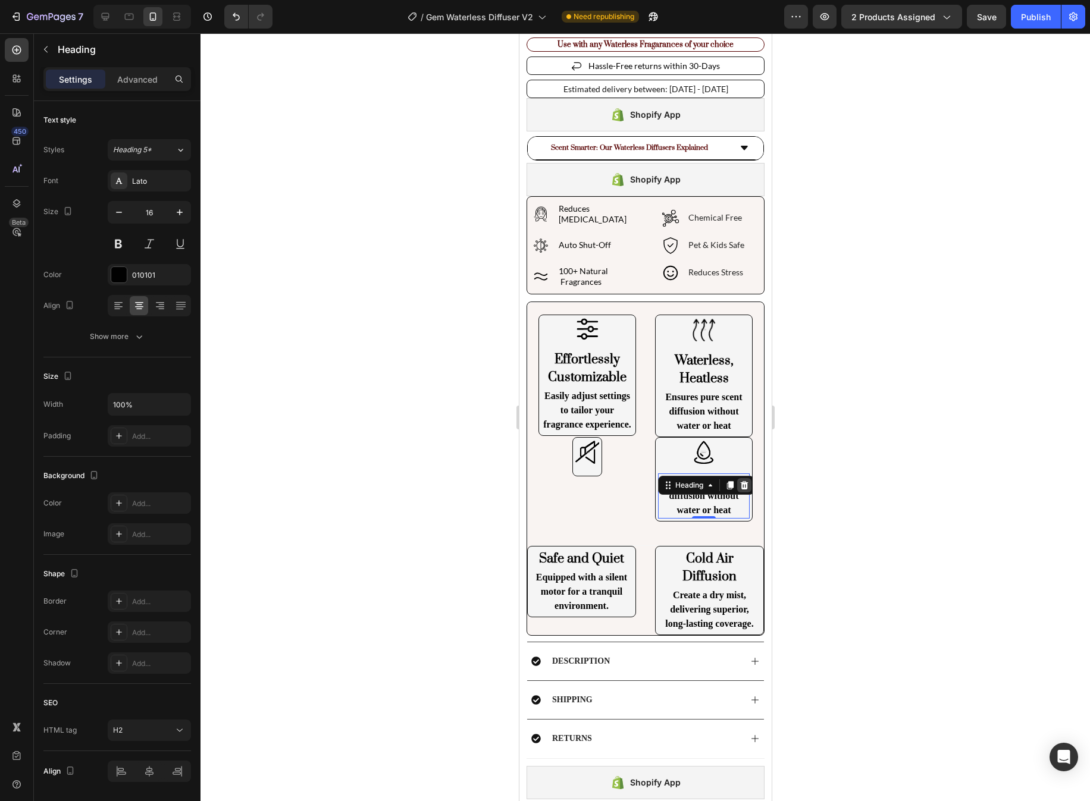
click at [744, 481] on icon at bounding box center [744, 485] width 8 height 8
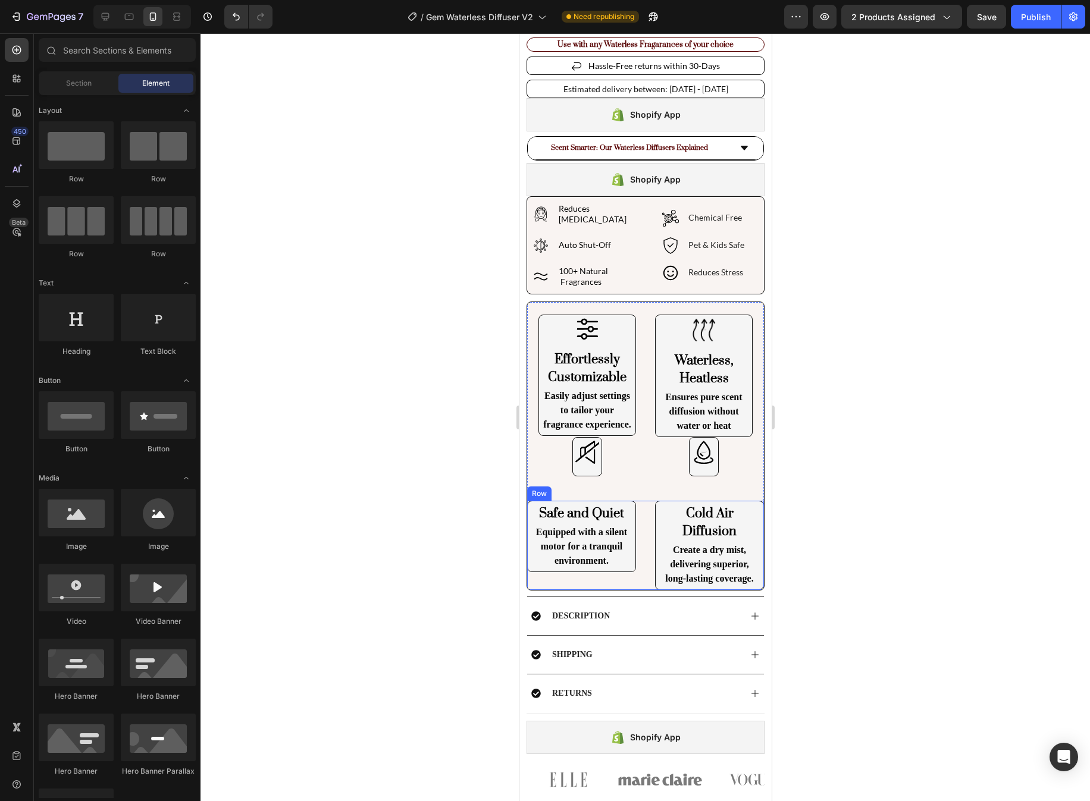
click at [617, 509] on h2 "Safe and Quiet" at bounding box center [580, 514] width 103 height 20
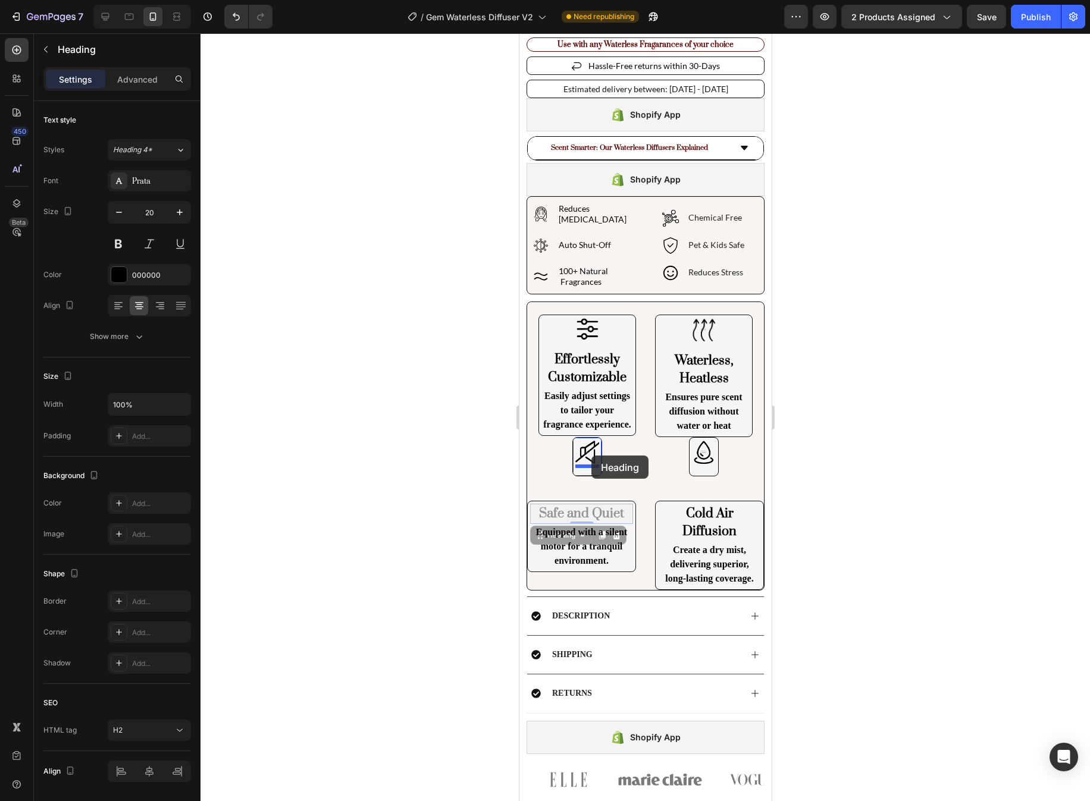
drag, startPoint x: 544, startPoint y: 529, endPoint x: 591, endPoint y: 456, distance: 86.6
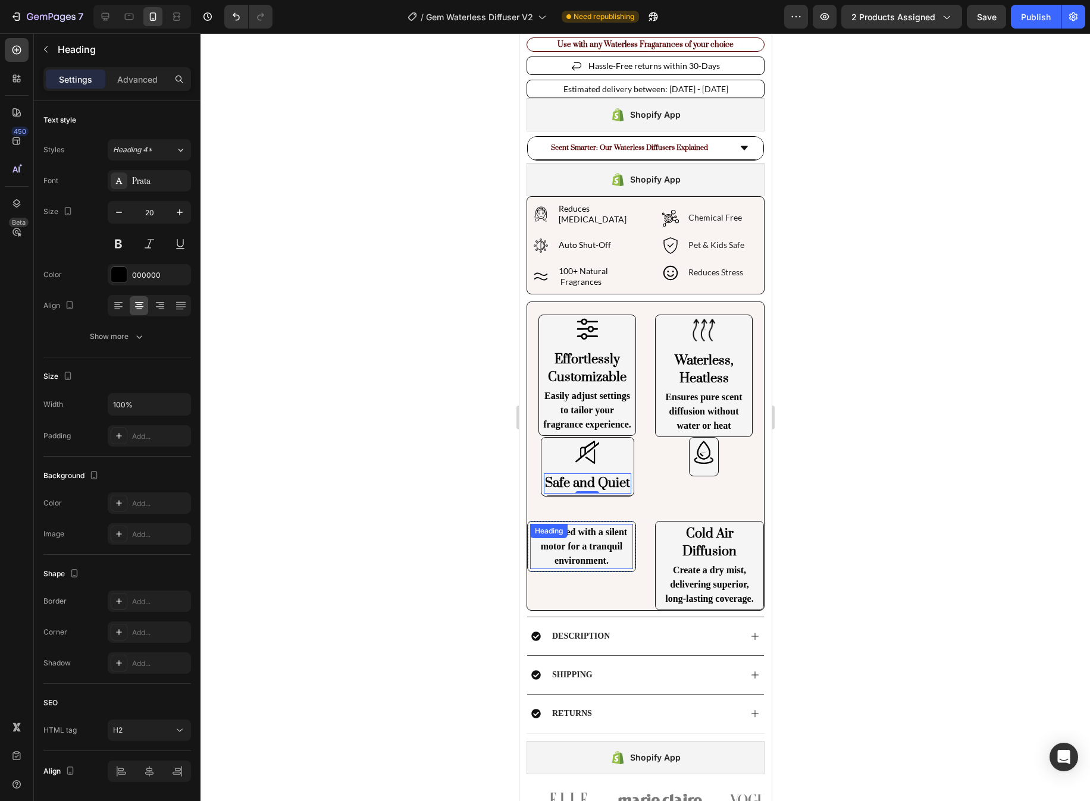
click at [588, 547] on h2 "Equipped with a silent motor for a tranquil environment." at bounding box center [580, 546] width 103 height 45
drag, startPoint x: 540, startPoint y: 532, endPoint x: 561, endPoint y: 481, distance: 56.0
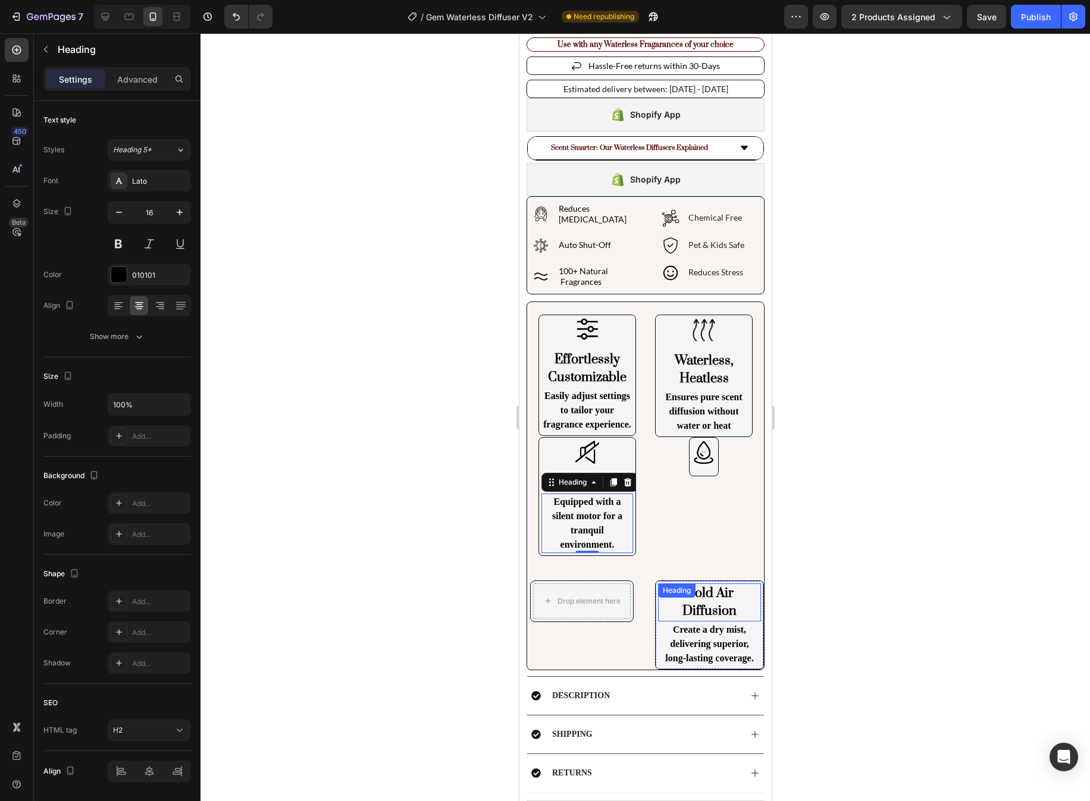
click at [708, 600] on h2 "Cold Air Diffusion" at bounding box center [708, 603] width 103 height 38
drag, startPoint x: 667, startPoint y: 587, endPoint x: 700, endPoint y: 457, distance: 134.3
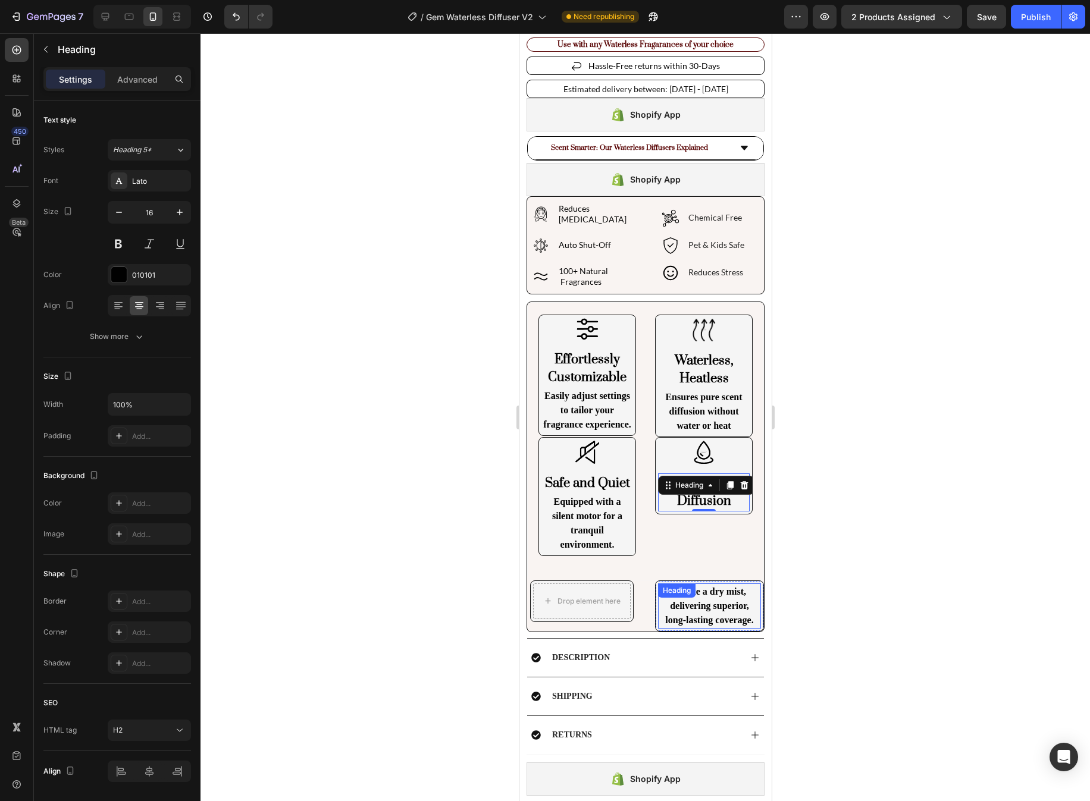
click at [684, 603] on p "Create a dry mist, delivering superior, long-lasting coverage." at bounding box center [709, 606] width 101 height 43
drag, startPoint x: 664, startPoint y: 588, endPoint x: 686, endPoint y: 504, distance: 86.7
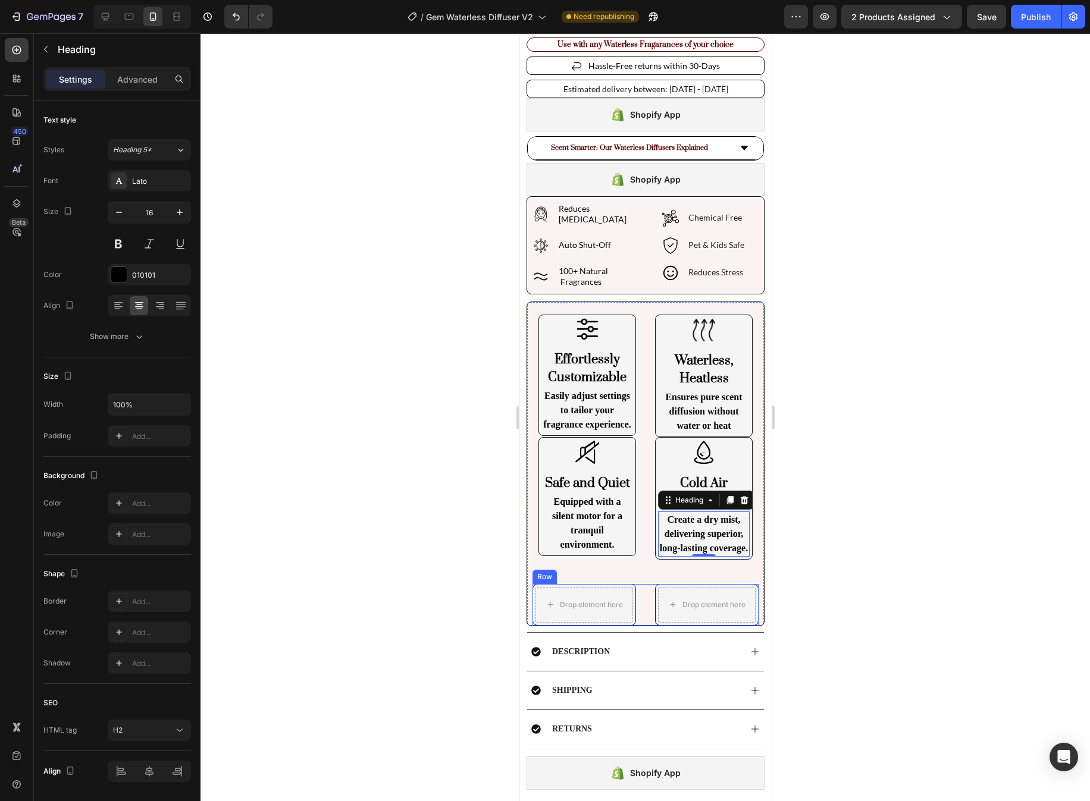
click at [642, 585] on div "Drop element here Row Drop element here Row Row" at bounding box center [645, 605] width 226 height 42
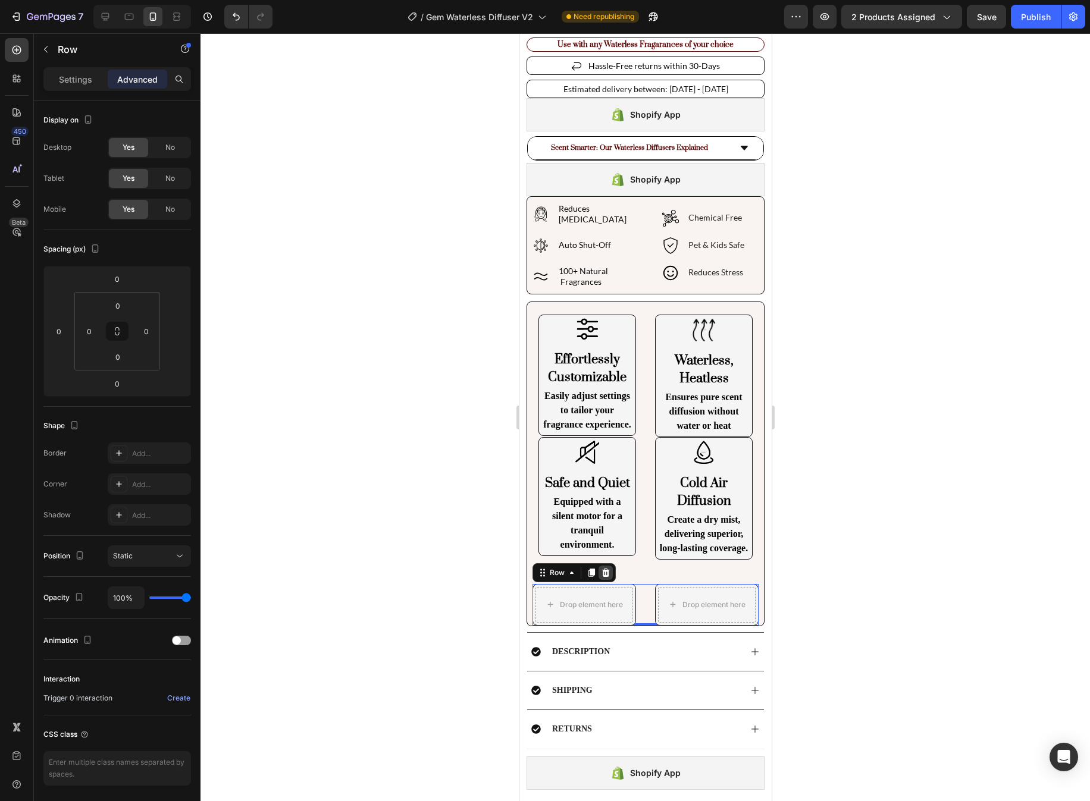
click at [603, 569] on icon at bounding box center [605, 573] width 8 height 8
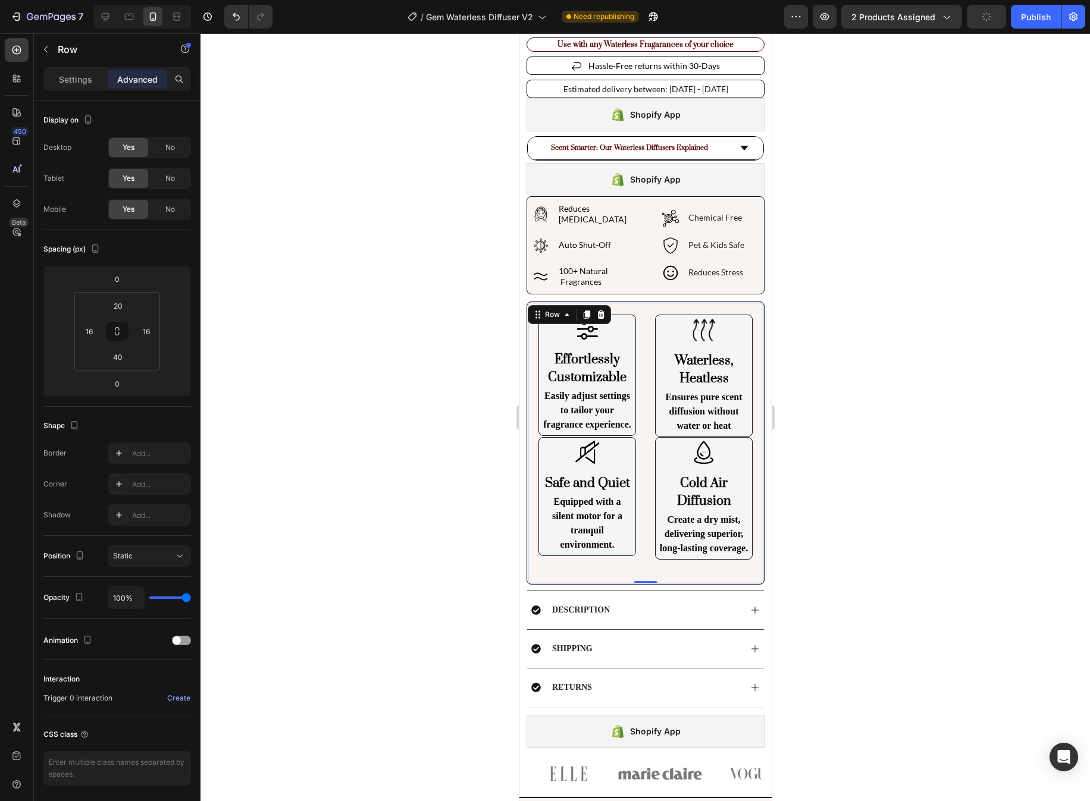
click at [858, 553] on div at bounding box center [644, 417] width 889 height 768
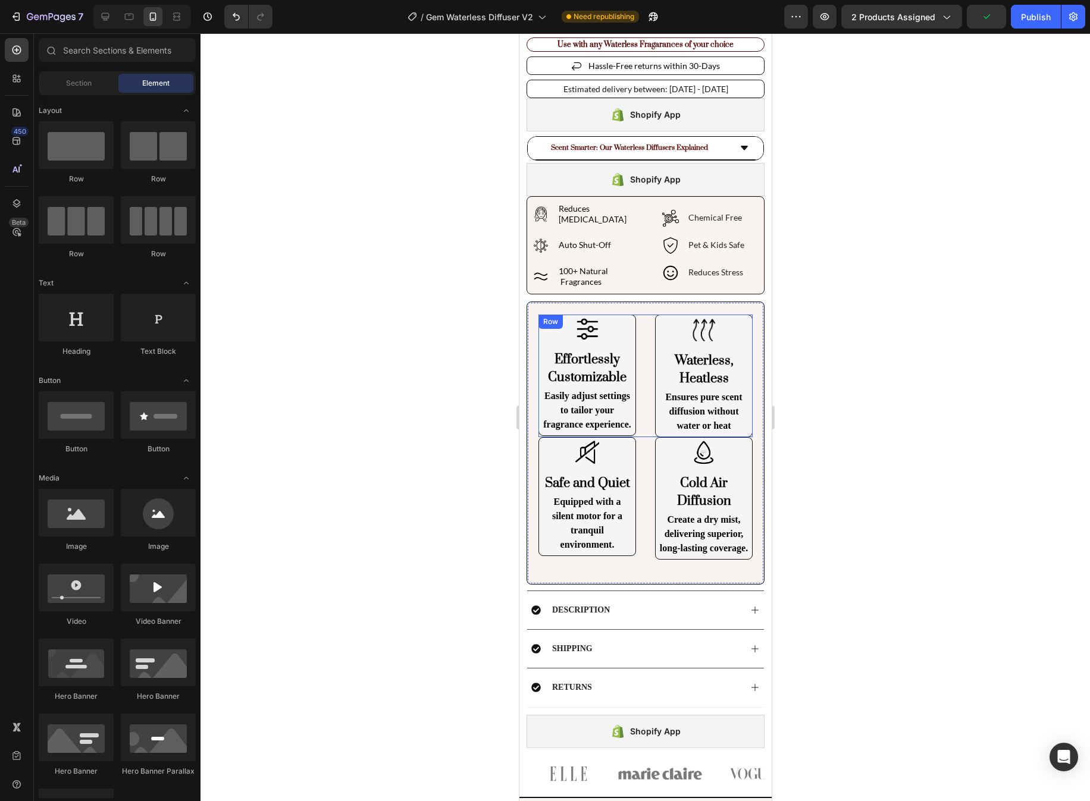
click at [649, 406] on div "Image Effortlessly Customizable Heading Easily adjust settings to tailor your f…" at bounding box center [645, 376] width 214 height 123
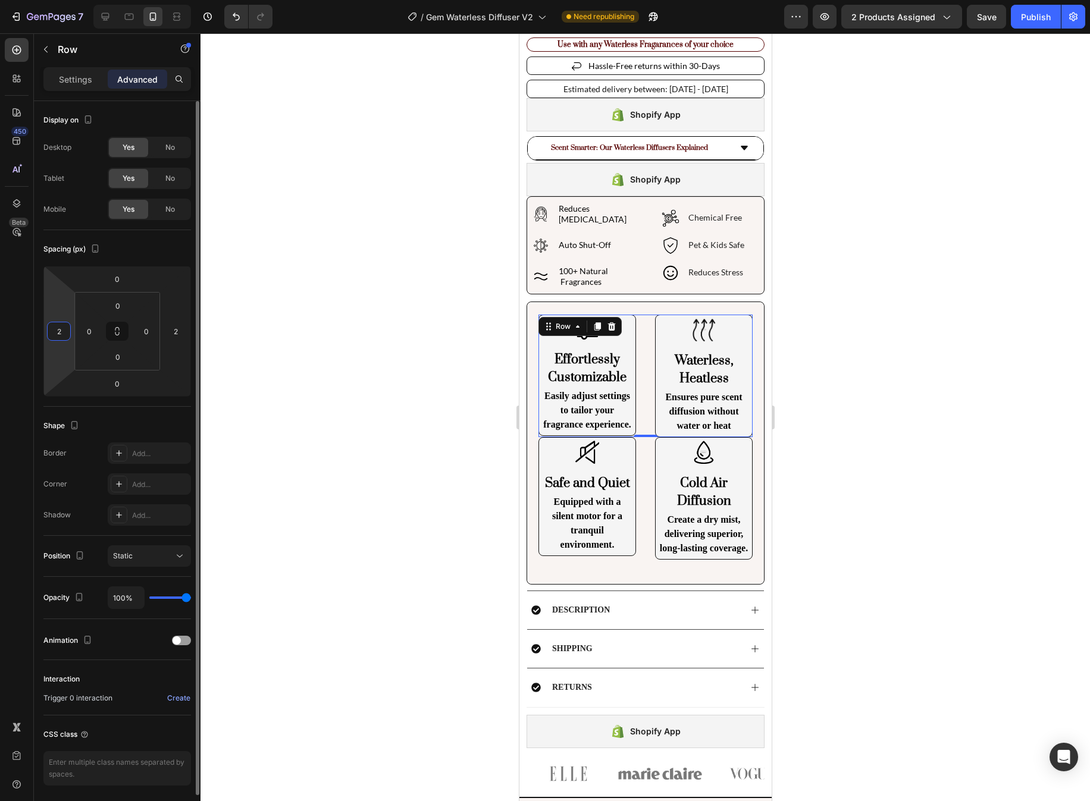
click at [61, 333] on input "2" at bounding box center [59, 331] width 18 height 18
type input "0"
click at [180, 334] on input "2" at bounding box center [176, 331] width 18 height 18
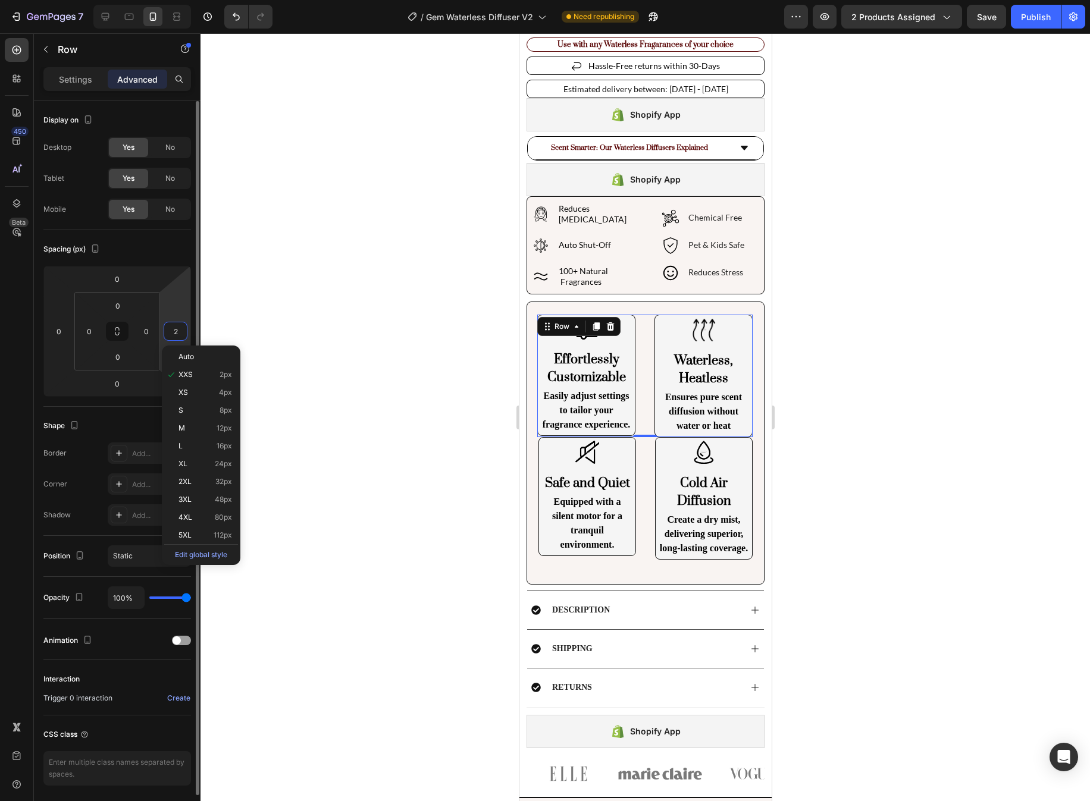
type input "0"
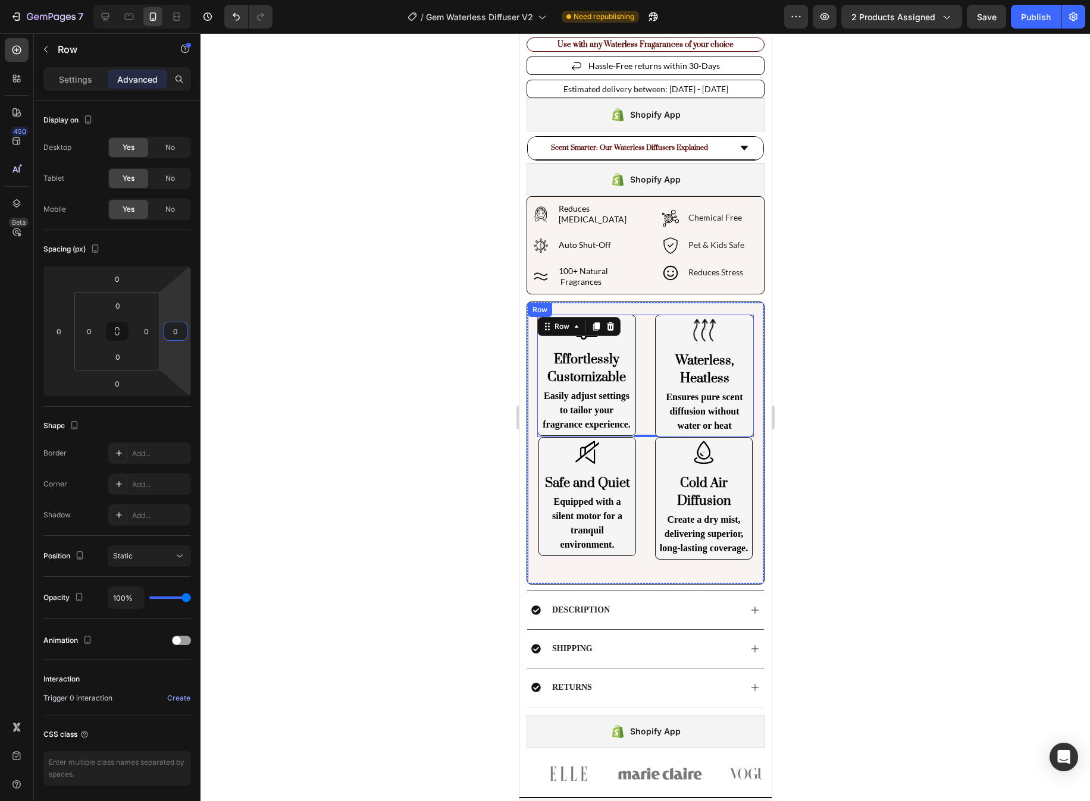
click at [634, 303] on div "Image Effortlessly Customizable Heading Easily adjust settings to tailor your f…" at bounding box center [644, 443] width 237 height 282
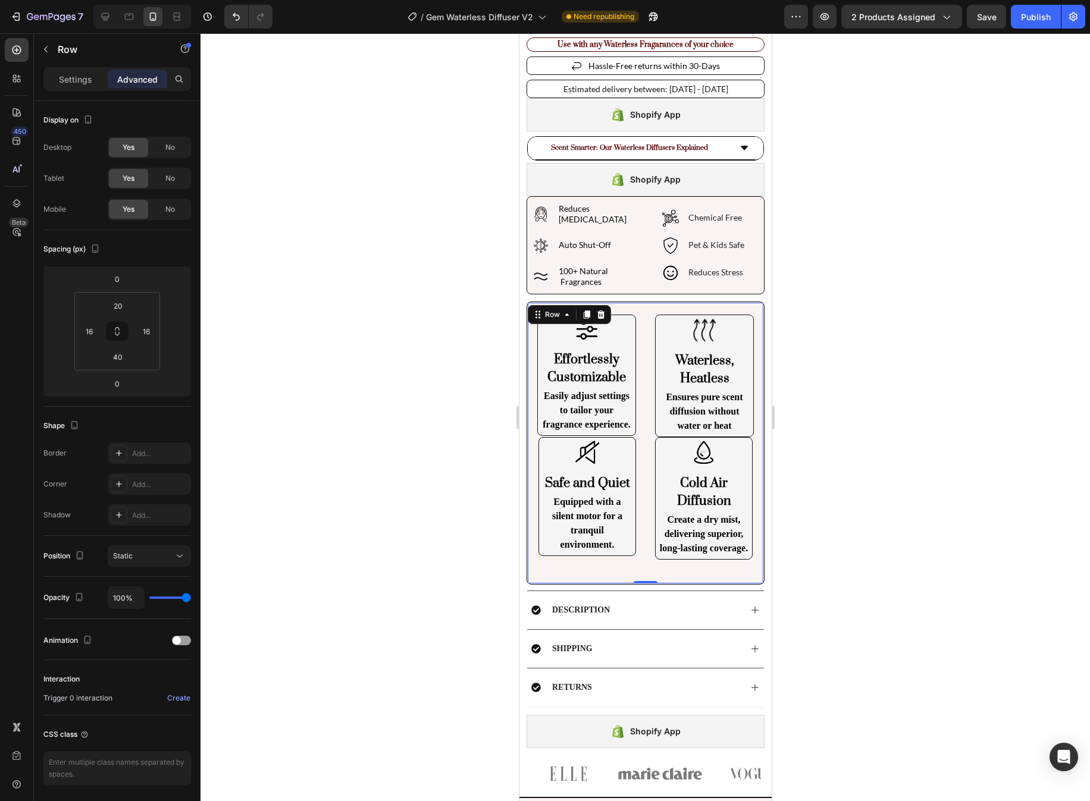
click at [863, 407] on div at bounding box center [644, 417] width 889 height 768
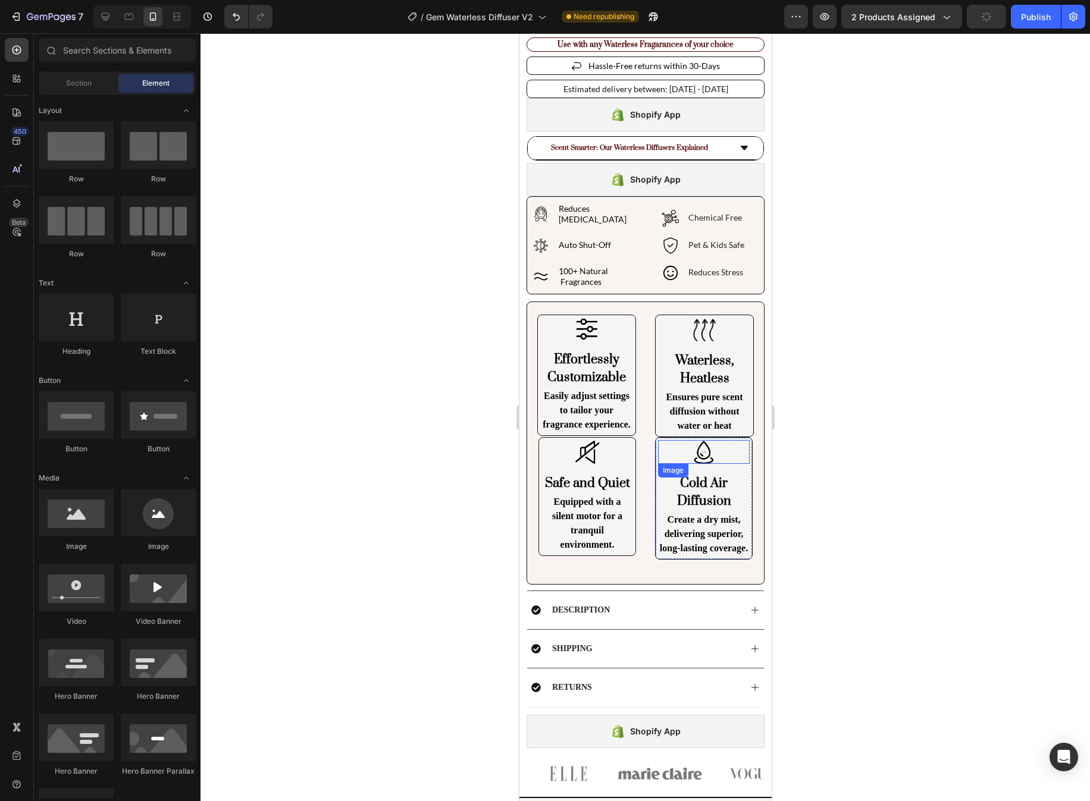
click at [725, 440] on div at bounding box center [703, 452] width 92 height 24
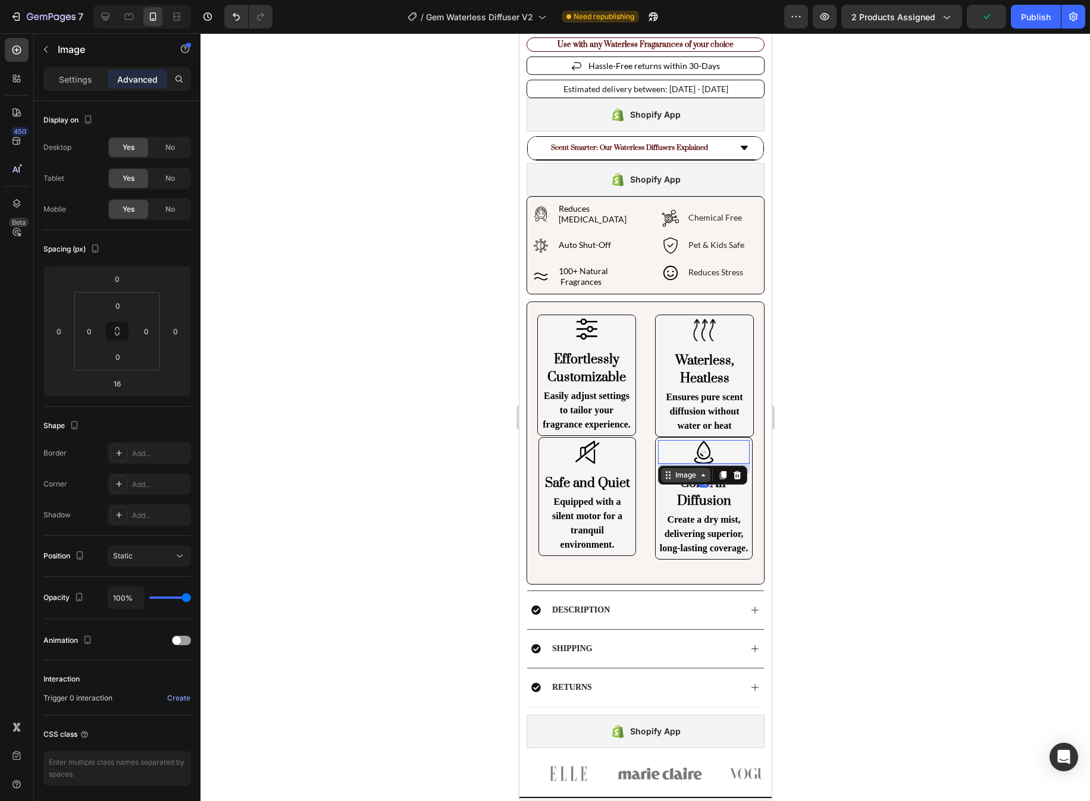
click at [682, 470] on div "Image" at bounding box center [685, 475] width 26 height 11
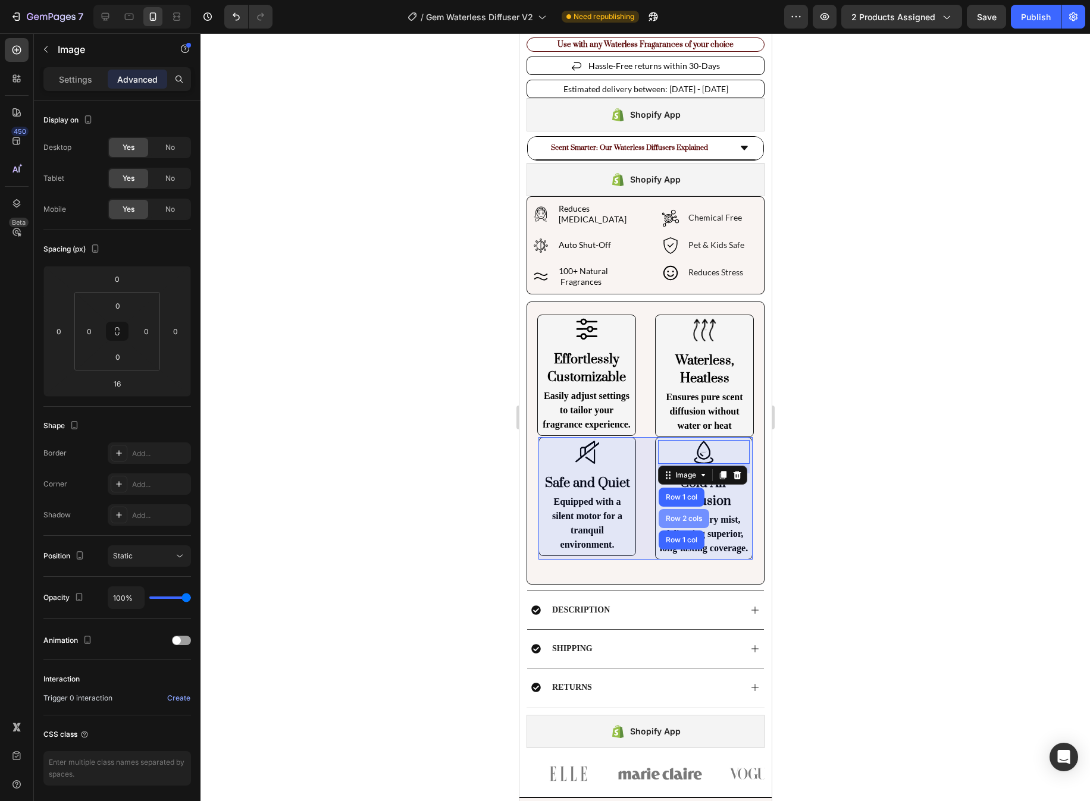
click at [687, 509] on div "Row 2 cols" at bounding box center [683, 518] width 51 height 19
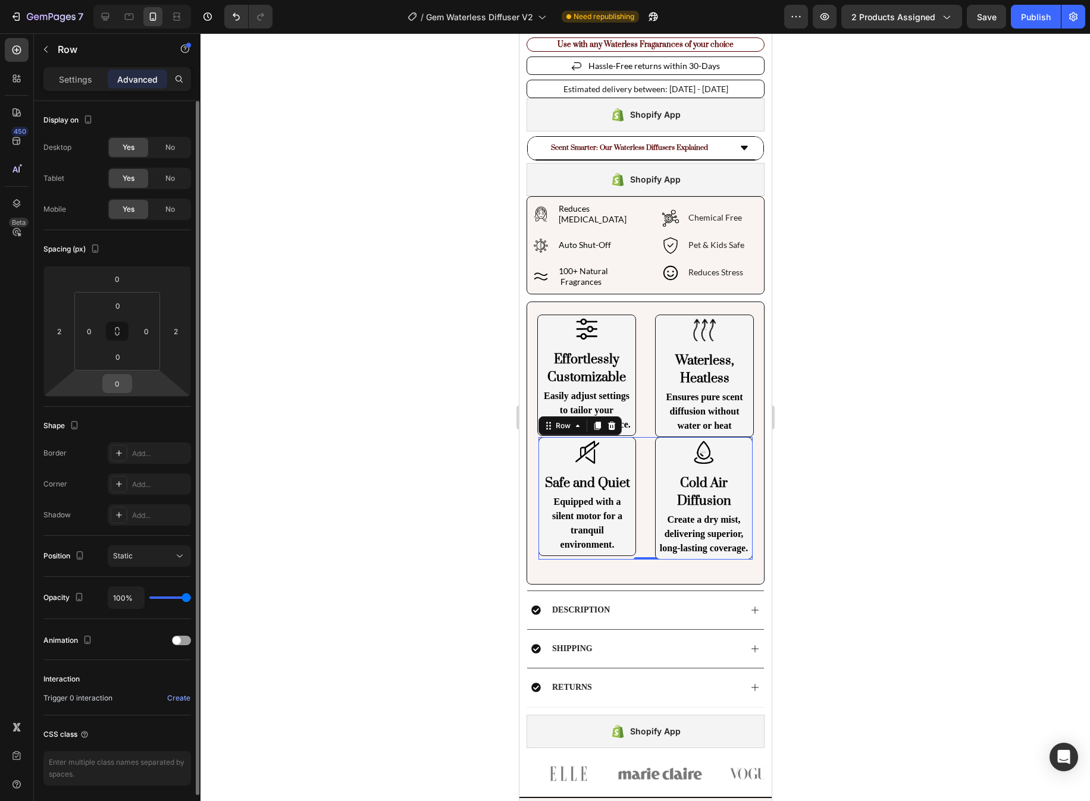
click at [121, 381] on input "0" at bounding box center [117, 384] width 24 height 18
click at [119, 274] on input "0" at bounding box center [117, 279] width 24 height 18
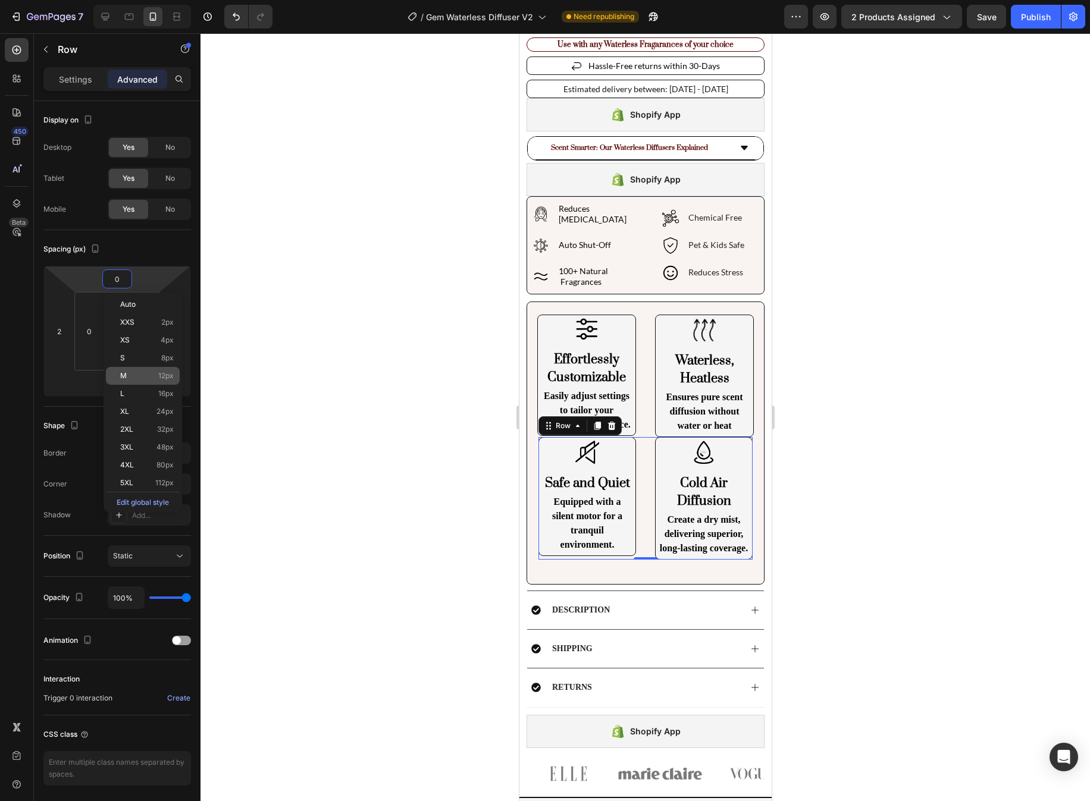
click at [164, 378] on span "12px" at bounding box center [165, 376] width 15 height 8
type input "12"
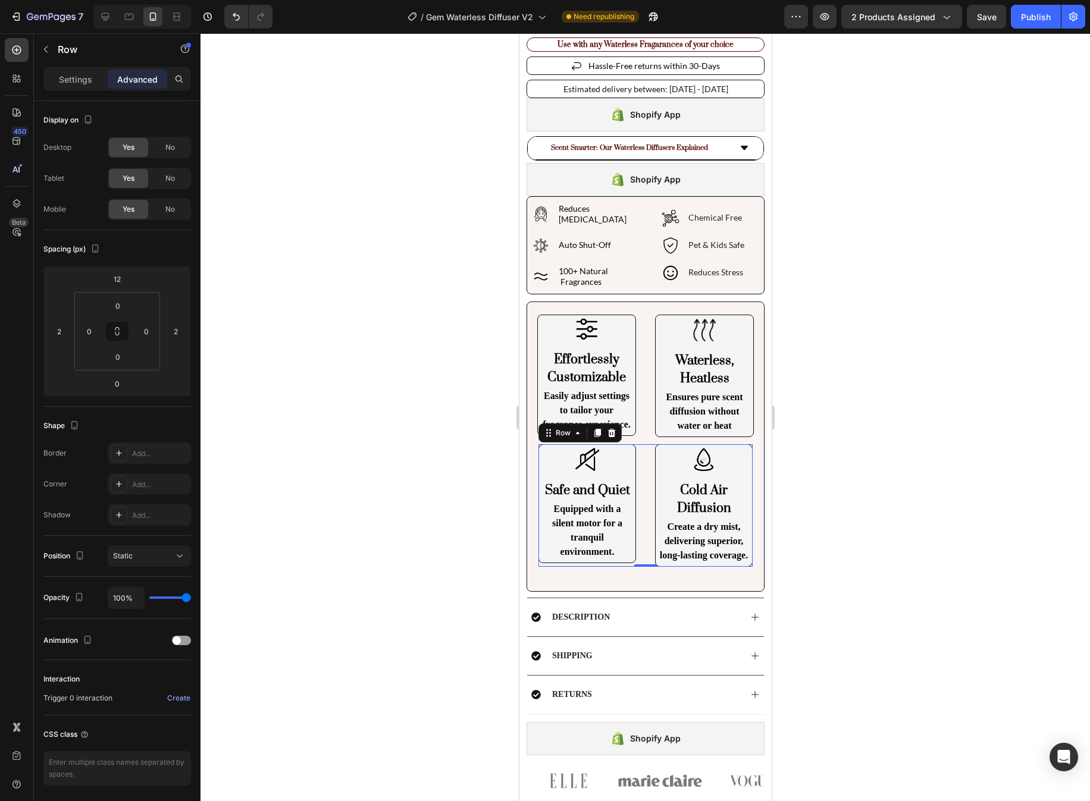
click at [863, 385] on div at bounding box center [644, 417] width 889 height 768
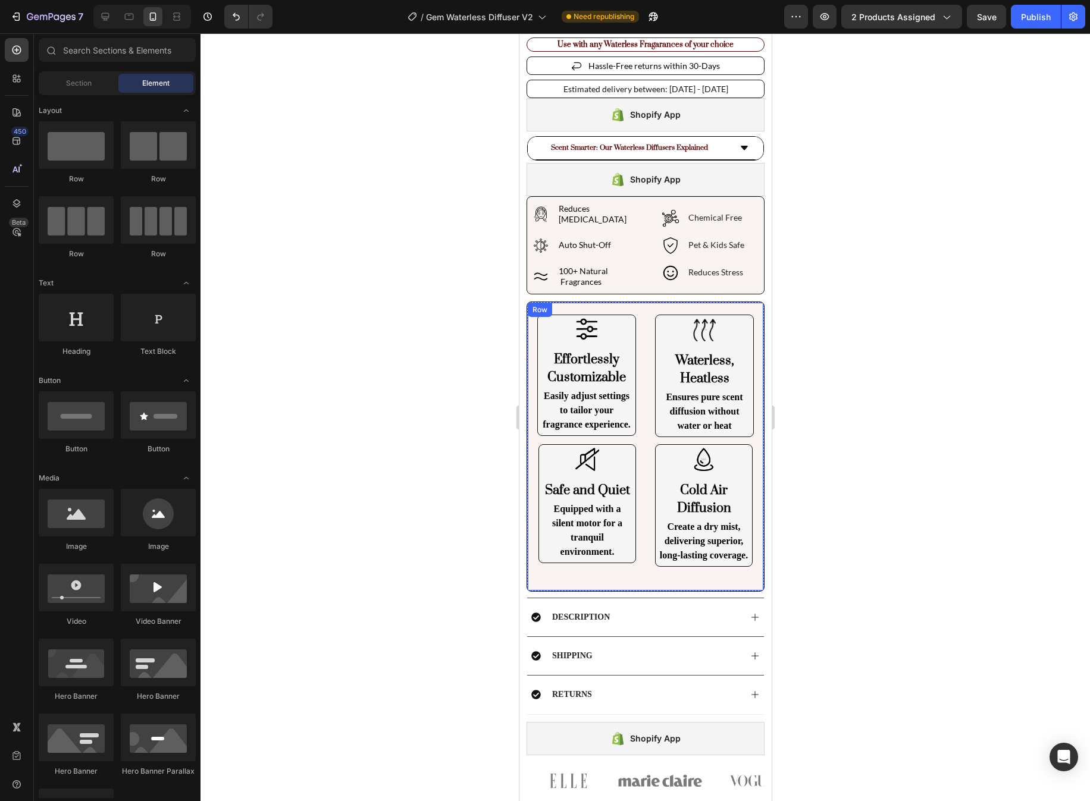
click at [728, 569] on div "Image Effortlessly Customizable Heading Easily adjust settings to tailor your f…" at bounding box center [644, 446] width 237 height 289
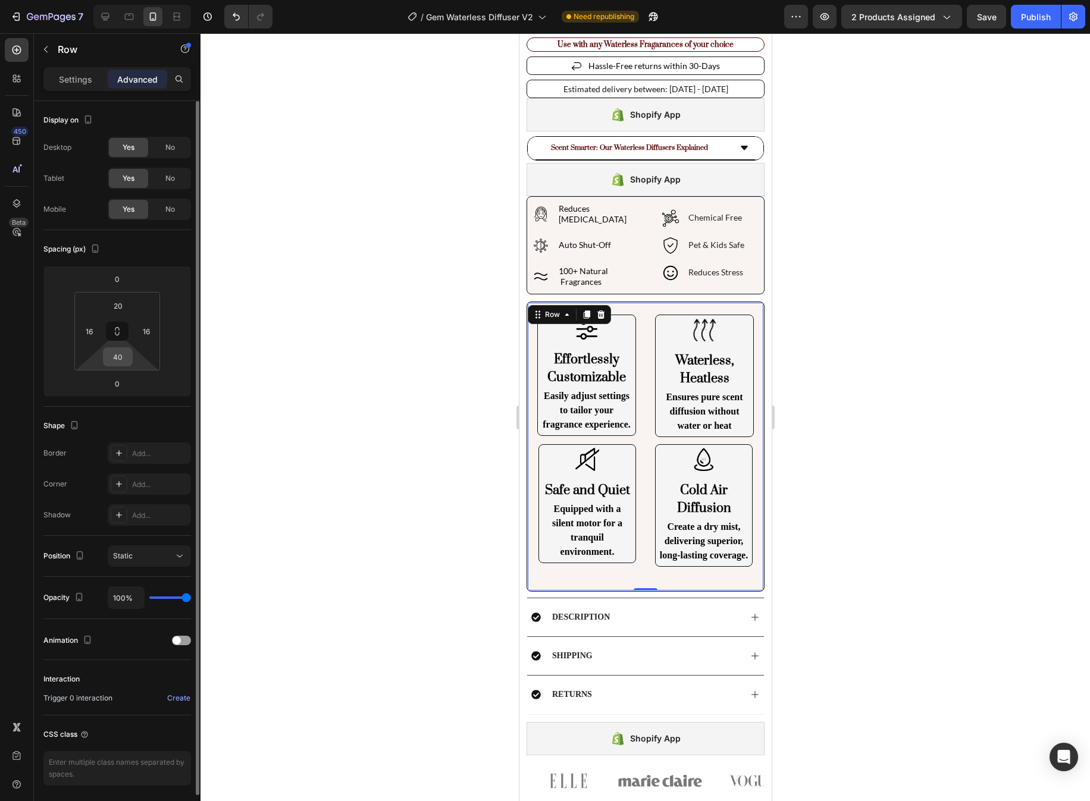
click at [117, 362] on input "40" at bounding box center [118, 357] width 24 height 18
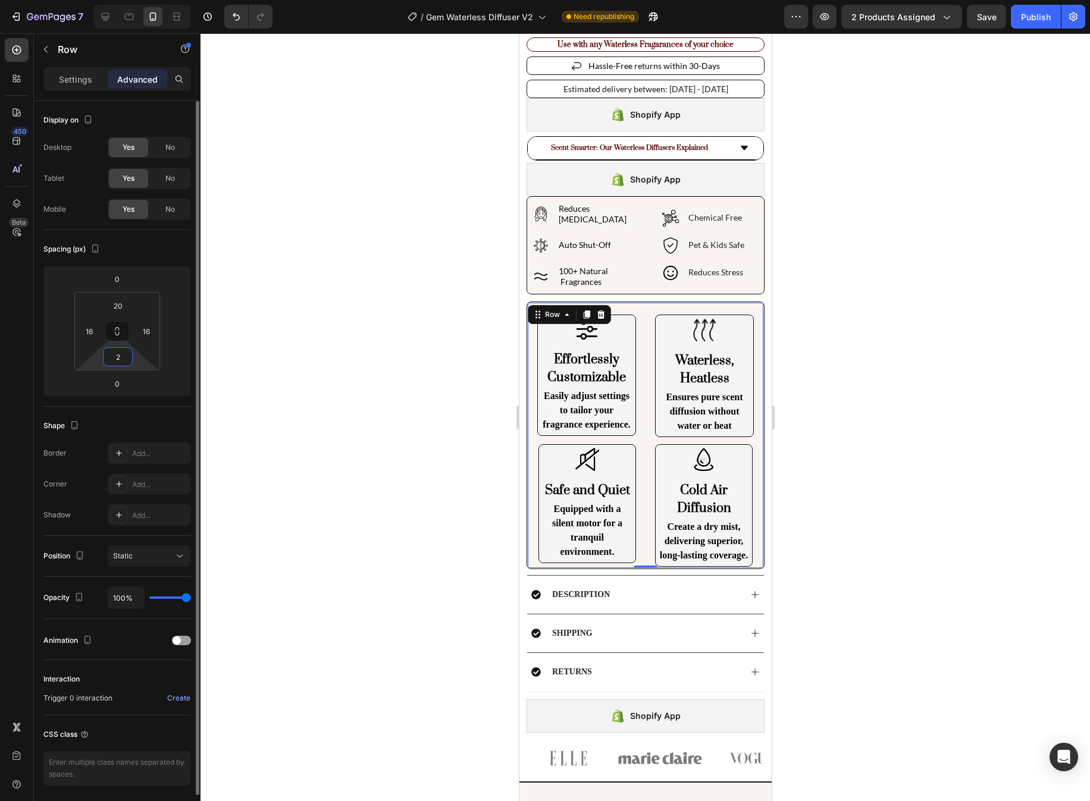
type input "20"
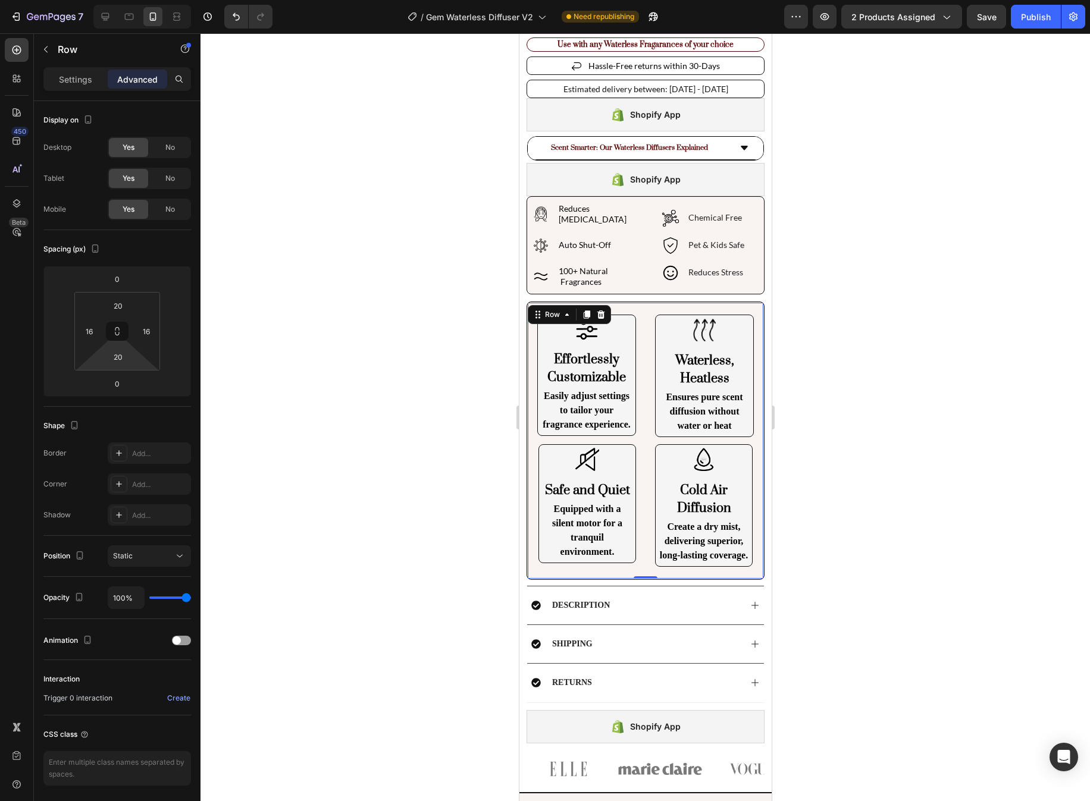
click at [863, 394] on div at bounding box center [644, 417] width 889 height 768
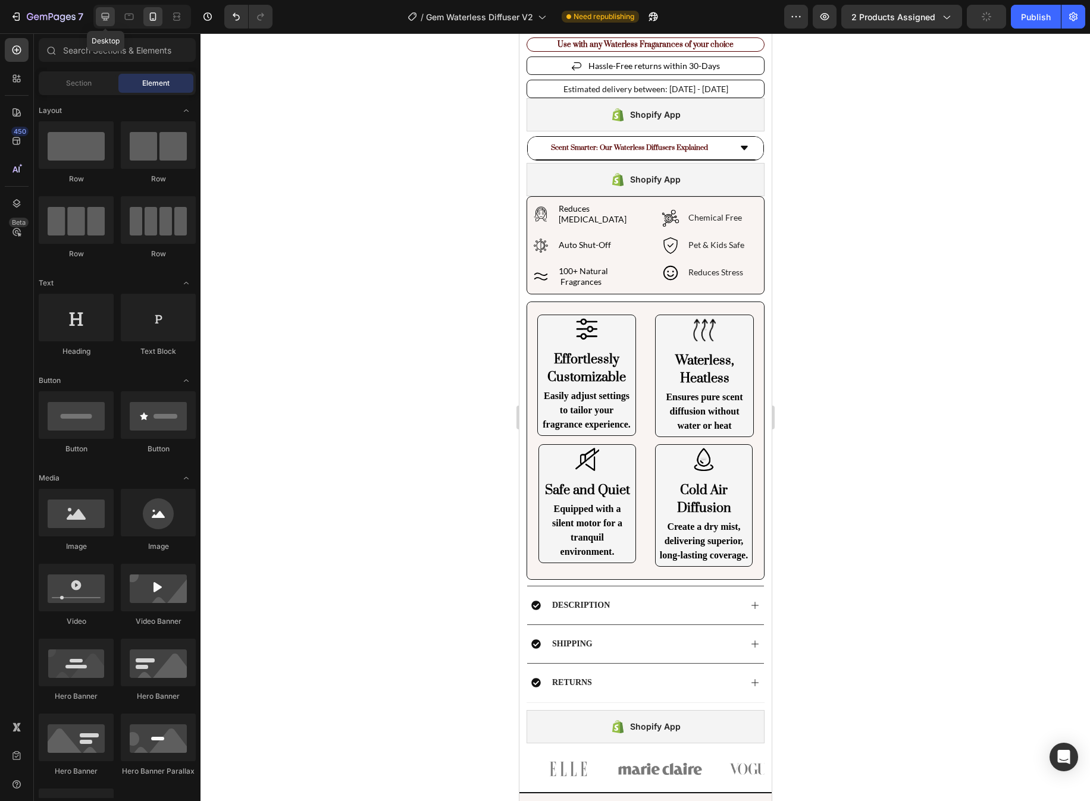
click at [102, 23] on div at bounding box center [105, 16] width 19 height 19
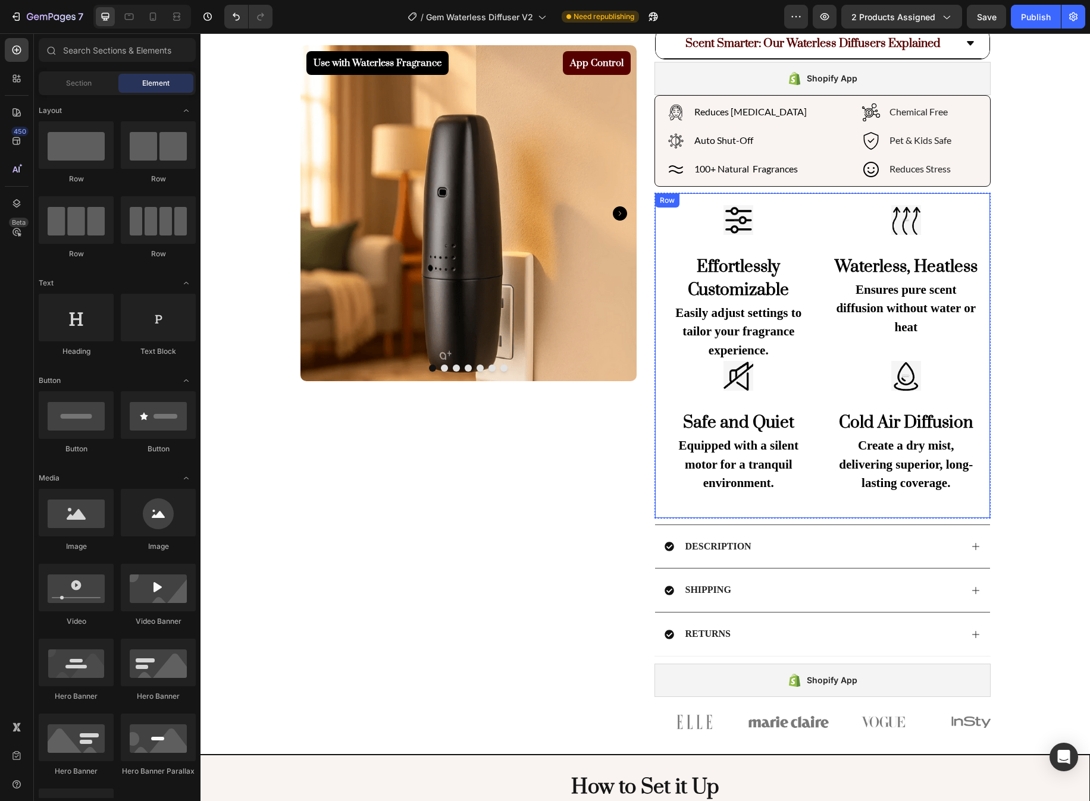
scroll to position [336, 0]
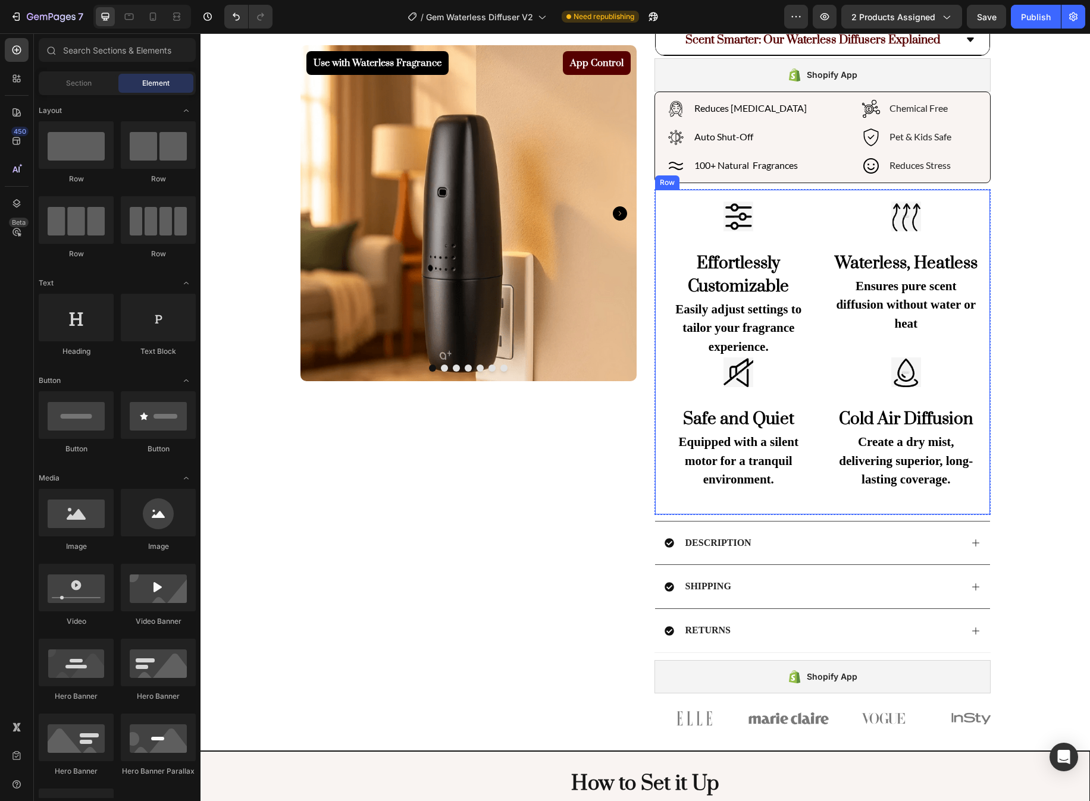
click at [827, 193] on div "Image Effortlessly Customizable Heading Easily adjust settings to tailor your f…" at bounding box center [822, 352] width 336 height 326
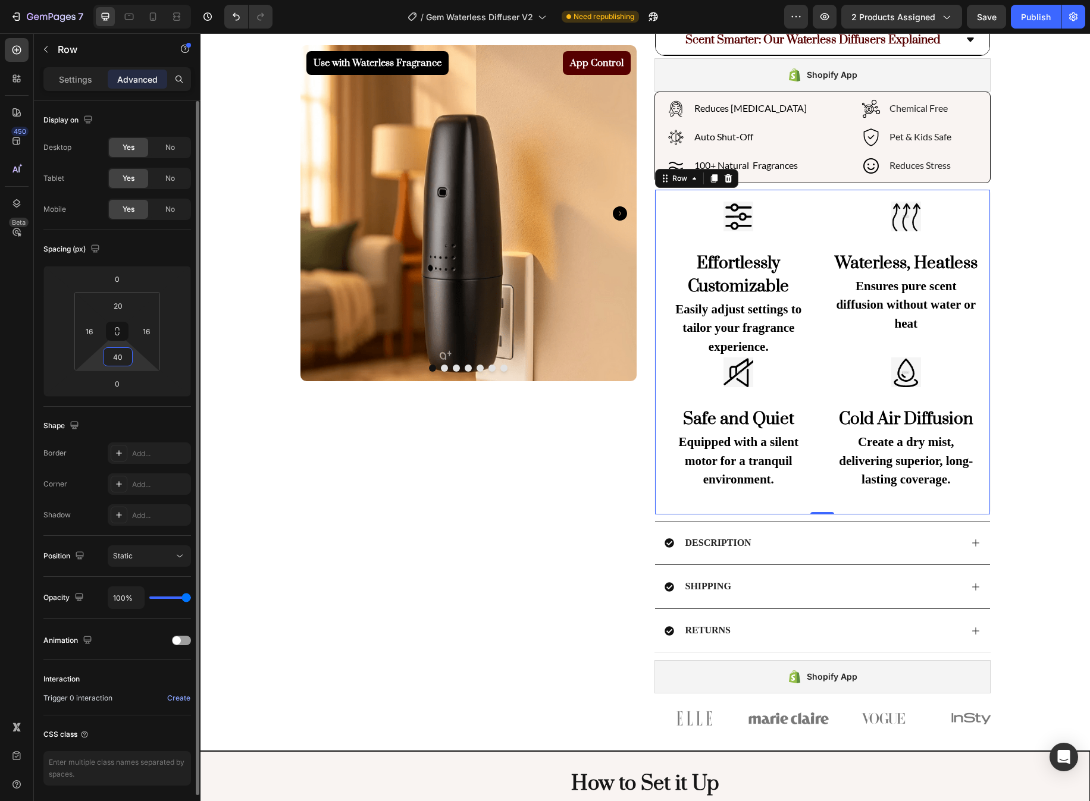
click at [121, 360] on input "40" at bounding box center [118, 357] width 24 height 18
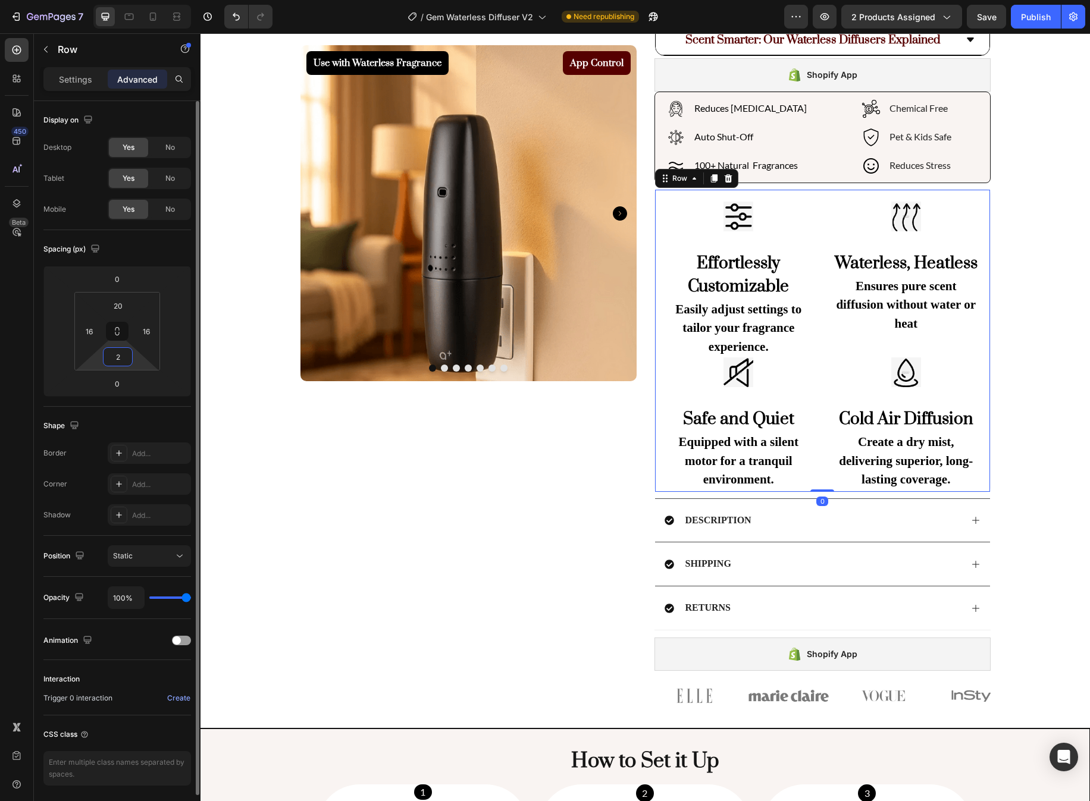
type input "20"
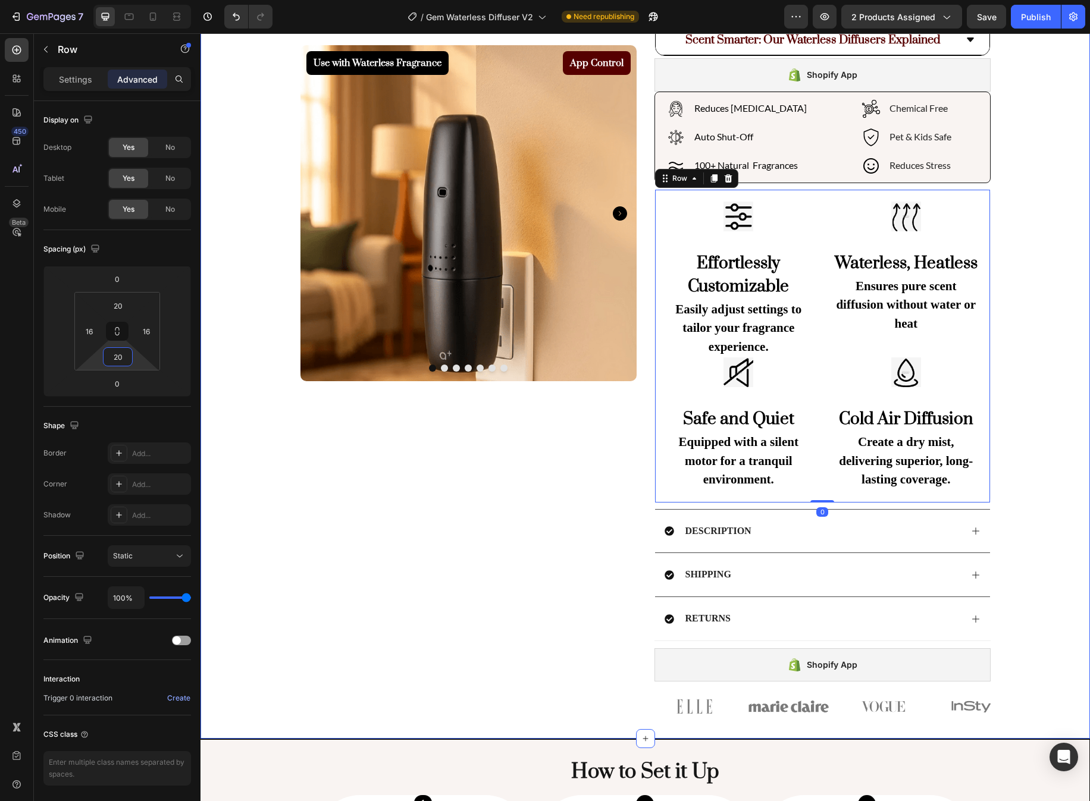
click at [863, 275] on div "Use with Waterless Fragrance Product Badge App Control Product Badge Product Im…" at bounding box center [644, 223] width 889 height 1003
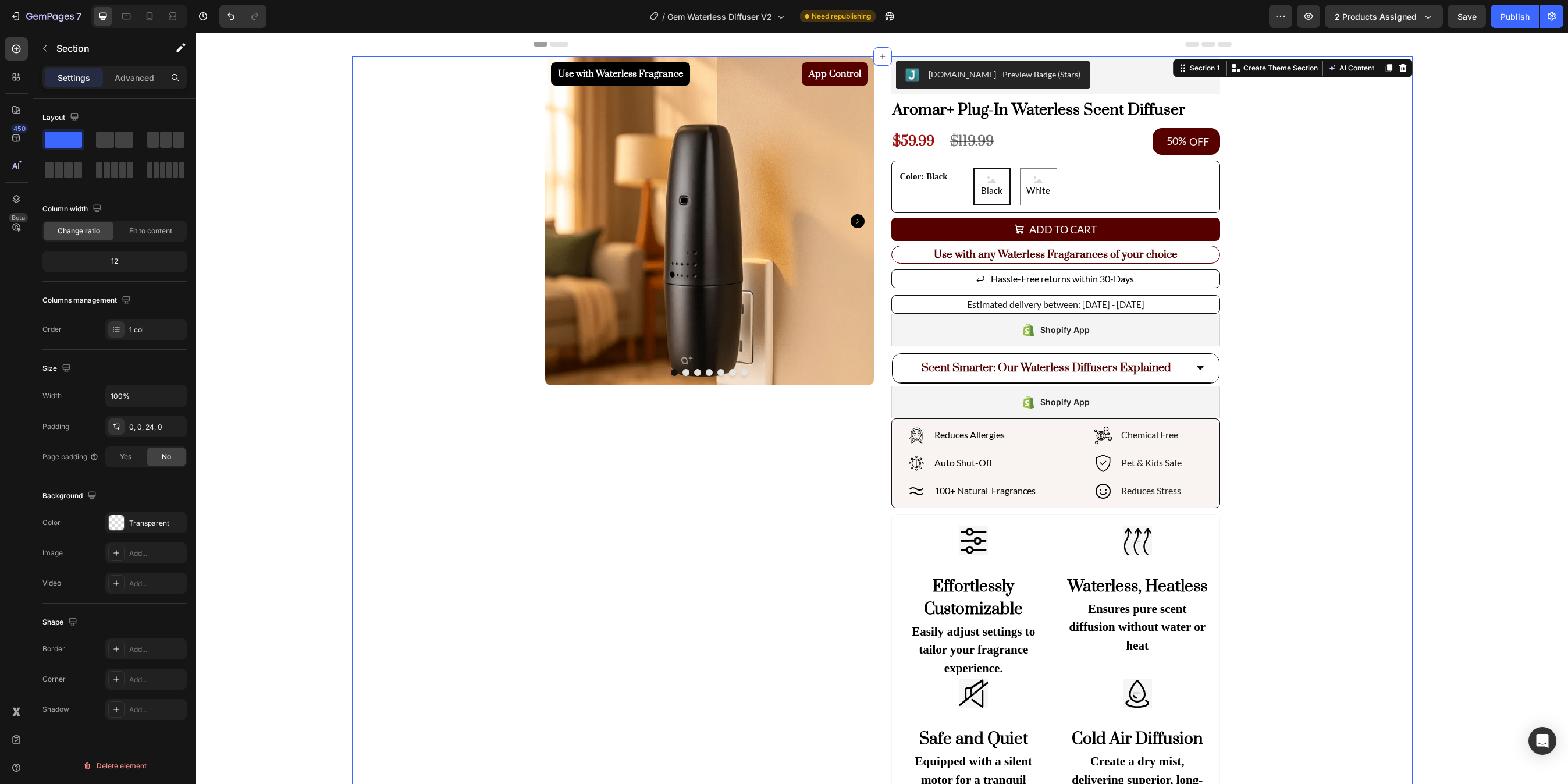
scroll to position [329, 0]
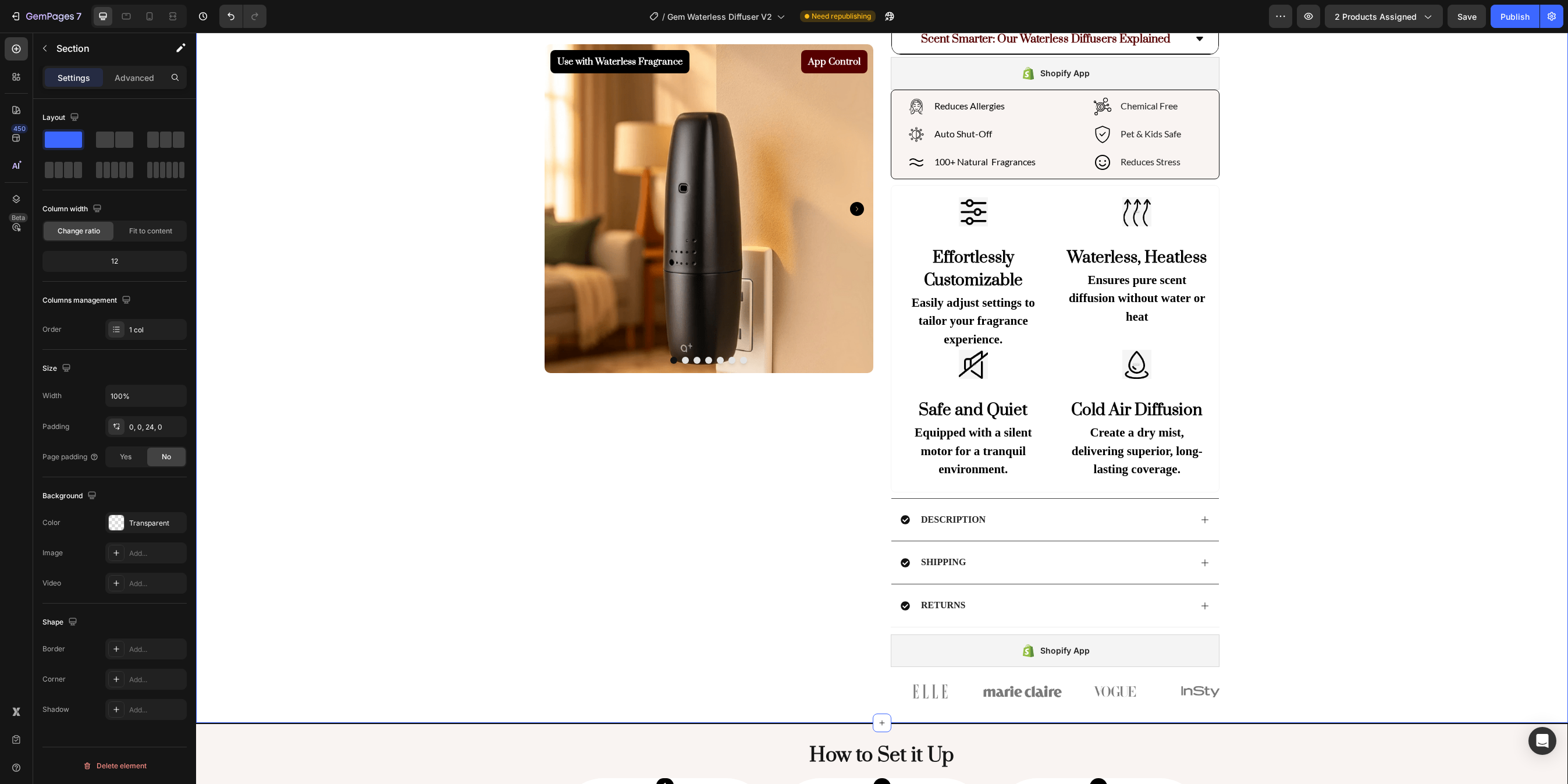
click at [1065, 221] on div "Use with Waterless Fragrance Product Badge App Control Product Badge Product Im…" at bounding box center [881, 218] width 1372 height 982
click at [1065, 382] on div "Use with Waterless Fragrance Product Badge App Control Product Badge Product Im…" at bounding box center [881, 218] width 1372 height 982
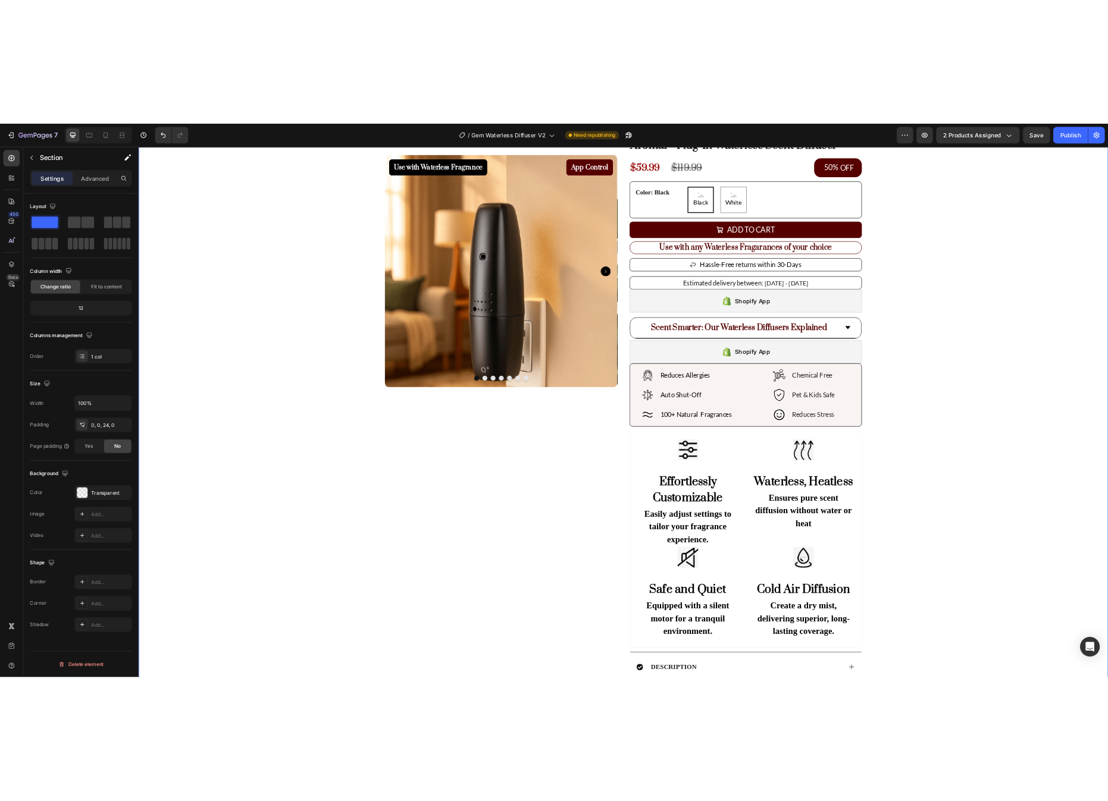
scroll to position [86, 0]
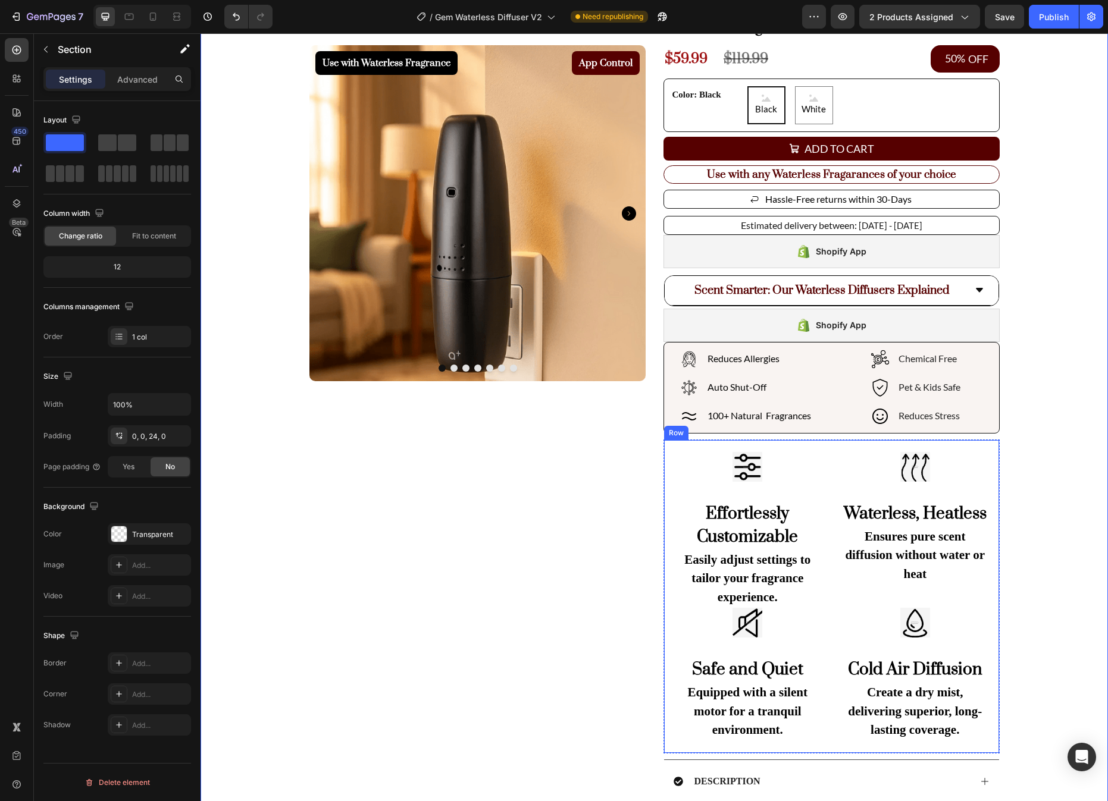
click at [668, 443] on div "Image Effortlessly Customizable Heading Easily adjust settings to tailor your f…" at bounding box center [831, 597] width 336 height 314
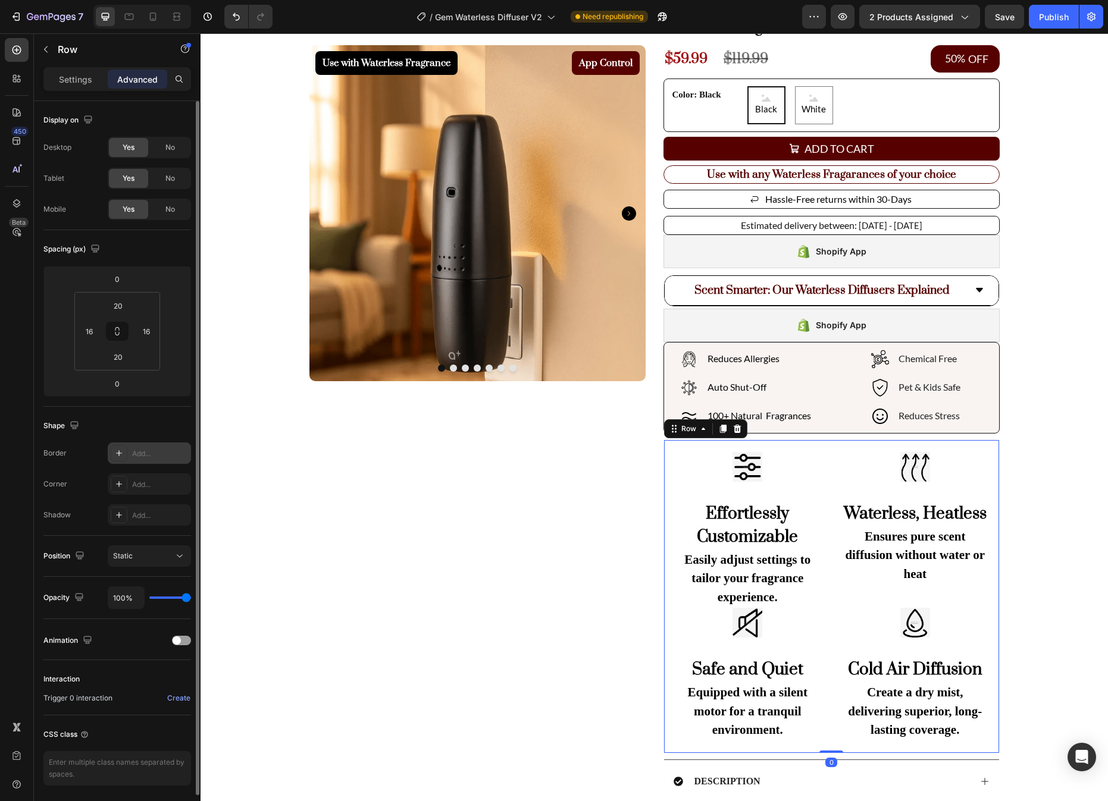
click at [129, 447] on div "Add..." at bounding box center [149, 453] width 83 height 21
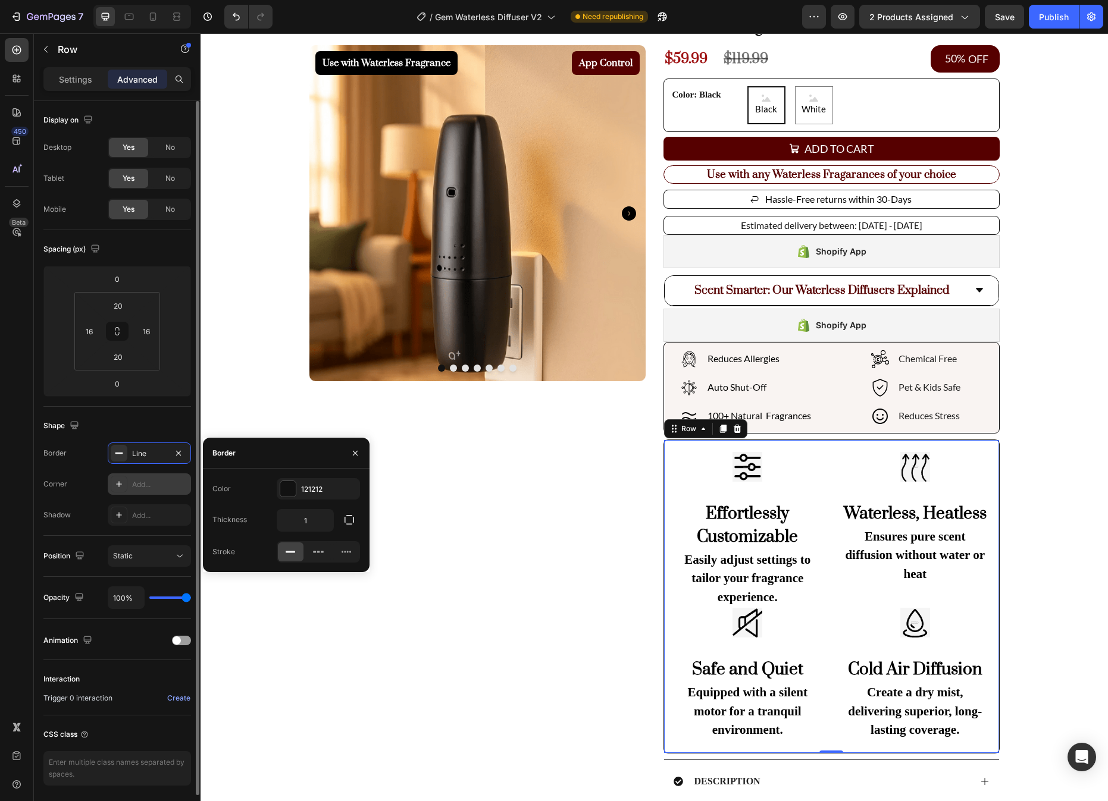
click at [131, 478] on div "Add..." at bounding box center [149, 484] width 83 height 21
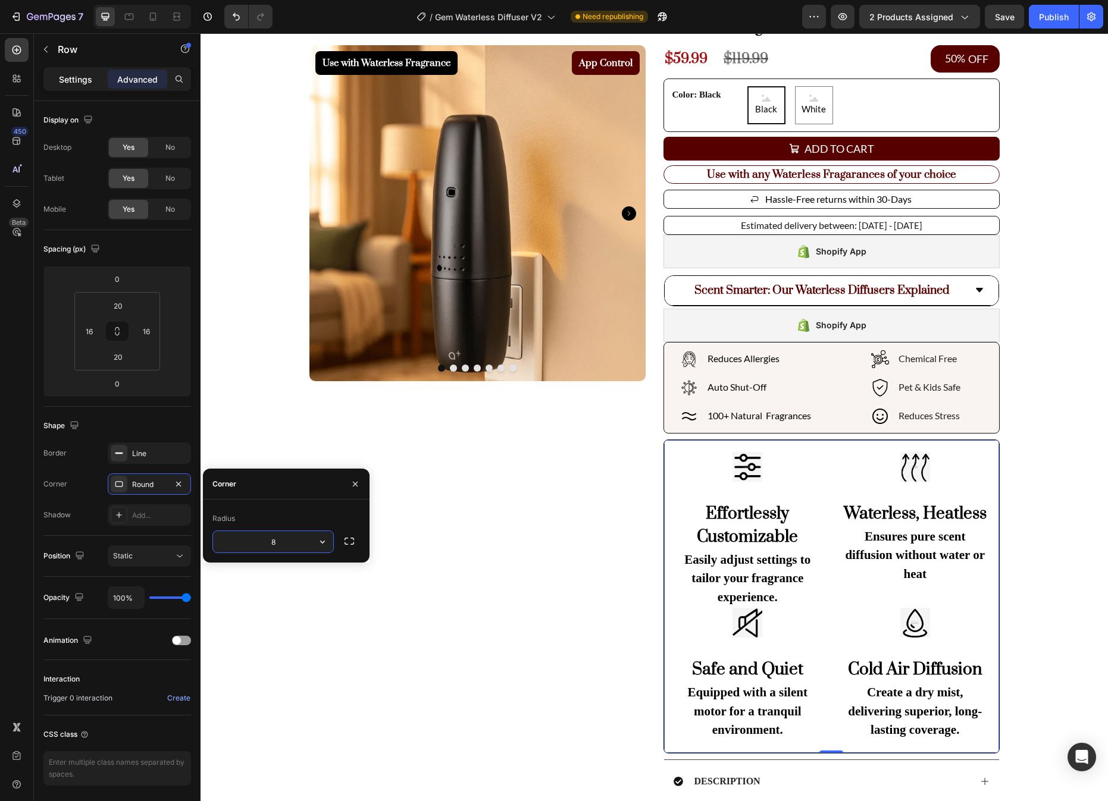
click at [80, 77] on p "Settings" at bounding box center [75, 79] width 33 height 12
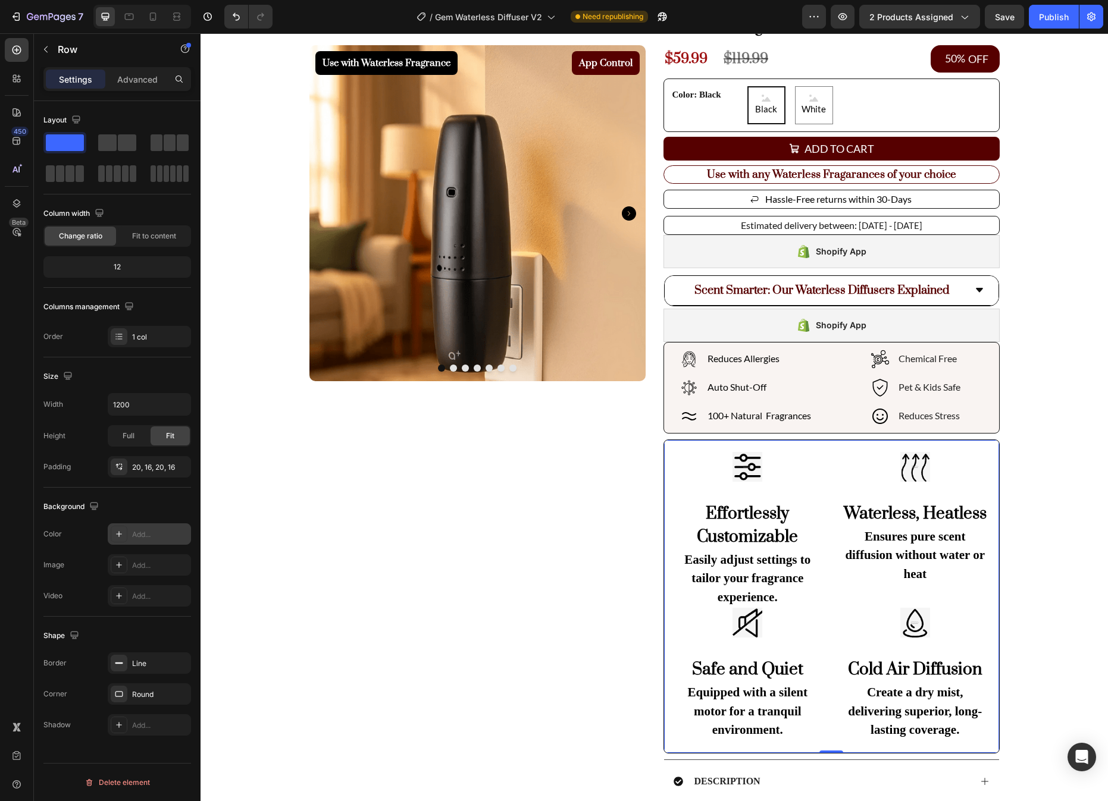
click at [119, 532] on icon at bounding box center [119, 534] width 6 height 6
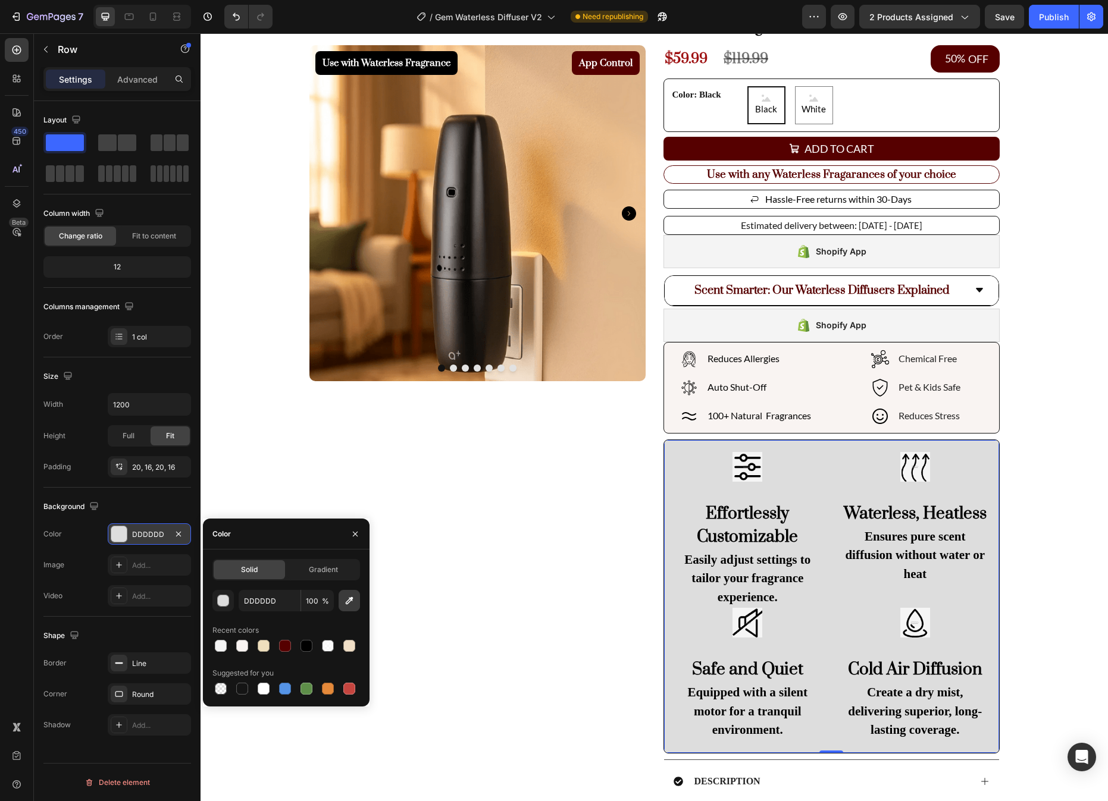
click at [355, 601] on icon "button" at bounding box center [349, 601] width 12 height 12
type input "F9F4F2"
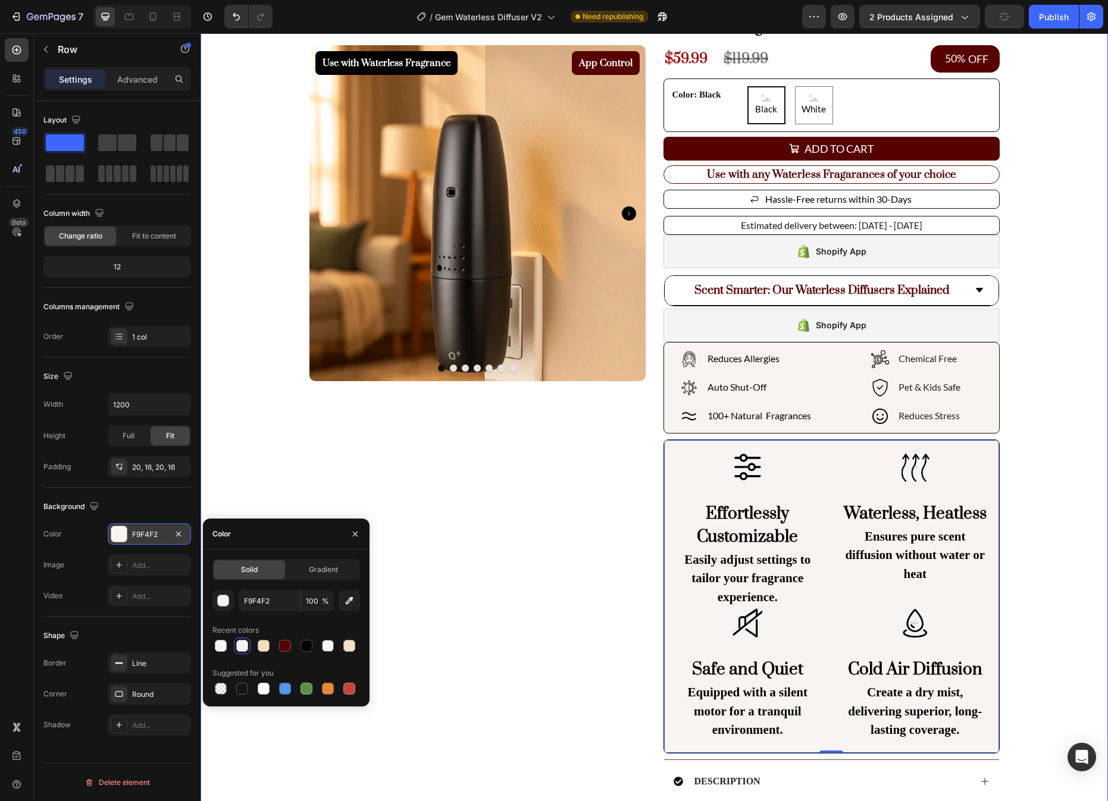
click at [1062, 466] on div "Use with Waterless Fragrance Product Badge App Control Product Badge Product Im…" at bounding box center [653, 473] width 907 height 1003
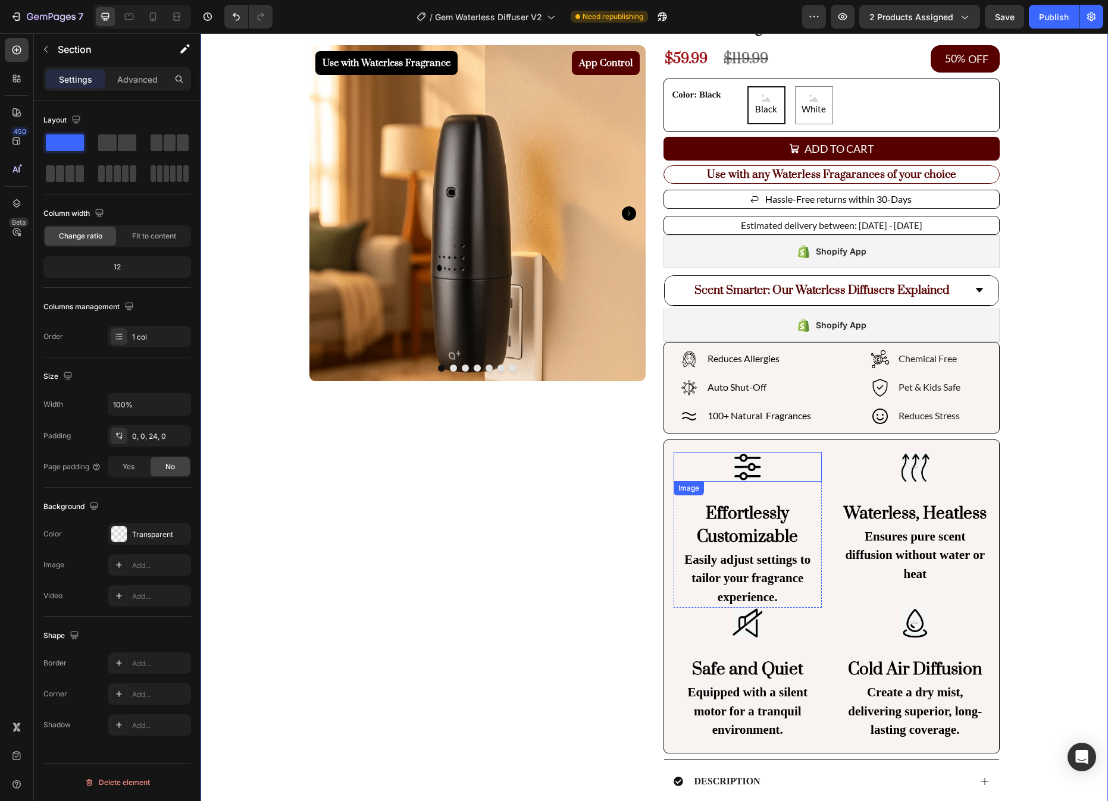
click at [732, 478] on img at bounding box center [747, 467] width 30 height 30
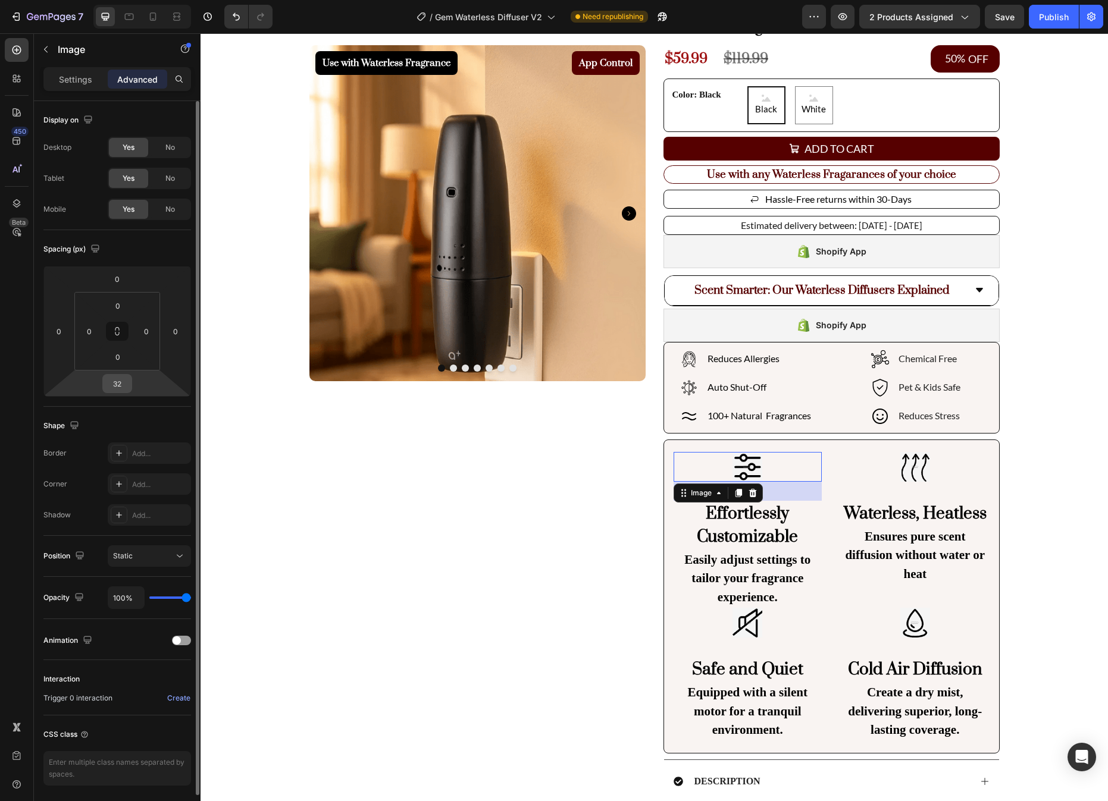
click at [122, 378] on input "32" at bounding box center [117, 384] width 24 height 18
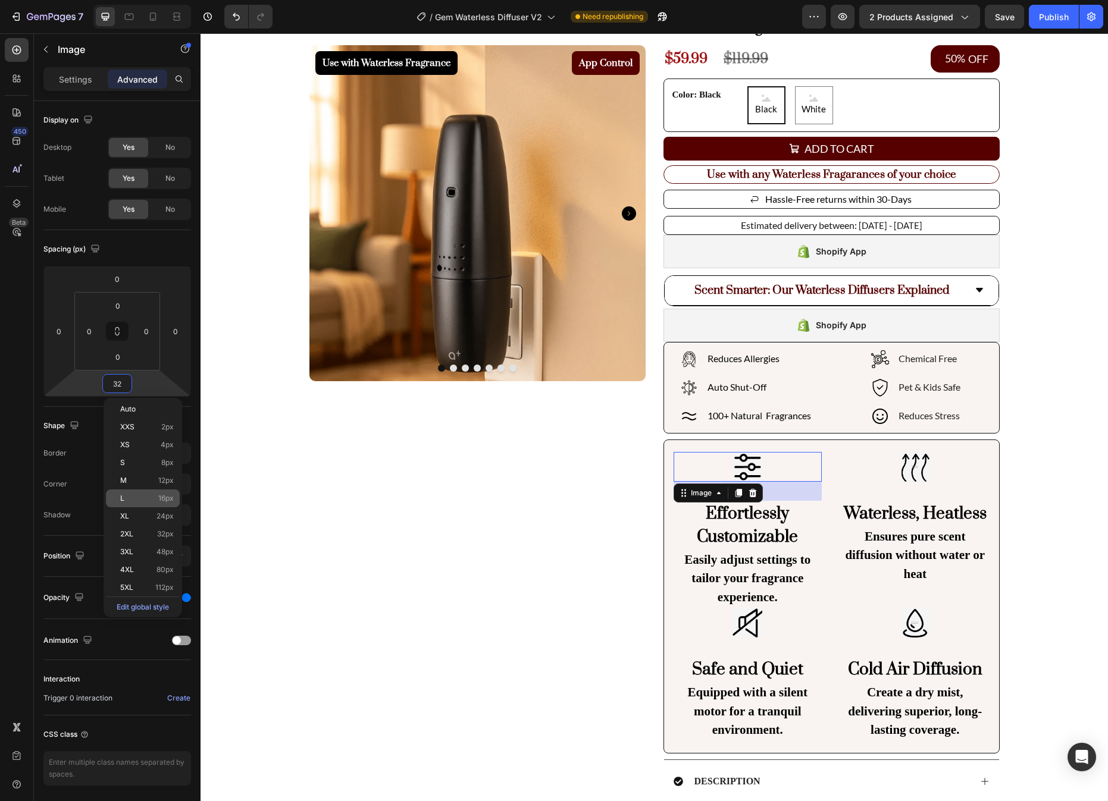
click at [168, 494] on span "16px" at bounding box center [165, 498] width 15 height 8
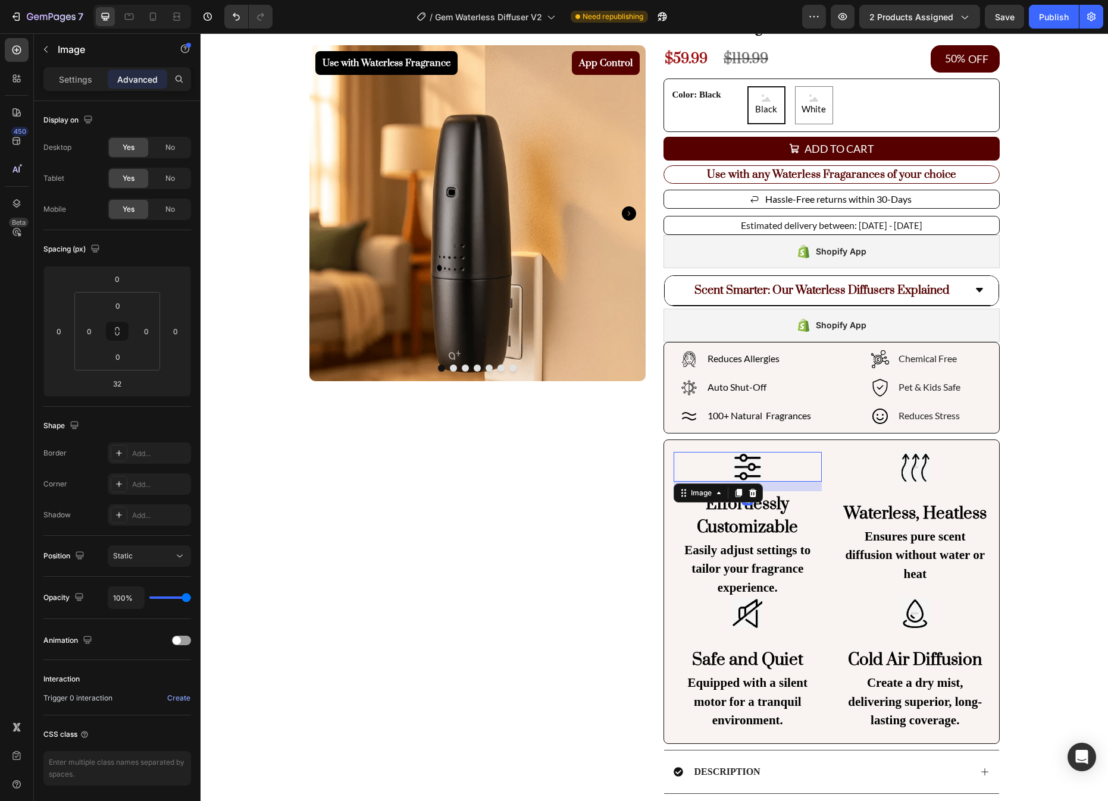
type input "16"
click at [922, 474] on img at bounding box center [915, 467] width 30 height 30
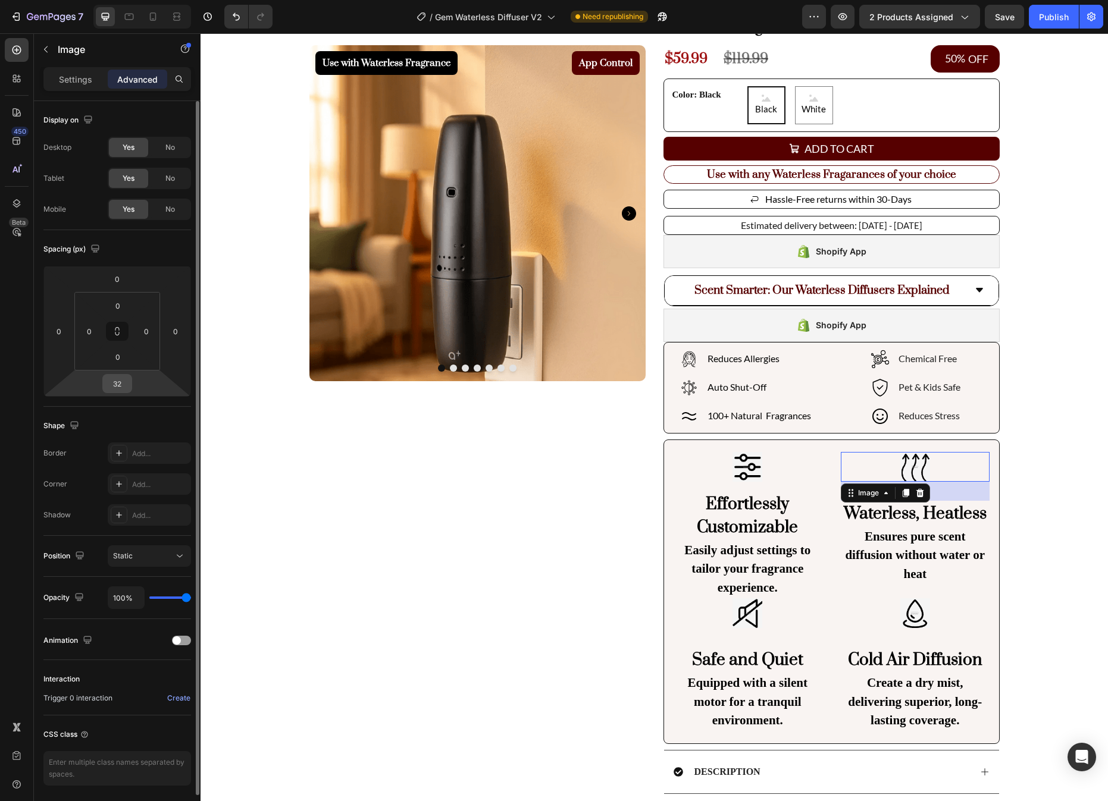
click at [115, 382] on input "32" at bounding box center [117, 384] width 24 height 18
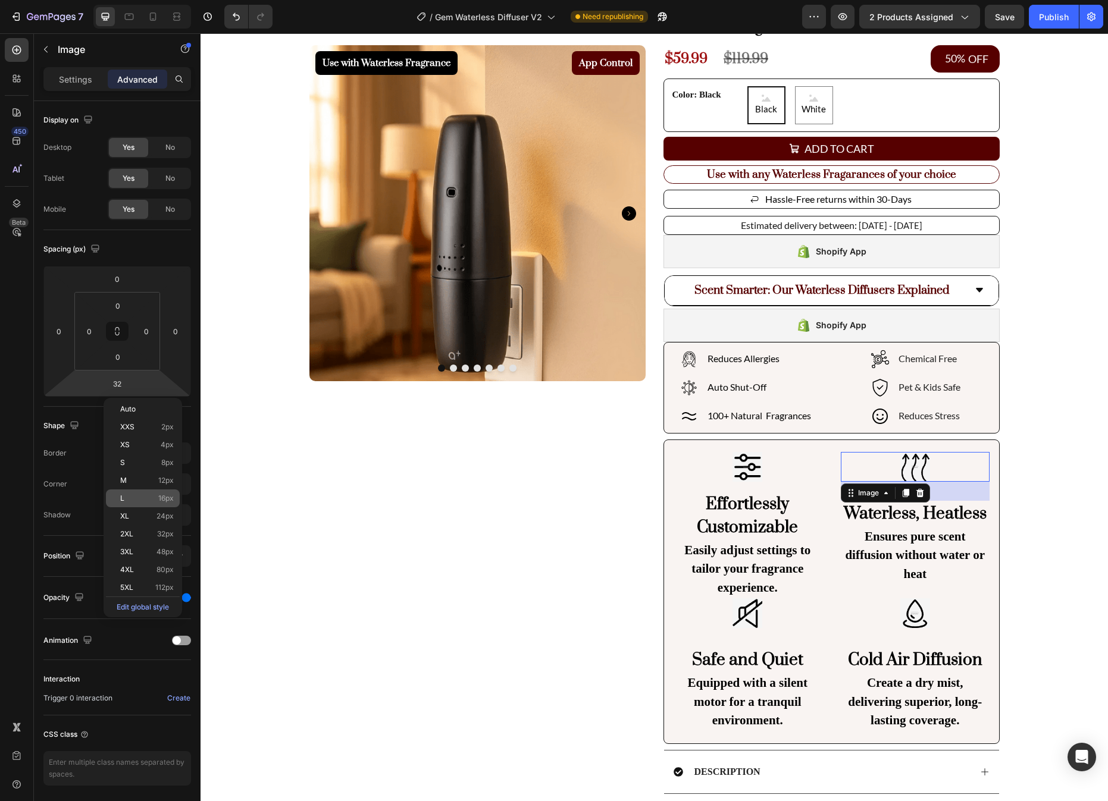
click at [152, 497] on p "L 16px" at bounding box center [147, 498] width 54 height 8
type input "16"
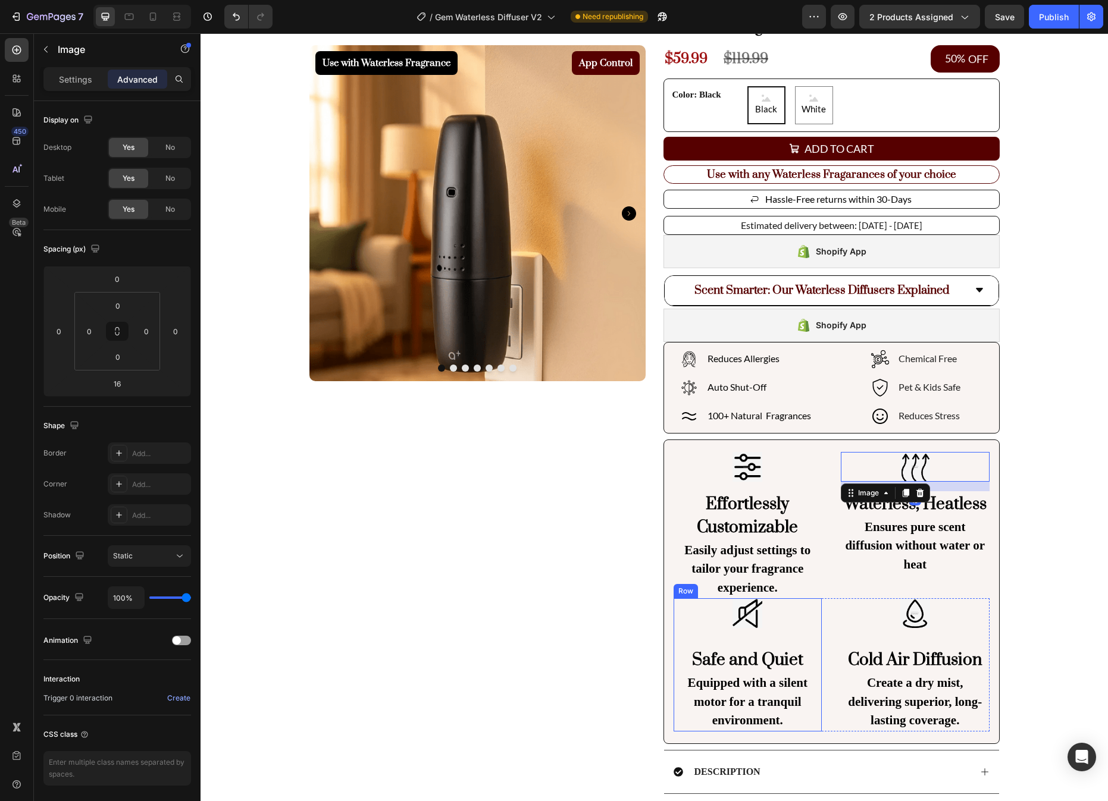
click at [753, 615] on img at bounding box center [747, 613] width 30 height 30
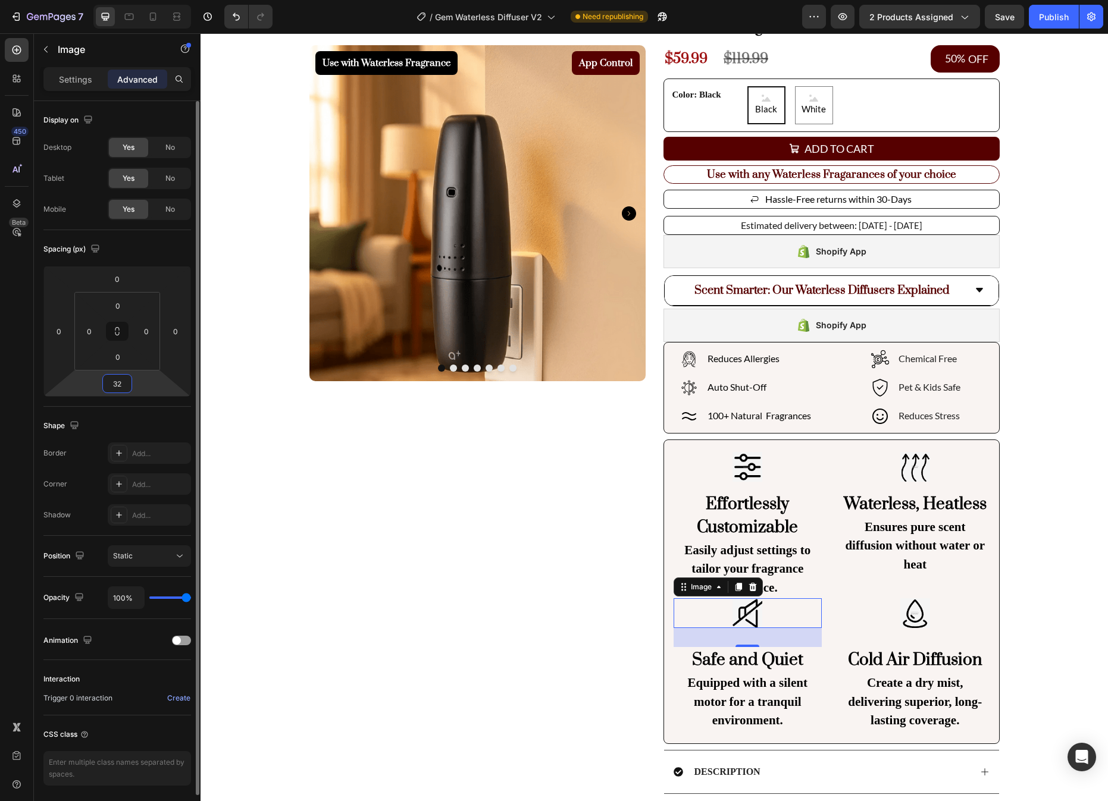
click at [120, 390] on input "32" at bounding box center [117, 384] width 24 height 18
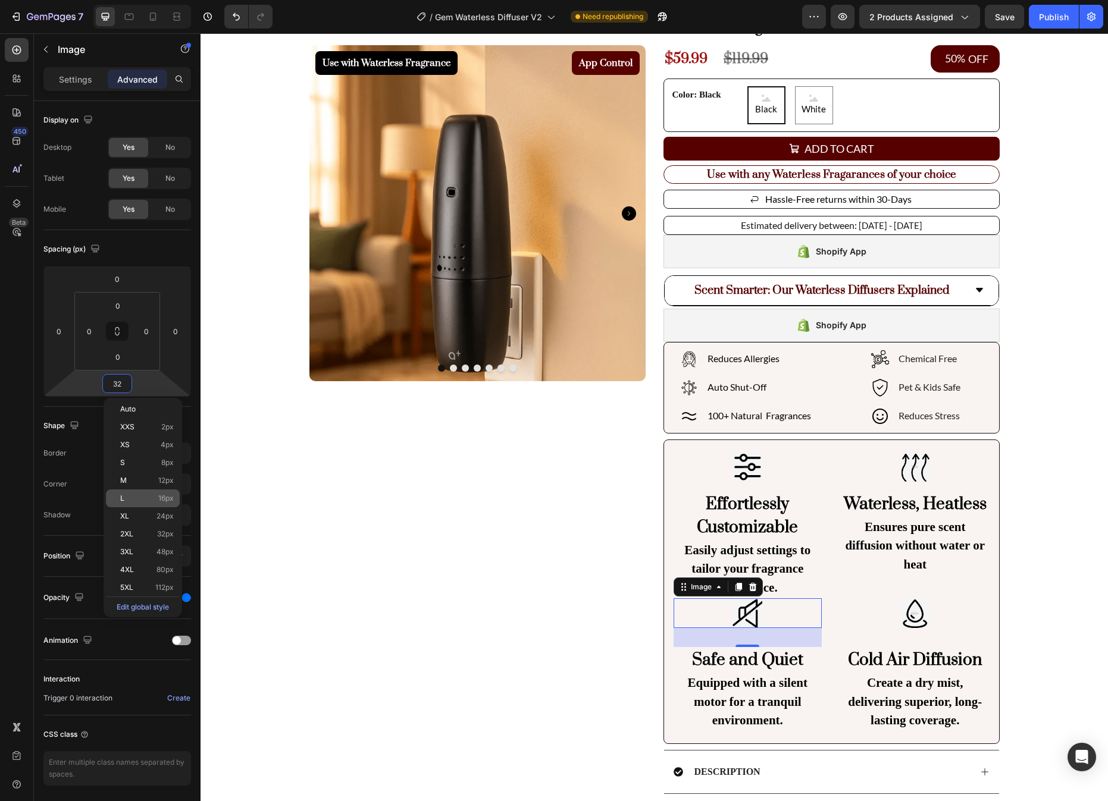
click at [167, 496] on span "16px" at bounding box center [165, 498] width 15 height 8
type input "16"
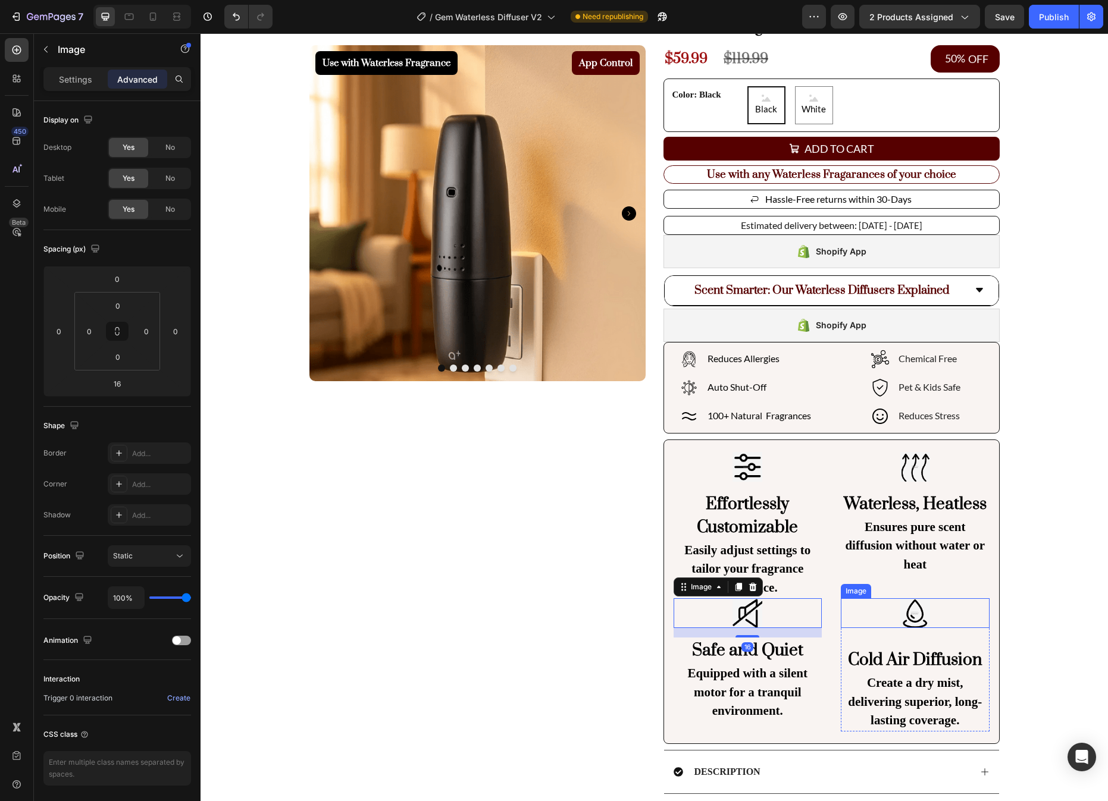
click at [926, 614] on img at bounding box center [915, 613] width 30 height 30
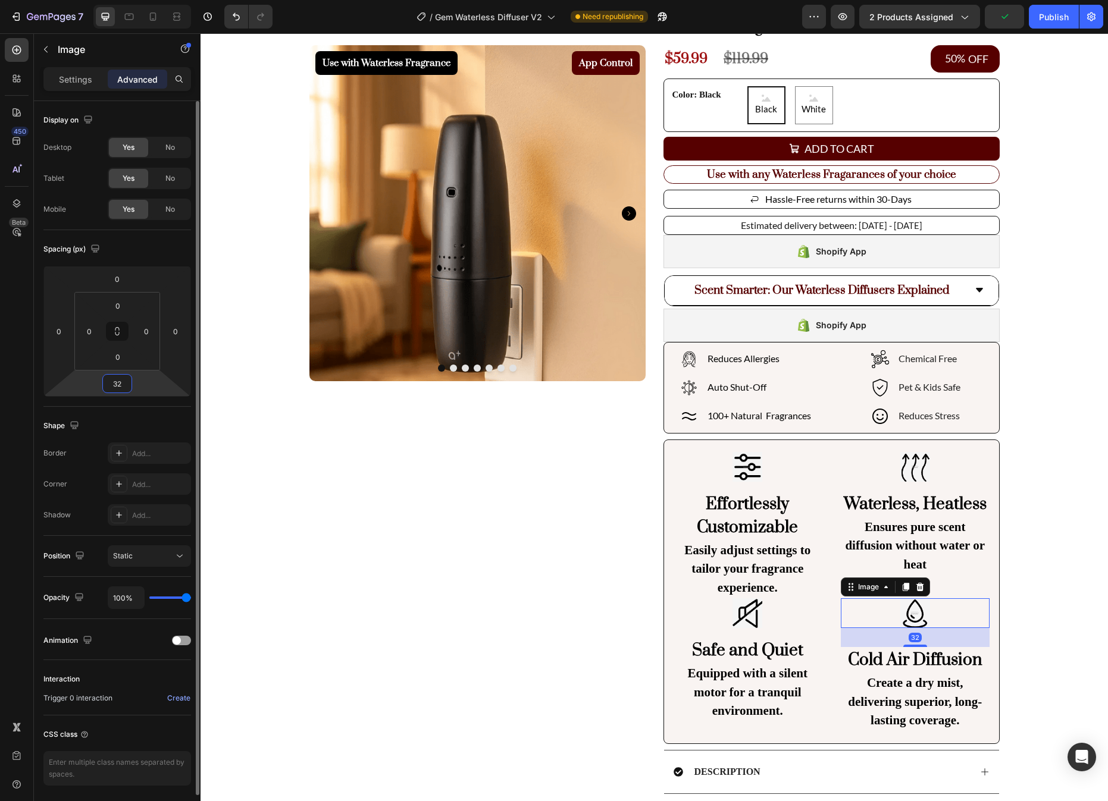
click at [110, 384] on input "32" at bounding box center [117, 384] width 24 height 18
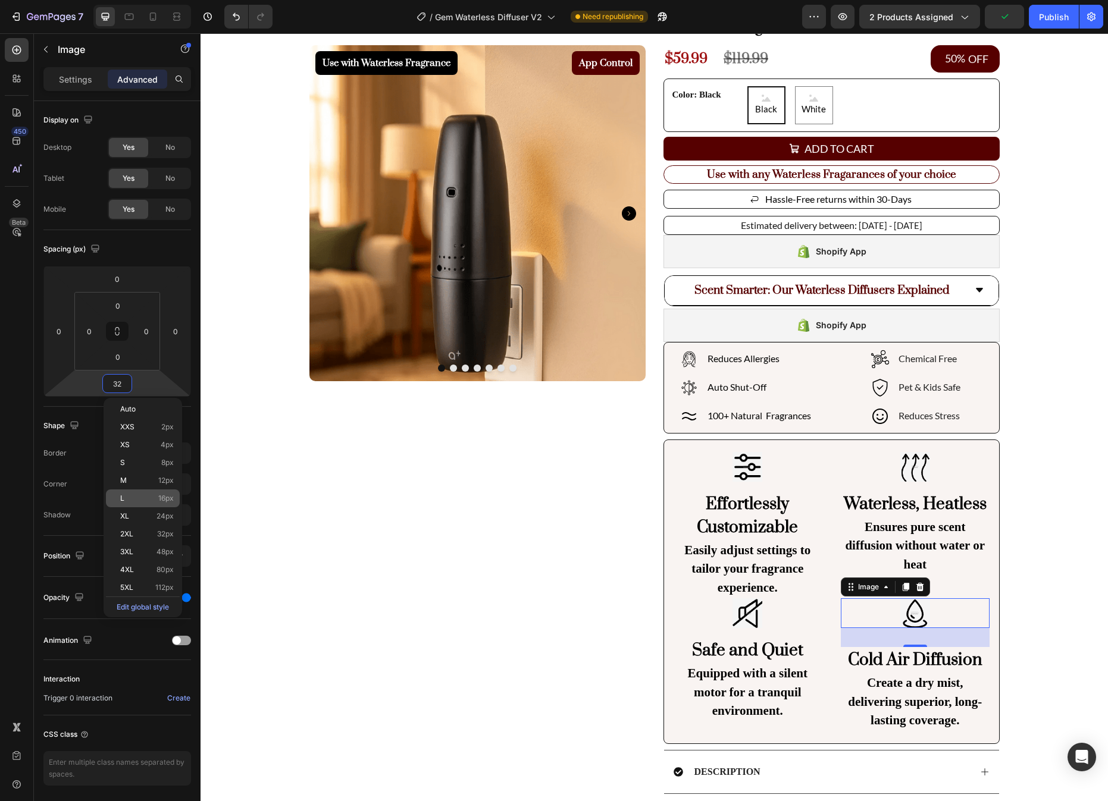
click at [172, 495] on span "16px" at bounding box center [165, 498] width 15 height 8
type input "16"
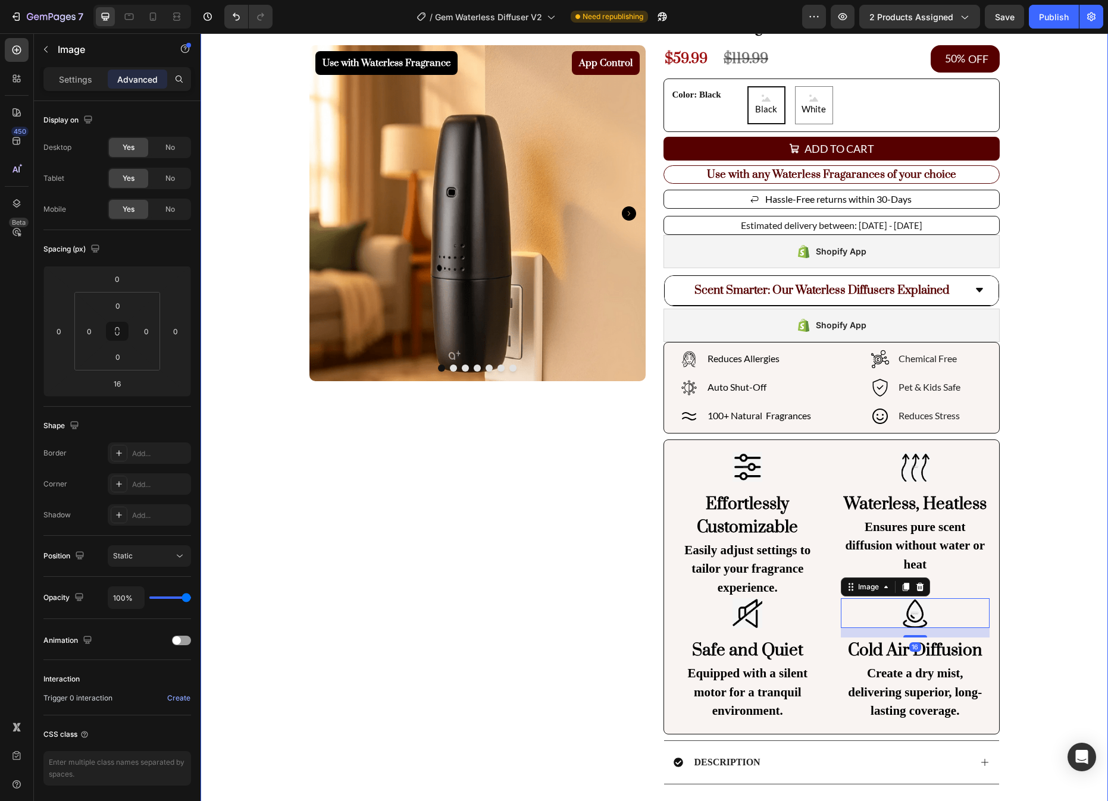
click at [1047, 457] on div "Use with Waterless Fragrance Product Badge App Control Product Badge Product Im…" at bounding box center [653, 464] width 907 height 984
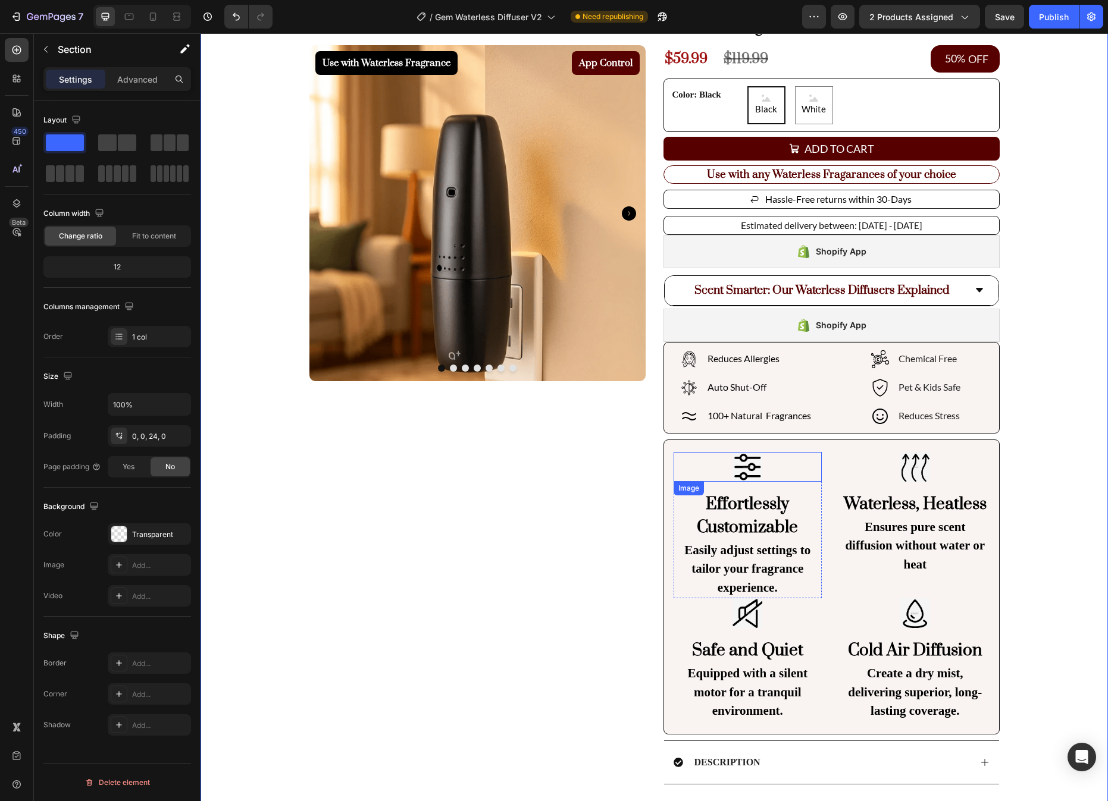
click at [763, 468] on div at bounding box center [747, 467] width 149 height 30
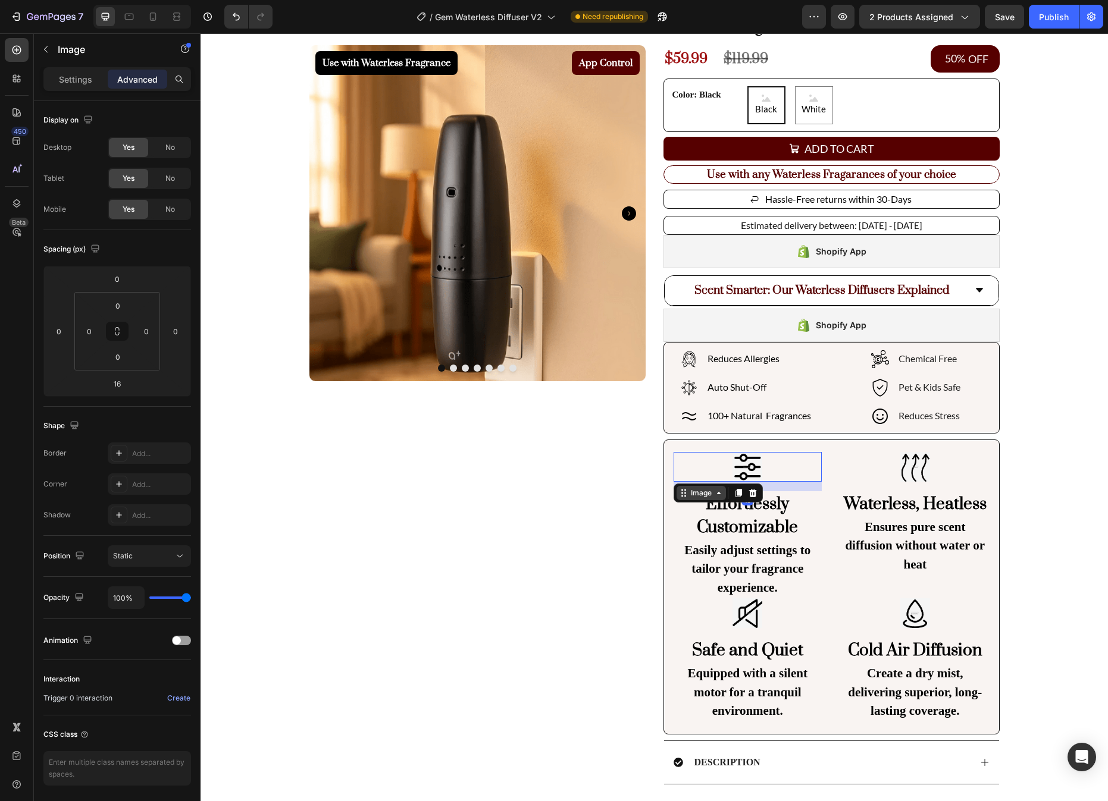
click at [710, 496] on div "Image" at bounding box center [701, 493] width 26 height 11
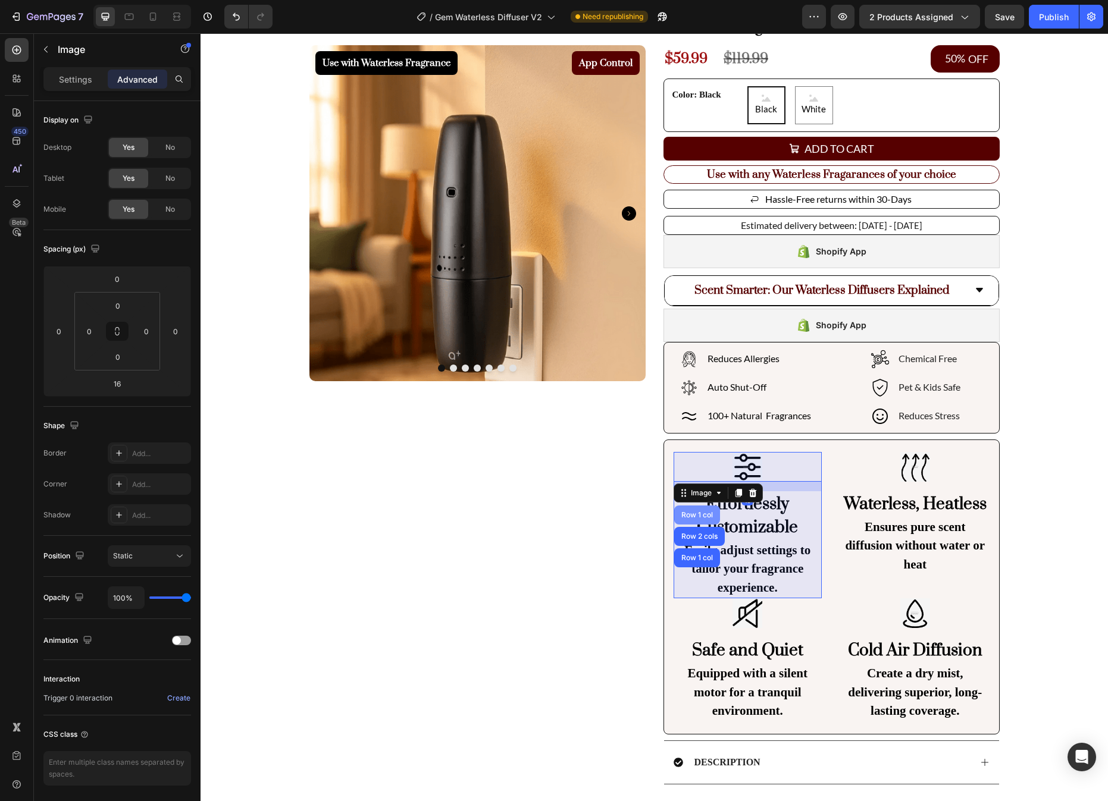
click at [706, 515] on div "Row 1 col" at bounding box center [697, 515] width 36 height 7
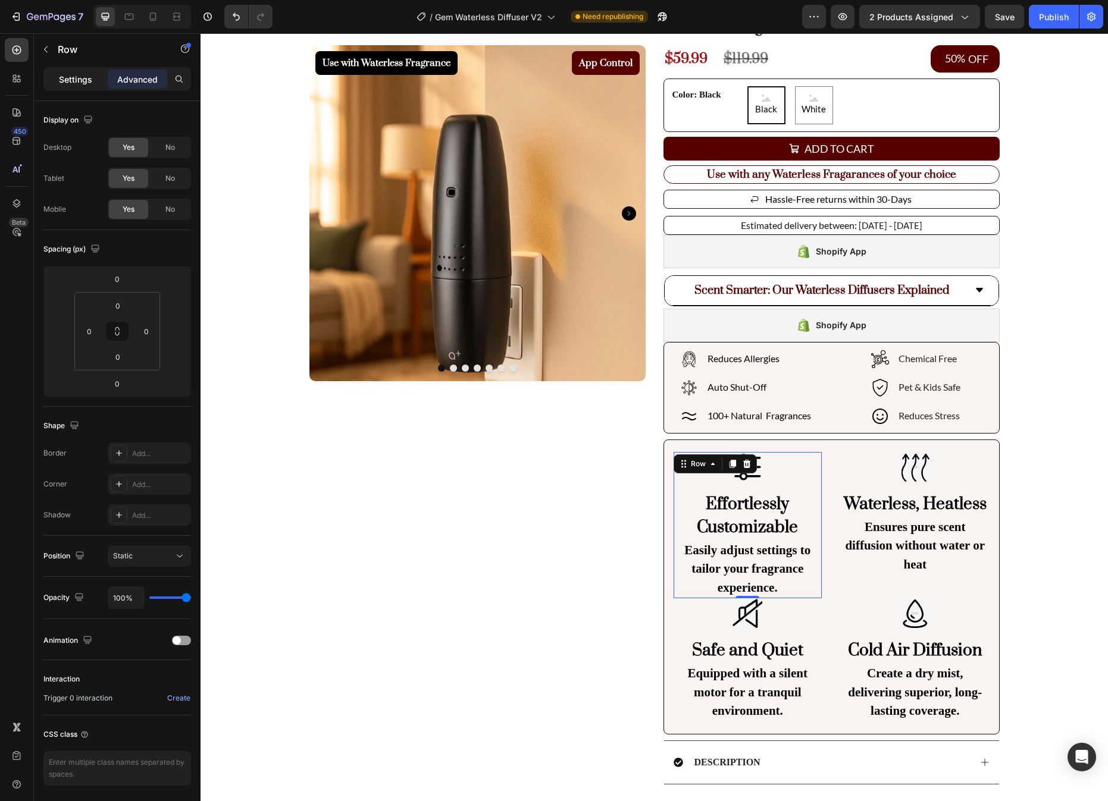
click at [71, 86] on div "Settings" at bounding box center [75, 79] width 59 height 19
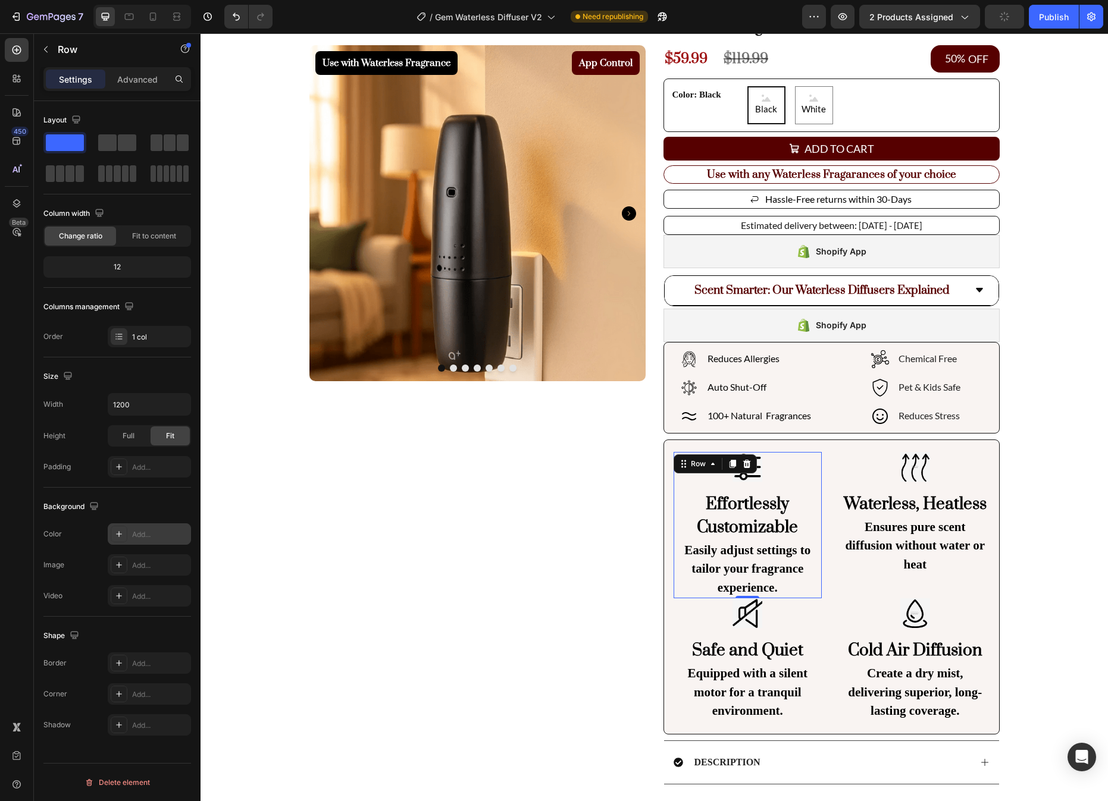
click at [121, 532] on icon at bounding box center [119, 534] width 10 height 10
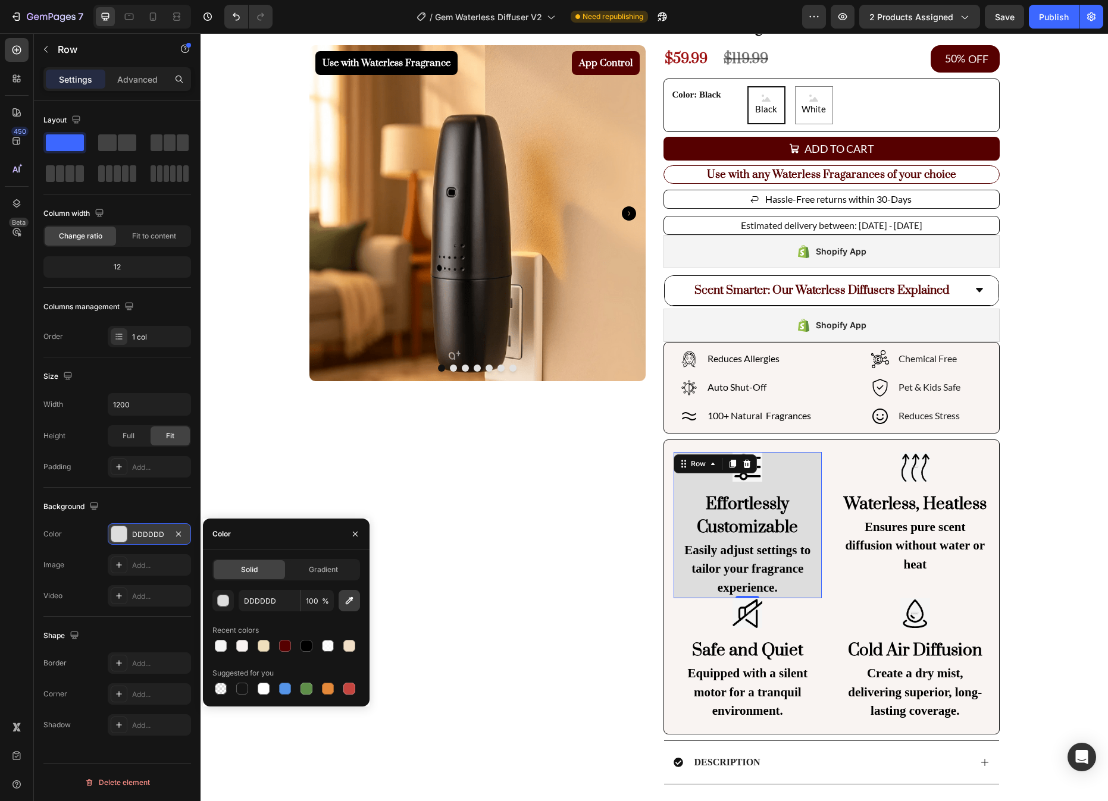
click at [353, 604] on icon "button" at bounding box center [349, 601] width 12 height 12
type input "F5F5F5"
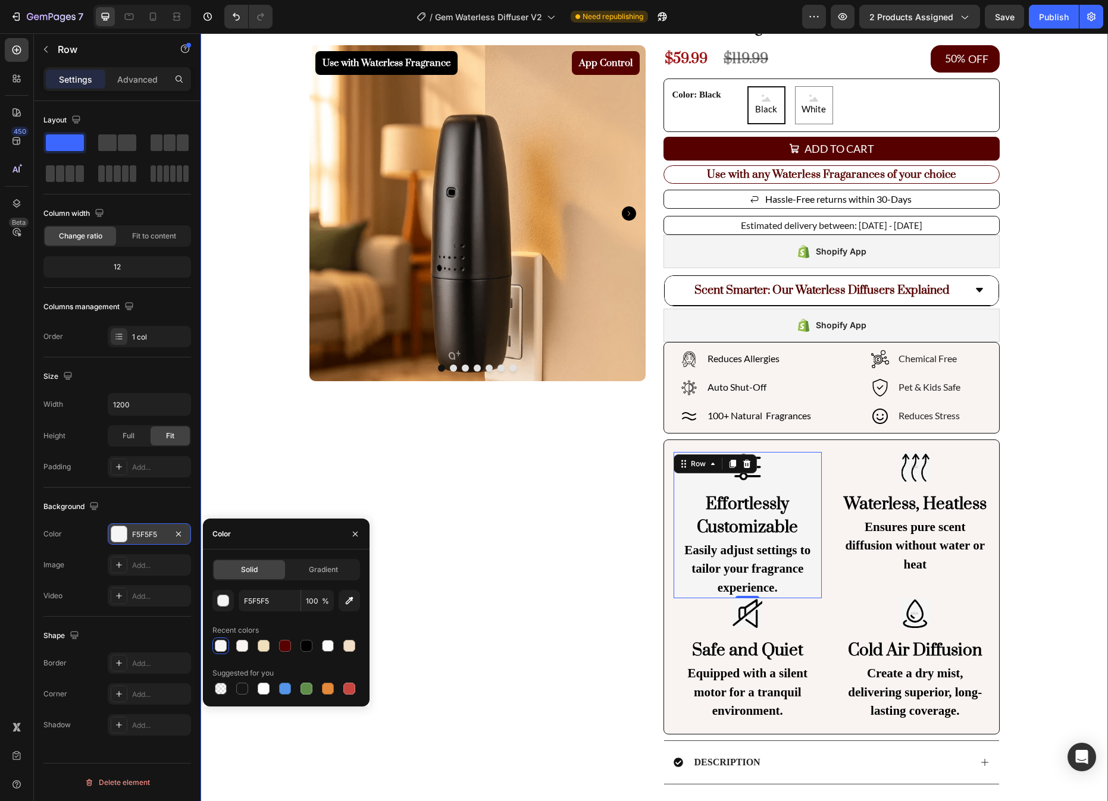
click at [1041, 482] on div "Use with Waterless Fragrance Product Badge App Control Product Badge Product Im…" at bounding box center [653, 464] width 907 height 984
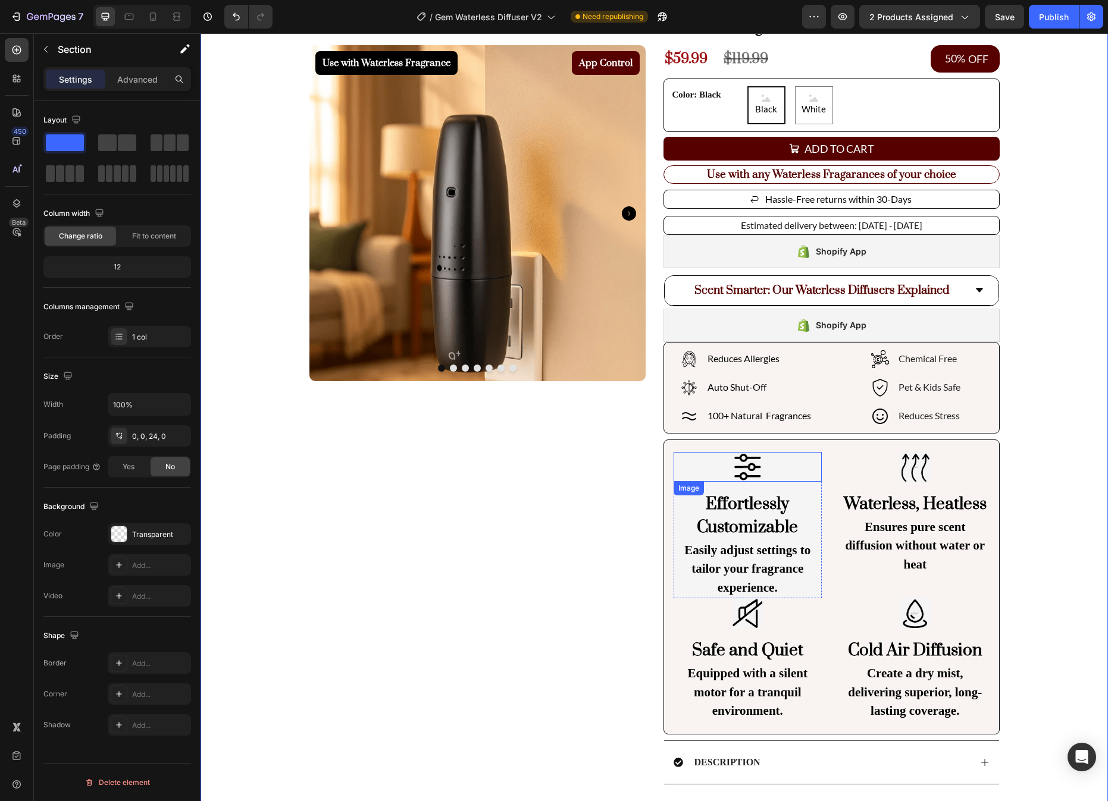
click at [799, 478] on div at bounding box center [747, 467] width 149 height 30
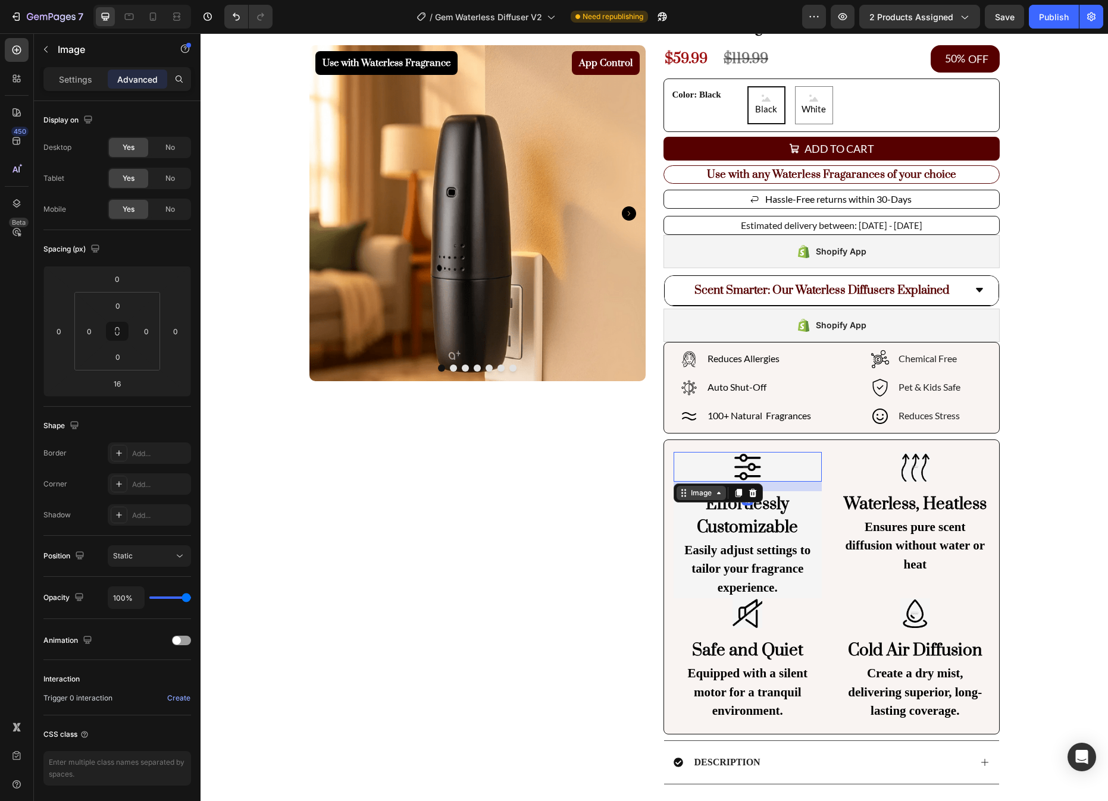
click at [689, 494] on div "Image" at bounding box center [701, 493] width 26 height 11
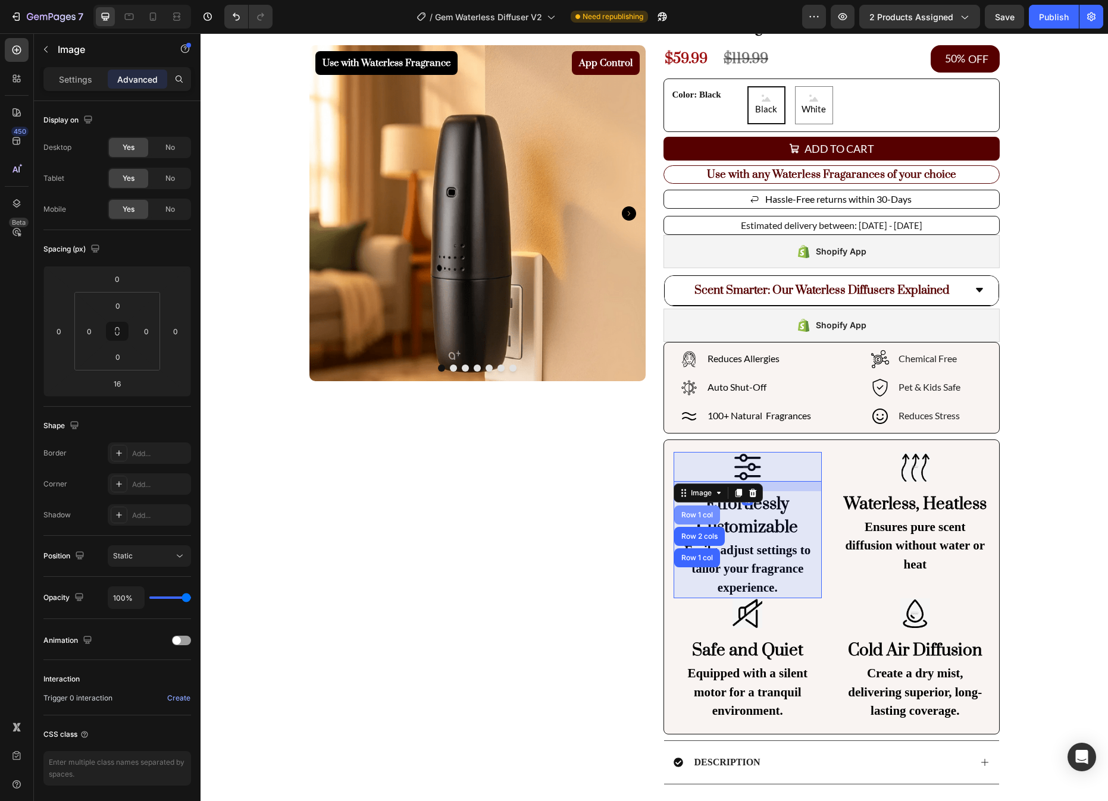
click at [692, 519] on div "Row 1 col" at bounding box center [697, 515] width 46 height 19
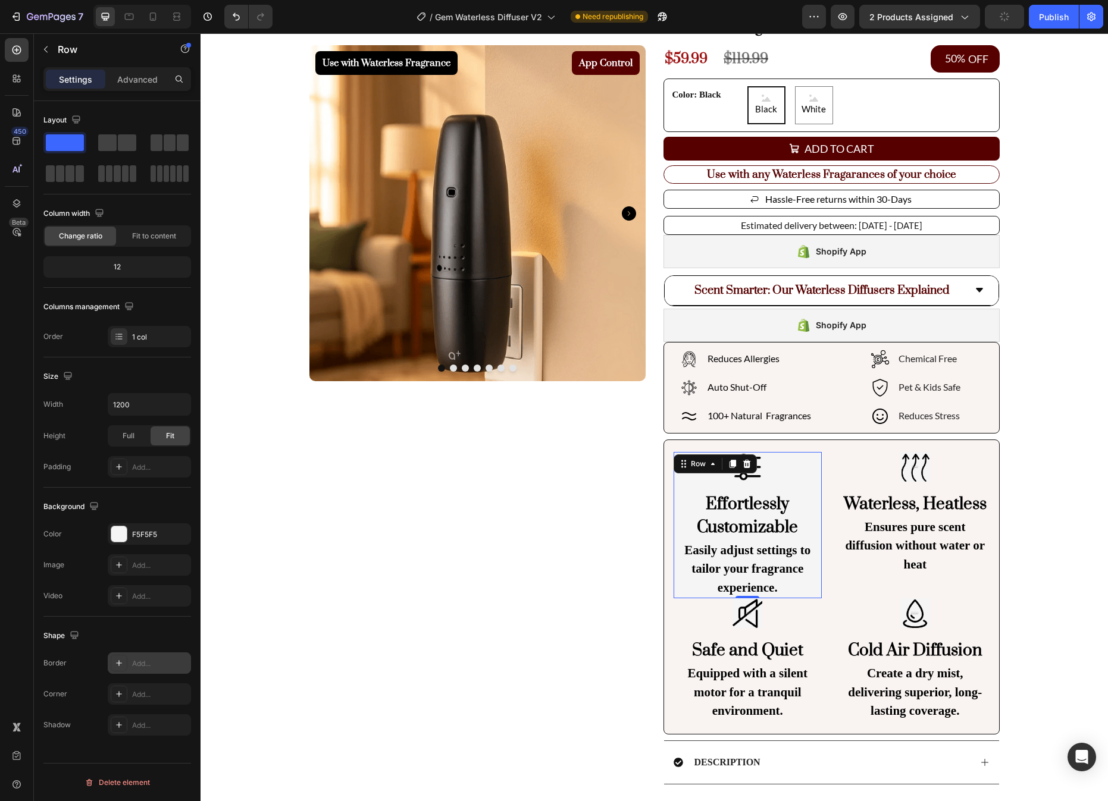
click at [114, 659] on icon at bounding box center [119, 664] width 10 height 10
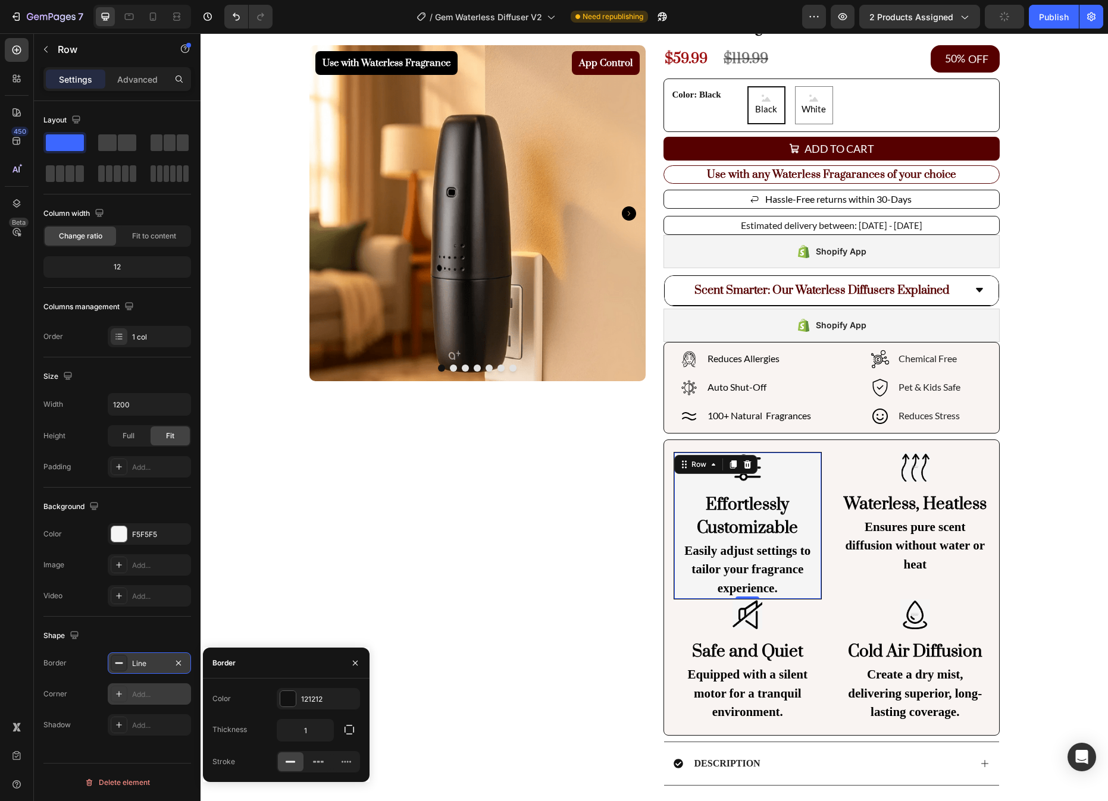
click at [120, 697] on icon at bounding box center [119, 694] width 10 height 10
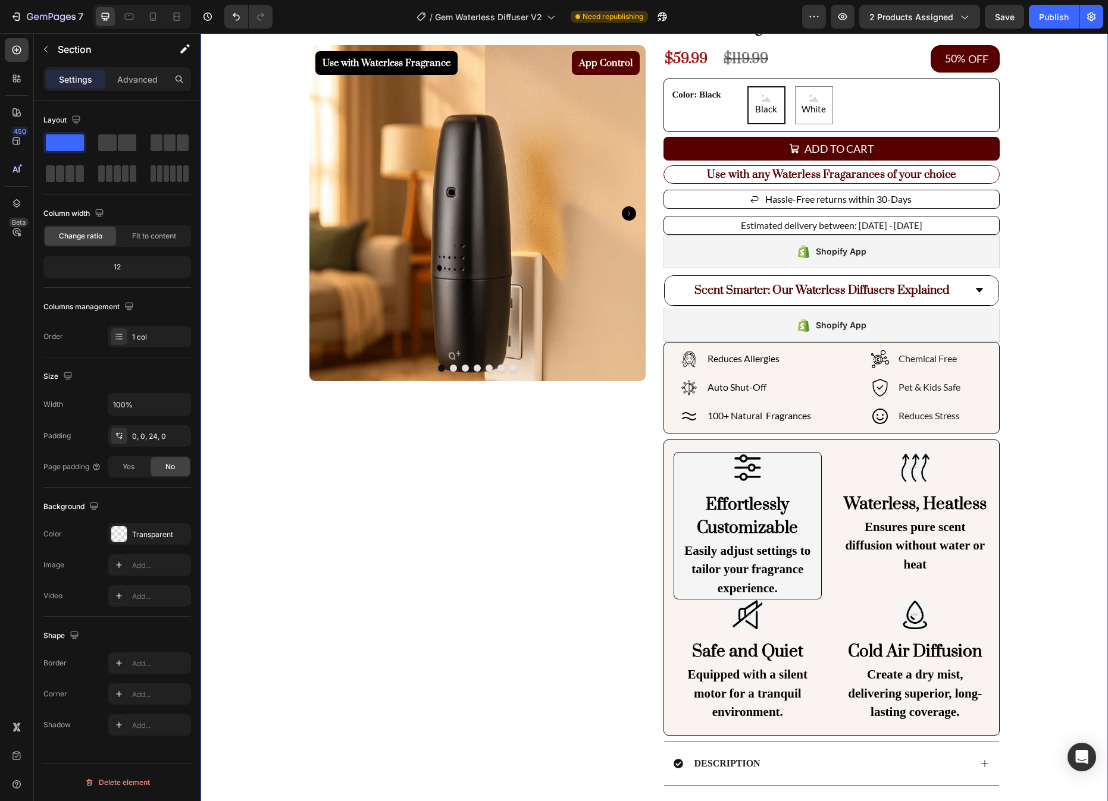
click at [1045, 590] on div "Use with Waterless Fragrance Product Badge App Control Product Badge Product Im…" at bounding box center [653, 464] width 907 height 985
click at [782, 487] on div "Image Effortlessly Customizable Heading Easily adjust settings to tailor your f…" at bounding box center [748, 526] width 148 height 147
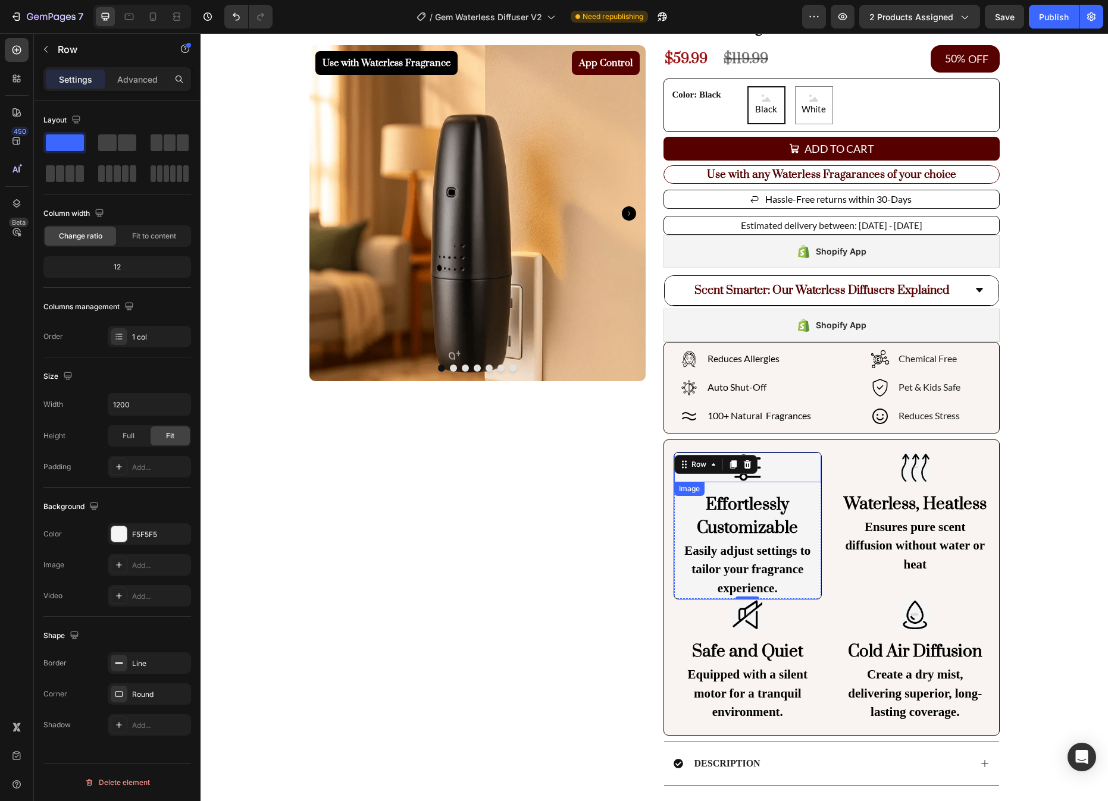
click at [760, 477] on img at bounding box center [747, 468] width 30 height 30
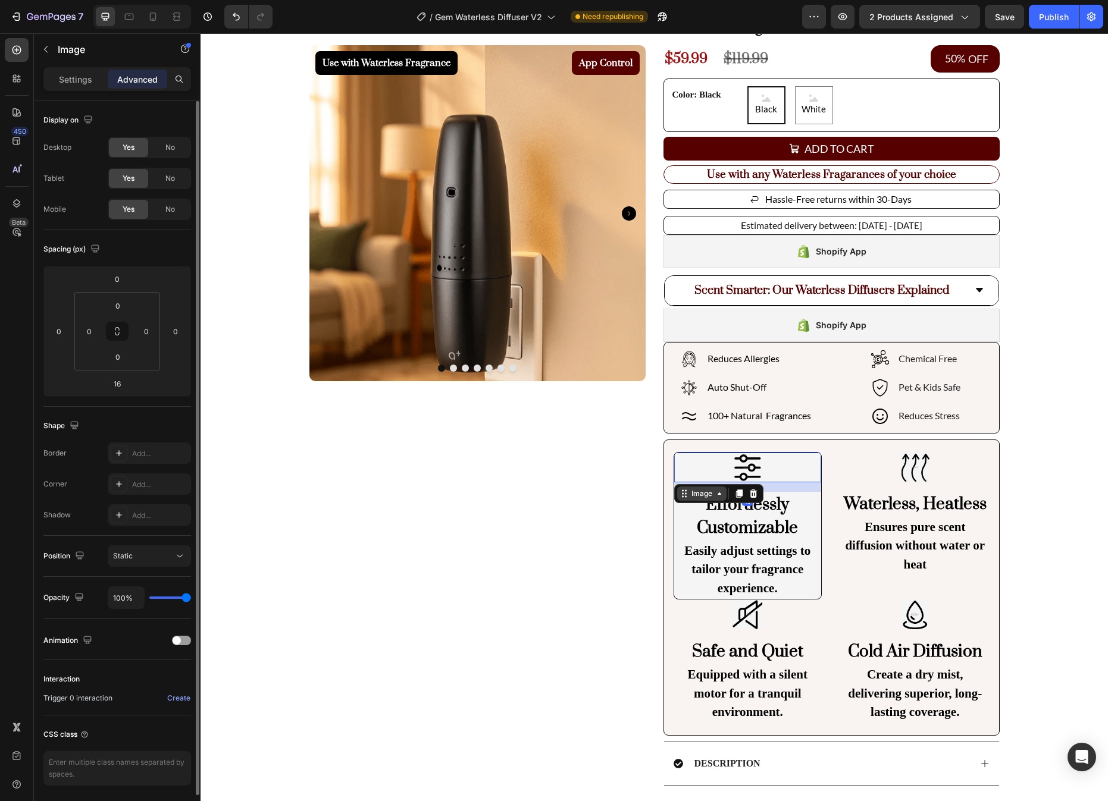
click at [713, 494] on div "Image" at bounding box center [702, 493] width 26 height 11
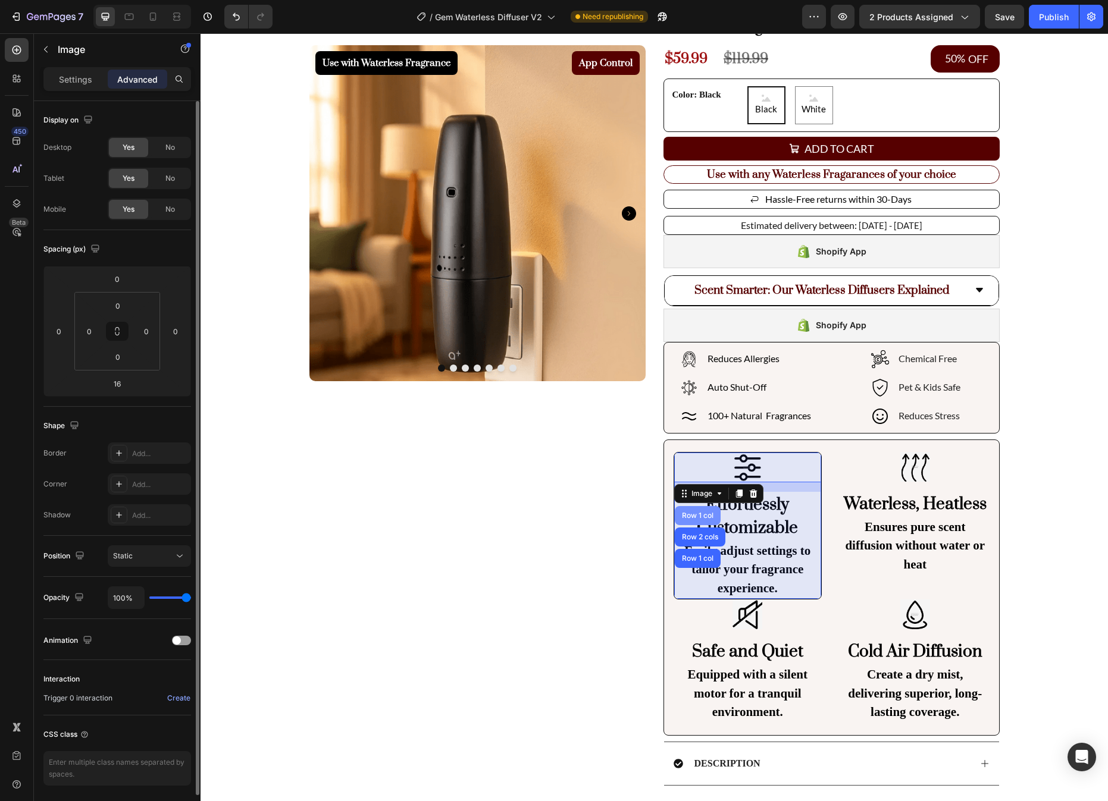
click at [706, 510] on div "Row 1 col" at bounding box center [698, 515] width 46 height 19
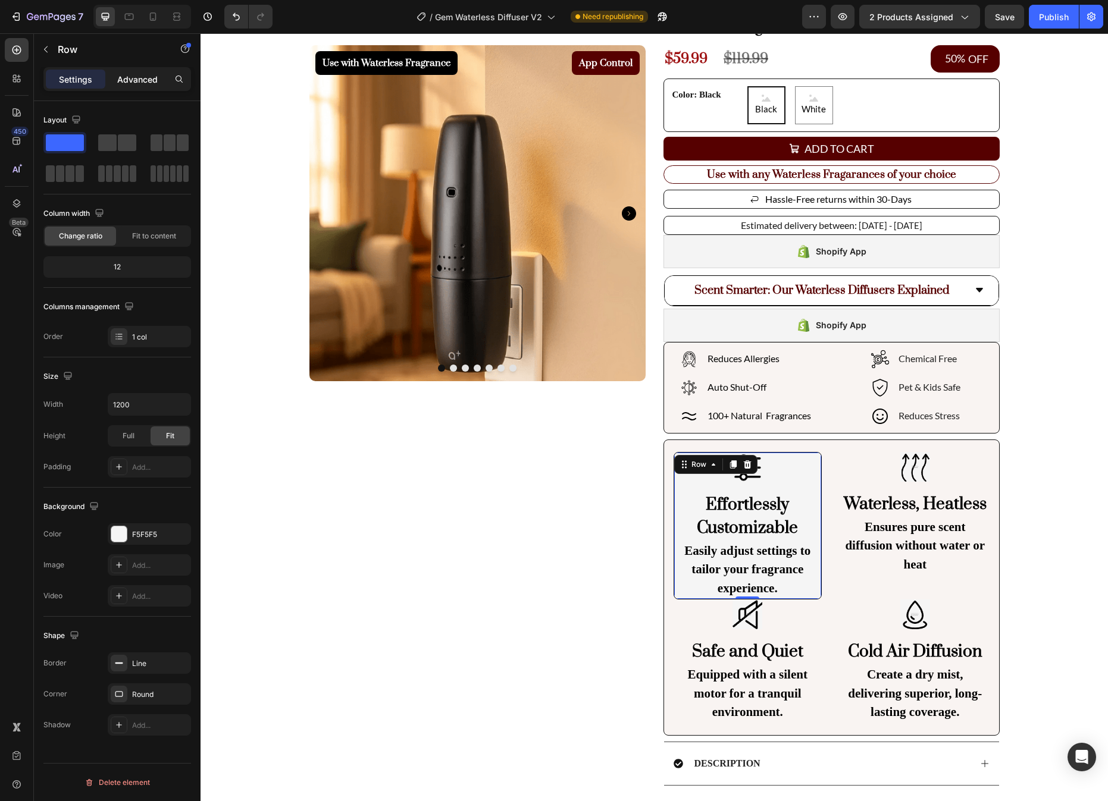
click at [132, 84] on p "Advanced" at bounding box center [137, 79] width 40 height 12
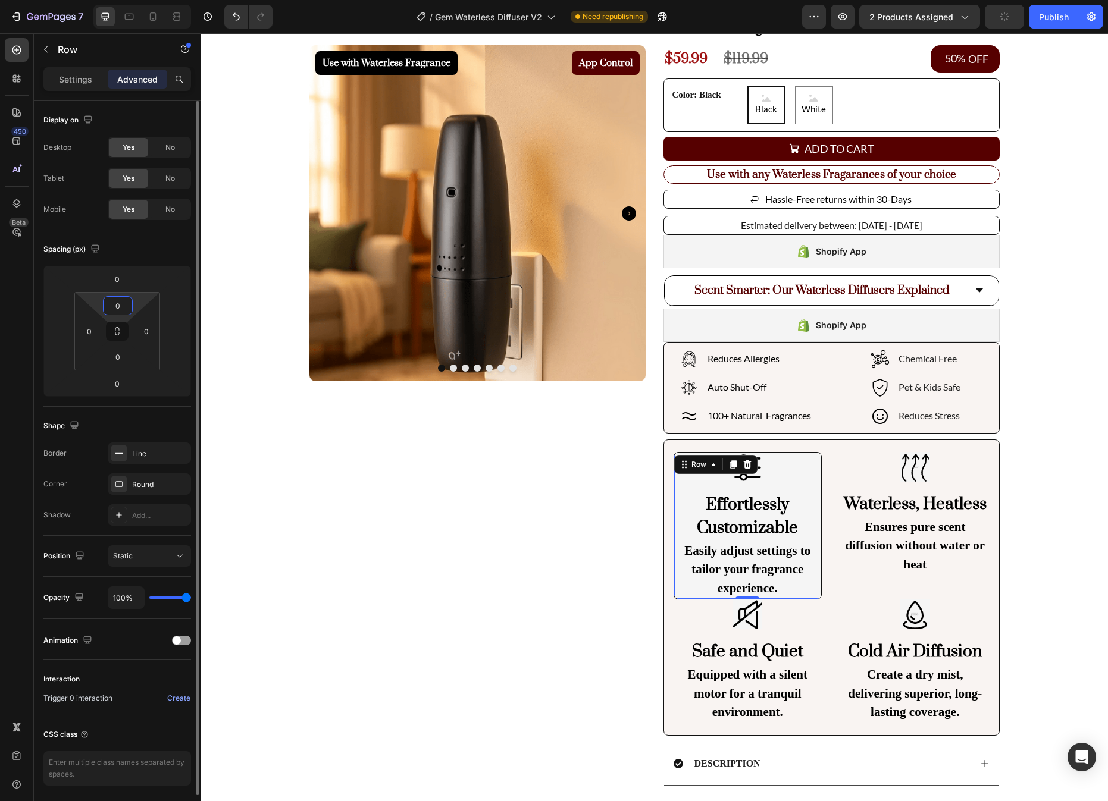
click at [124, 308] on input "0" at bounding box center [118, 306] width 24 height 18
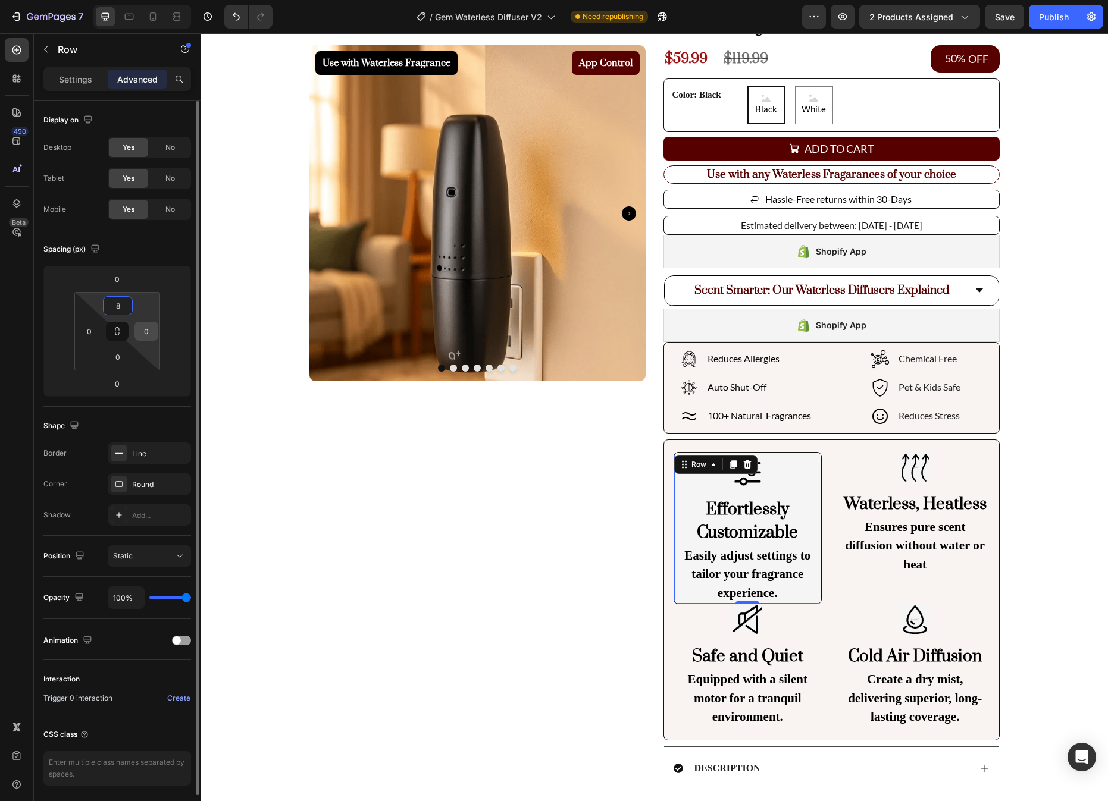
type input "8"
click at [151, 335] on input "0" at bounding box center [146, 331] width 18 height 18
type input "8"
click at [123, 356] on input "0" at bounding box center [118, 357] width 24 height 18
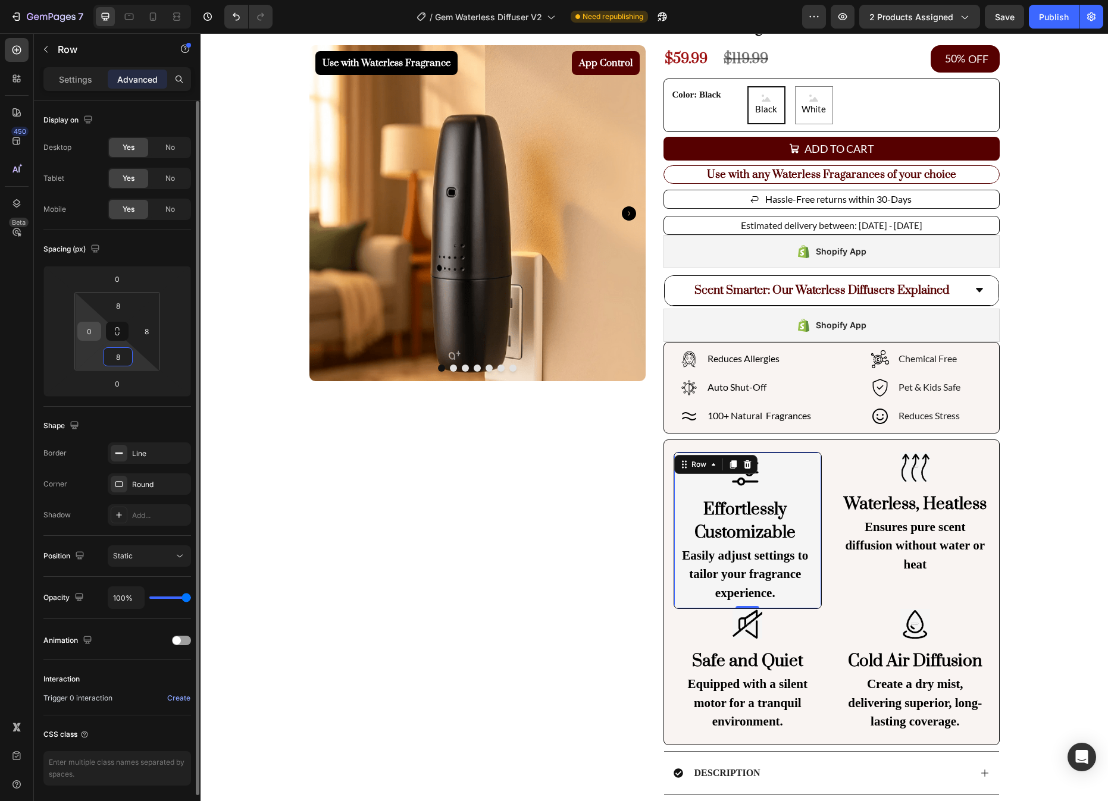
type input "8"
click at [93, 336] on input "0" at bounding box center [89, 331] width 18 height 18
type input "8"
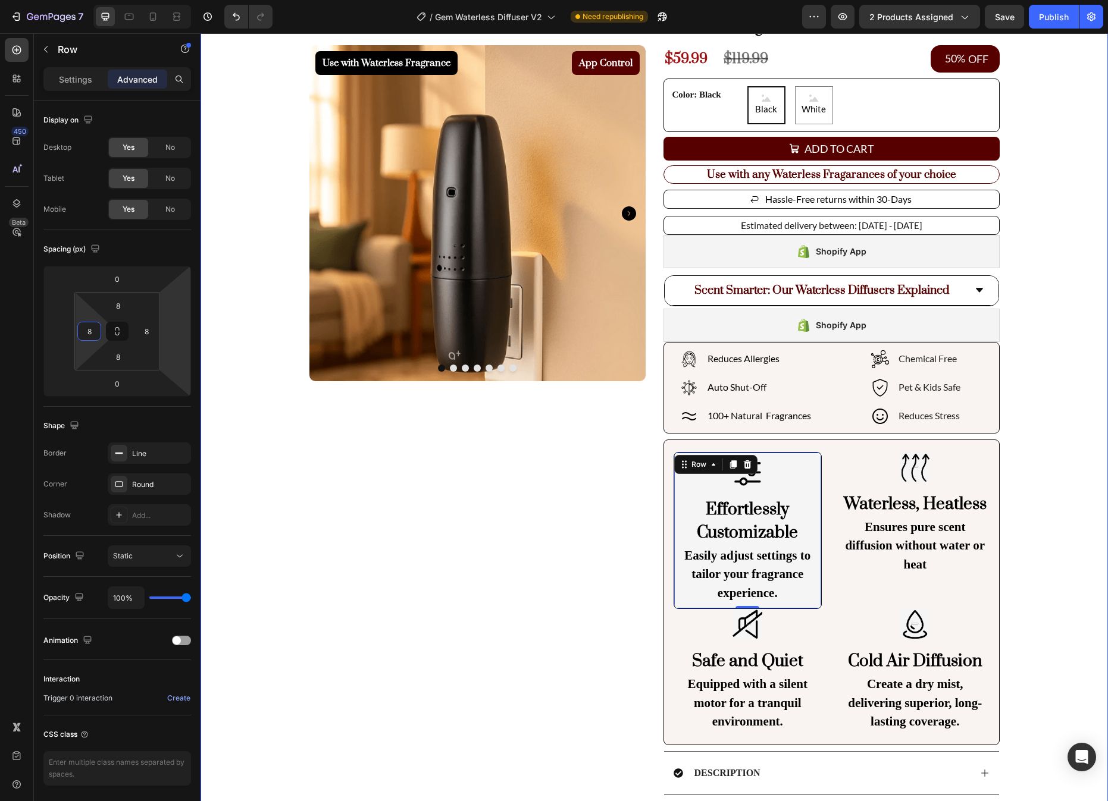
click at [1023, 447] on div "Use with Waterless Fragrance Product Badge App Control Product Badge Product Im…" at bounding box center [653, 469] width 907 height 995
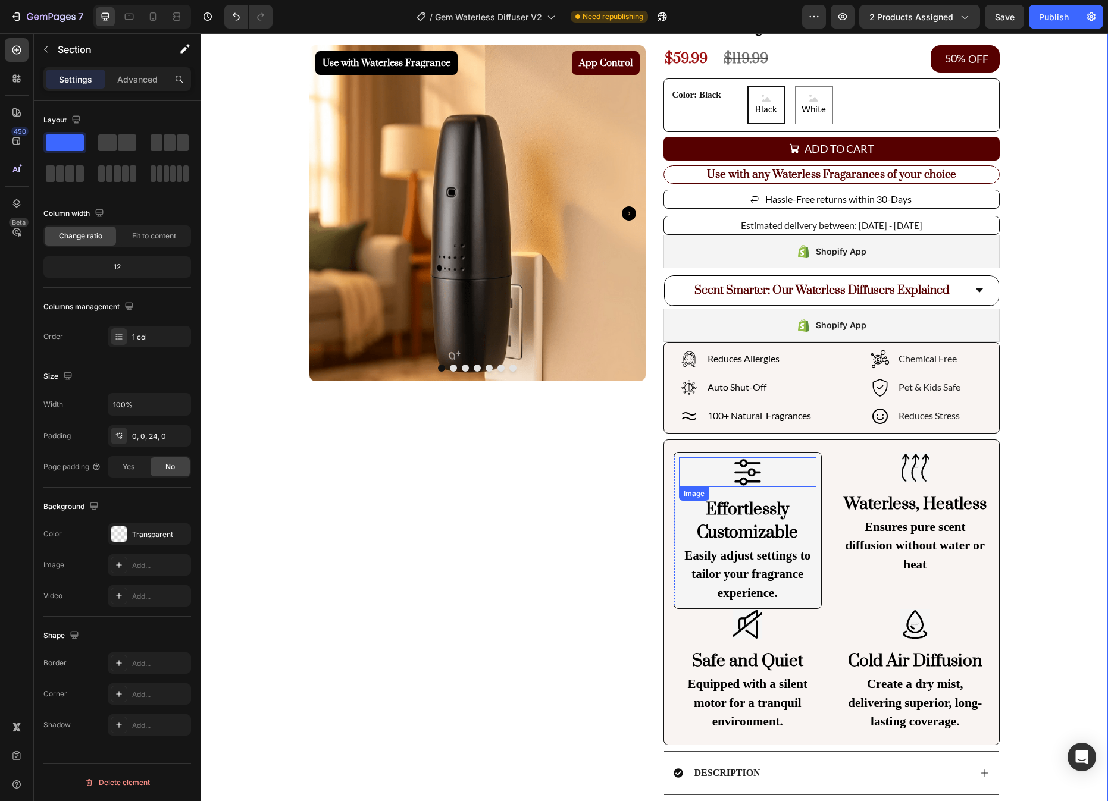
click at [775, 462] on div at bounding box center [748, 472] width 138 height 30
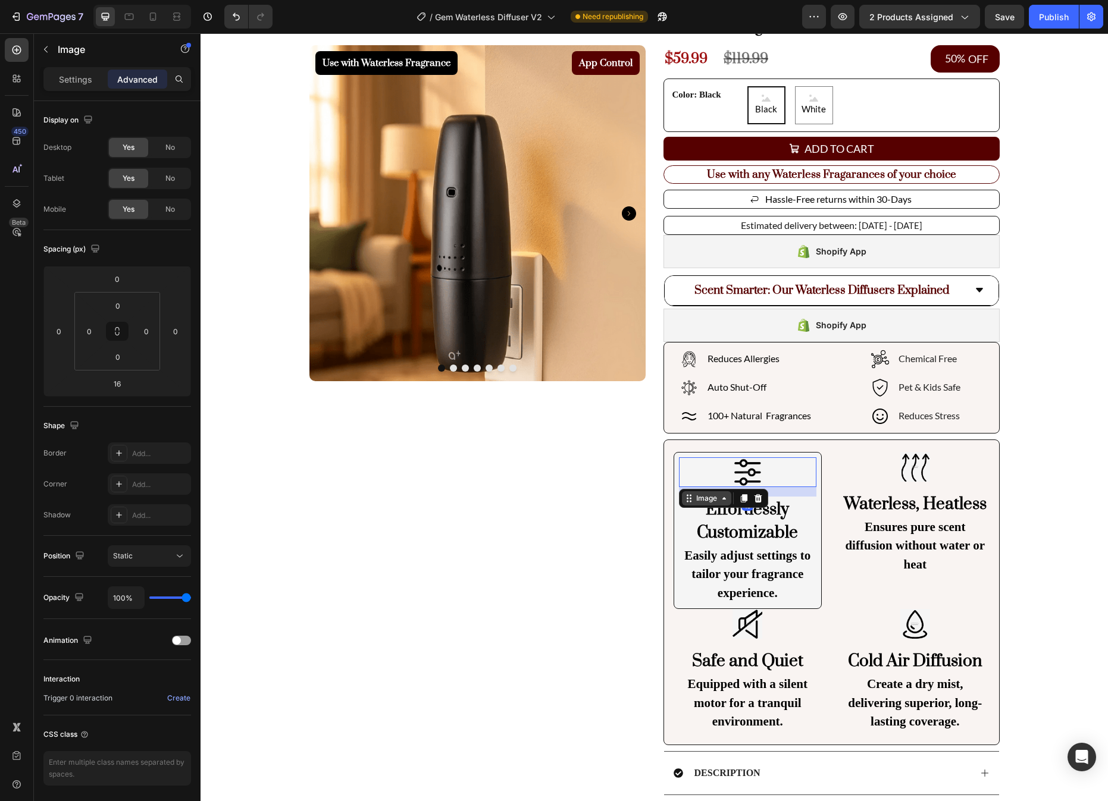
click at [714, 494] on div "Image" at bounding box center [707, 498] width 26 height 11
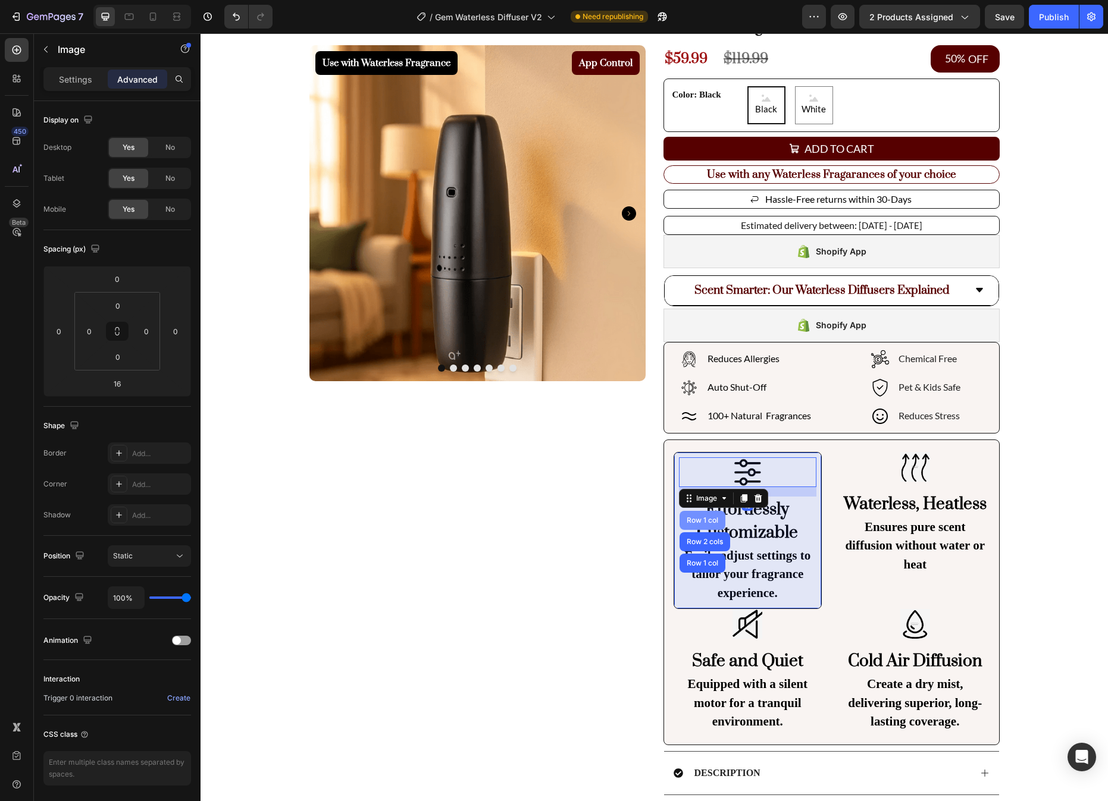
click at [711, 519] on div "Row 1 col" at bounding box center [702, 520] width 36 height 7
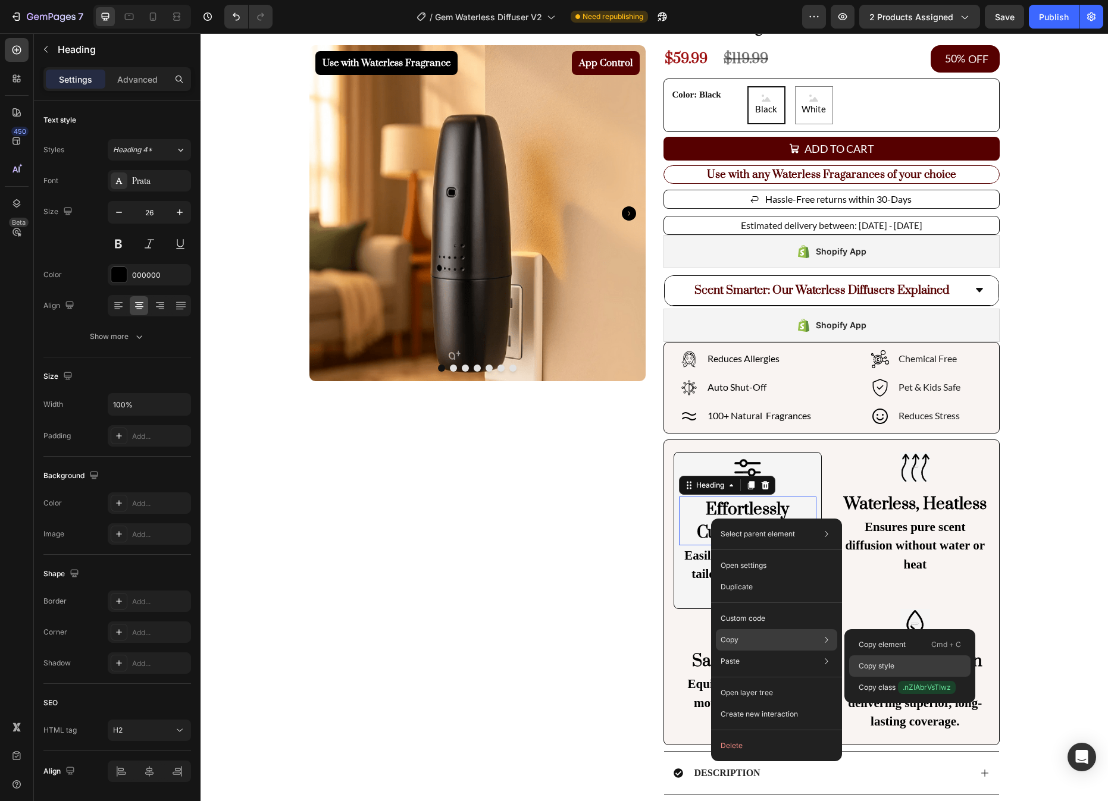
click at [887, 677] on div "Copy style" at bounding box center [909, 687] width 121 height 21
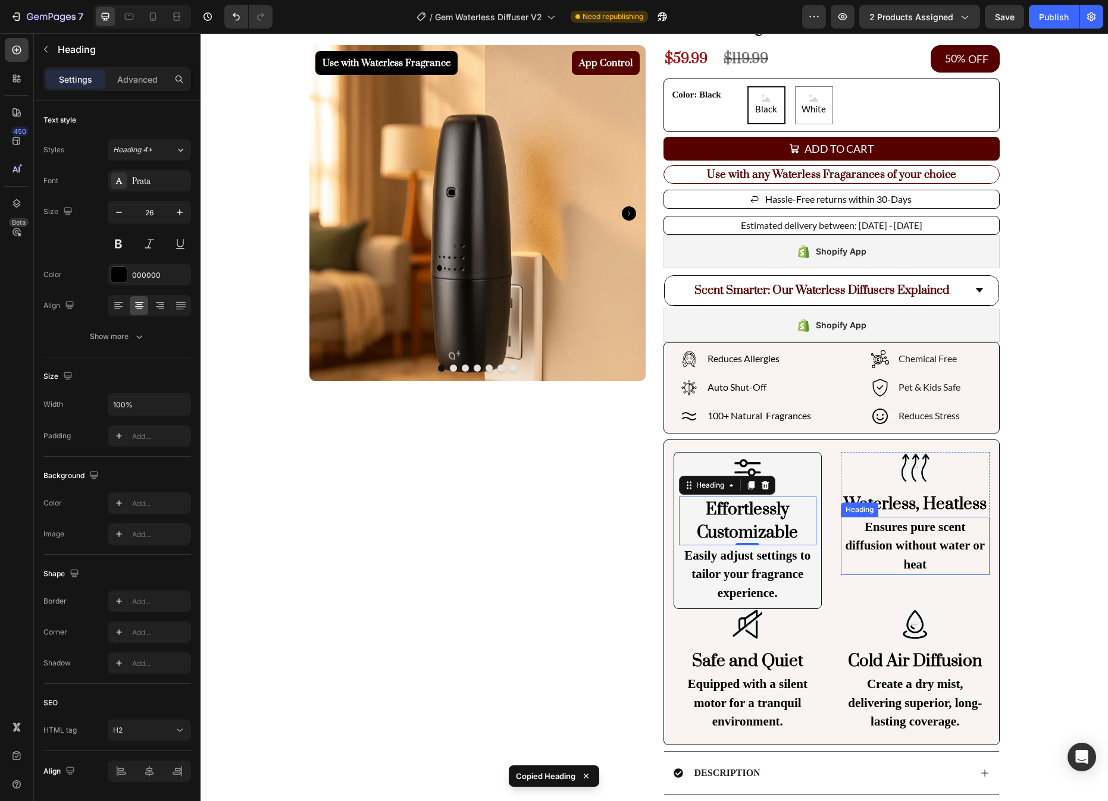
click at [986, 541] on p "Ensures pure scent diffusion without water or heat" at bounding box center [915, 546] width 146 height 57
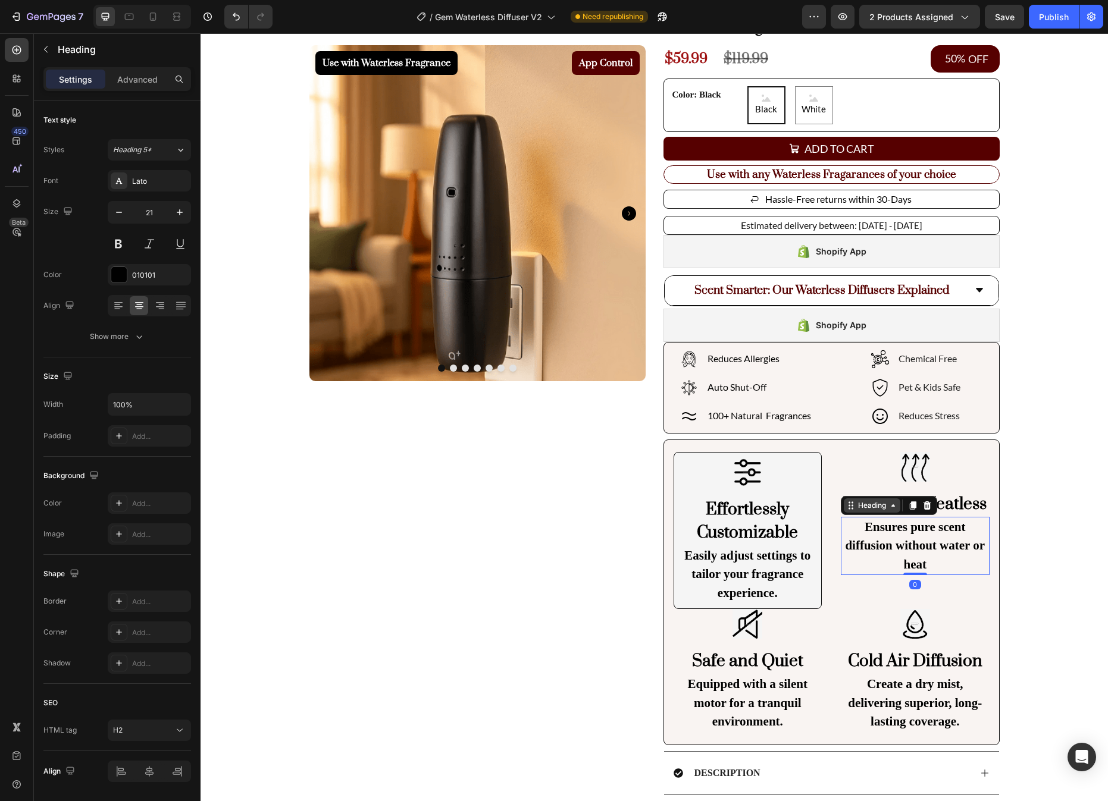
click at [864, 511] on div "Heading" at bounding box center [871, 505] width 33 height 11
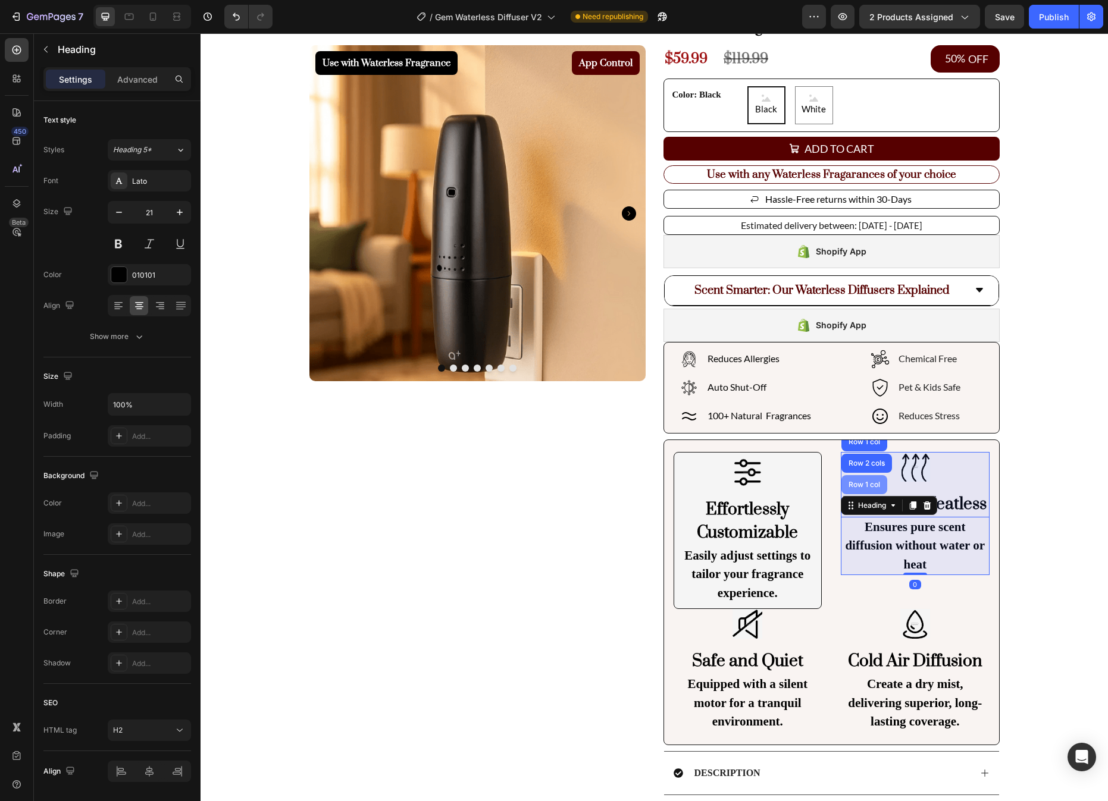
click at [868, 488] on div "Row 1 col" at bounding box center [864, 484] width 36 height 7
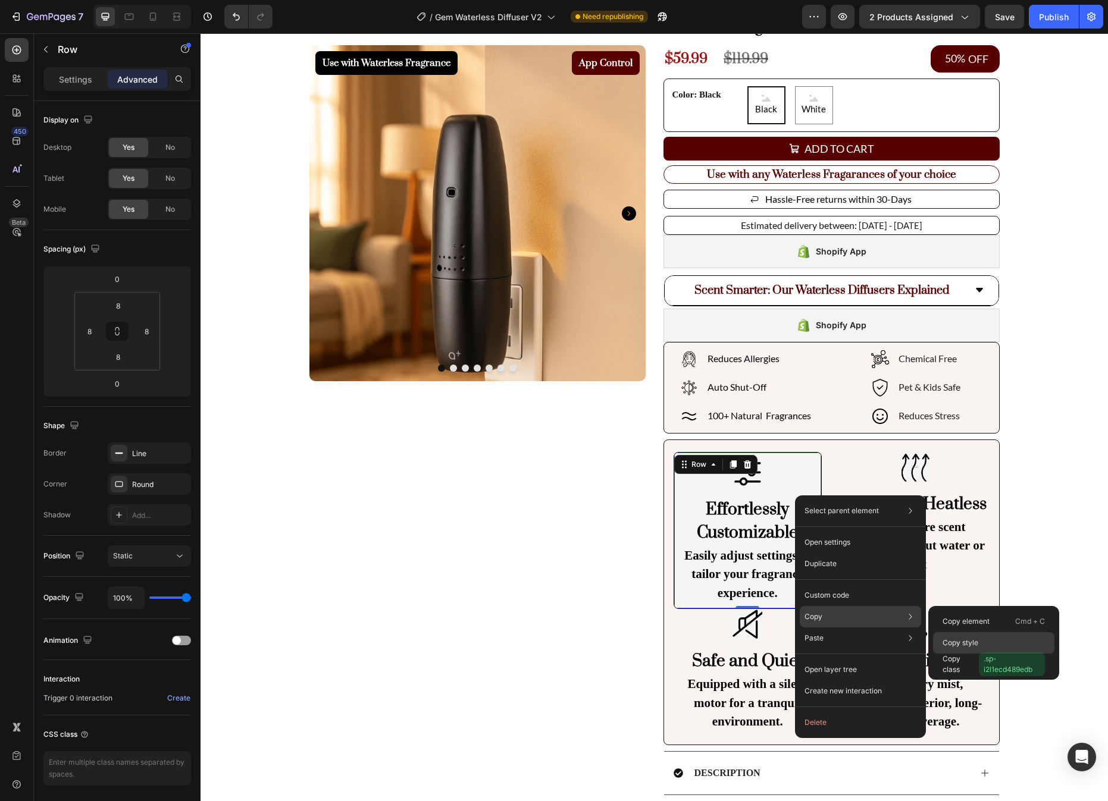
click at [979, 654] on div "Copy style" at bounding box center [993, 664] width 121 height 21
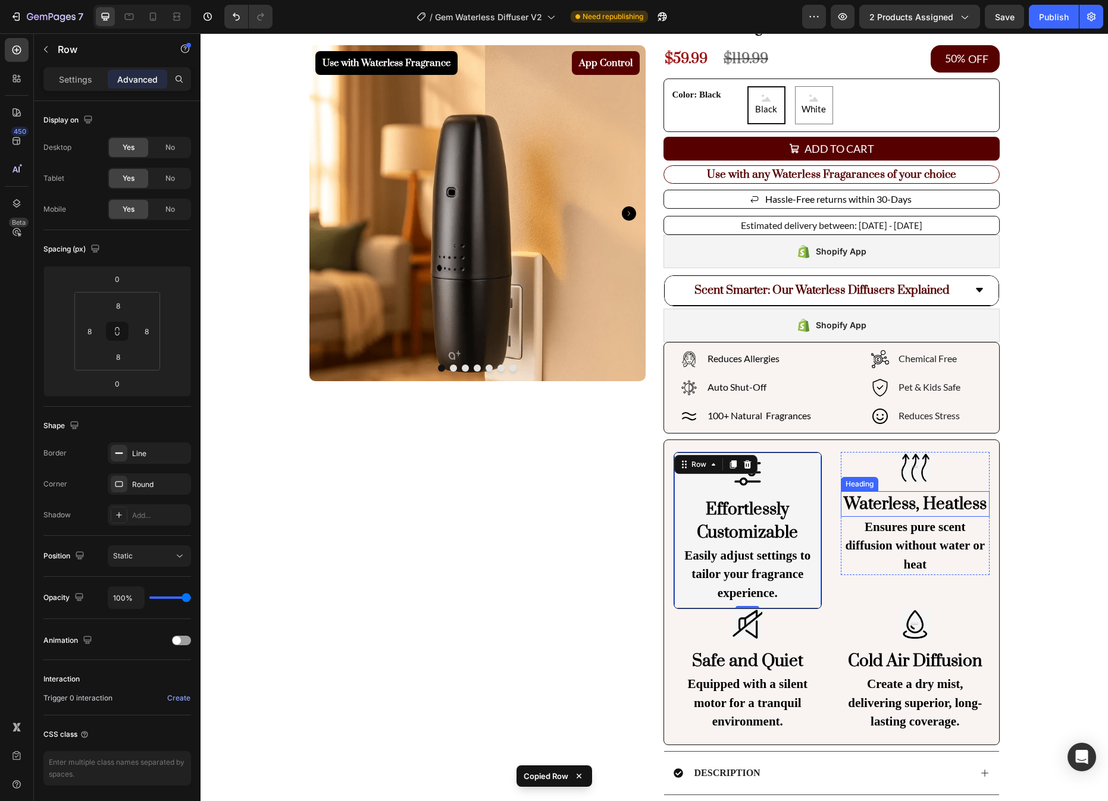
click at [974, 510] on h2 "Waterless, Heatless" at bounding box center [915, 504] width 149 height 26
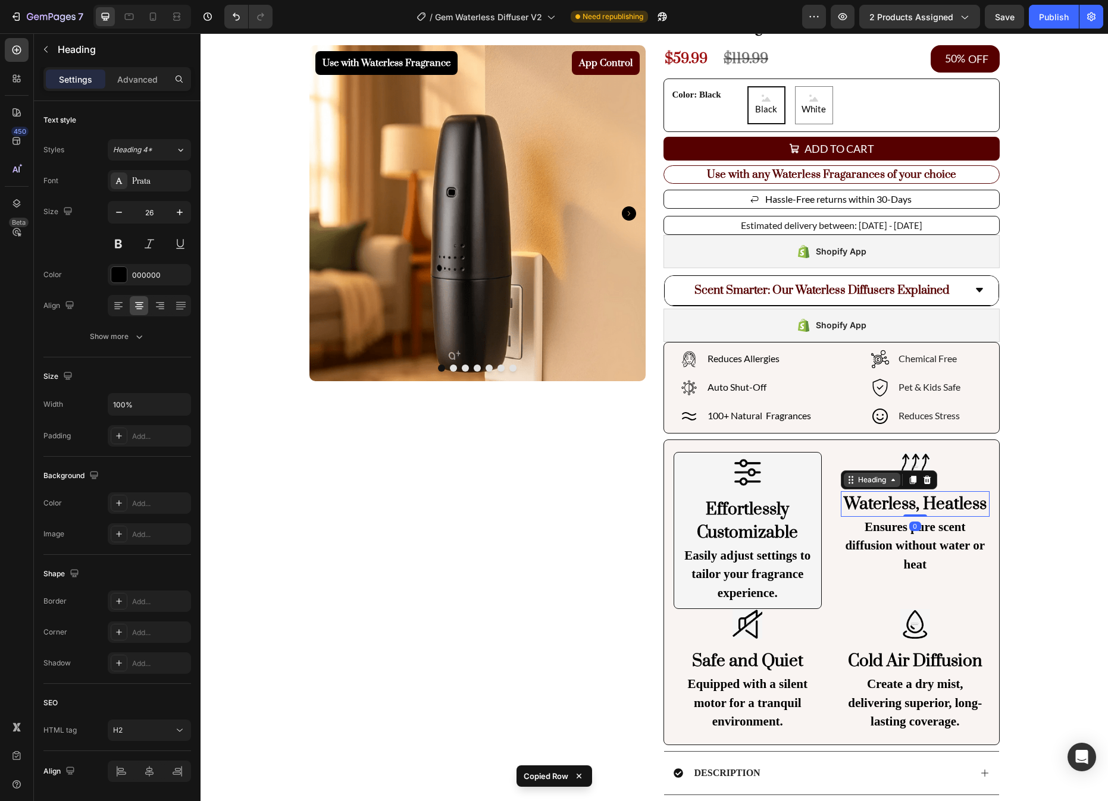
click at [884, 478] on div "Heading" at bounding box center [871, 480] width 33 height 11
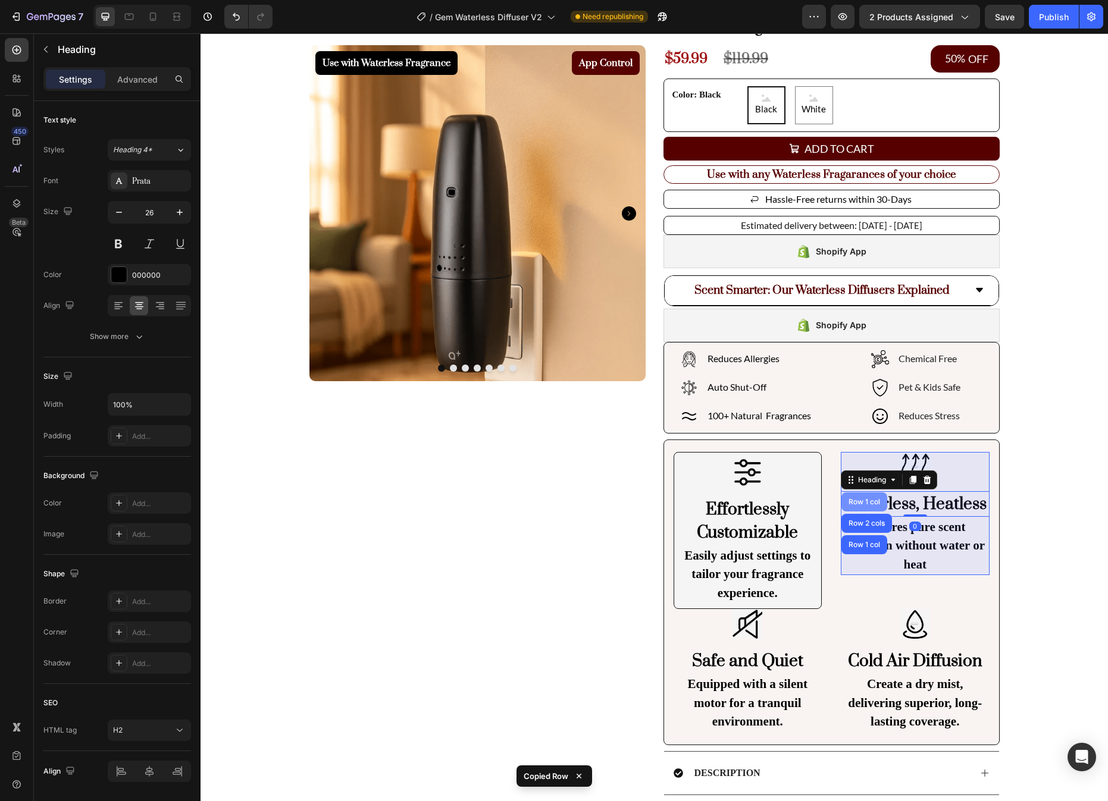
click at [864, 507] on div "Row 1 col" at bounding box center [864, 502] width 46 height 19
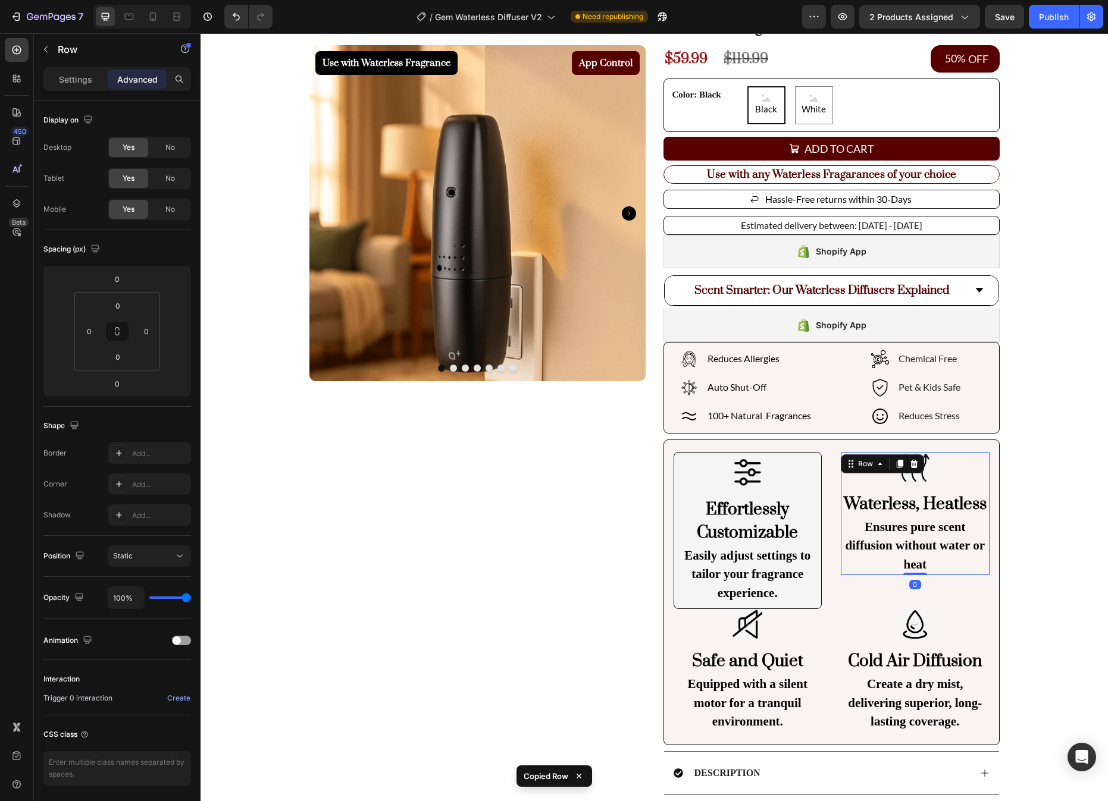
type input "8"
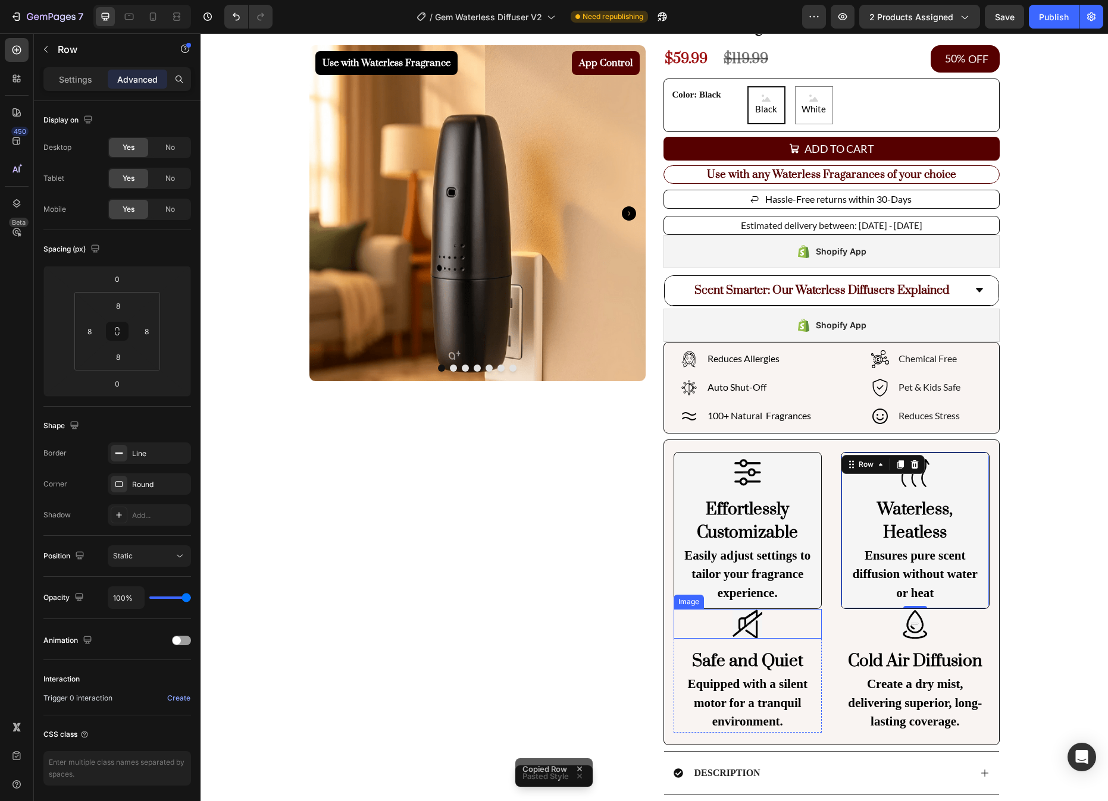
click at [788, 627] on div at bounding box center [747, 624] width 149 height 30
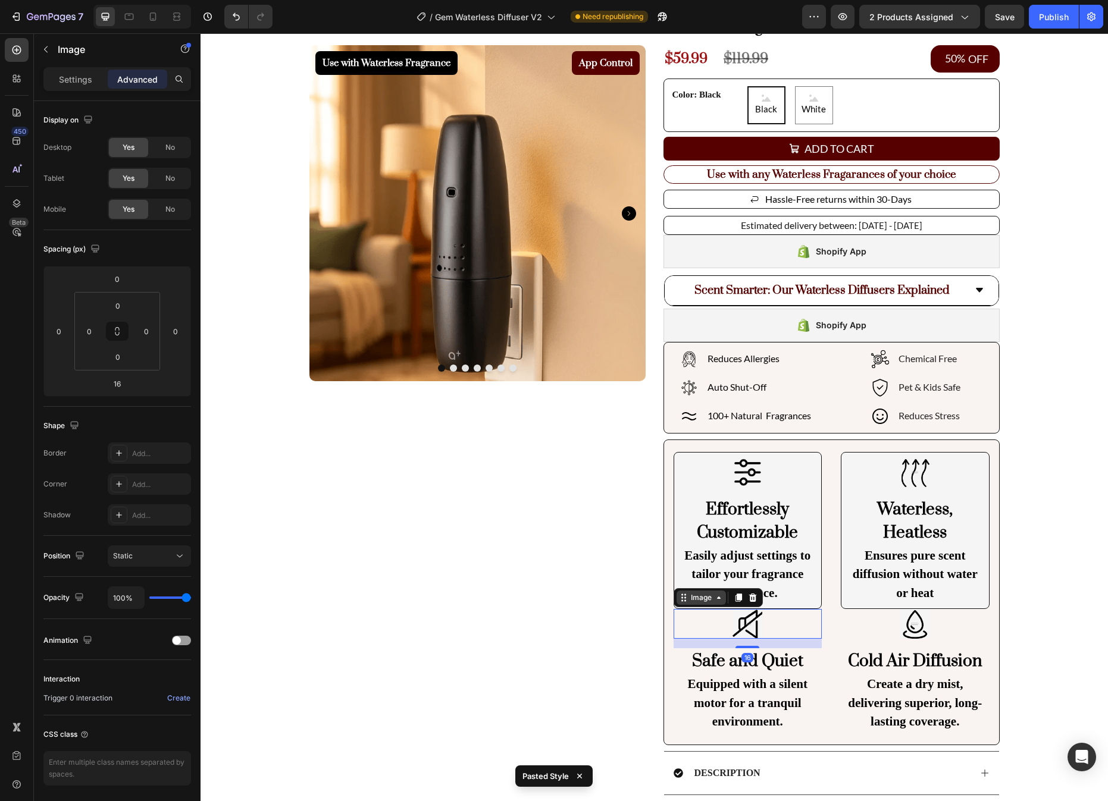
click at [709, 594] on div "Image" at bounding box center [701, 598] width 26 height 11
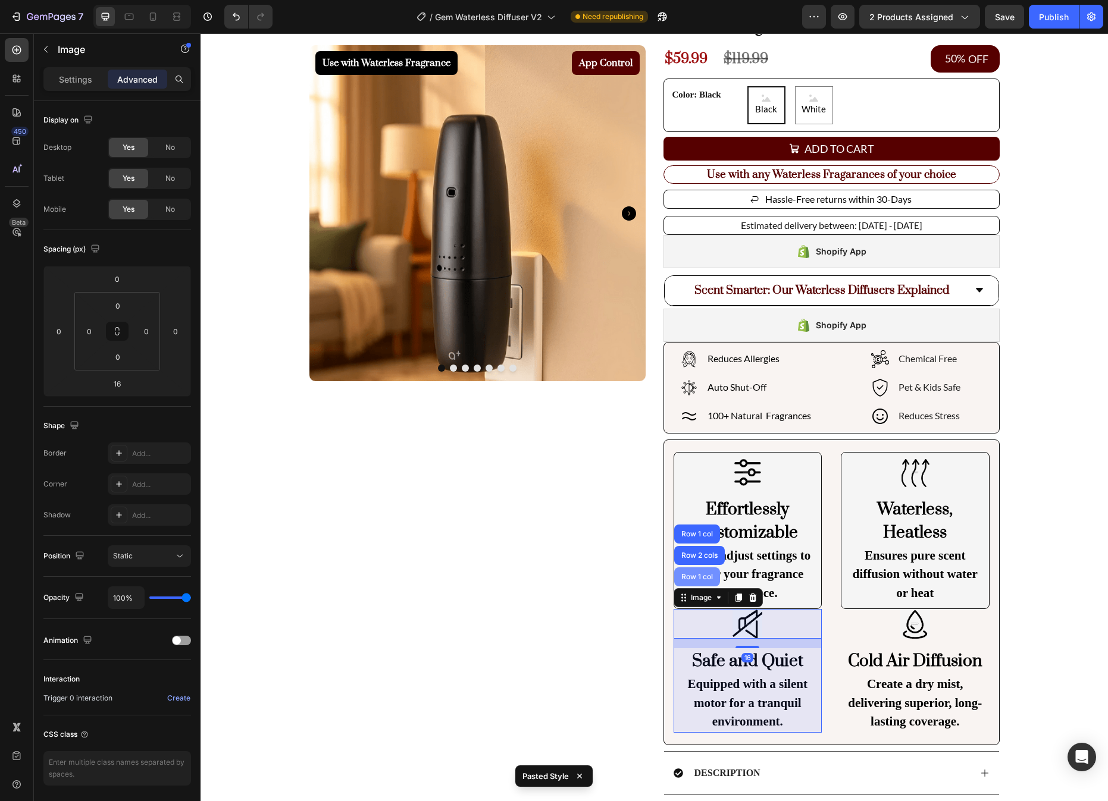
click at [707, 578] on div "Row 1 col" at bounding box center [697, 576] width 36 height 7
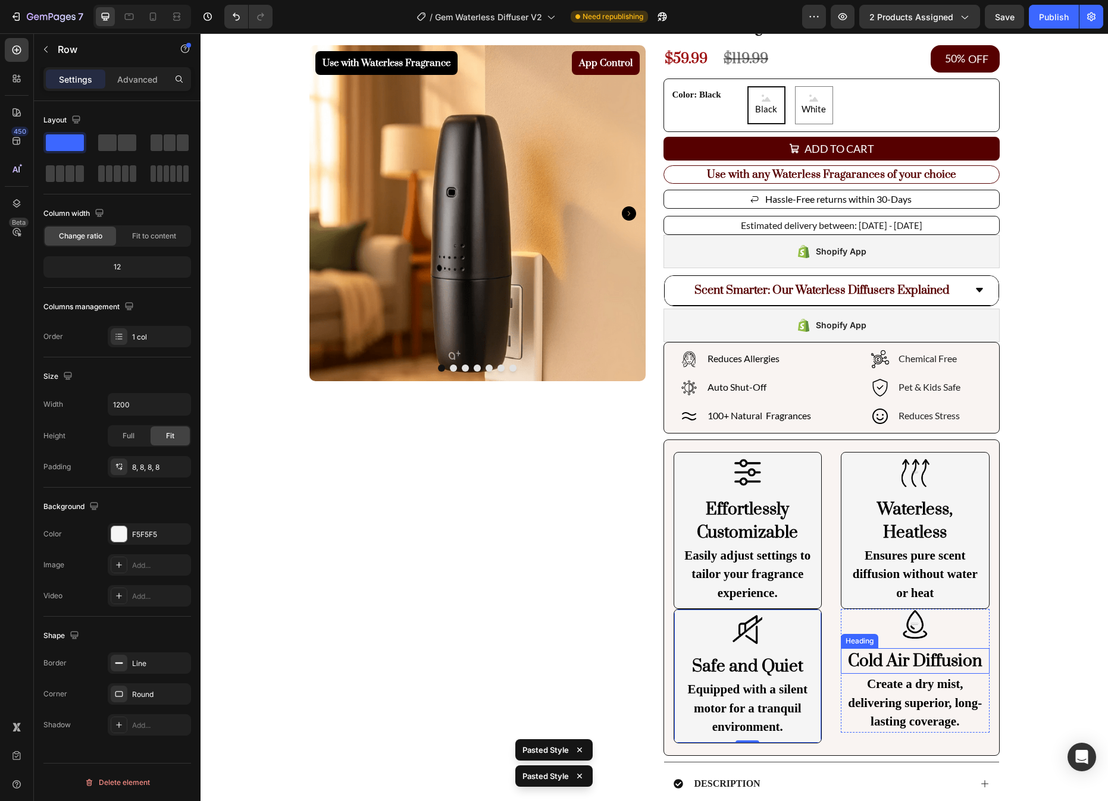
click at [969, 638] on div at bounding box center [915, 624] width 149 height 30
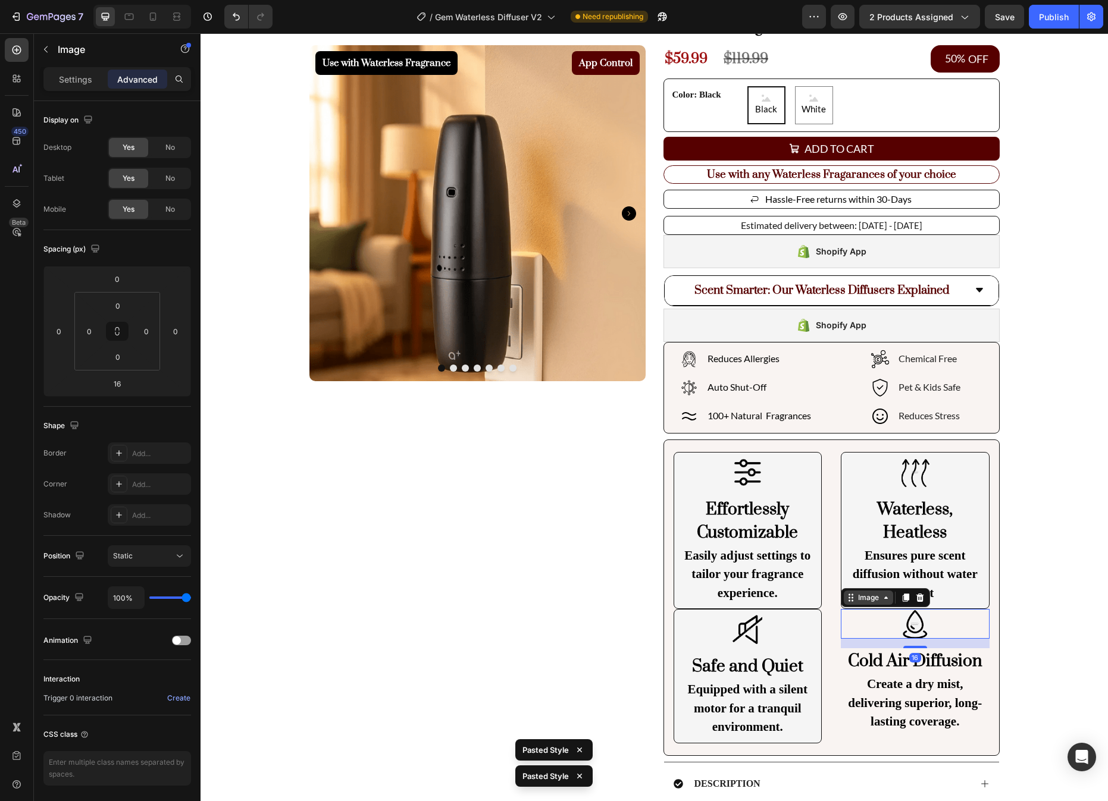
click at [869, 597] on div "Image" at bounding box center [868, 598] width 26 height 11
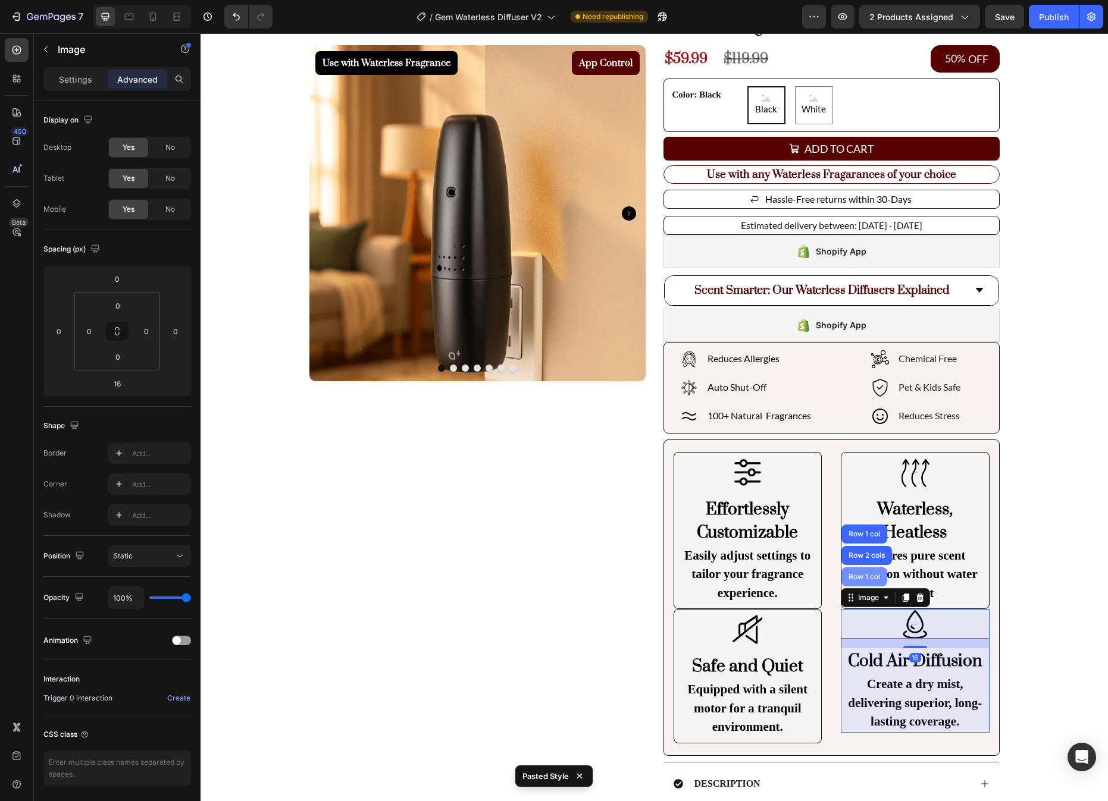
click at [869, 577] on div "Row 1 col" at bounding box center [864, 576] width 36 height 7
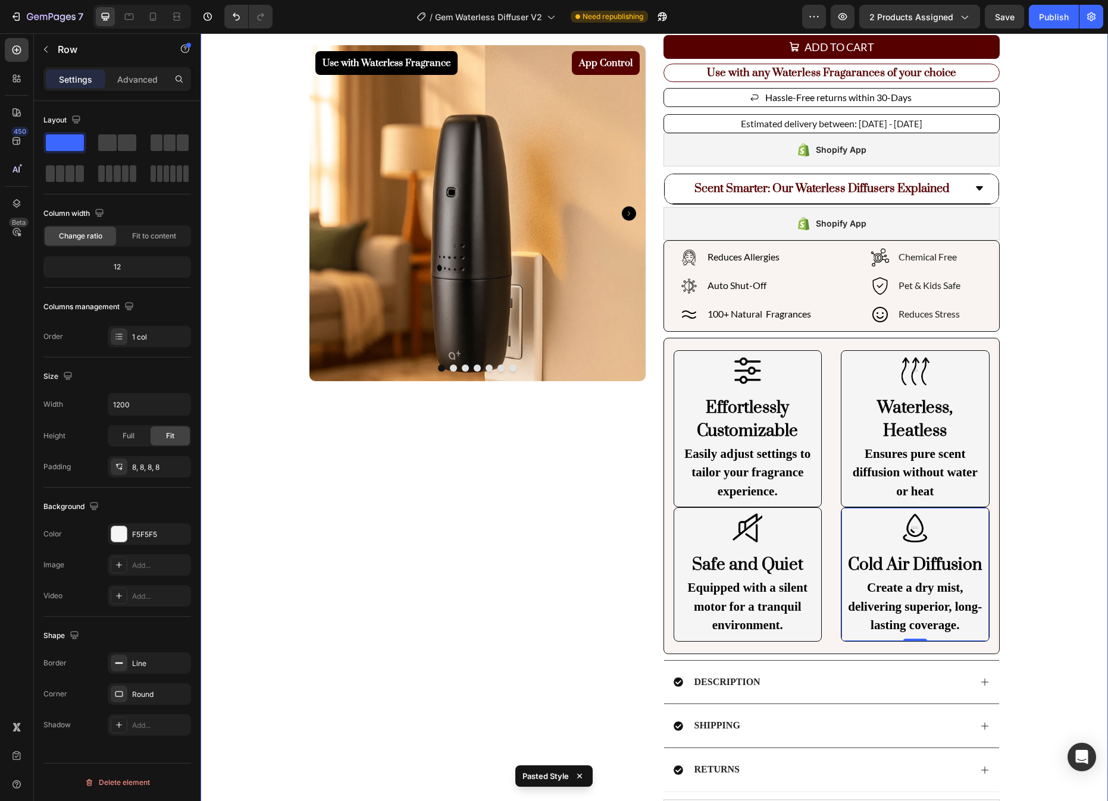
scroll to position [205, 0]
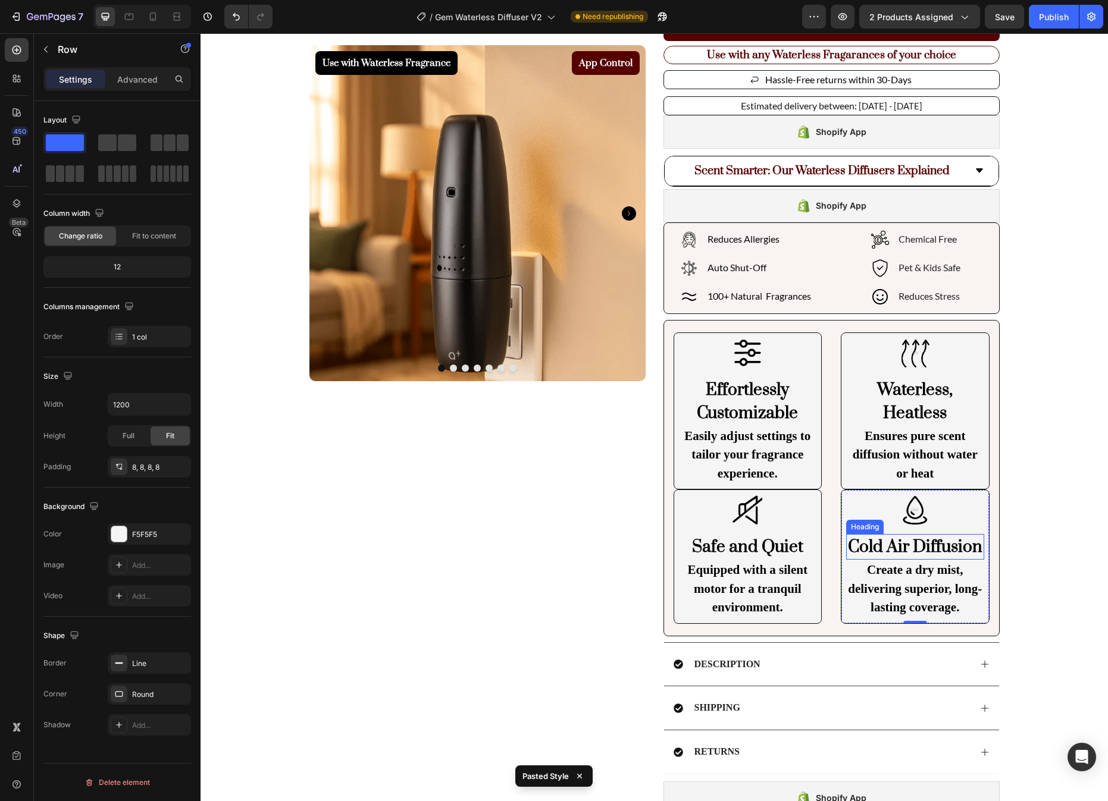
click at [923, 557] on h2 "Cold Air Diffusion" at bounding box center [915, 547] width 138 height 26
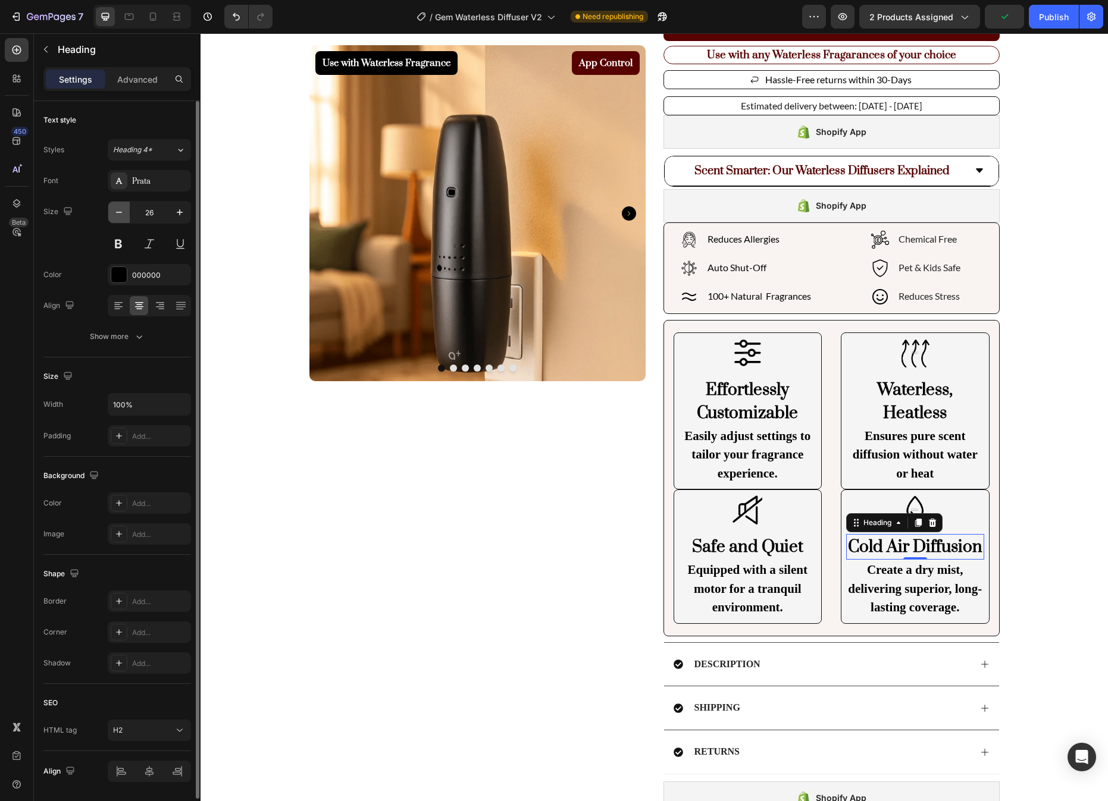
click at [118, 217] on icon "button" at bounding box center [119, 212] width 12 height 12
type input "22"
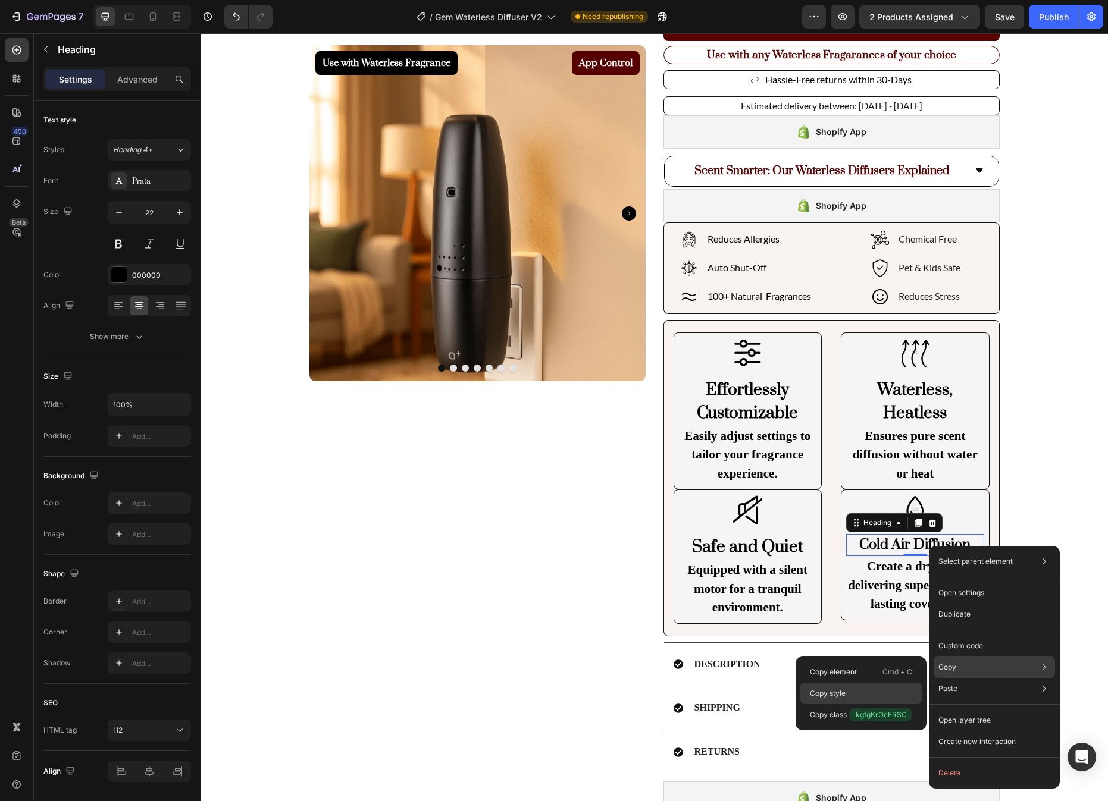
click at [873, 704] on div "Copy style" at bounding box center [860, 714] width 121 height 21
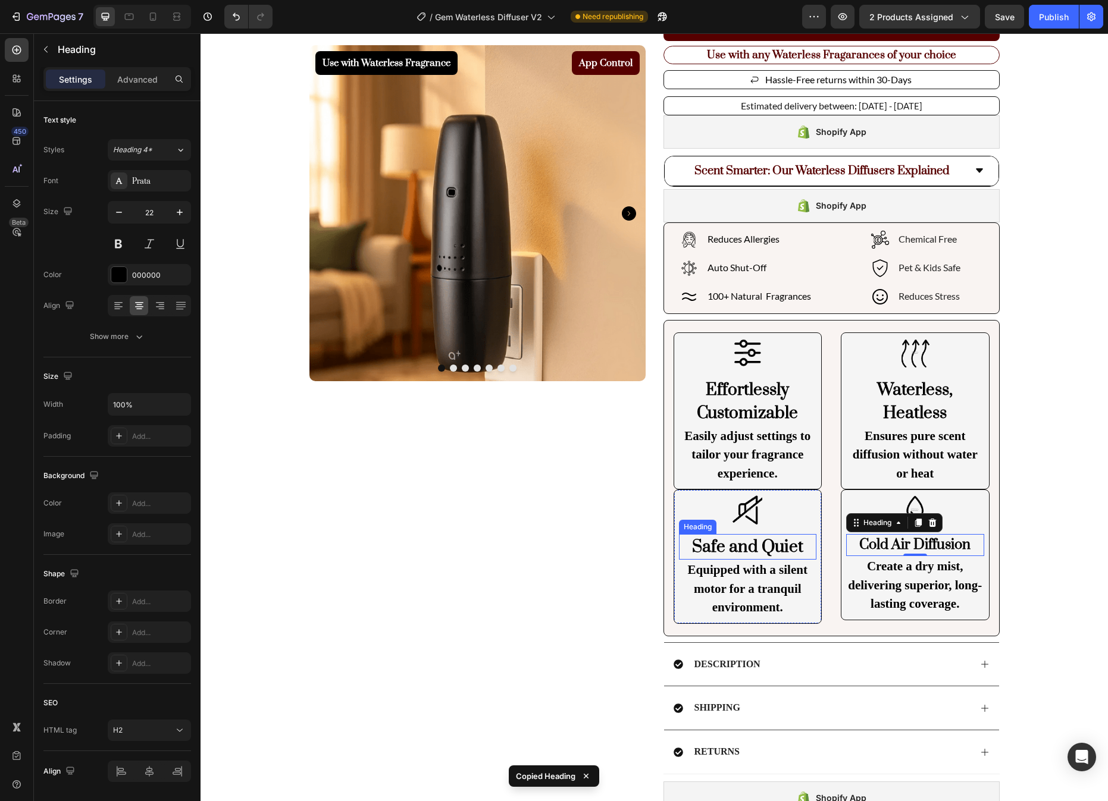
click at [759, 546] on h2 "Safe and Quiet" at bounding box center [748, 547] width 138 height 26
type input "22"
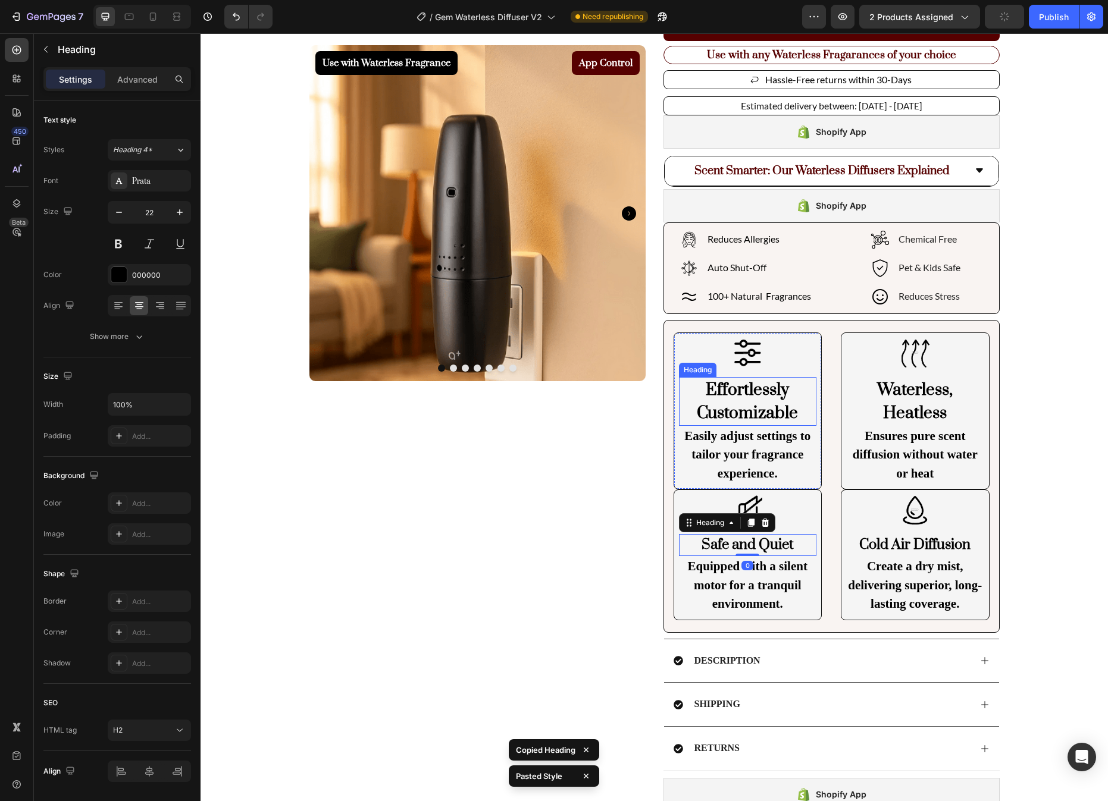
click at [780, 396] on h2 "Effortlessly Customizable" at bounding box center [748, 401] width 138 height 49
type input "22"
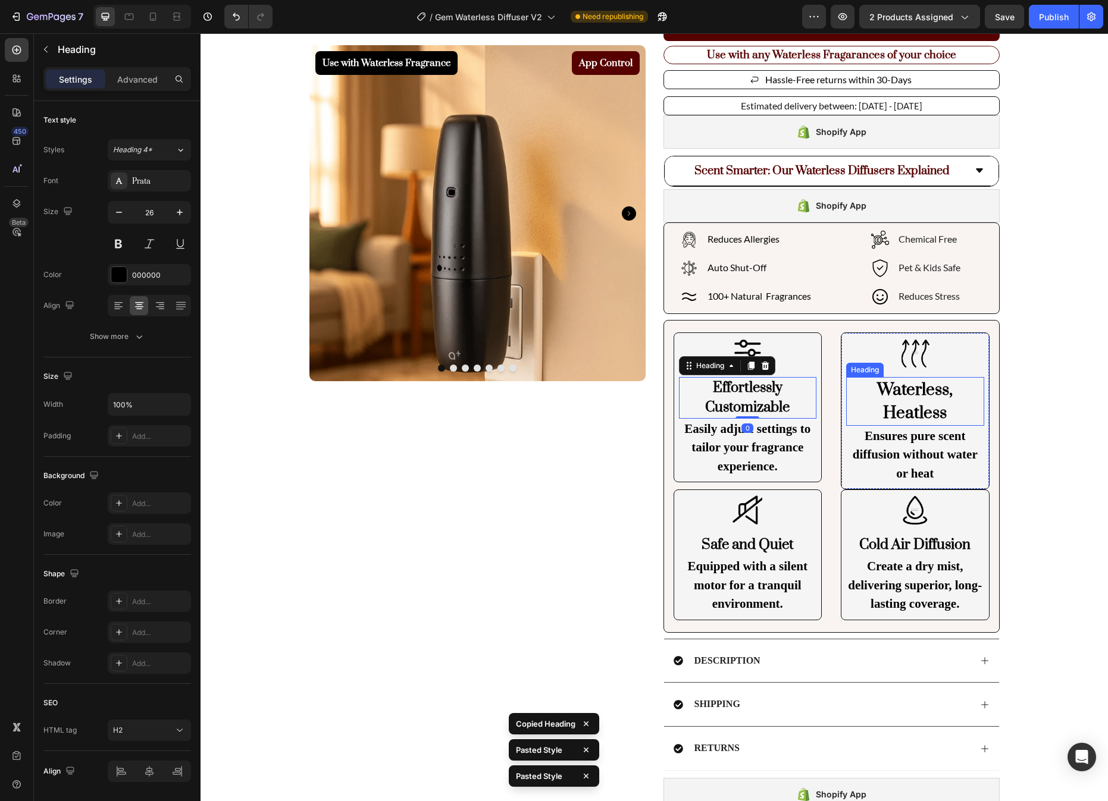
click at [931, 415] on h2 "Waterless, Heatless" at bounding box center [915, 401] width 138 height 49
type input "22"
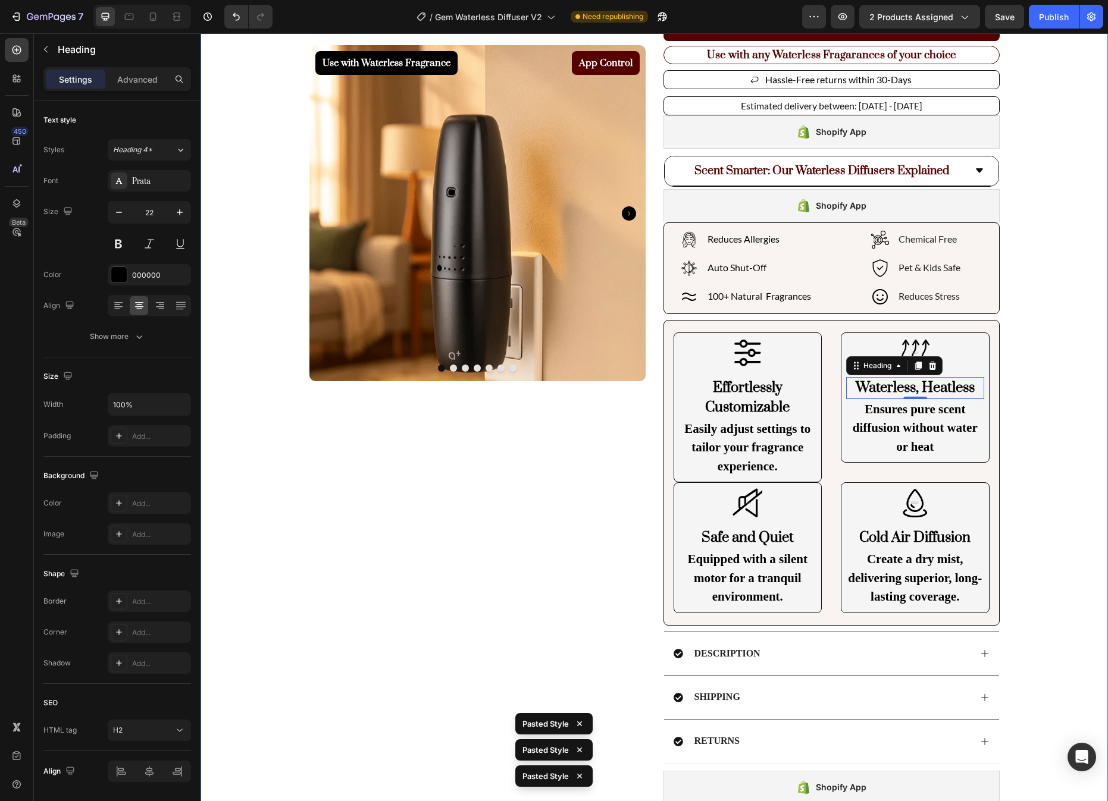
click at [1031, 421] on div "Use with Waterless Fragrance Product Badge App Control Product Badge Product Im…" at bounding box center [653, 349] width 907 height 995
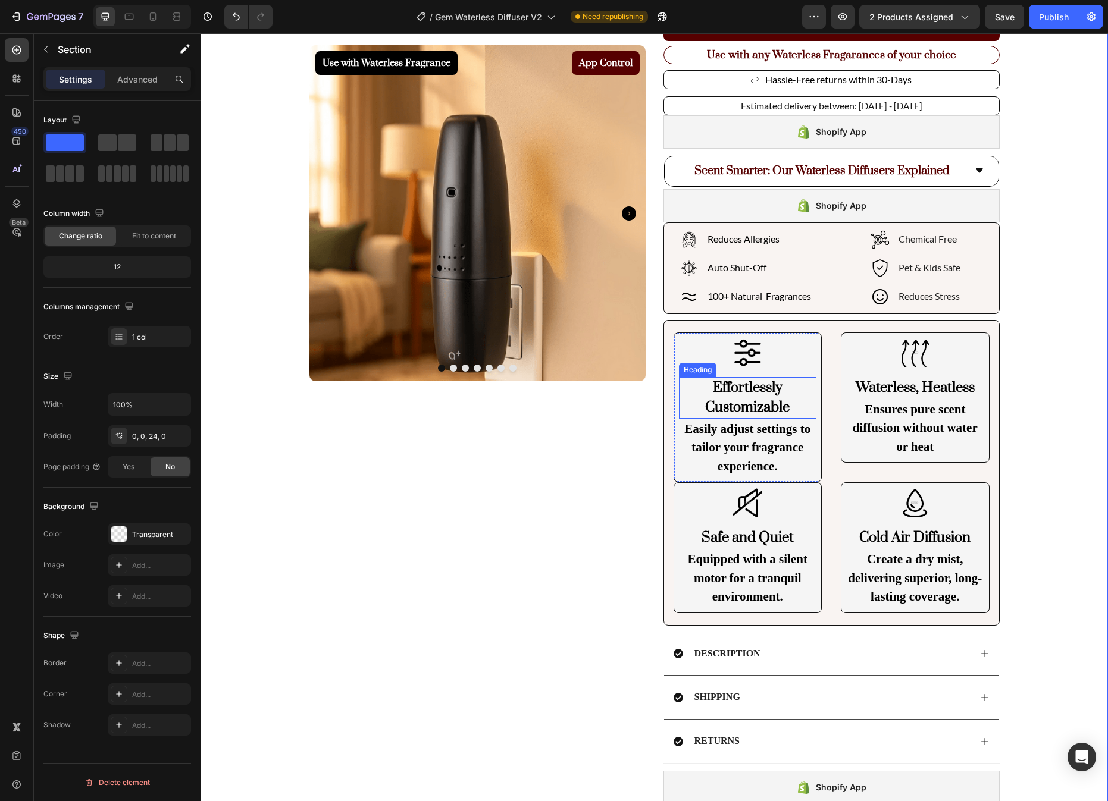
click at [784, 385] on h2 "Effortlessly Customizable" at bounding box center [748, 398] width 138 height 42
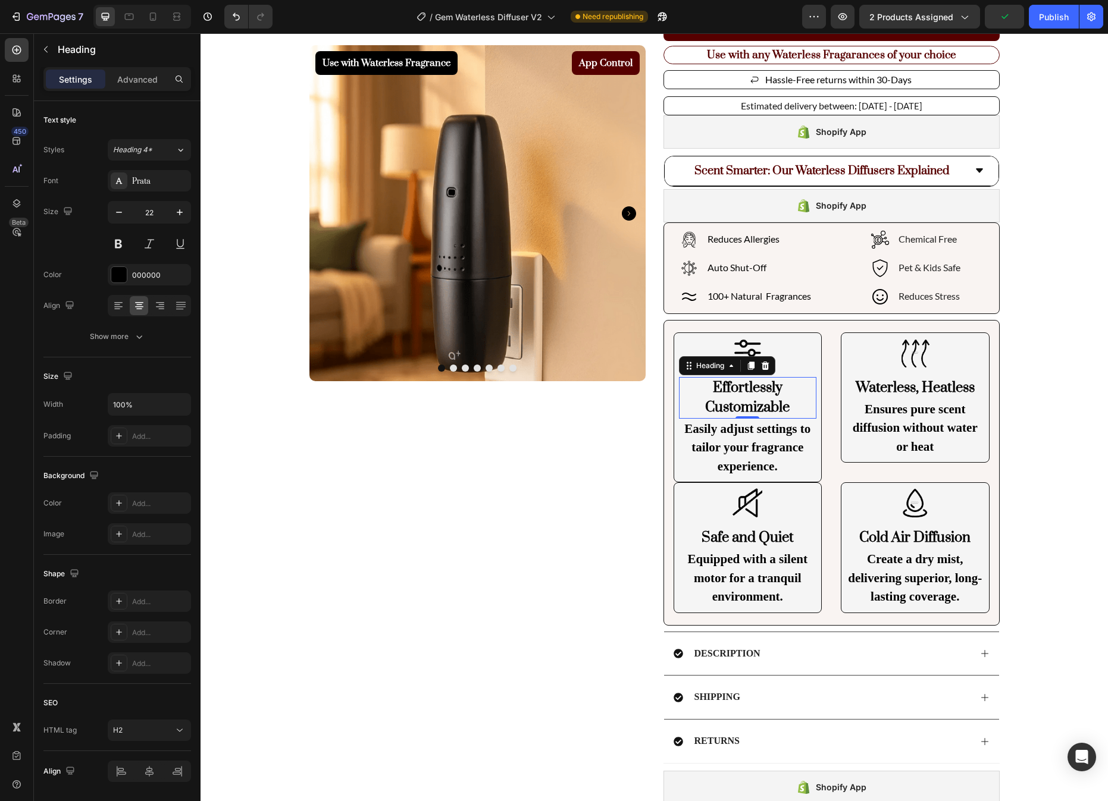
click at [764, 385] on h2 "Effortlessly Customizable" at bounding box center [748, 398] width 138 height 42
click at [764, 385] on p "Effortlessly Customizable" at bounding box center [748, 397] width 136 height 39
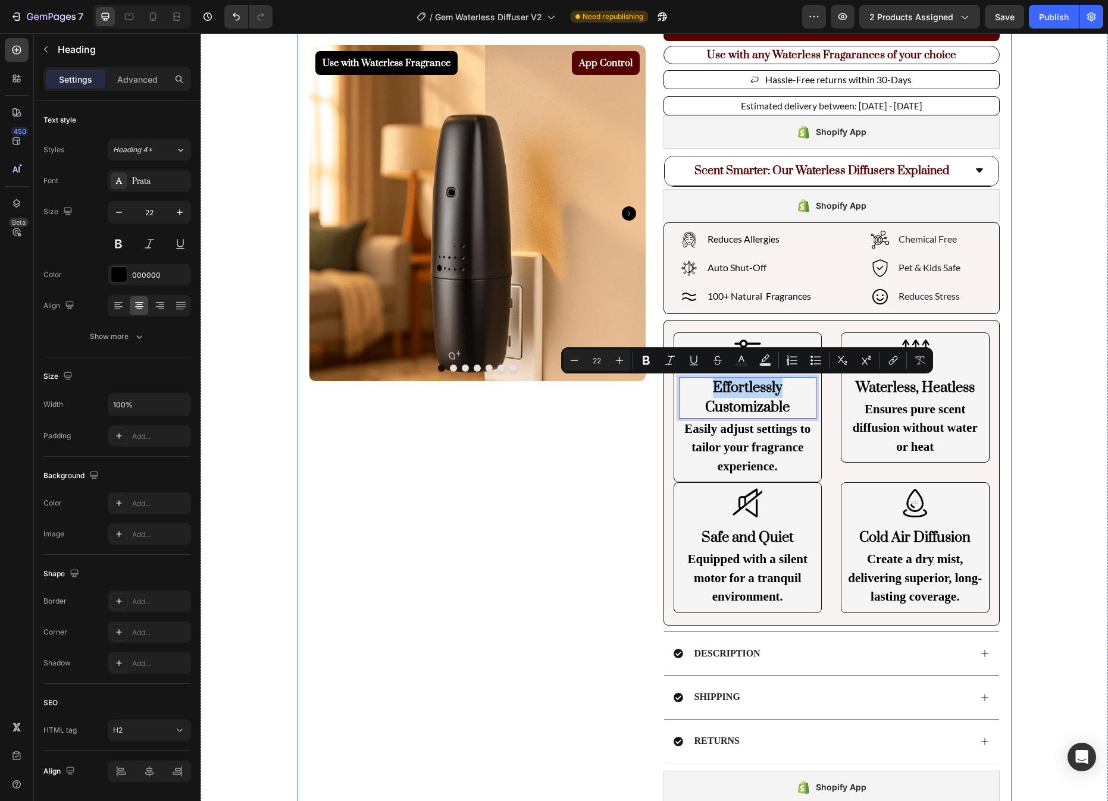
click at [1011, 419] on div "Use with Waterless Fragrance Product Badge App Control Product Badge Product Im…" at bounding box center [654, 349] width 714 height 995
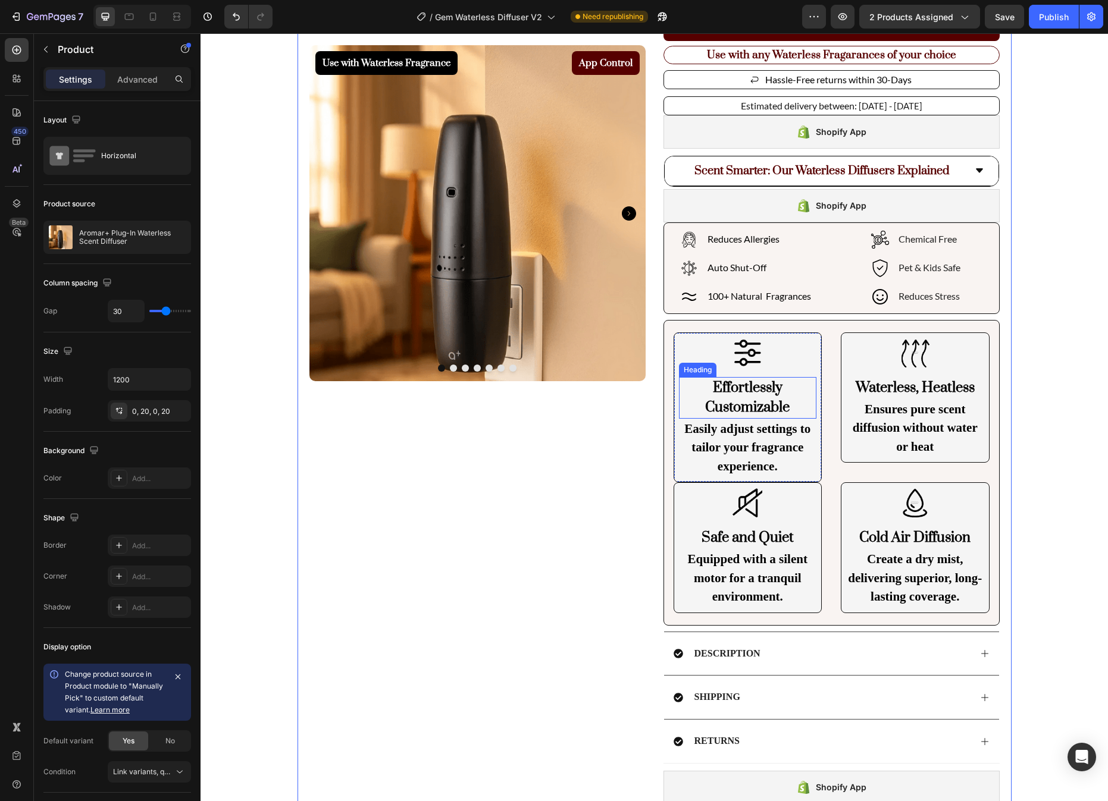
click at [739, 393] on p "Effortlessly Customizable" at bounding box center [748, 397] width 136 height 39
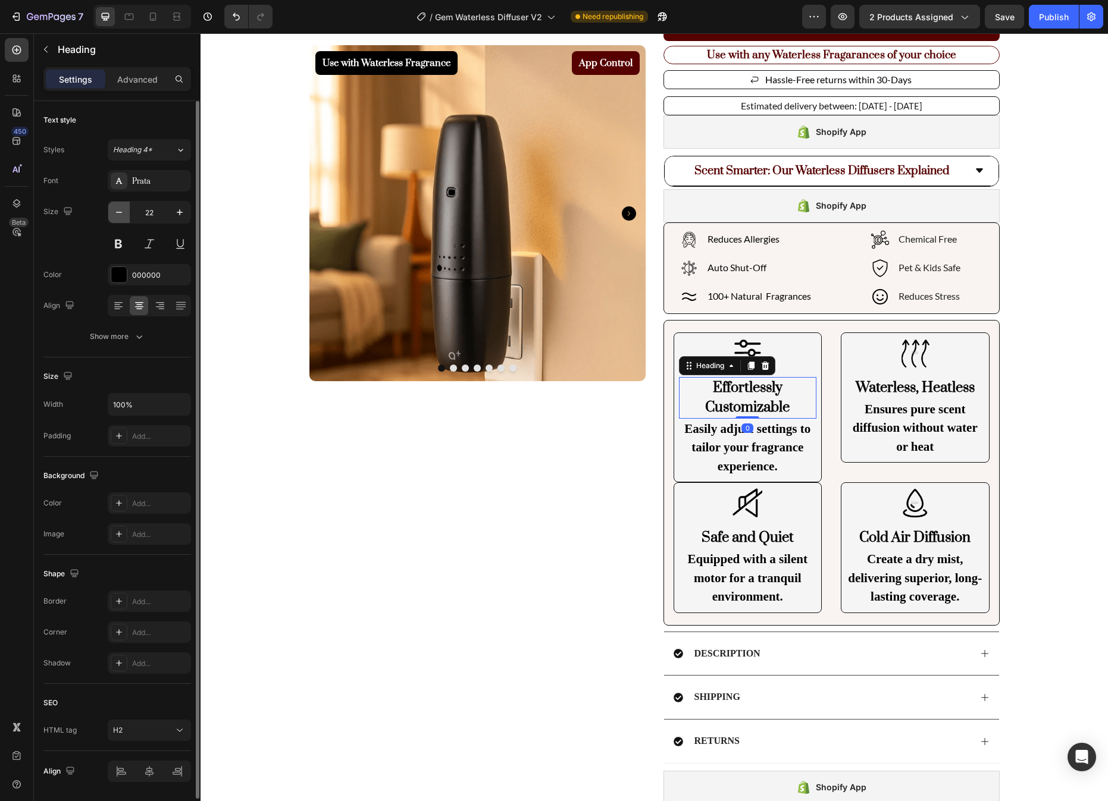
click at [124, 215] on icon "button" at bounding box center [119, 212] width 12 height 12
copy p "Effortlessly"
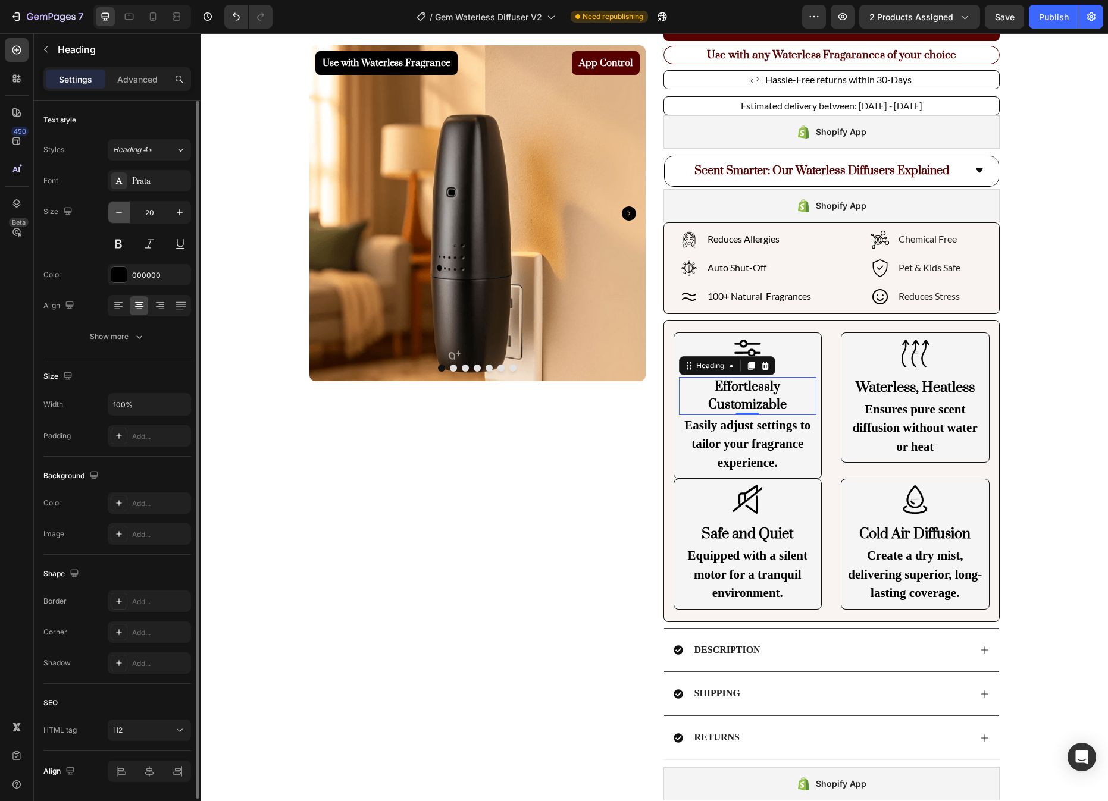
click at [124, 215] on icon "button" at bounding box center [119, 212] width 12 height 12
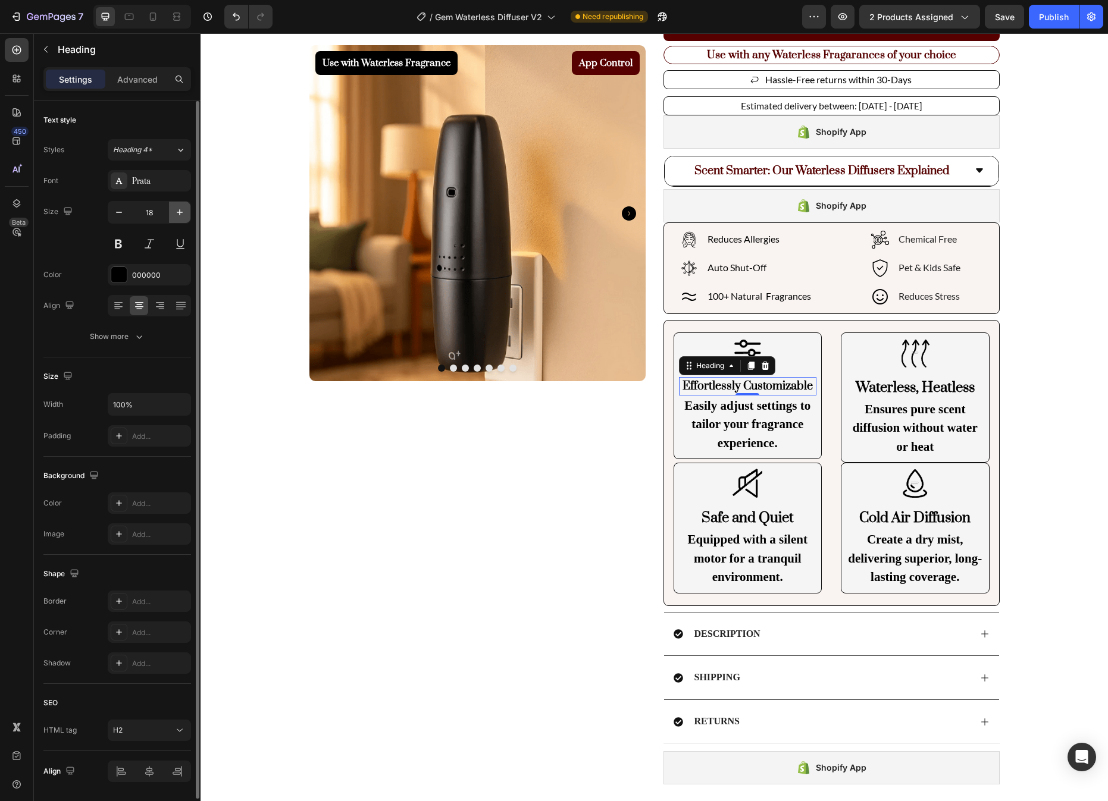
click at [181, 210] on icon "button" at bounding box center [180, 212] width 12 height 12
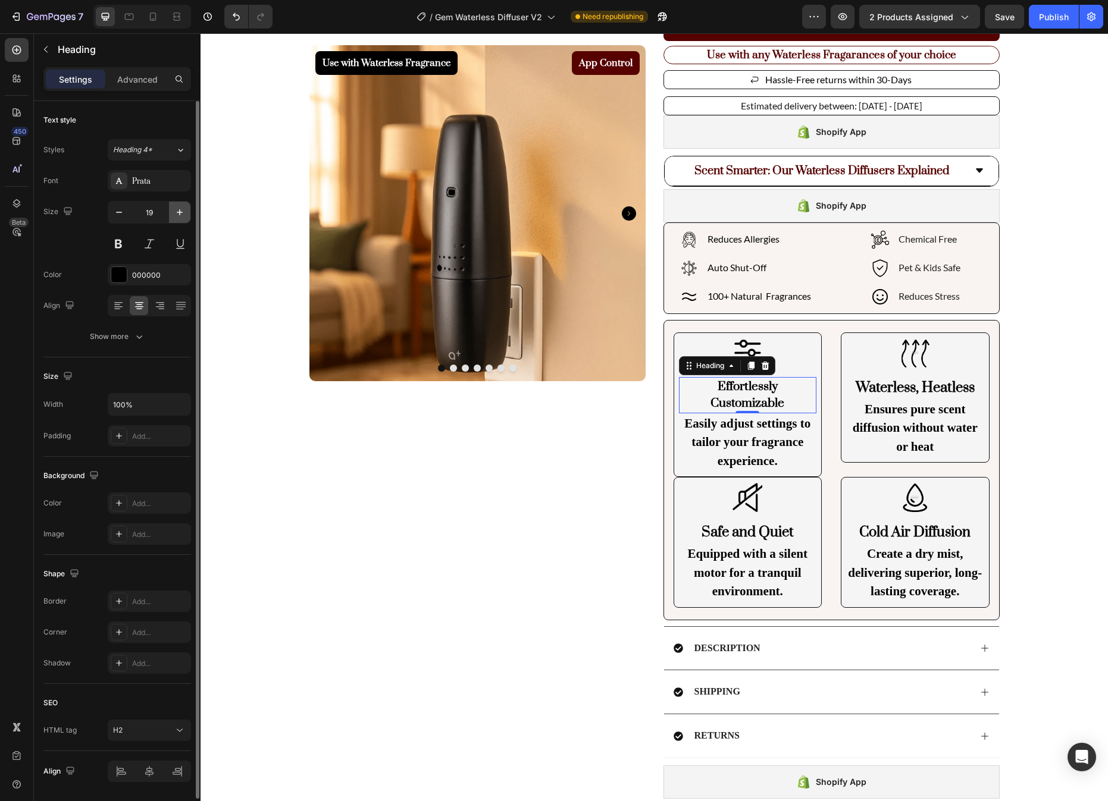
copy p "Effortlessly"
click at [181, 210] on icon "button" at bounding box center [180, 212] width 12 height 12
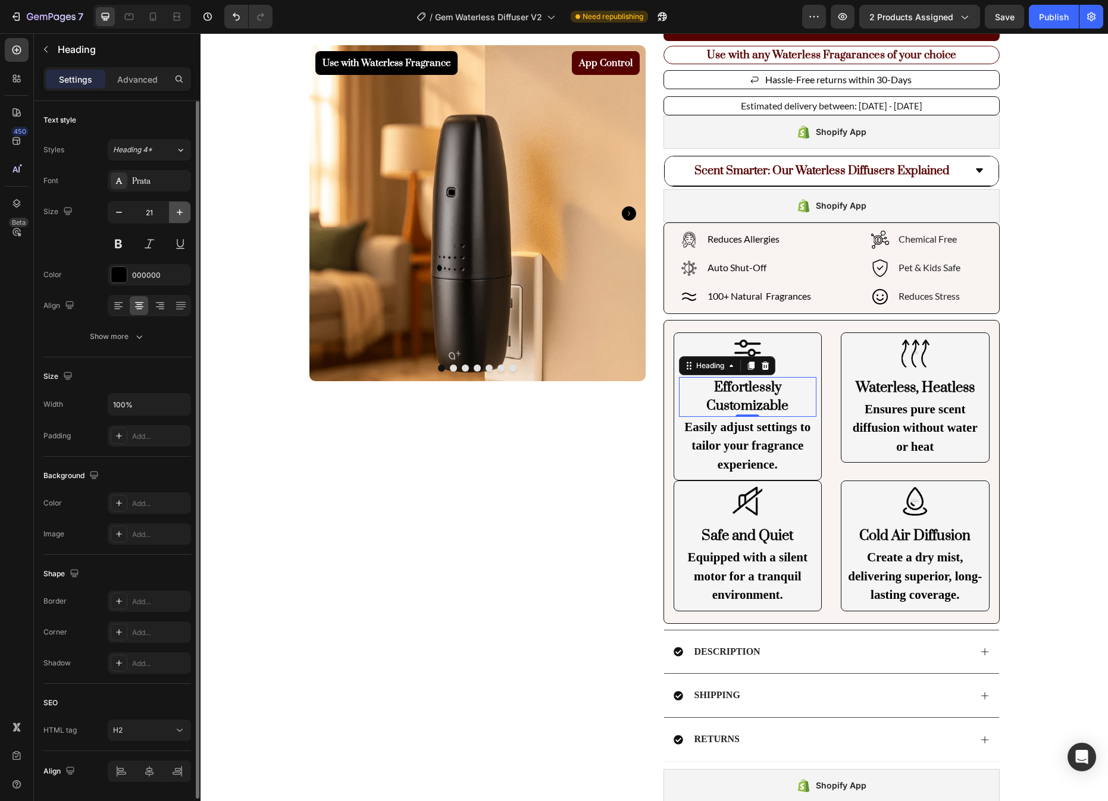
type input "22"
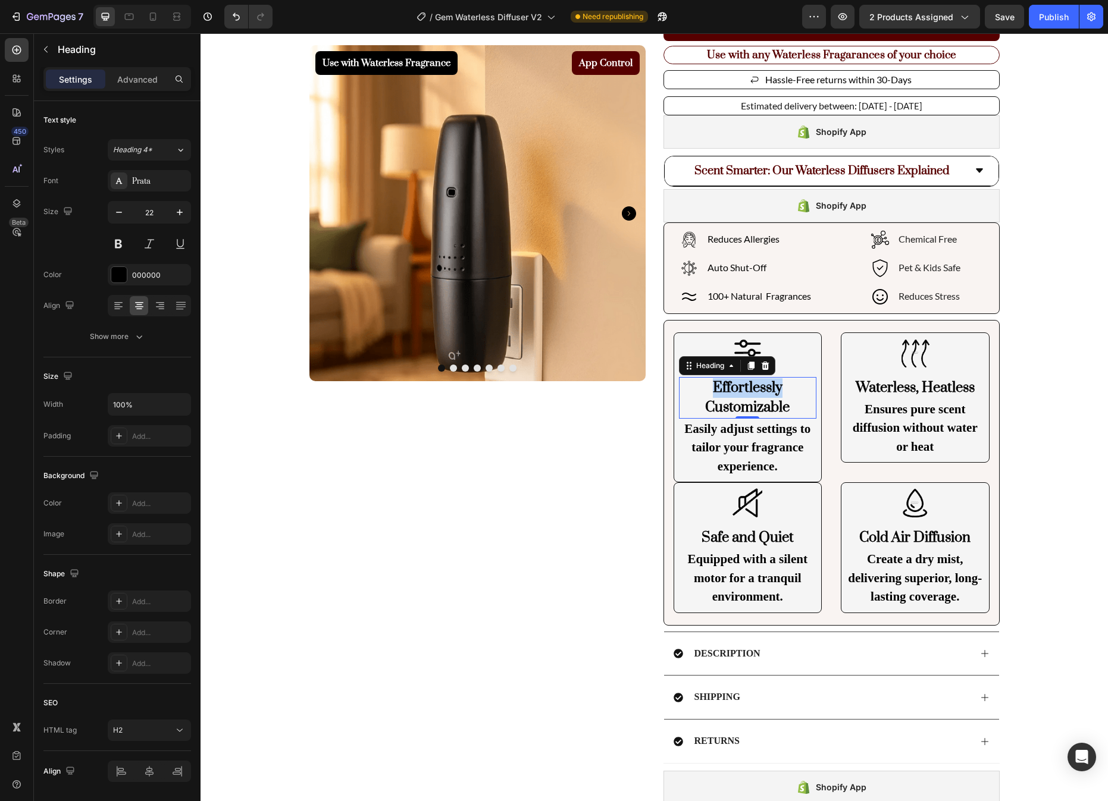
click at [751, 383] on p "Effortlessly Customizable" at bounding box center [748, 397] width 136 height 39
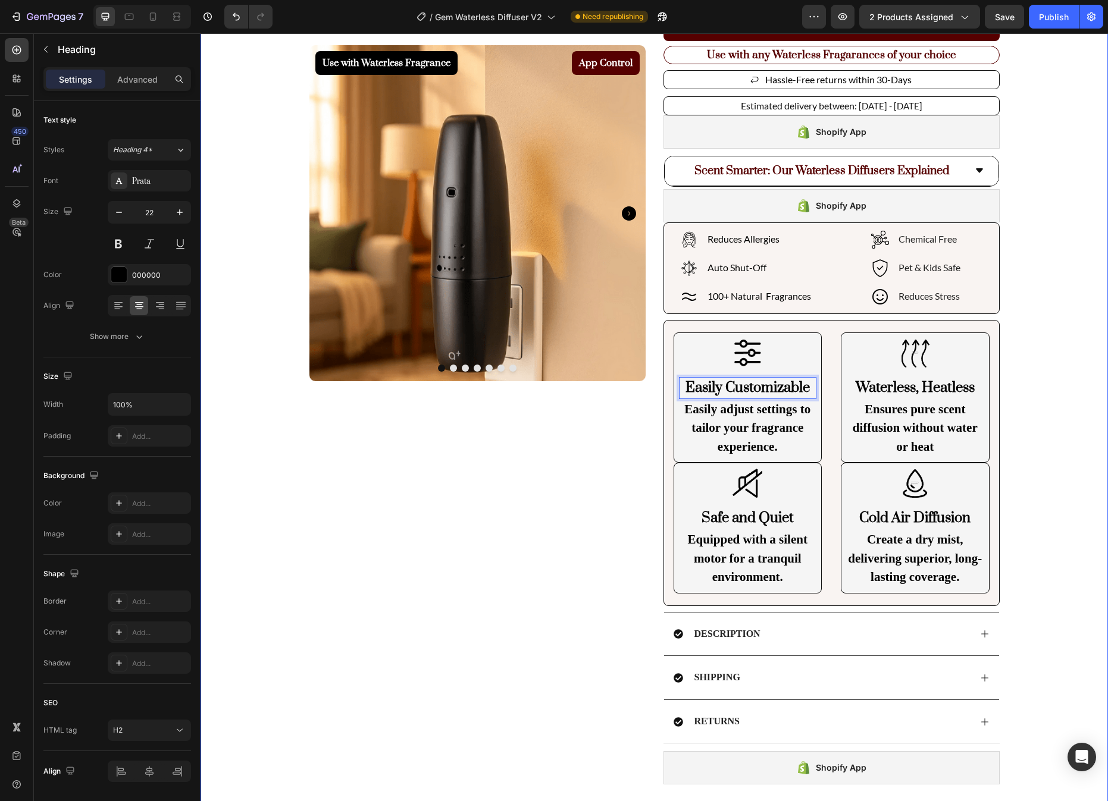
click at [1055, 395] on div "Use with Waterless Fragrance Product Badge App Control Product Badge Product Im…" at bounding box center [653, 339] width 907 height 975
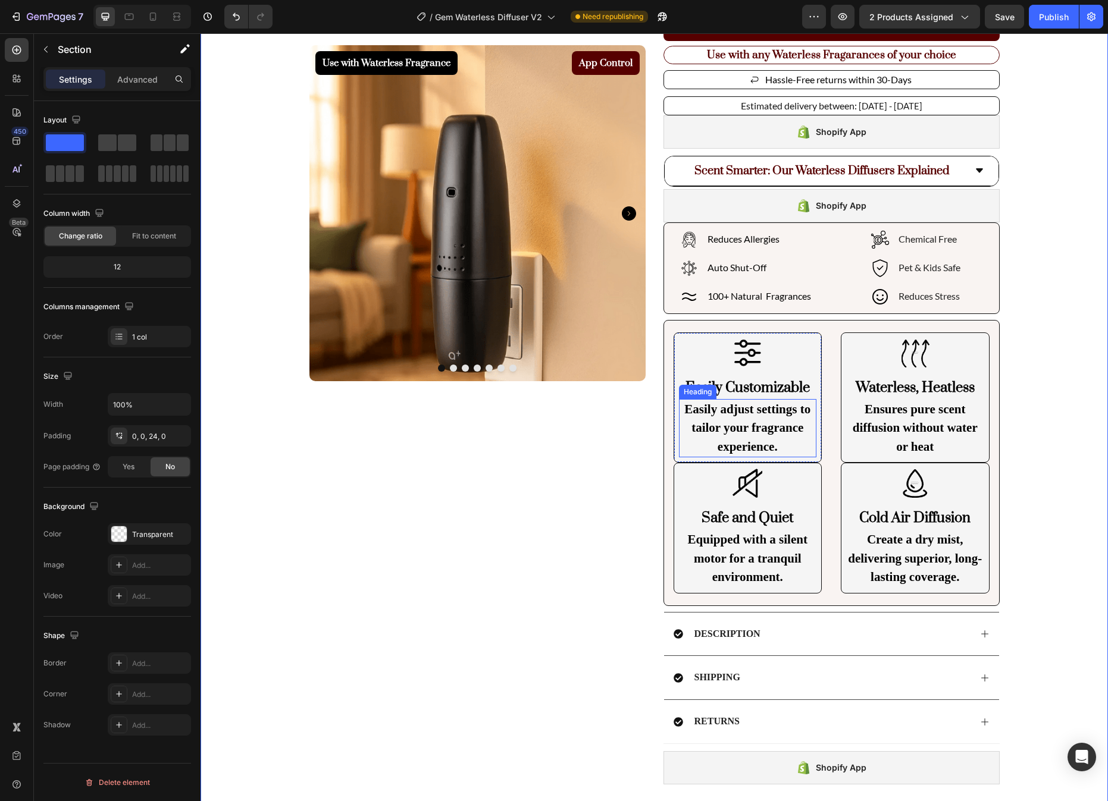
click at [778, 416] on p "Easily adjust settings to tailor your fragrance experience." at bounding box center [748, 428] width 136 height 57
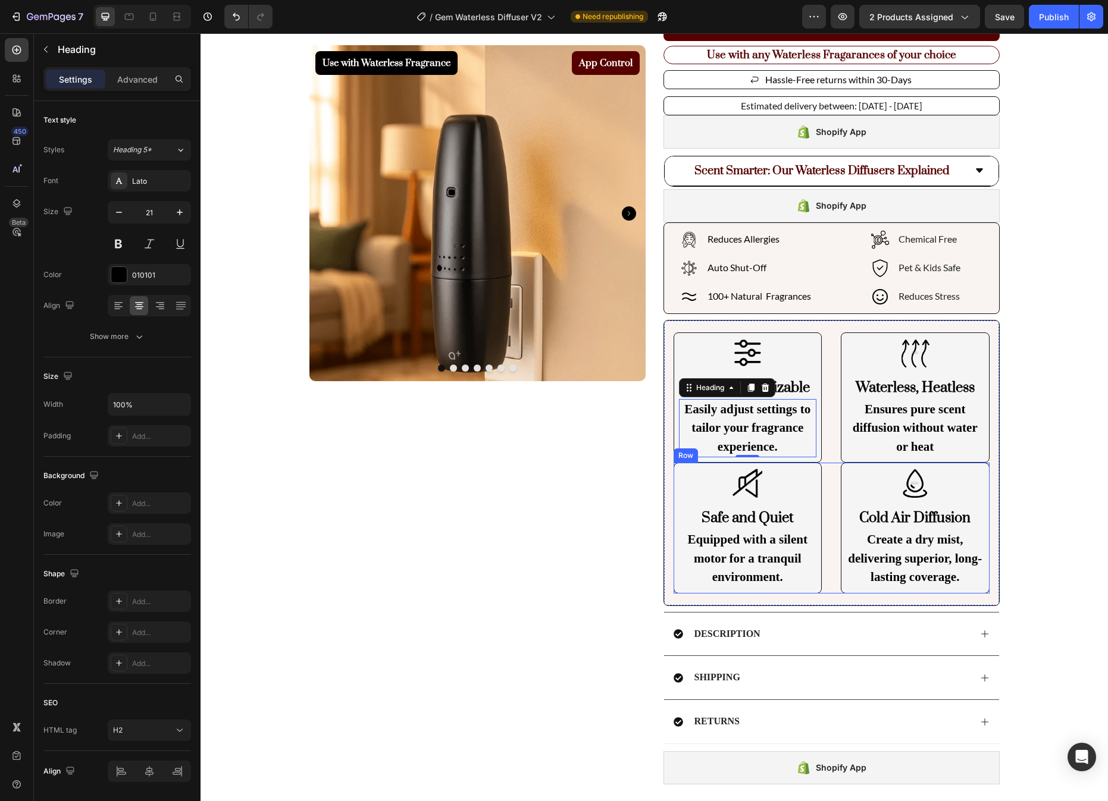
click at [834, 468] on div "Image Safe and Quiet Heading Equipped with a silent motor for a tranquil enviro…" at bounding box center [831, 528] width 316 height 131
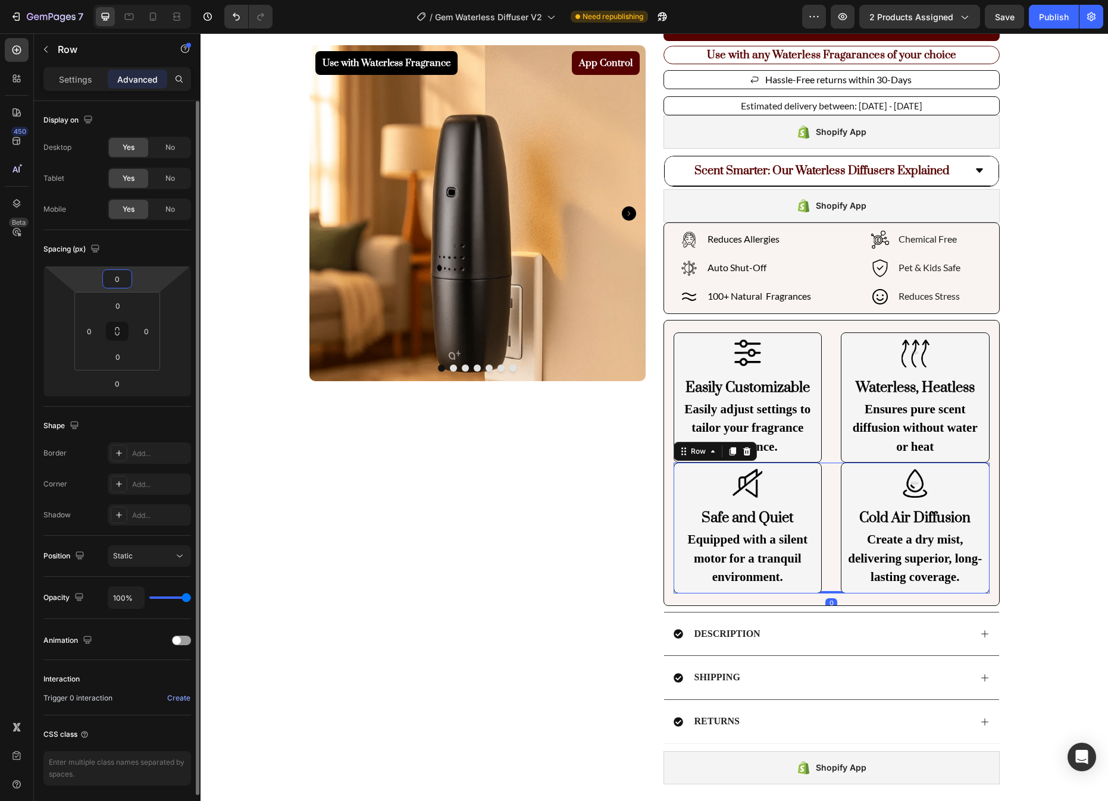
click at [123, 274] on input "0" at bounding box center [117, 279] width 24 height 18
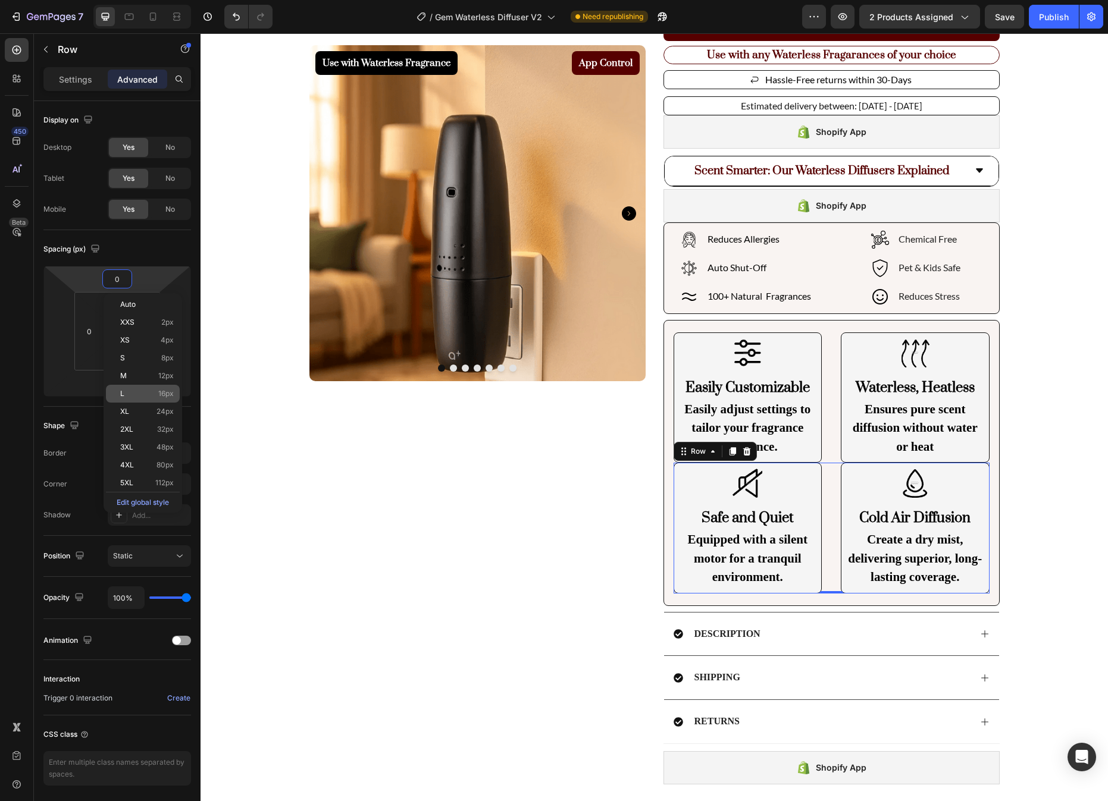
click at [171, 393] on span "16px" at bounding box center [165, 394] width 15 height 8
type input "16"
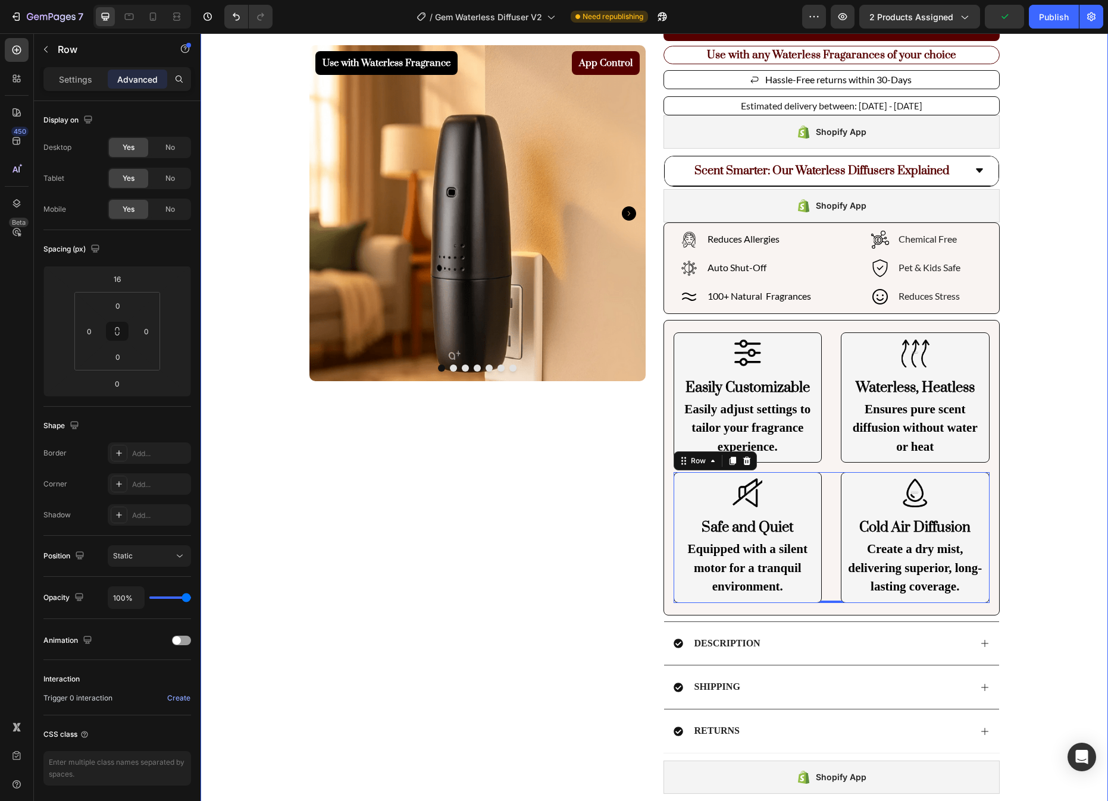
click at [1080, 404] on div "Use with Waterless Fragrance Product Badge App Control Product Badge Product Im…" at bounding box center [653, 344] width 907 height 985
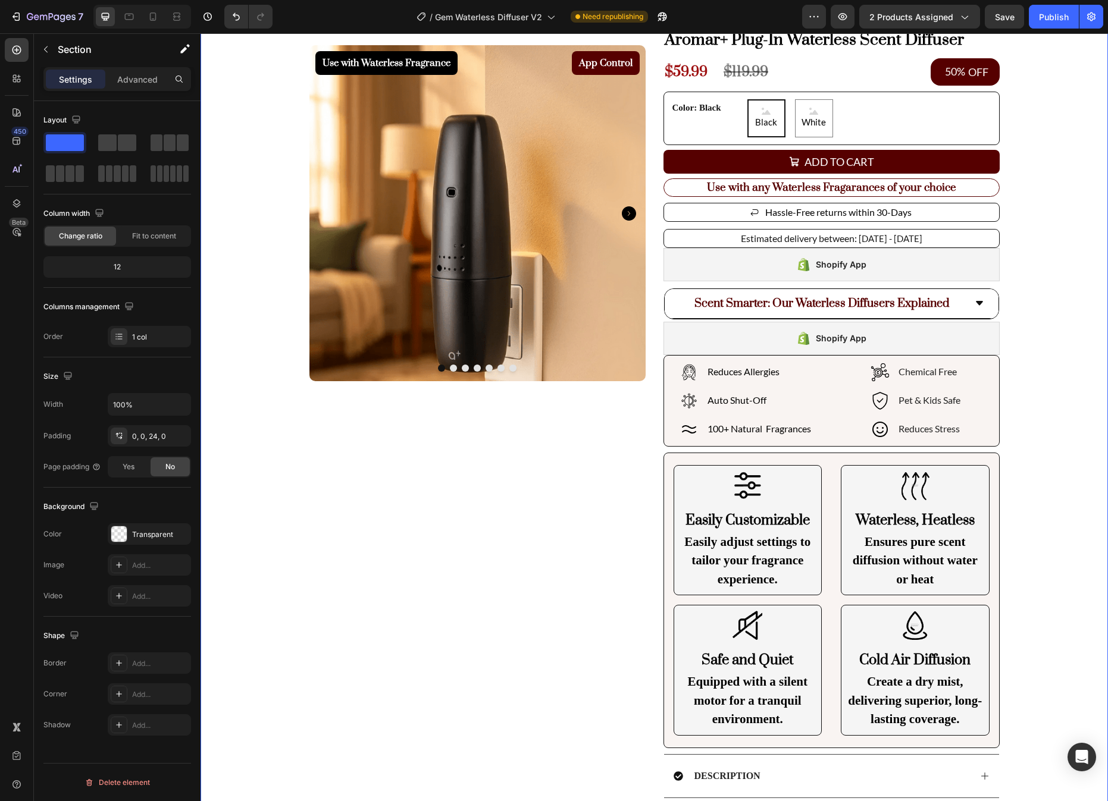
scroll to position [56, 0]
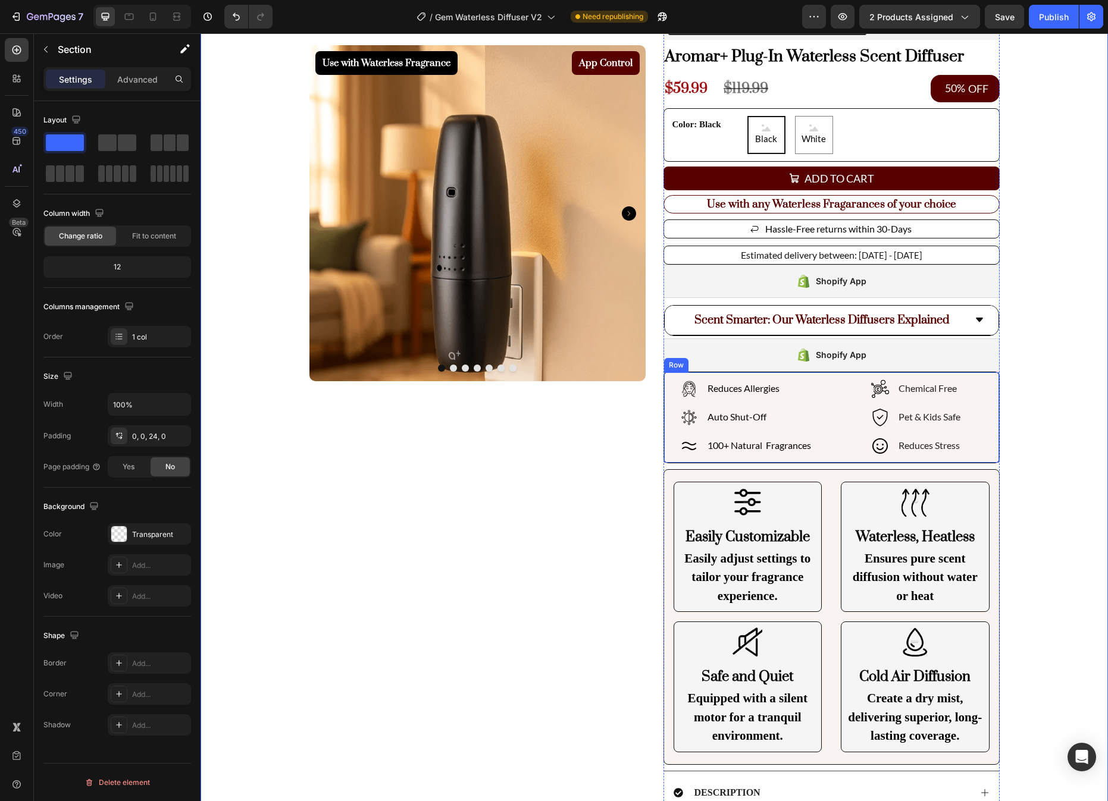
click at [827, 377] on div "Reduces Allergies Auto Shut-Off 100+ Natural Fragrances Item List Chemical Free…" at bounding box center [831, 418] width 336 height 92
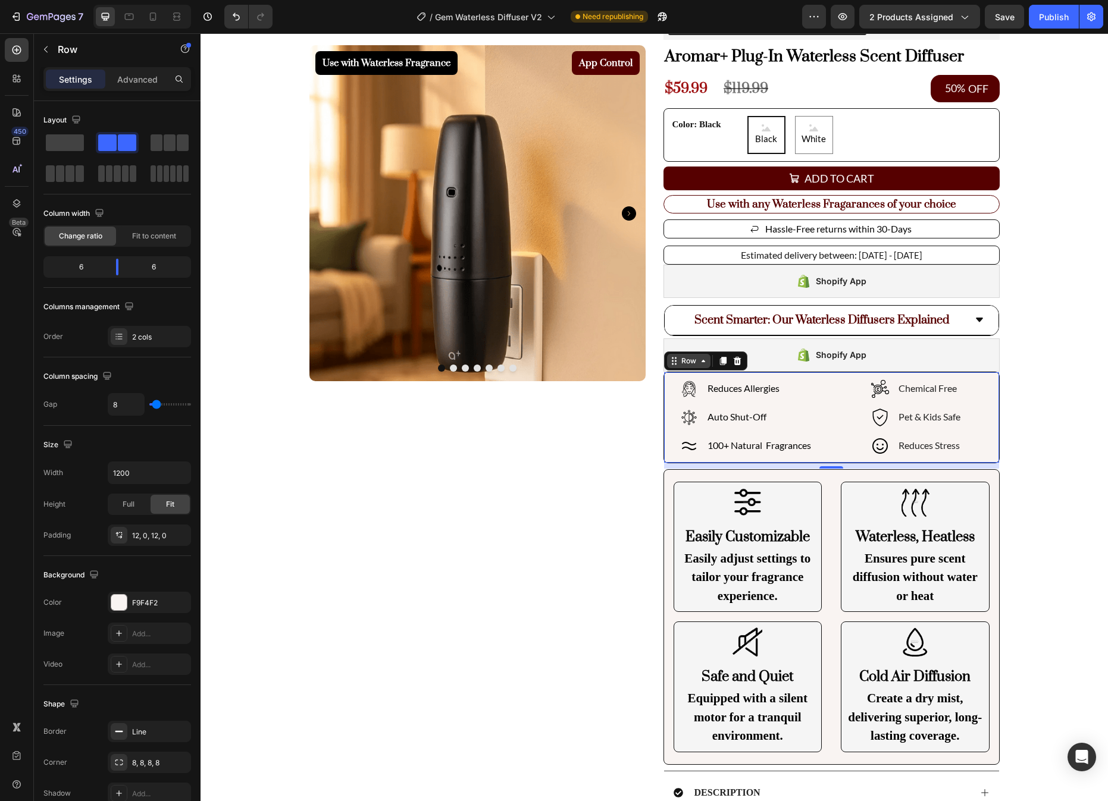
click at [698, 364] on icon at bounding box center [703, 361] width 10 height 10
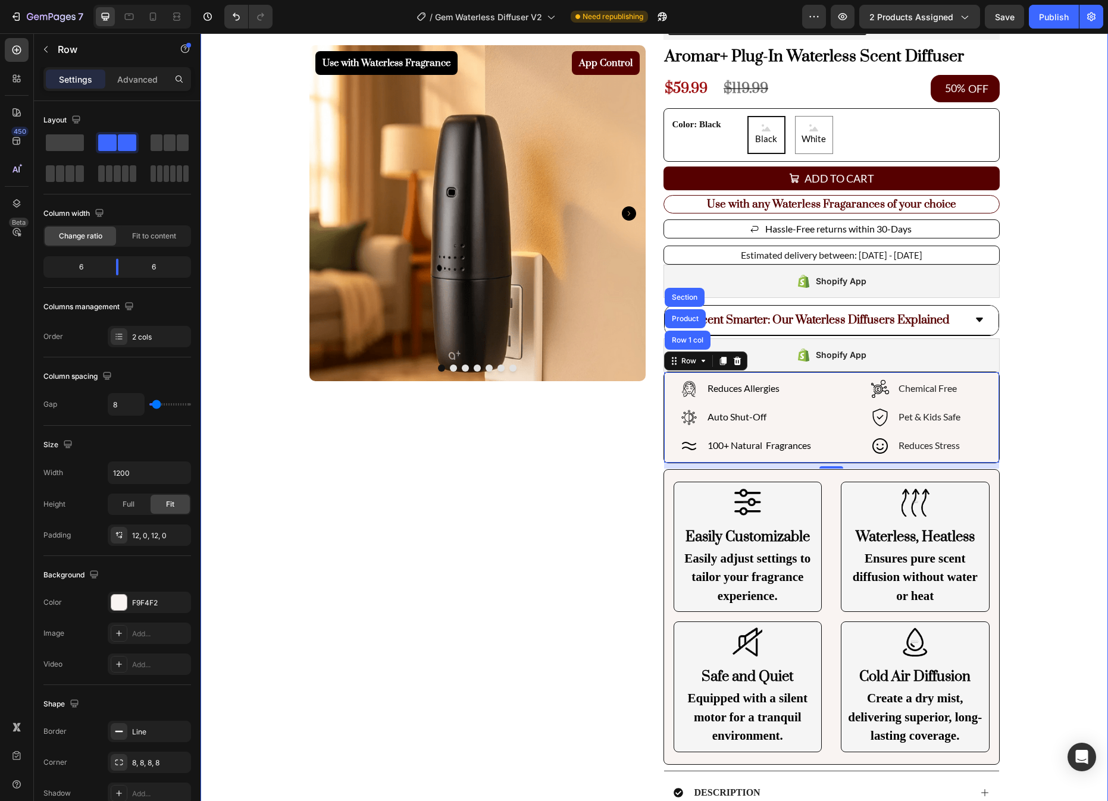
click at [1044, 417] on div "Use with Waterless Fragrance Product Badge App Control Product Badge Product Im…" at bounding box center [653, 494] width 907 height 985
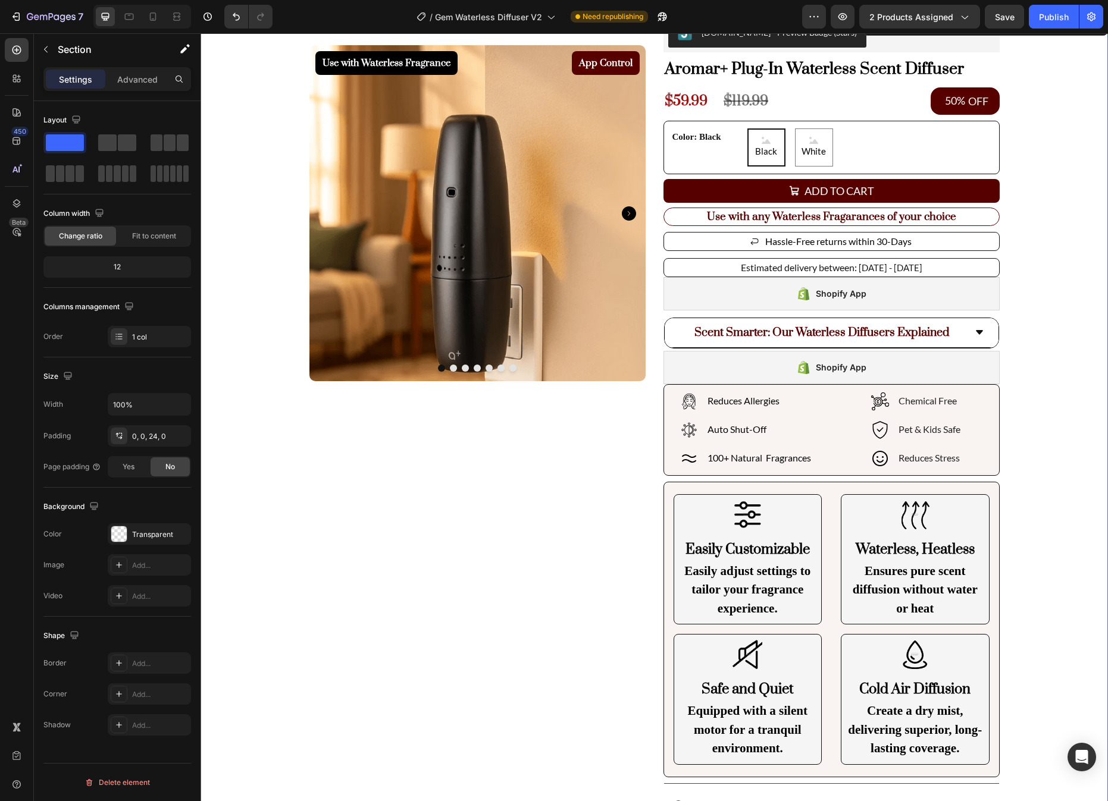
scroll to position [42, 0]
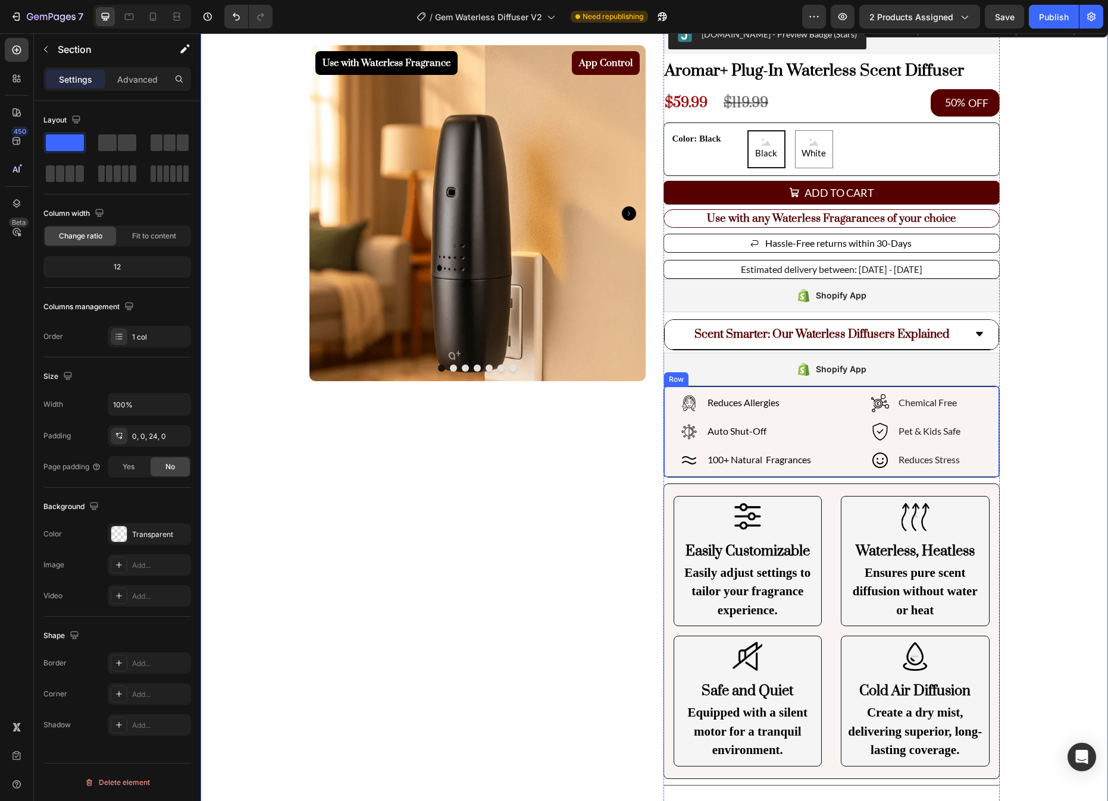
click at [835, 391] on div "Reduces Allergies Auto Shut-Off 100+ Natural Fragrances Item List Chemical Free…" at bounding box center [831, 432] width 336 height 92
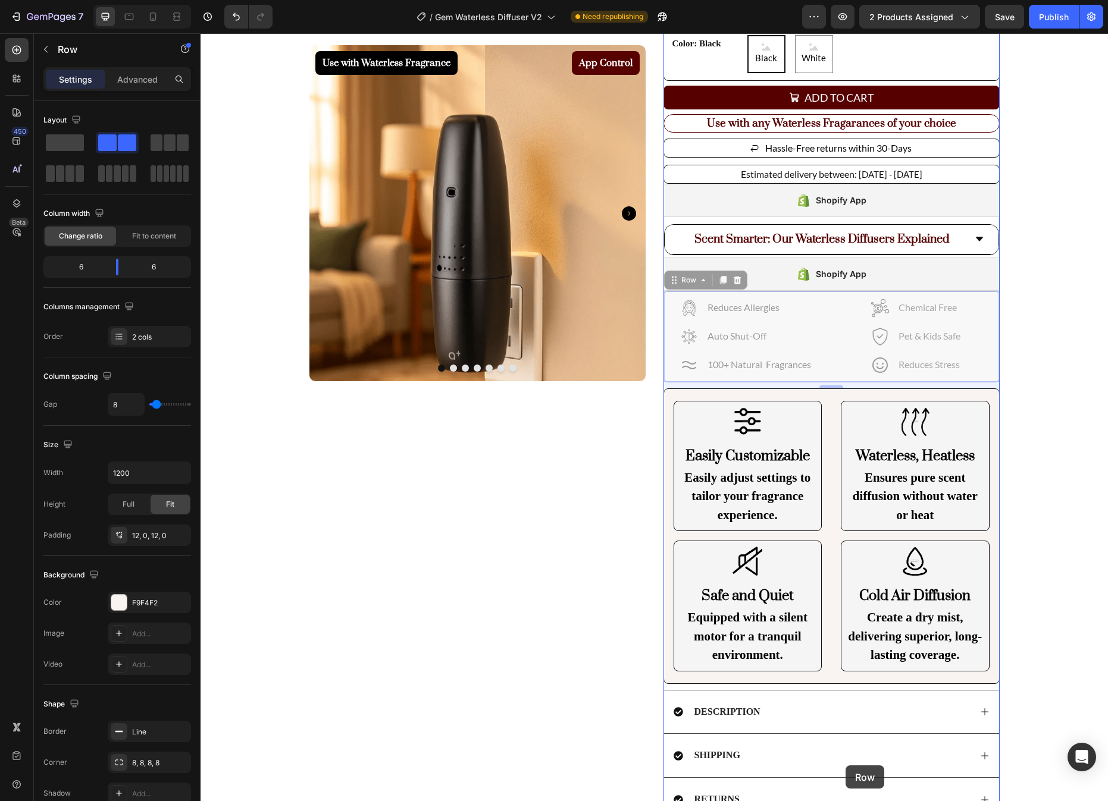
scroll to position [158, 0]
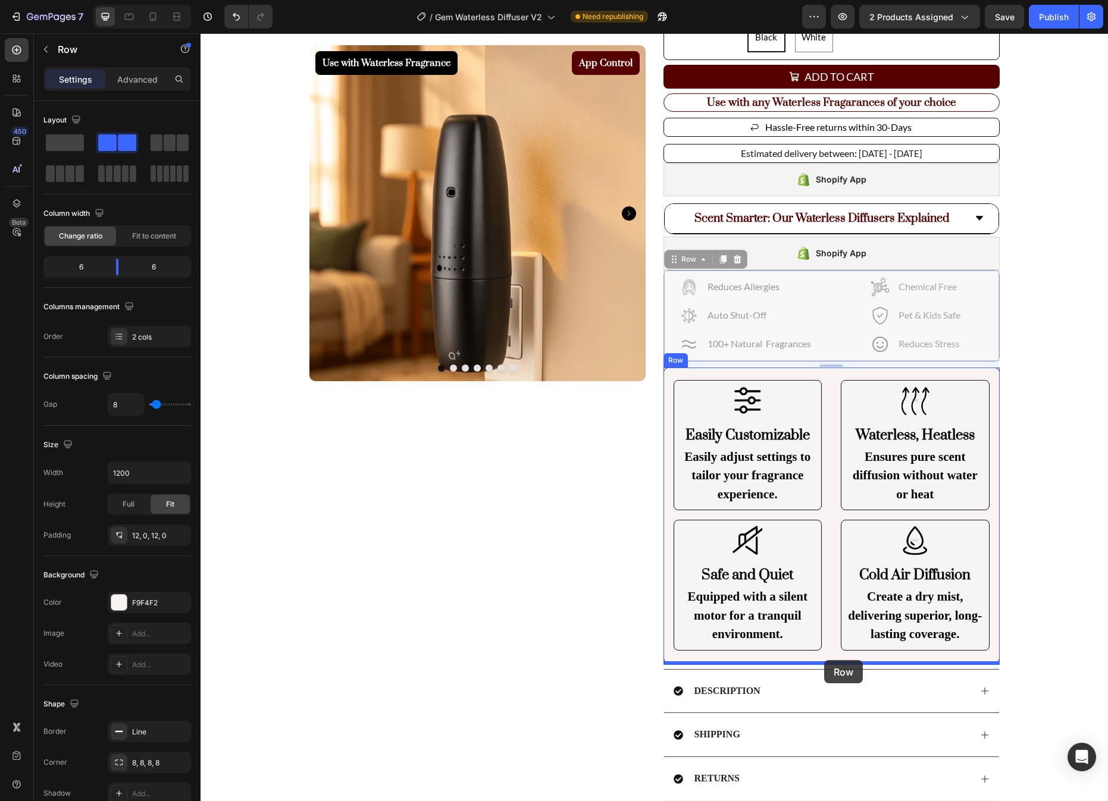
drag, startPoint x: 676, startPoint y: 374, endPoint x: 824, endPoint y: 660, distance: 322.7
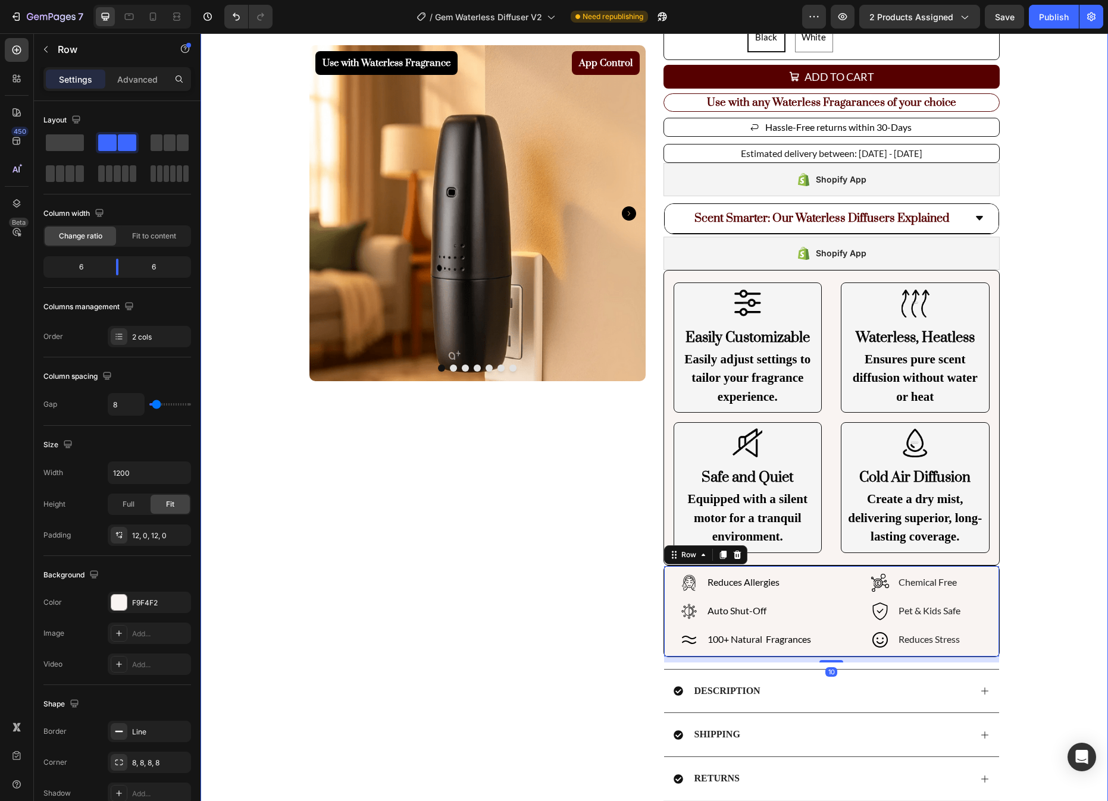
click at [1056, 583] on div "Use with Waterless Fragrance Product Badge App Control Product Badge Product Im…" at bounding box center [653, 392] width 907 height 985
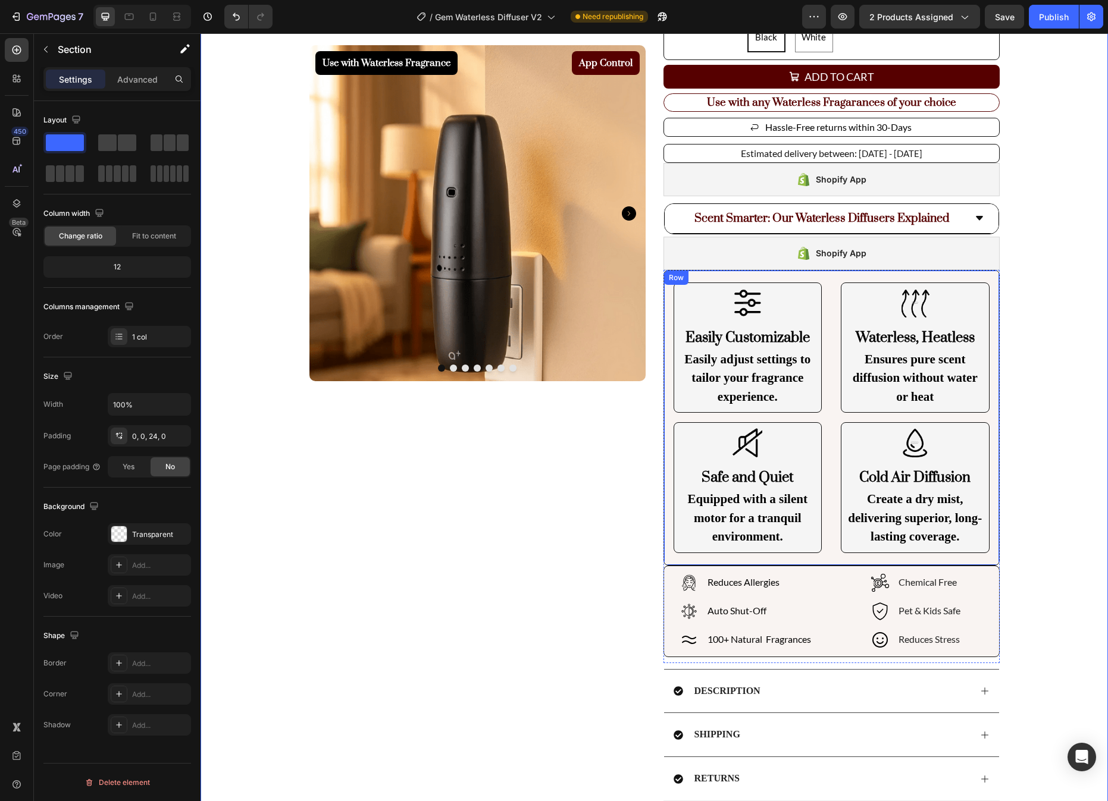
click at [997, 470] on div "Image Easily Customizable Heading Easily adjust settings to tailor your fragran…" at bounding box center [831, 418] width 336 height 296
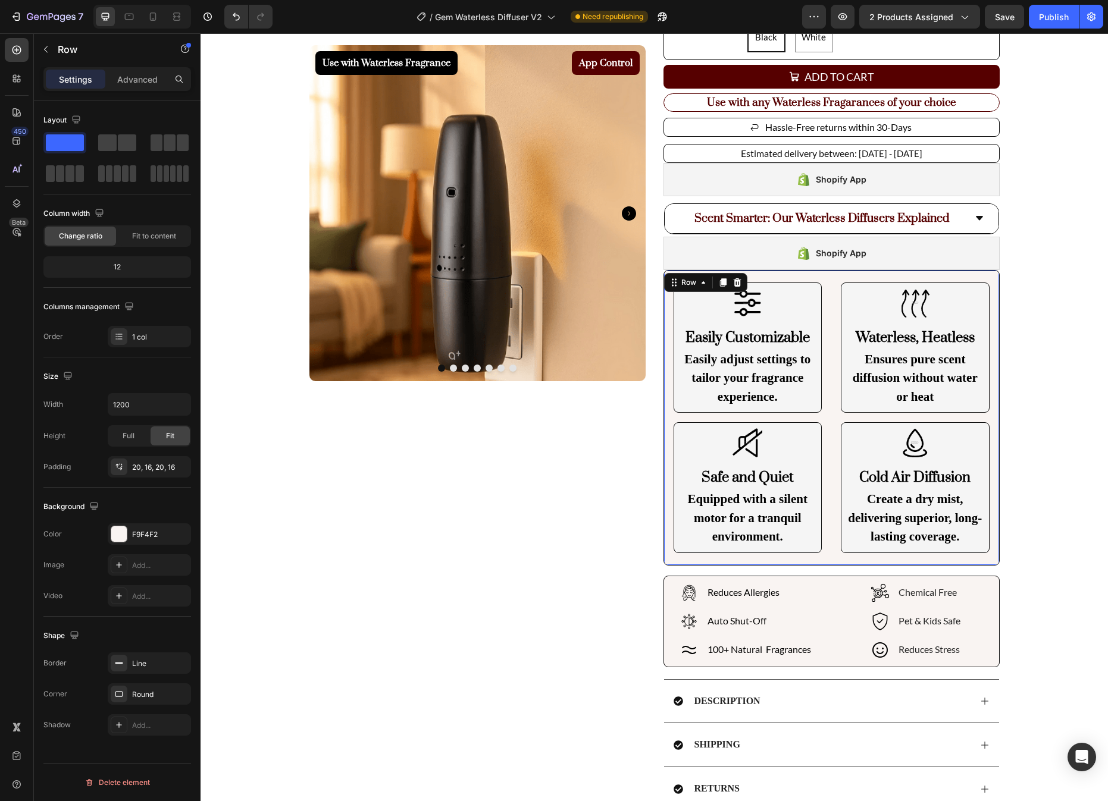
drag, startPoint x: 835, startPoint y: 562, endPoint x: 835, endPoint y: 572, distance: 10.1
click at [835, 572] on div "Image Easily Customizable Heading Easily adjust settings to tailor your fragran…" at bounding box center [831, 471] width 336 height 403
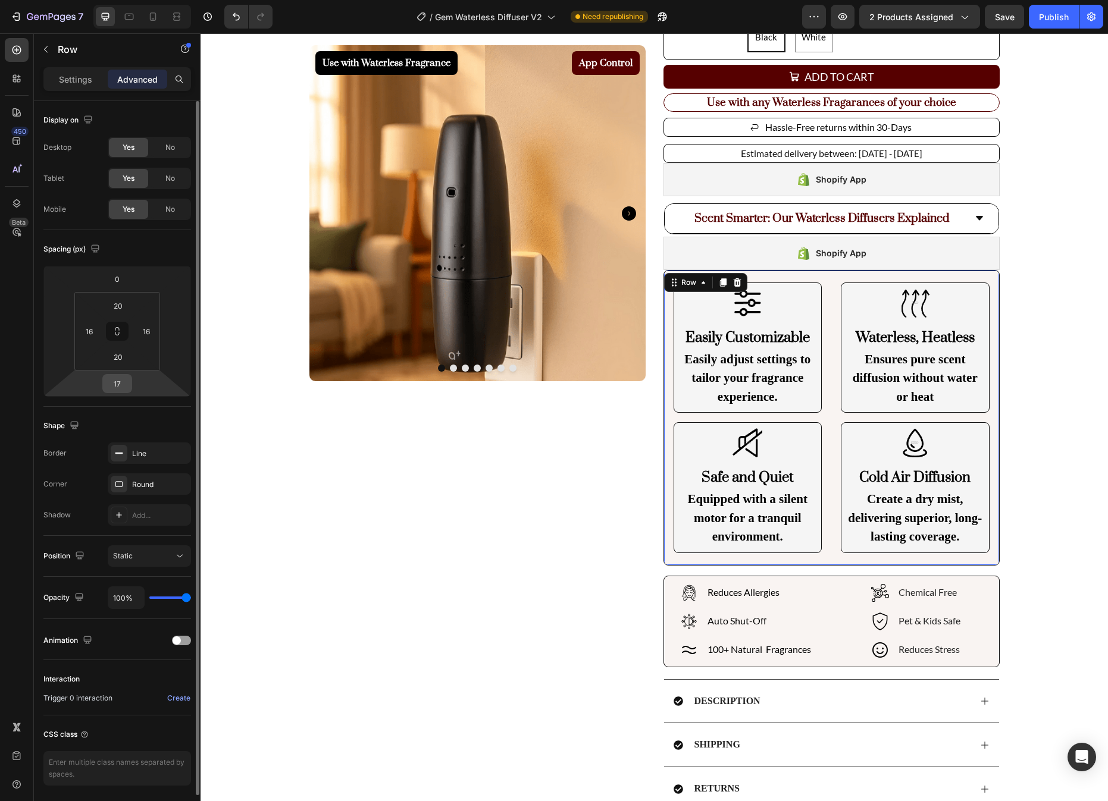
click at [114, 387] on input "17" at bounding box center [117, 384] width 24 height 18
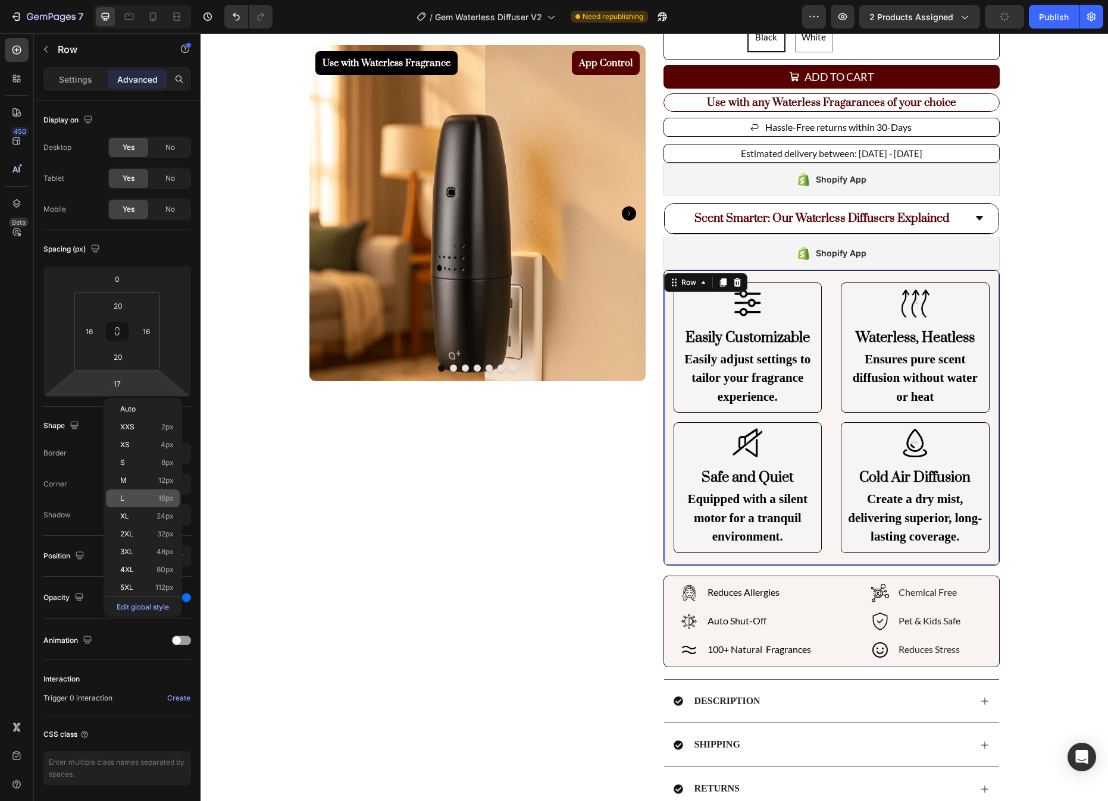
click at [174, 496] on div "L 16px" at bounding box center [143, 499] width 74 height 18
type input "16"
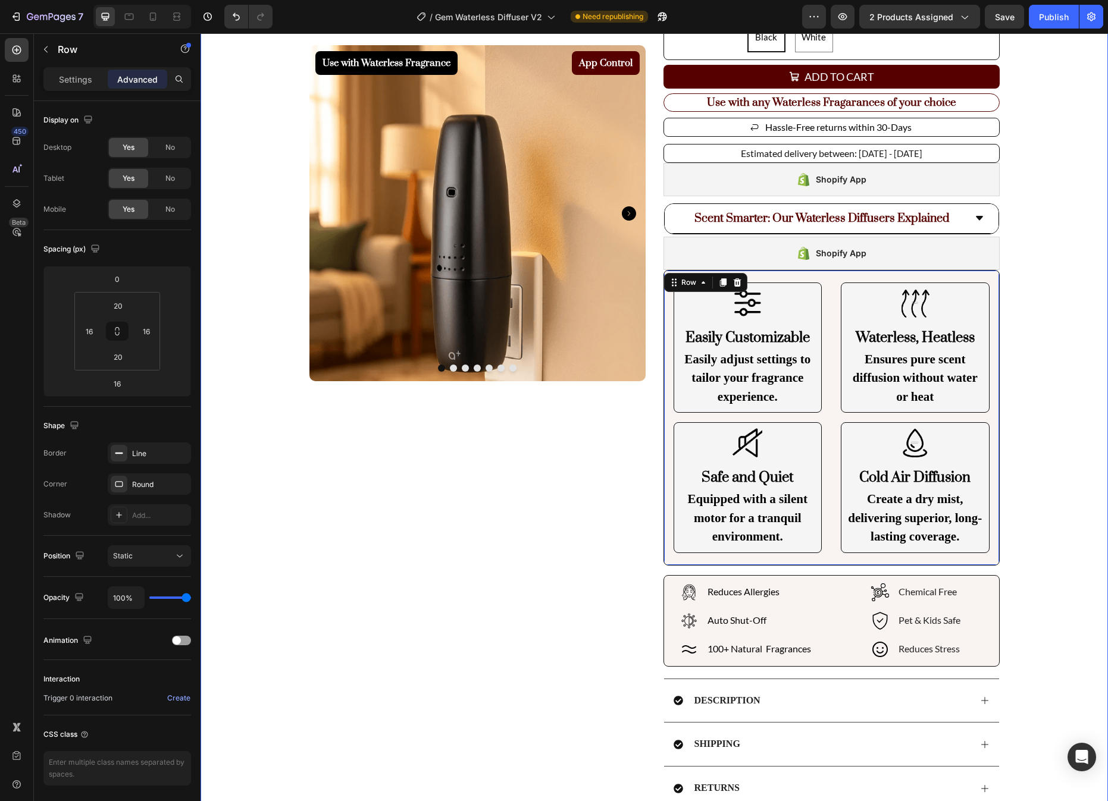
click at [1052, 346] on div "Use with Waterless Fragrance Product Badge App Control Product Badge Product Im…" at bounding box center [653, 397] width 907 height 994
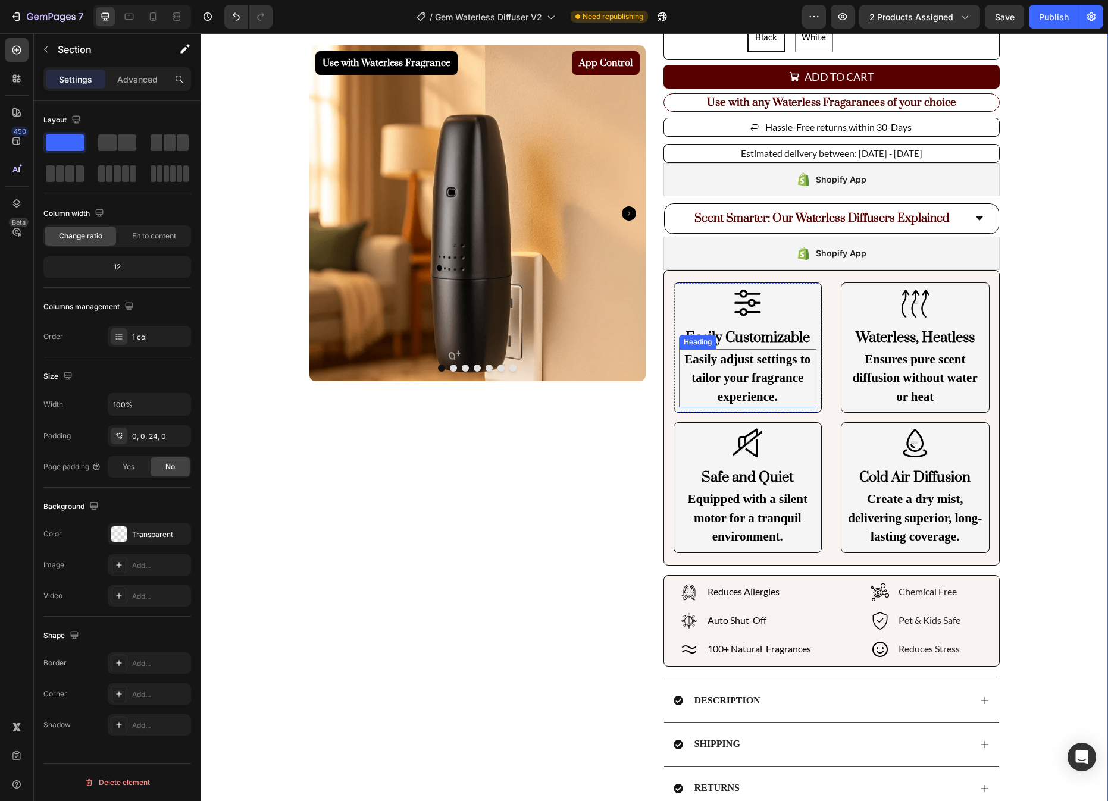
click at [748, 384] on p "Easily adjust settings to tailor your fragrance experience." at bounding box center [748, 378] width 136 height 57
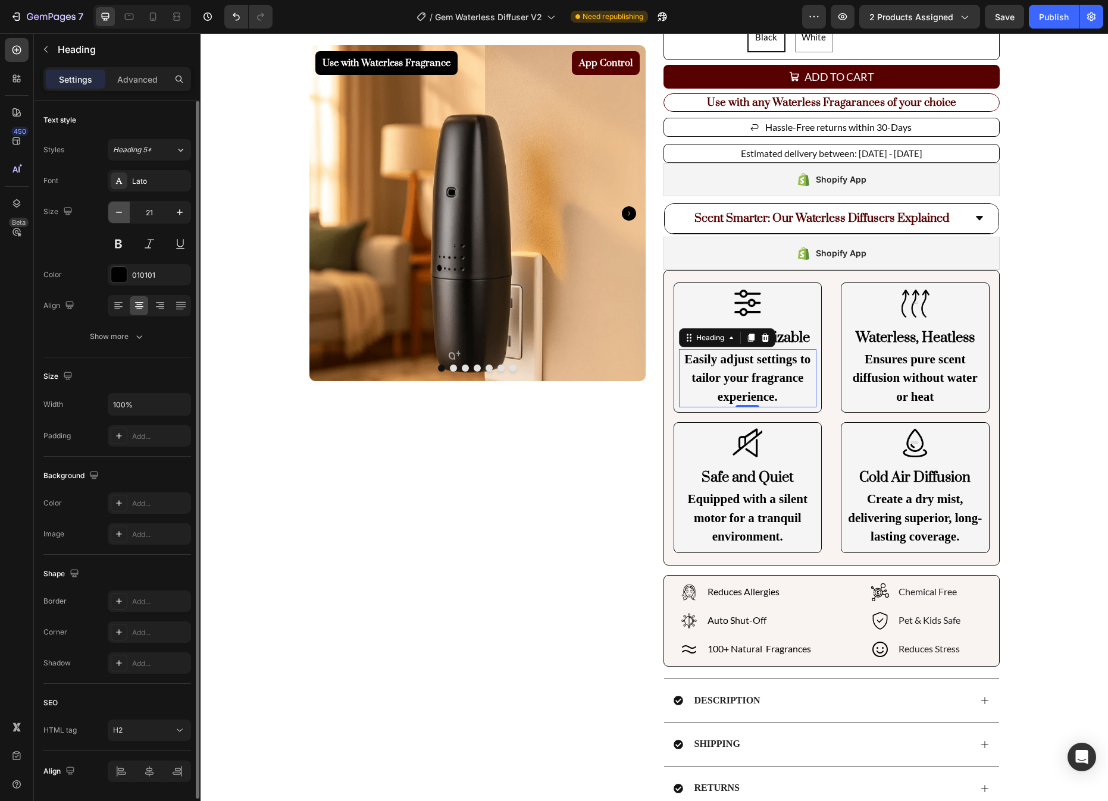
click at [123, 215] on icon "button" at bounding box center [119, 212] width 12 height 12
type input "18"
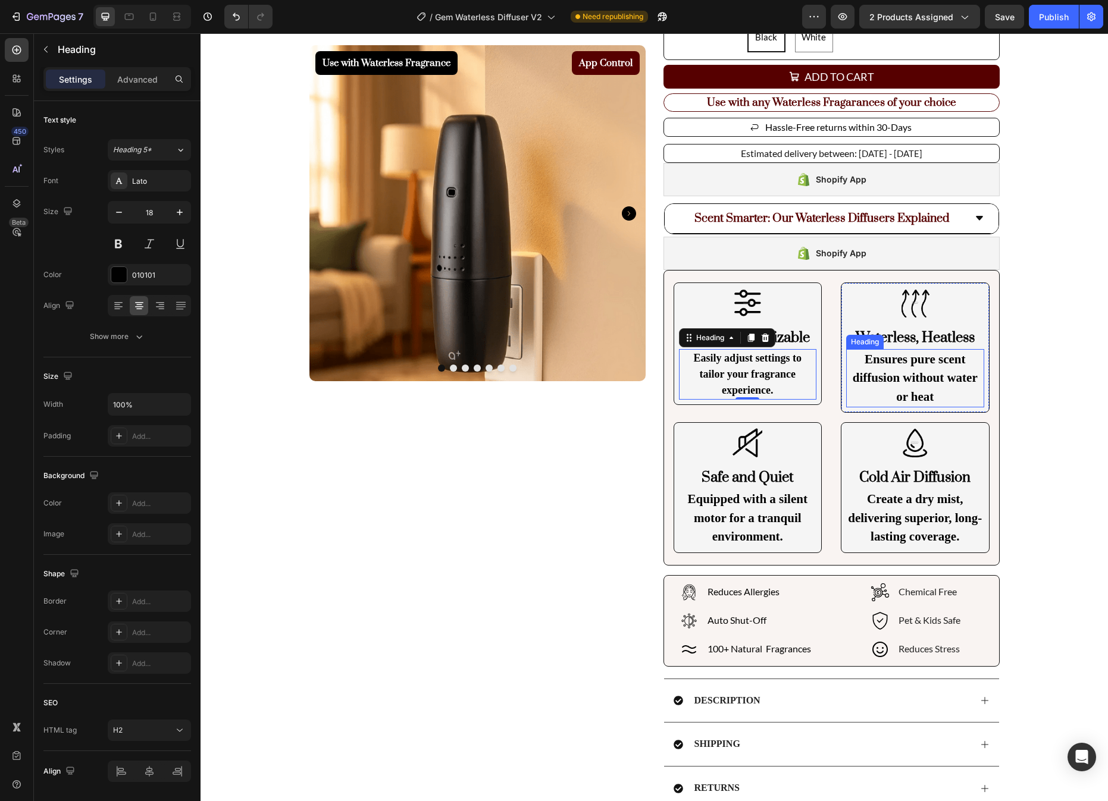
click at [948, 388] on p "Ensures pure scent diffusion without water or heat" at bounding box center [915, 378] width 136 height 57
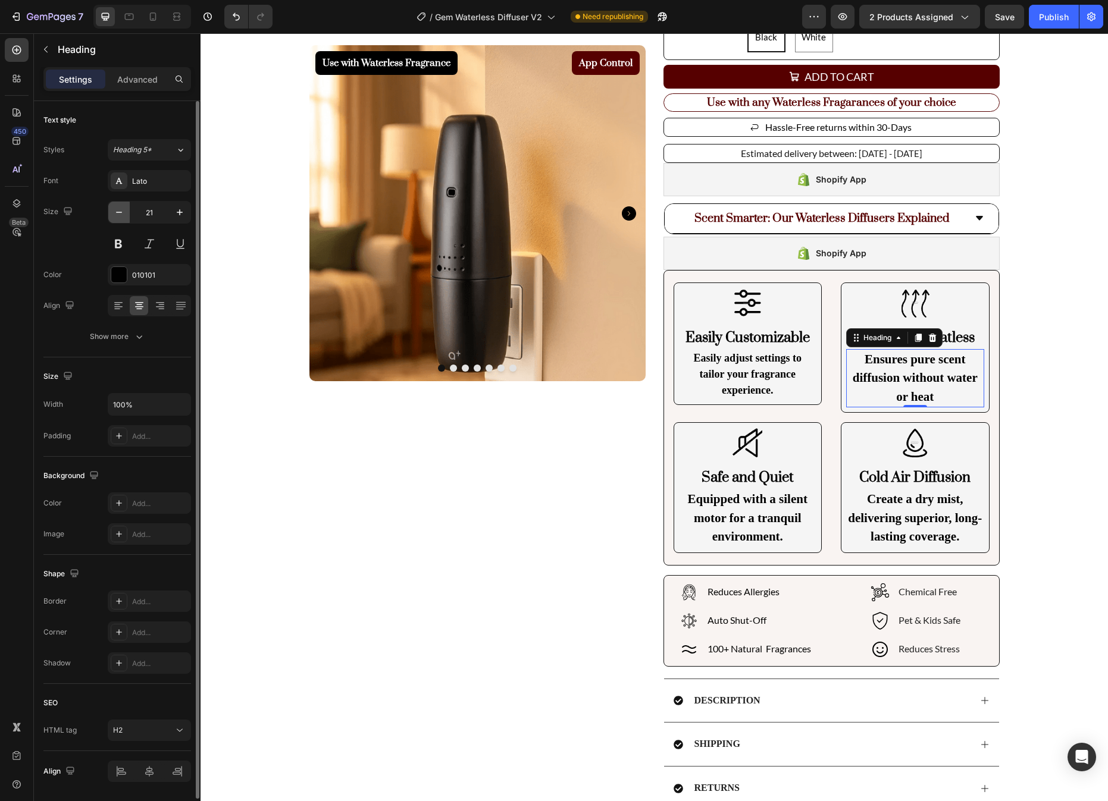
click at [122, 209] on icon "button" at bounding box center [119, 212] width 12 height 12
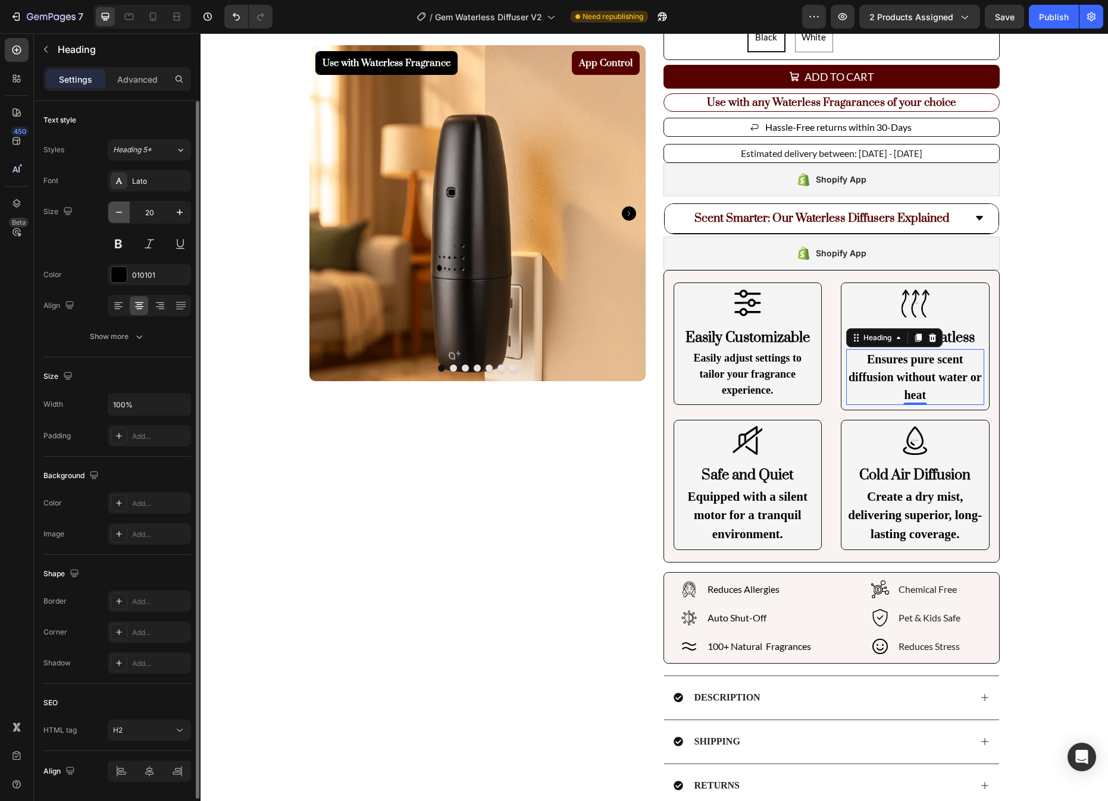
click at [122, 209] on icon "button" at bounding box center [119, 212] width 12 height 12
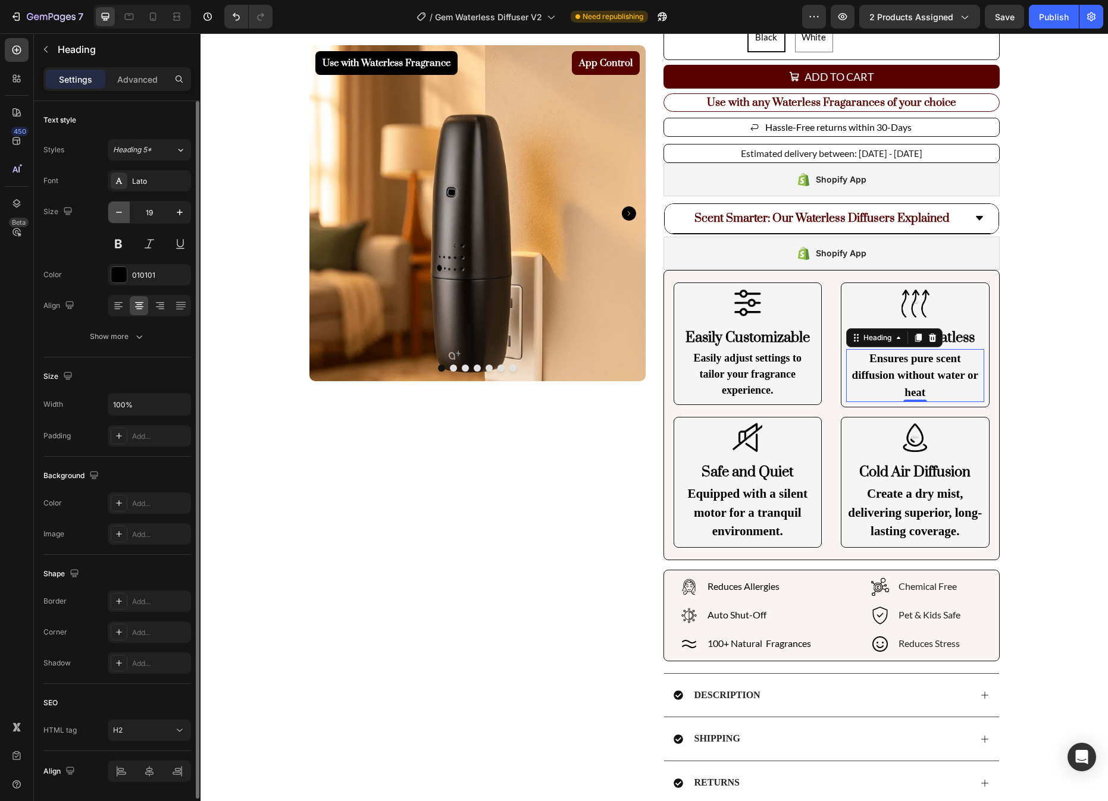
type input "18"
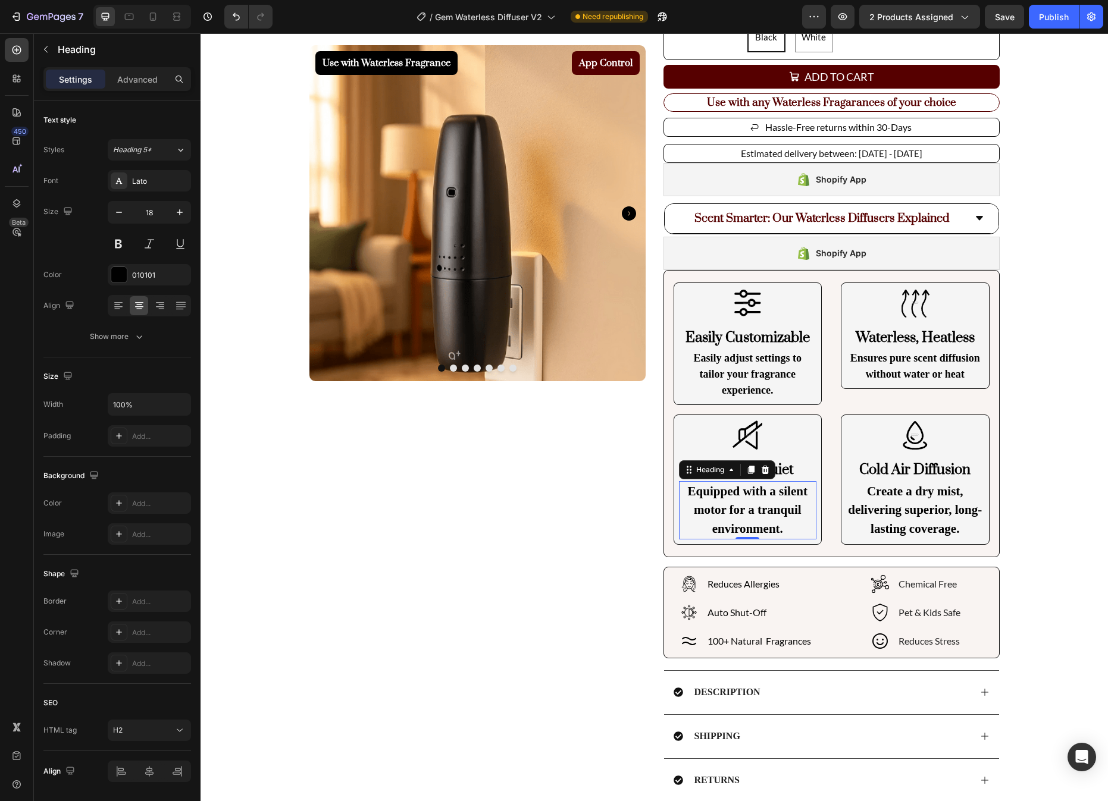
click at [744, 491] on h2 "Equipped with a silent motor for a tranquil environment." at bounding box center [748, 510] width 138 height 59
click at [728, 365] on p "Easily adjust settings to tailor your fragrance experience." at bounding box center [748, 374] width 136 height 48
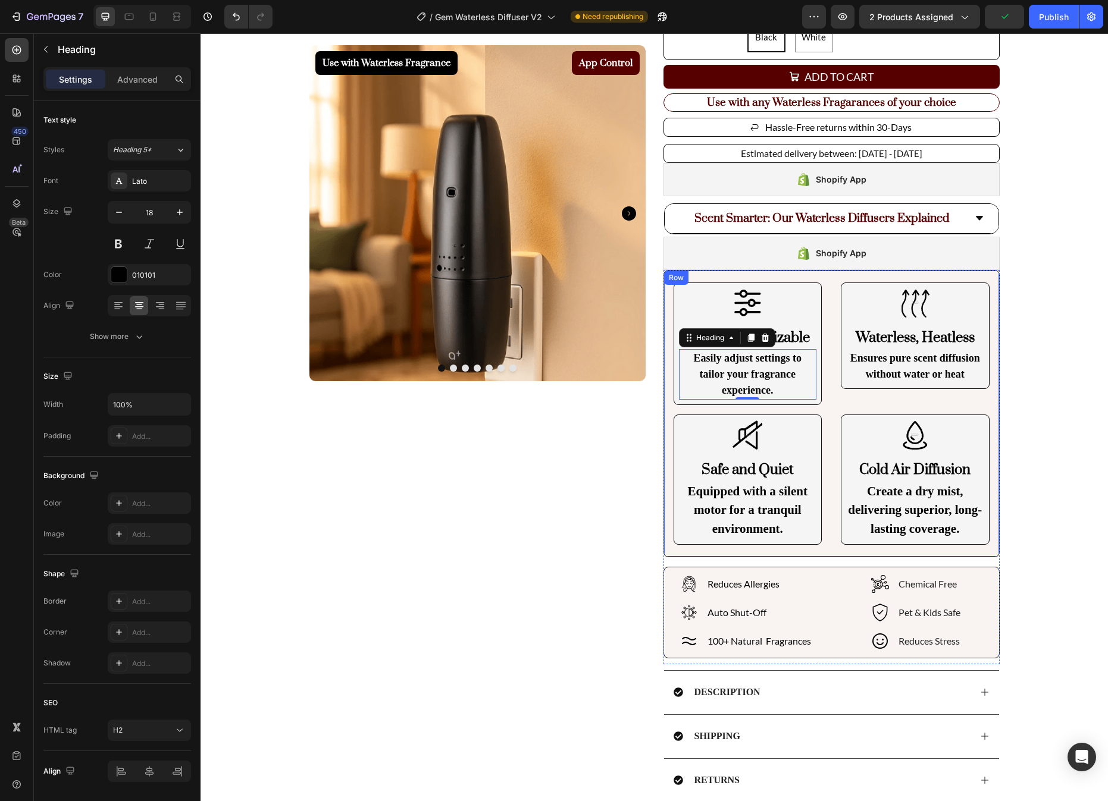
click at [765, 524] on h2 "Equipped with a silent motor for a tranquil environment." at bounding box center [748, 510] width 138 height 59
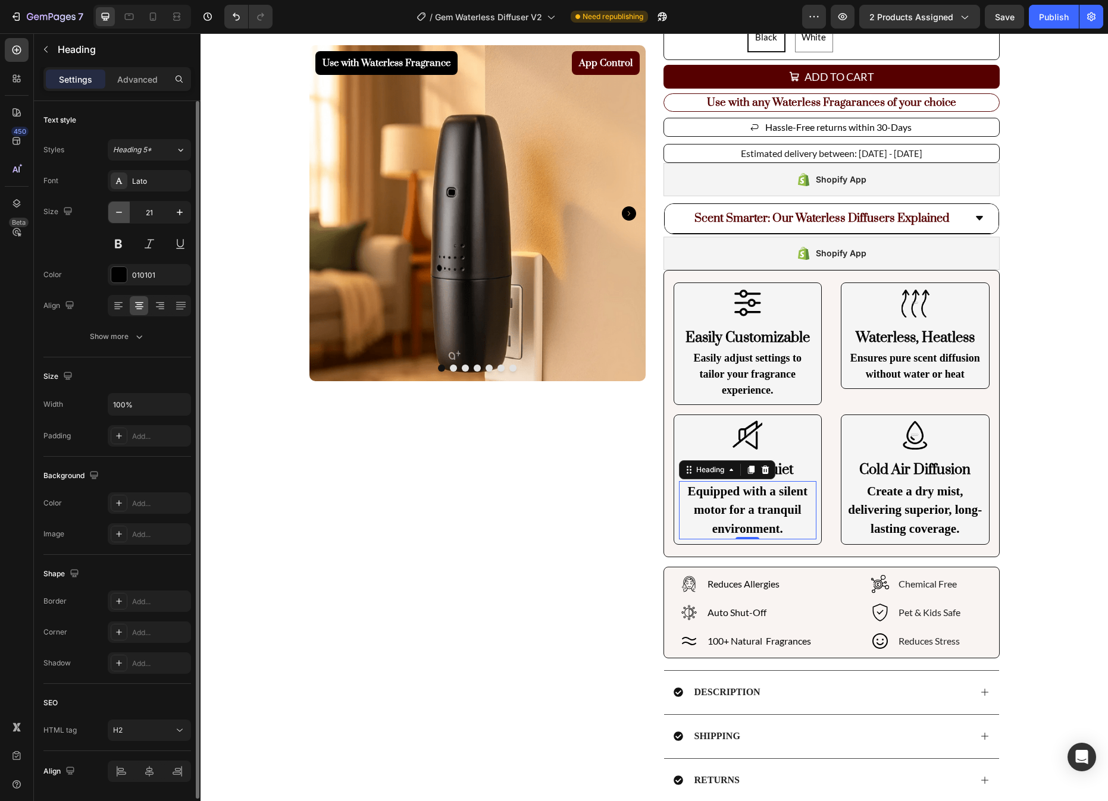
click at [127, 214] on button "button" at bounding box center [118, 212] width 21 height 21
type input "18"
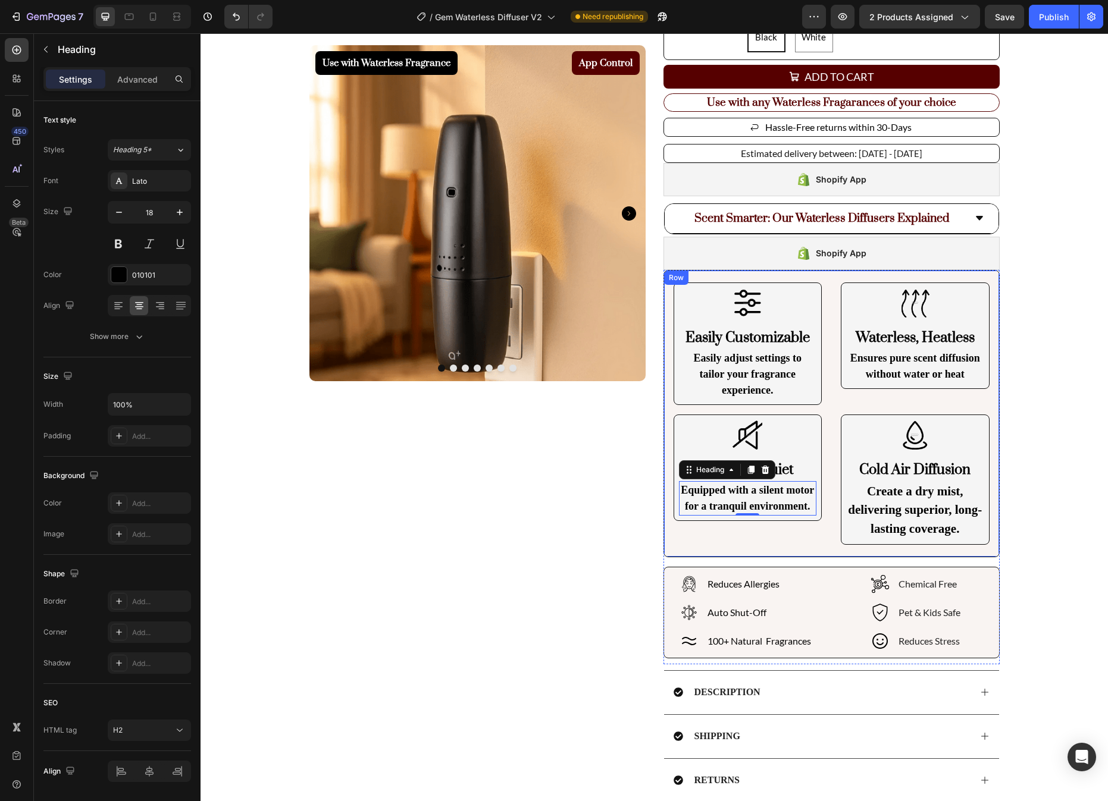
click at [920, 499] on h2 "Create a dry mist, delivering superior, long-lasting coverage." at bounding box center [915, 510] width 138 height 59
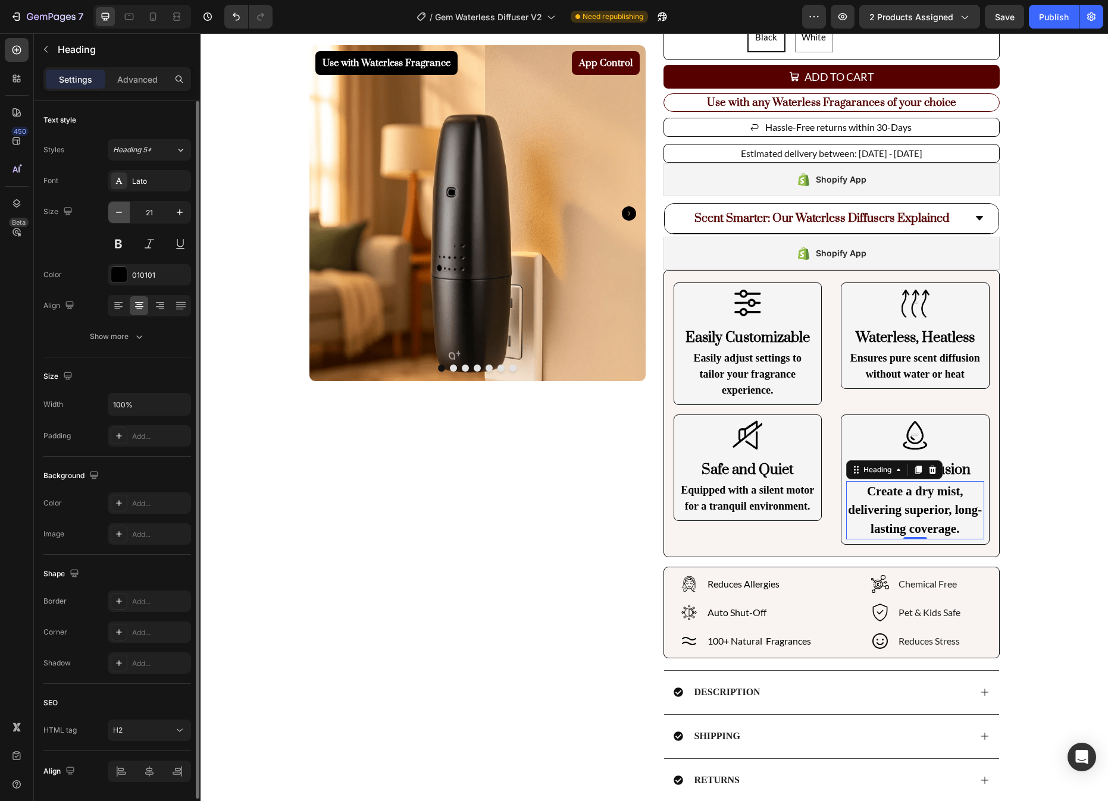
click at [120, 211] on icon "button" at bounding box center [119, 212] width 12 height 12
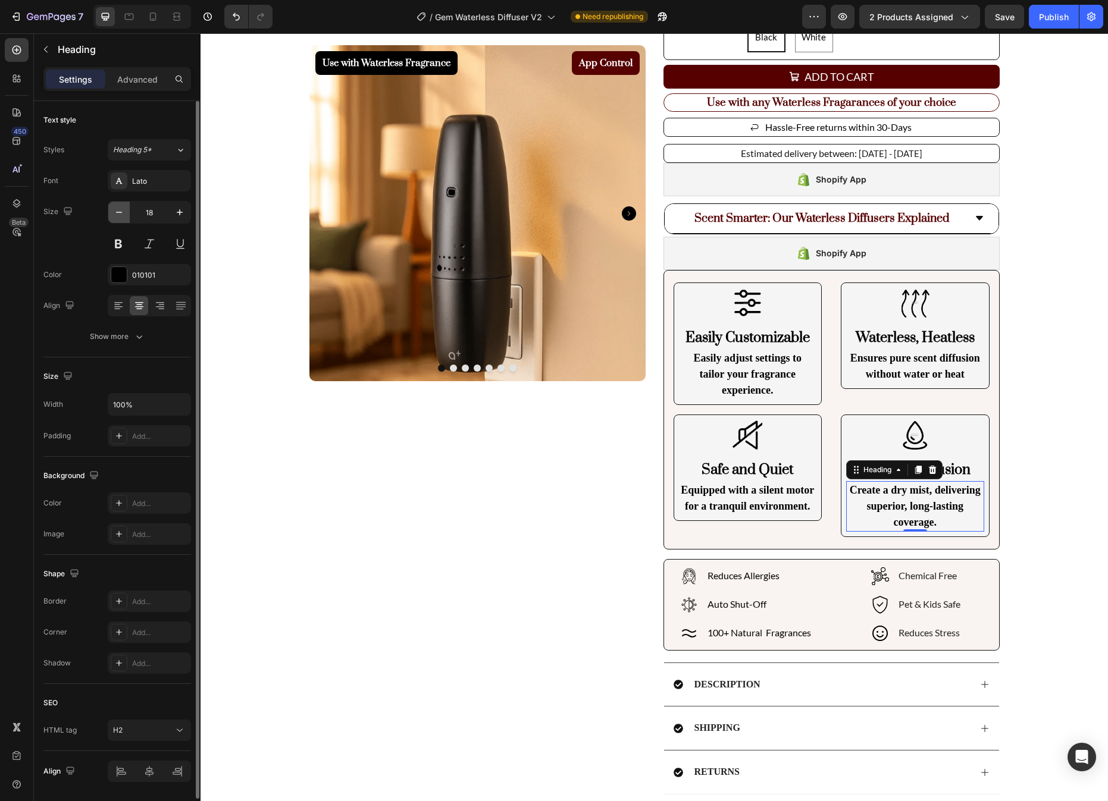
click at [120, 211] on icon "button" at bounding box center [119, 212] width 12 height 12
type input "17"
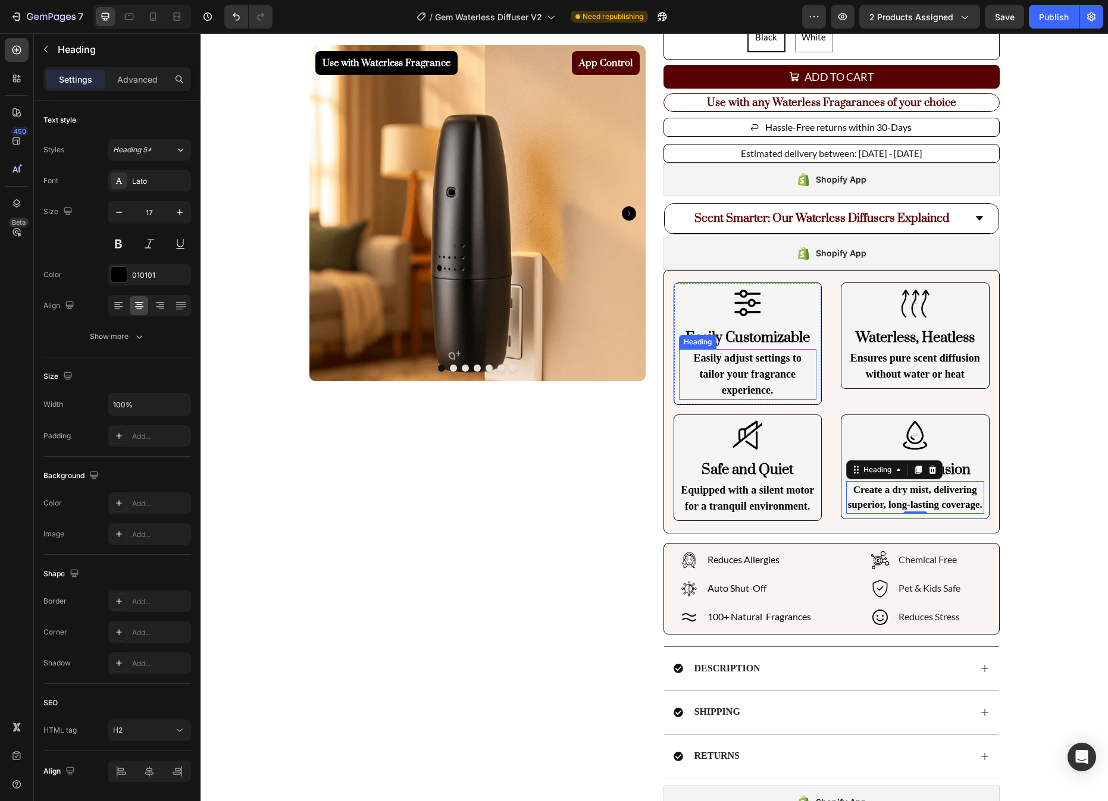
click at [753, 376] on p "Easily adjust settings to tailor your fragrance experience." at bounding box center [748, 374] width 136 height 48
click at [859, 460] on div "Image" at bounding box center [861, 456] width 26 height 11
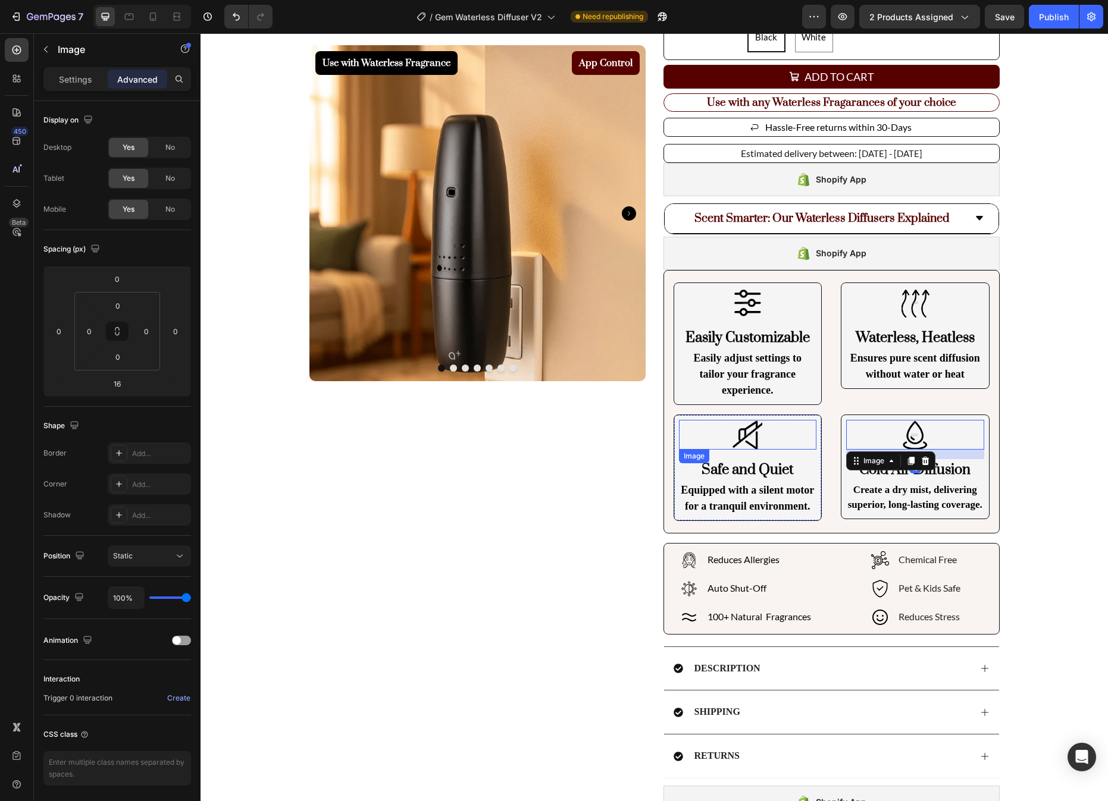
click at [754, 423] on img at bounding box center [747, 435] width 30 height 30
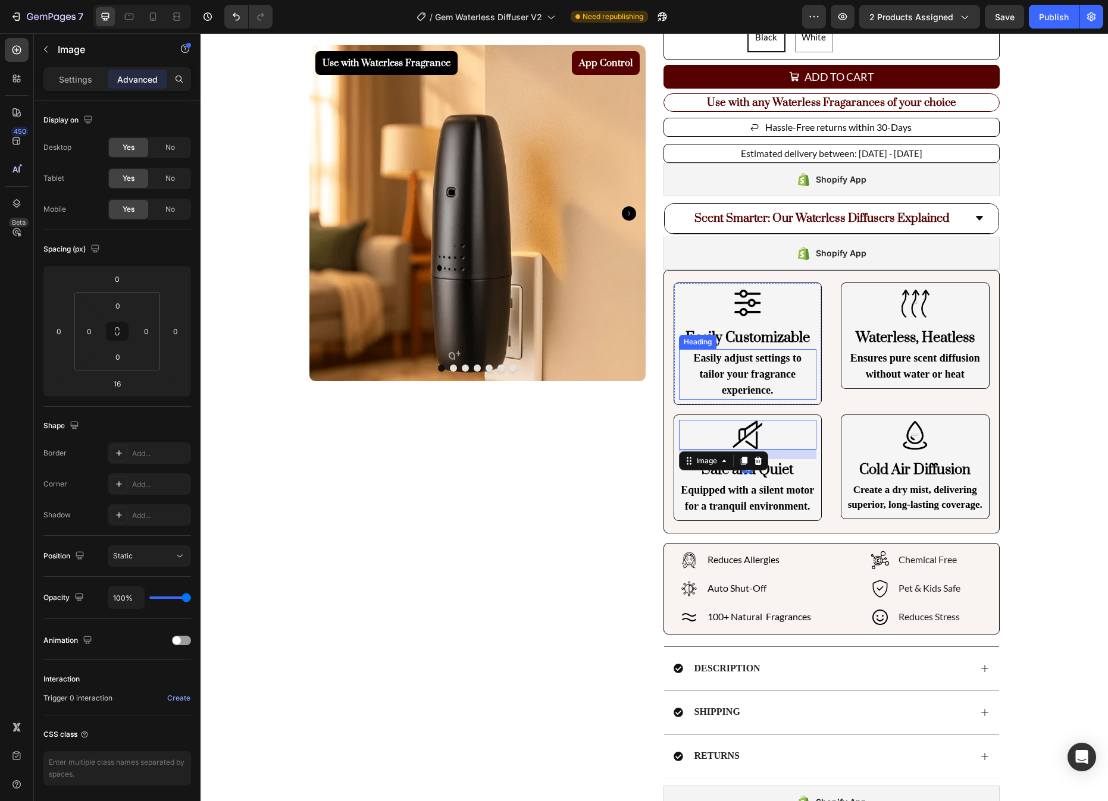
click at [775, 365] on p "Easily adjust settings to tailor your fragrance experience." at bounding box center [748, 374] width 136 height 48
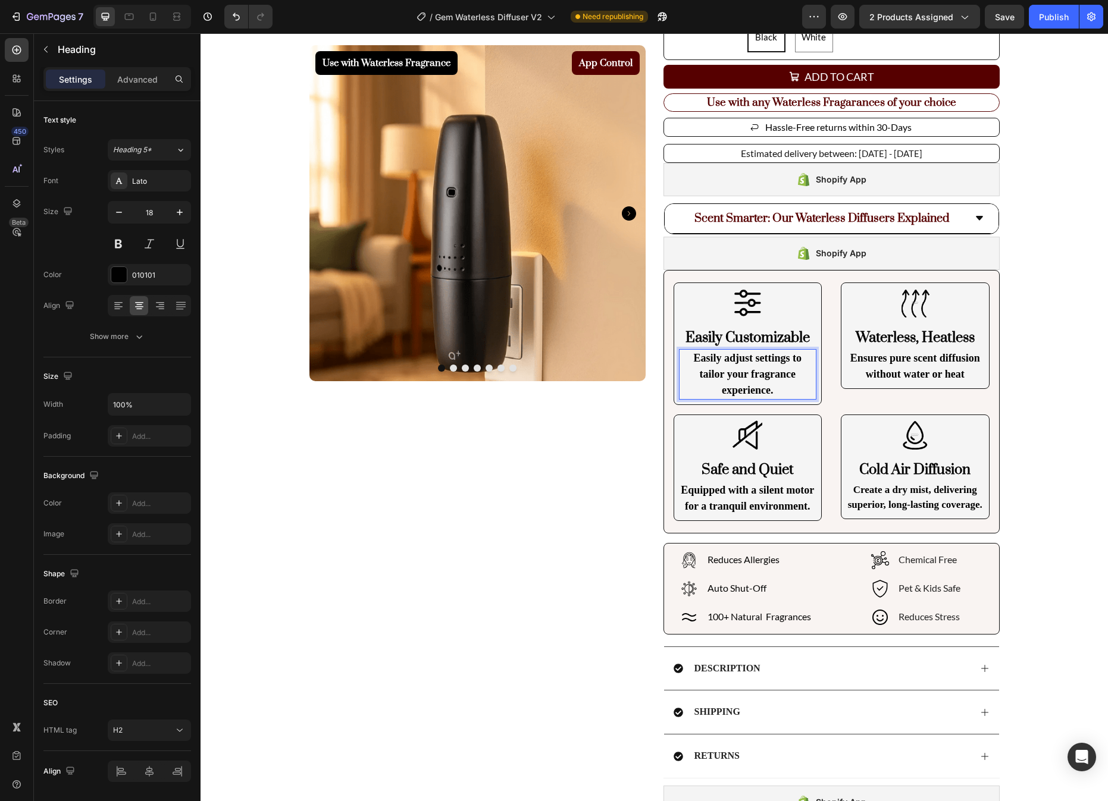
click at [726, 359] on p "Easily adjust settings to tailor your fragrance experience." at bounding box center [748, 374] width 136 height 48
drag, startPoint x: 727, startPoint y: 358, endPoint x: 694, endPoint y: 355, distance: 32.9
click at [694, 355] on p "Easily adjust settings to tailor your fragrance experience." at bounding box center [748, 374] width 136 height 48
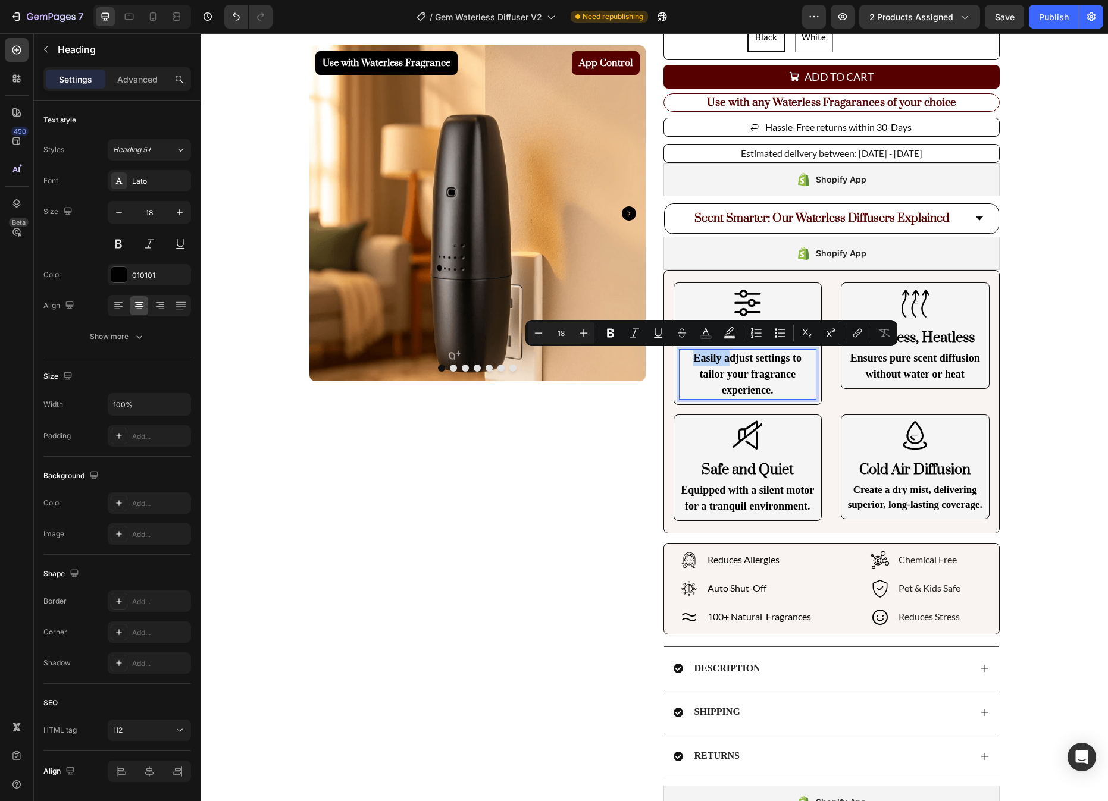
copy p "Easily a"
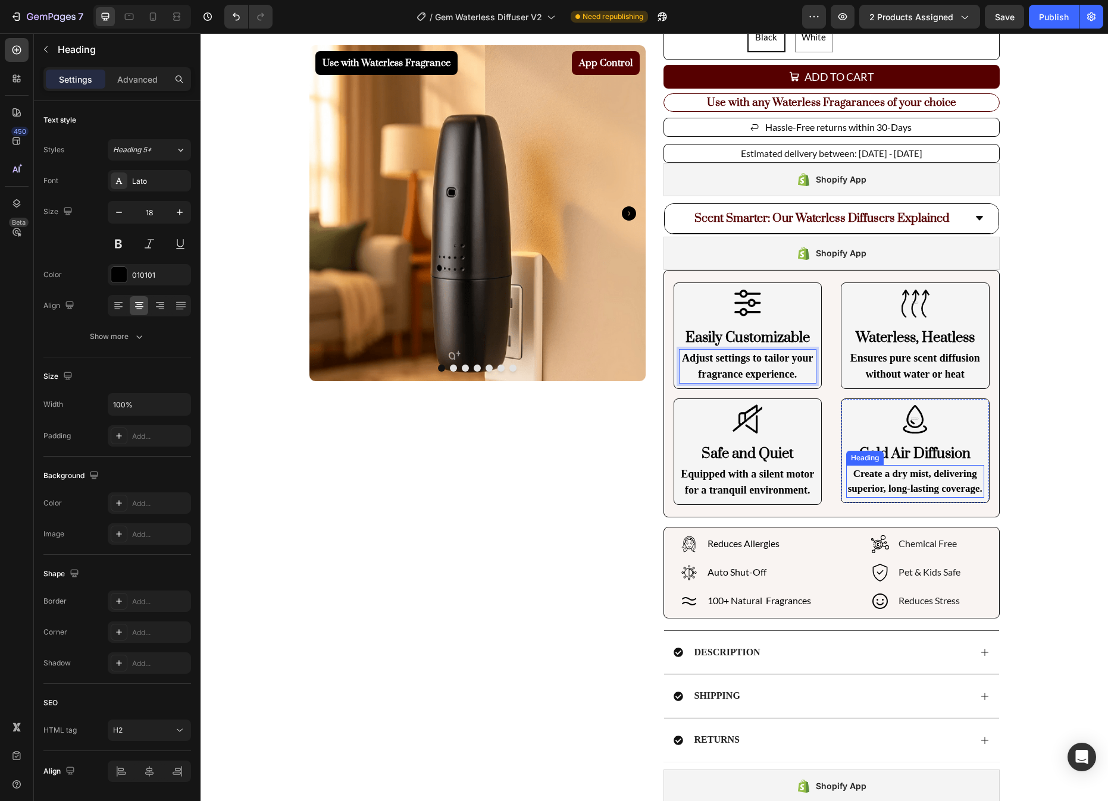
click at [934, 475] on h2 "Create a dry mist, delivering superior, long-lasting coverage." at bounding box center [915, 481] width 138 height 33
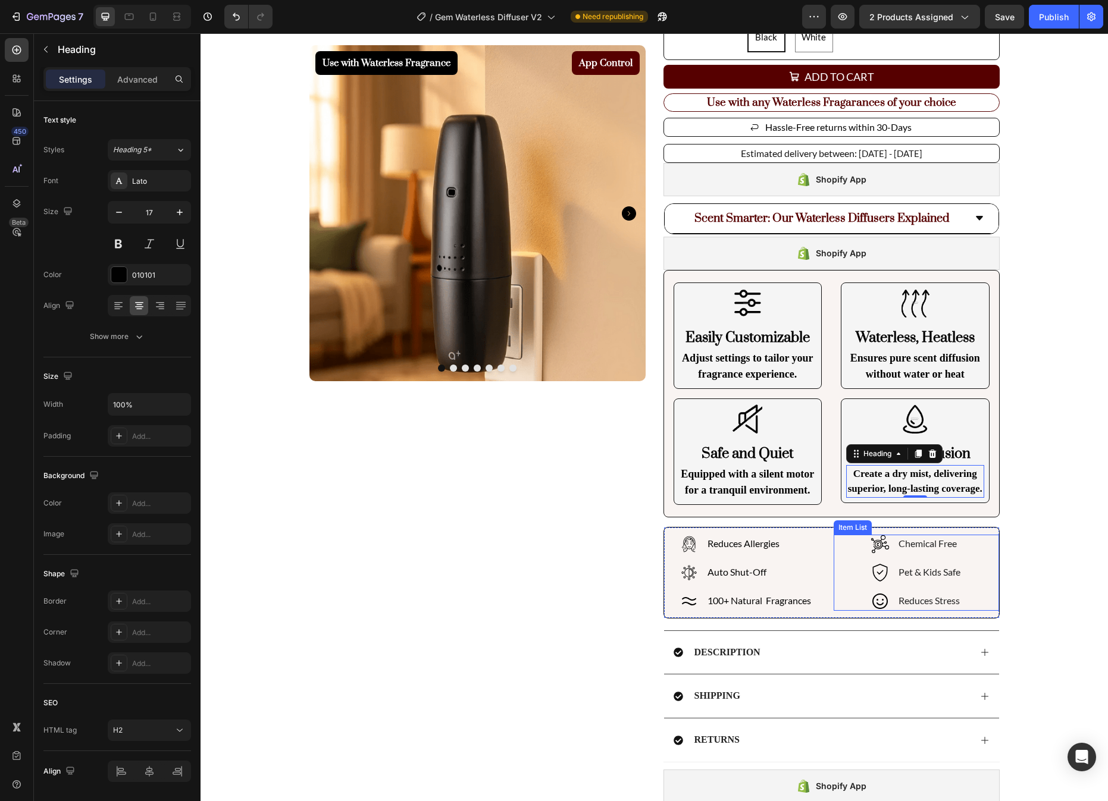
scroll to position [0, 0]
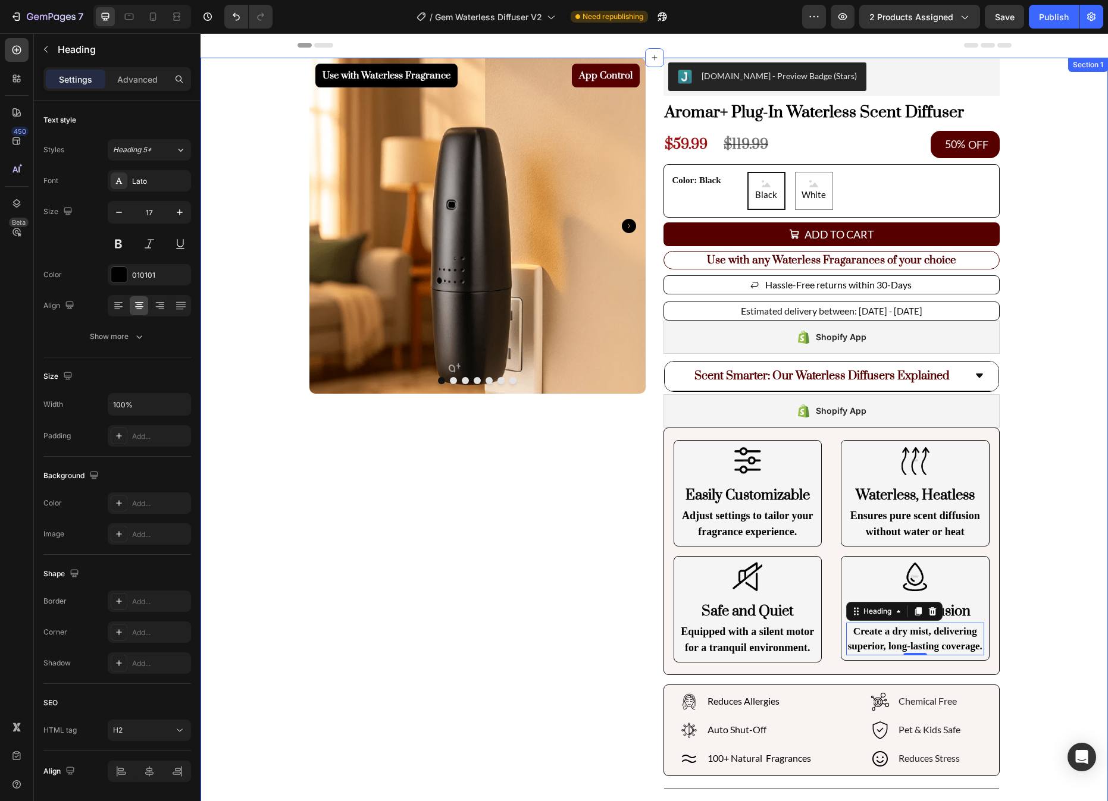
click at [1046, 387] on div "Use with Waterless Fragrance Product Badge App Control Product Badge Product Im…" at bounding box center [653, 531] width 907 height 946
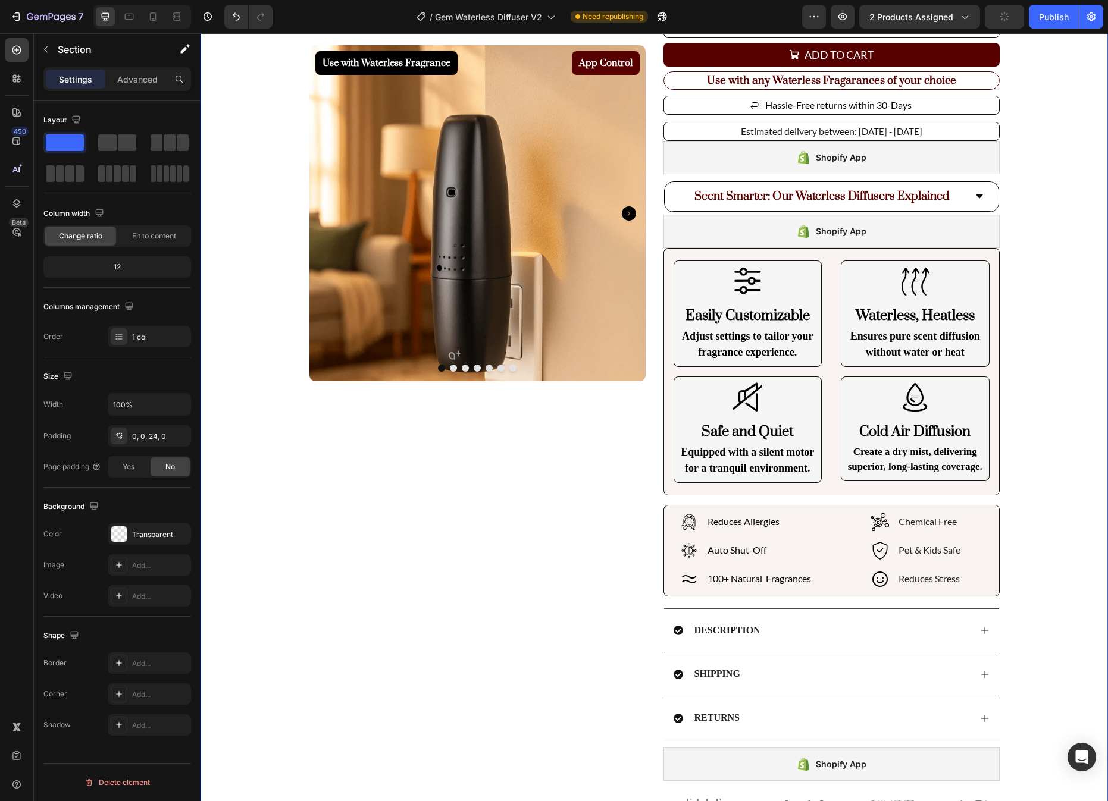
scroll to position [323, 0]
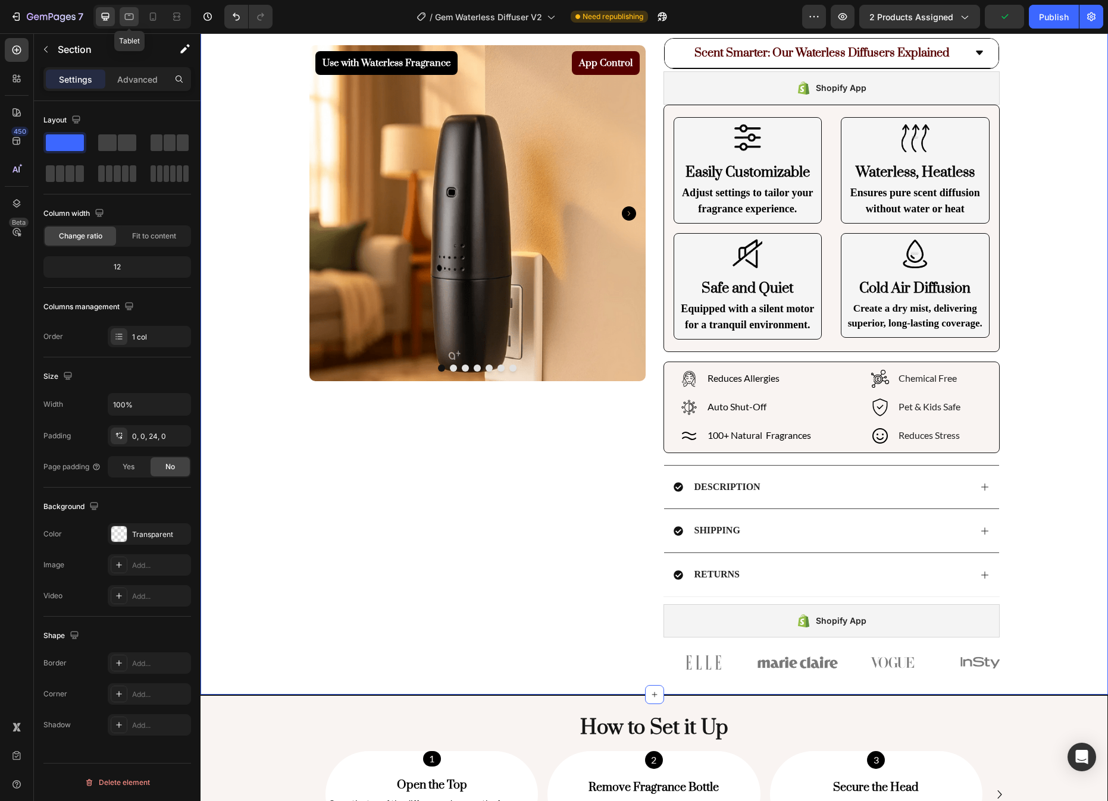
click at [130, 22] on icon at bounding box center [129, 17] width 12 height 12
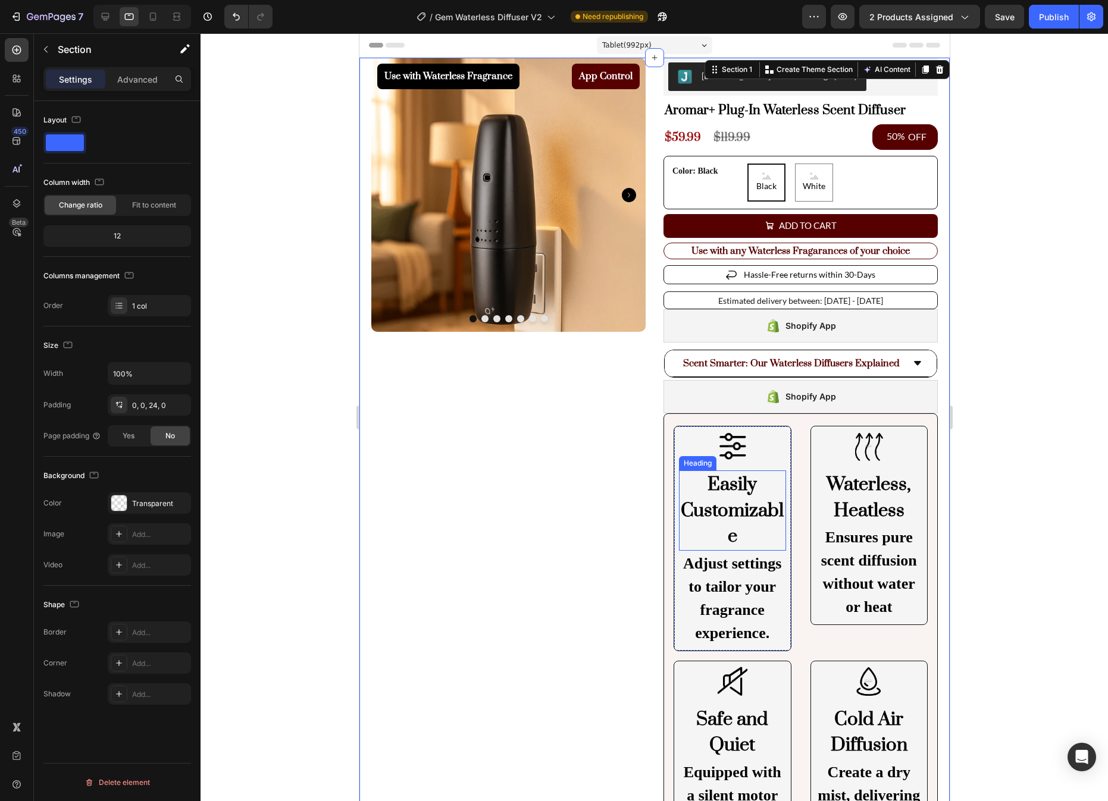
click at [758, 490] on p "Easily Customizable" at bounding box center [731, 511] width 105 height 78
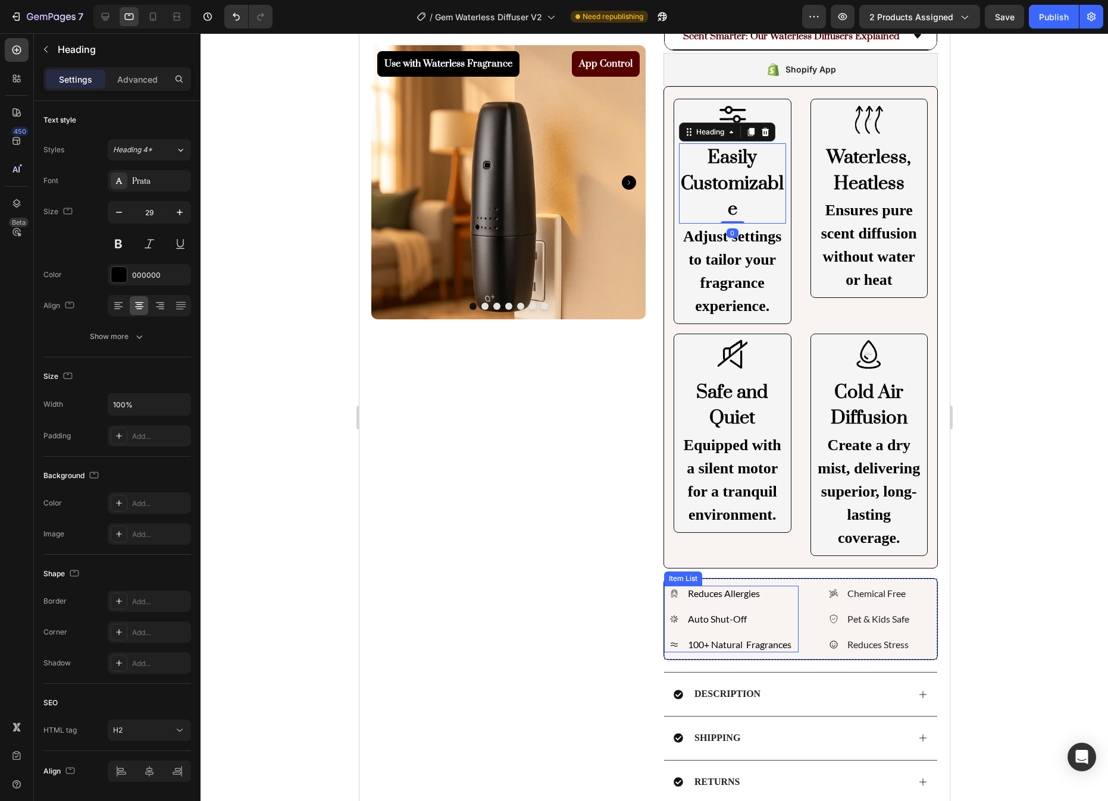
scroll to position [516, 0]
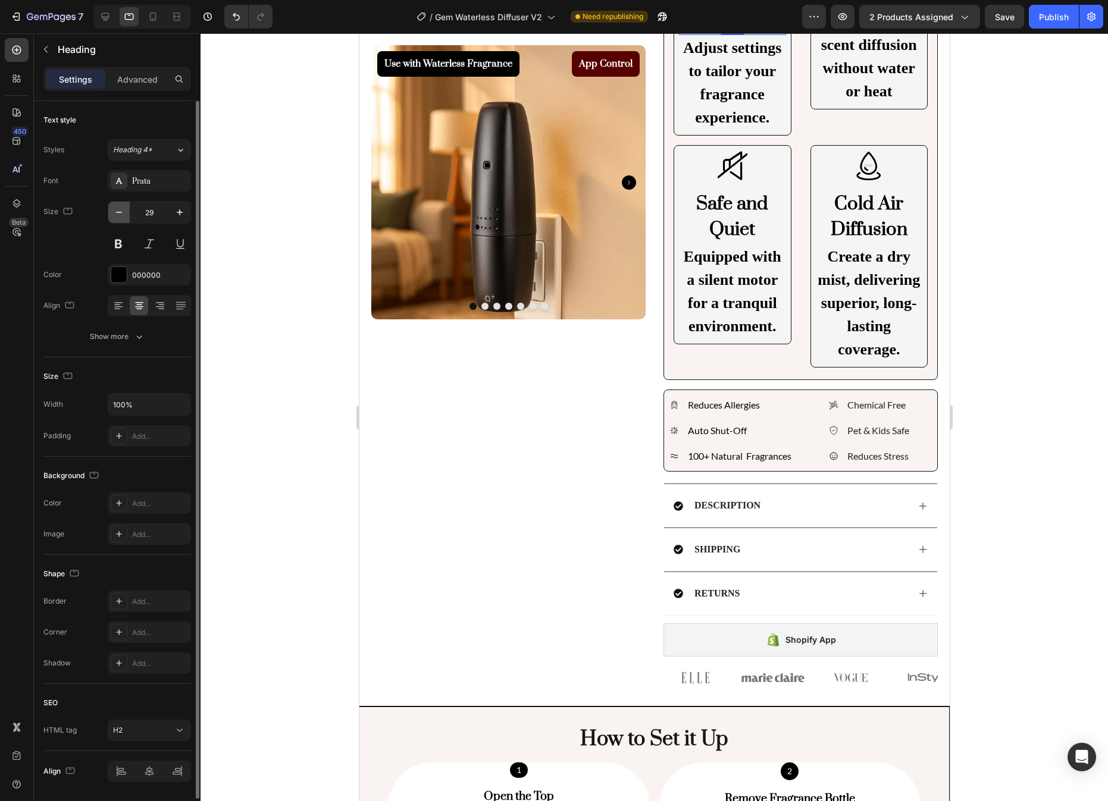
click at [113, 218] on icon "button" at bounding box center [119, 212] width 12 height 12
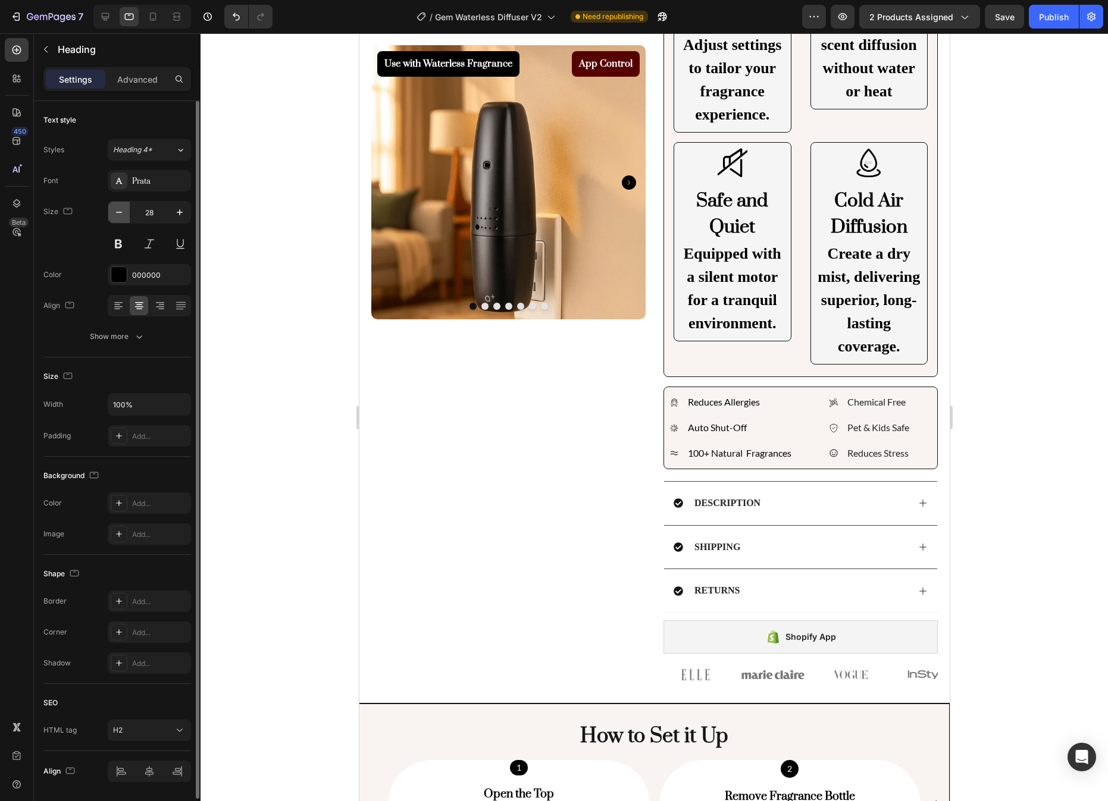
click at [113, 218] on icon "button" at bounding box center [119, 212] width 12 height 12
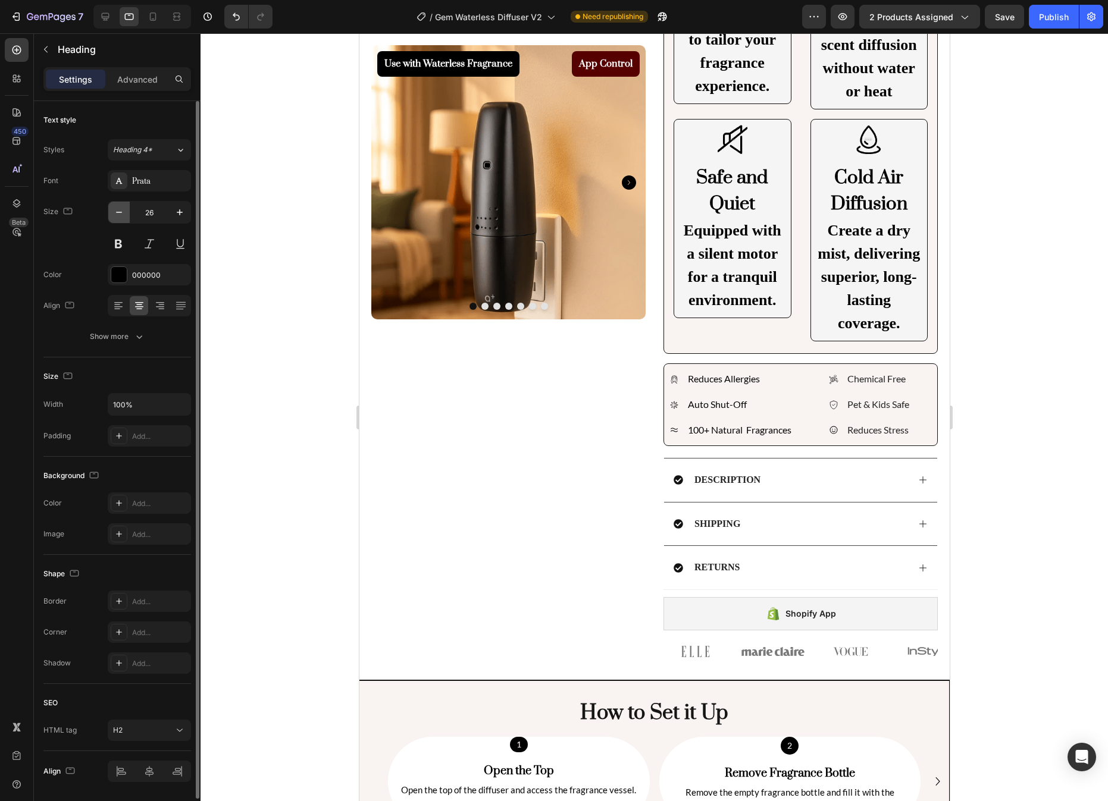
click at [113, 218] on icon "button" at bounding box center [119, 212] width 12 height 12
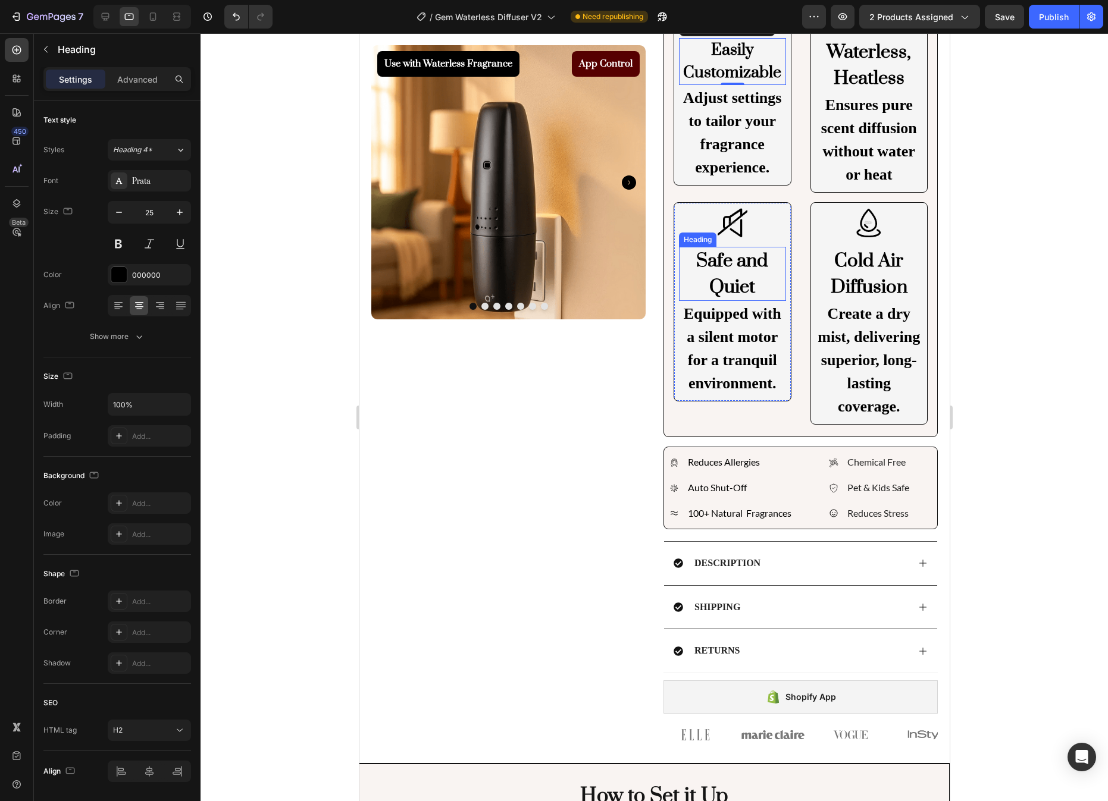
scroll to position [162, 0]
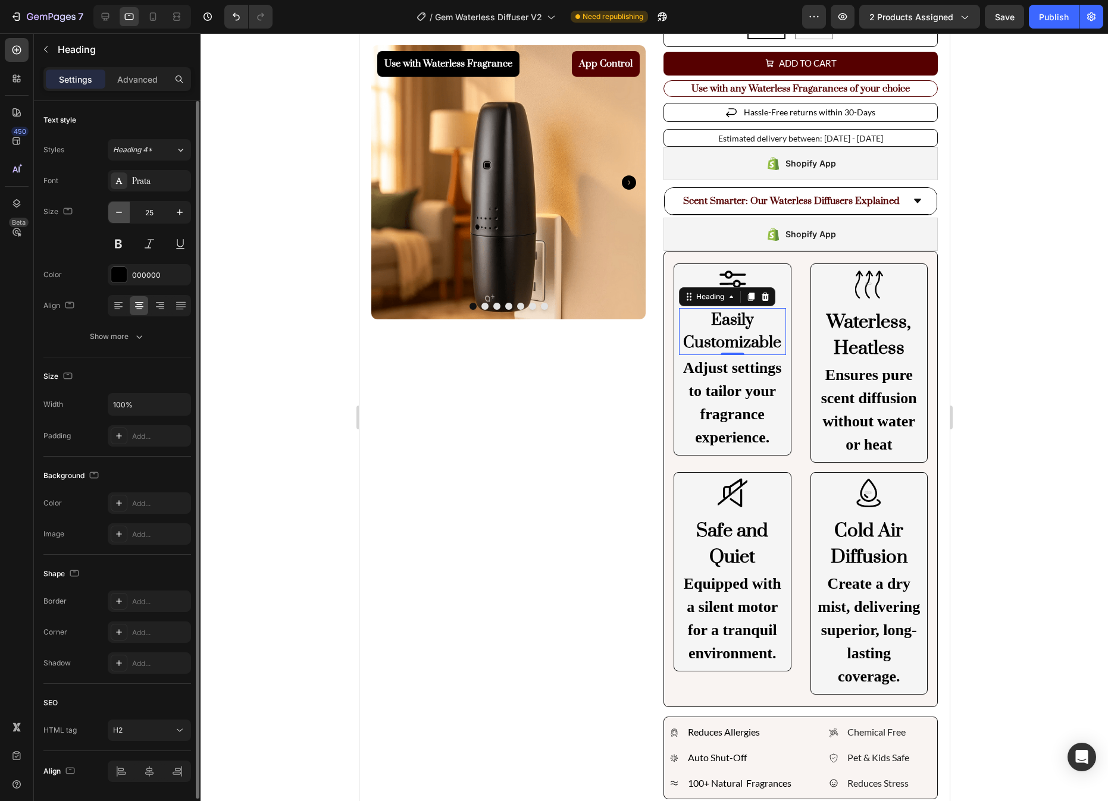
click at [122, 209] on icon "button" at bounding box center [119, 212] width 12 height 12
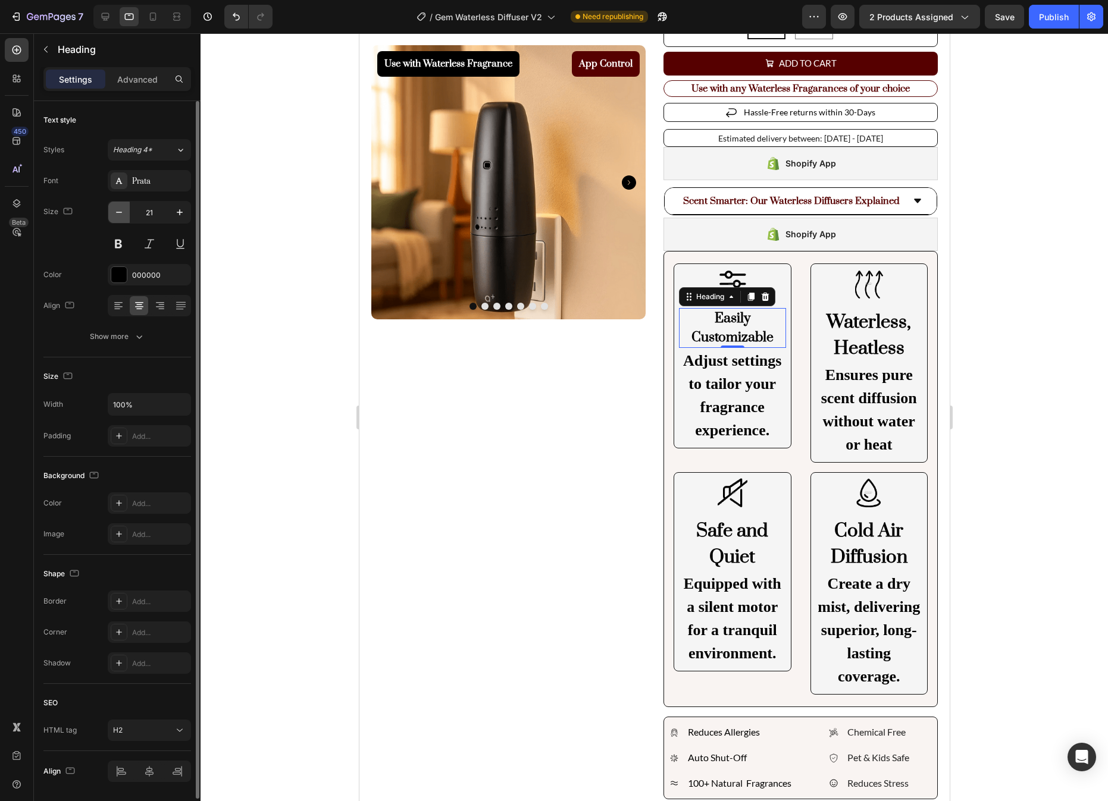
type input "20"
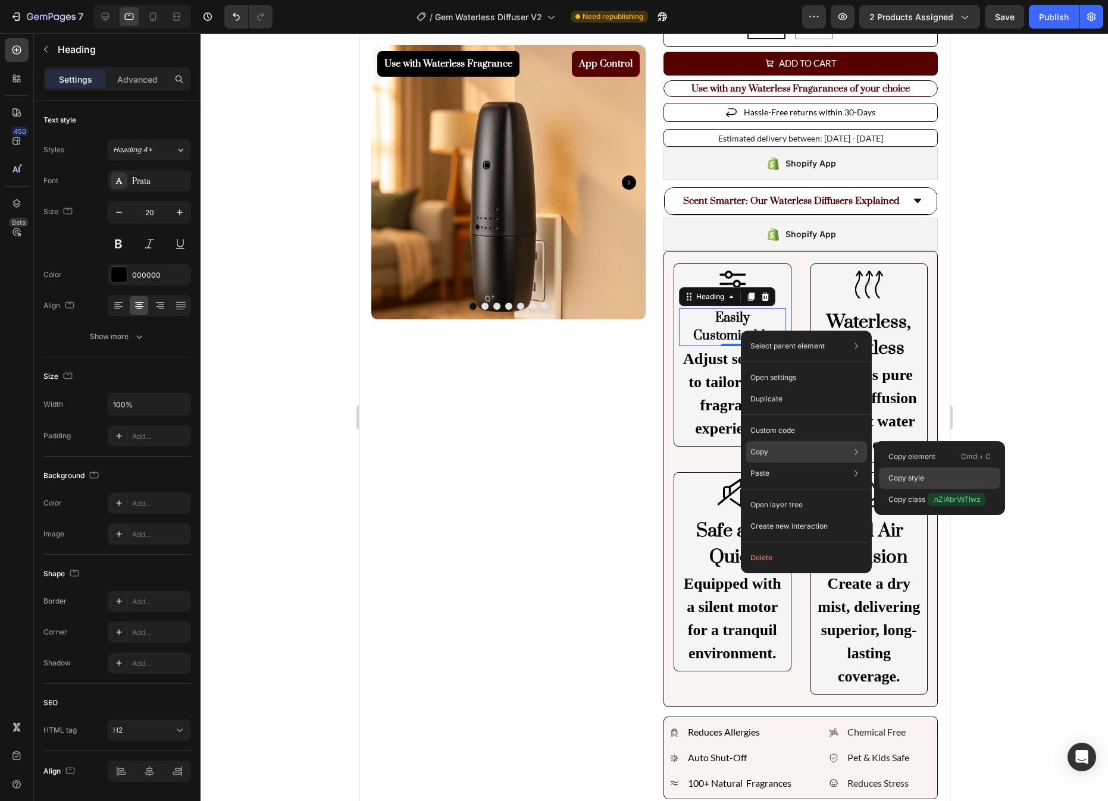
click at [946, 489] on div "Copy style" at bounding box center [939, 499] width 121 height 21
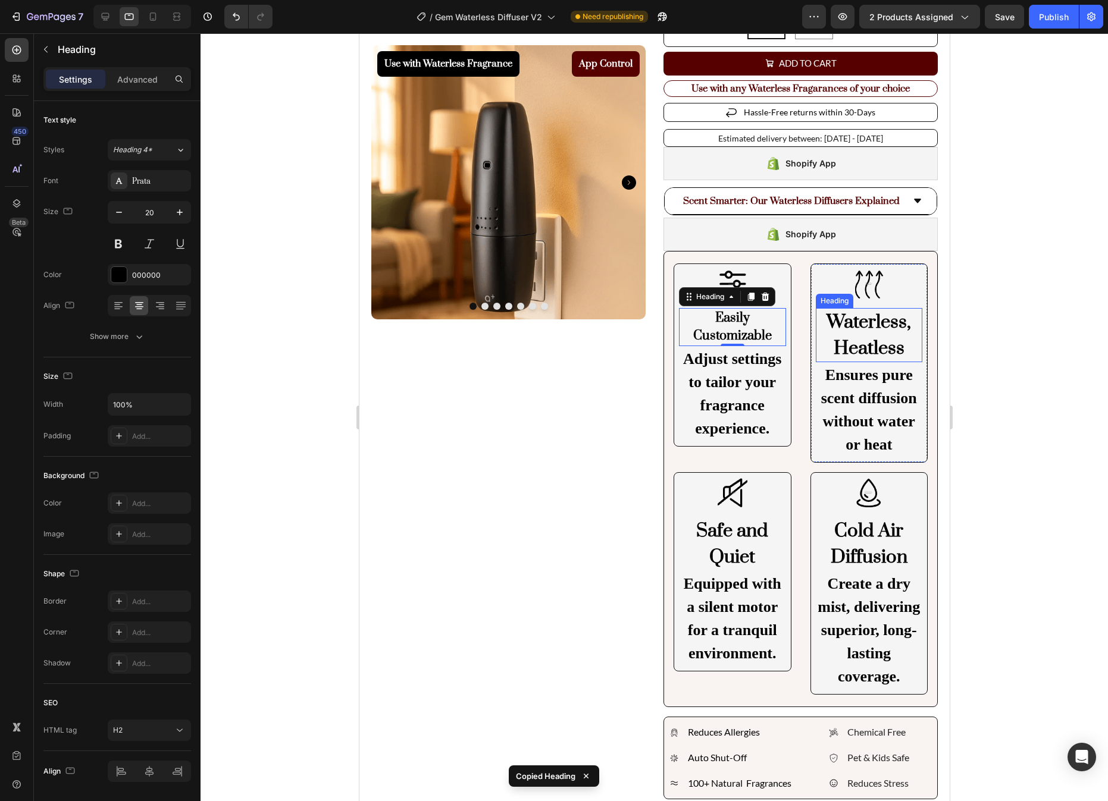
click at [846, 337] on h2 "Waterless, Heatless" at bounding box center [868, 335] width 107 height 54
type input "20"
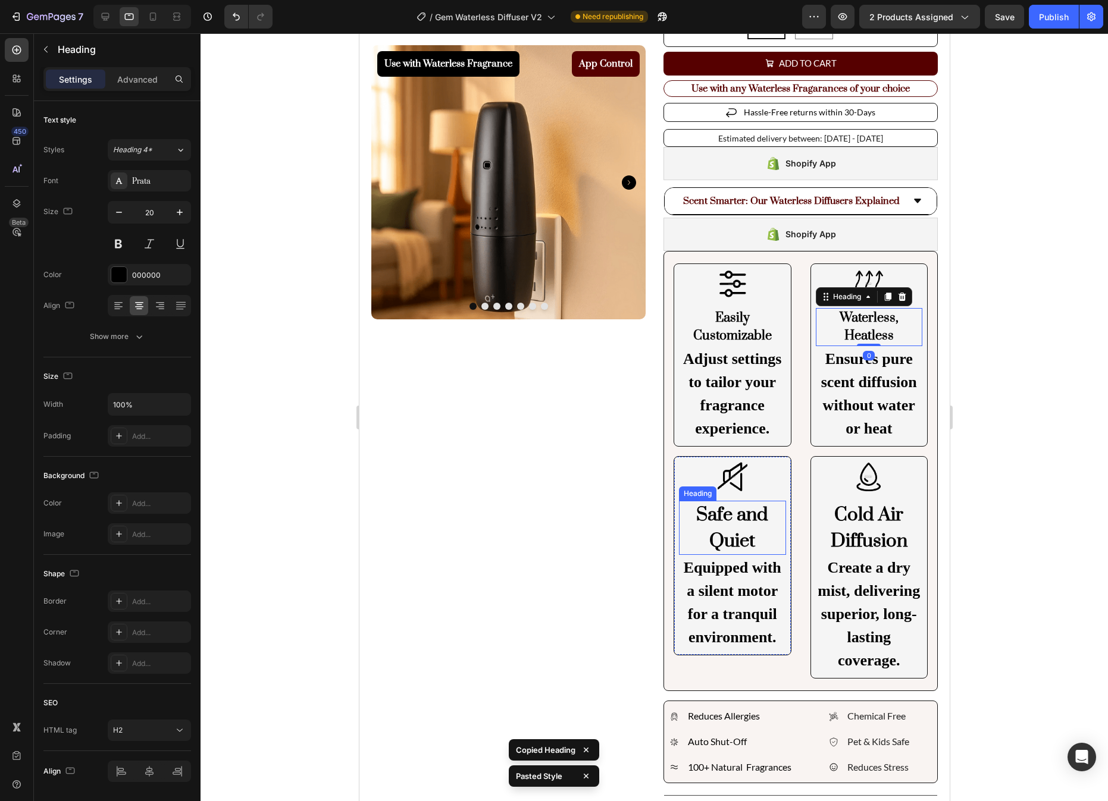
click at [748, 523] on h2 "Safe and Quiet" at bounding box center [731, 528] width 107 height 54
type input "20"
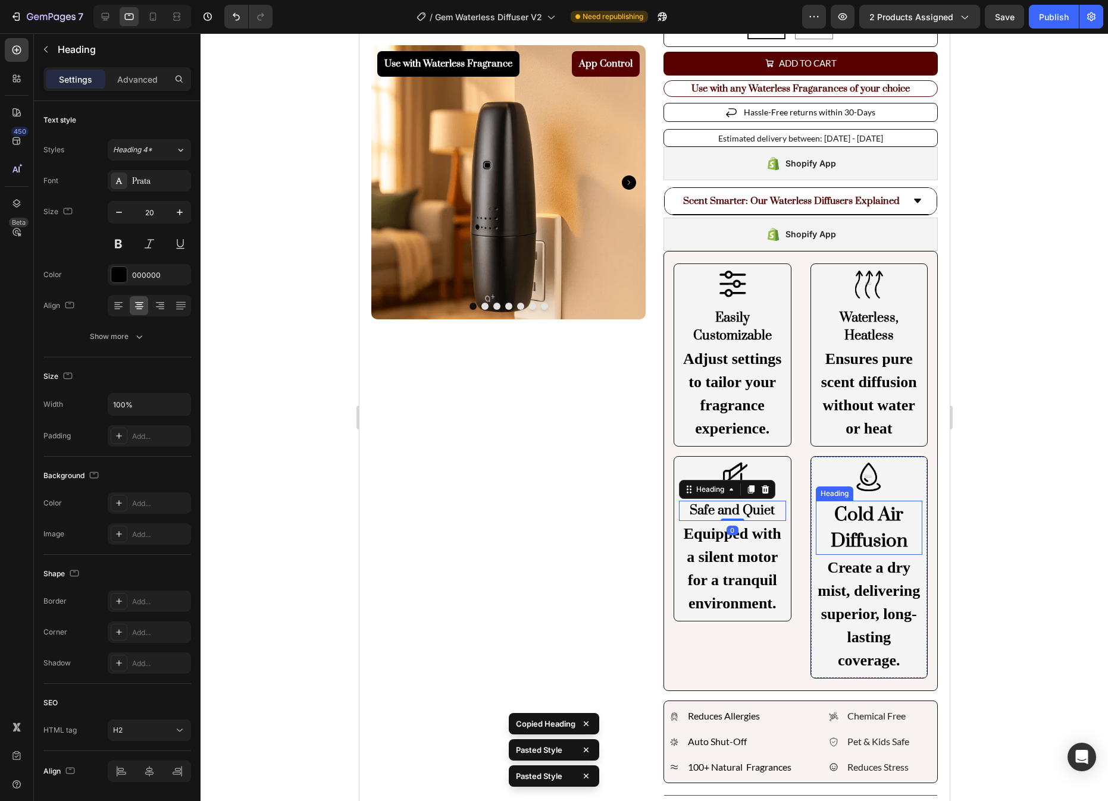
click at [877, 532] on h2 "Cold Air Diffusion" at bounding box center [868, 528] width 107 height 54
type input "20"
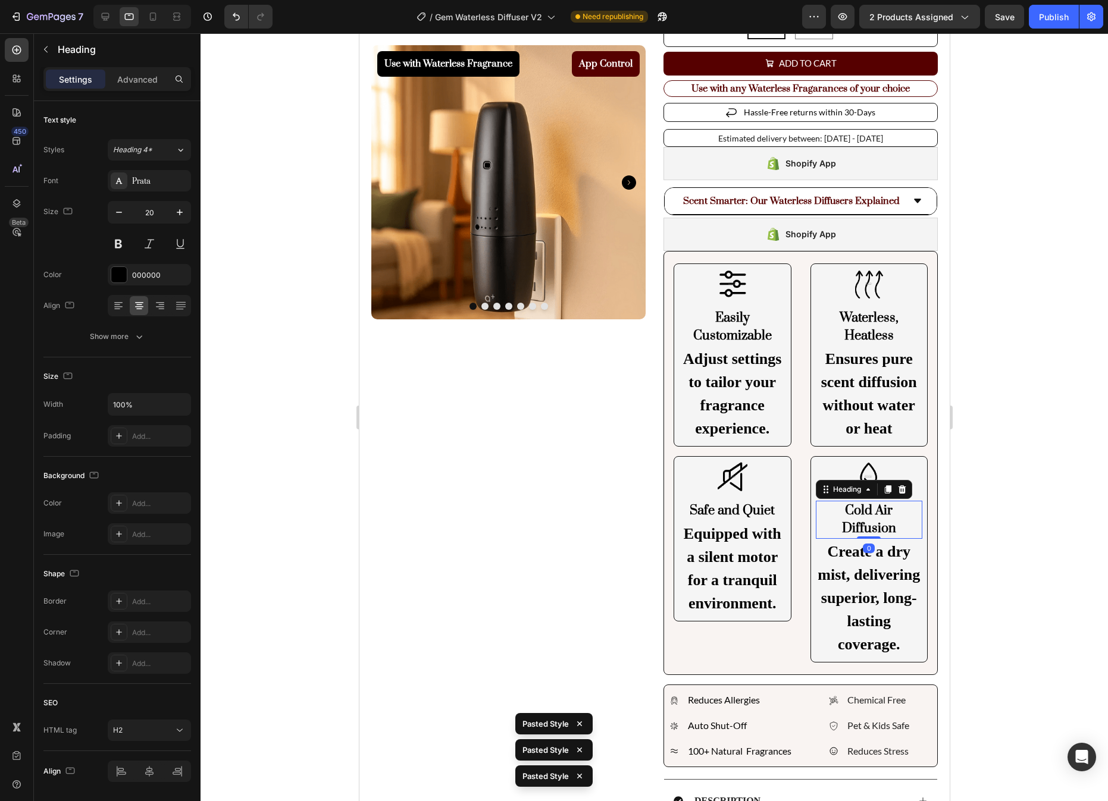
click at [995, 504] on div at bounding box center [653, 417] width 907 height 768
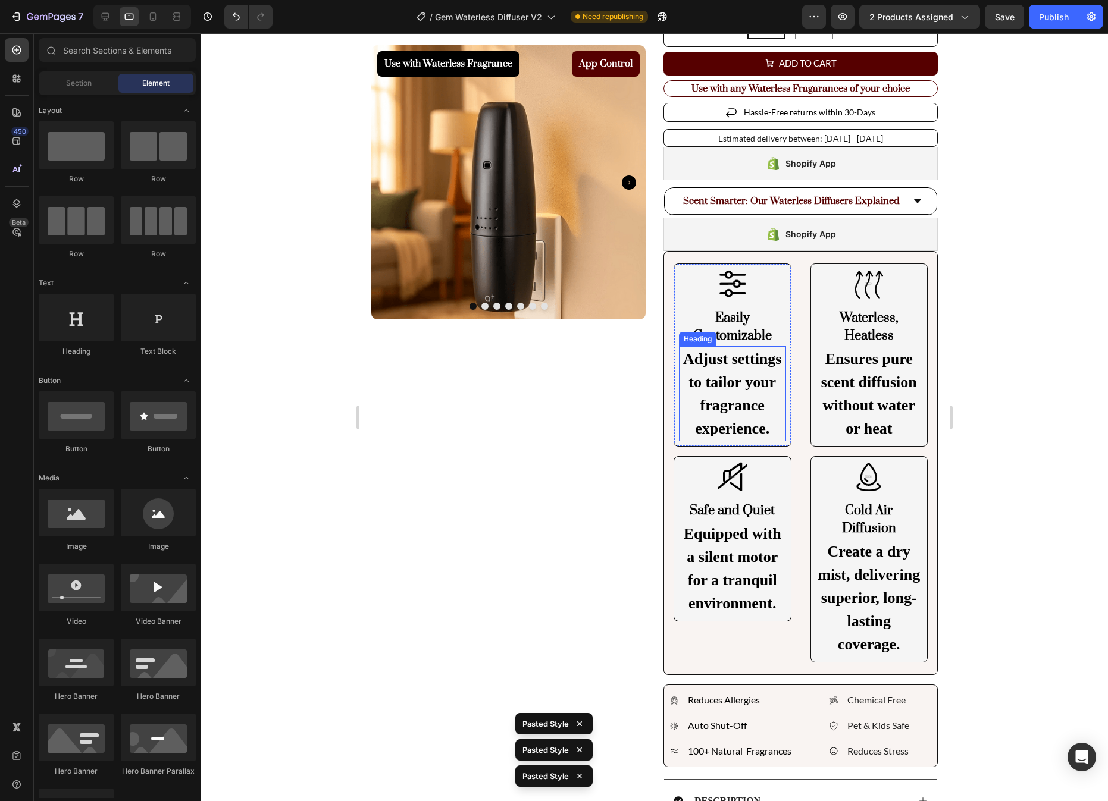
click at [711, 377] on p "Adjust settings to tailor your fragrance experience." at bounding box center [731, 393] width 105 height 93
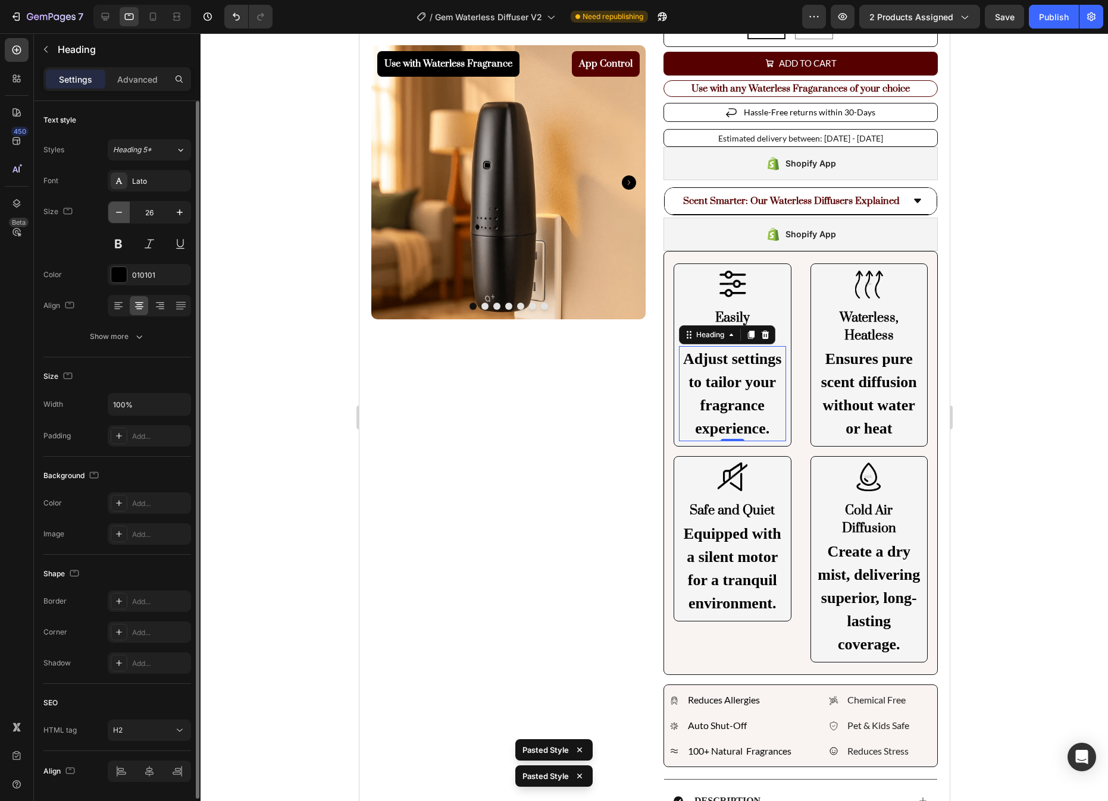
click at [123, 218] on icon "button" at bounding box center [119, 212] width 12 height 12
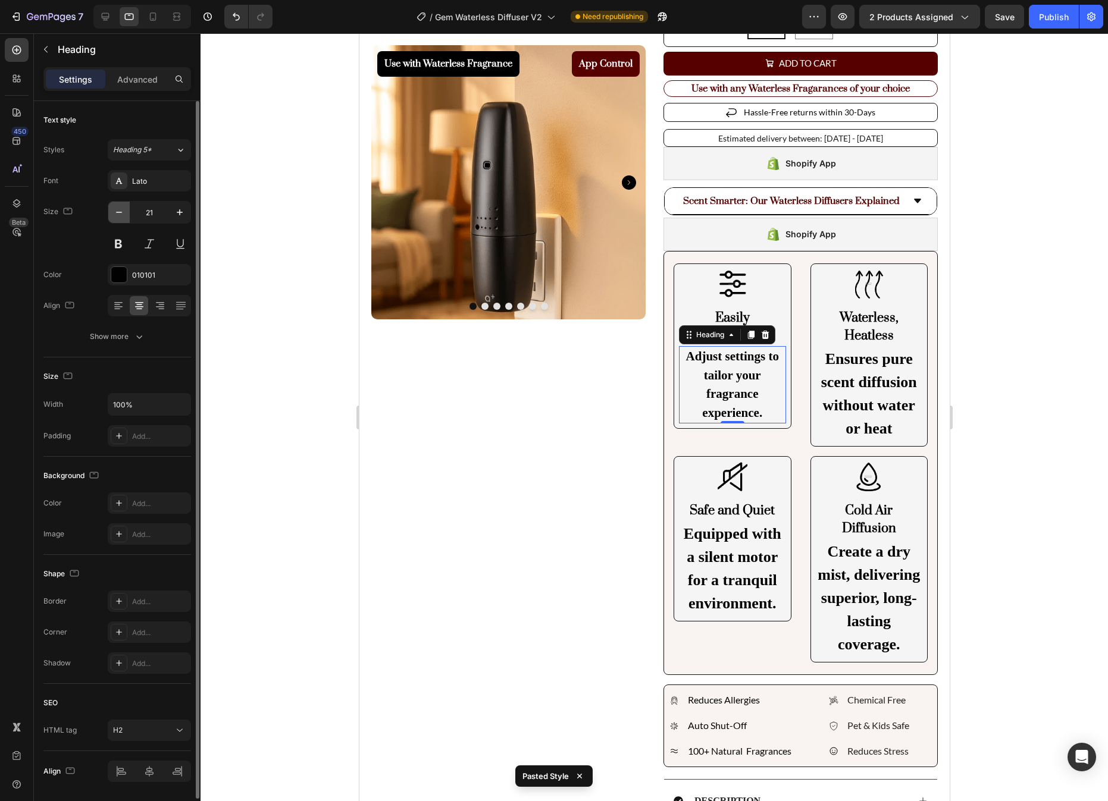
click at [123, 218] on icon "button" at bounding box center [119, 212] width 12 height 12
type input "20"
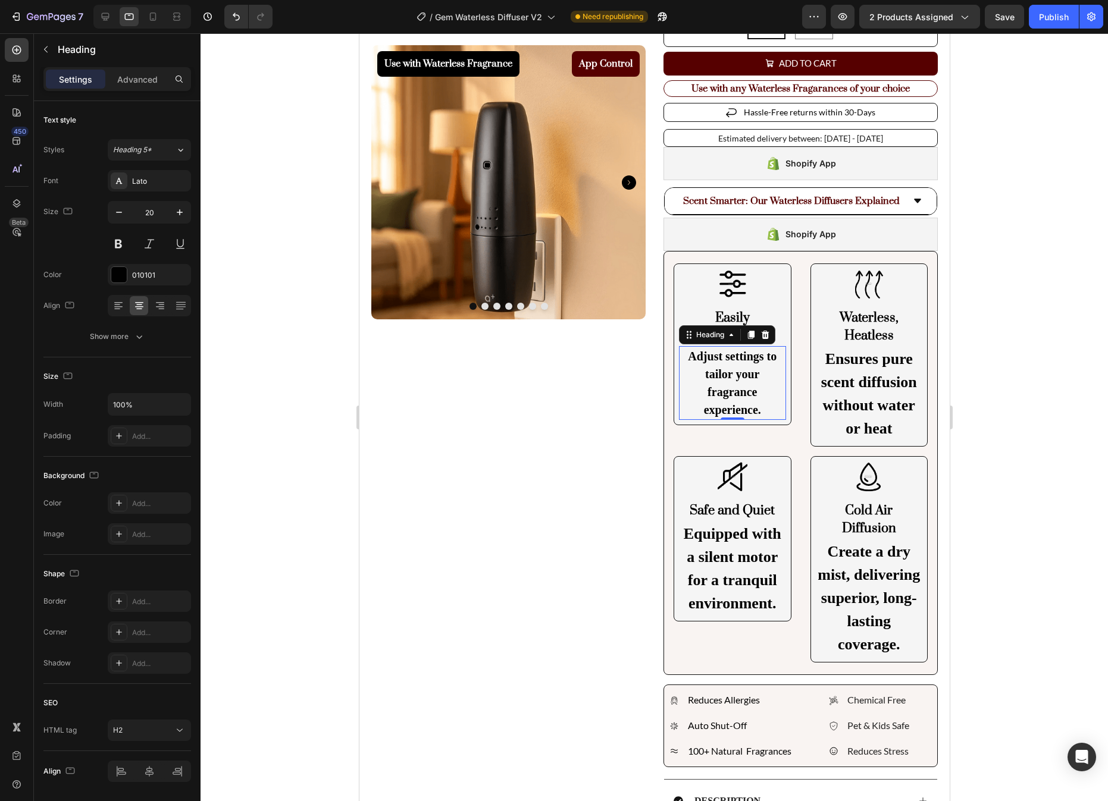
click at [1089, 369] on div at bounding box center [653, 417] width 907 height 768
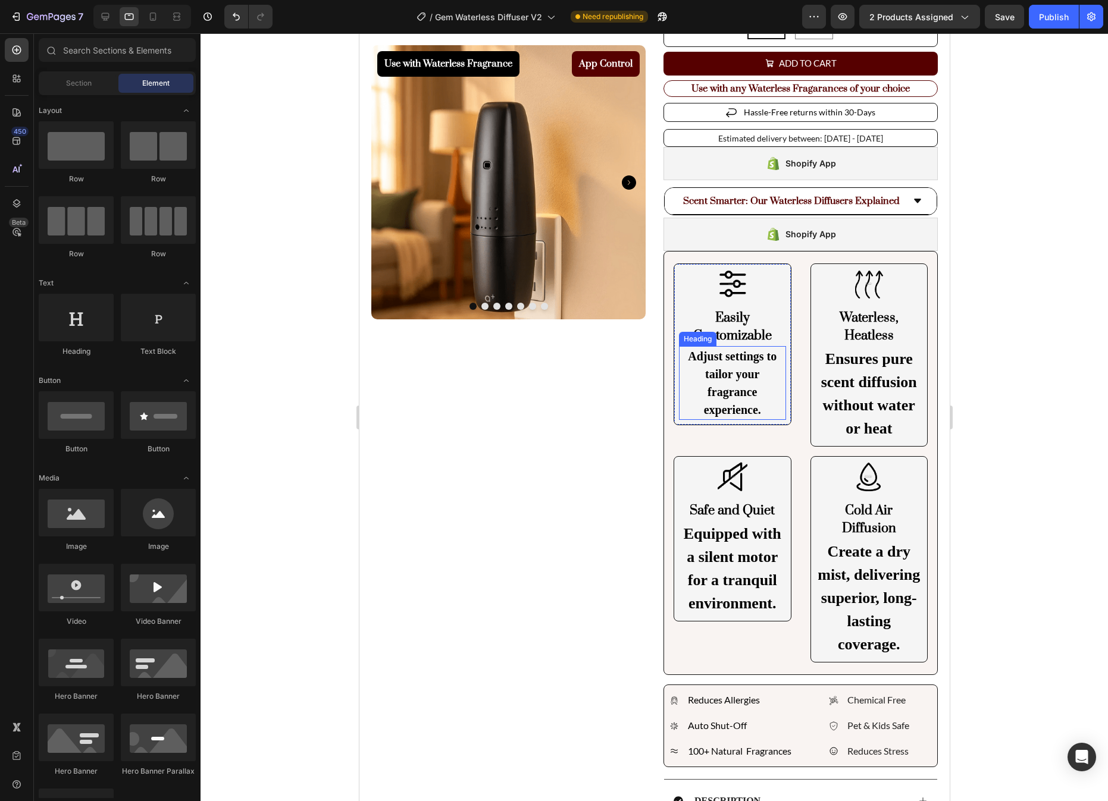
click at [731, 406] on p "Adjust settings to tailor your fragrance experience." at bounding box center [731, 382] width 105 height 71
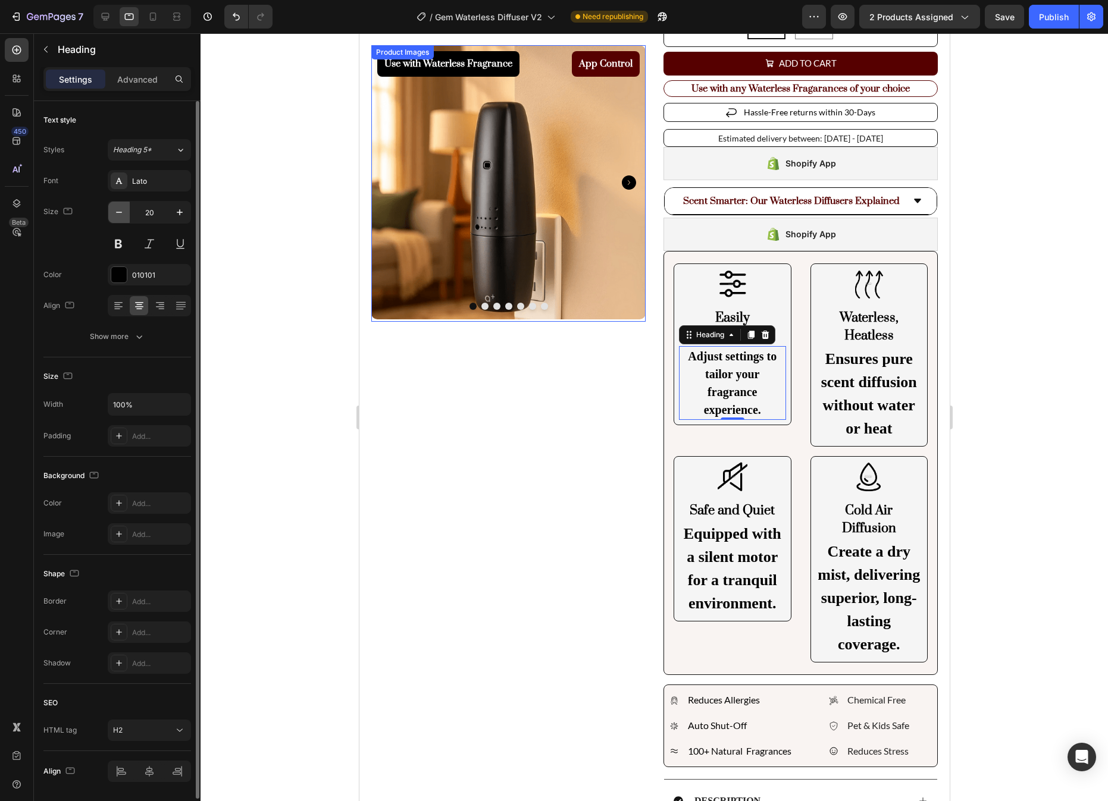
click at [124, 215] on icon "button" at bounding box center [119, 212] width 12 height 12
click at [127, 213] on button "button" at bounding box center [118, 212] width 21 height 21
type input "18"
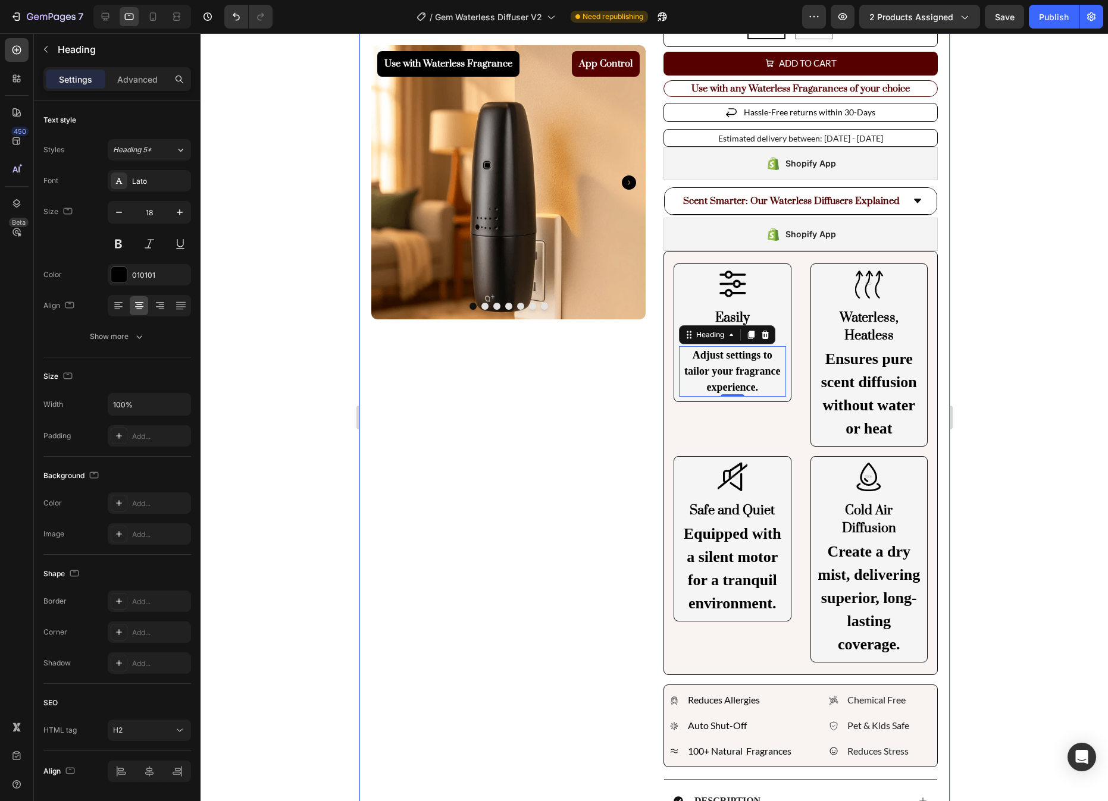
click at [1052, 432] on div at bounding box center [653, 417] width 907 height 768
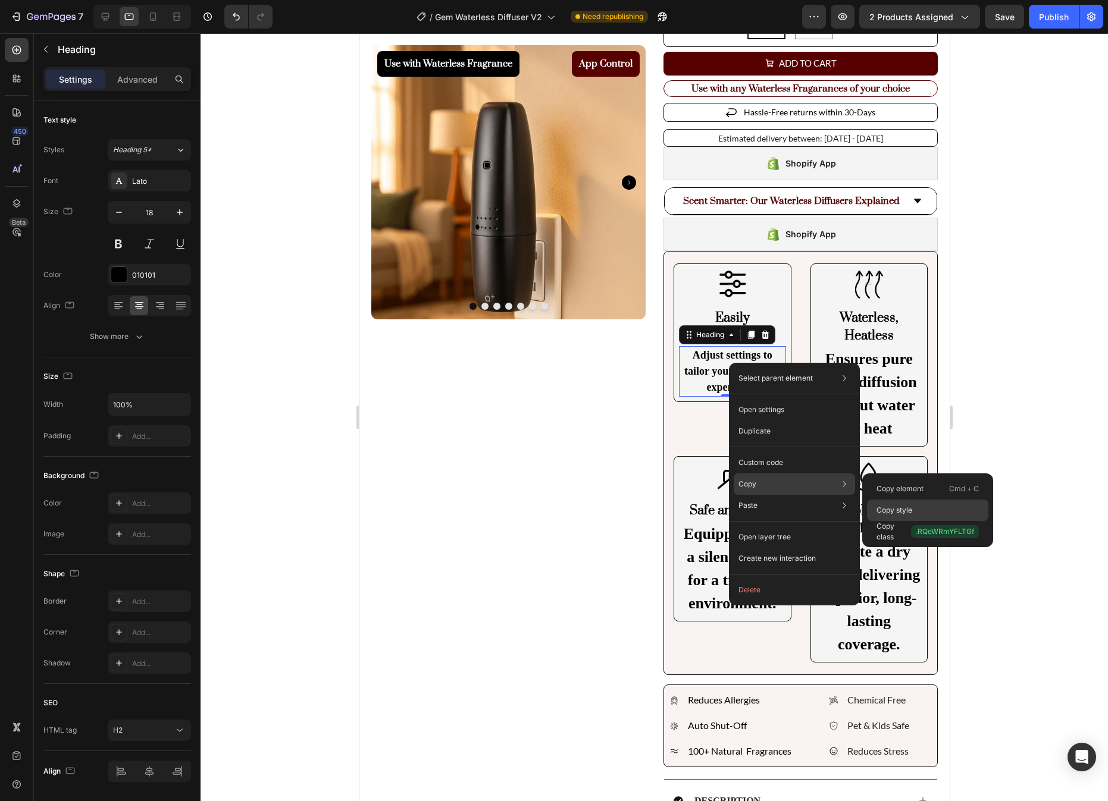
click at [938, 521] on div "Copy style" at bounding box center [927, 531] width 121 height 21
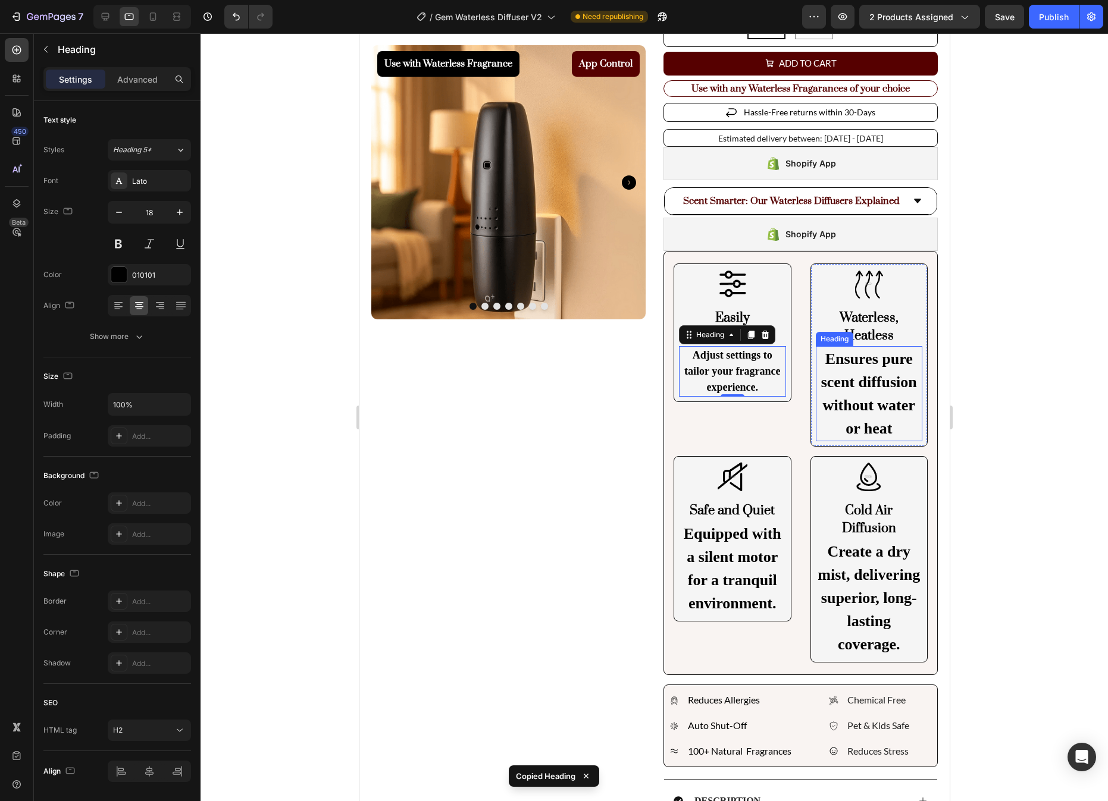
click at [902, 394] on p "Ensures pure scent diffusion without water or heat" at bounding box center [868, 393] width 105 height 93
type input "18"
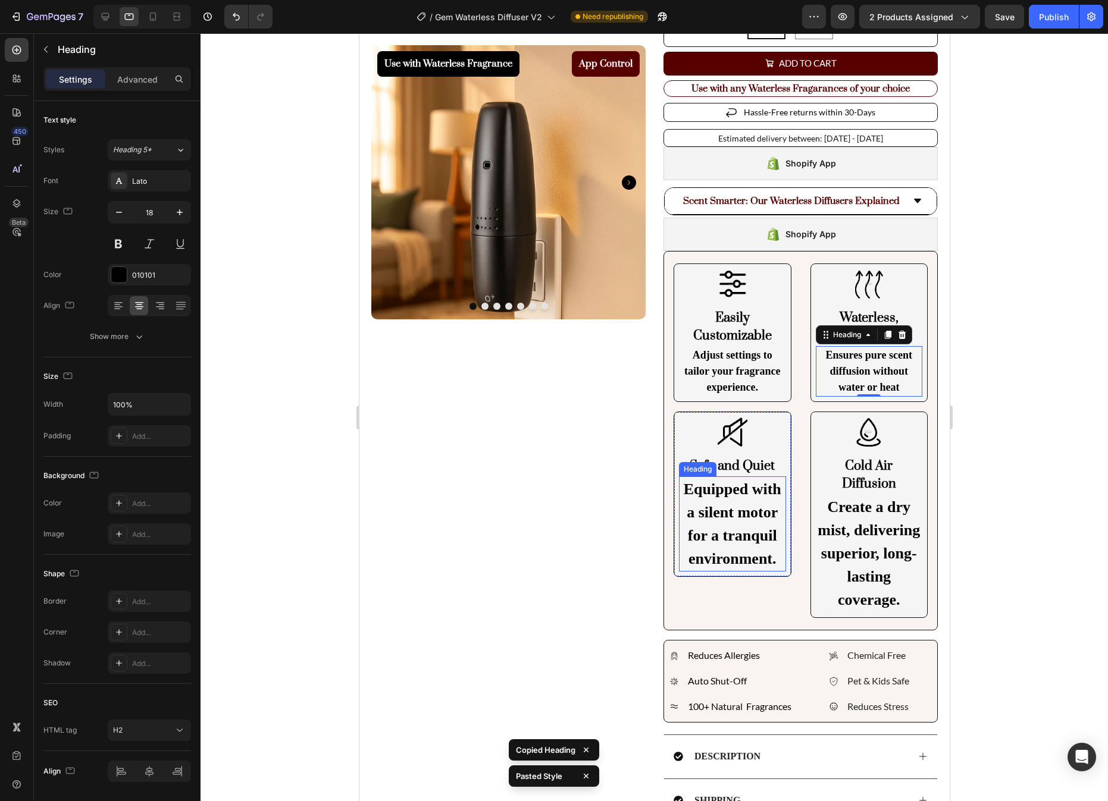
click at [753, 515] on h2 "Equipped with a silent motor for a tranquil environment." at bounding box center [731, 524] width 107 height 95
type input "18"
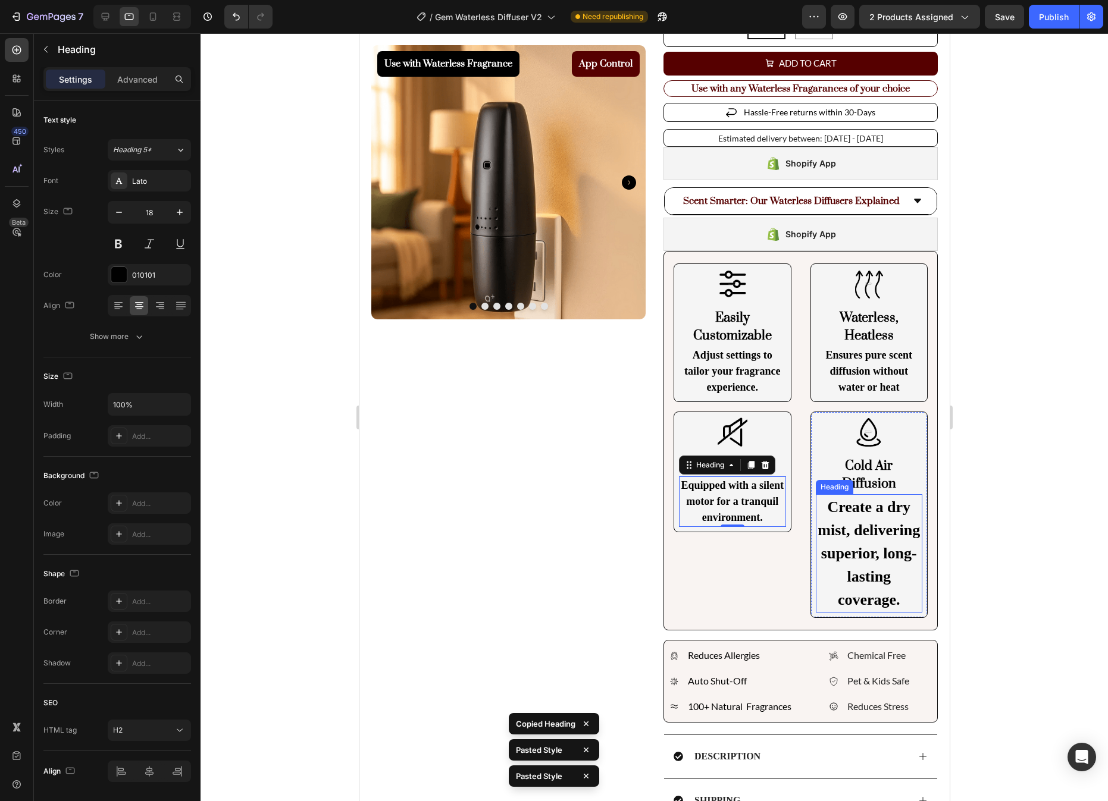
click at [870, 553] on h2 "Create a dry mist, delivering superior, long-lasting coverage." at bounding box center [868, 553] width 107 height 118
type input "18"
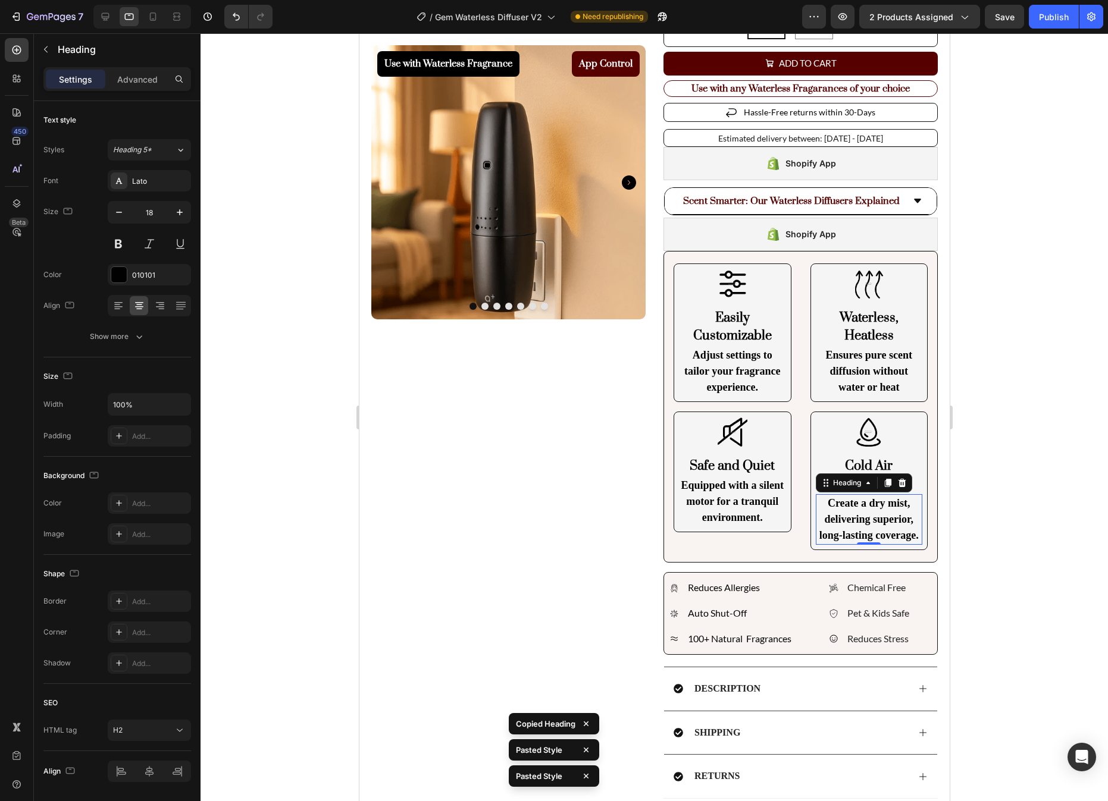
click at [1057, 504] on div at bounding box center [653, 417] width 907 height 768
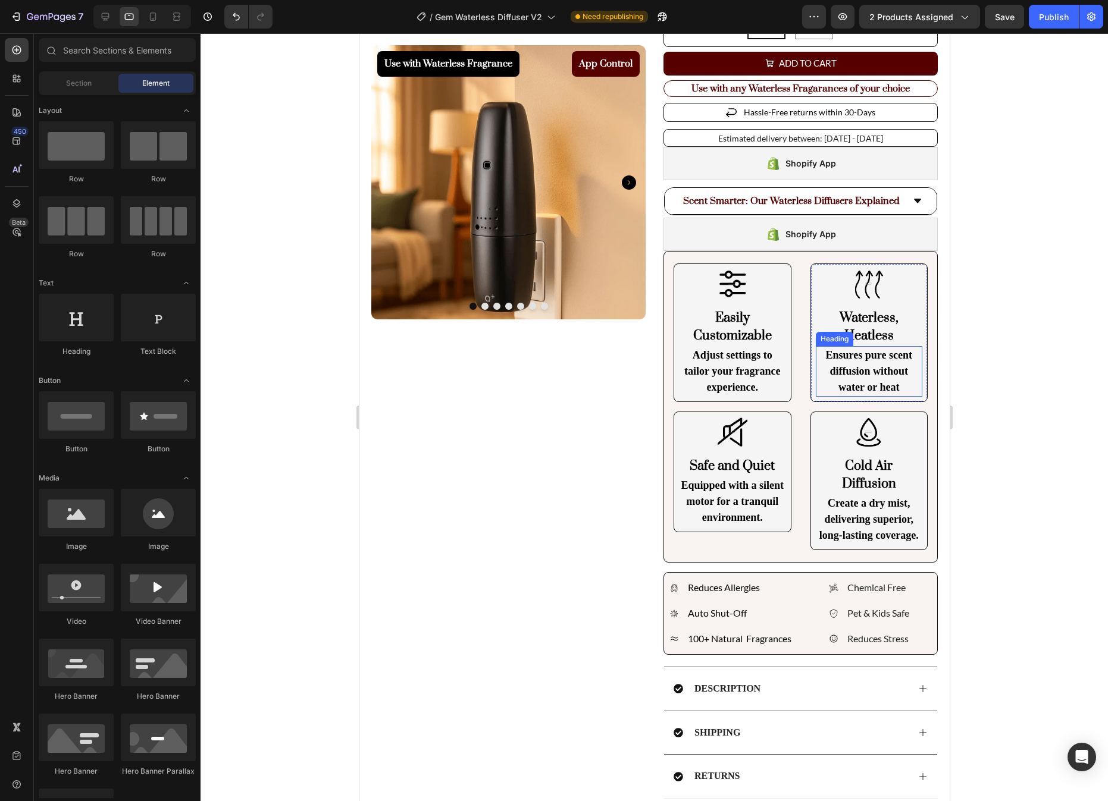
scroll to position [0, 0]
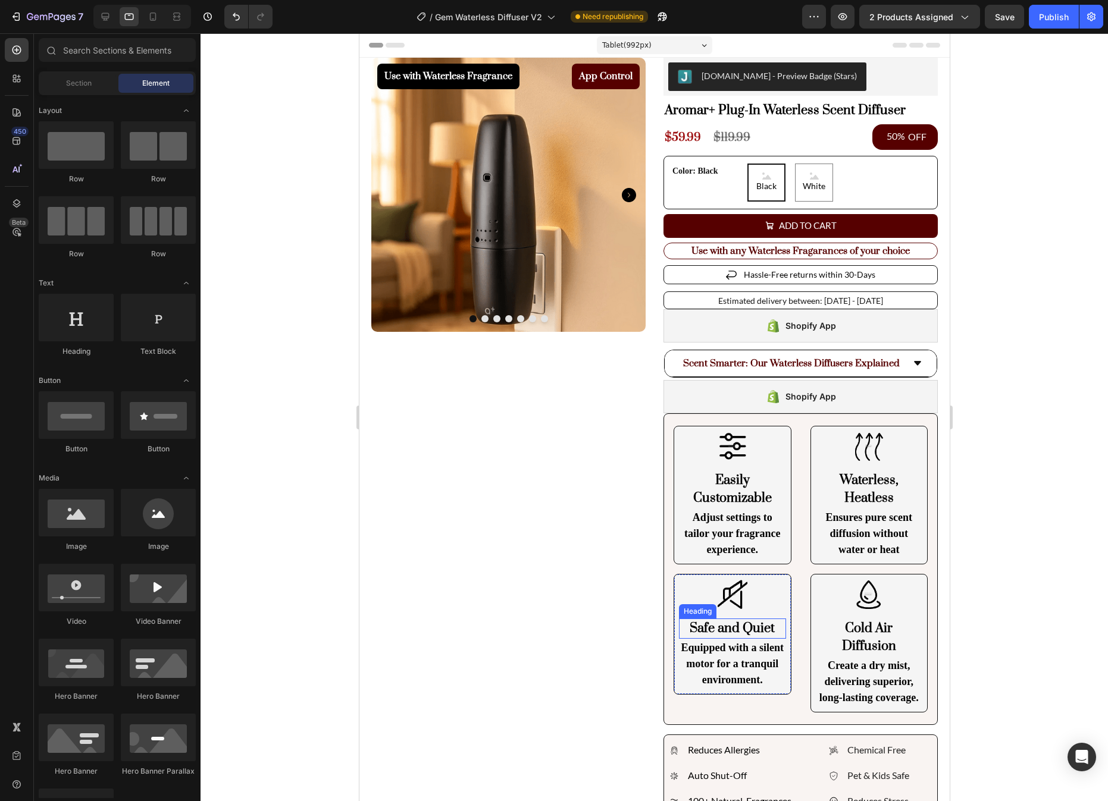
click at [762, 626] on h2 "Safe and Quiet" at bounding box center [731, 629] width 107 height 20
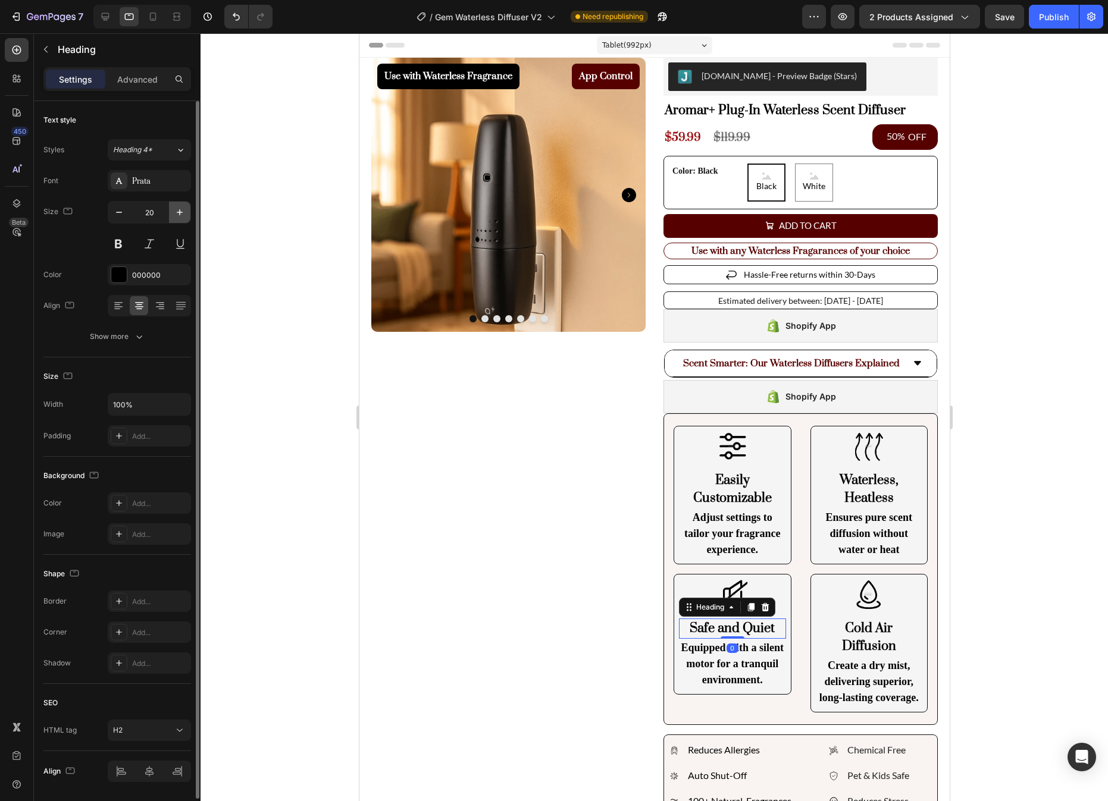
click at [177, 214] on icon "button" at bounding box center [180, 212] width 12 height 12
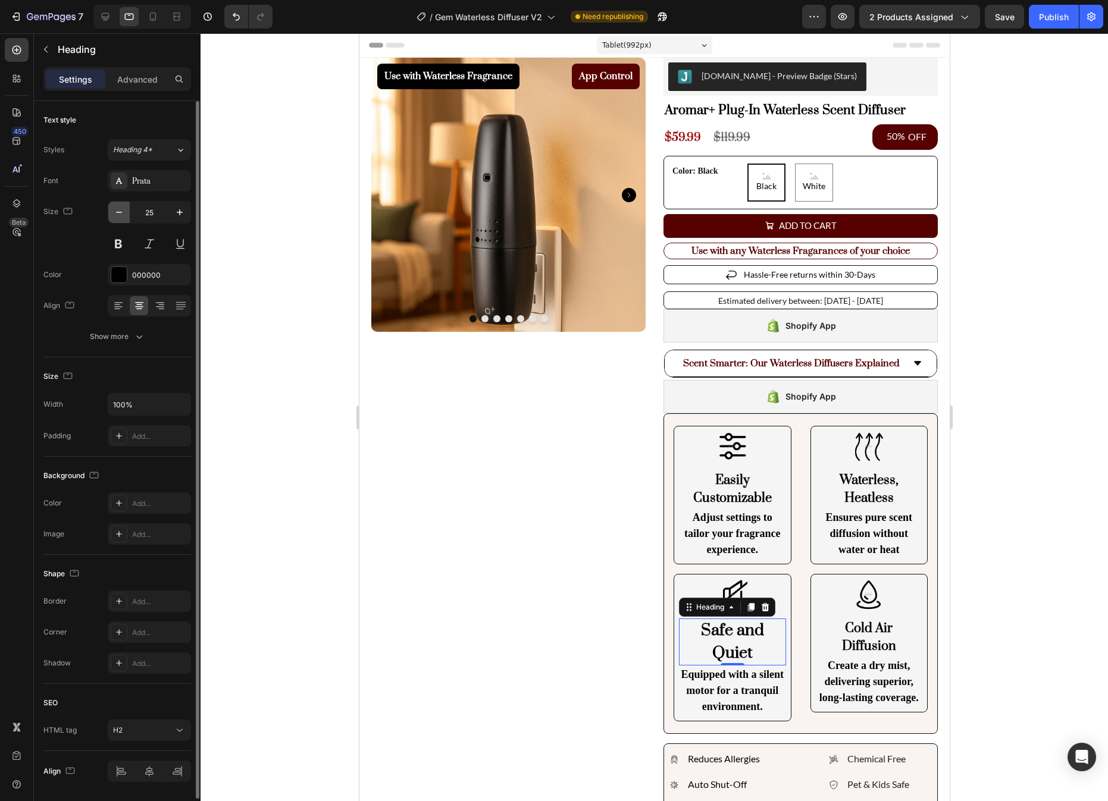
click at [118, 212] on icon "button" at bounding box center [119, 212] width 12 height 12
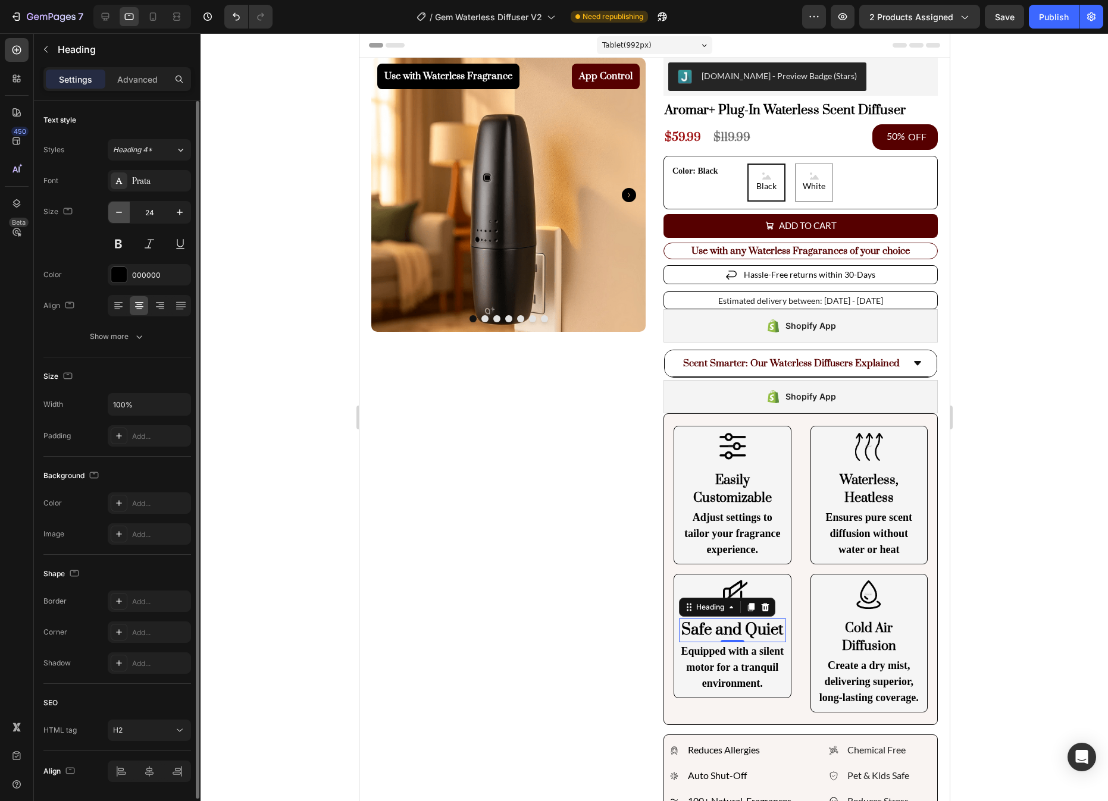
click at [118, 212] on icon "button" at bounding box center [119, 212] width 6 height 1
type input "20"
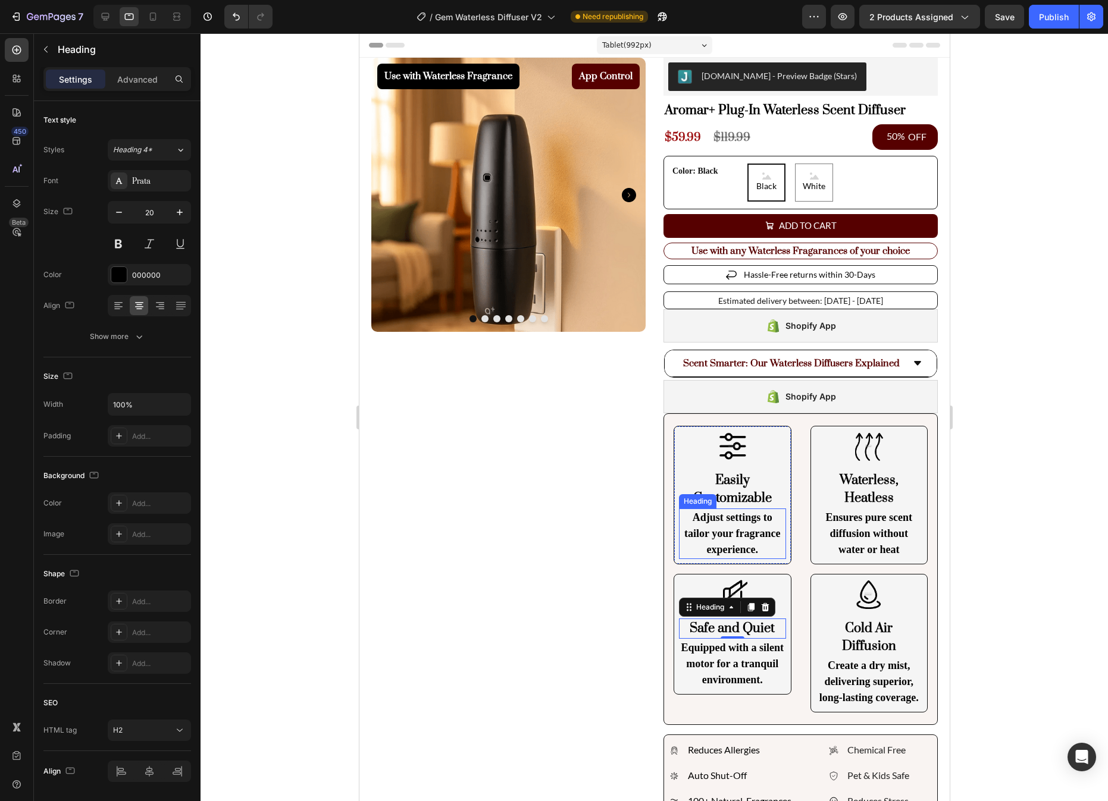
click at [728, 485] on p "Easily Customizable" at bounding box center [731, 490] width 105 height 36
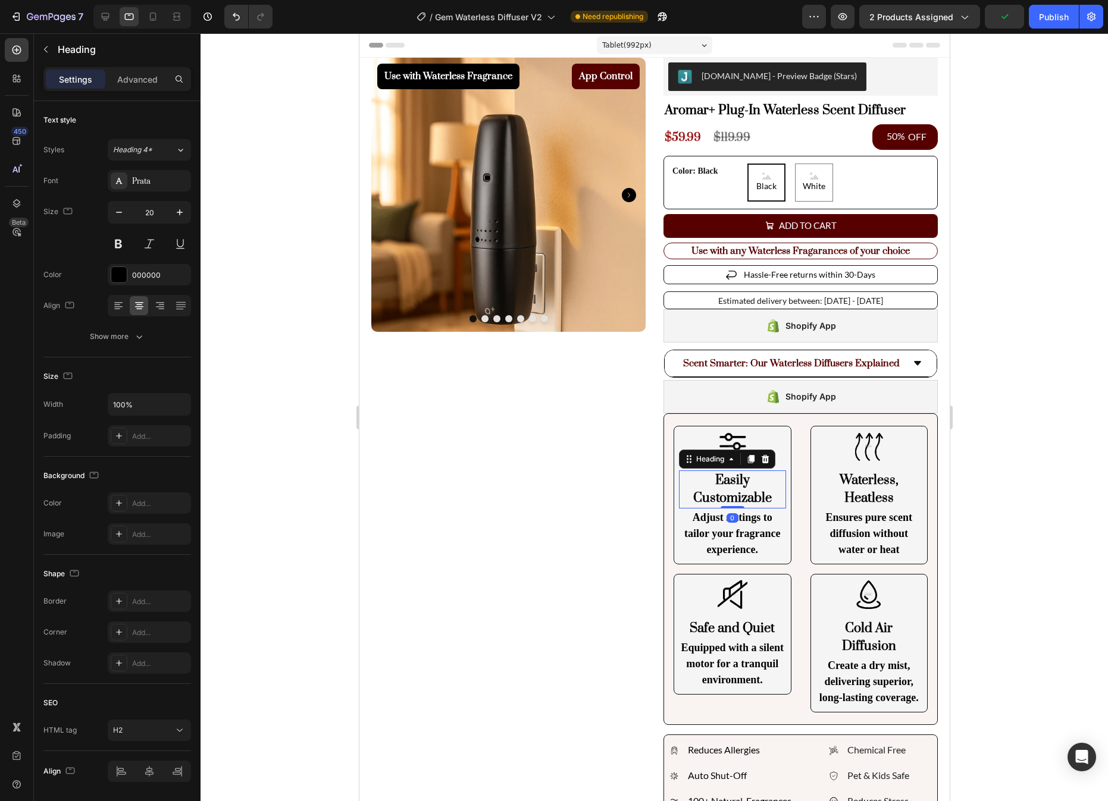
click at [1039, 646] on div at bounding box center [653, 417] width 907 height 768
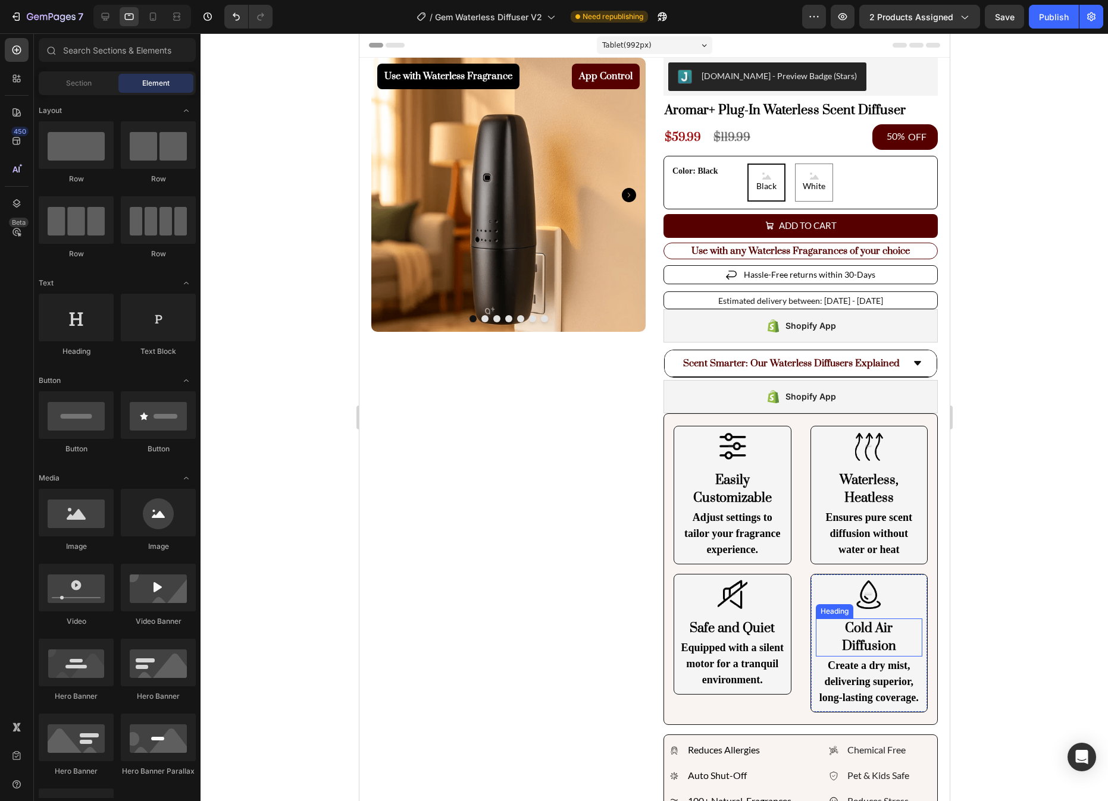
click at [868, 629] on h2 "Cold Air Diffusion" at bounding box center [868, 638] width 107 height 38
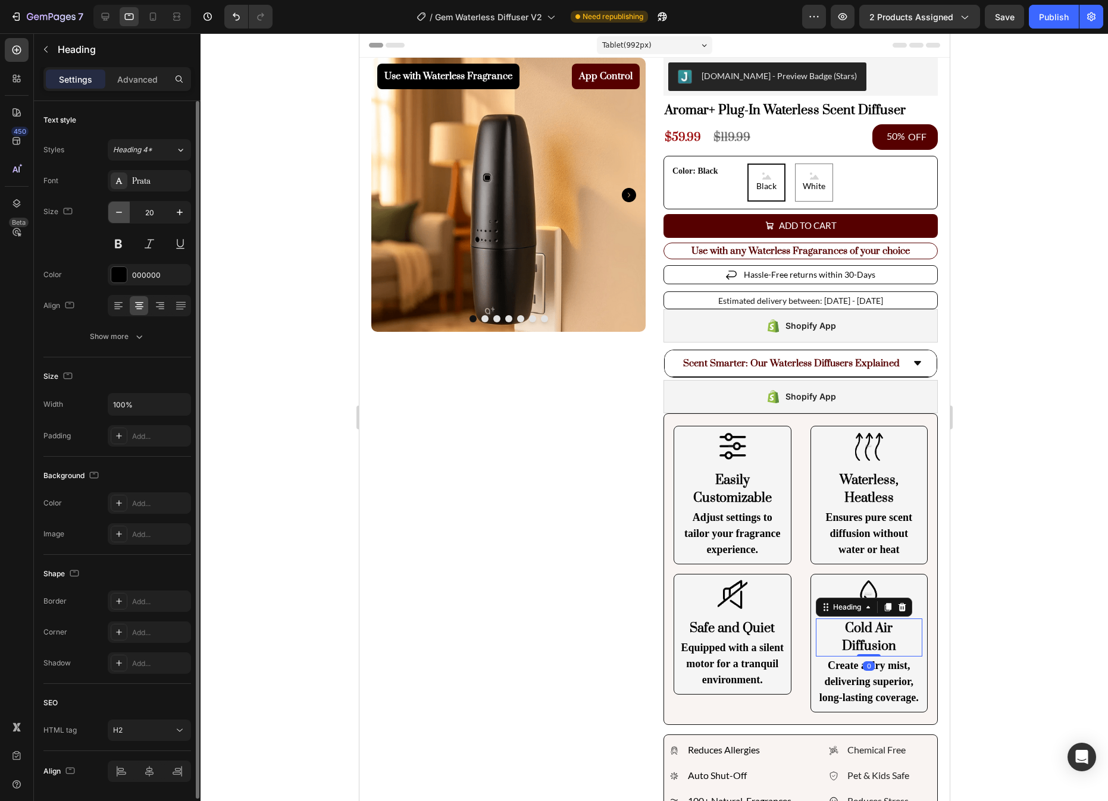
click at [124, 216] on icon "button" at bounding box center [119, 212] width 12 height 12
type input "19"
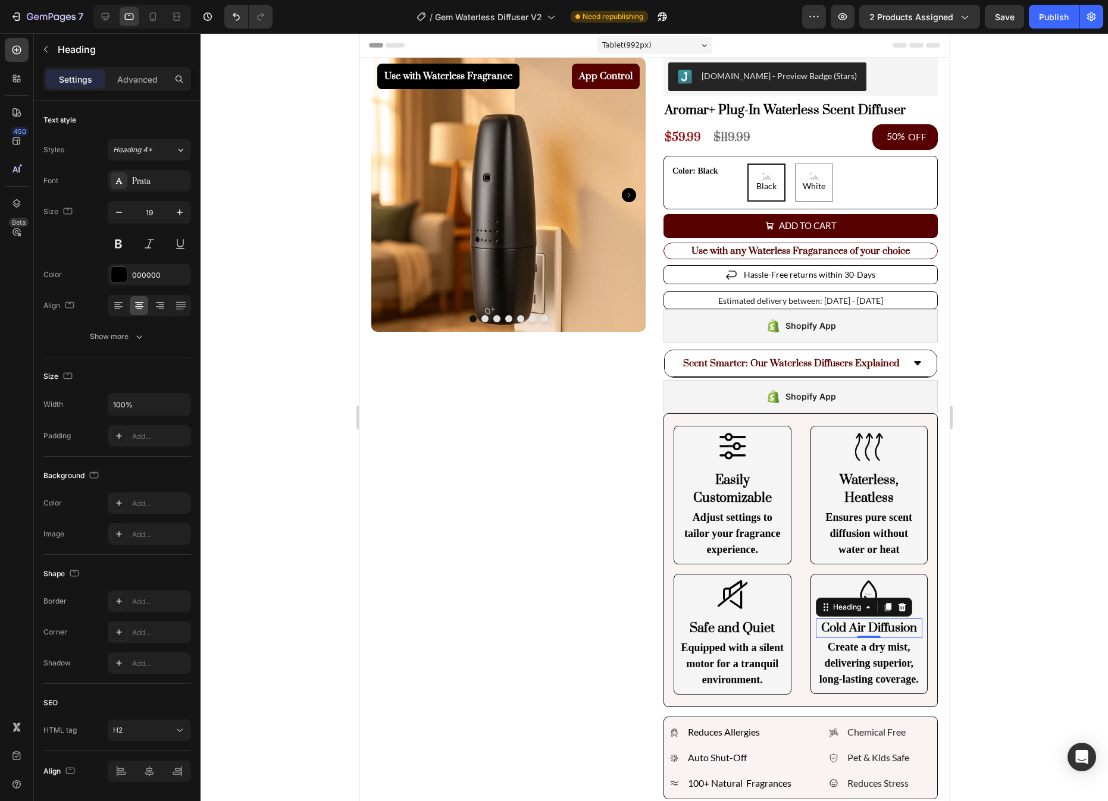
click at [1063, 622] on div at bounding box center [653, 417] width 907 height 768
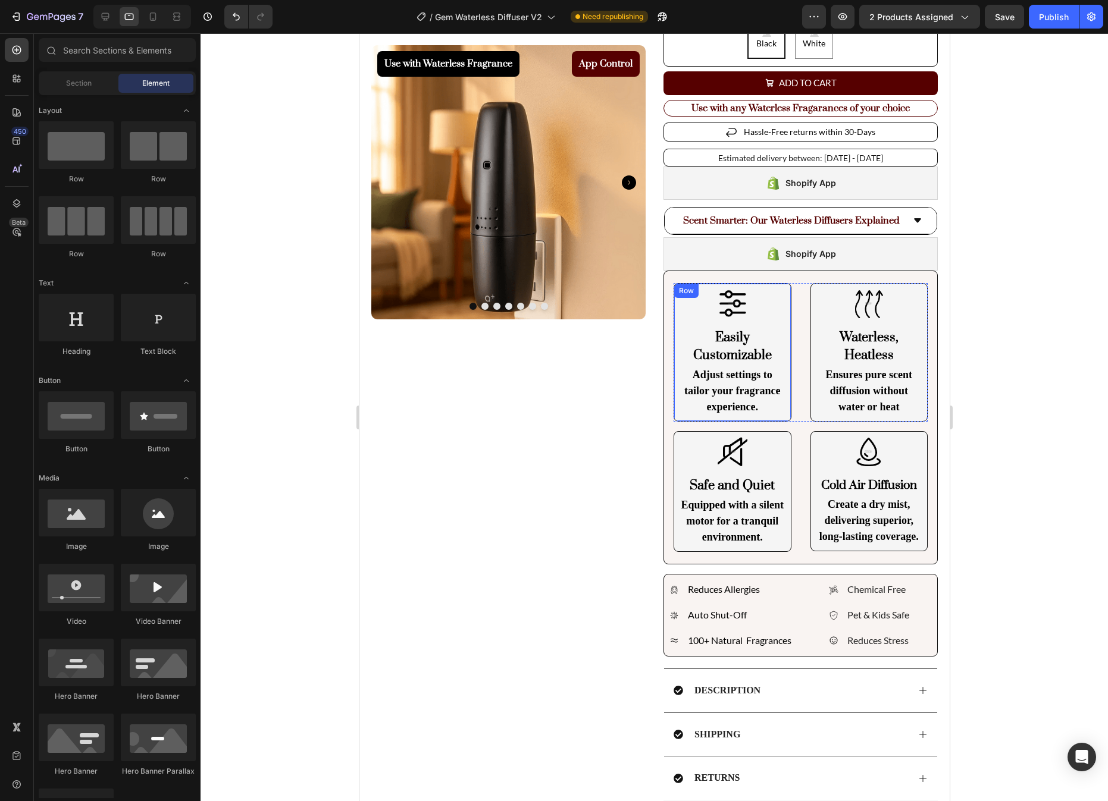
scroll to position [227, 0]
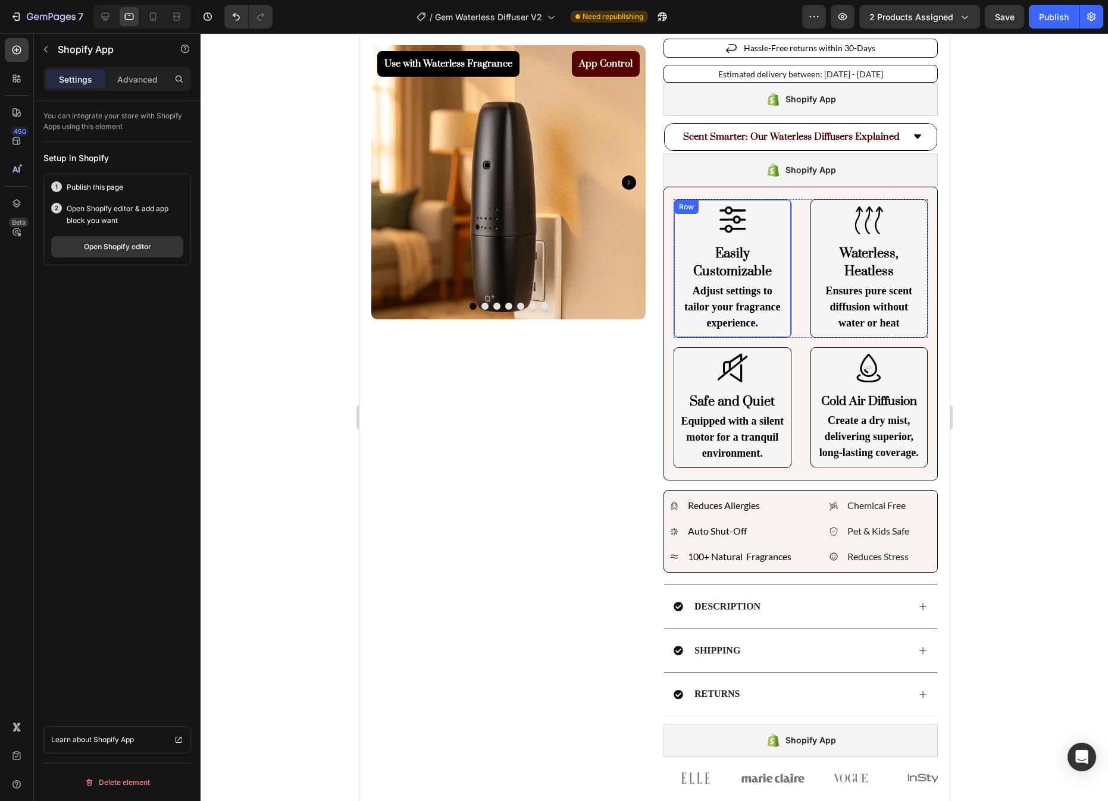
click at [728, 724] on div "Shopify App" at bounding box center [800, 740] width 274 height 33
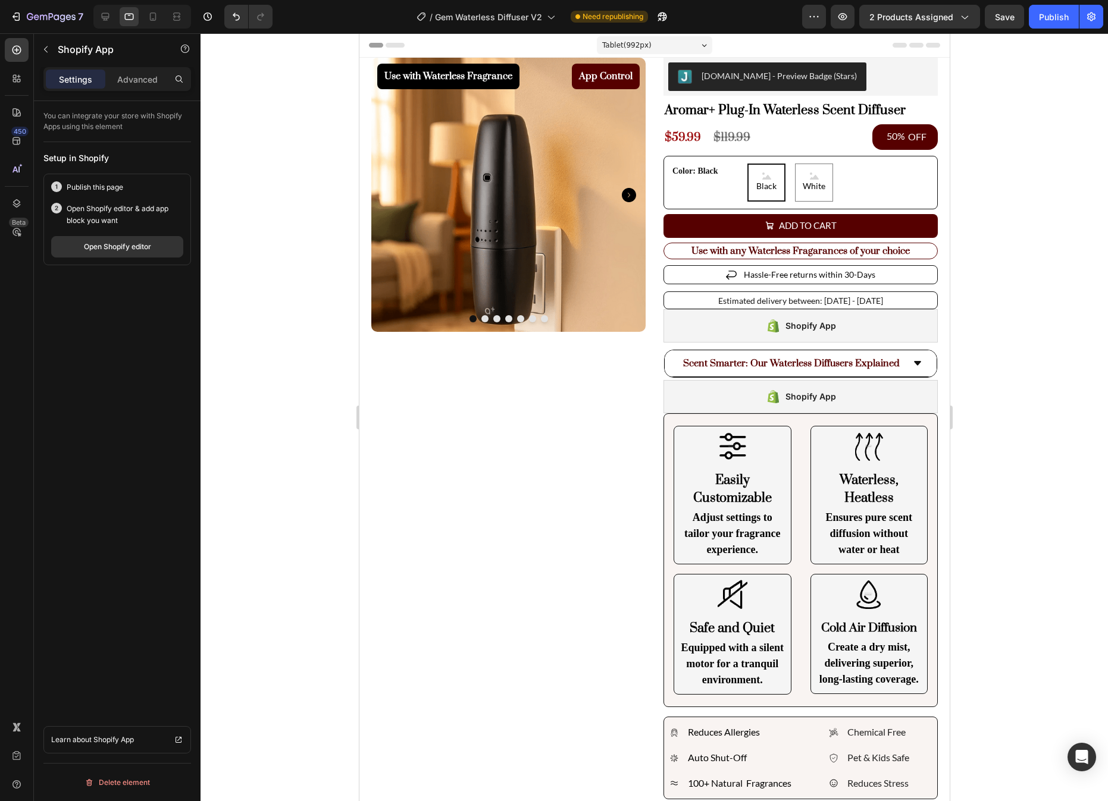
click at [711, 524] on p "Adjust settings to tailor your fragrance experience." at bounding box center [731, 534] width 105 height 48
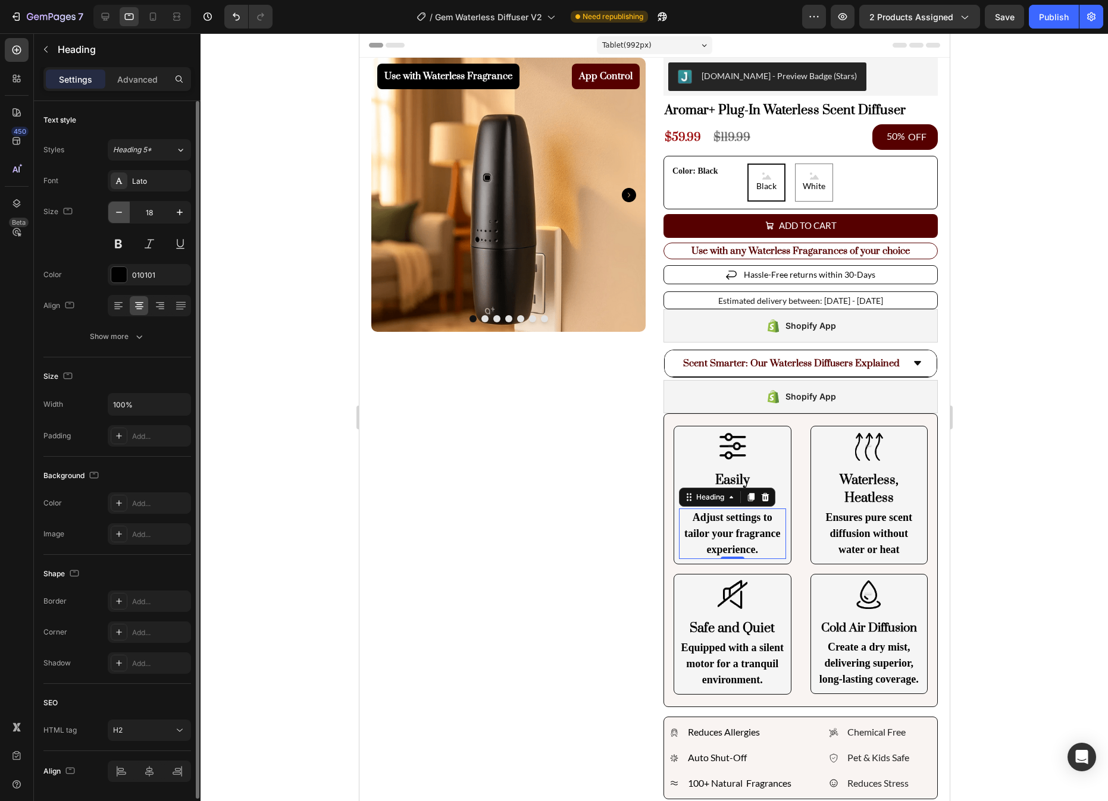
click at [117, 215] on icon "button" at bounding box center [119, 212] width 12 height 12
click at [185, 215] on icon "button" at bounding box center [180, 212] width 12 height 12
type input "17"
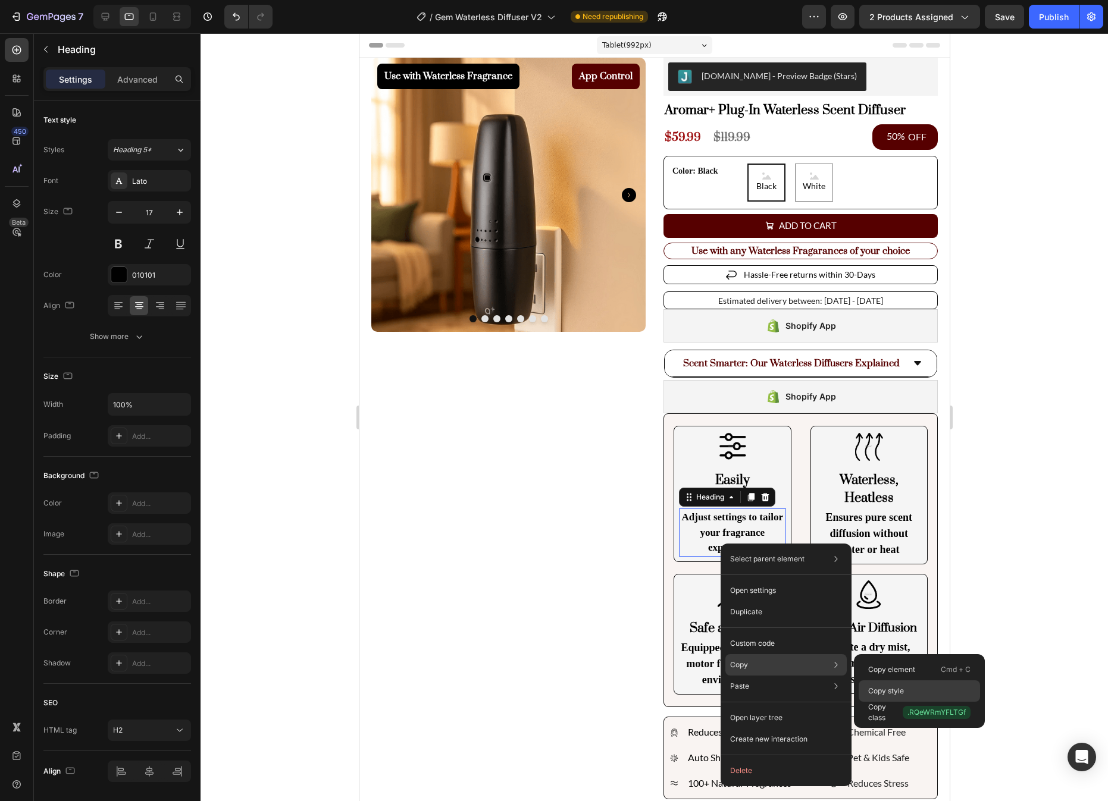
click at [924, 702] on div "Copy style" at bounding box center [918, 712] width 121 height 21
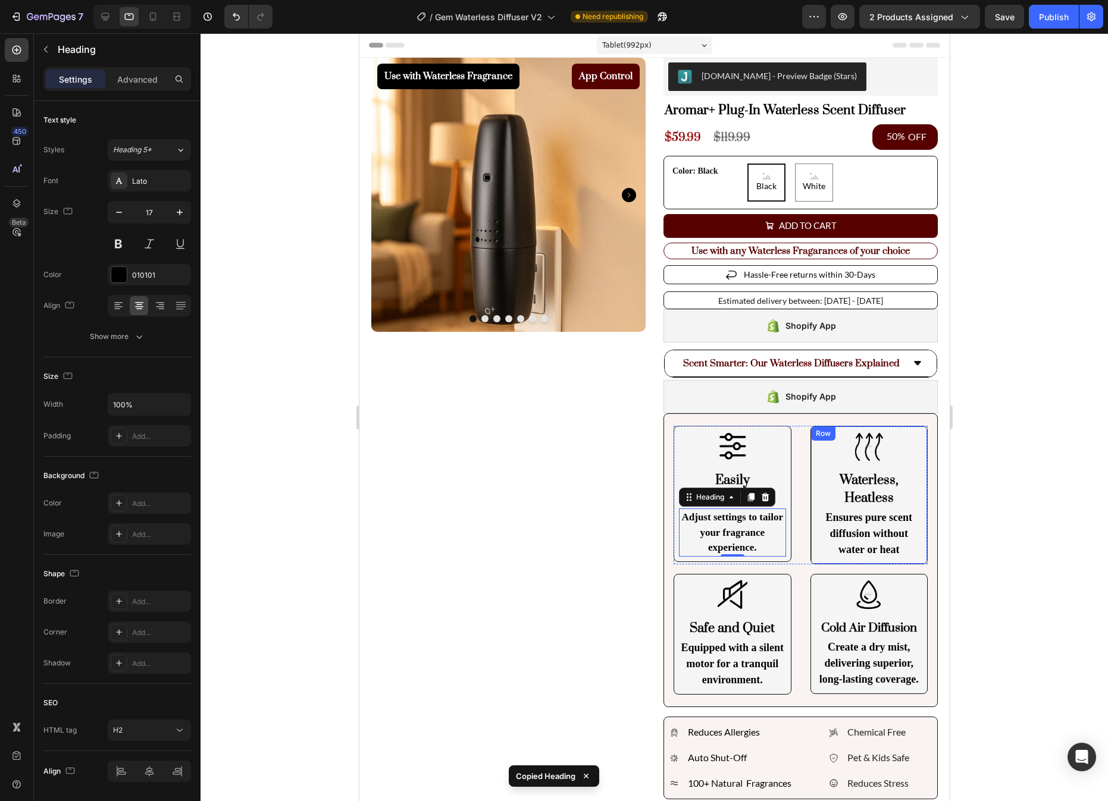
click at [880, 537] on p "Ensures pure scent diffusion without water or heat" at bounding box center [868, 534] width 105 height 48
type input "17"
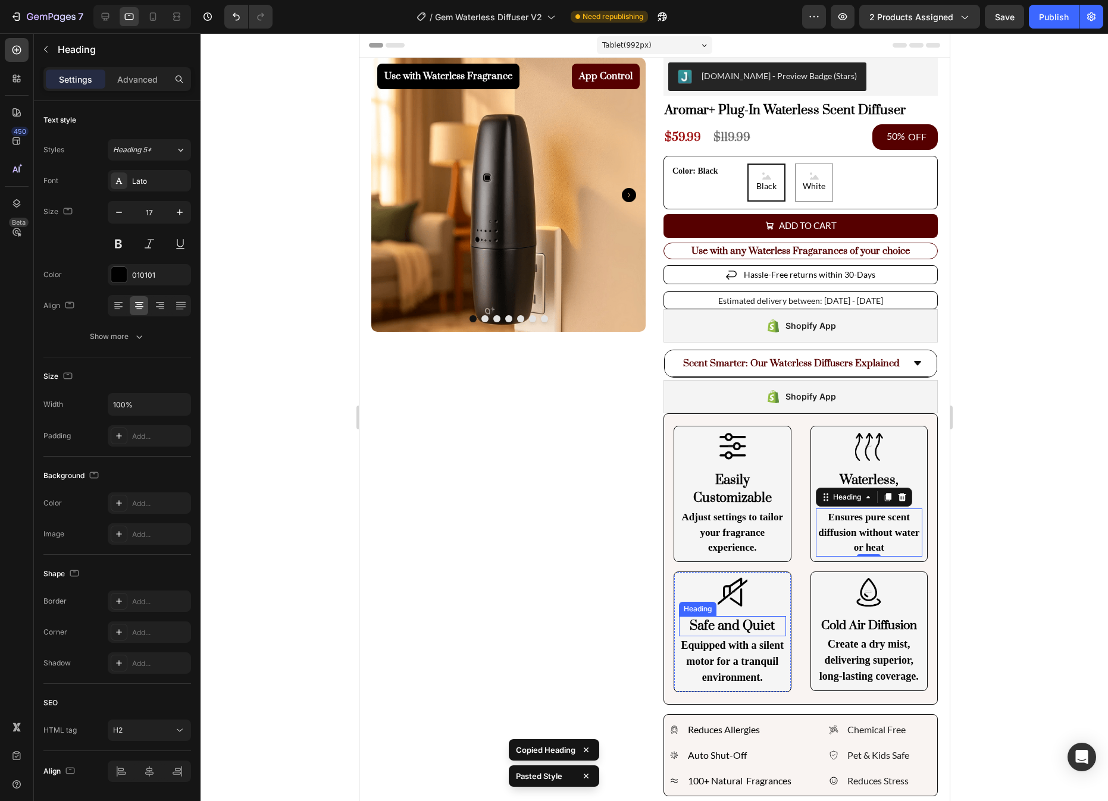
click at [742, 648] on h2 "Equipped with a silent motor for a tranquil environment." at bounding box center [731, 662] width 107 height 51
type input "17"
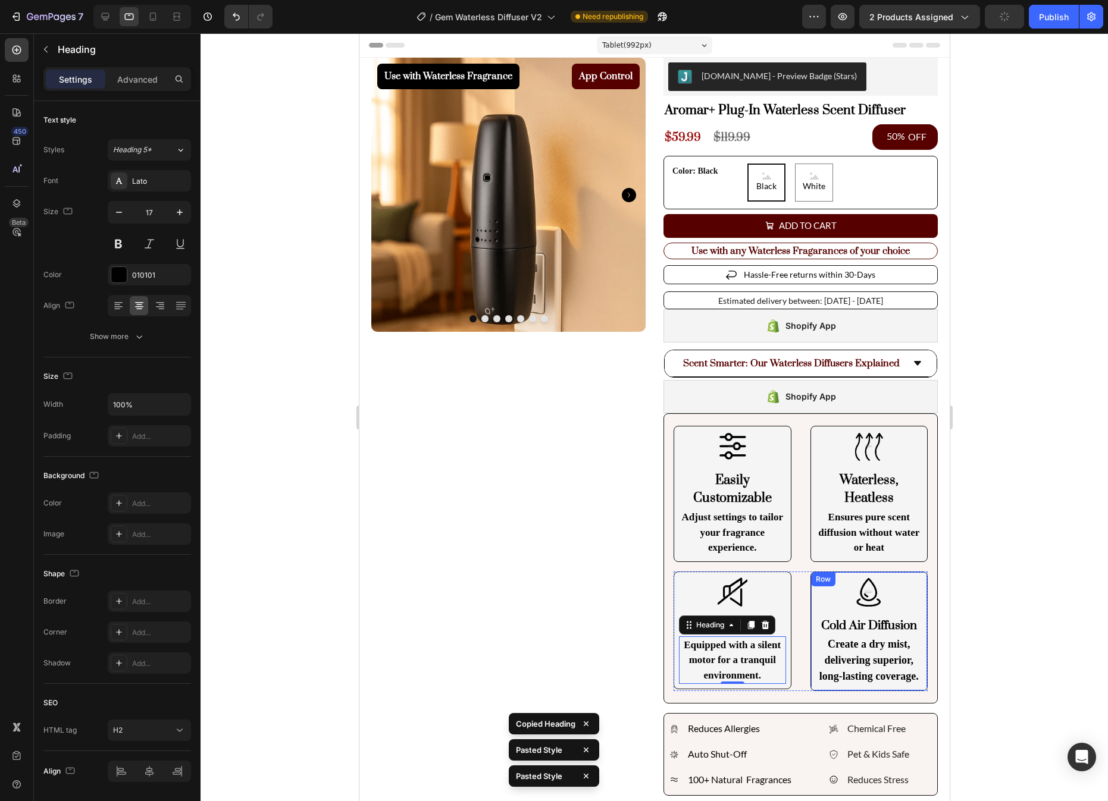
click at [892, 660] on h2 "Create a dry mist, delivering superior, long-lasting coverage." at bounding box center [868, 660] width 107 height 51
type input "17"
click at [1028, 627] on div at bounding box center [653, 417] width 907 height 768
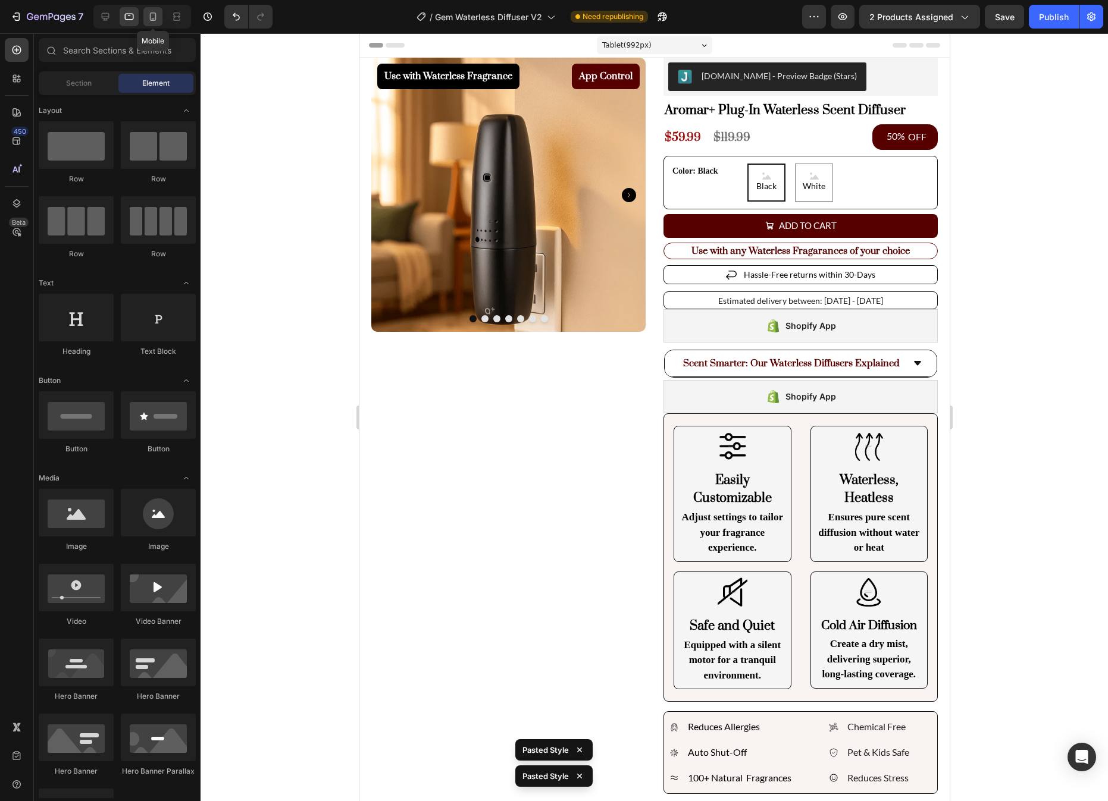
click at [148, 9] on div at bounding box center [152, 16] width 19 height 19
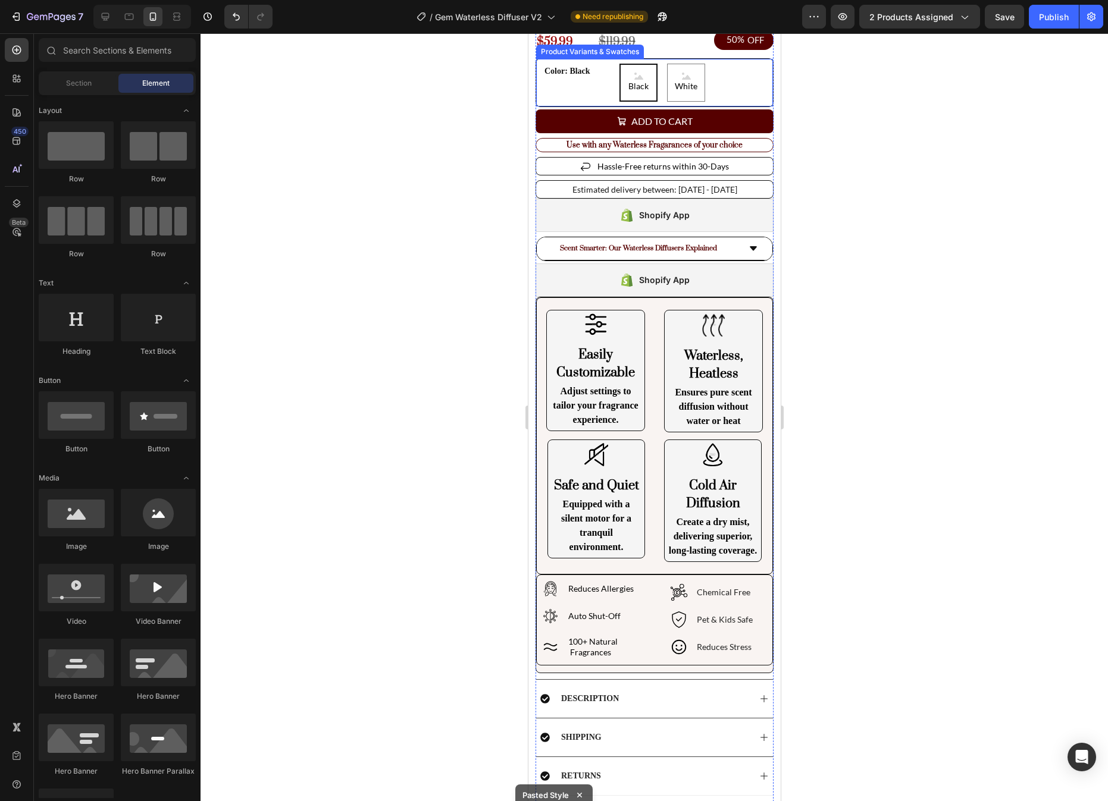
scroll to position [334, 0]
click at [865, 558] on div at bounding box center [653, 417] width 907 height 768
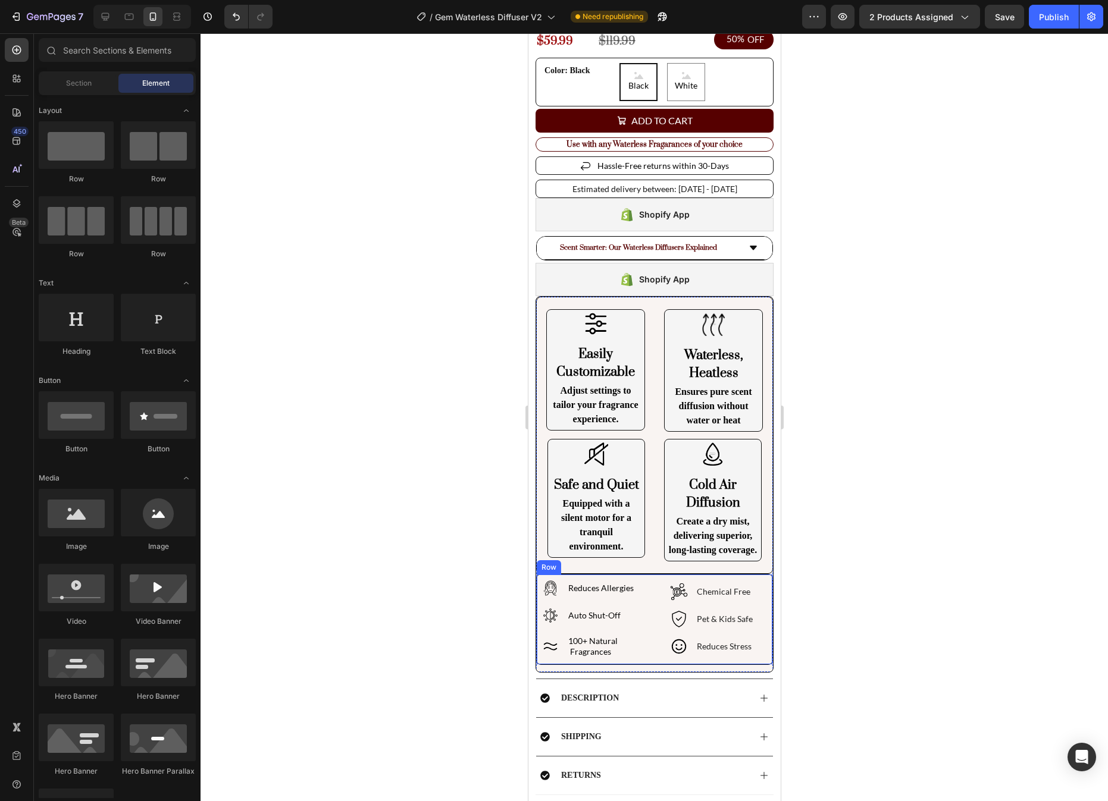
click at [750, 581] on div "Chemical Free Pet & Kids Safe Reduces Stress Item List" at bounding box center [711, 619] width 111 height 80
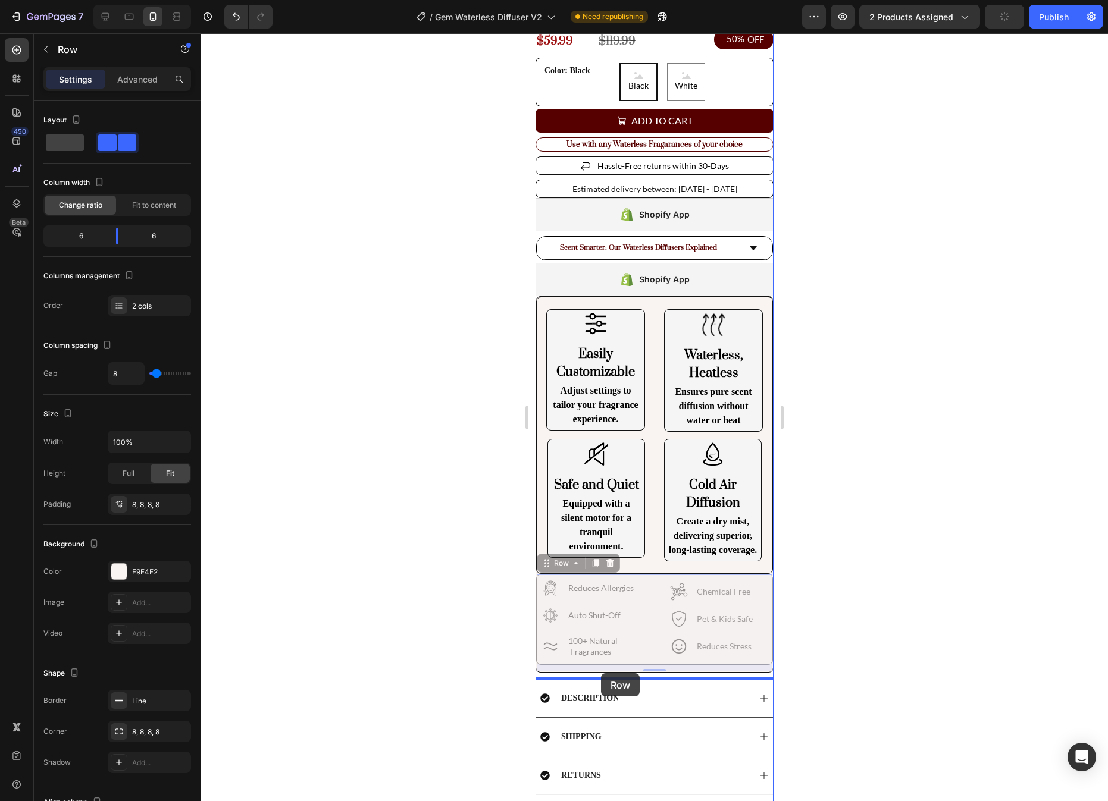
drag, startPoint x: 544, startPoint y: 563, endPoint x: 600, endPoint y: 673, distance: 123.4
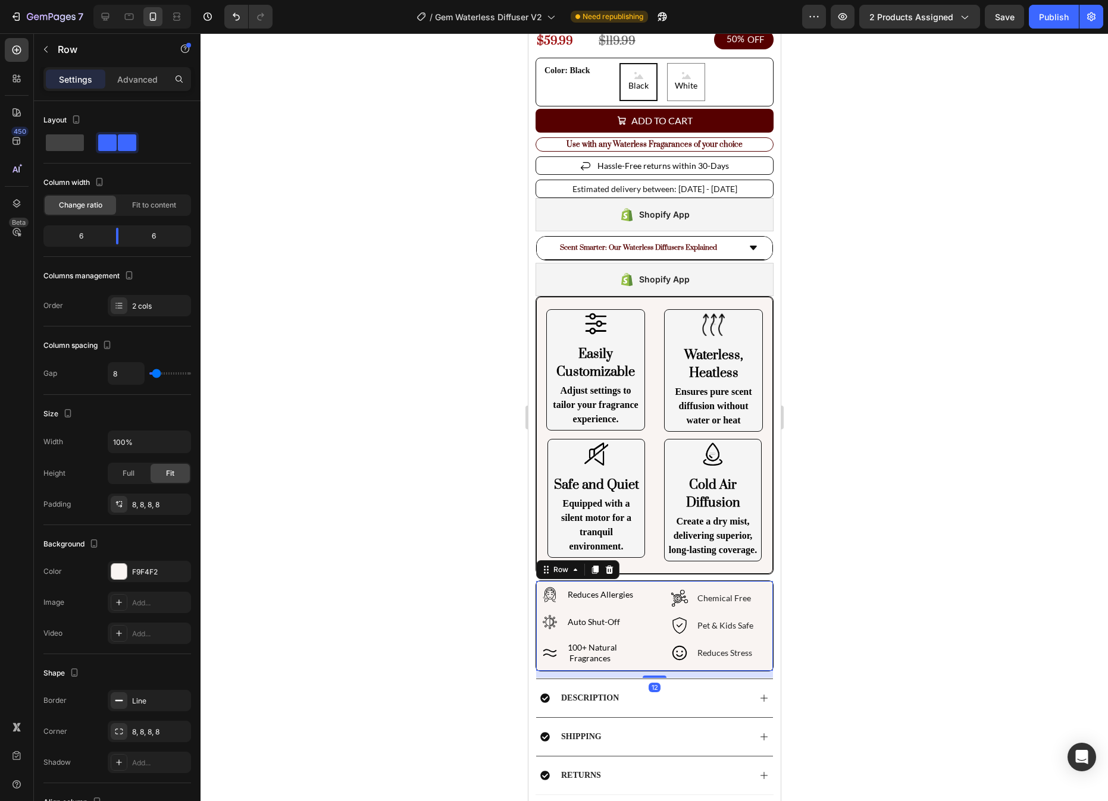
click at [867, 644] on div at bounding box center [653, 417] width 907 height 768
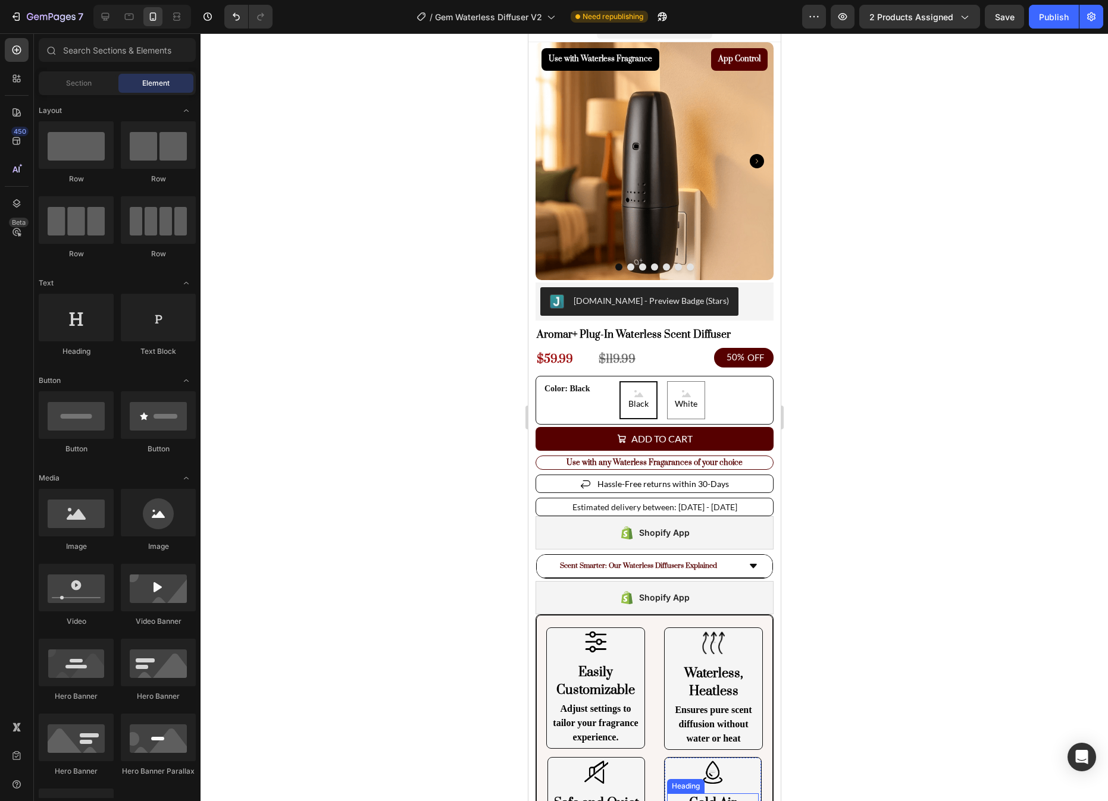
scroll to position [0, 0]
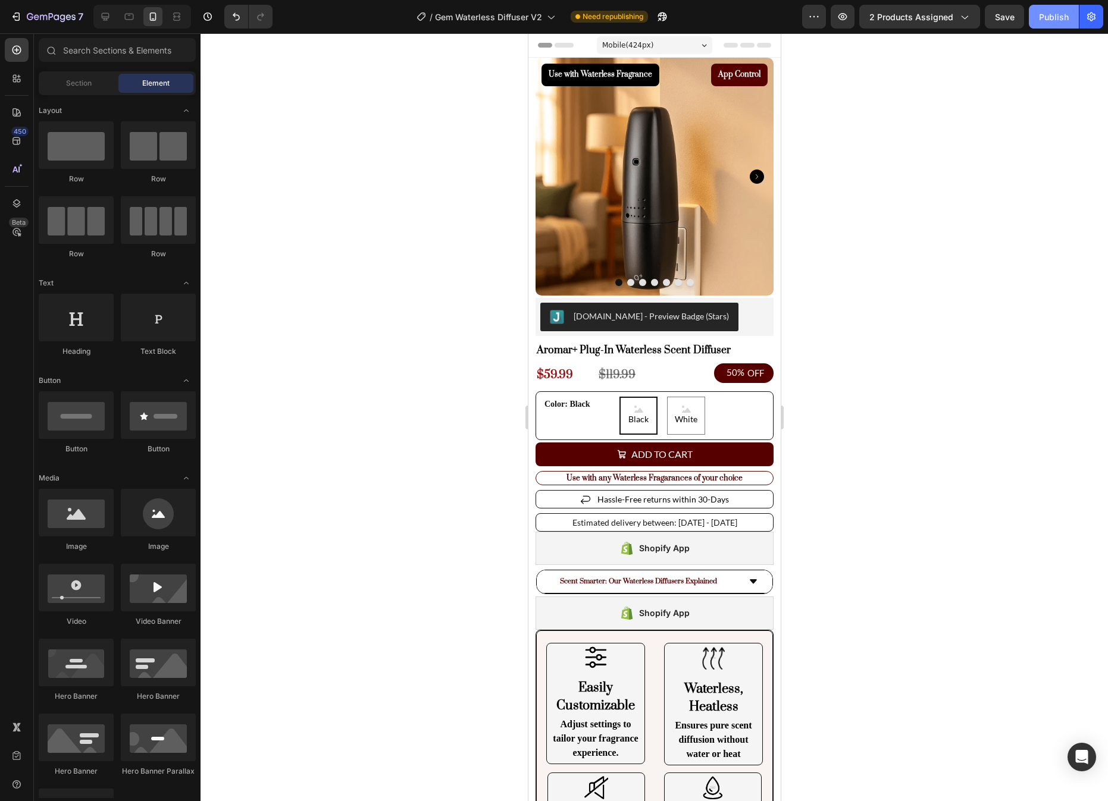
click at [1047, 9] on button "Publish" at bounding box center [1054, 17] width 50 height 24
click at [102, 13] on icon at bounding box center [105, 17] width 12 height 12
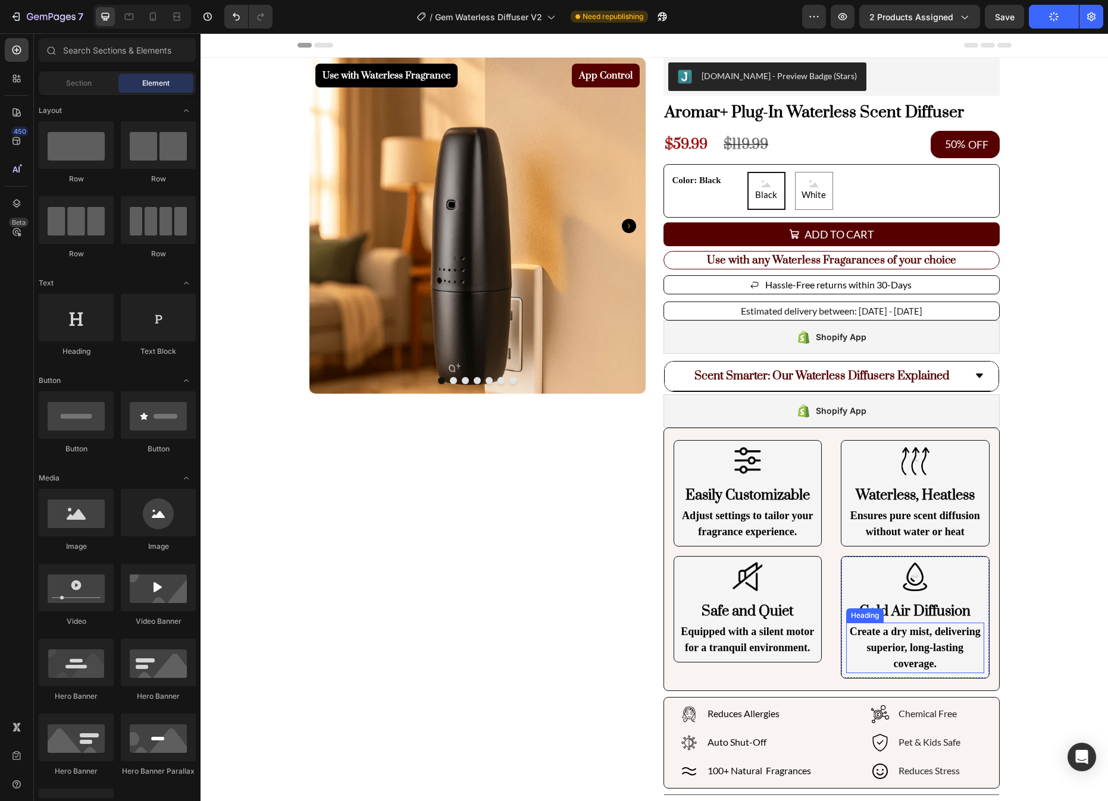
click at [902, 644] on h2 "Create a dry mist, delivering superior, long-lasting coverage." at bounding box center [915, 648] width 138 height 51
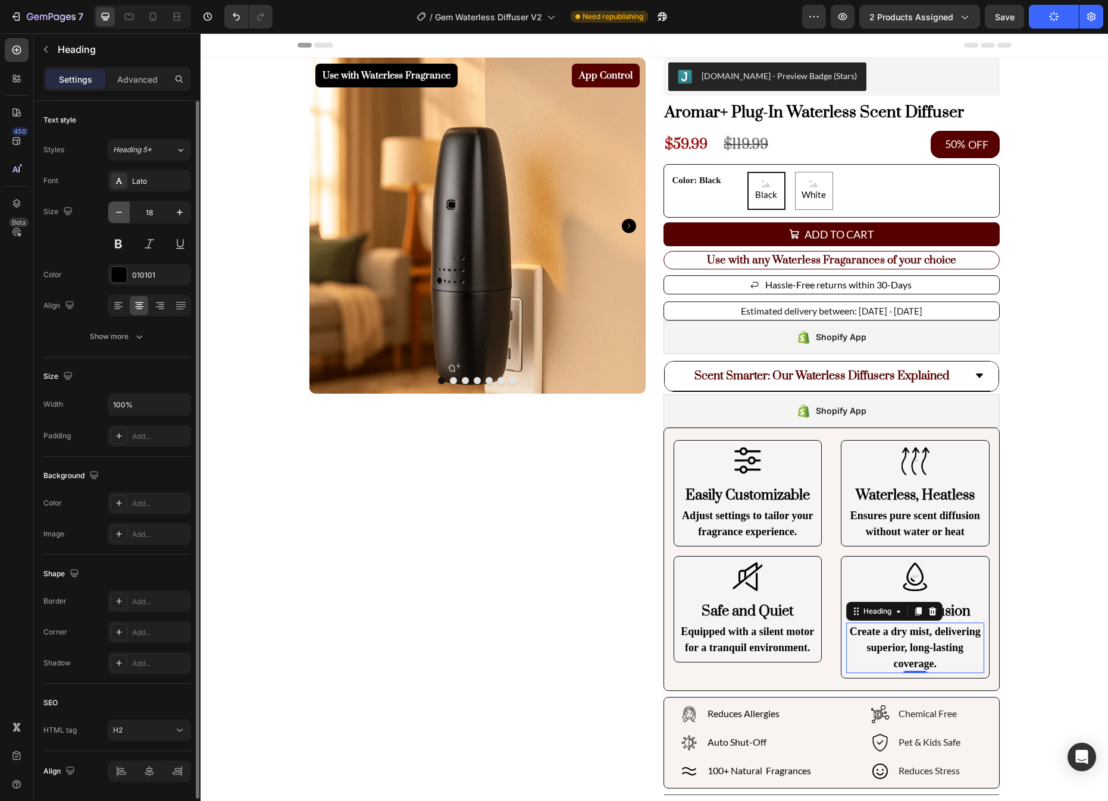
click at [112, 212] on button "button" at bounding box center [118, 212] width 21 height 21
type input "17"
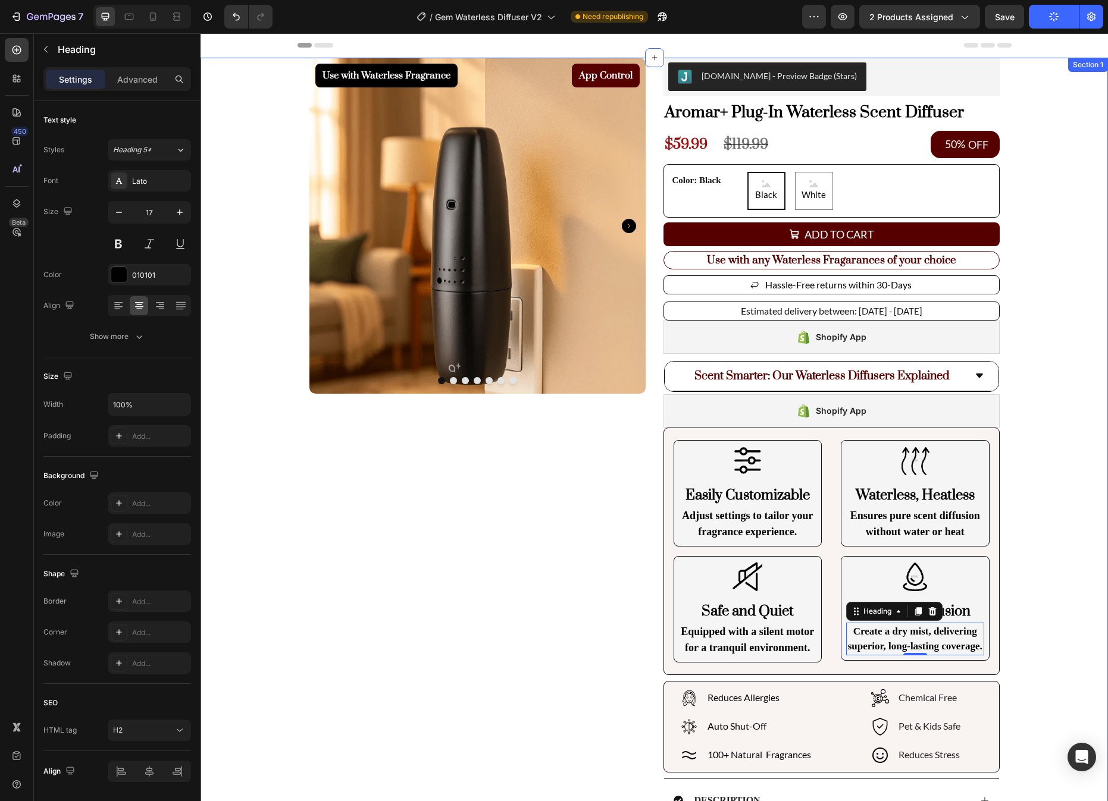
click at [1066, 465] on div "Use with Waterless Fragrance Product Badge App Control Product Badge Product Im…" at bounding box center [653, 526] width 907 height 936
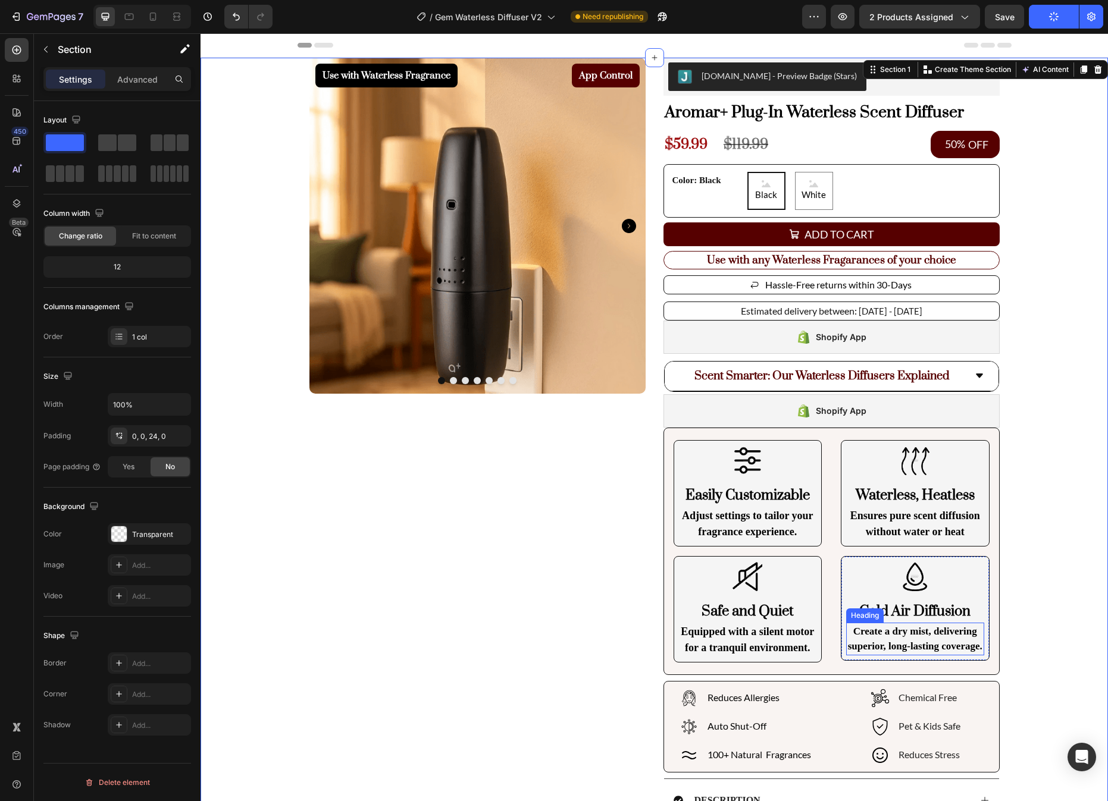
click at [902, 645] on h2 "Create a dry mist, delivering superior, long-lasting coverage." at bounding box center [915, 639] width 138 height 33
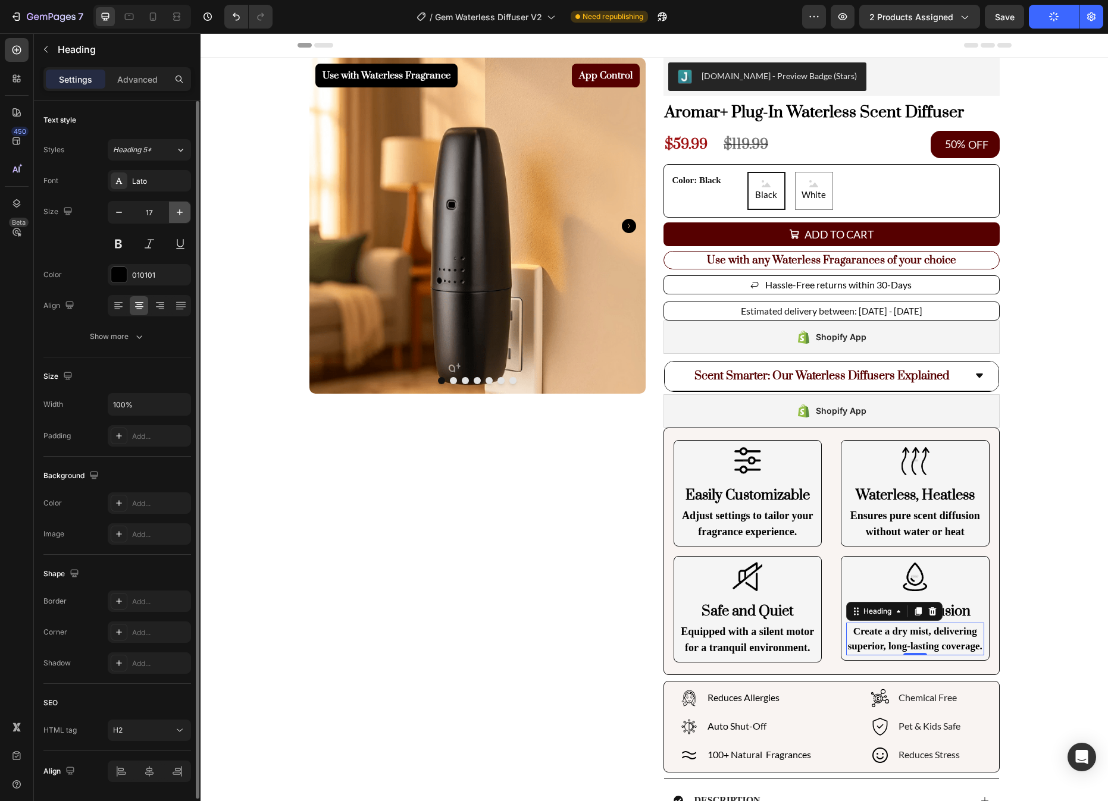
click at [177, 218] on icon "button" at bounding box center [180, 212] width 12 height 12
type input "18"
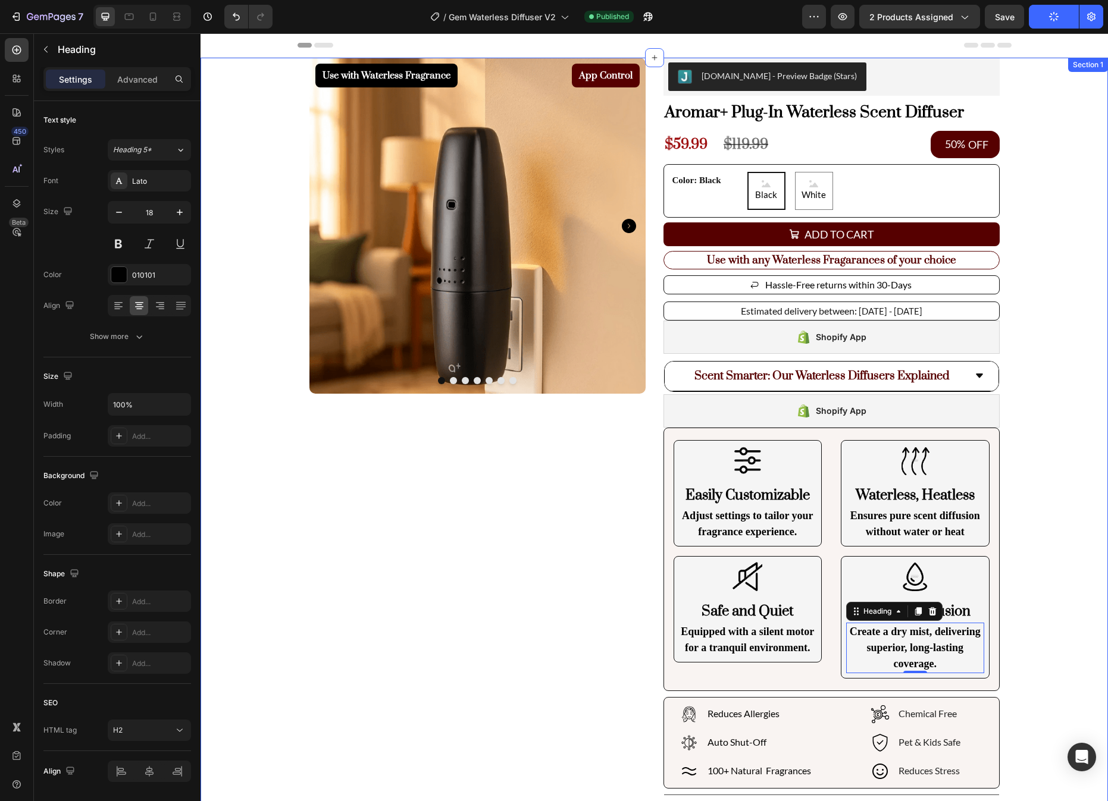
click at [1038, 490] on div "Use with Waterless Fragrance Product Badge App Control Product Badge Product Im…" at bounding box center [653, 534] width 907 height 952
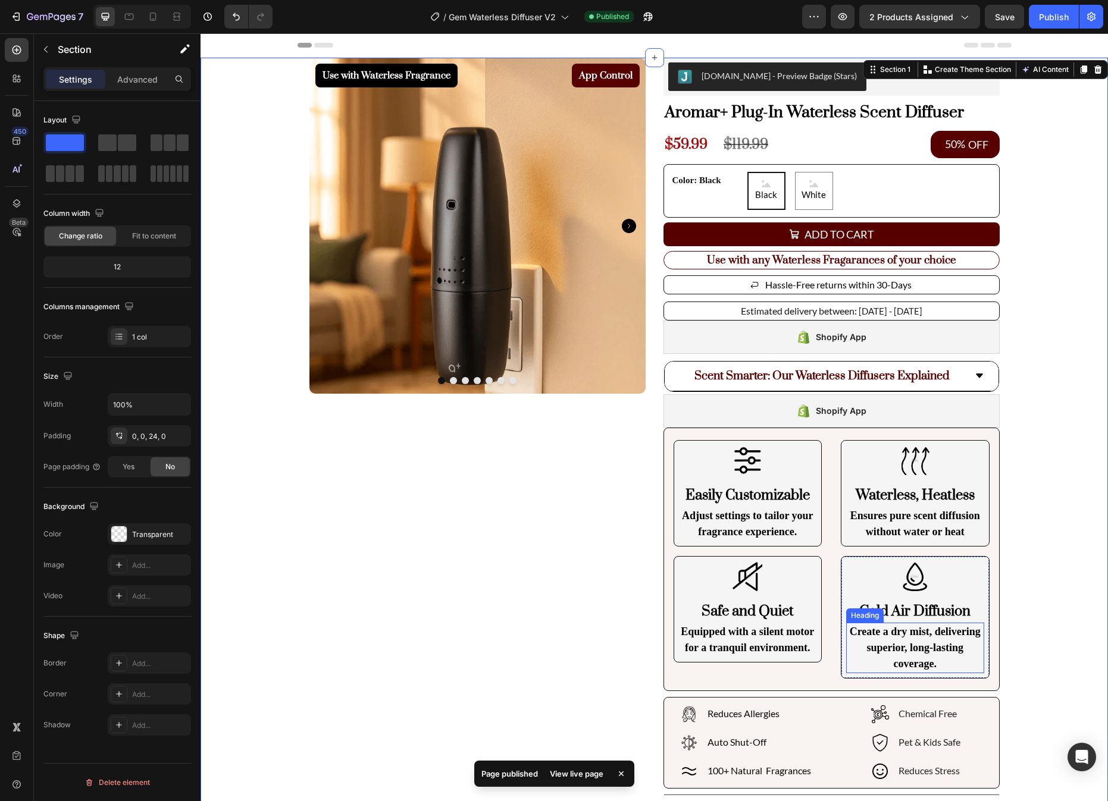
click at [895, 632] on h2 "Create a dry mist, delivering superior, long-lasting coverage." at bounding box center [915, 648] width 138 height 51
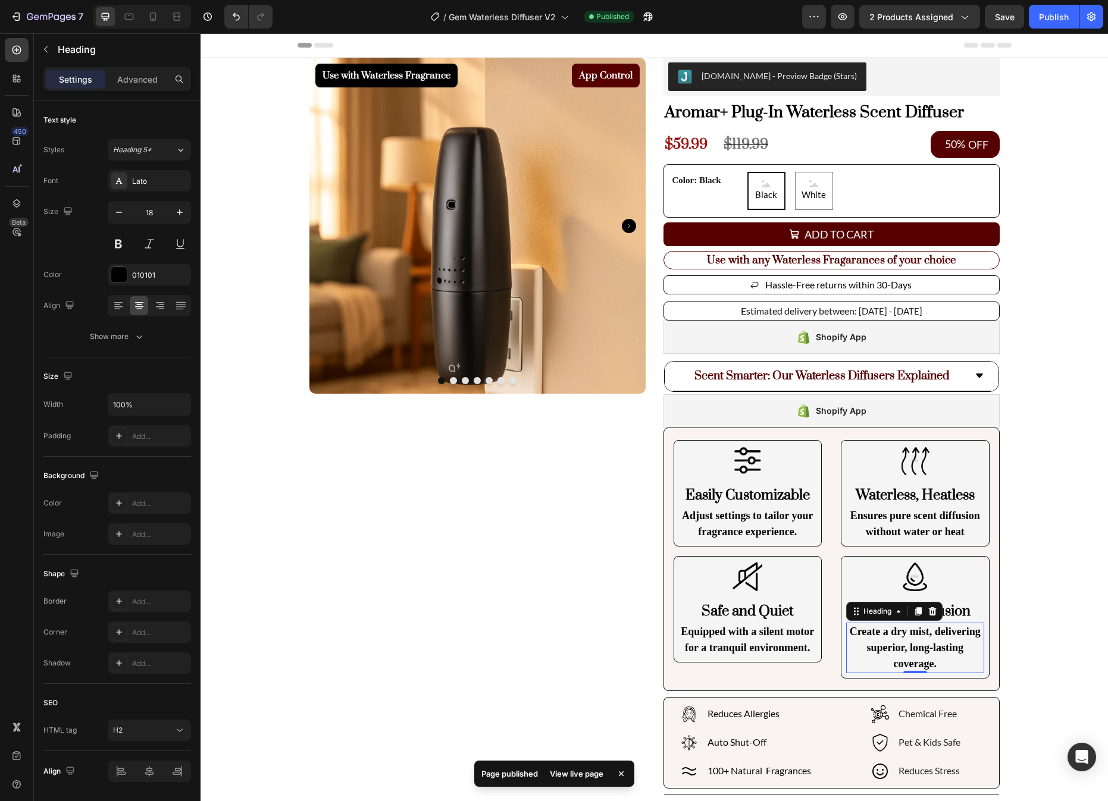
click at [895, 632] on h2 "Create a dry mist, delivering superior, long-lasting coverage." at bounding box center [915, 648] width 138 height 51
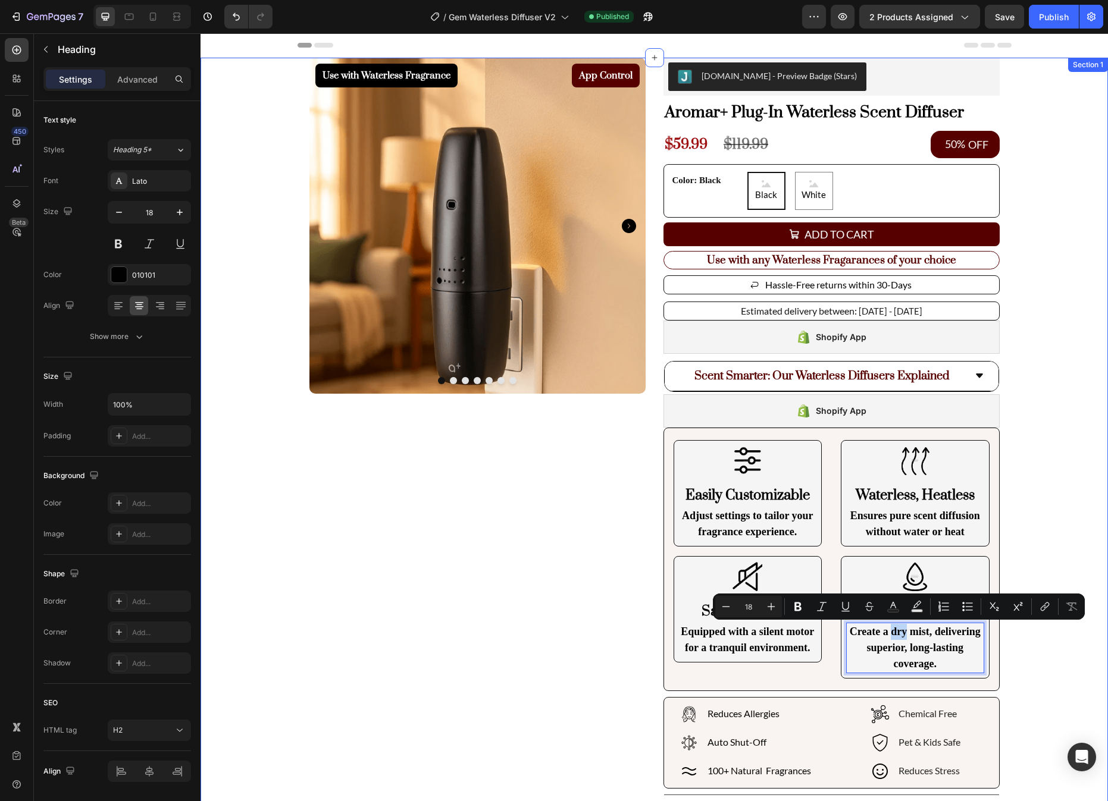
click at [1067, 640] on div "Use with Waterless Fragrance Product Badge App Control Product Badge Product Im…" at bounding box center [653, 534] width 907 height 952
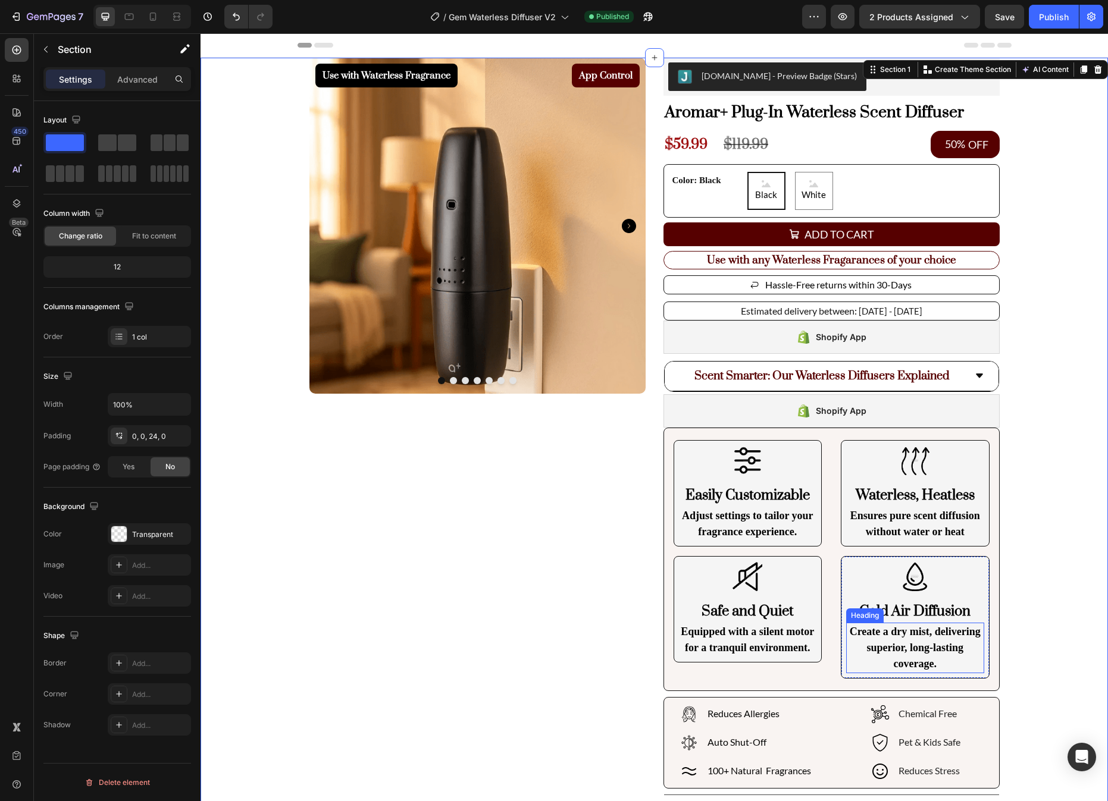
click at [907, 644] on p "Create a dry mist, delivering superior, long-lasting coverage." at bounding box center [915, 648] width 136 height 48
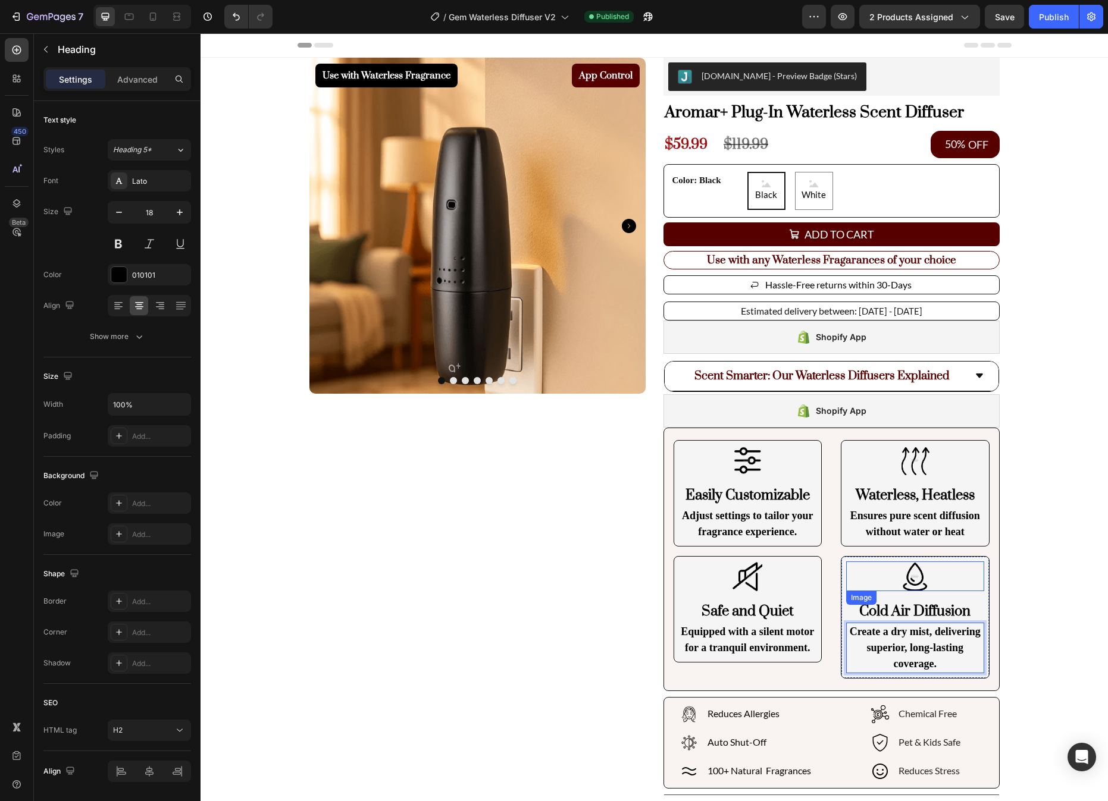
click at [923, 571] on img at bounding box center [915, 577] width 30 height 30
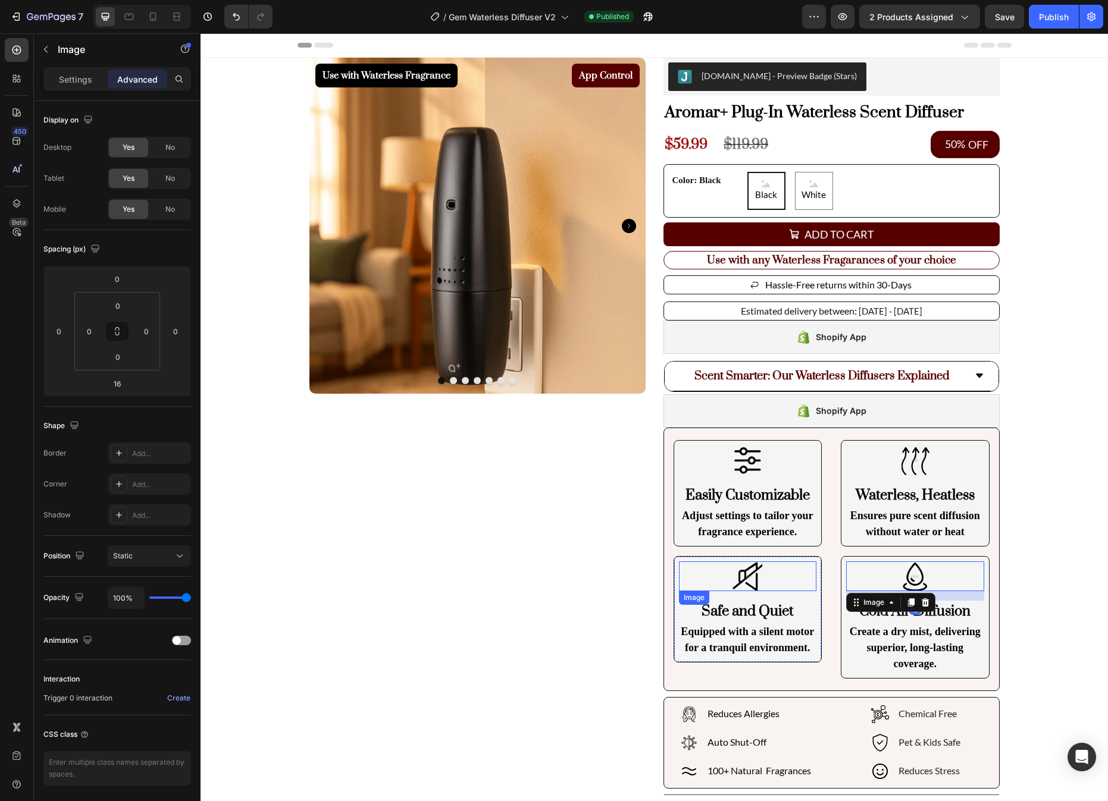
click at [745, 570] on img at bounding box center [747, 577] width 30 height 30
click at [959, 583] on div at bounding box center [915, 577] width 138 height 30
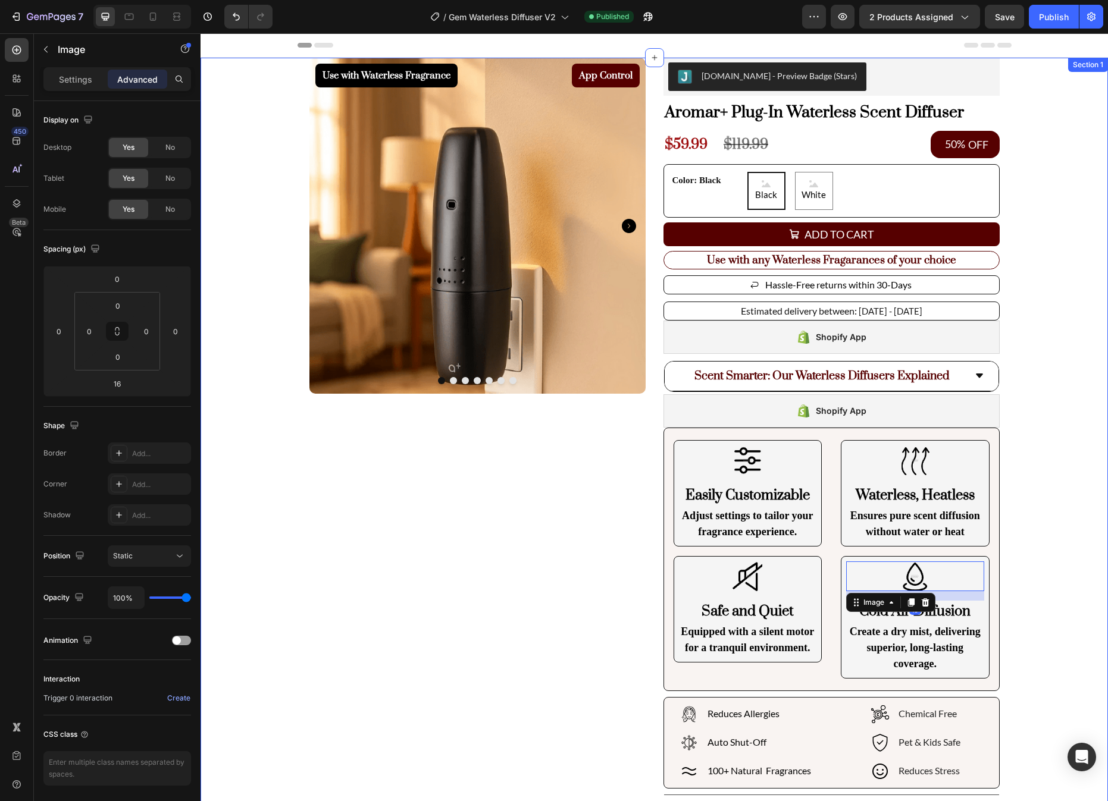
click at [1043, 603] on div "Use with Waterless Fragrance Product Badge App Control Product Badge Product Im…" at bounding box center [653, 534] width 907 height 952
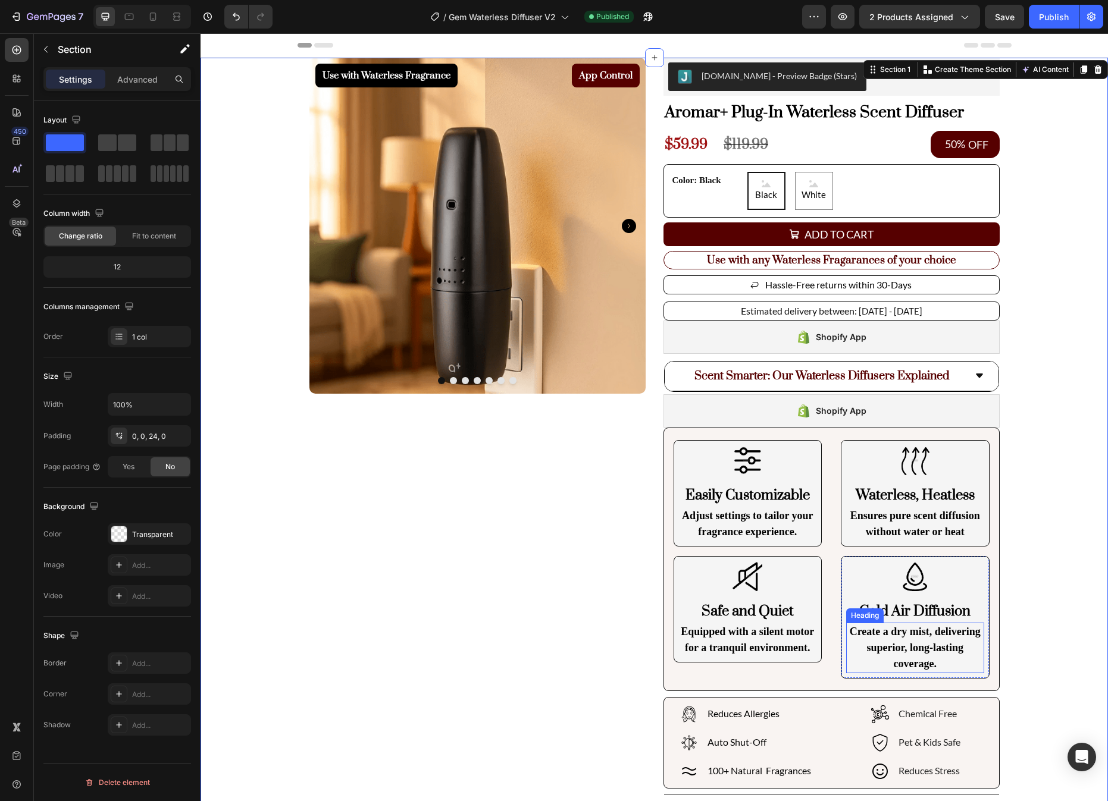
click at [874, 647] on p "Create a dry mist, delivering superior, long-lasting coverage." at bounding box center [915, 648] width 136 height 48
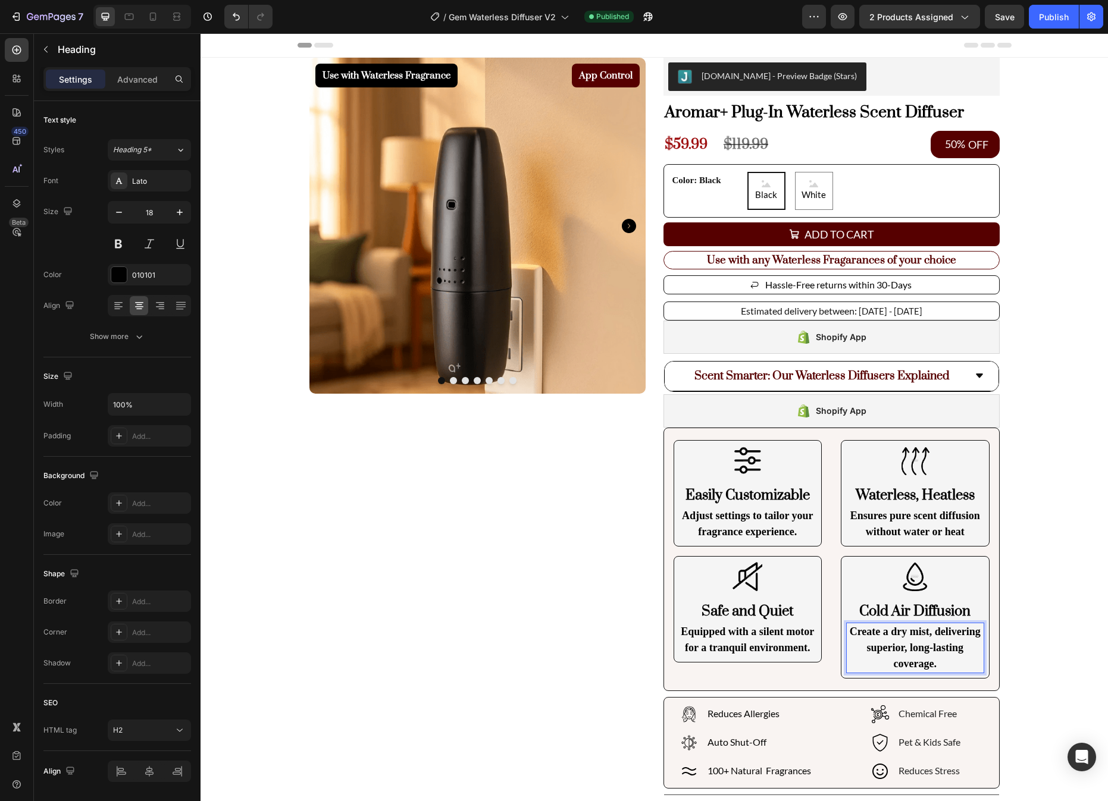
click at [889, 645] on p "Create a dry mist, delivering superior, long-lasting coverage." at bounding box center [915, 648] width 136 height 48
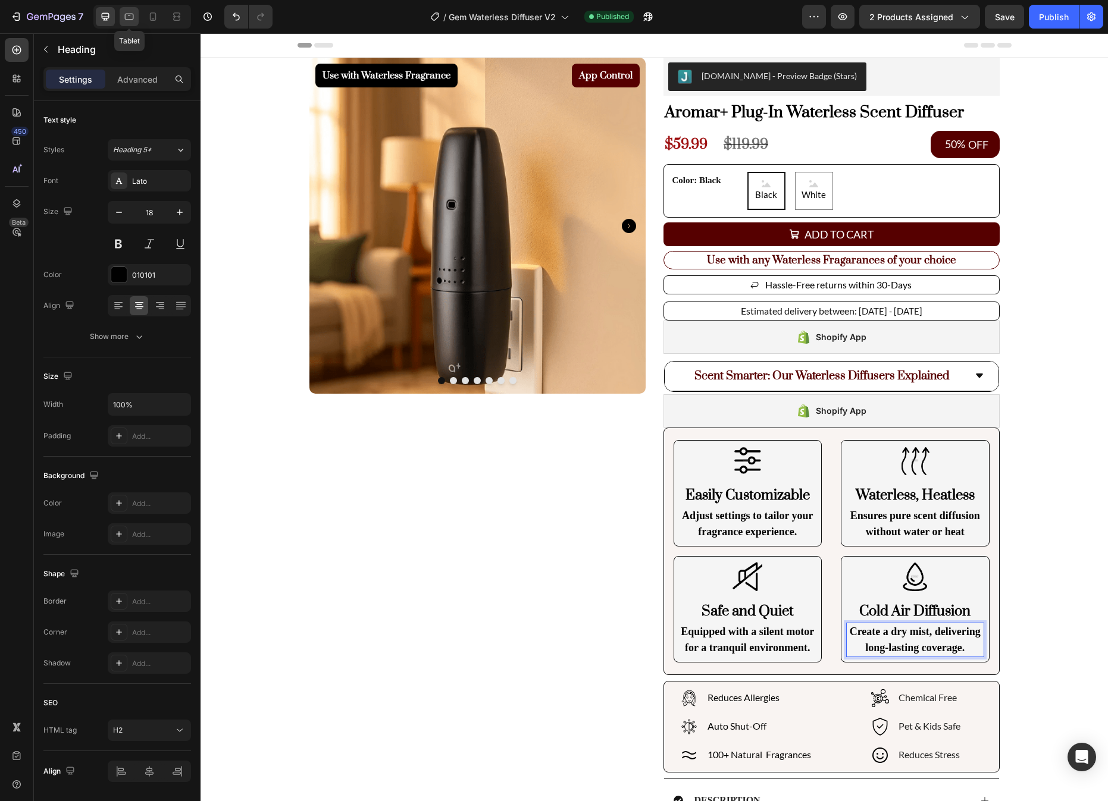
click at [130, 20] on icon at bounding box center [129, 17] width 12 height 12
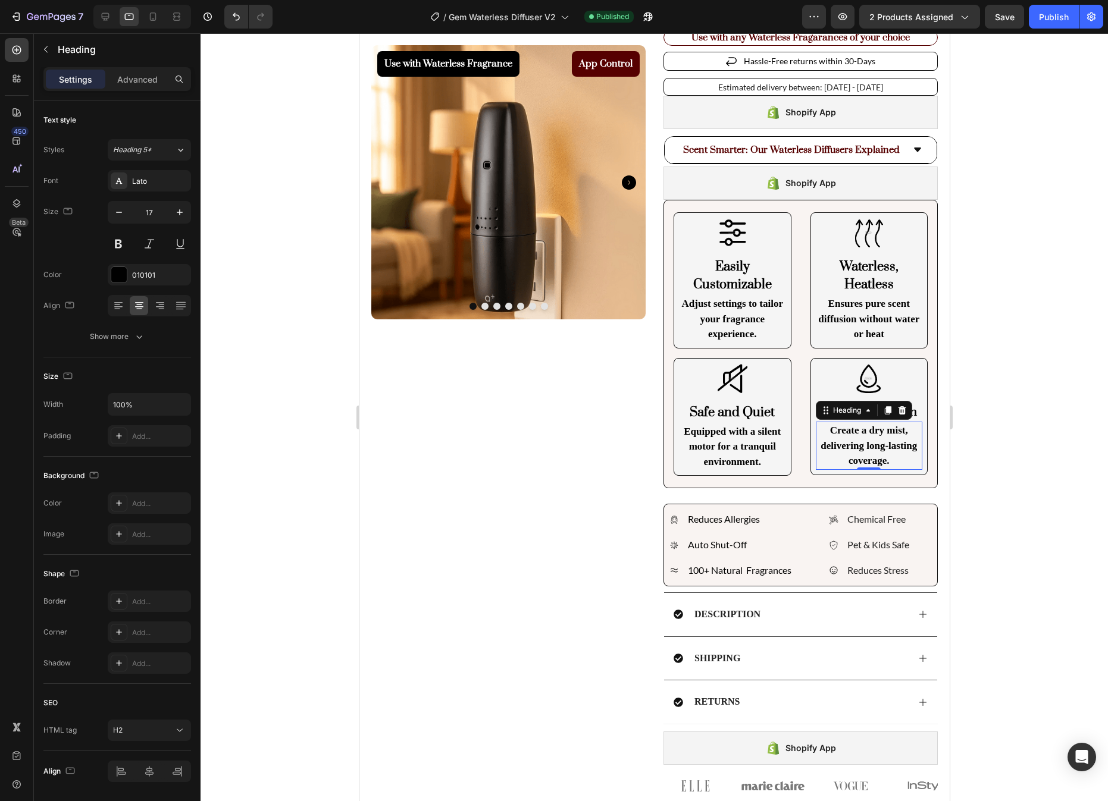
scroll to position [560, 0]
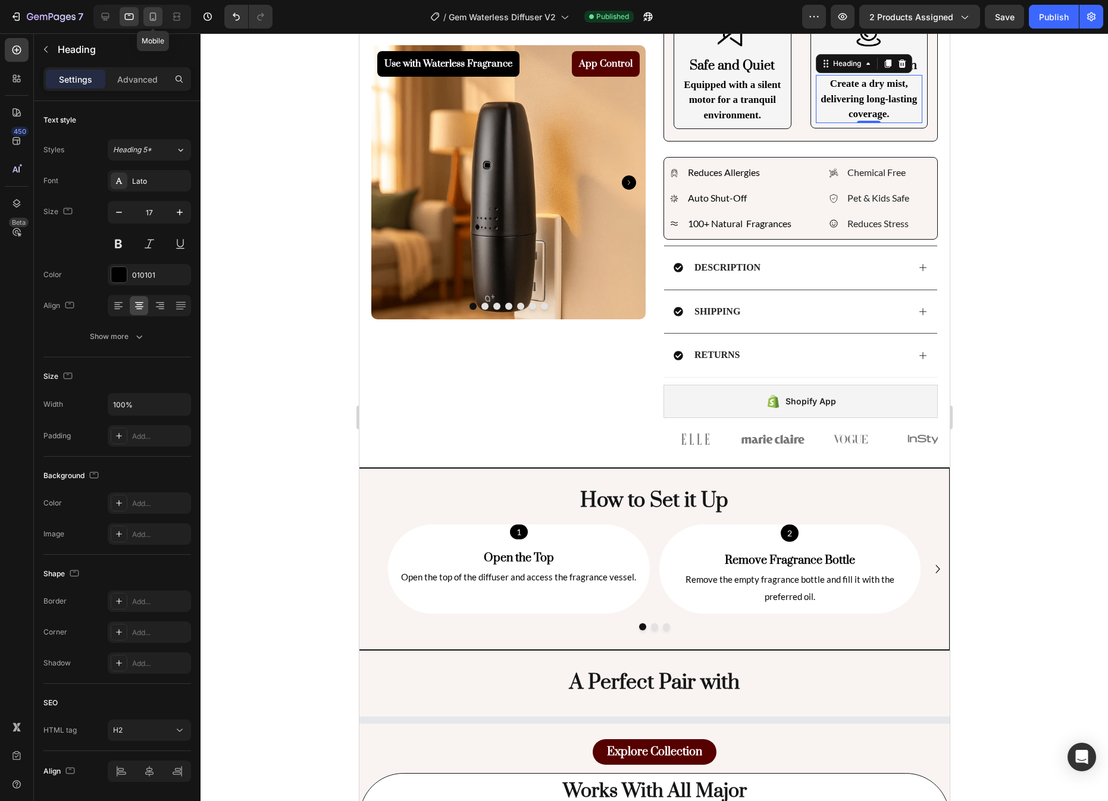
click at [147, 11] on icon at bounding box center [153, 17] width 12 height 12
type input "16"
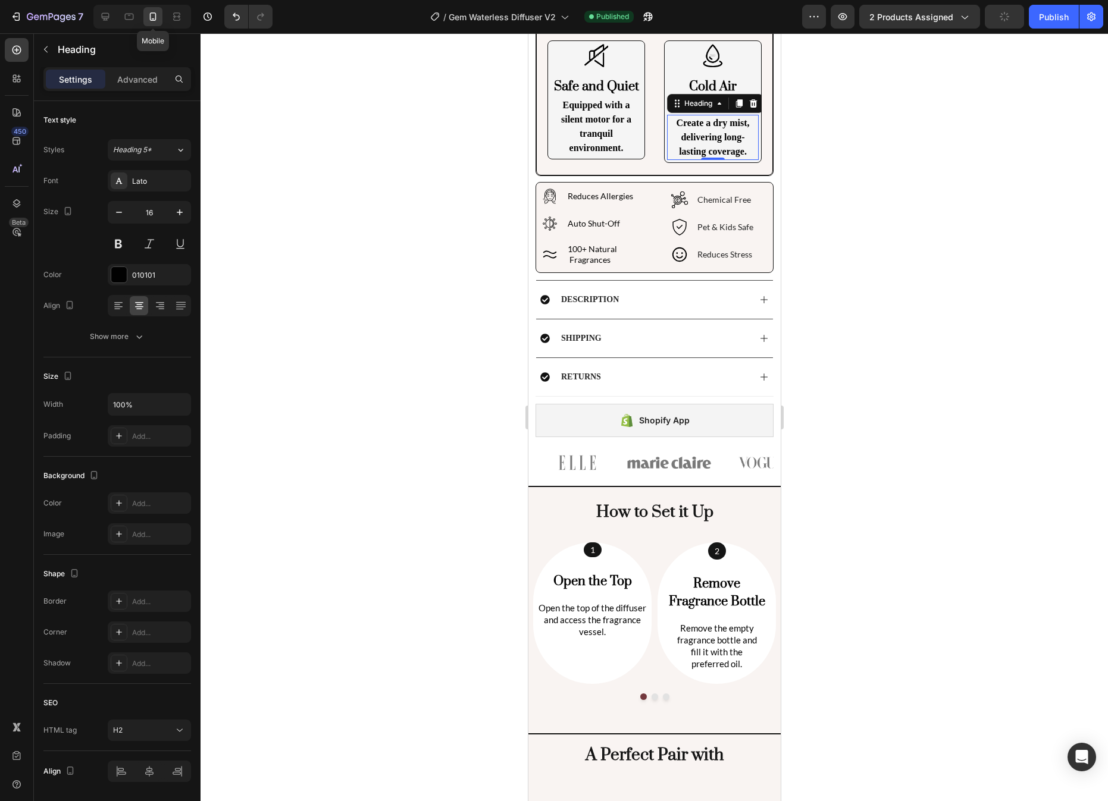
scroll to position [772, 0]
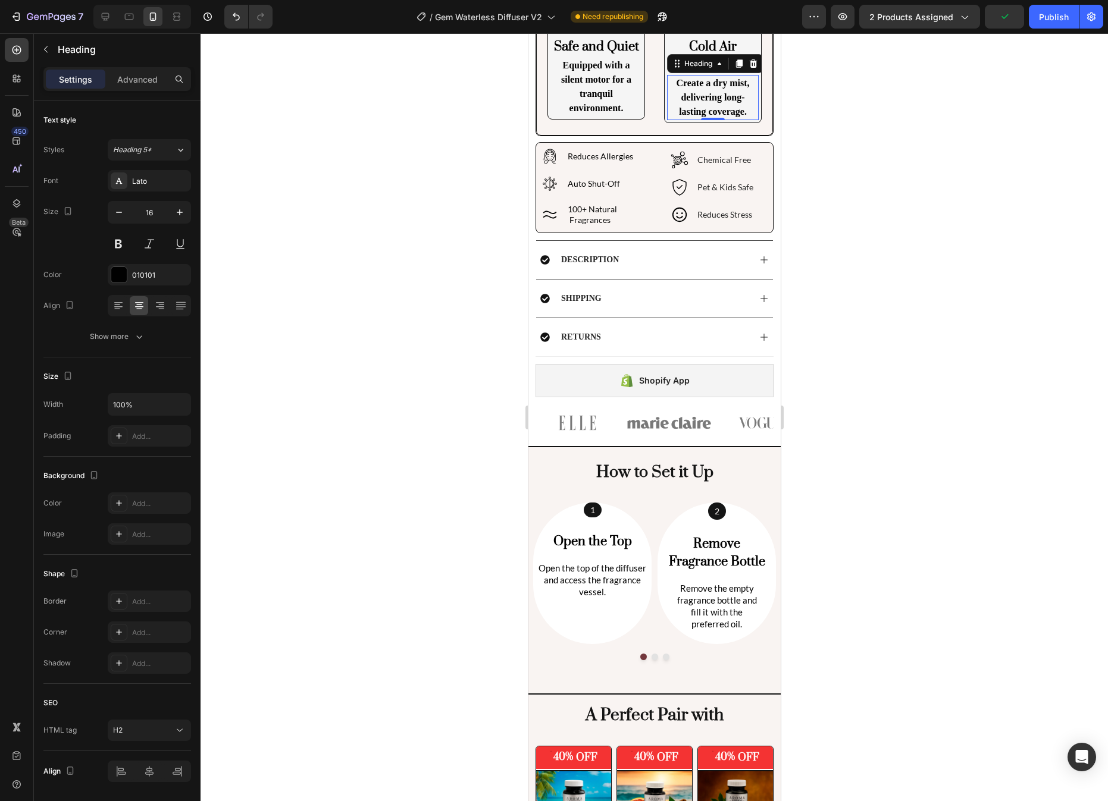
click at [952, 154] on div at bounding box center [653, 417] width 907 height 768
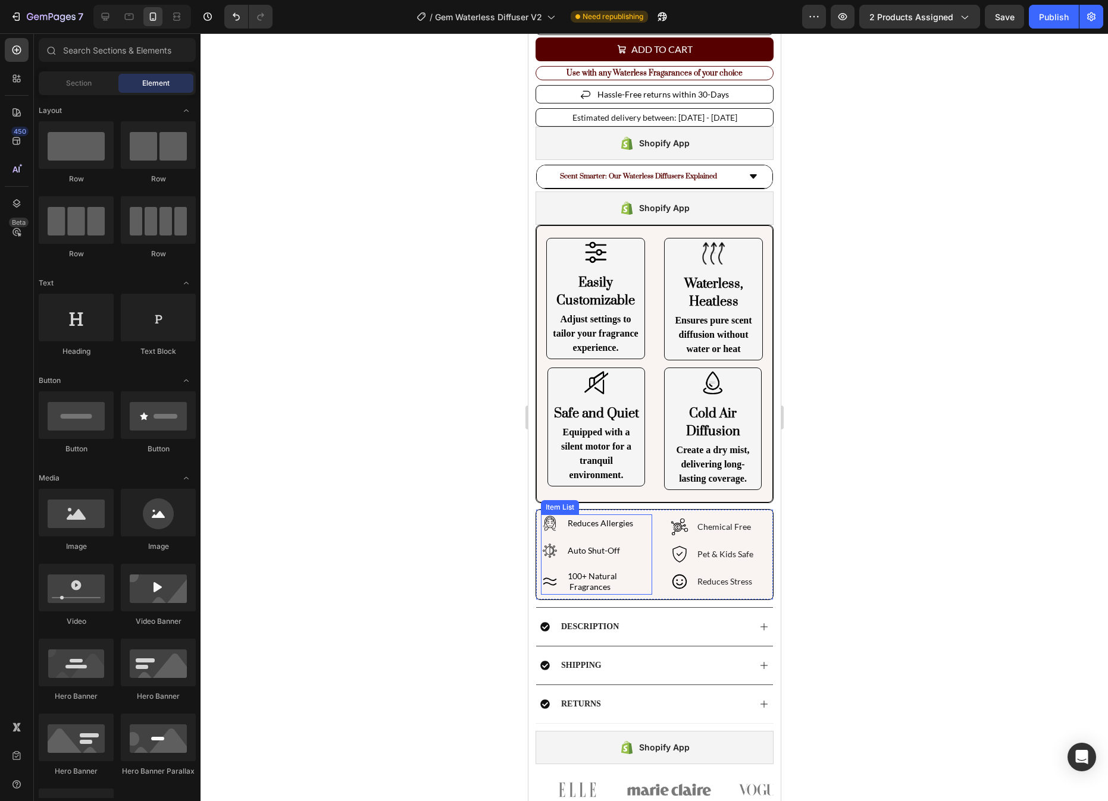
scroll to position [403, 0]
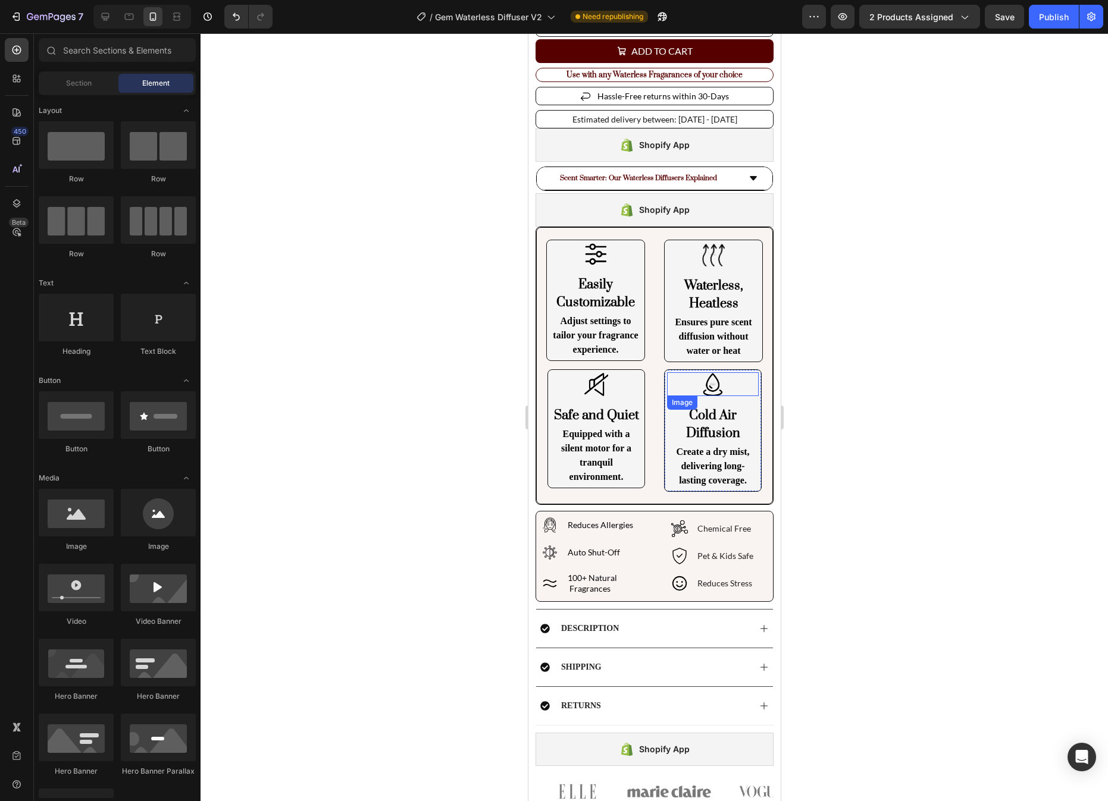
click at [727, 387] on div at bounding box center [712, 384] width 92 height 24
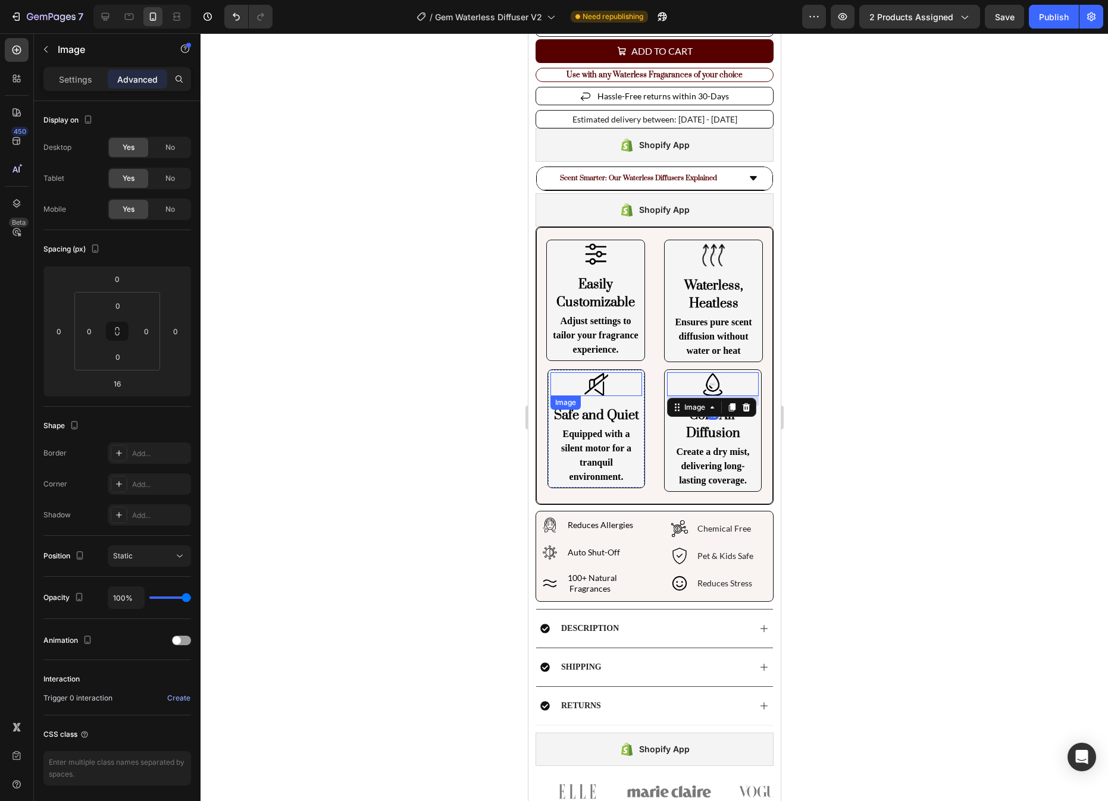
click at [598, 388] on img at bounding box center [596, 384] width 24 height 24
click at [724, 250] on div at bounding box center [712, 255] width 93 height 24
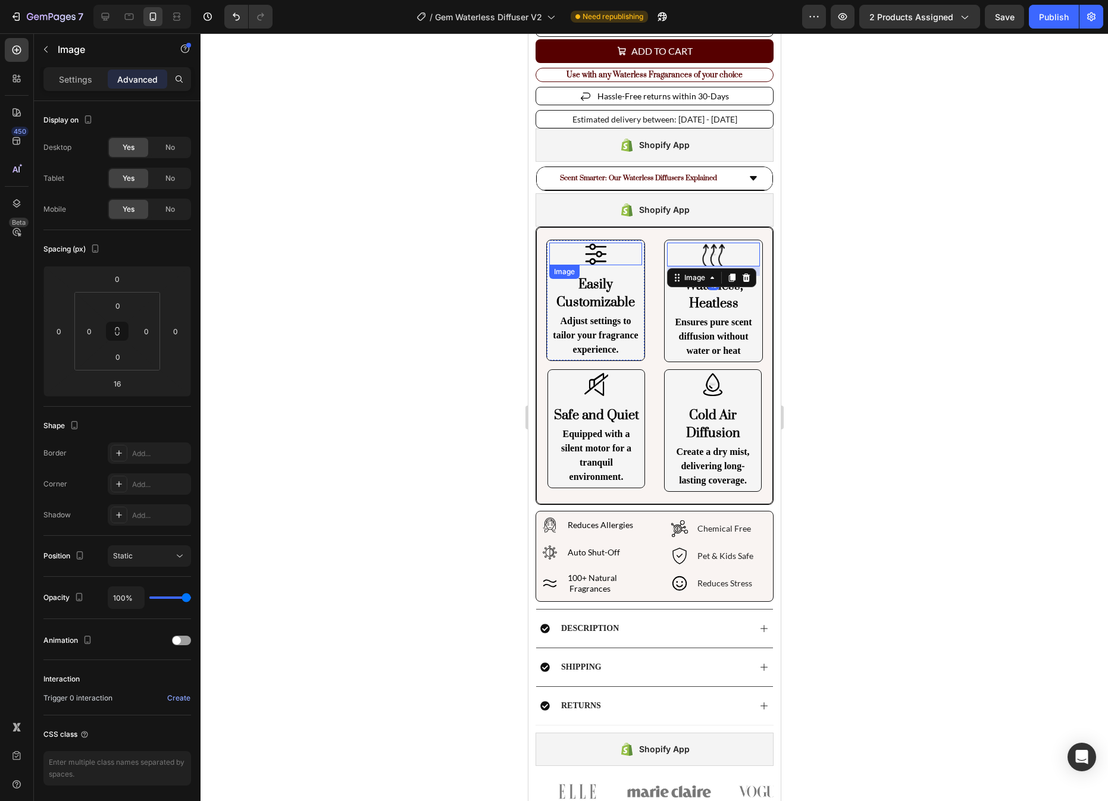
click at [618, 254] on div at bounding box center [594, 254] width 93 height 23
click at [707, 434] on h2 "Cold Air Diffusion" at bounding box center [712, 425] width 92 height 38
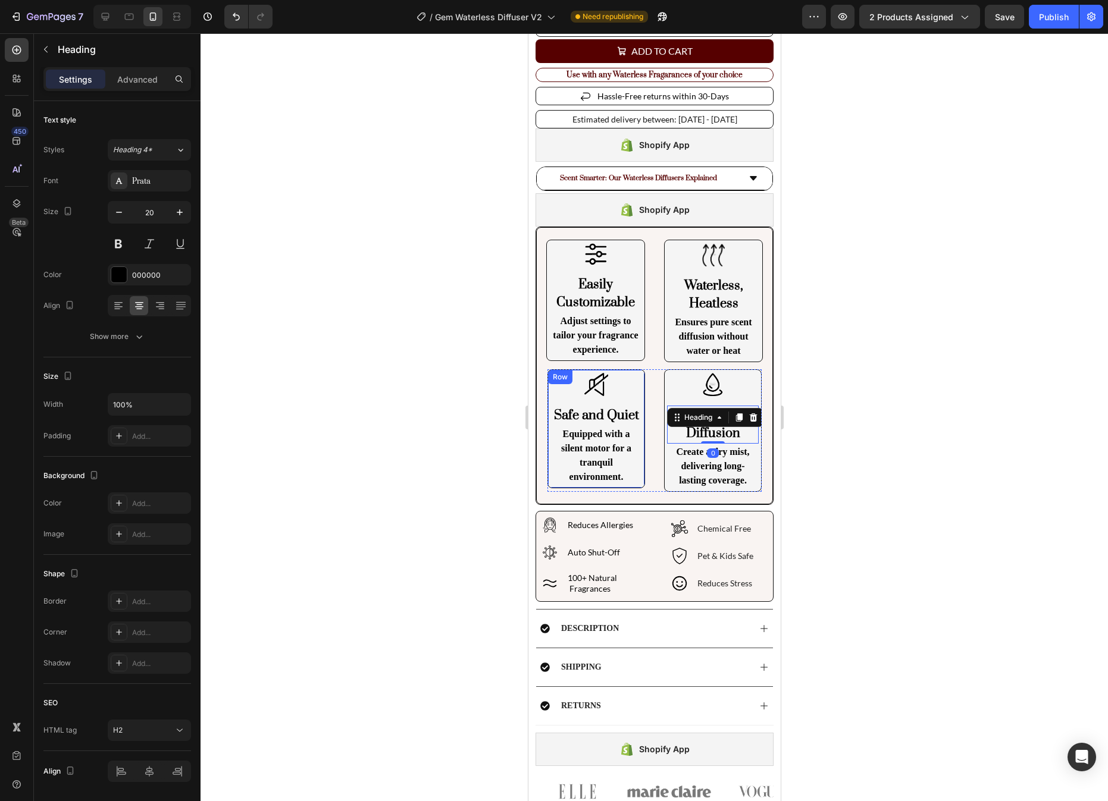
click at [597, 413] on h2 "Safe and Quiet" at bounding box center [596, 416] width 92 height 20
click at [721, 431] on h2 "Cold Air Diffusion" at bounding box center [712, 425] width 92 height 38
click at [882, 440] on div at bounding box center [653, 417] width 907 height 768
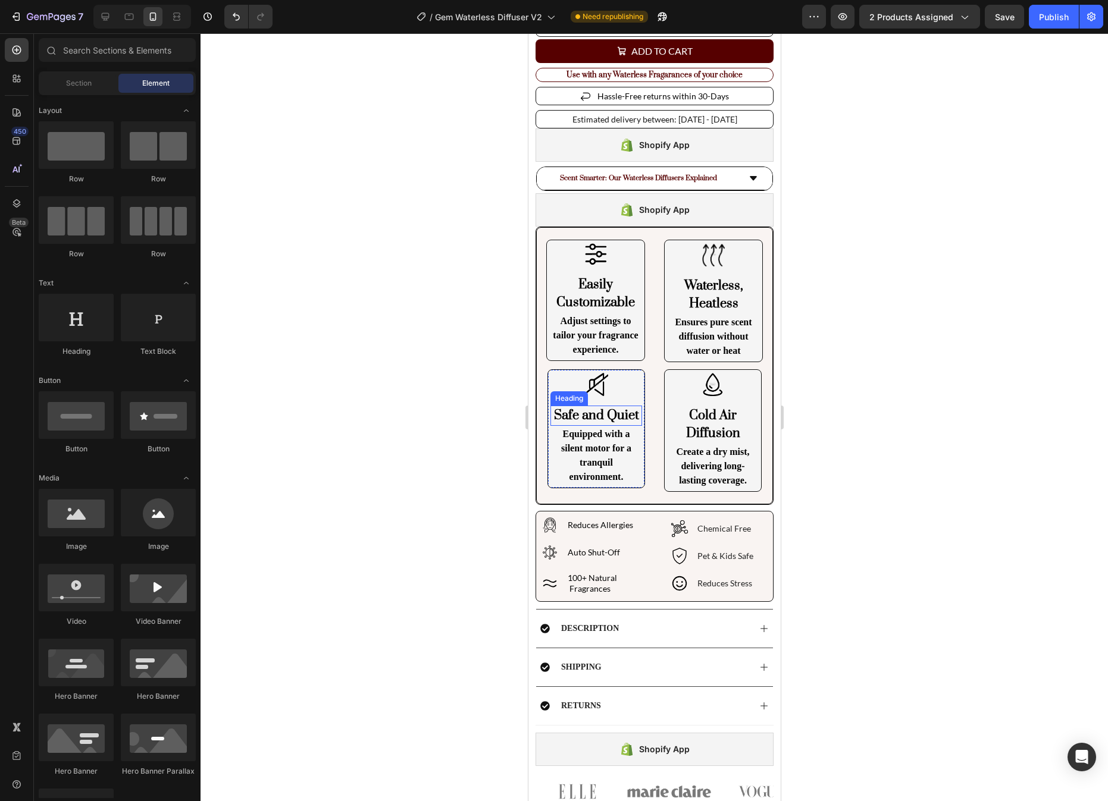
click at [634, 414] on h2 "Safe and Quiet" at bounding box center [596, 416] width 92 height 20
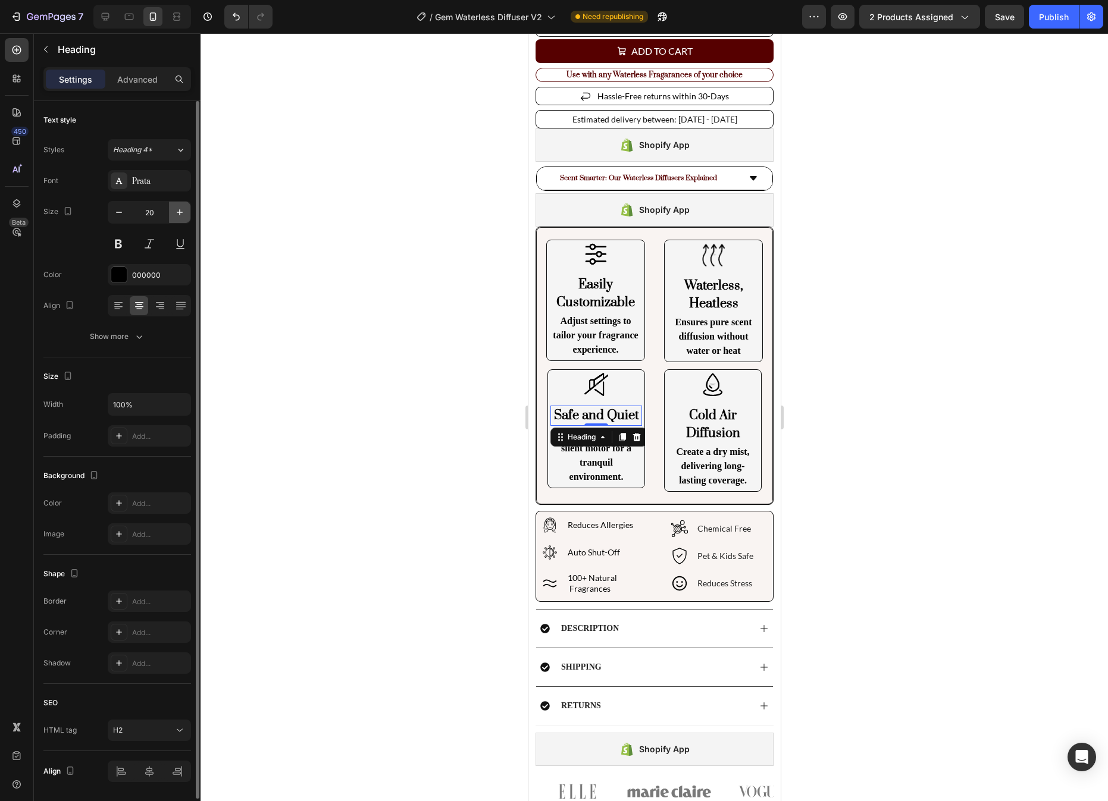
click at [177, 215] on icon "button" at bounding box center [180, 212] width 12 height 12
type input "22"
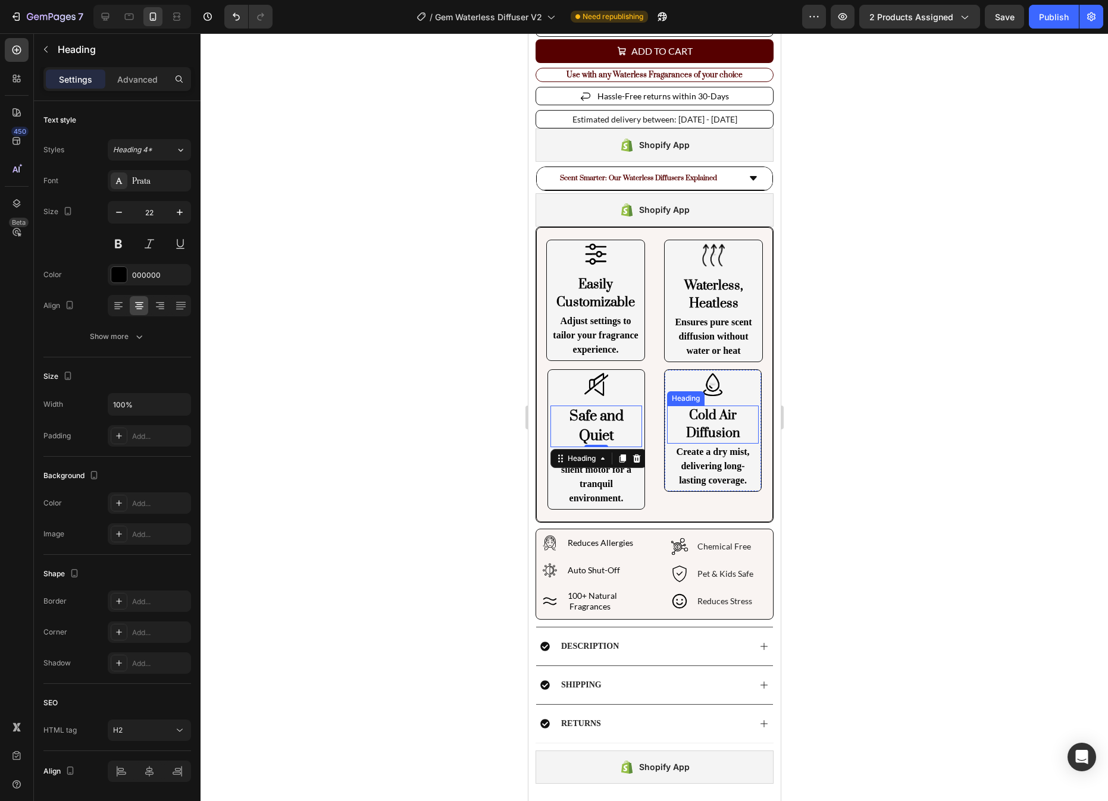
click at [722, 427] on h2 "Cold Air Diffusion" at bounding box center [712, 425] width 92 height 38
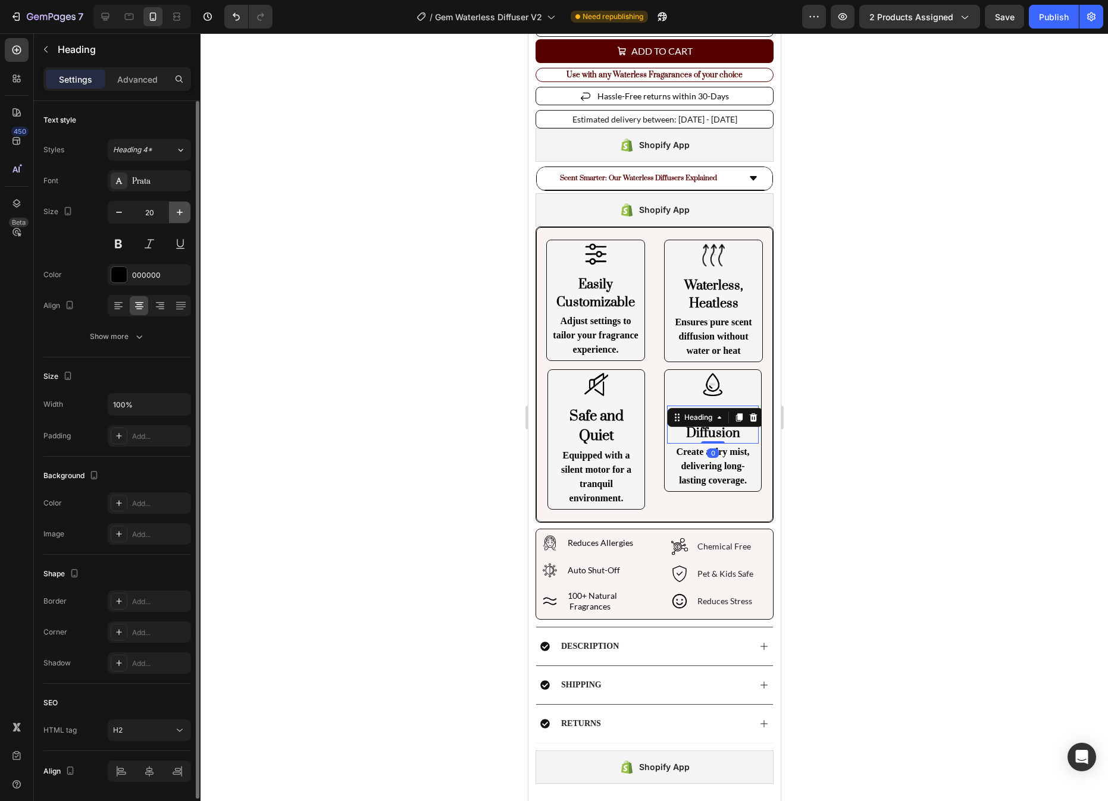
click at [177, 217] on icon "button" at bounding box center [180, 212] width 12 height 12
type input "22"
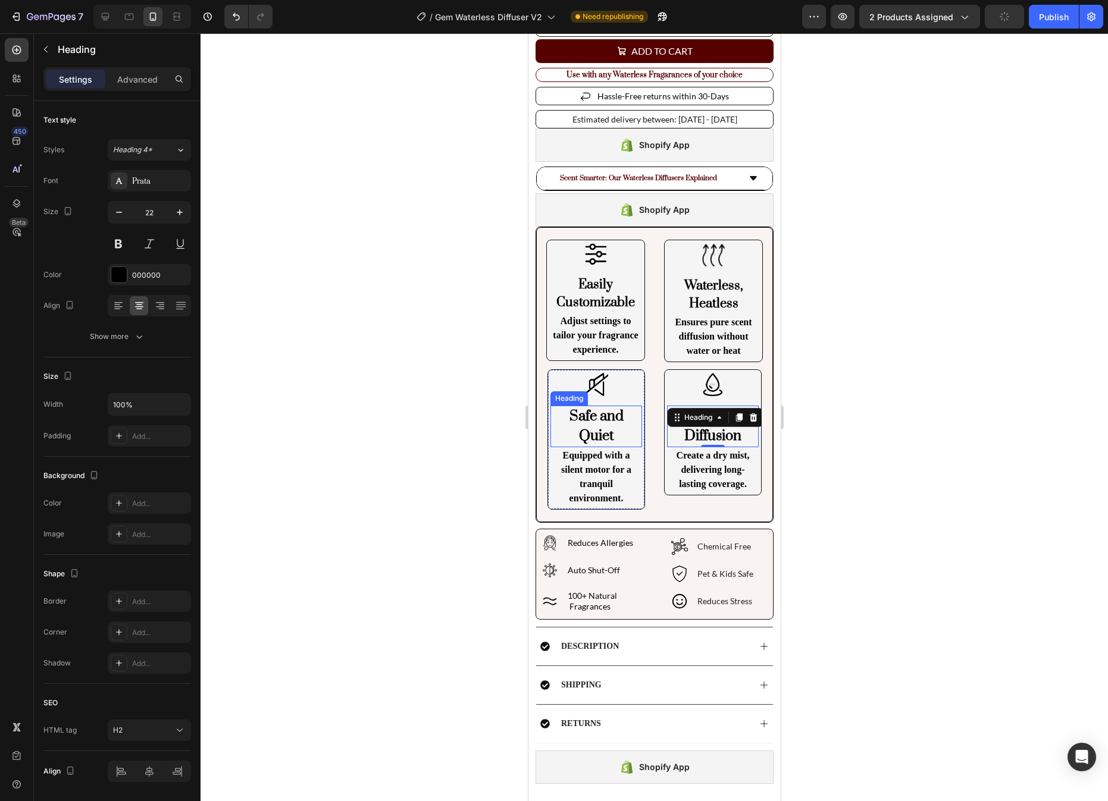
click at [625, 428] on h2 "Safe and Quiet" at bounding box center [596, 427] width 92 height 42
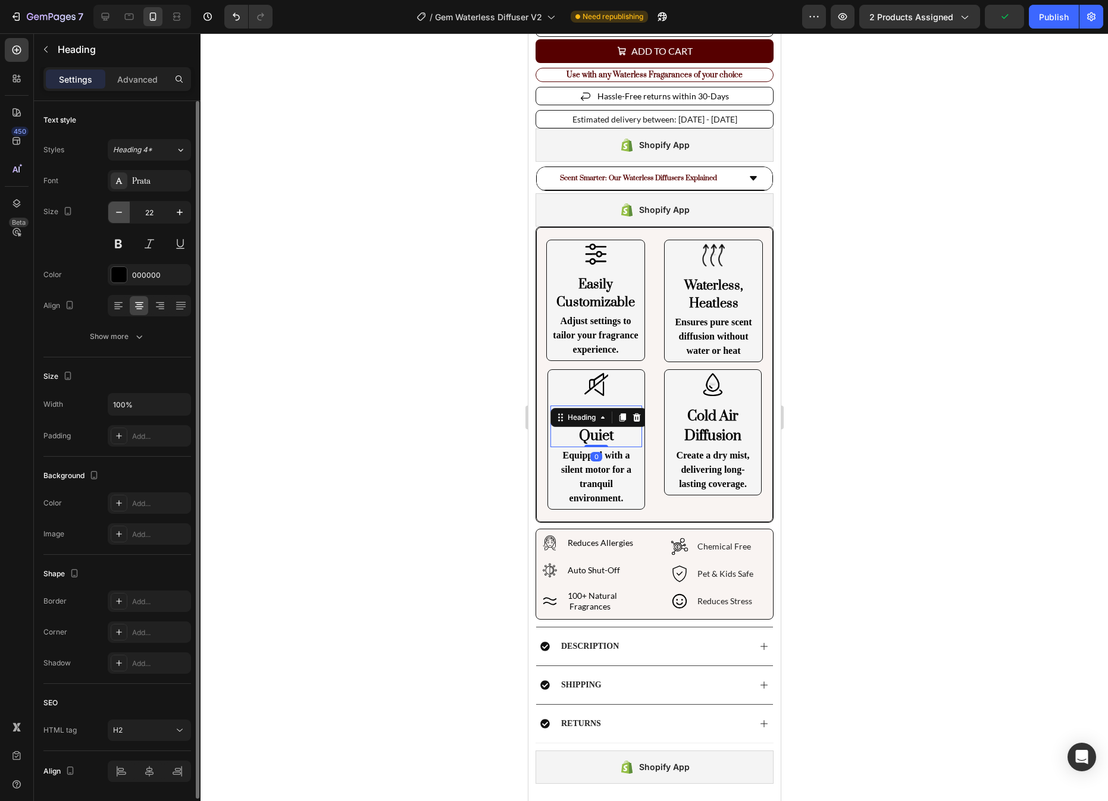
click at [125, 216] on button "button" at bounding box center [118, 212] width 21 height 21
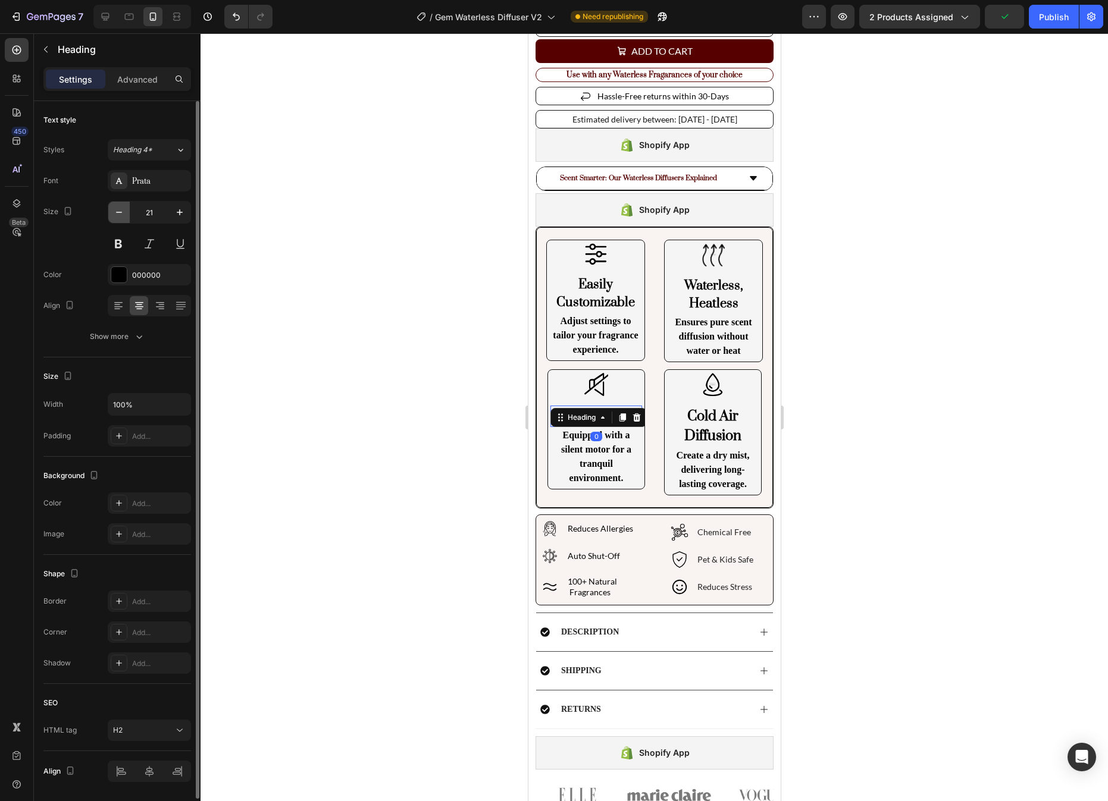
type input "20"
click at [609, 298] on p "Easily Customizable" at bounding box center [595, 294] width 90 height 36
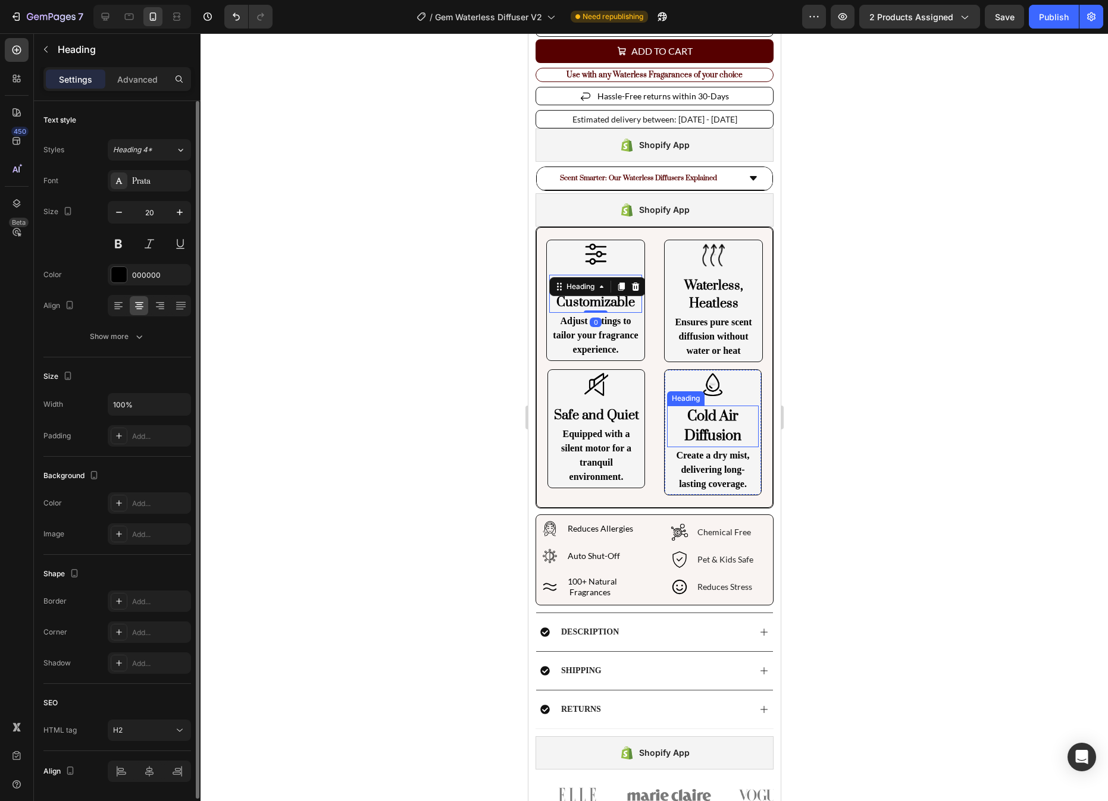
click at [727, 415] on div "Cold Air Diffusion Heading" at bounding box center [712, 427] width 92 height 42
click at [127, 212] on button "button" at bounding box center [118, 212] width 21 height 21
type input "20"
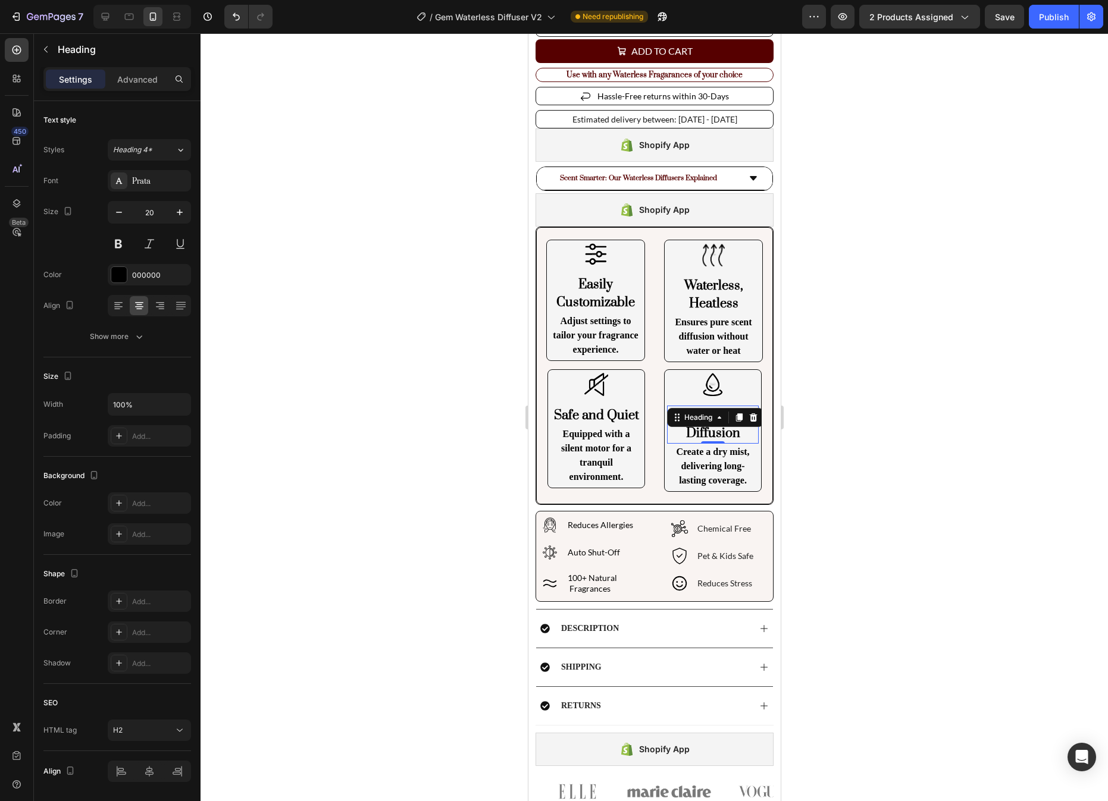
click at [850, 375] on div at bounding box center [653, 417] width 907 height 768
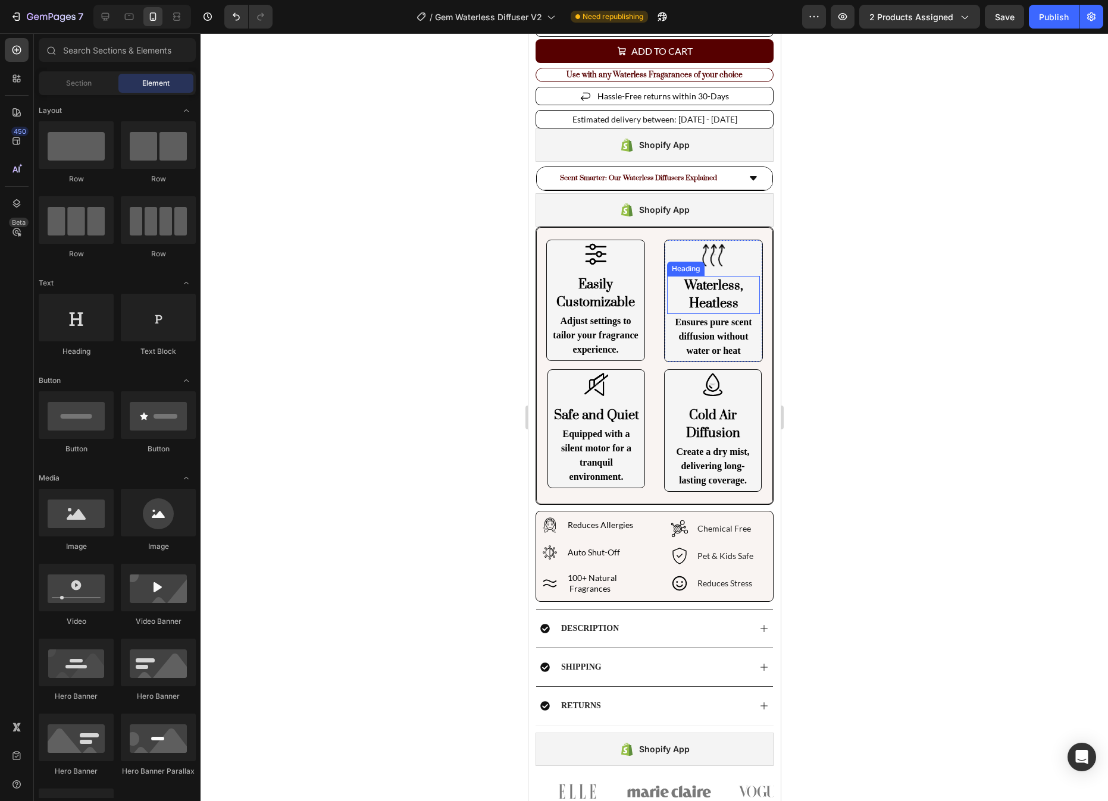
click at [713, 299] on h2 "Waterless, Heatless" at bounding box center [712, 295] width 93 height 38
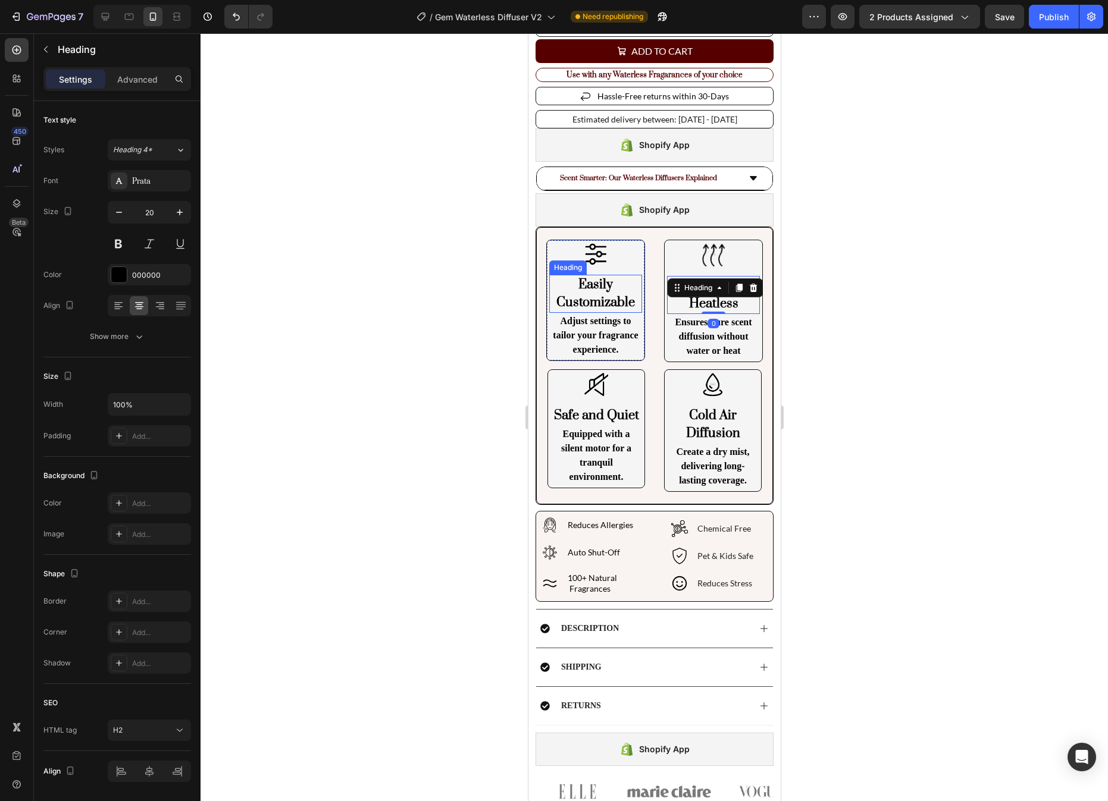
click at [615, 290] on p "Easily Customizable" at bounding box center [595, 294] width 90 height 36
click at [607, 335] on p "Adjust settings to tailor your fragrance experience." at bounding box center [595, 335] width 90 height 43
click at [715, 341] on p "Ensures pure scent diffusion without water or heat" at bounding box center [712, 336] width 90 height 43
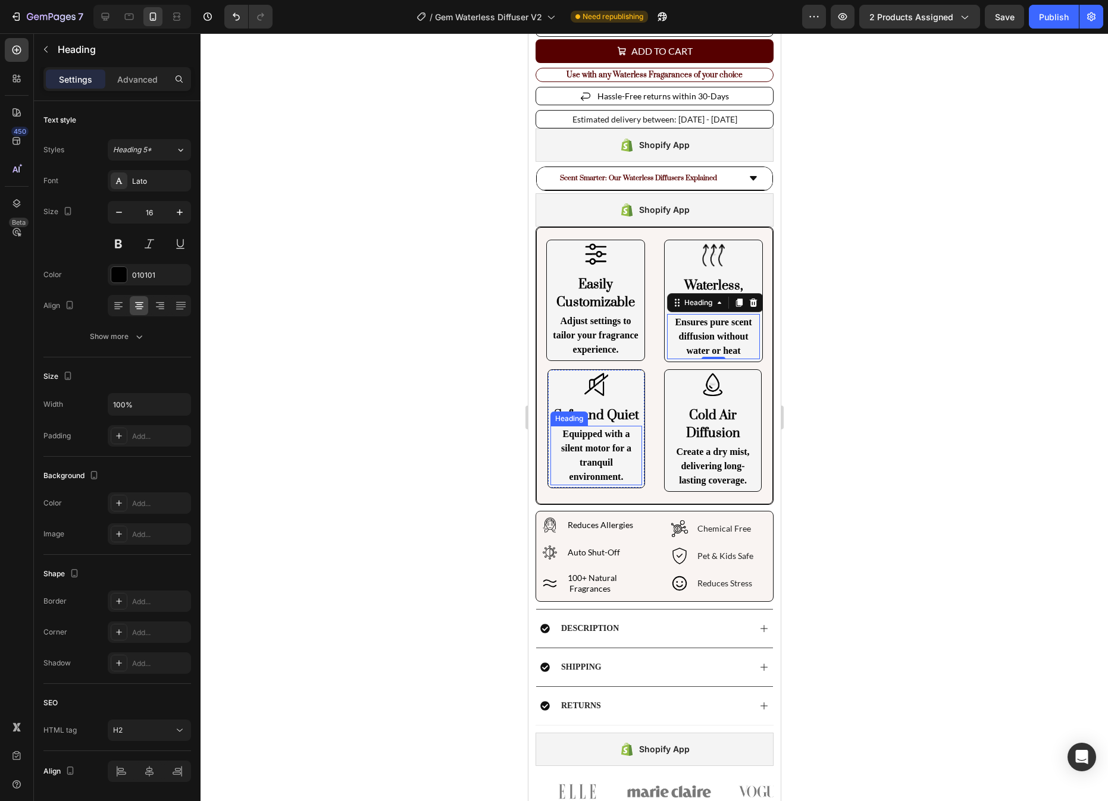
click at [595, 452] on h2 "Equipped with a silent motor for a tranquil environment." at bounding box center [596, 455] width 92 height 59
click at [609, 389] on div at bounding box center [596, 384] width 92 height 24
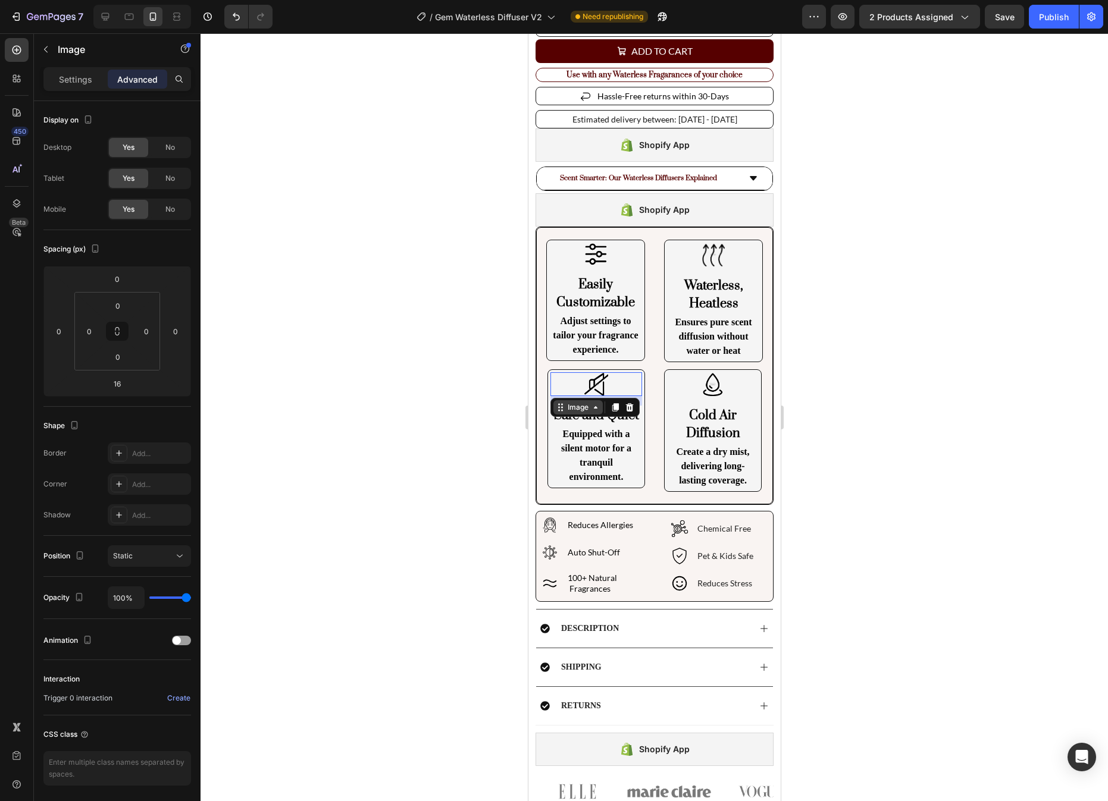
click at [581, 406] on div "Image" at bounding box center [578, 407] width 26 height 11
click at [576, 425] on div "Row 1 col" at bounding box center [573, 429] width 46 height 19
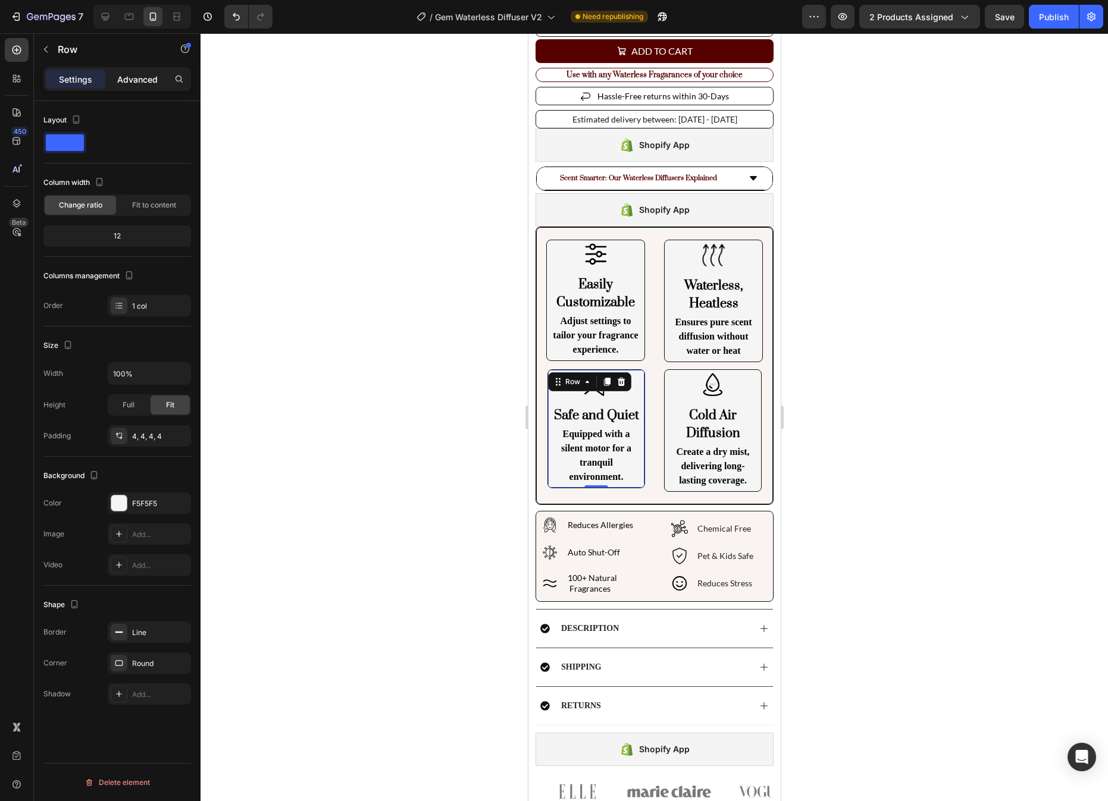
click at [132, 72] on div "Advanced" at bounding box center [137, 79] width 59 height 19
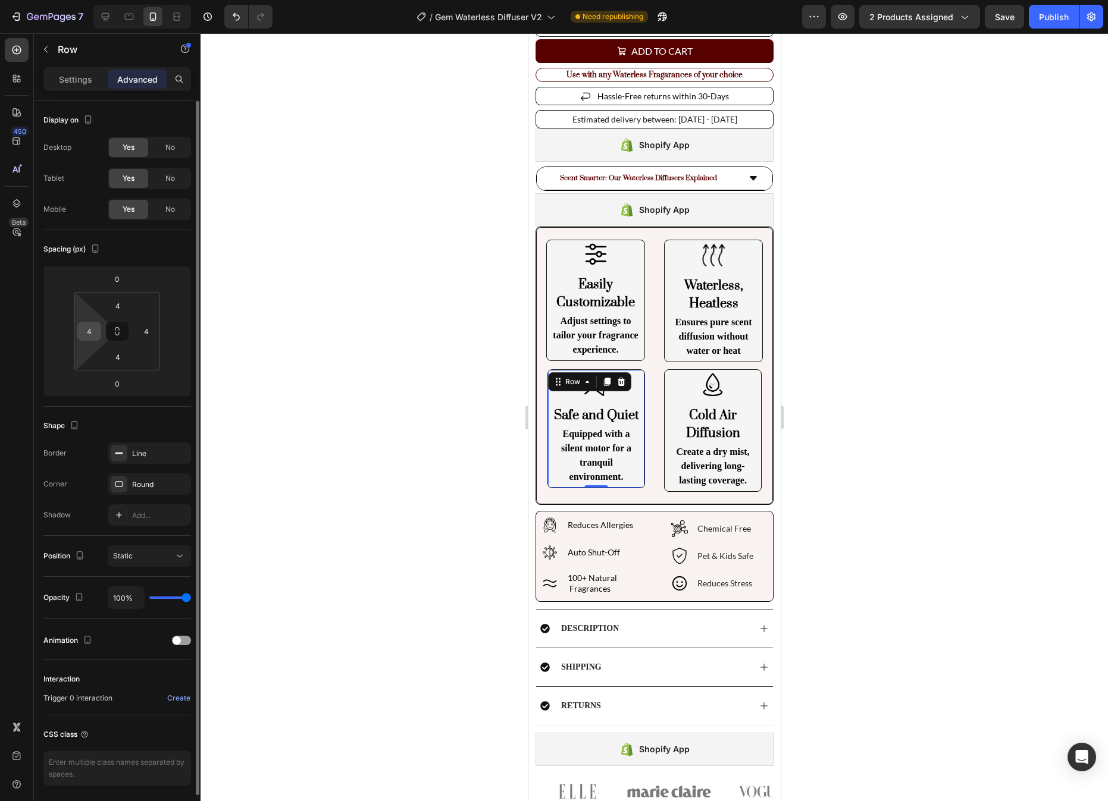
click at [94, 329] on input "4" at bounding box center [89, 331] width 18 height 18
type input "0"
click at [149, 334] on input "4" at bounding box center [146, 331] width 18 height 18
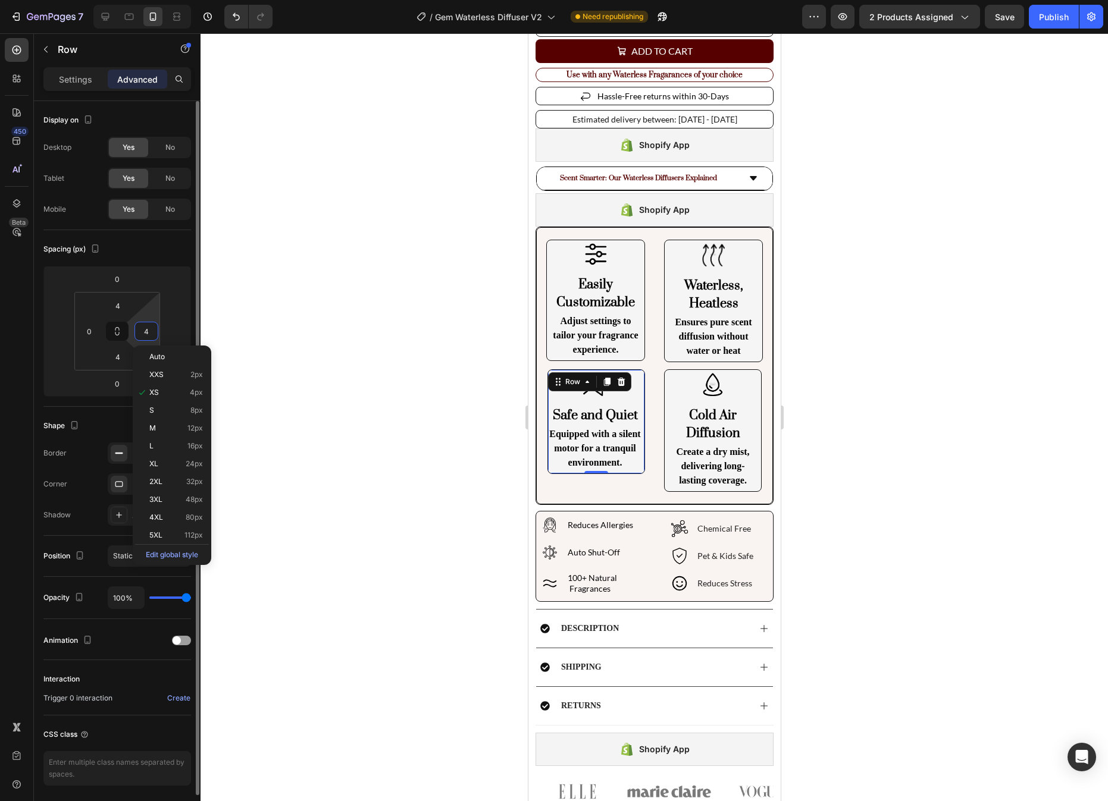
type input "0"
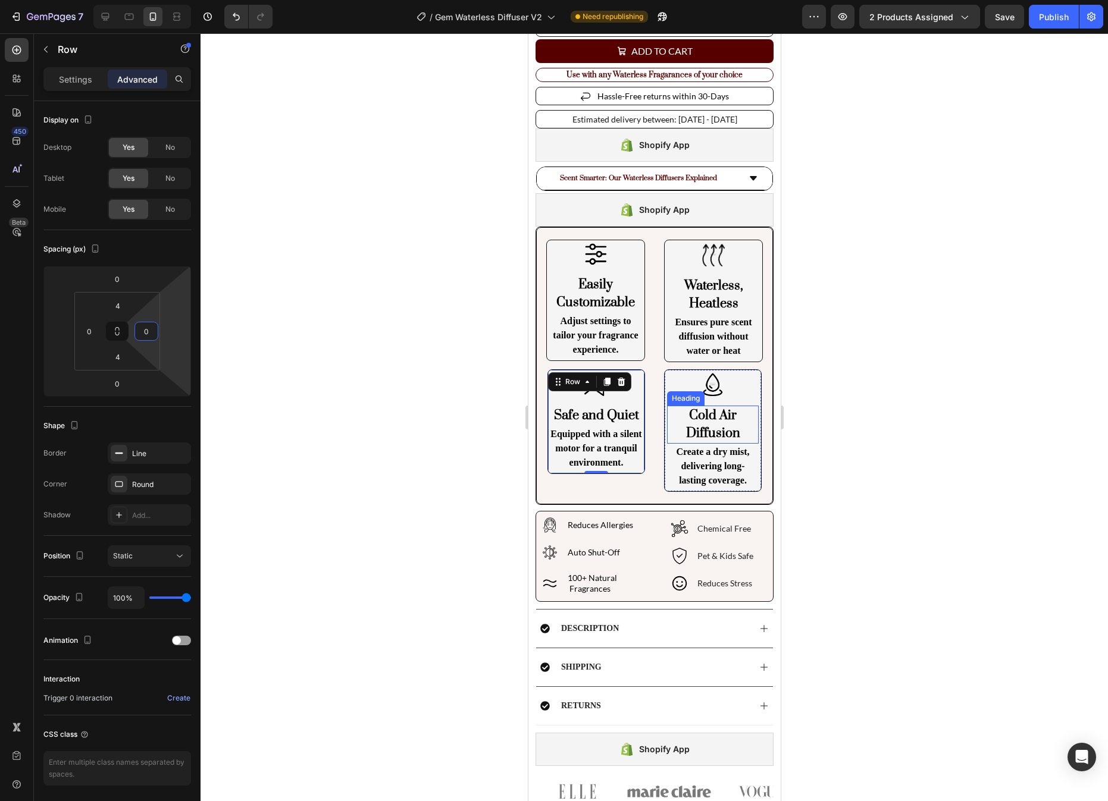
click at [718, 425] on h2 "Cold Air Diffusion" at bounding box center [712, 425] width 92 height 38
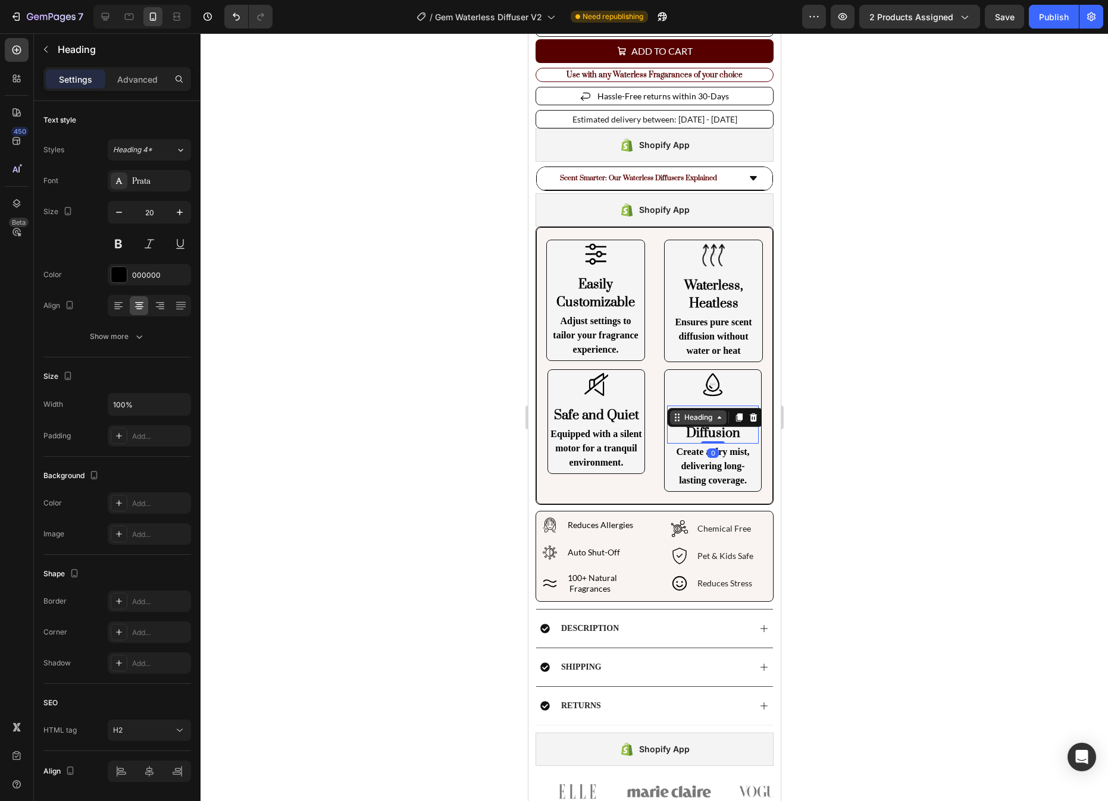
click at [701, 418] on div "Heading" at bounding box center [697, 417] width 33 height 11
click at [688, 441] on div "Row 1 col" at bounding box center [690, 439] width 36 height 7
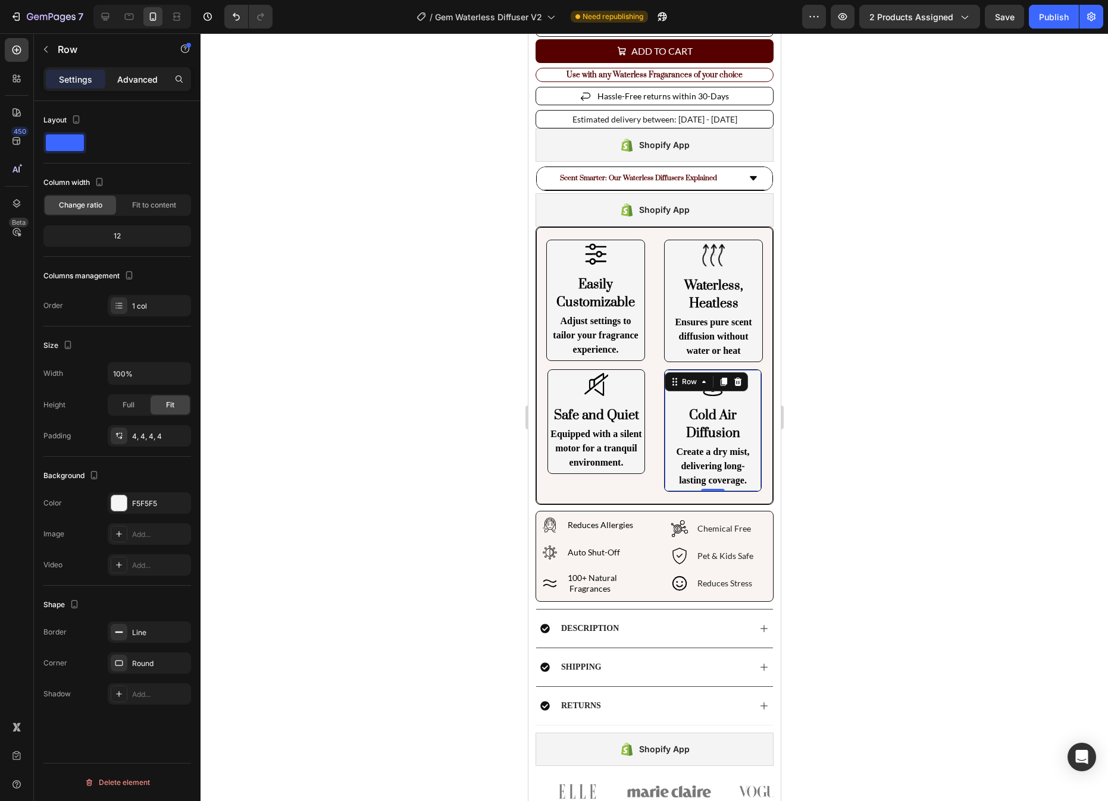
click at [124, 73] on p "Advanced" at bounding box center [137, 79] width 40 height 12
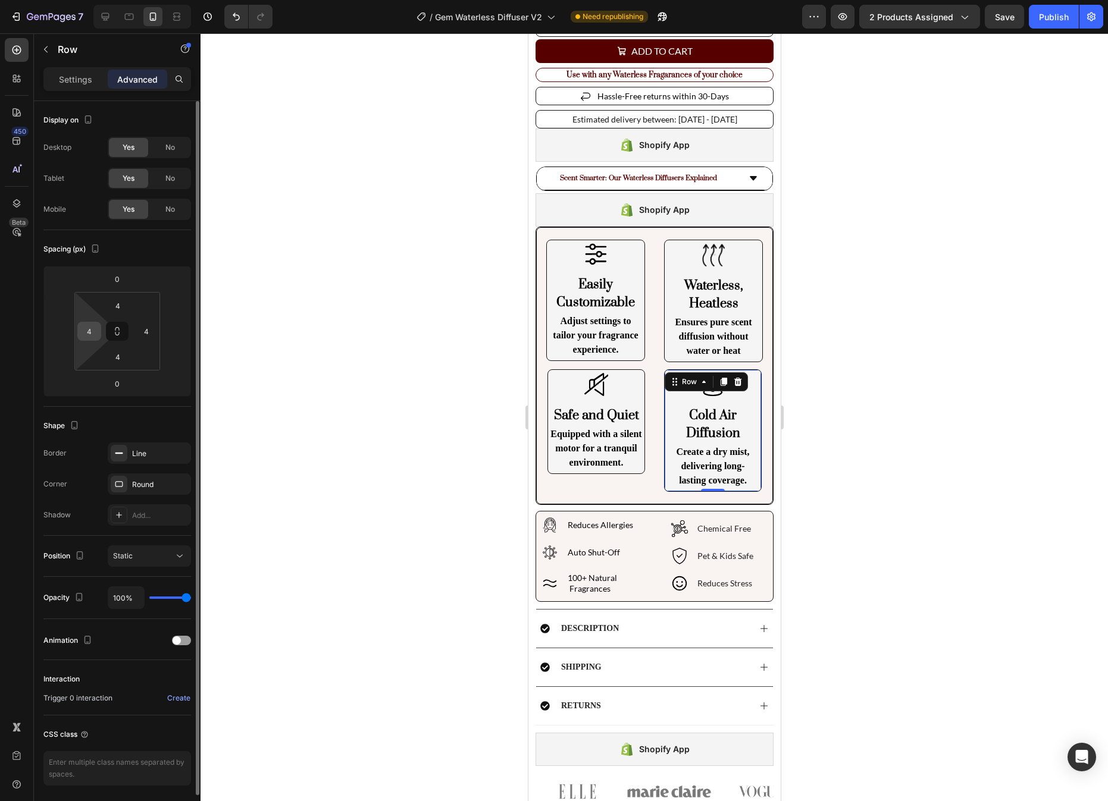
click at [92, 330] on input "4" at bounding box center [89, 331] width 18 height 18
type input "0"
click at [146, 336] on input "4" at bounding box center [146, 331] width 18 height 18
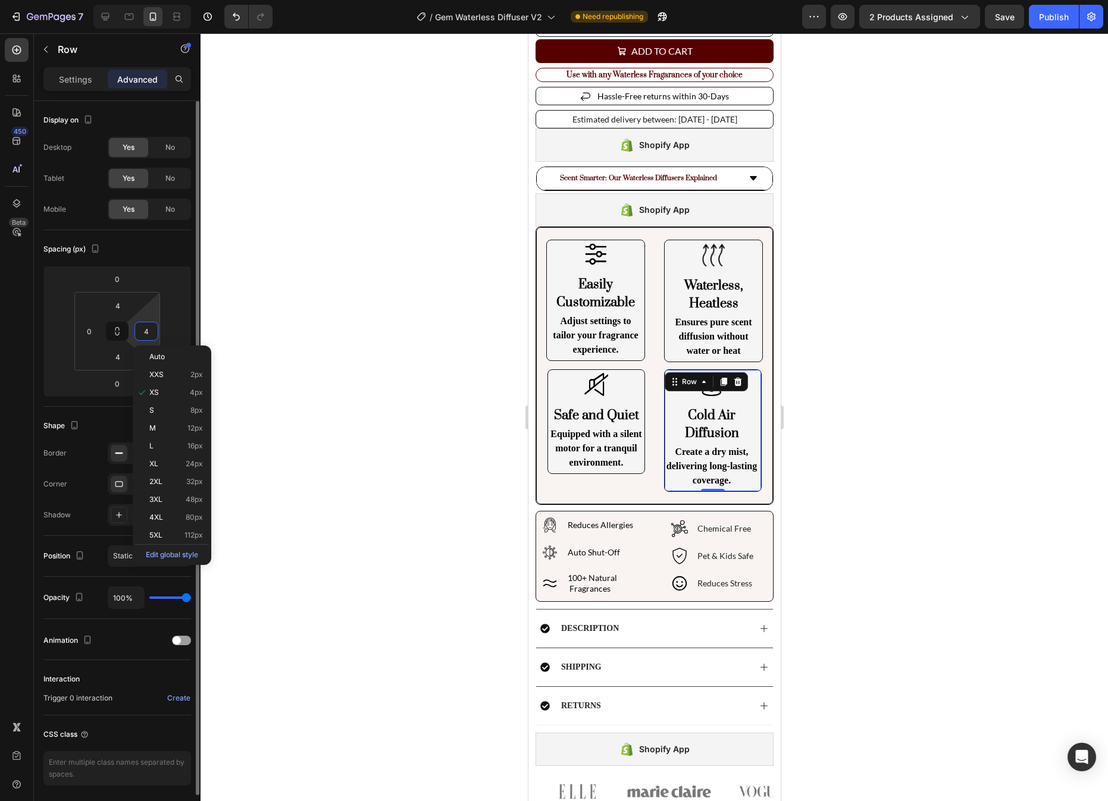
type input "0"
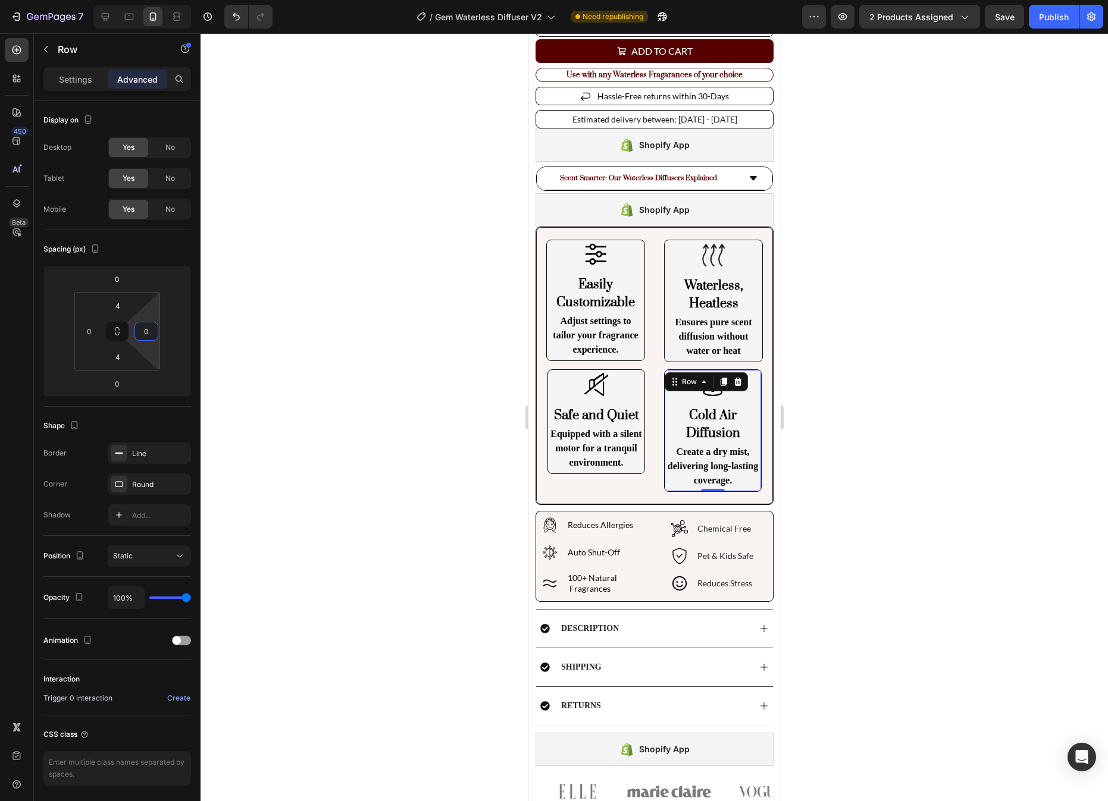
click at [888, 395] on div at bounding box center [653, 417] width 907 height 768
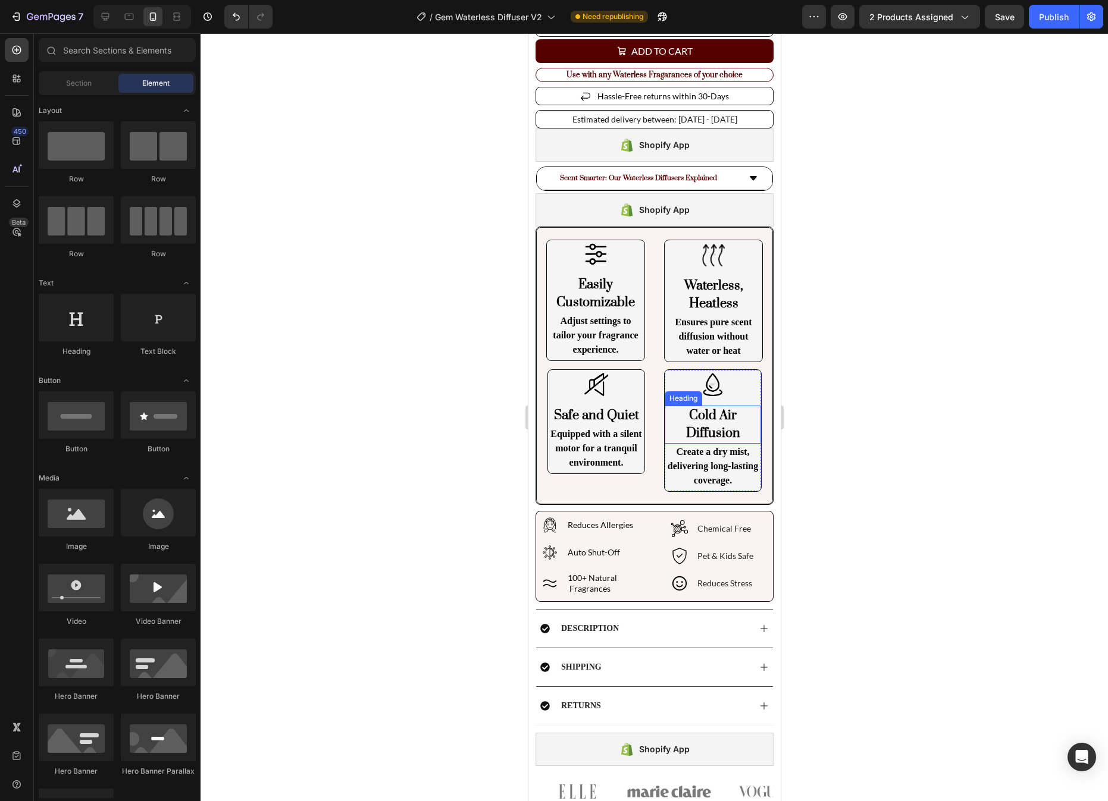
click at [725, 415] on h2 "Cold Air Diffusion" at bounding box center [712, 425] width 96 height 38
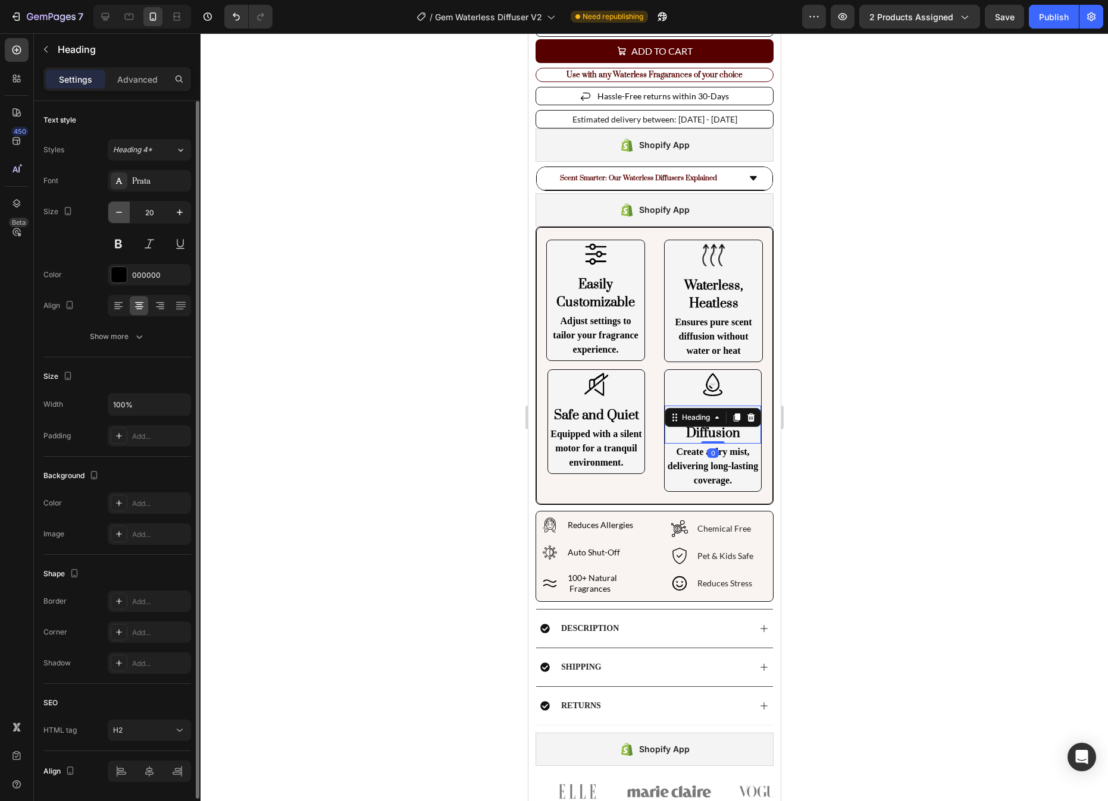
click at [118, 216] on icon "button" at bounding box center [119, 212] width 12 height 12
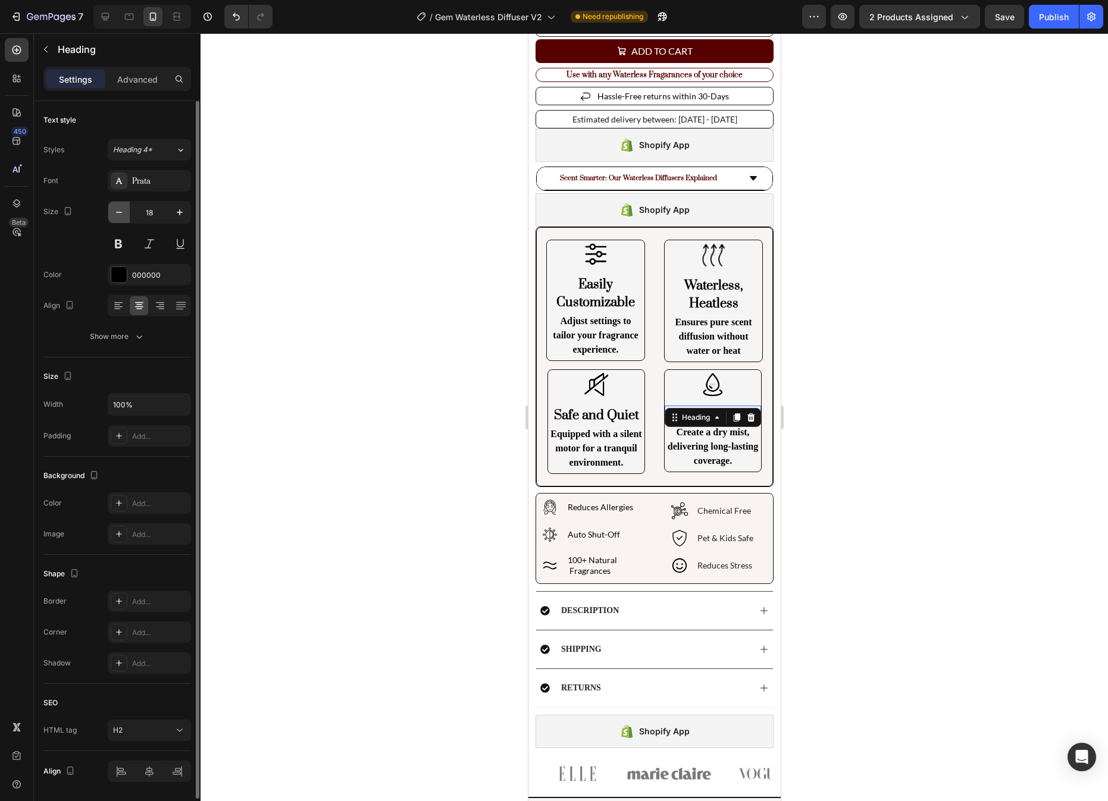
click at [118, 216] on icon "button" at bounding box center [119, 212] width 12 height 12
type input "17"
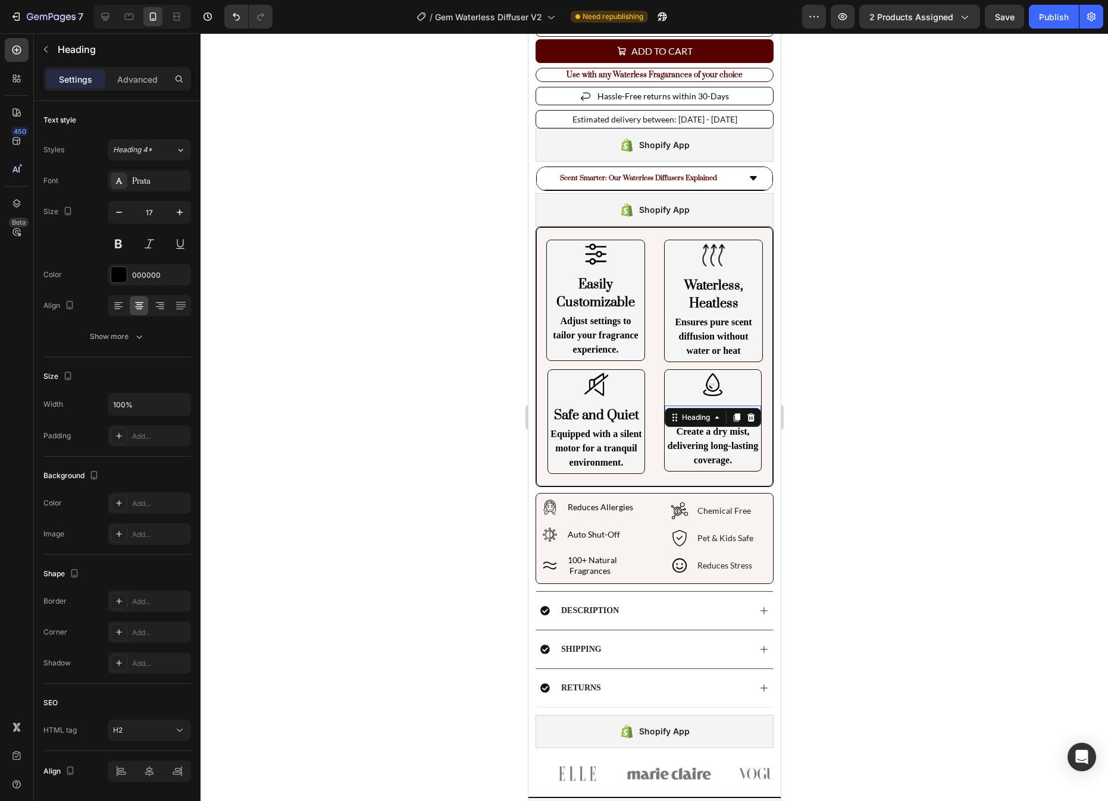
click at [907, 397] on div at bounding box center [653, 417] width 907 height 768
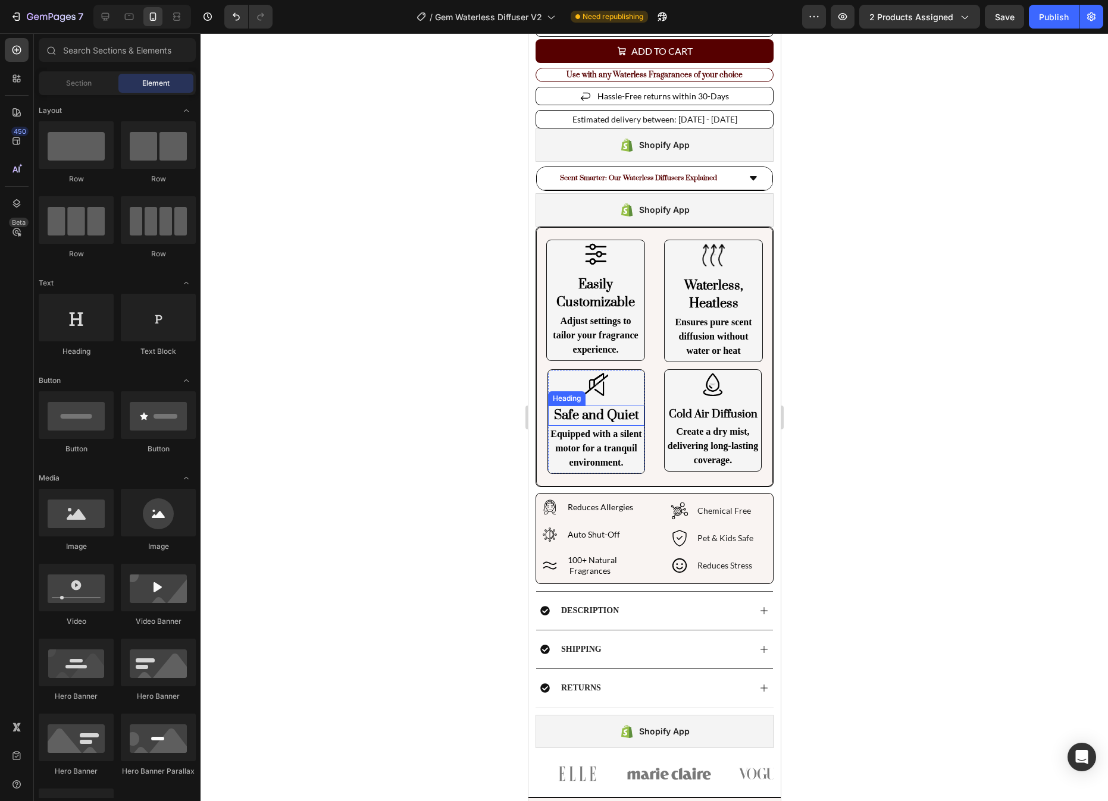
click at [594, 409] on h2 "Safe and Quiet" at bounding box center [595, 416] width 96 height 20
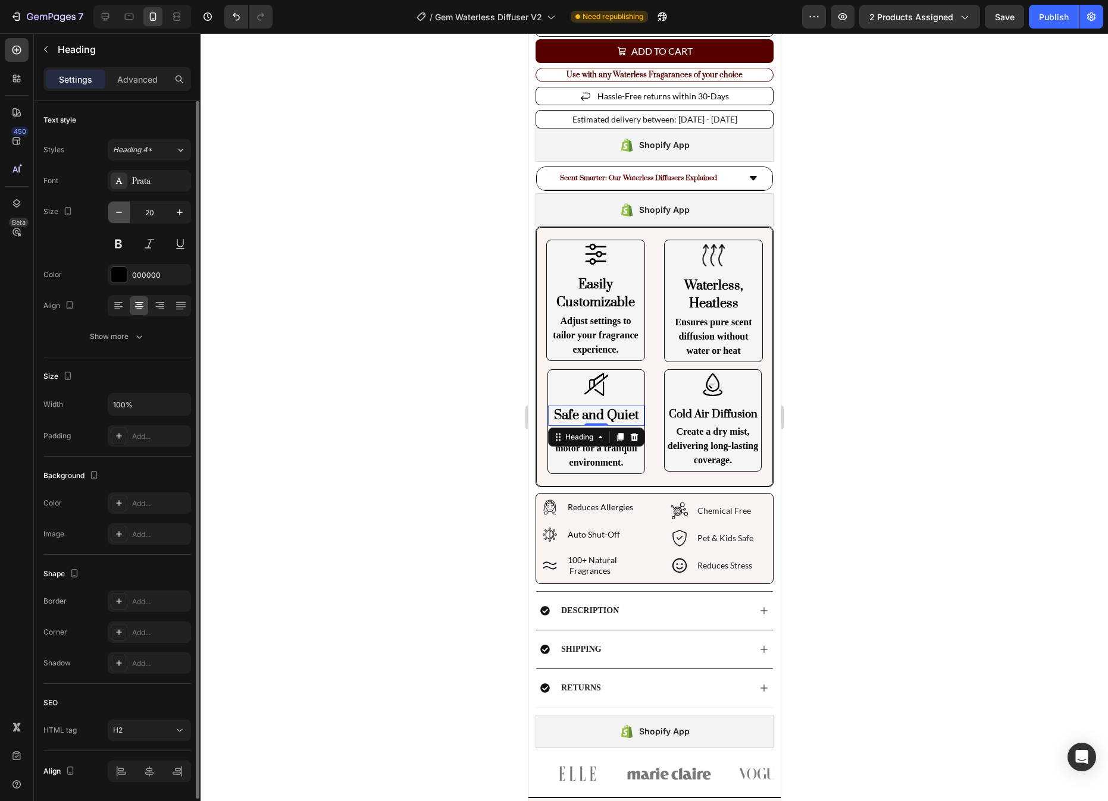
click at [117, 218] on icon "button" at bounding box center [119, 212] width 12 height 12
type input "17"
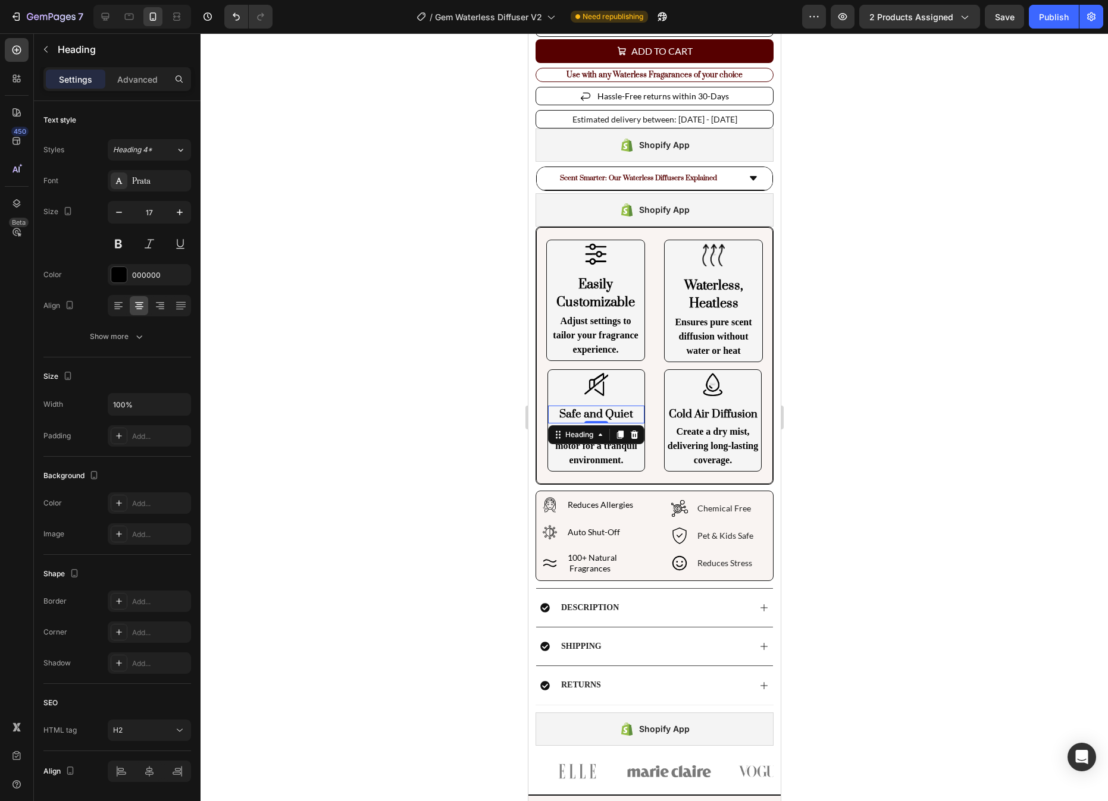
click at [904, 347] on div at bounding box center [653, 417] width 907 height 768
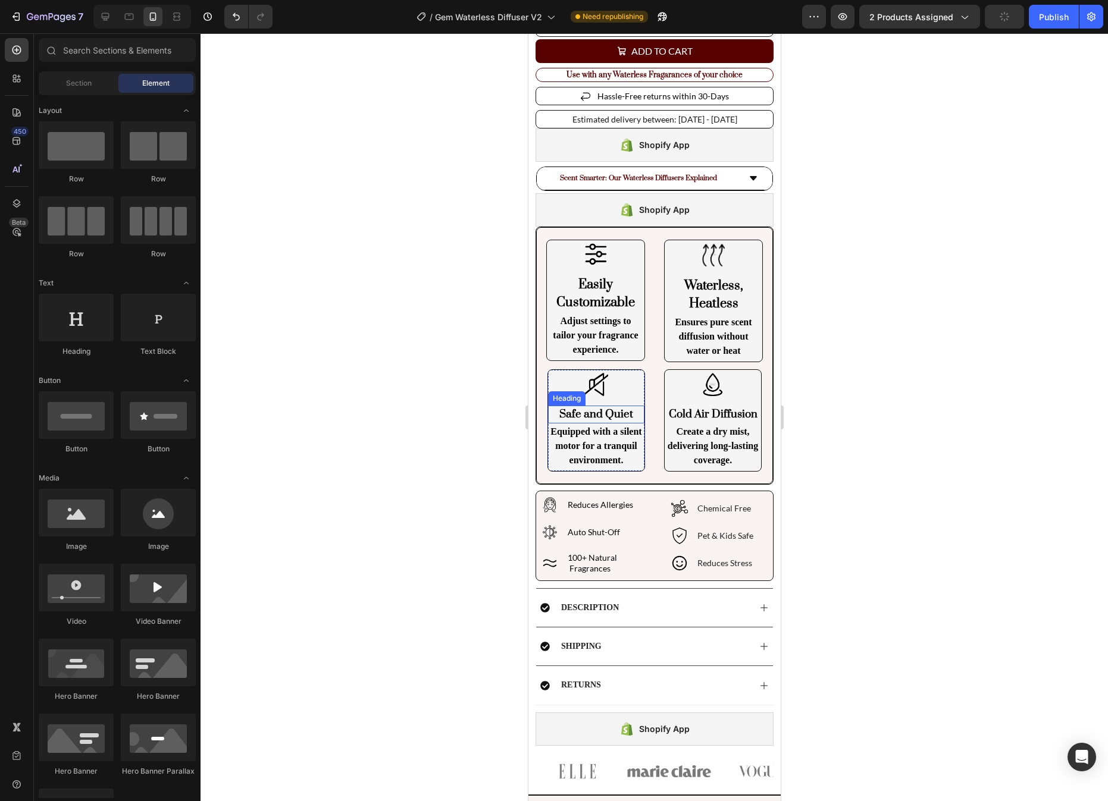
click at [612, 419] on h2 "Safe and Quiet" at bounding box center [595, 415] width 96 height 18
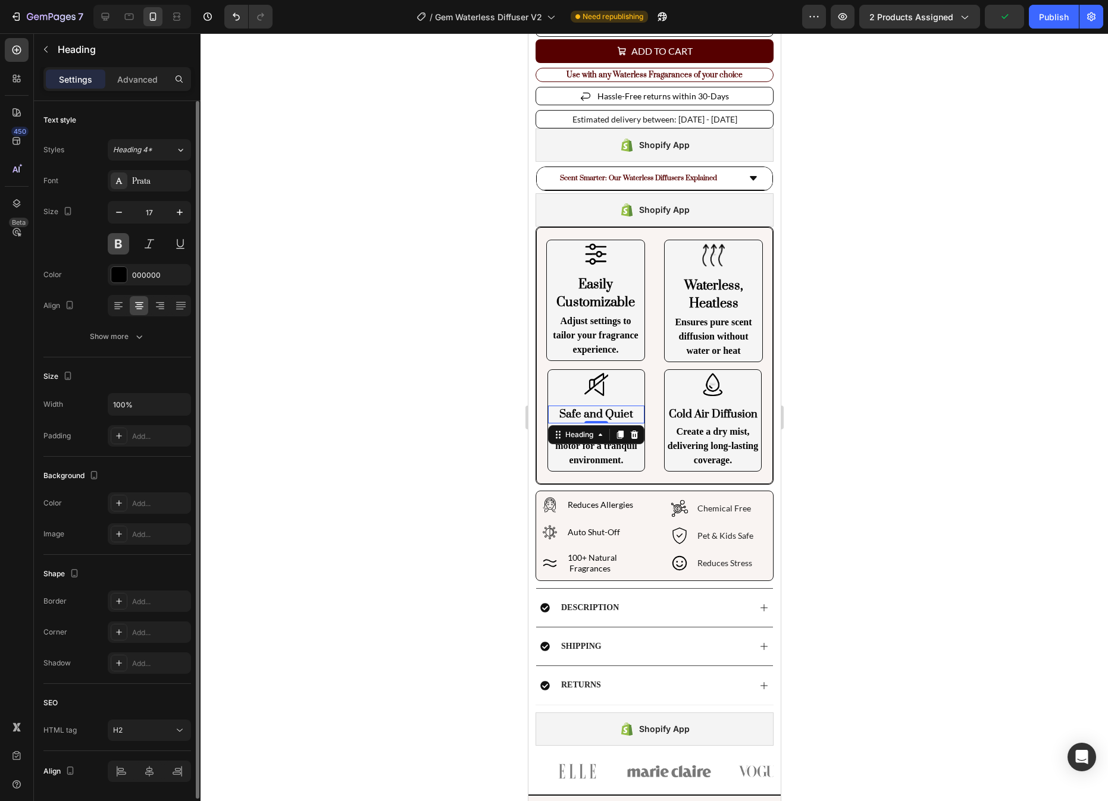
click at [120, 243] on button at bounding box center [118, 243] width 21 height 21
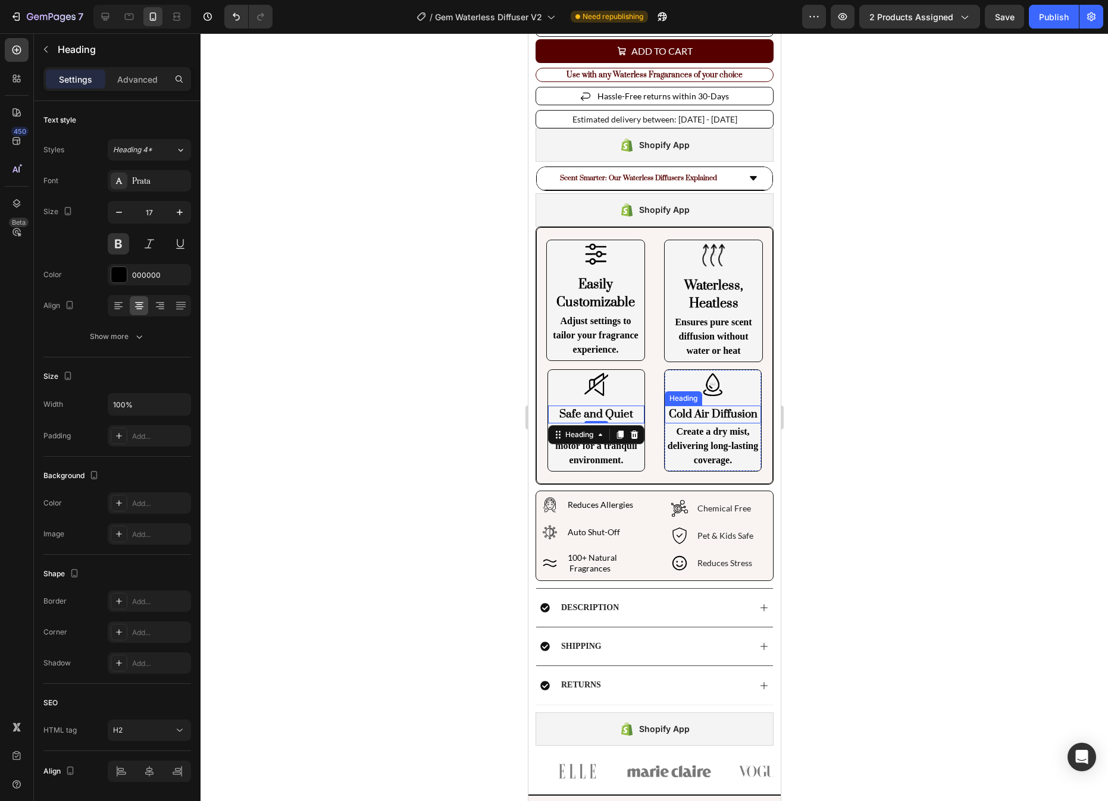
click at [718, 413] on h2 "Cold Air Diffusion" at bounding box center [712, 415] width 96 height 18
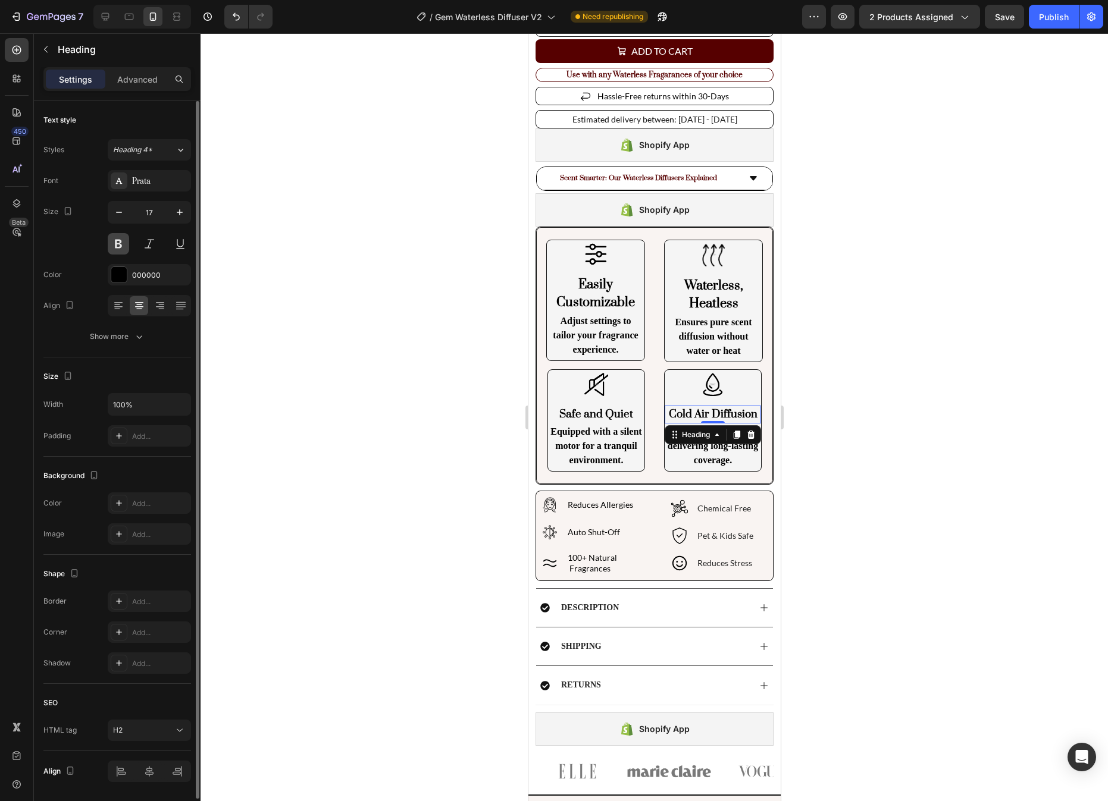
click at [116, 245] on button at bounding box center [118, 243] width 21 height 21
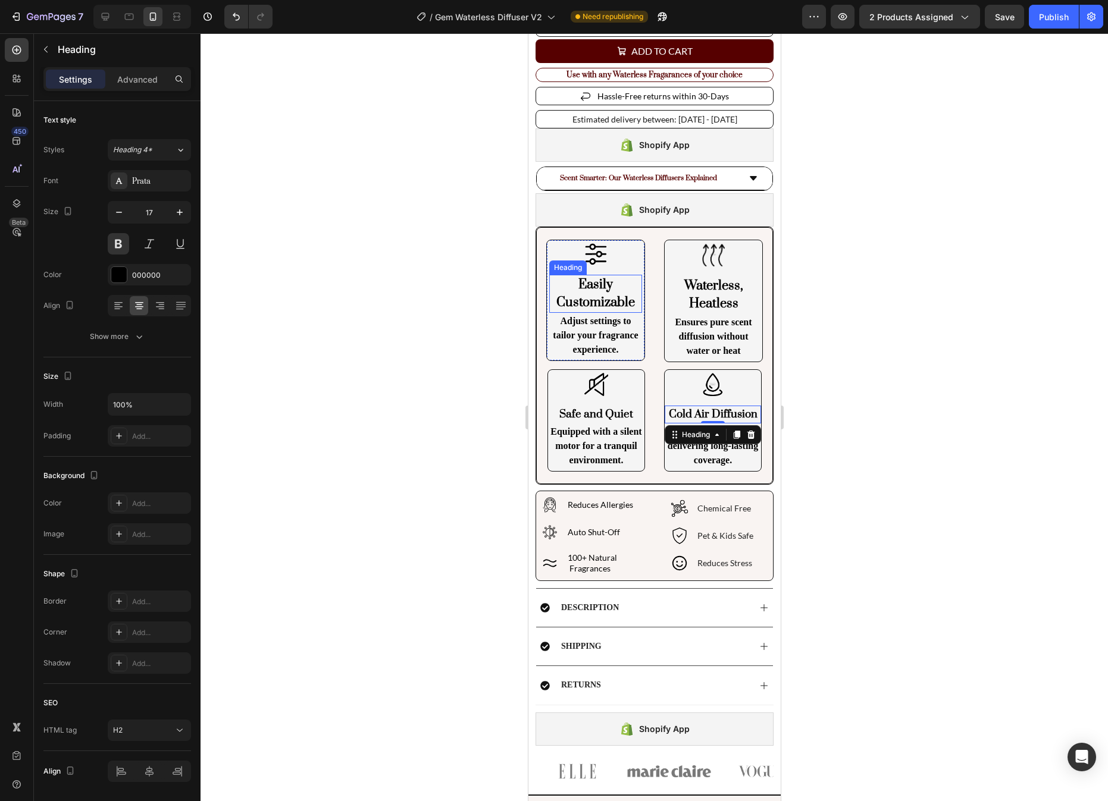
click at [606, 292] on p "Easily Customizable" at bounding box center [595, 294] width 90 height 36
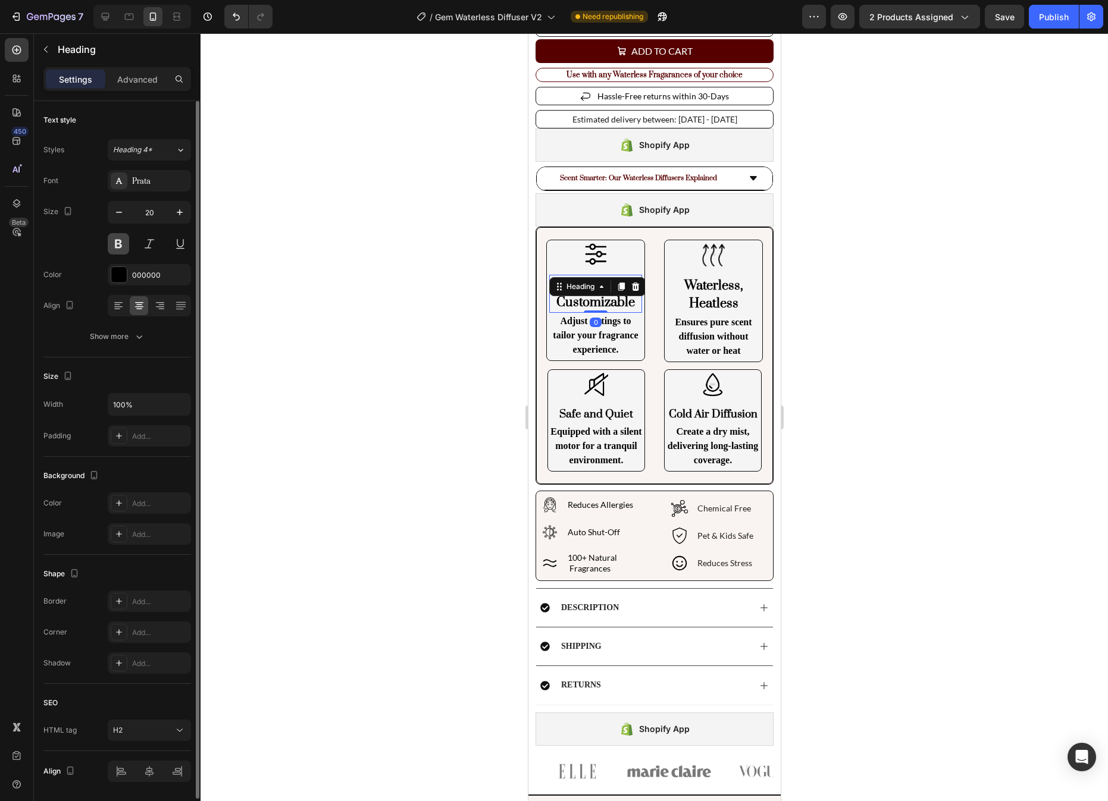
click at [113, 245] on button at bounding box center [118, 243] width 21 height 21
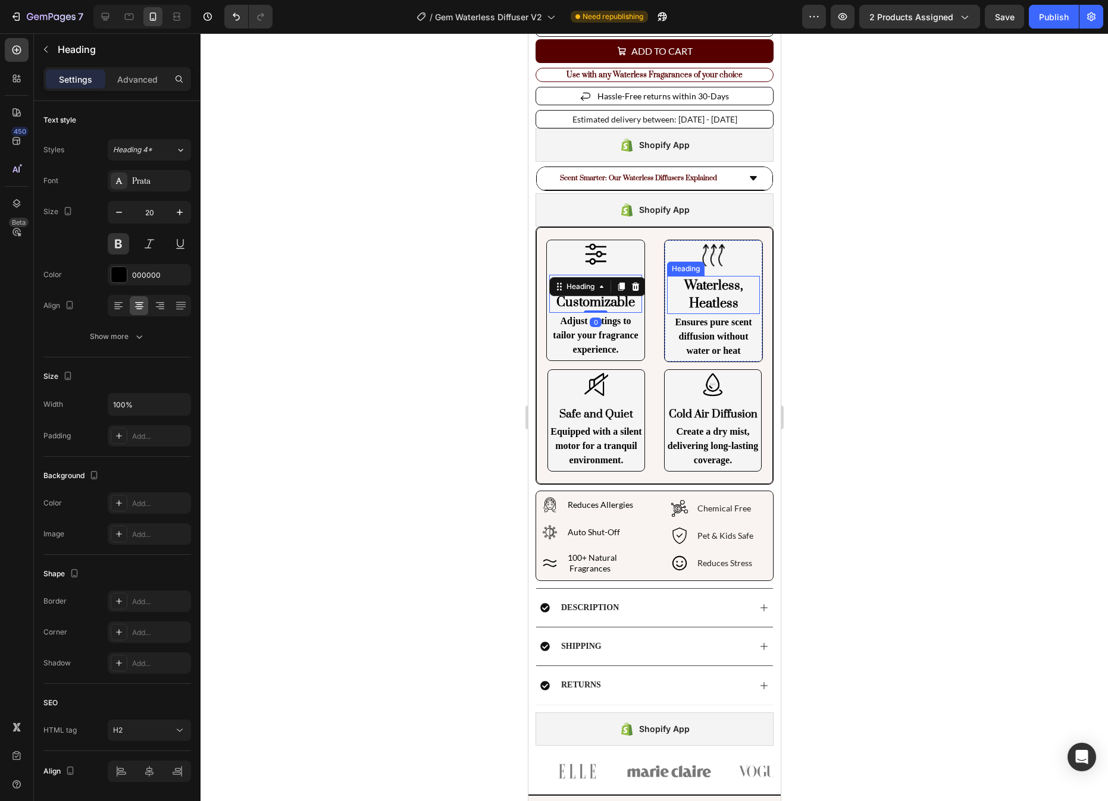
click at [720, 288] on h2 "Waterless, Heatless" at bounding box center [712, 295] width 93 height 38
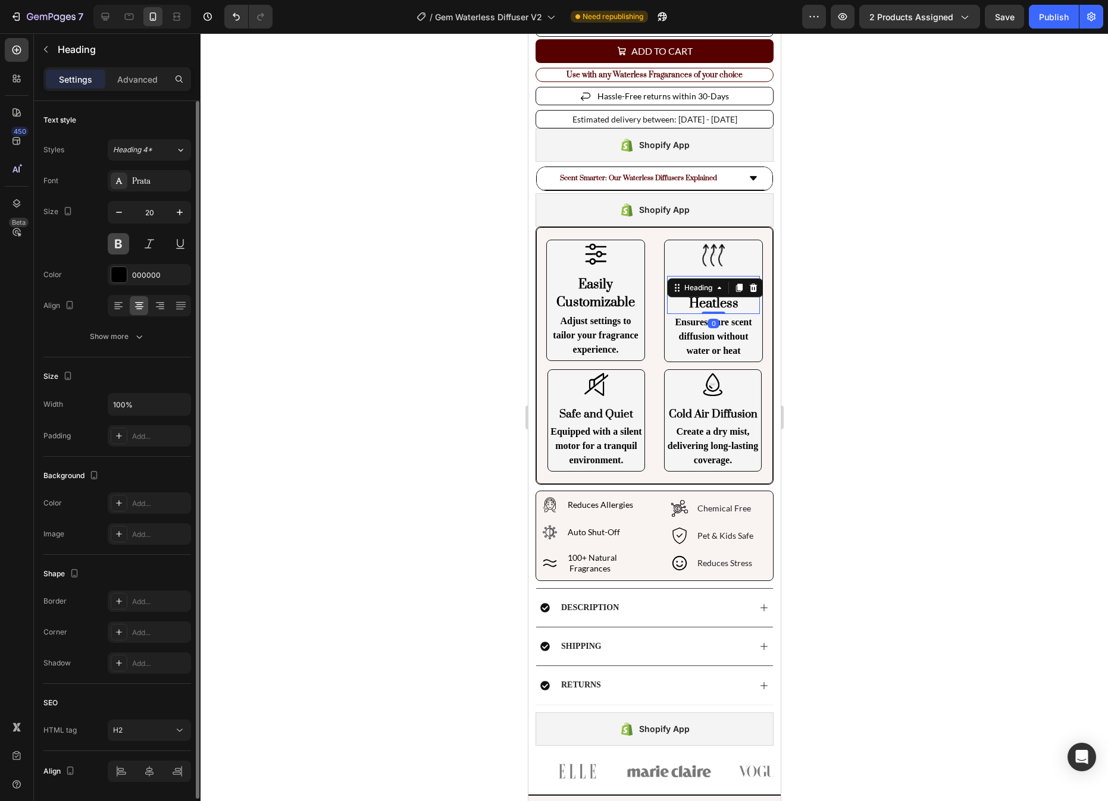
click at [123, 239] on button at bounding box center [118, 243] width 21 height 21
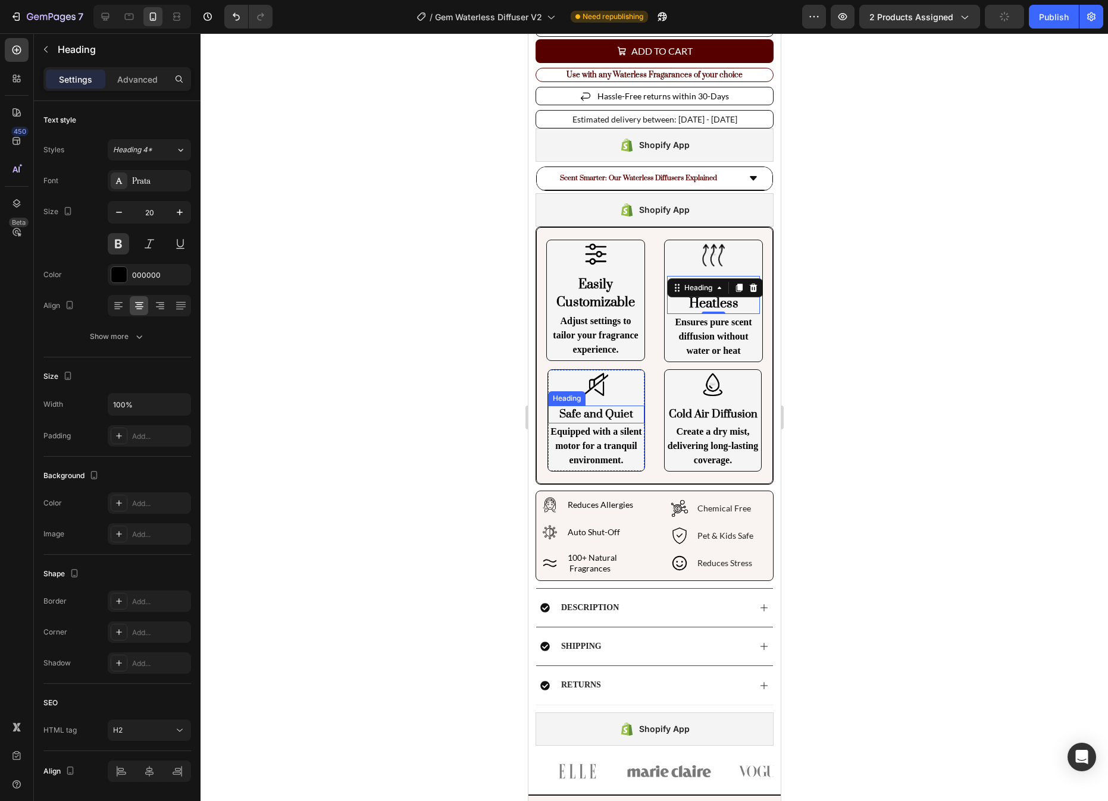
click at [606, 410] on h2 "Safe and Quiet" at bounding box center [595, 415] width 96 height 18
click at [615, 454] on h2 "Equipped with a silent motor for a tranquil environment." at bounding box center [595, 446] width 96 height 45
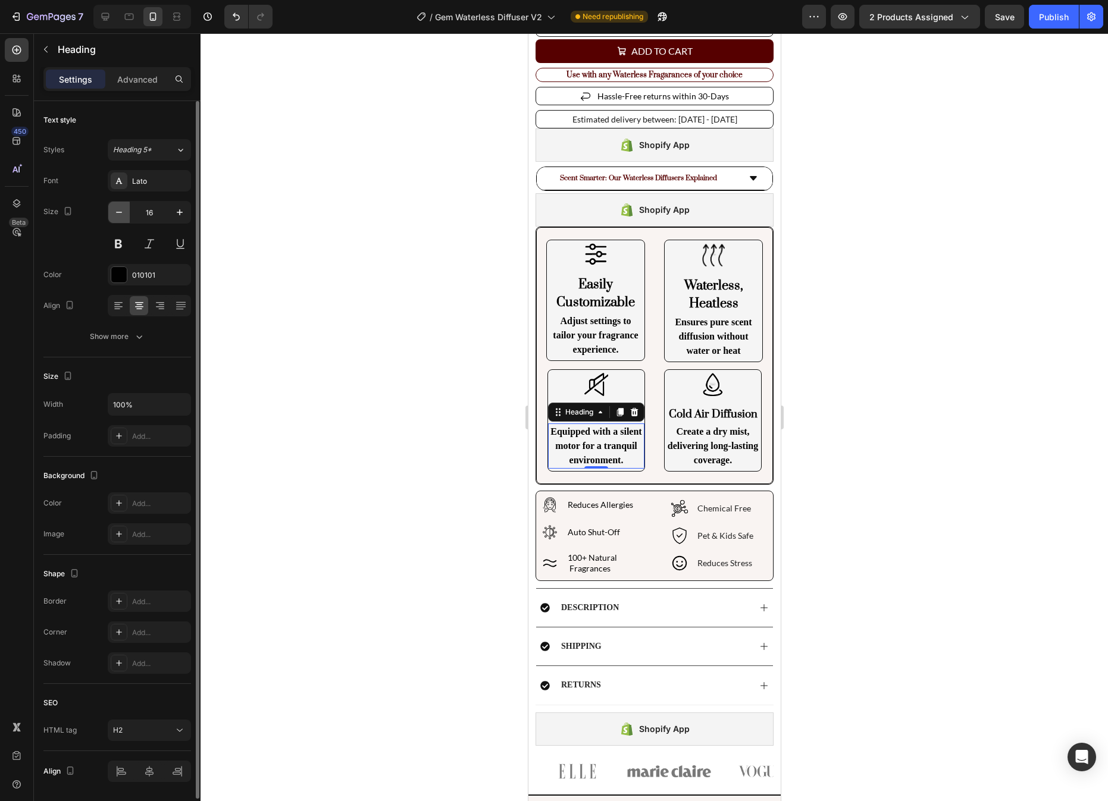
click at [118, 217] on icon "button" at bounding box center [119, 212] width 12 height 12
type input "15"
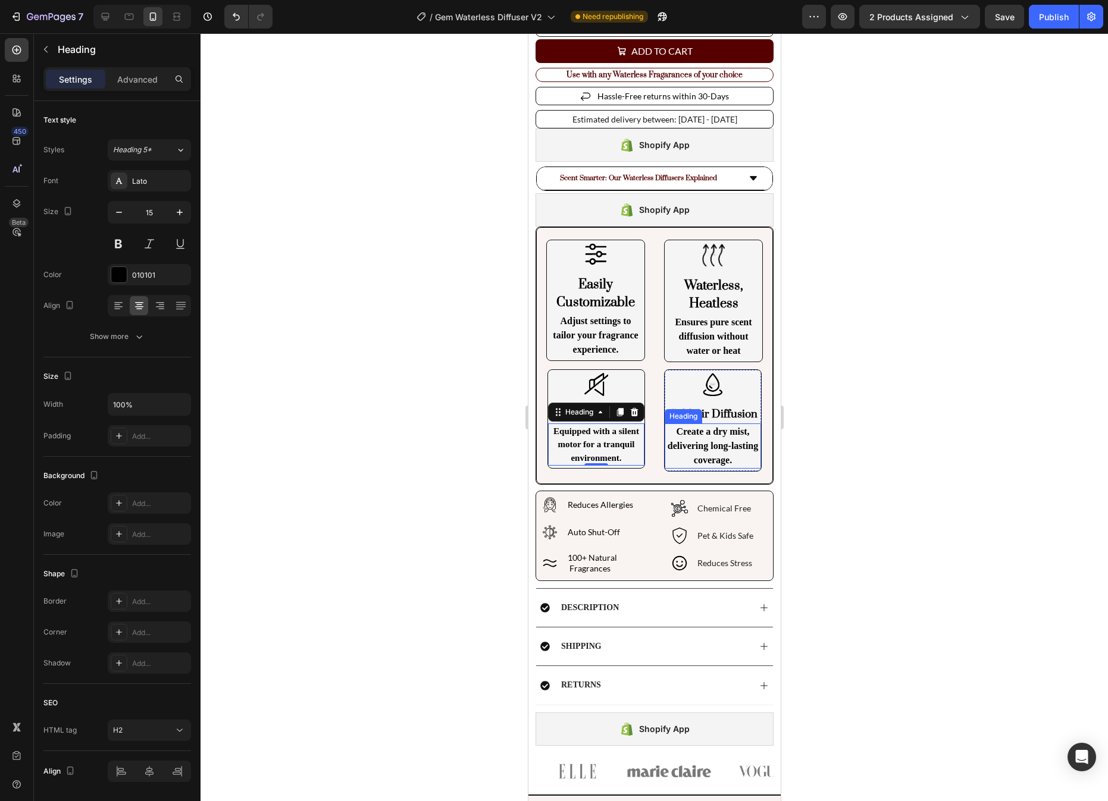
click at [733, 456] on p "Create a dry mist, delivering long-lasting coverage." at bounding box center [712, 446] width 94 height 43
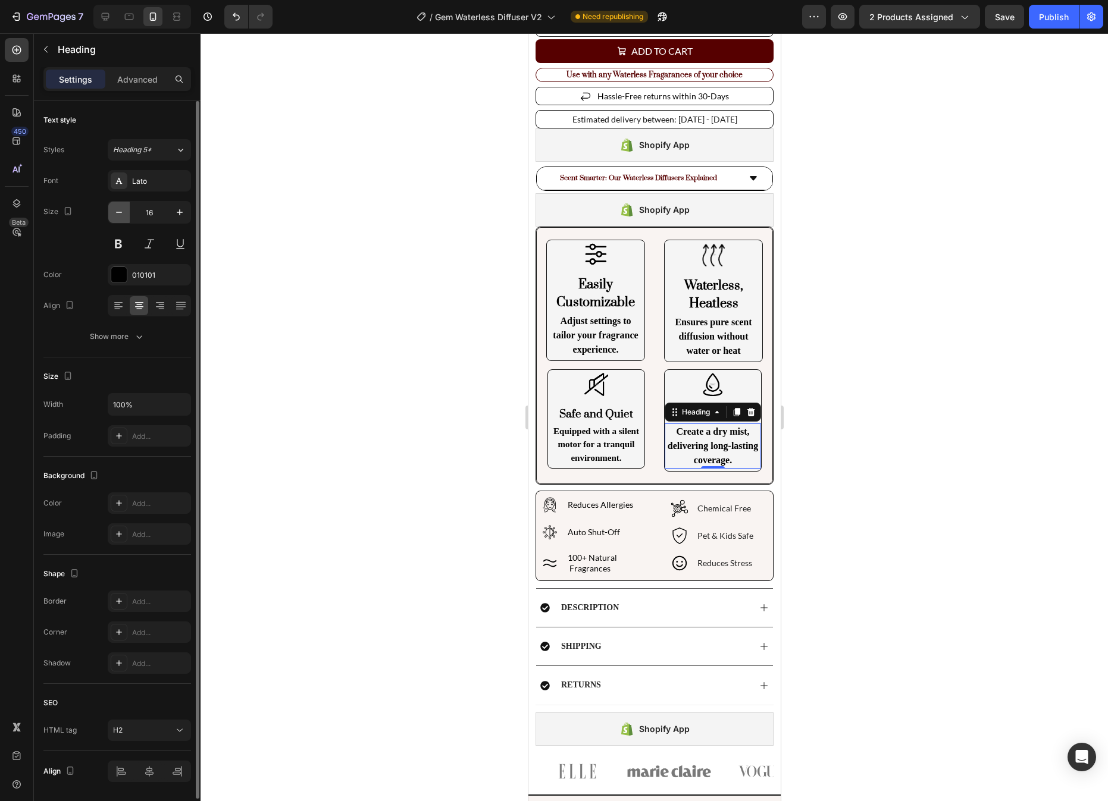
click at [115, 208] on icon "button" at bounding box center [119, 212] width 12 height 12
type input "15"
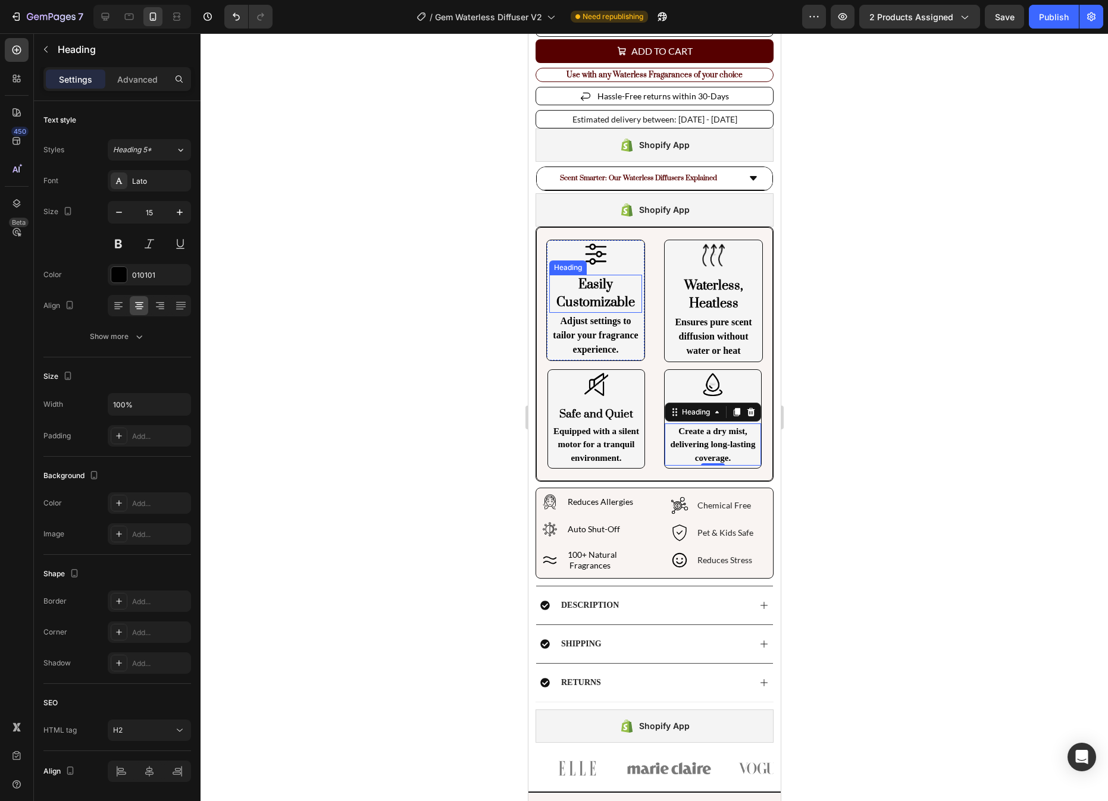
click at [595, 297] on p "Easily Customizable" at bounding box center [595, 294] width 90 height 36
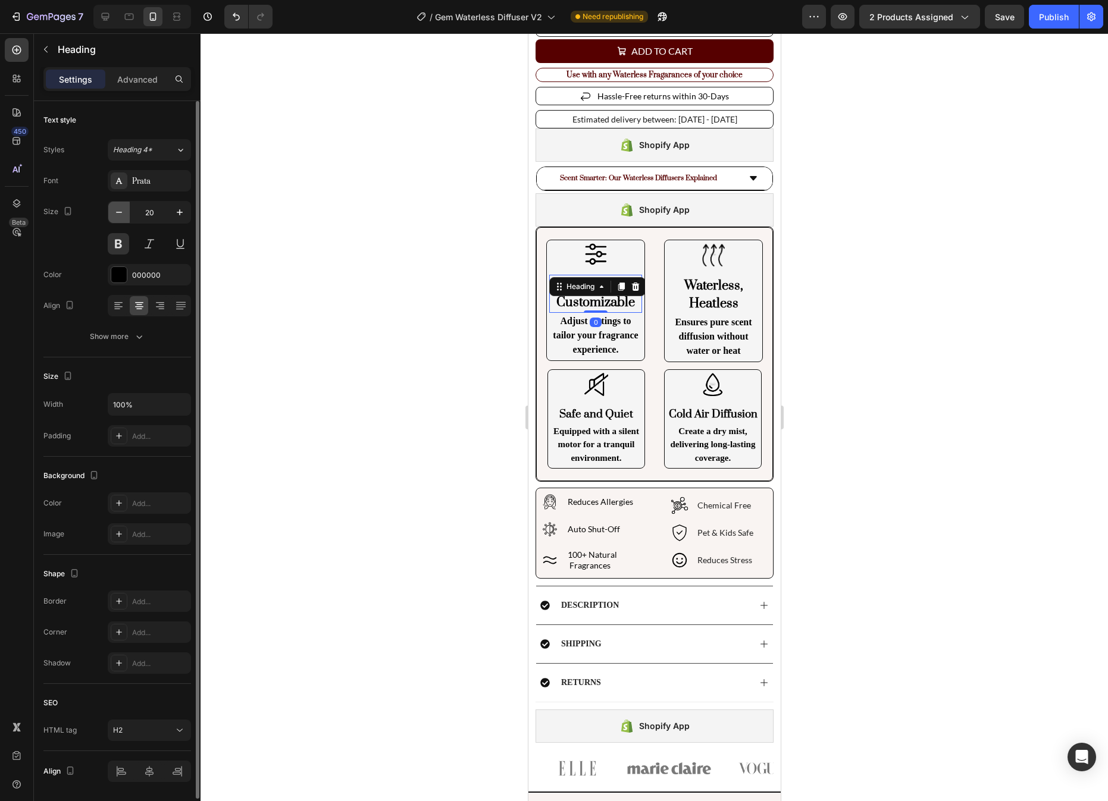
click at [126, 210] on button "button" at bounding box center [118, 212] width 21 height 21
click at [117, 212] on icon "button" at bounding box center [119, 212] width 6 height 1
type input "17"
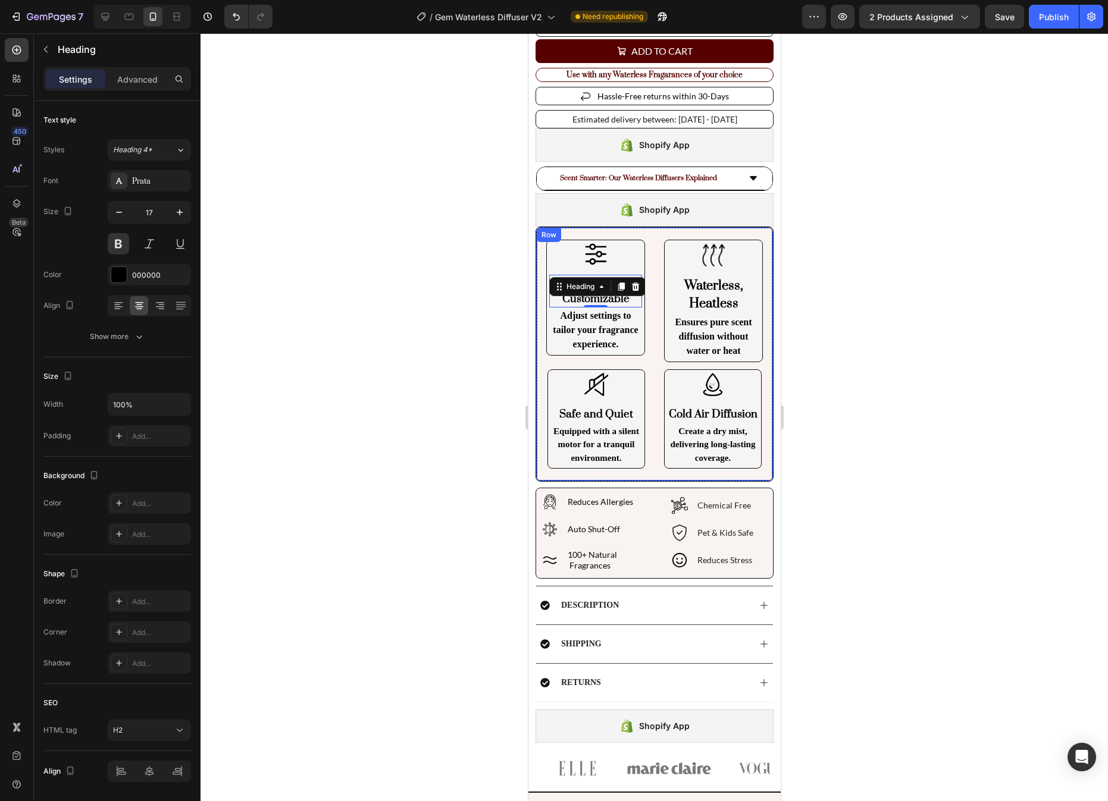
click at [585, 335] on p "Adjust settings to tailor your fragrance experience." at bounding box center [595, 330] width 90 height 43
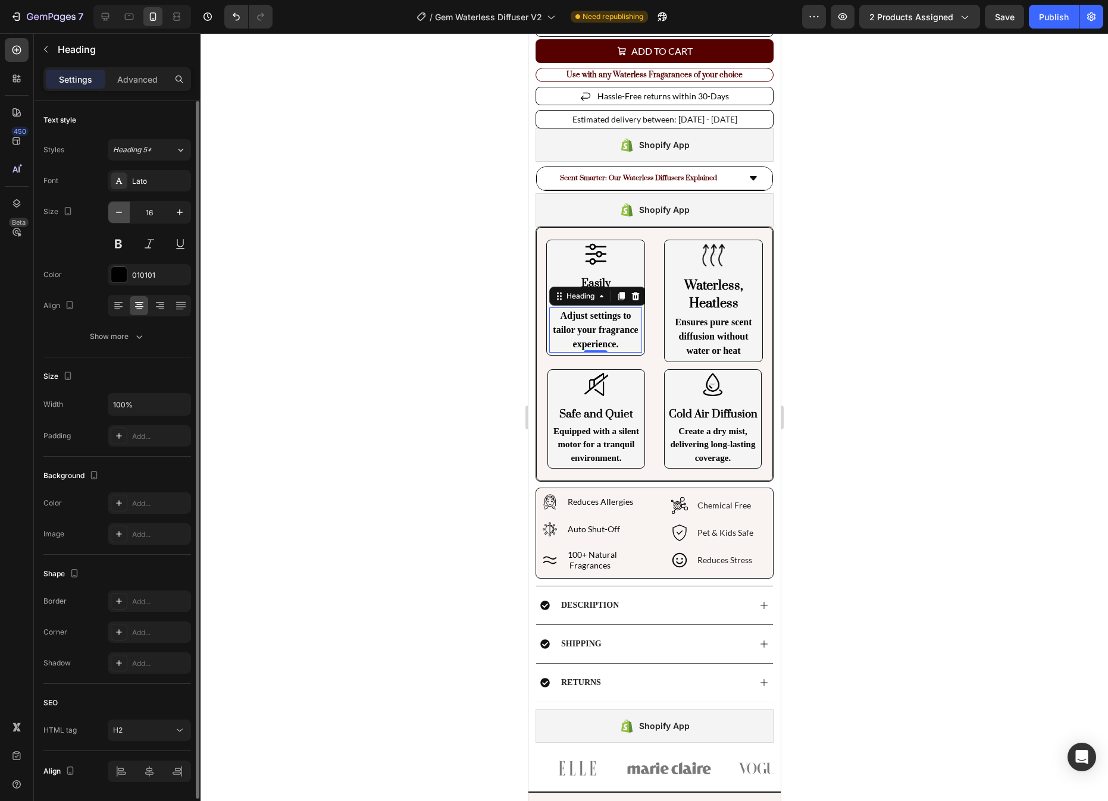
click at [111, 214] on button "button" at bounding box center [118, 212] width 21 height 21
type input "15"
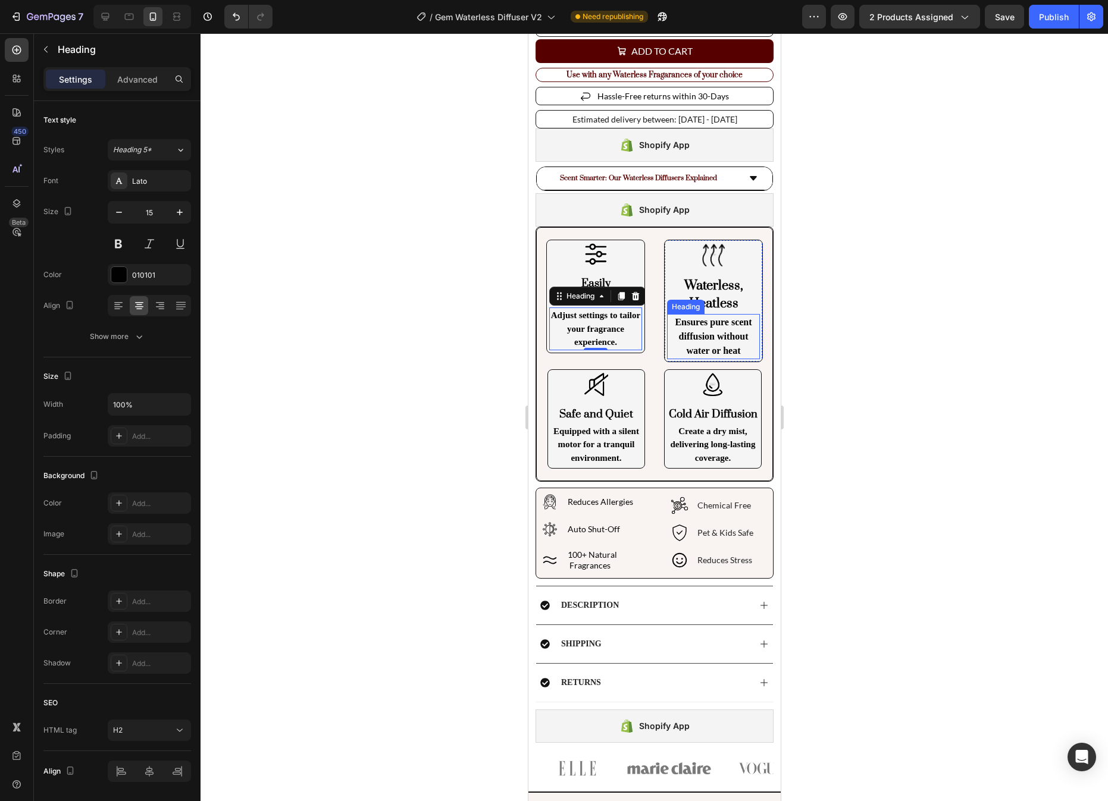
click at [714, 344] on p "Ensures pure scent diffusion without water or heat" at bounding box center [712, 336] width 90 height 43
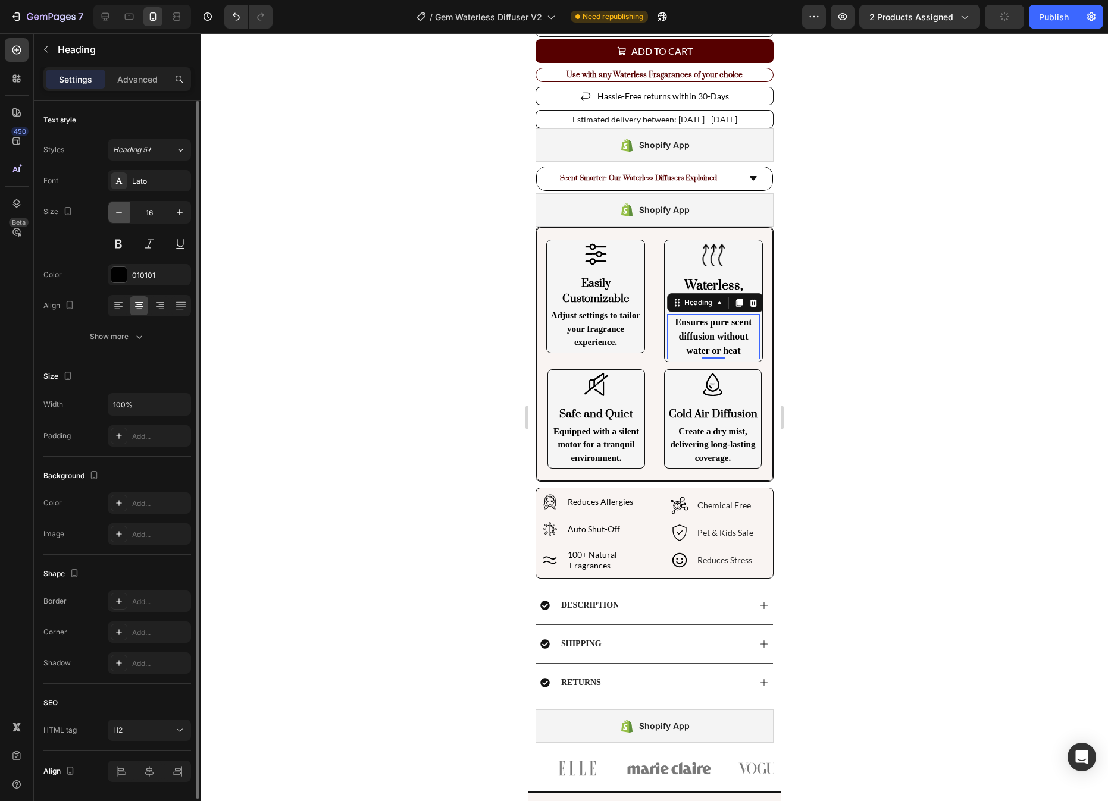
click at [118, 215] on icon "button" at bounding box center [119, 212] width 12 height 12
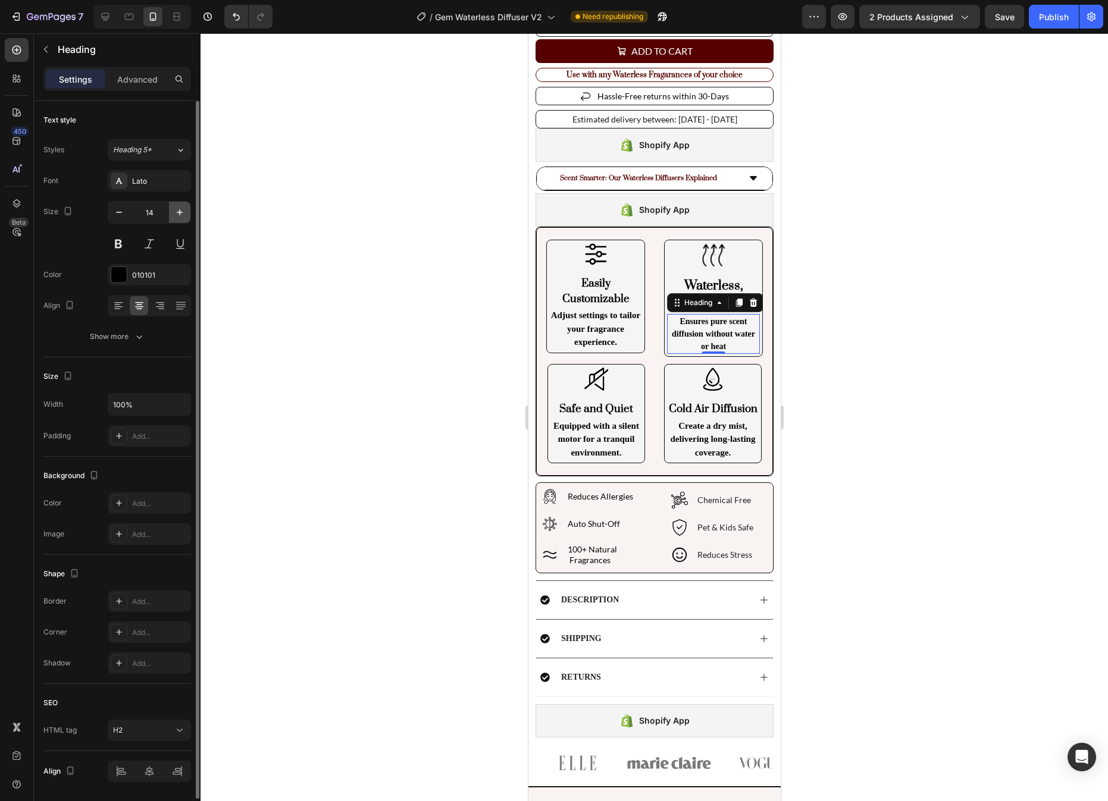
click at [183, 210] on icon "button" at bounding box center [180, 212] width 12 height 12
type input "15"
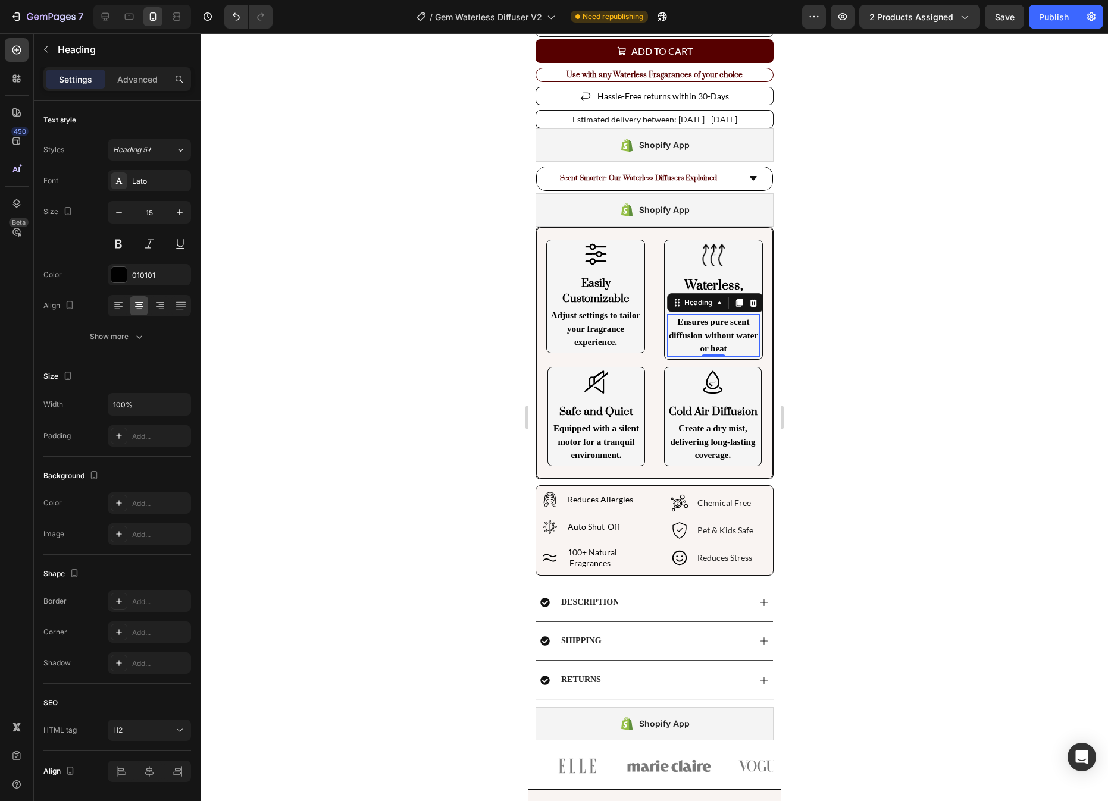
click at [888, 327] on div at bounding box center [653, 417] width 907 height 768
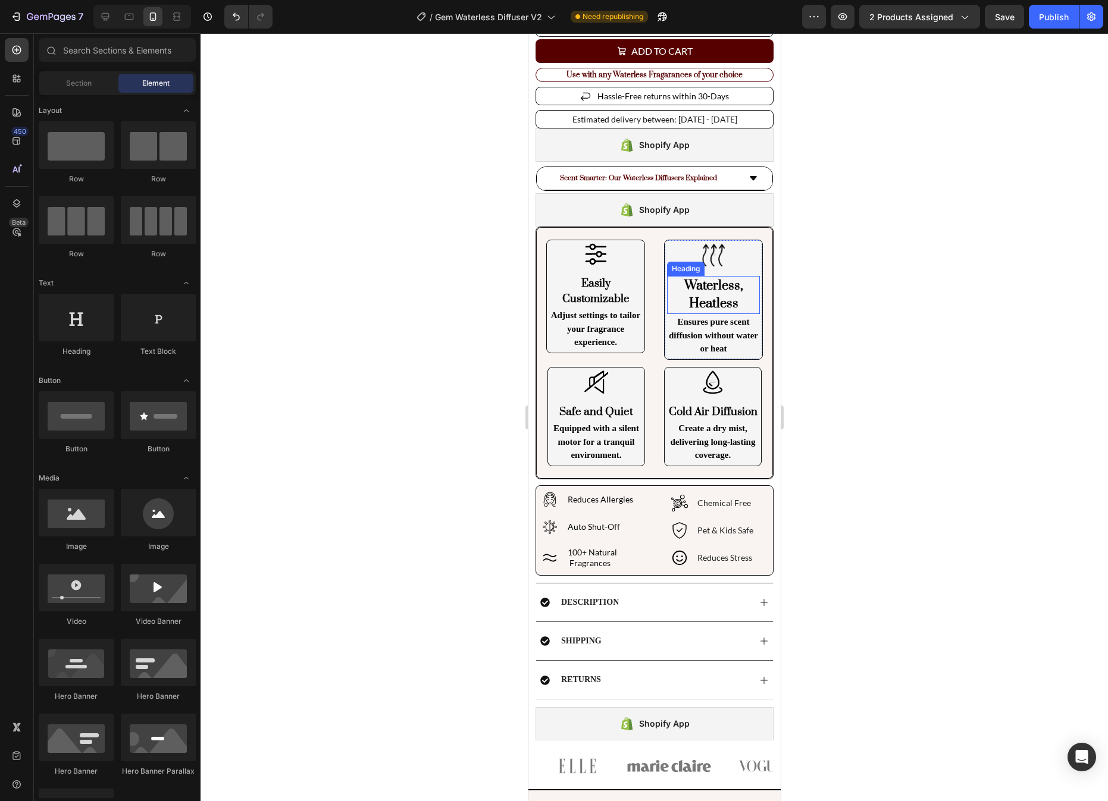
click at [733, 297] on h2 "Waterless, Heatless" at bounding box center [712, 295] width 93 height 38
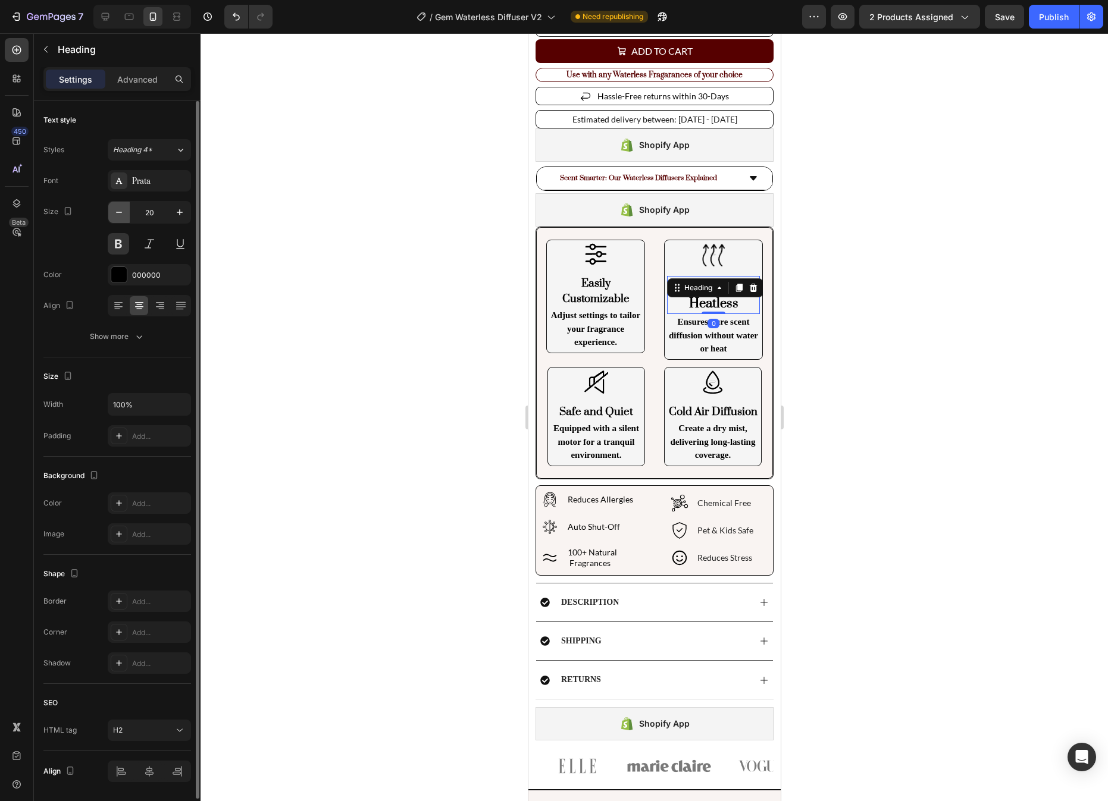
click at [122, 218] on button "button" at bounding box center [118, 212] width 21 height 21
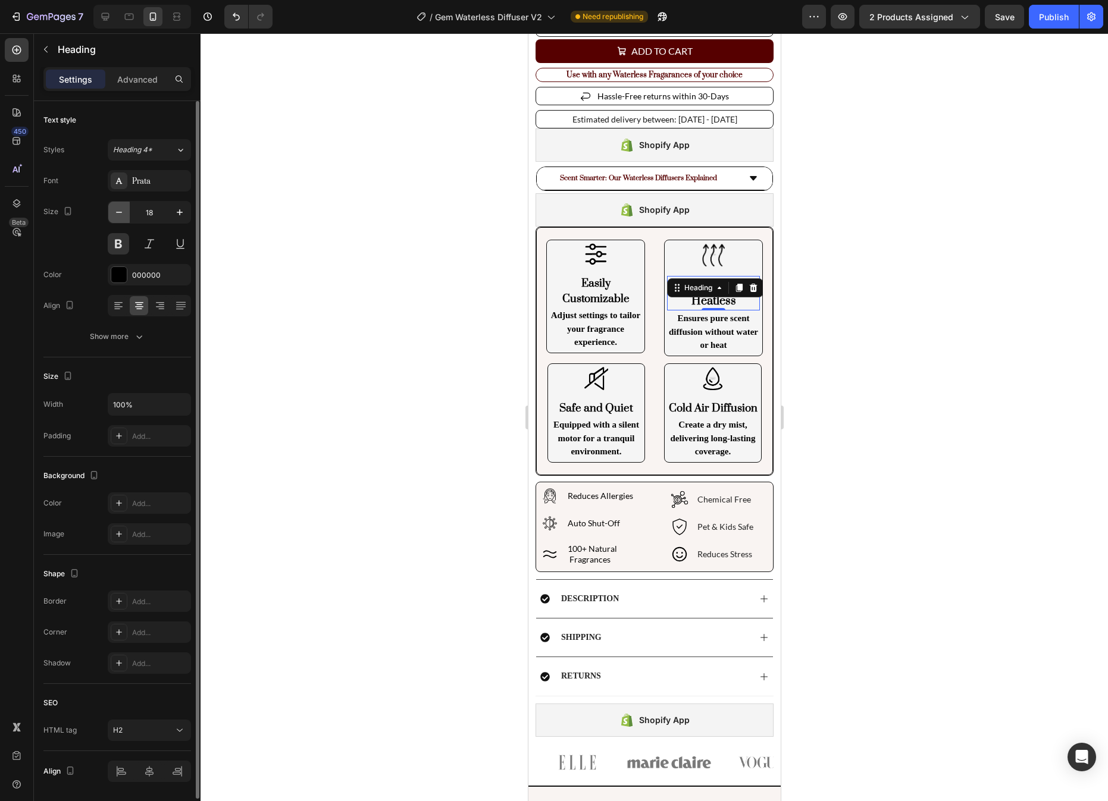
click at [121, 216] on icon "button" at bounding box center [119, 212] width 12 height 12
type input "17"
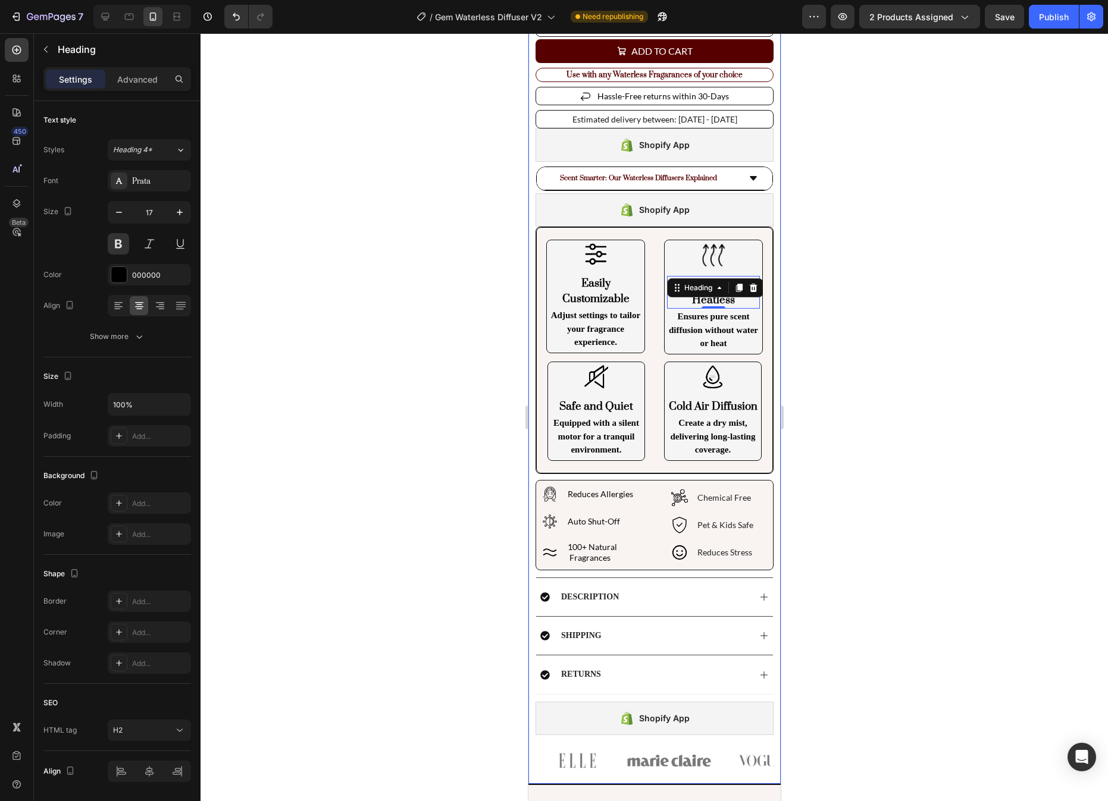
click at [809, 312] on div at bounding box center [653, 417] width 907 height 768
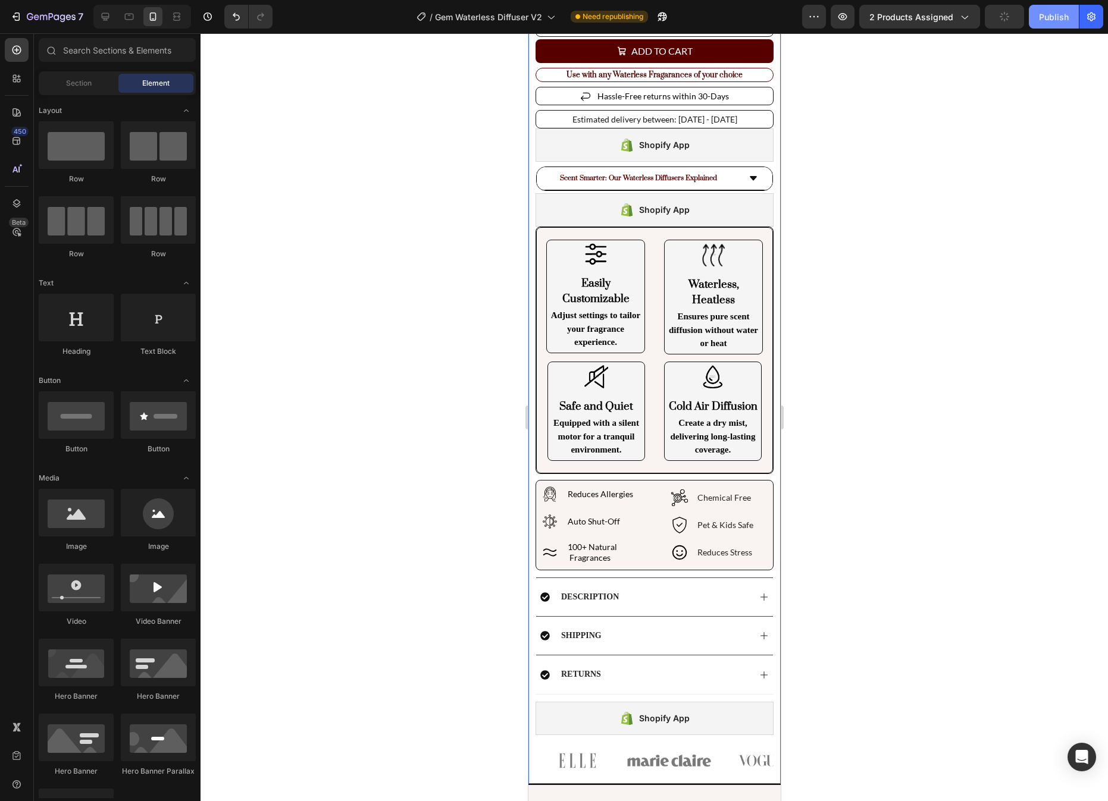
click at [1062, 21] on div "Publish" at bounding box center [1054, 17] width 30 height 12
